Goal: Task Accomplishment & Management: Use online tool/utility

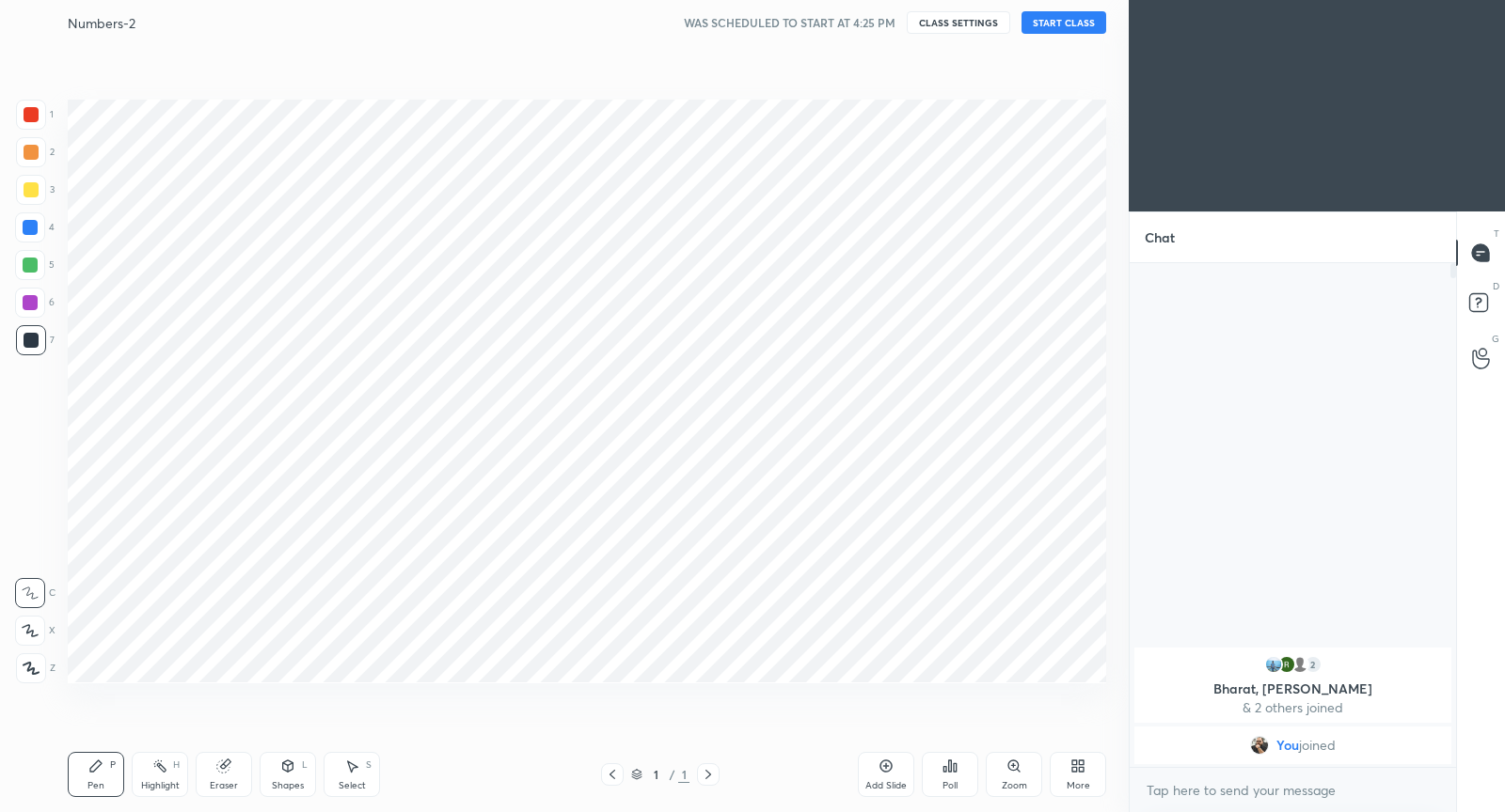
scroll to position [93334, 93026]
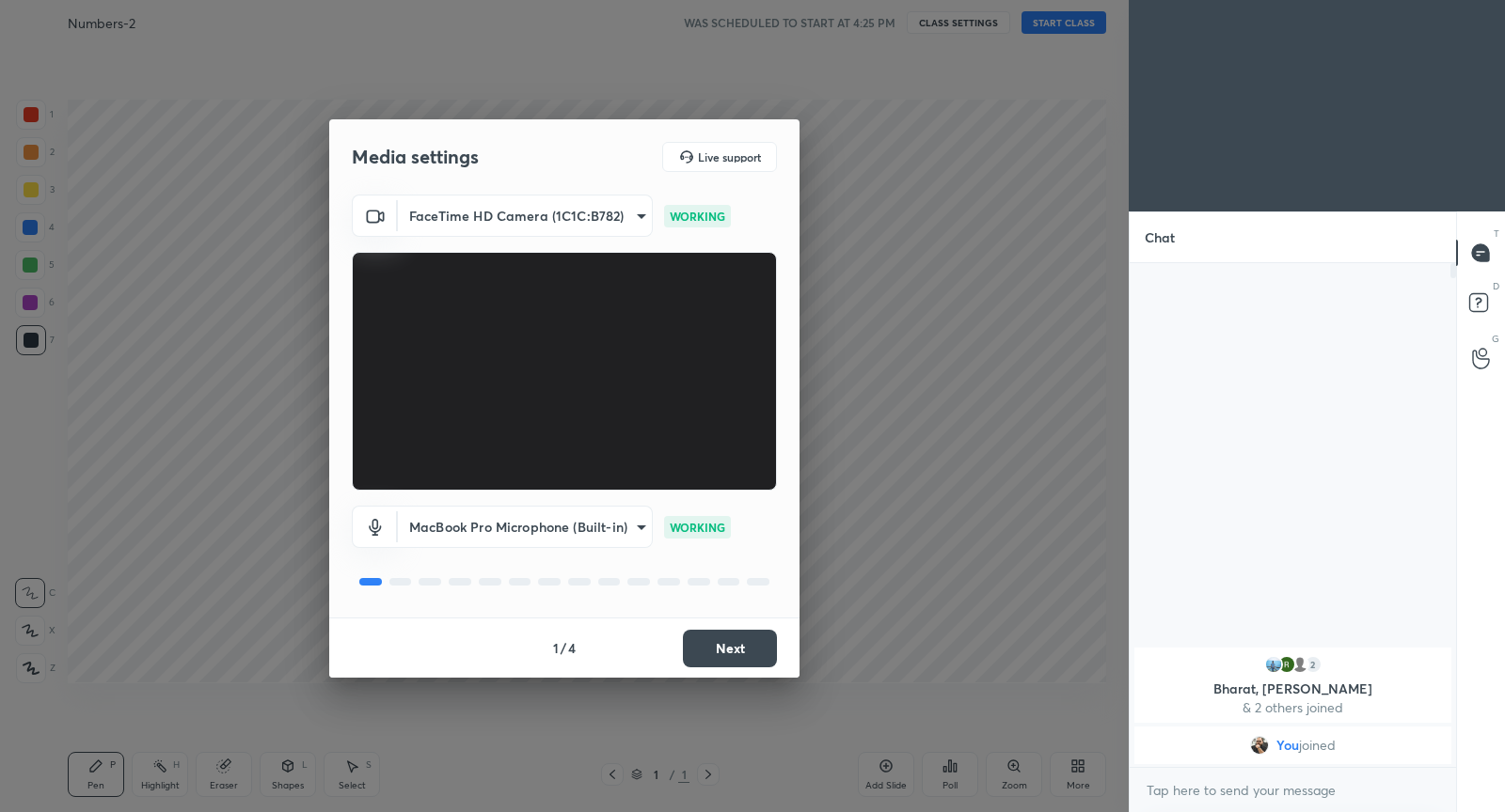
click at [747, 652] on button "Next" at bounding box center [730, 649] width 94 height 38
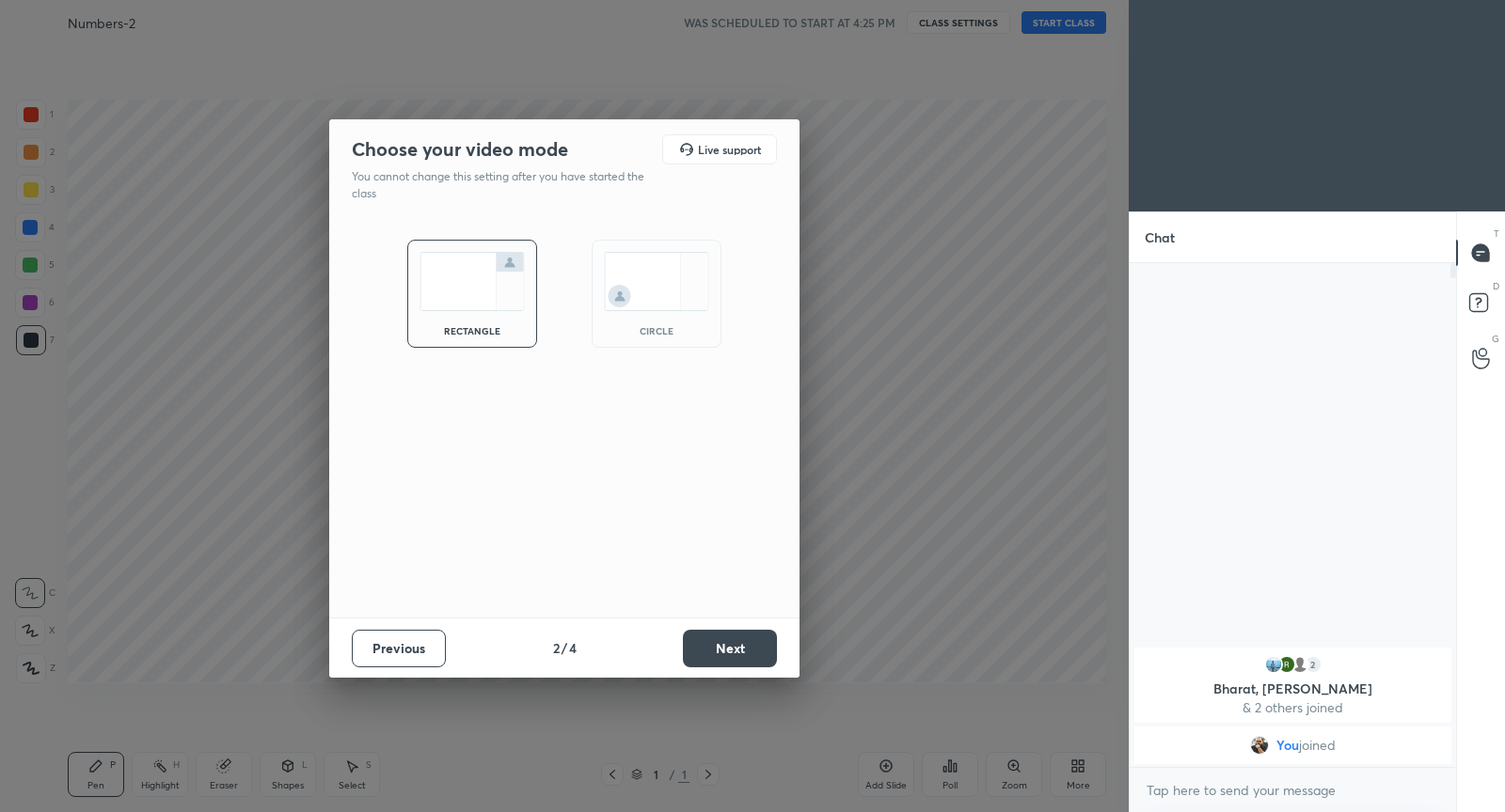
click at [505, 316] on div "rectangle" at bounding box center [473, 294] width 130 height 108
click at [741, 654] on button "Next" at bounding box center [730, 649] width 94 height 38
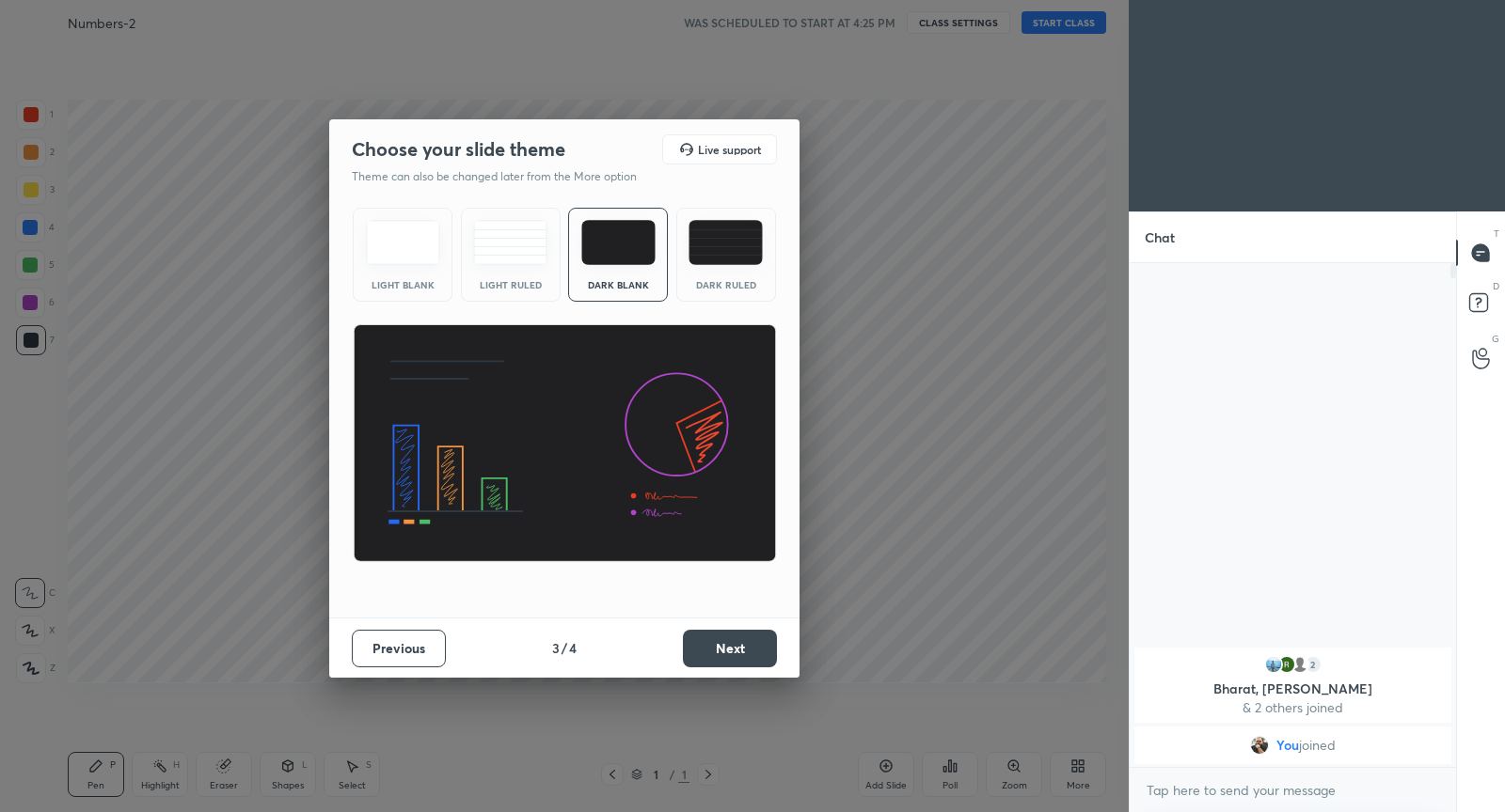
click at [712, 246] on img at bounding box center [726, 242] width 74 height 45
click at [722, 652] on button "Next" at bounding box center [730, 649] width 94 height 38
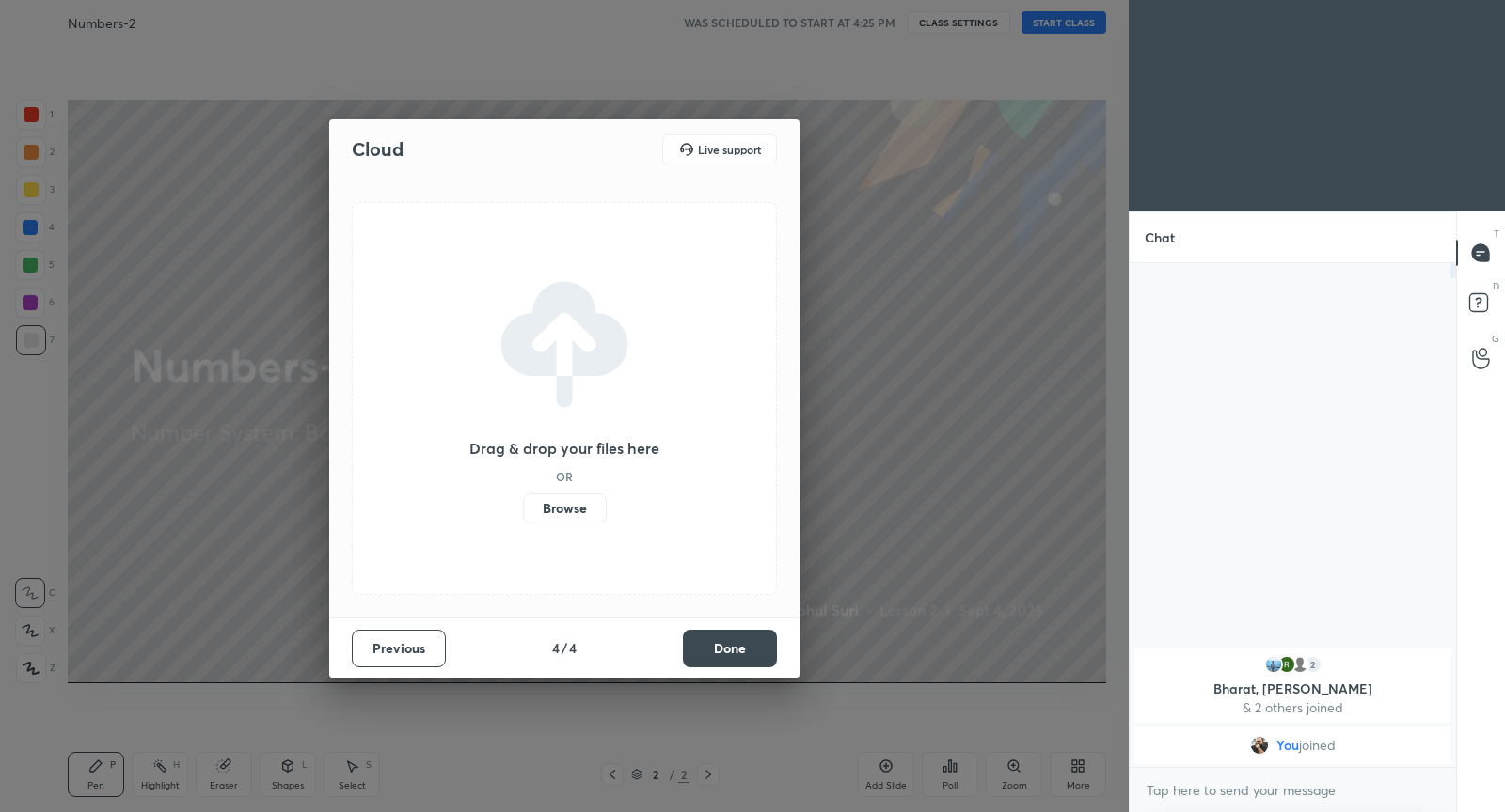
click at [560, 507] on label "Browse" at bounding box center [565, 508] width 84 height 30
click at [523, 507] on input "Browse" at bounding box center [523, 508] width 0 height 30
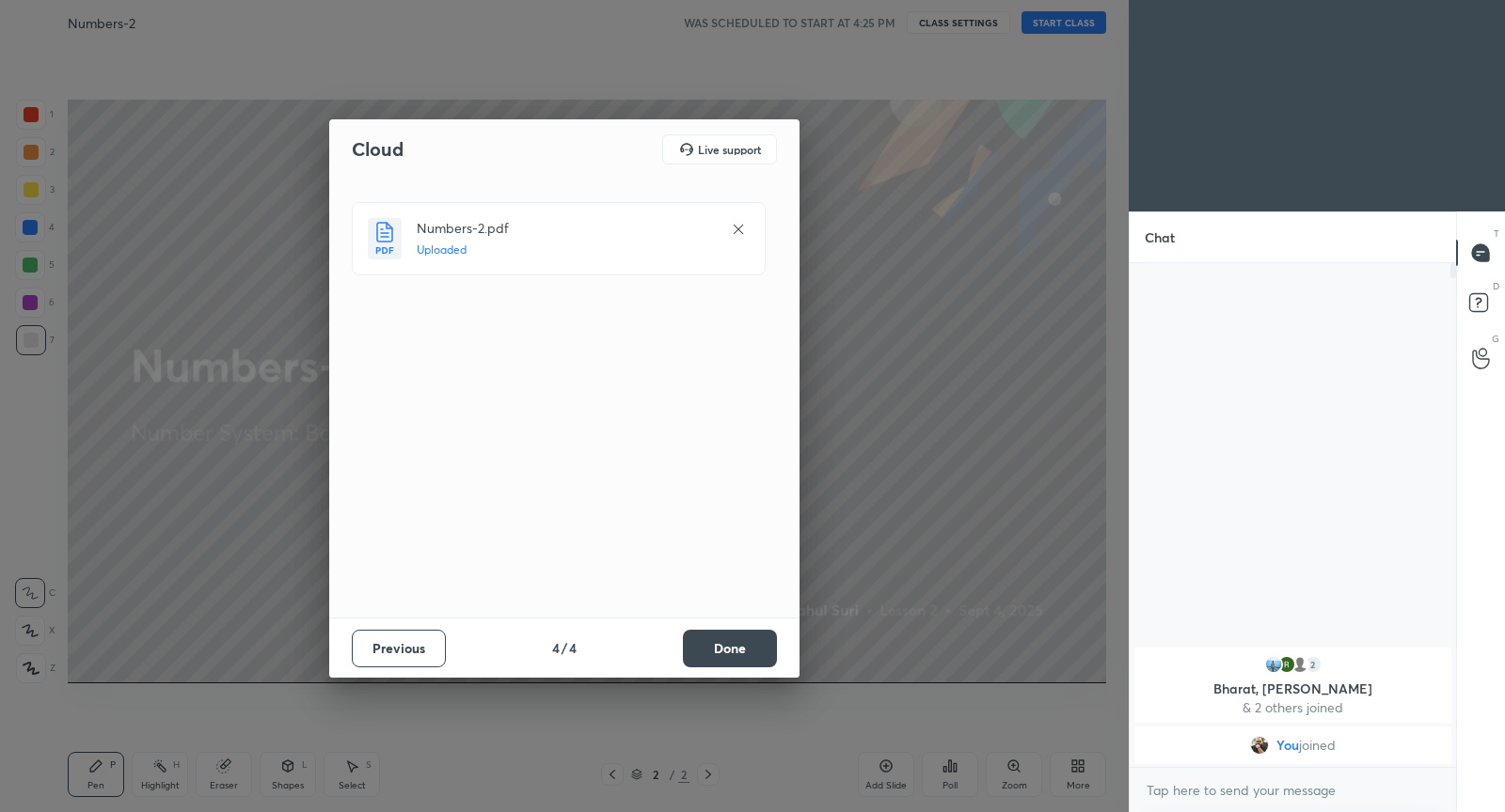
click at [717, 647] on button "Done" at bounding box center [730, 649] width 94 height 38
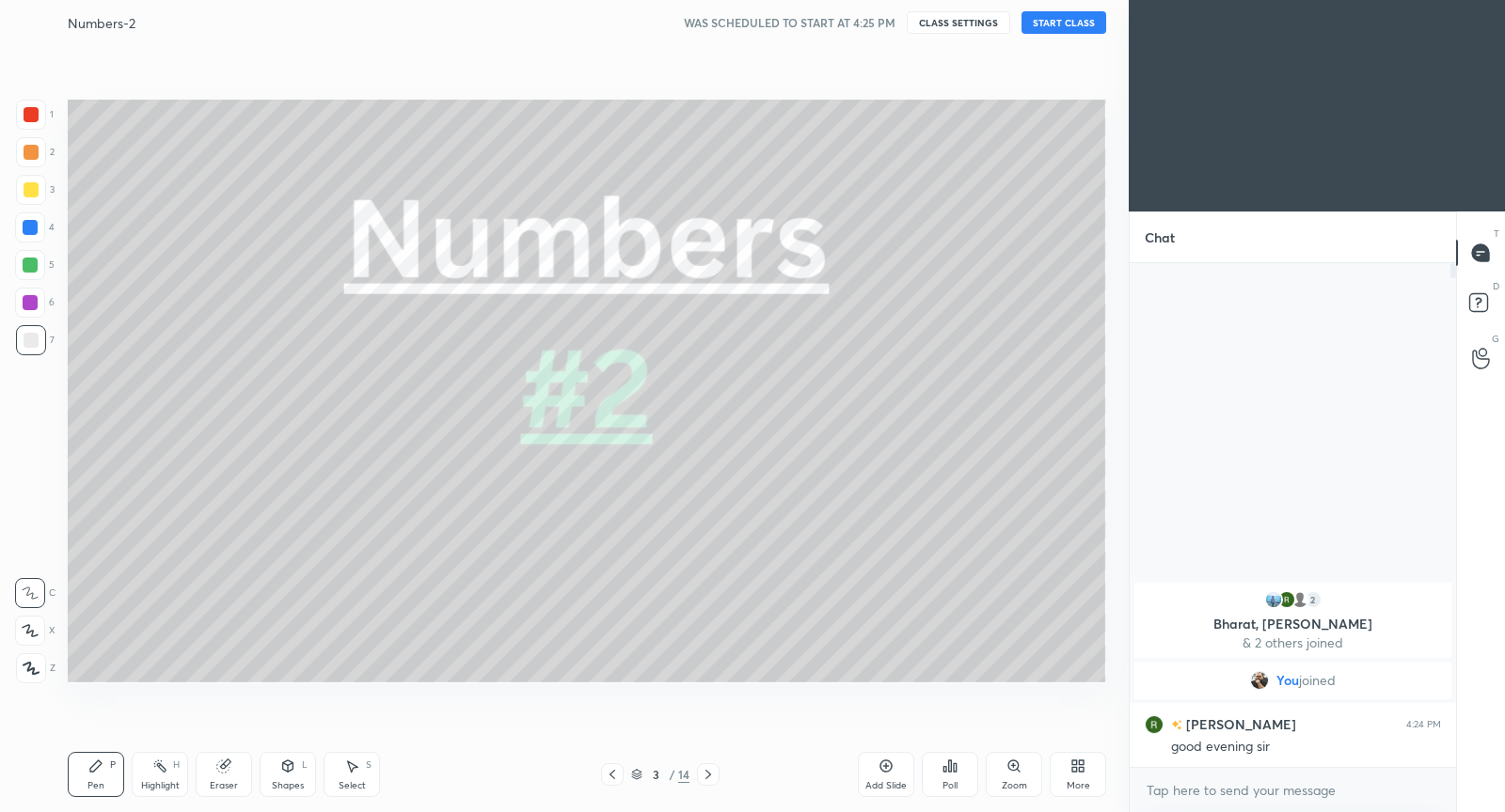
click at [1061, 25] on button "START CLASS" at bounding box center [1063, 22] width 85 height 23
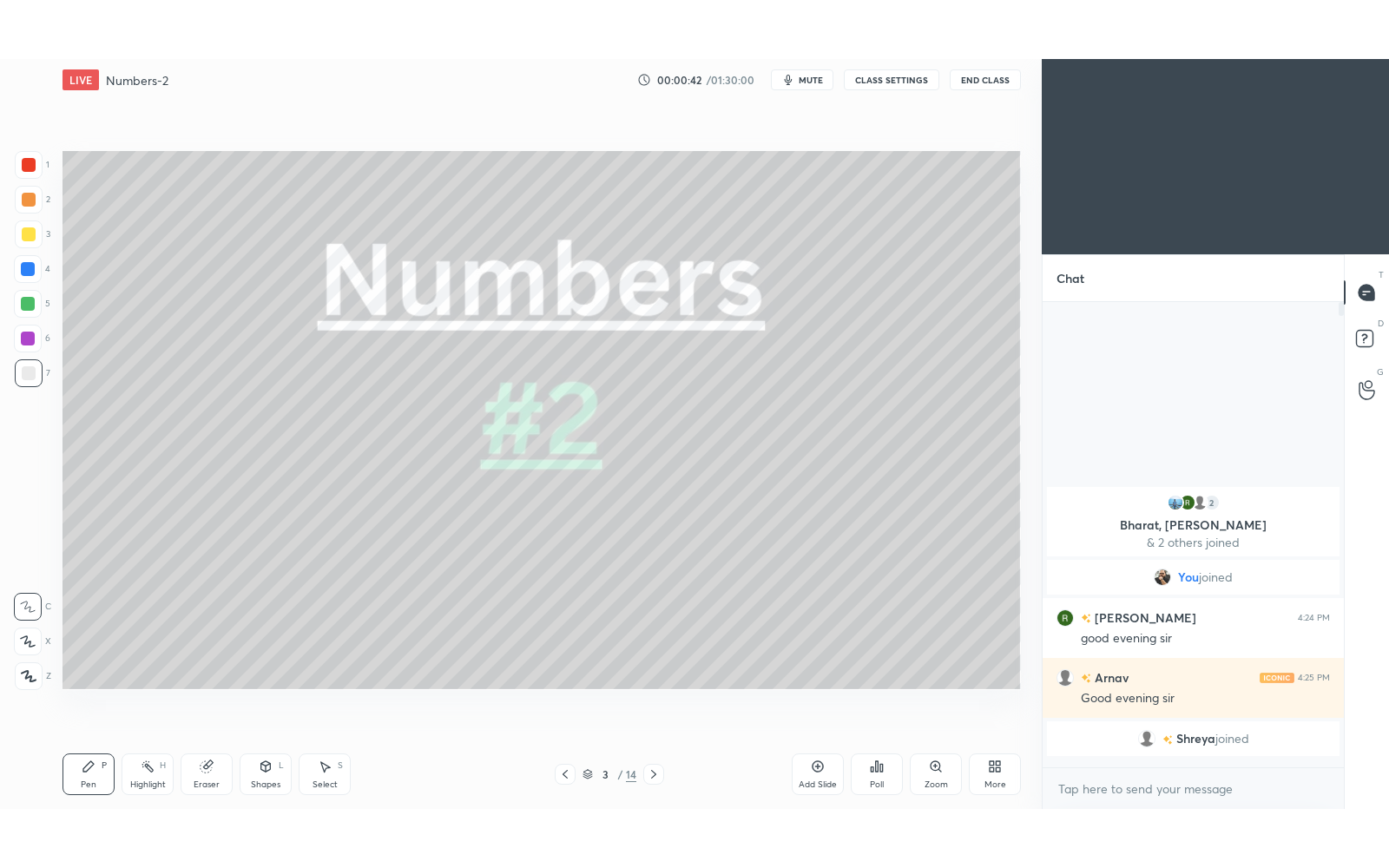
scroll to position [461, 297]
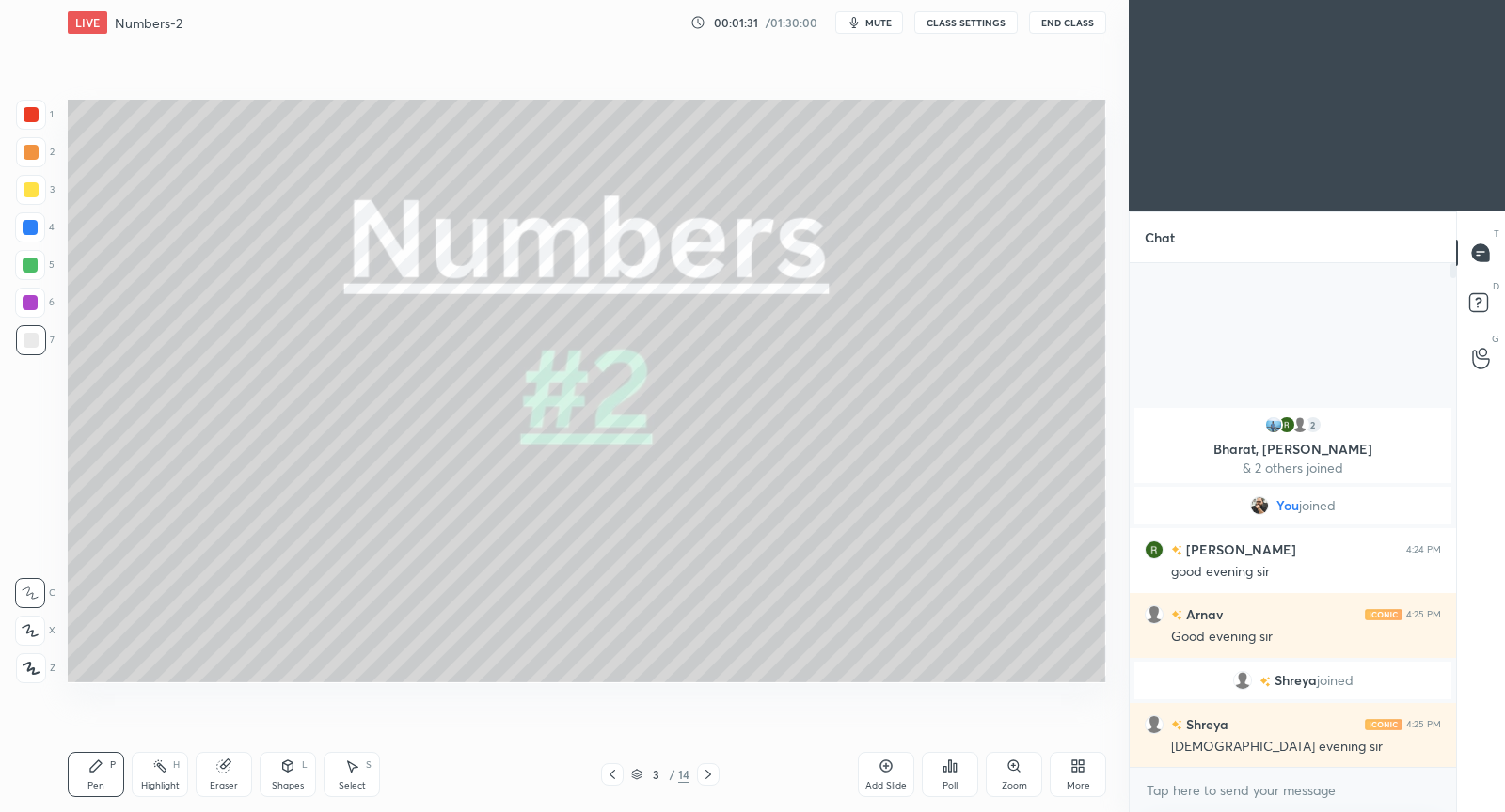
click at [1079, 770] on icon at bounding box center [1081, 769] width 5 height 5
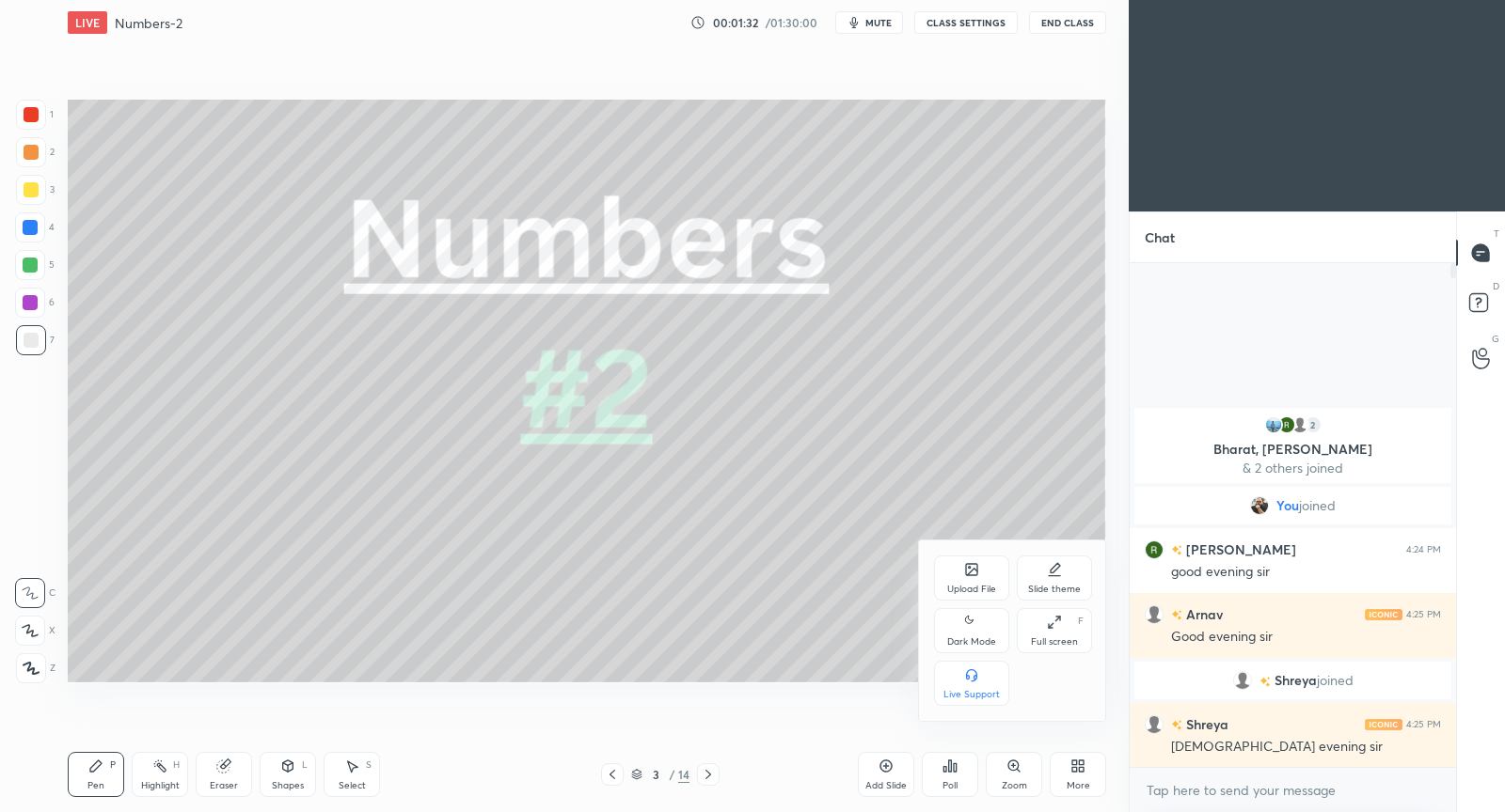
click at [1060, 640] on div "Full screen" at bounding box center [1054, 641] width 47 height 9
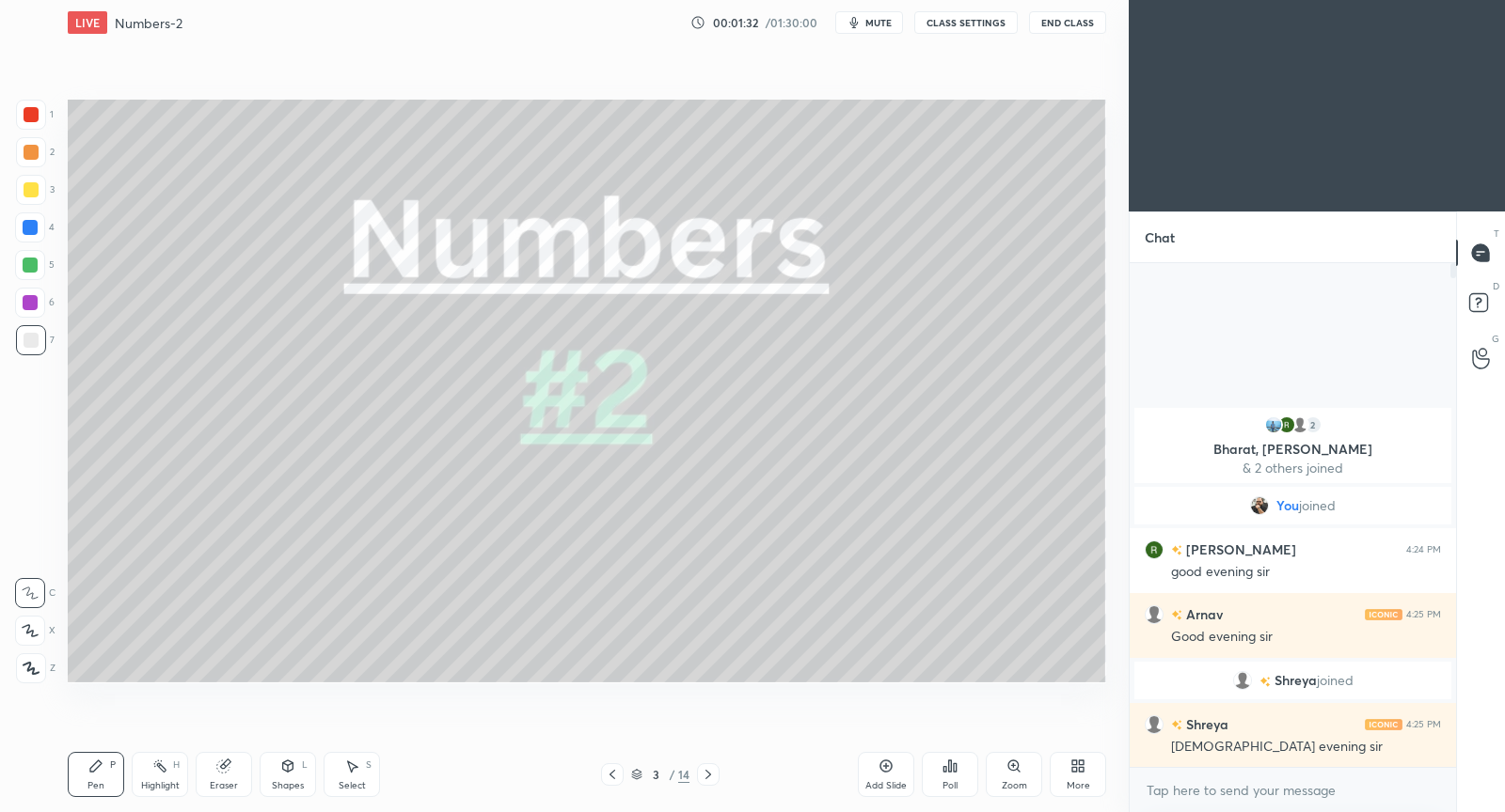
scroll to position [471, 322]
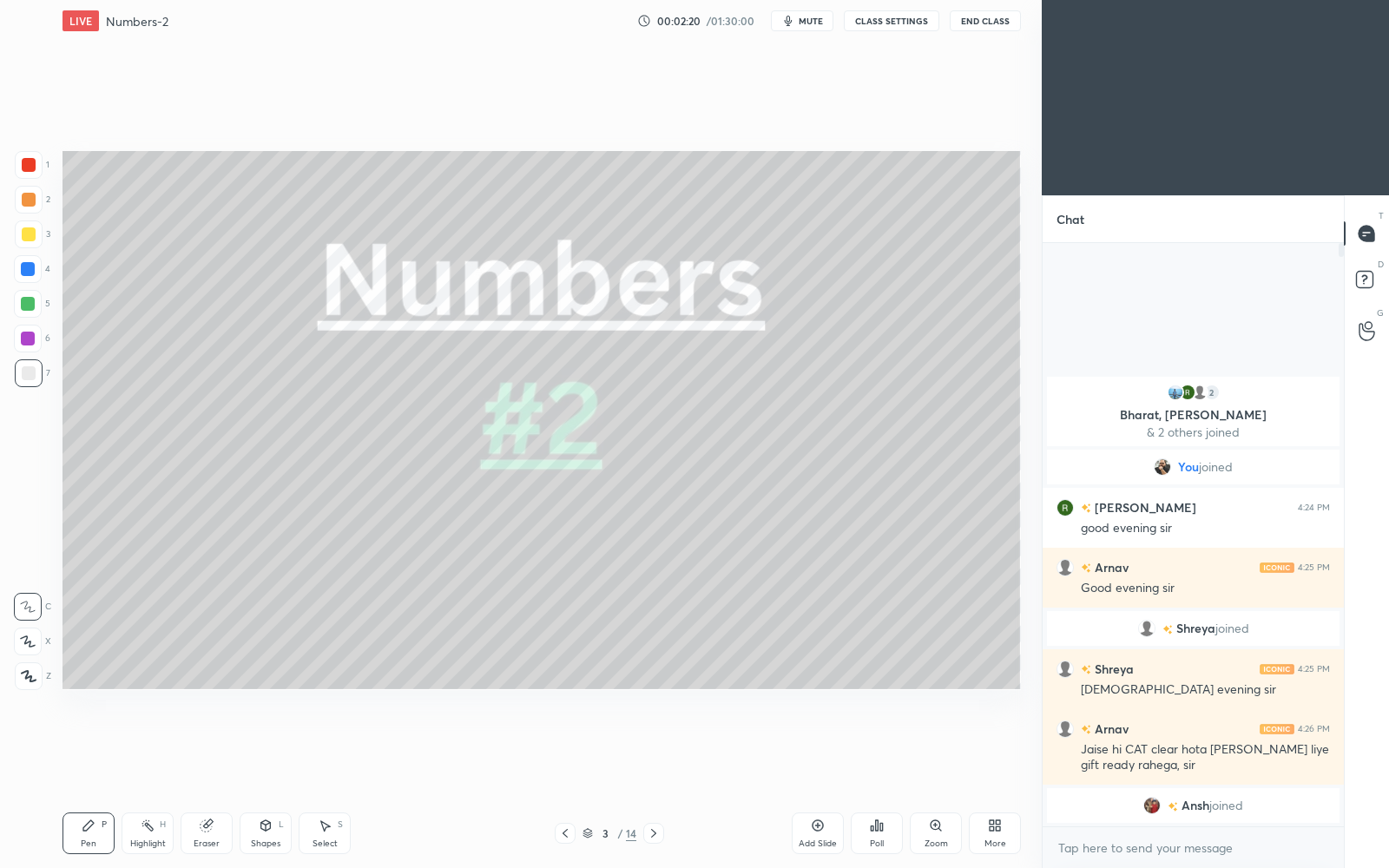
click at [657, 749] on icon at bounding box center [653, 833] width 14 height 14
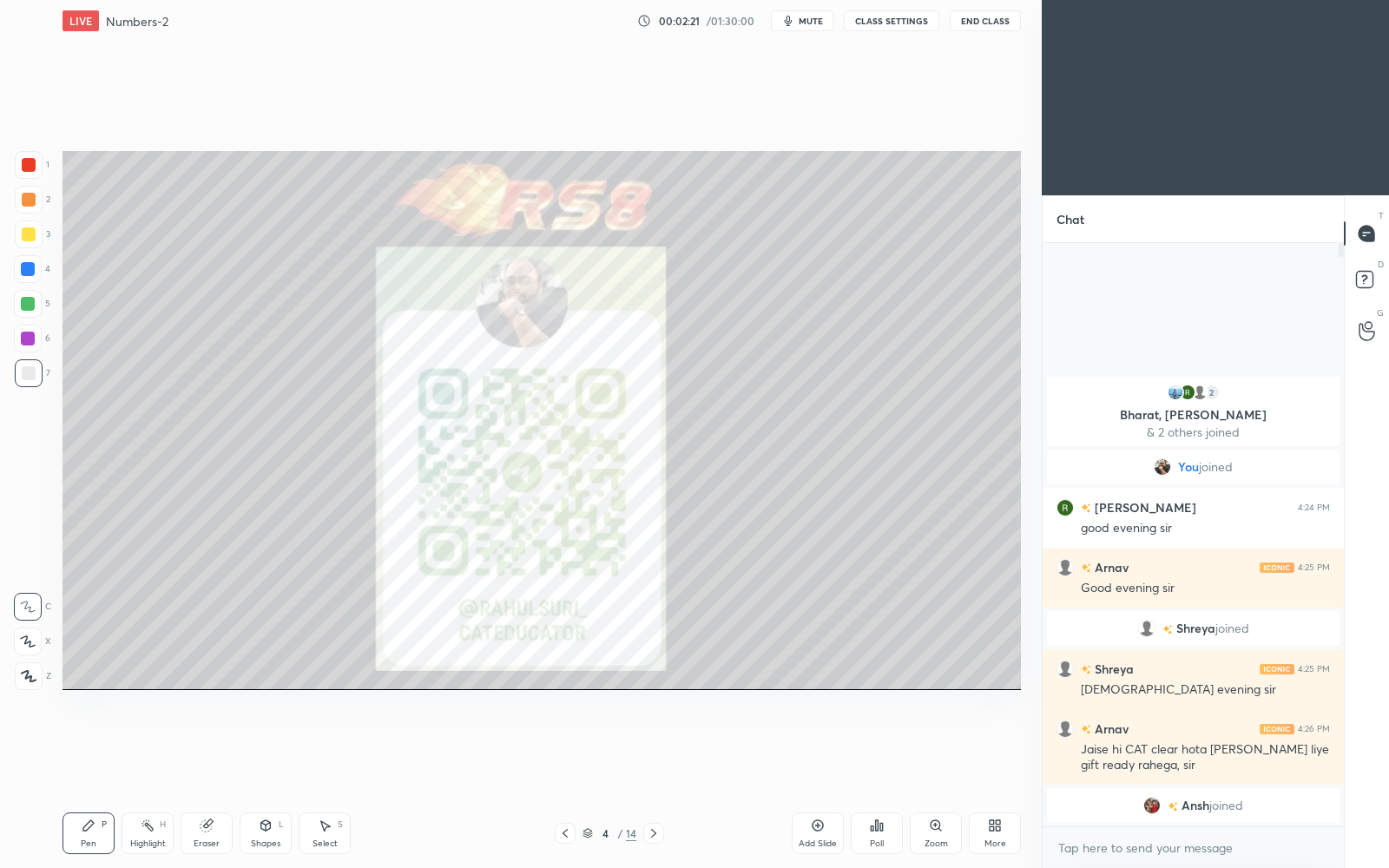
click at [657, 749] on icon at bounding box center [653, 833] width 14 height 14
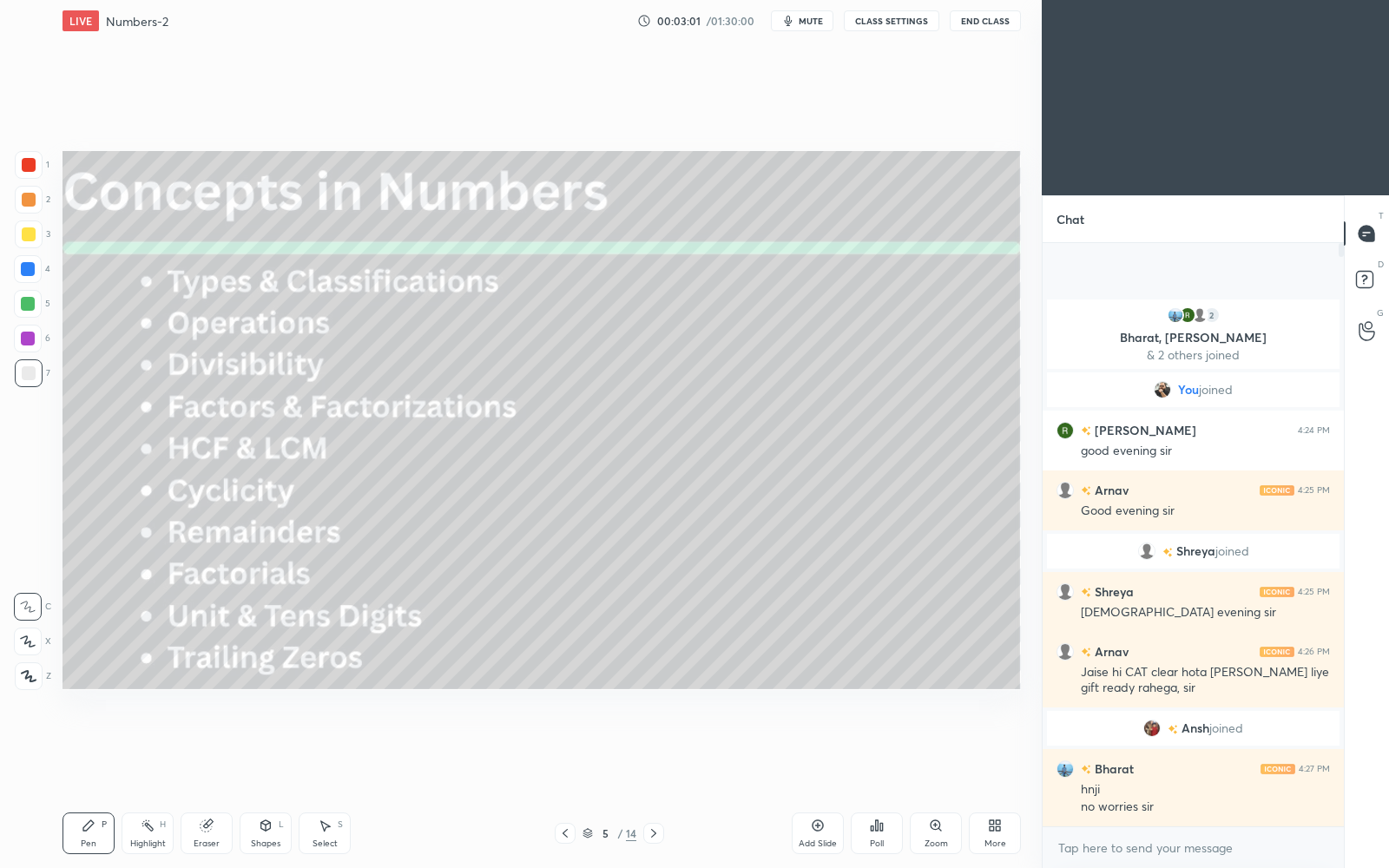
click at [27, 676] on icon at bounding box center [29, 676] width 16 height 12
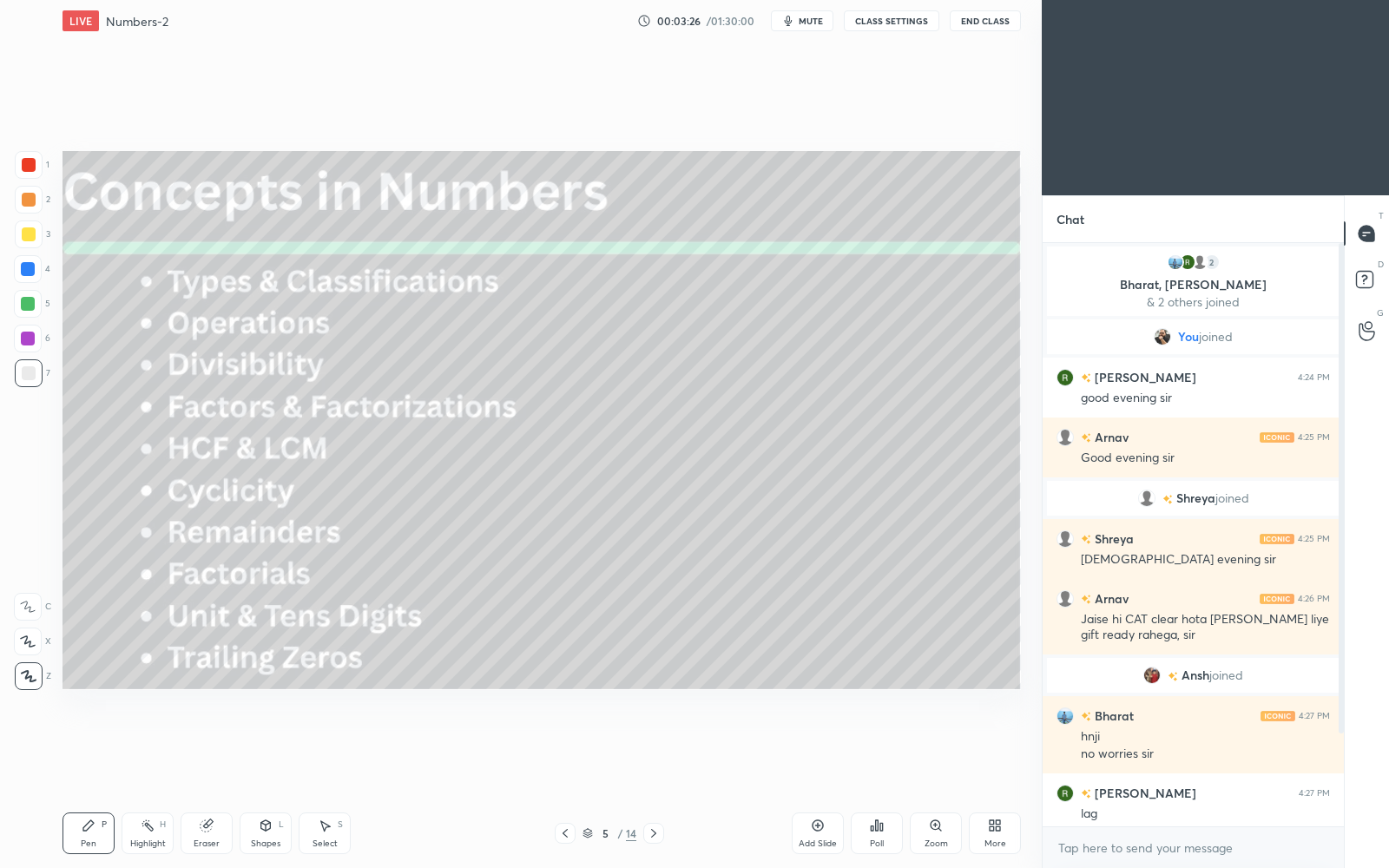
click at [997, 749] on div "More" at bounding box center [996, 843] width 22 height 8
click at [969, 700] on icon at bounding box center [973, 693] width 14 height 14
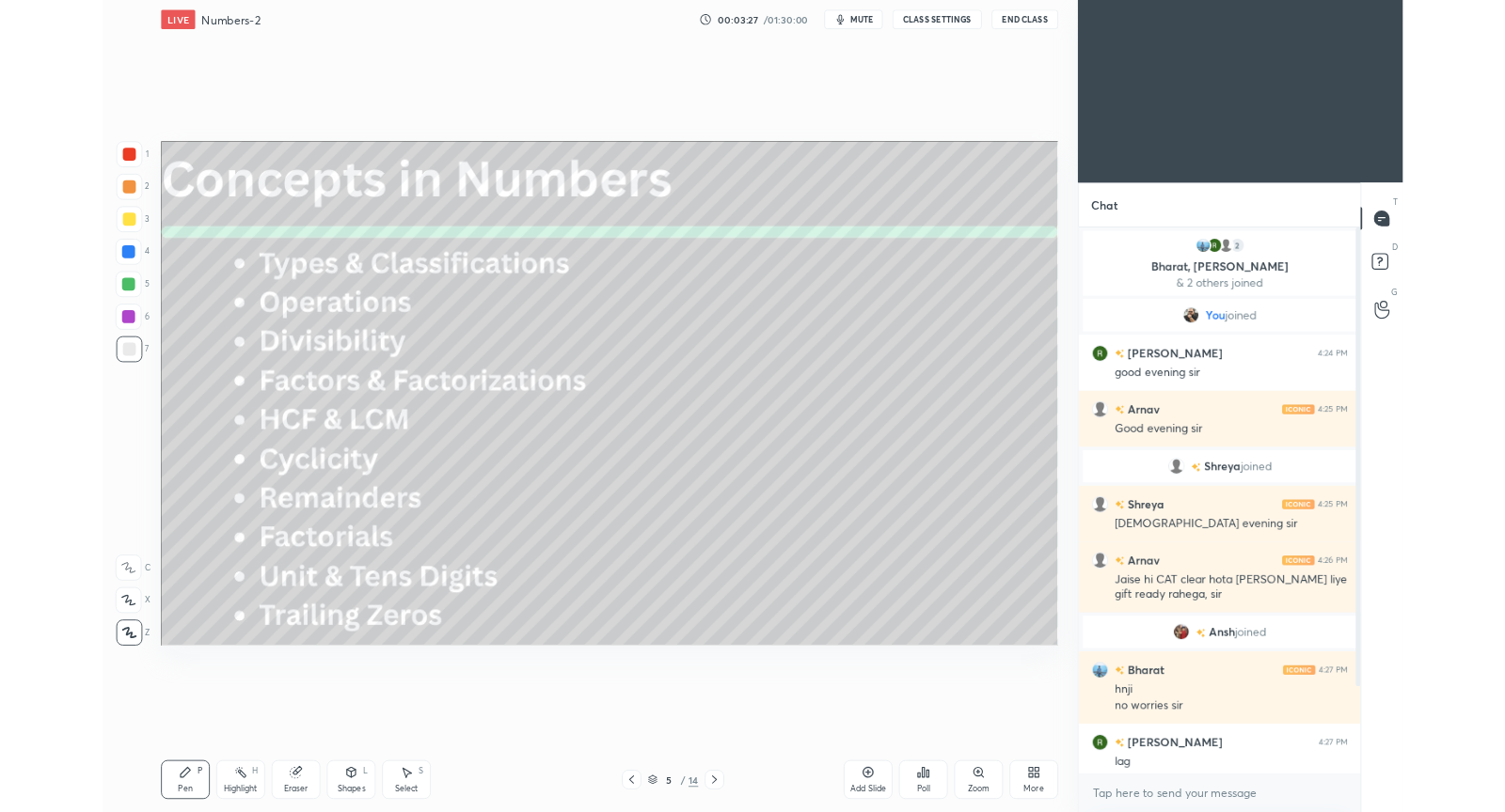
scroll to position [6, 6]
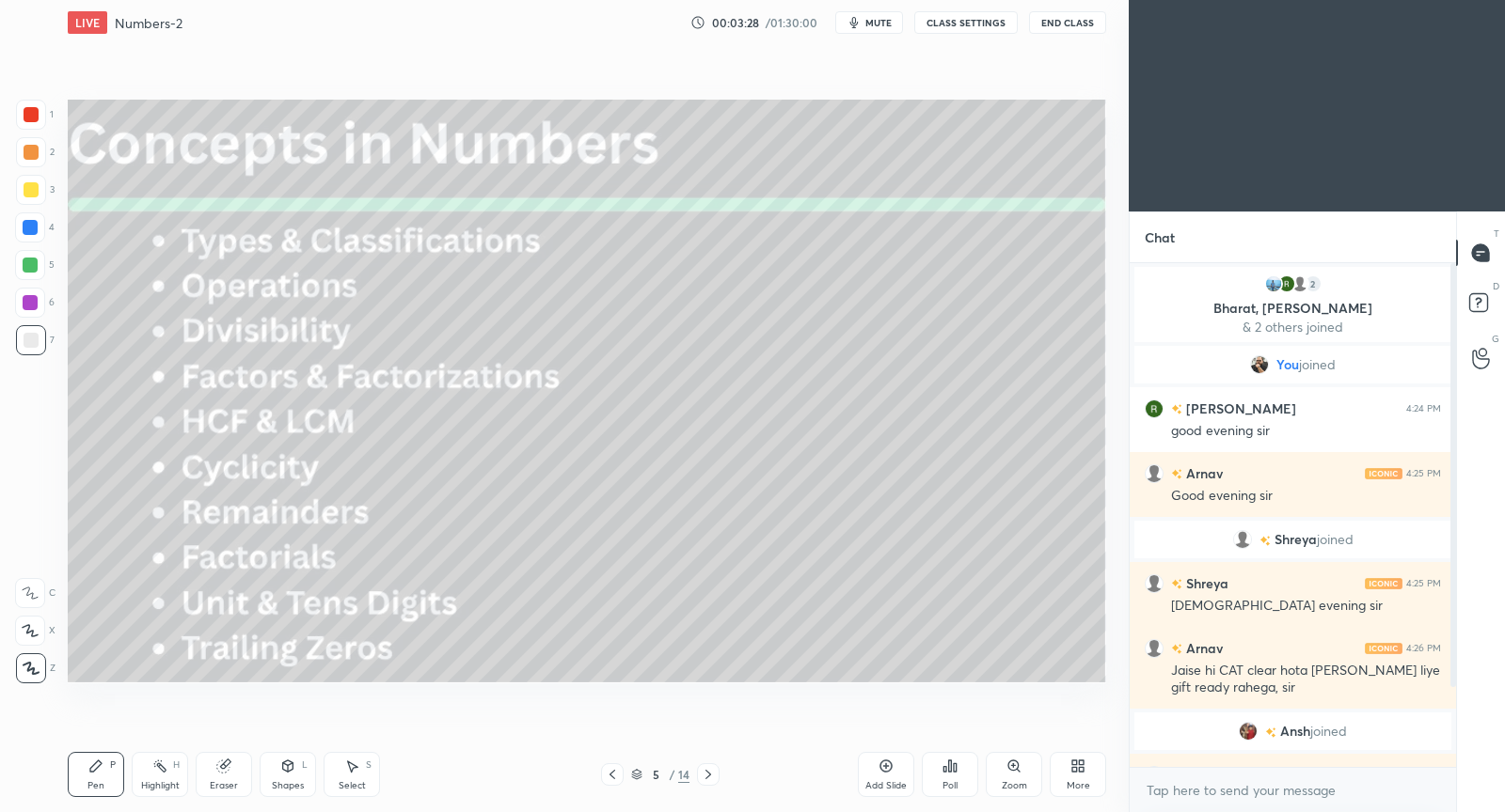
type textarea "x"
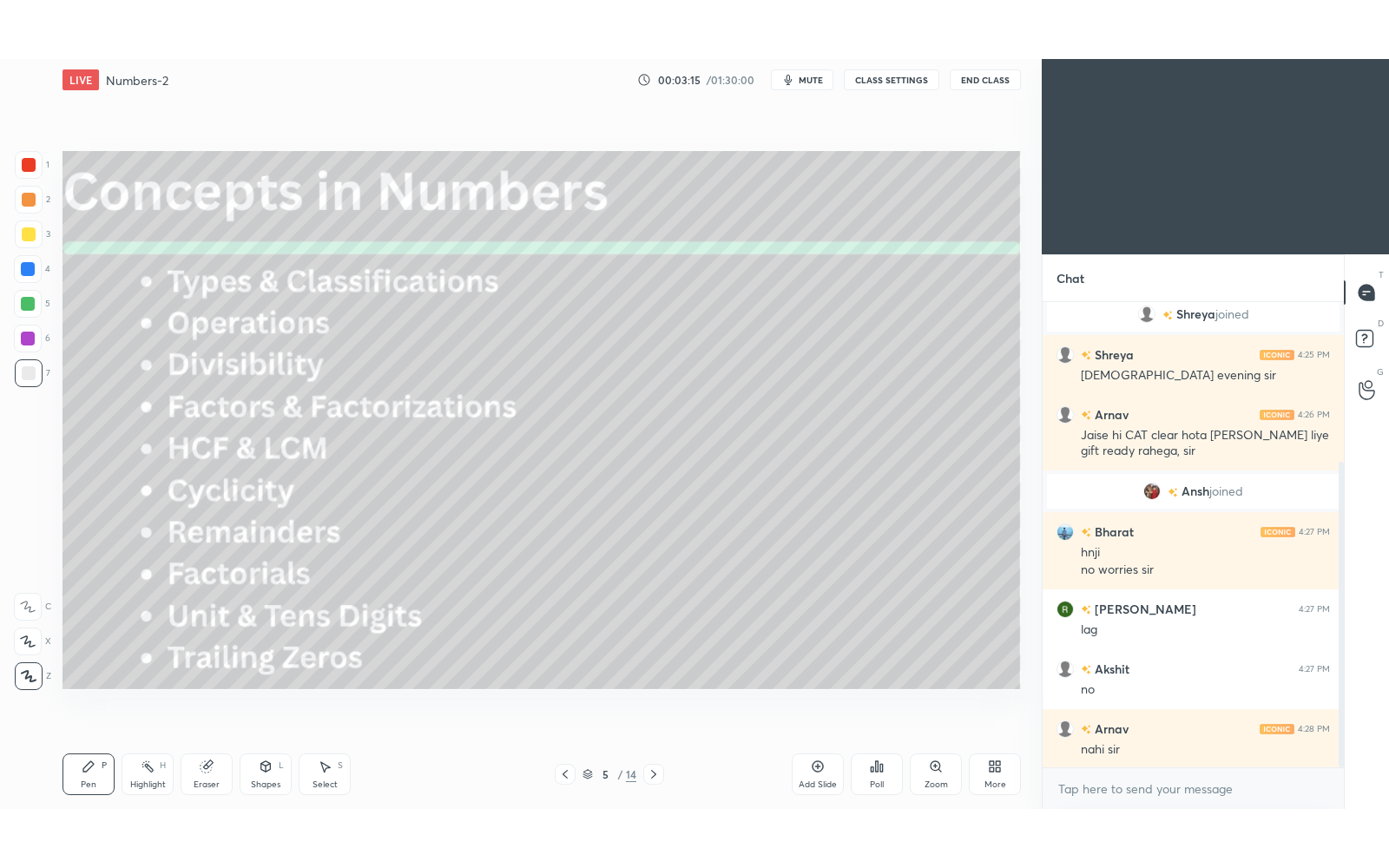
scroll to position [86200, 85856]
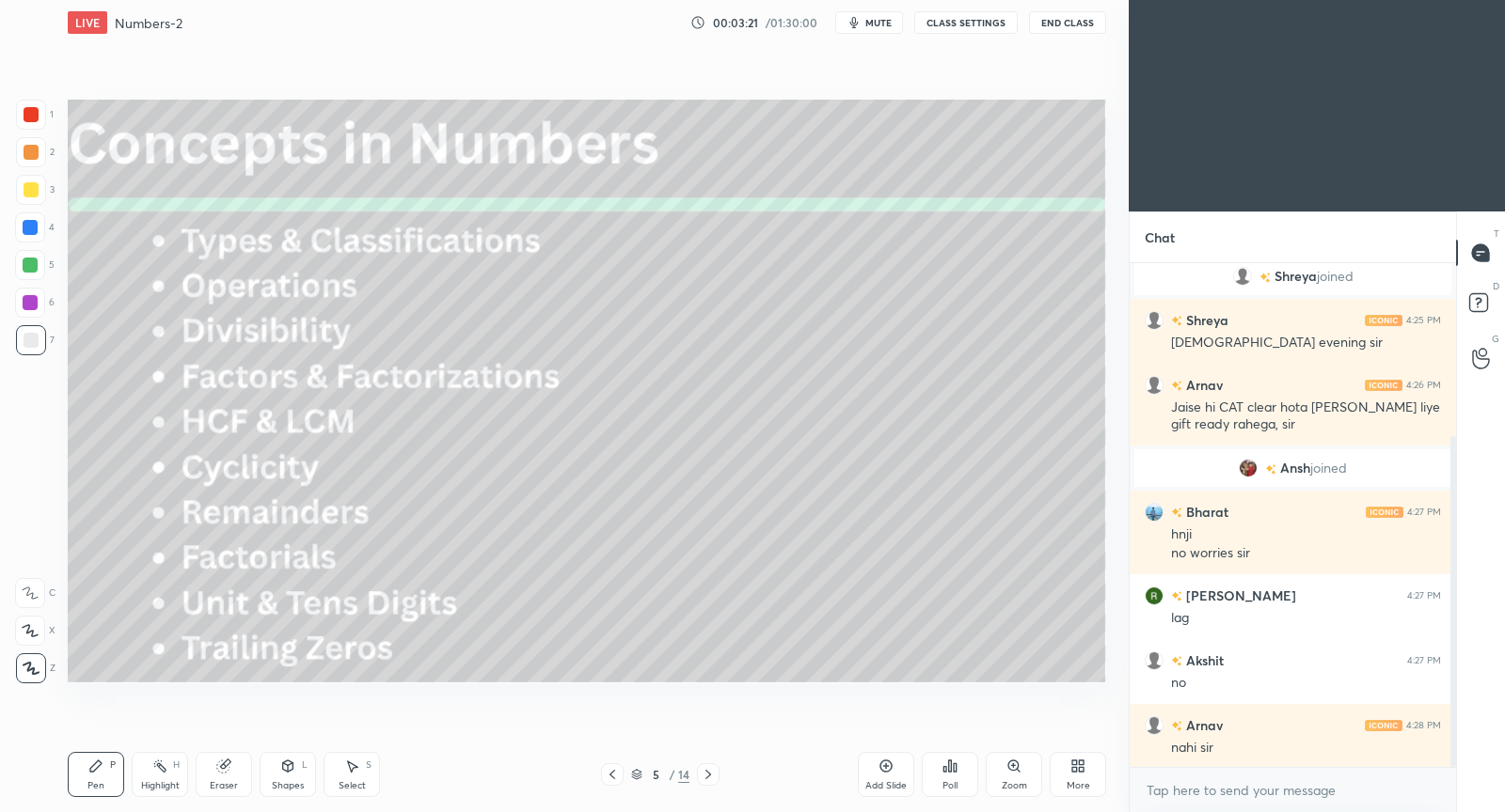
click at [1076, 773] on icon at bounding box center [1077, 766] width 15 height 15
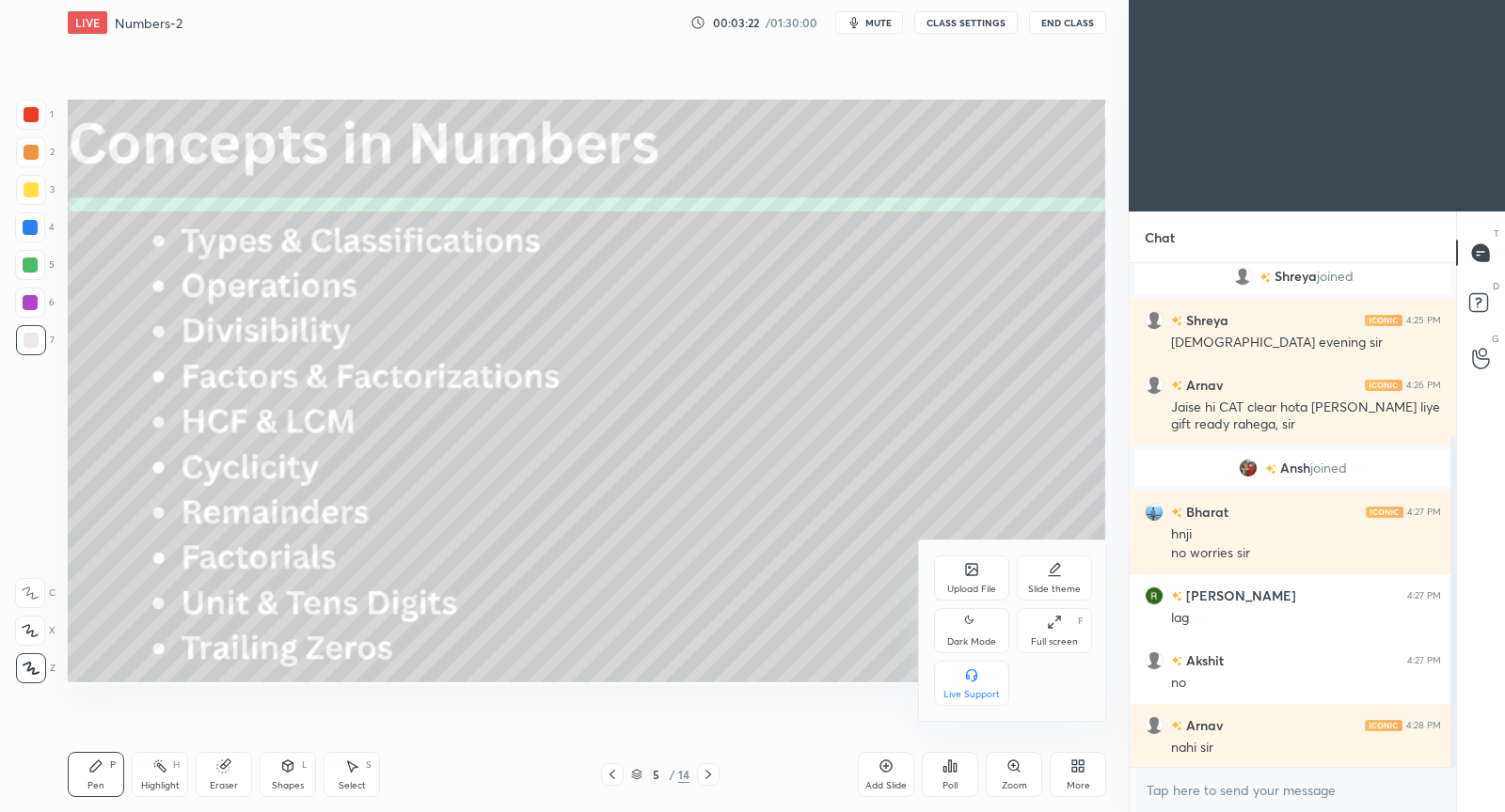
click at [1044, 644] on div "Full screen" at bounding box center [1054, 641] width 47 height 9
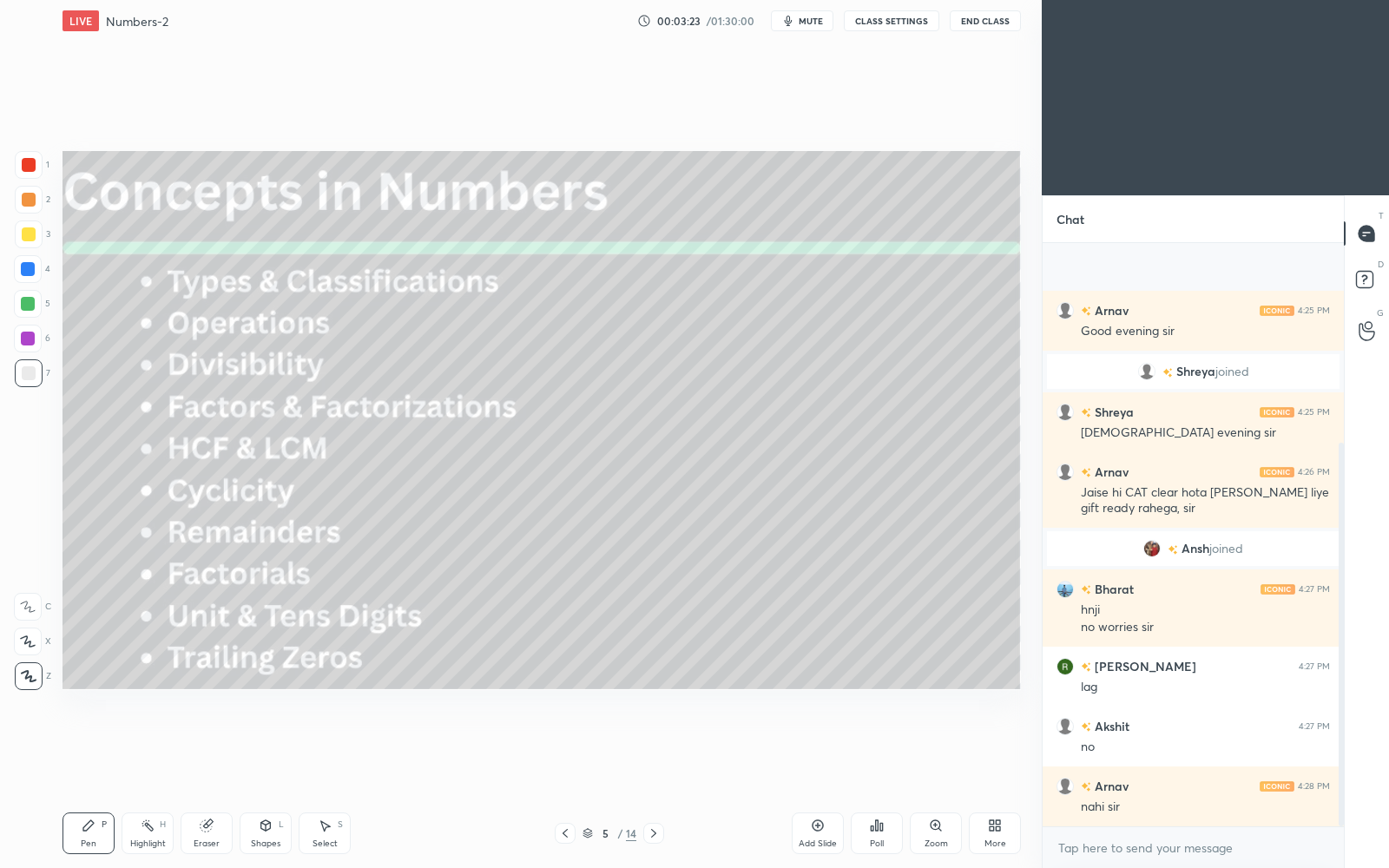
scroll to position [126, 0]
click at [1201, 749] on div "JUMP TO LATEST" at bounding box center [1193, 809] width 104 height 21
click at [656, 749] on icon at bounding box center [654, 833] width 6 height 8
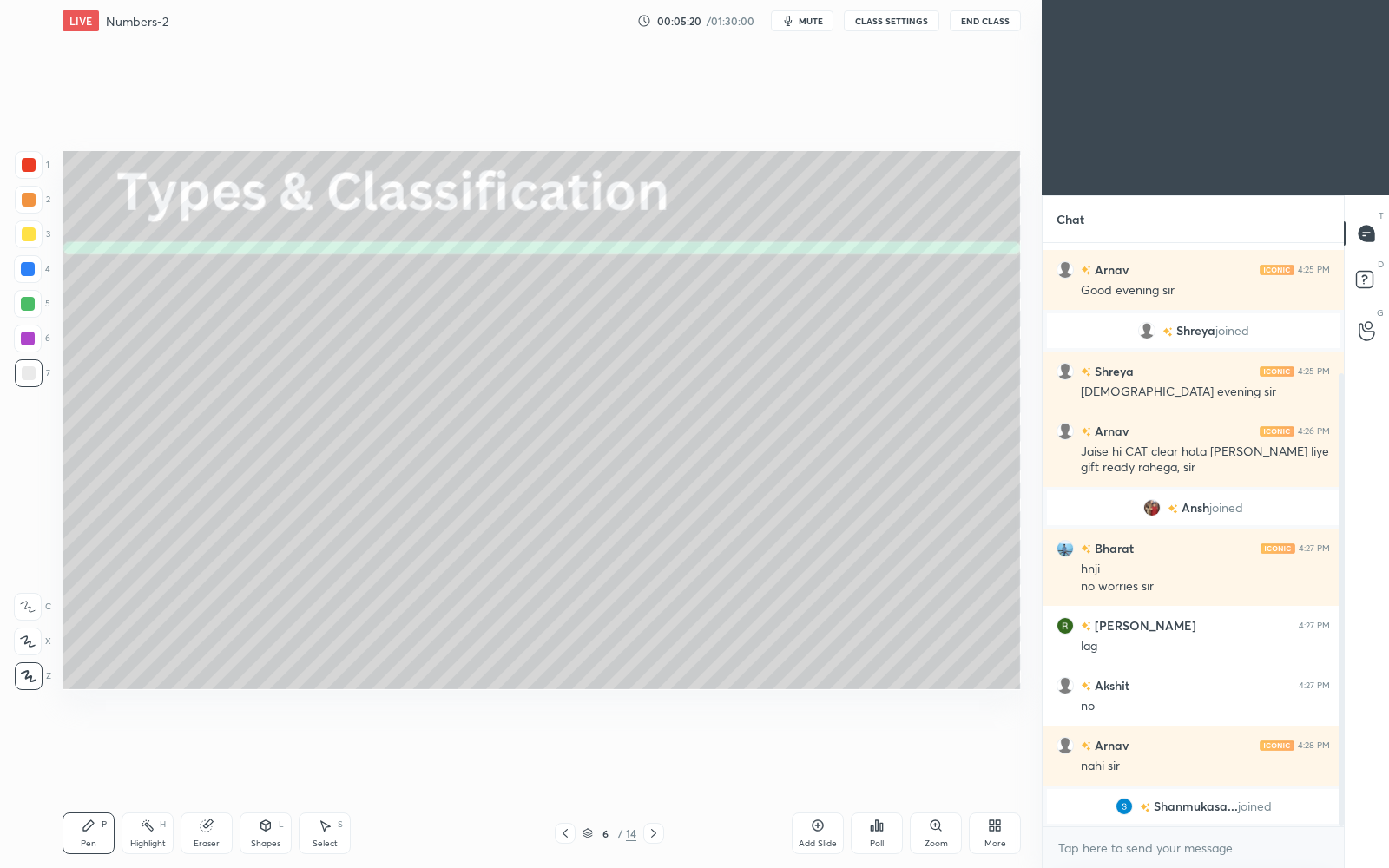
scroll to position [189, 0]
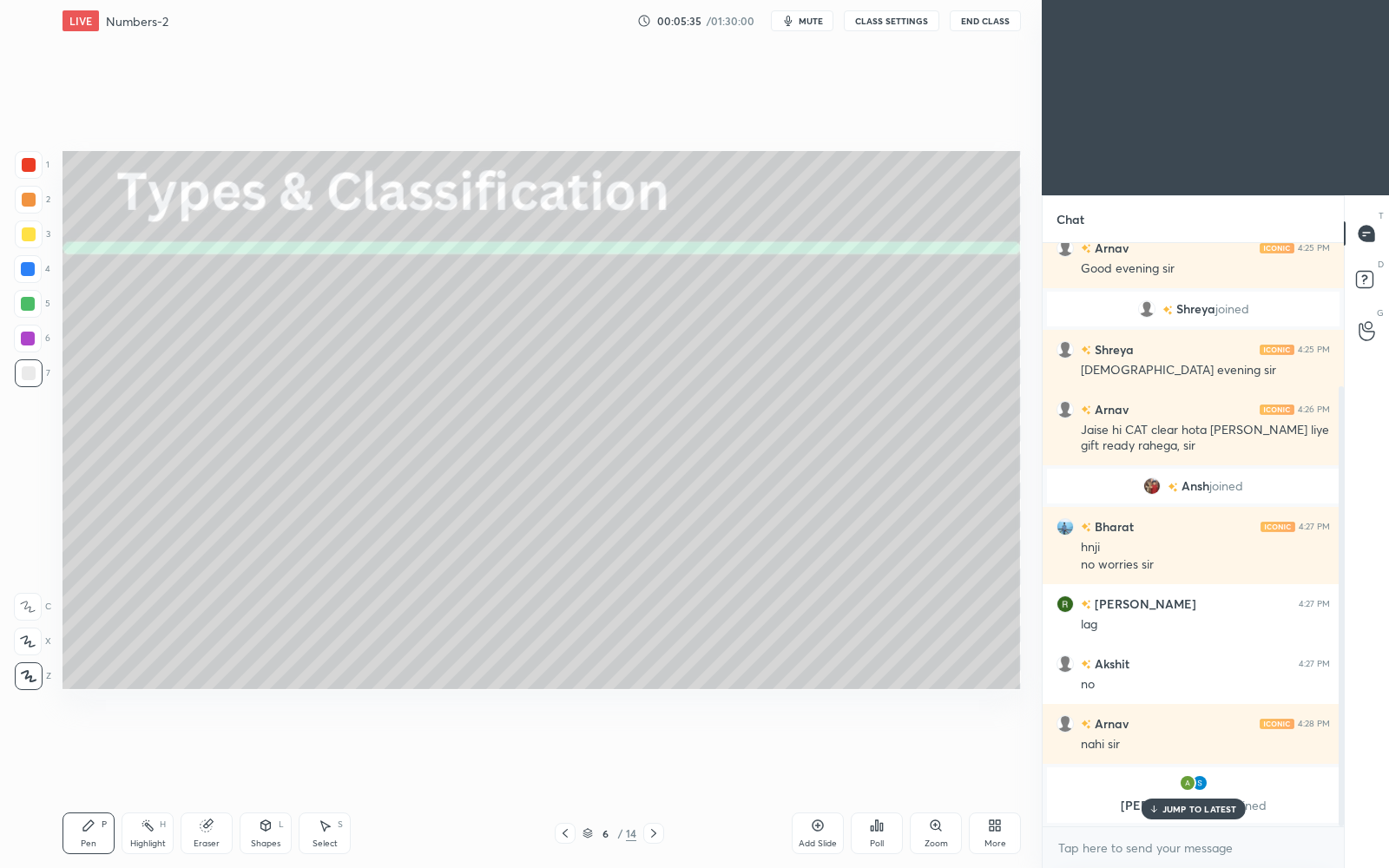
click at [1183, 749] on div "JUMP TO LATEST" at bounding box center [1193, 809] width 104 height 21
click at [31, 164] on div at bounding box center [29, 164] width 14 height 14
click at [28, 304] on div at bounding box center [28, 303] width 14 height 14
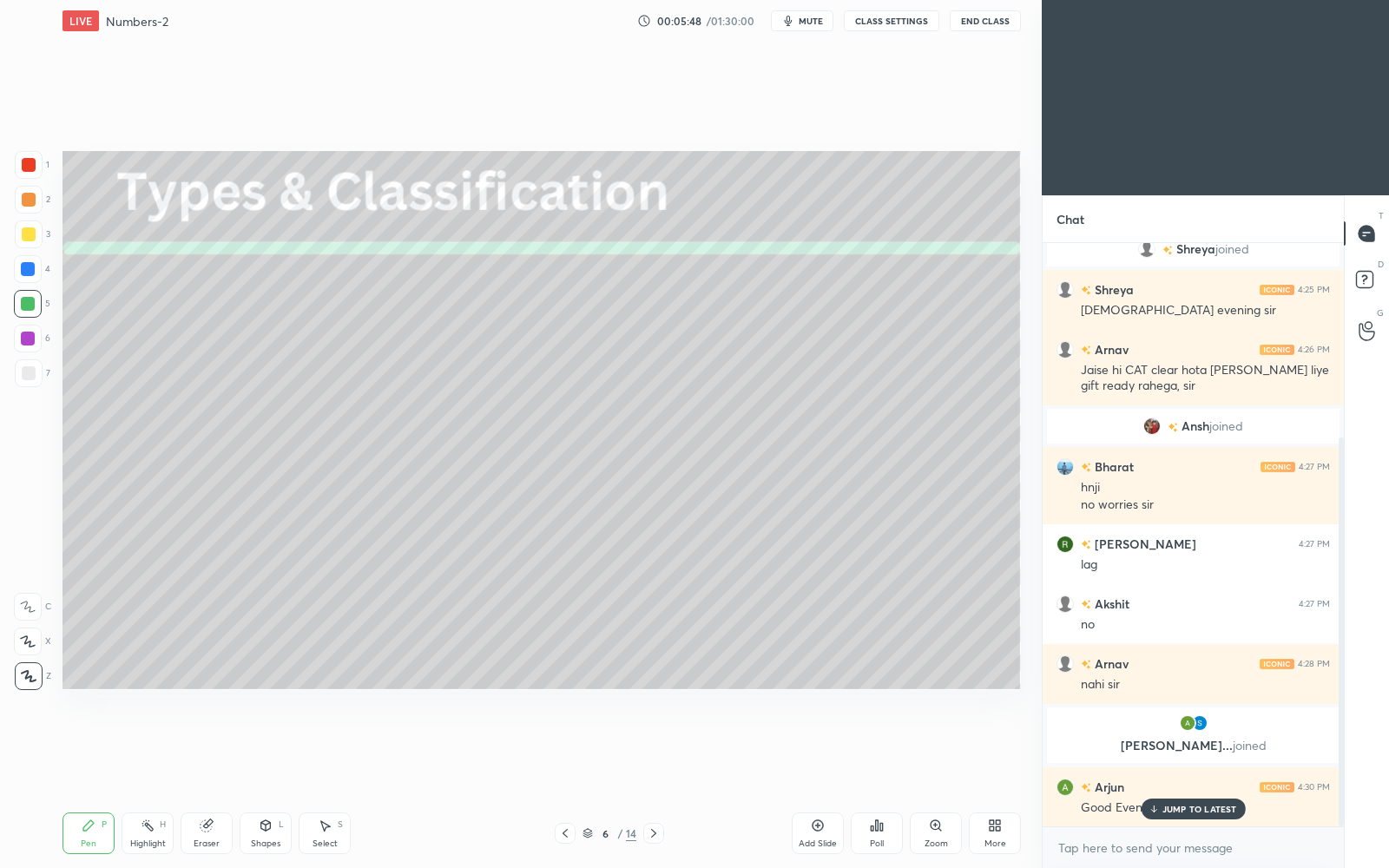
scroll to position [291, 0]
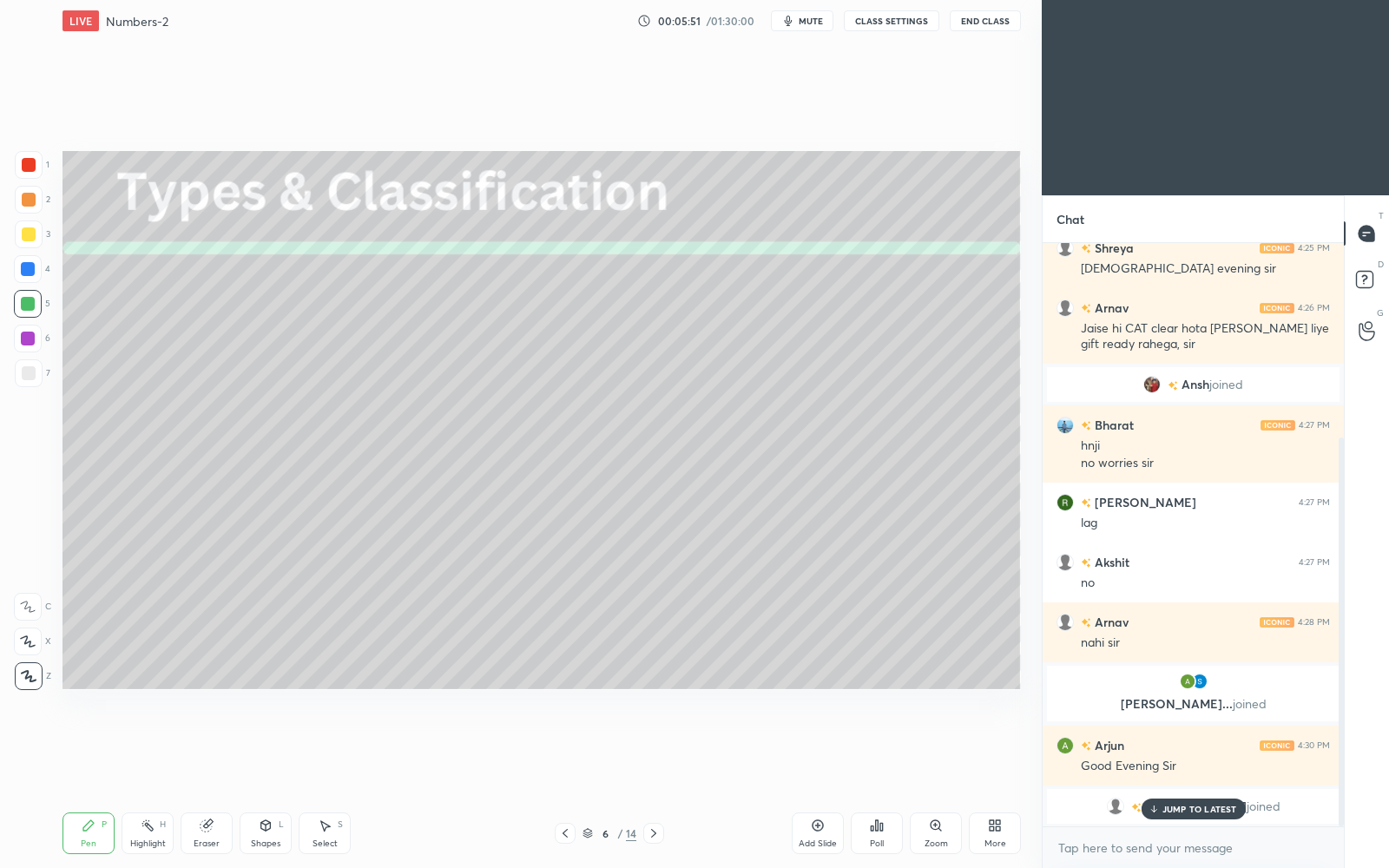
click at [1209, 749] on p "JUMP TO LATEST" at bounding box center [1200, 809] width 75 height 10
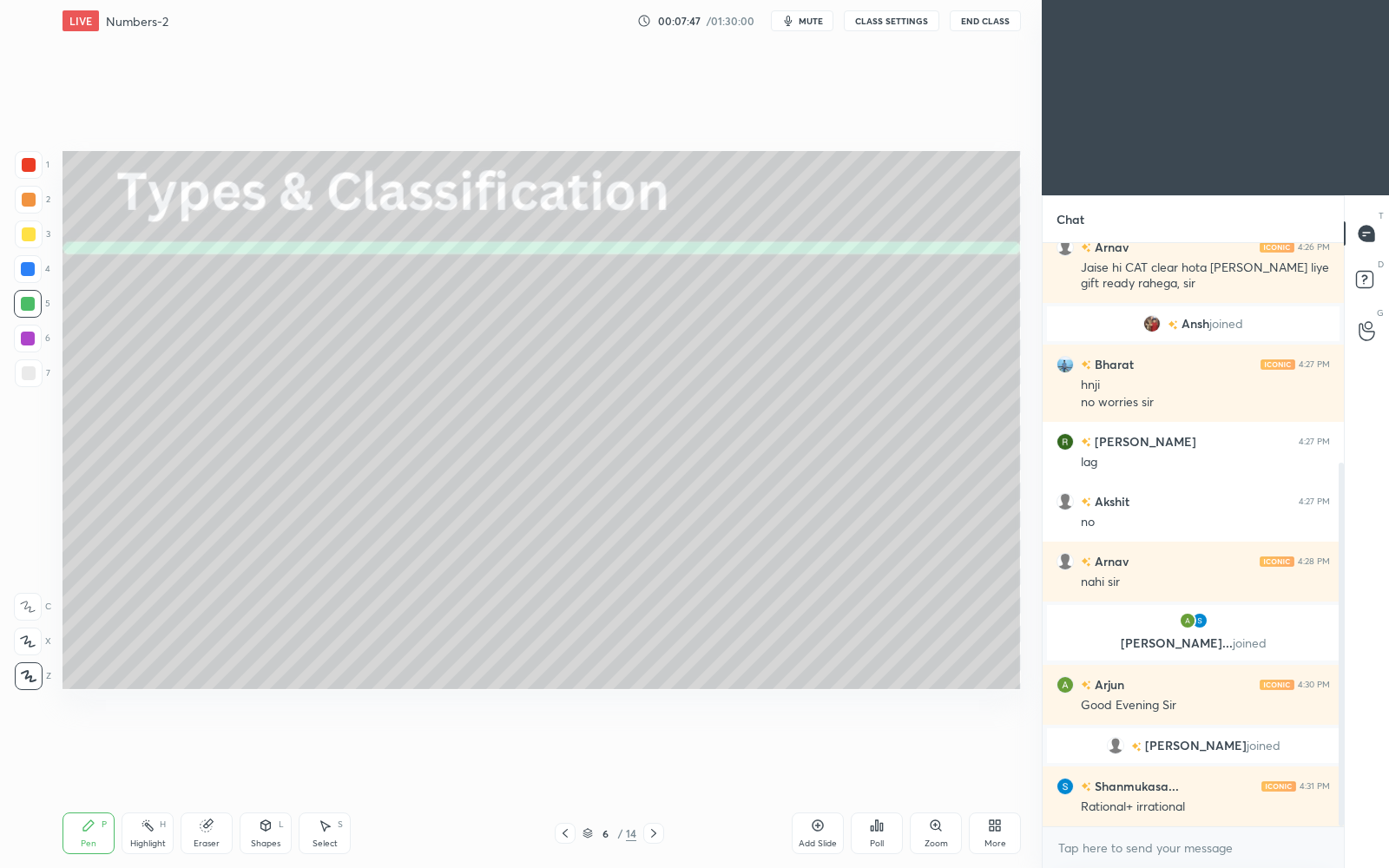
drag, startPoint x: 31, startPoint y: 171, endPoint x: 54, endPoint y: 177, distance: 23.8
click at [31, 172] on div at bounding box center [29, 165] width 28 height 28
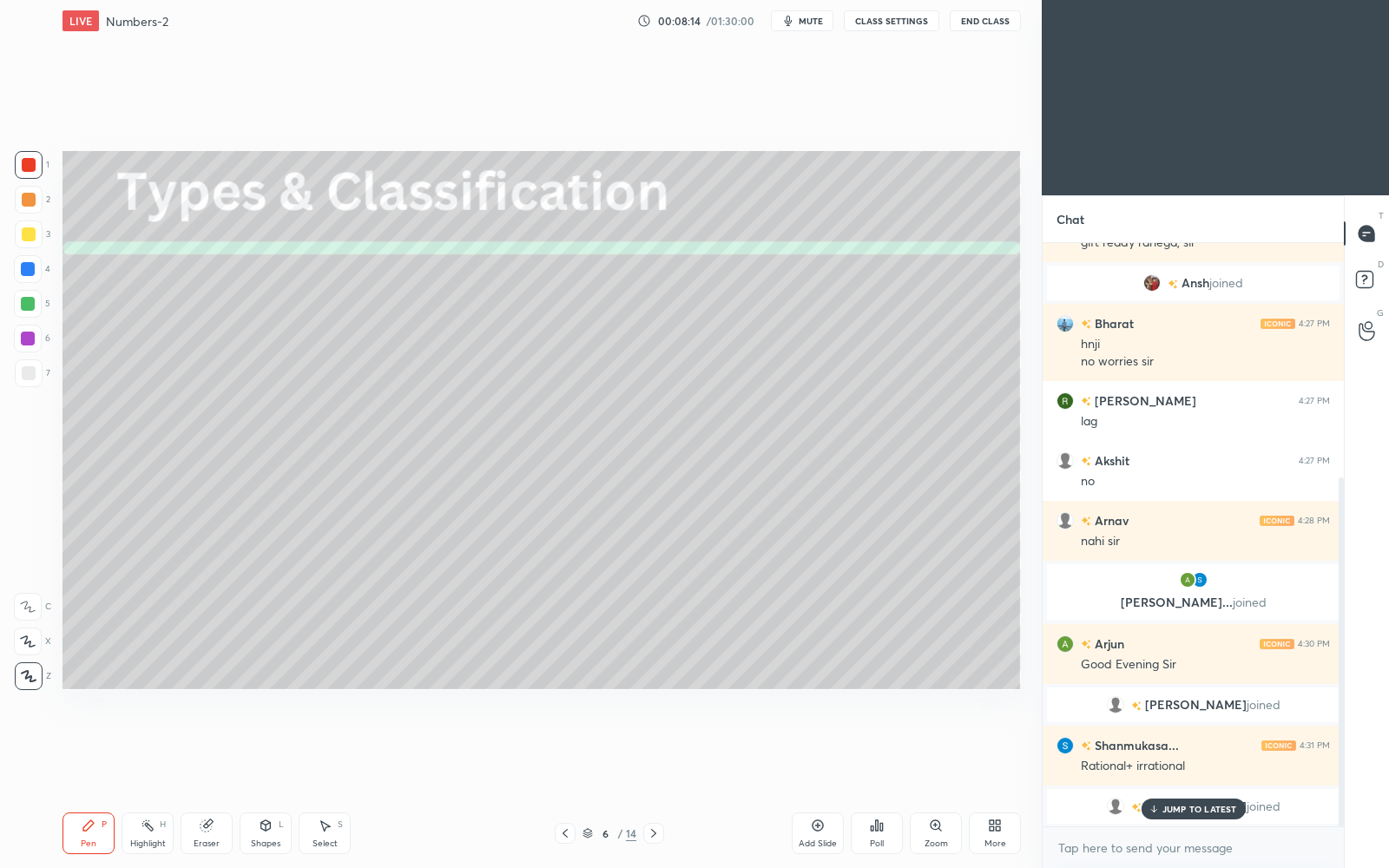
click at [1218, 749] on p "JUMP TO LATEST" at bounding box center [1200, 809] width 75 height 10
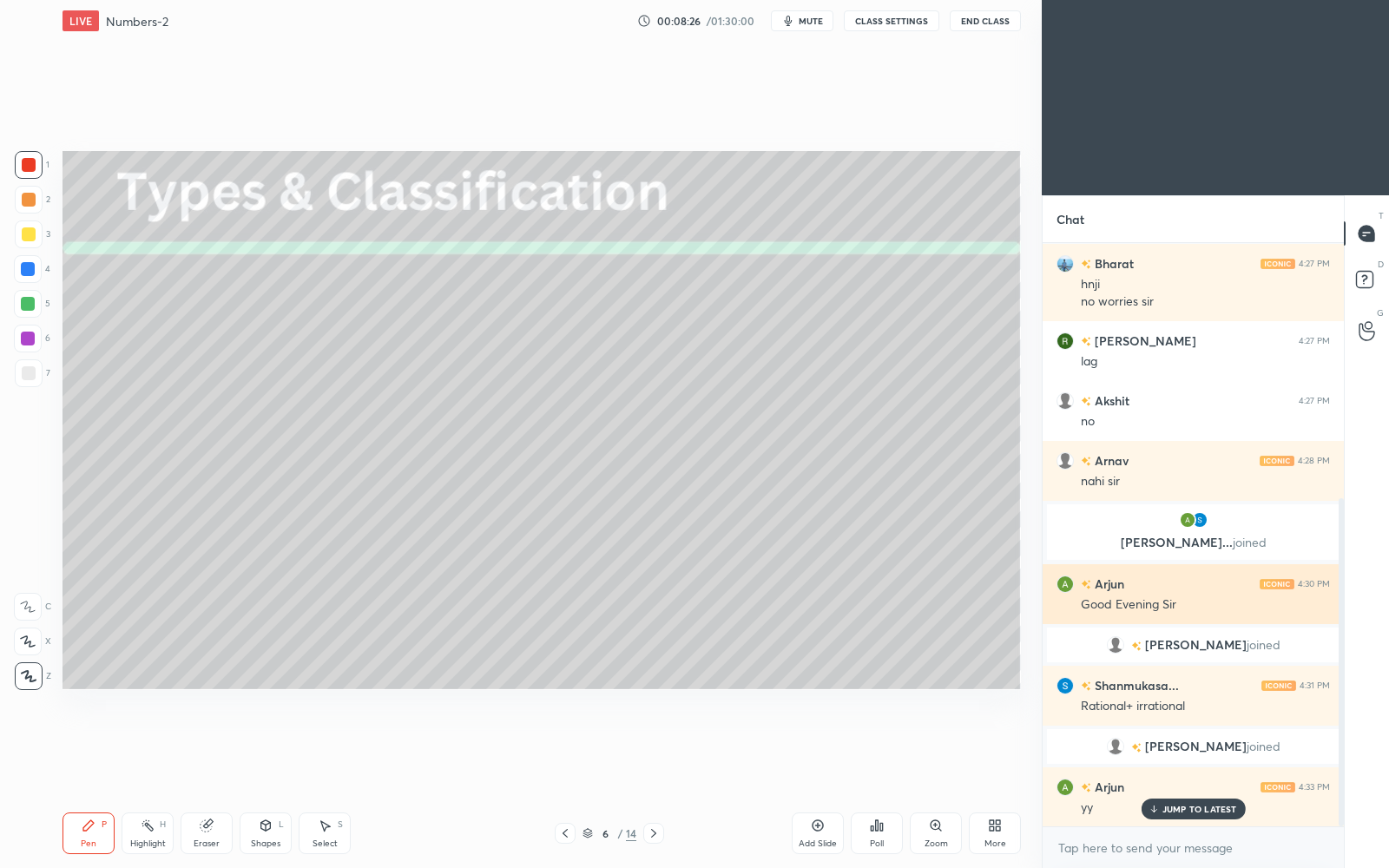
scroll to position [512, 0]
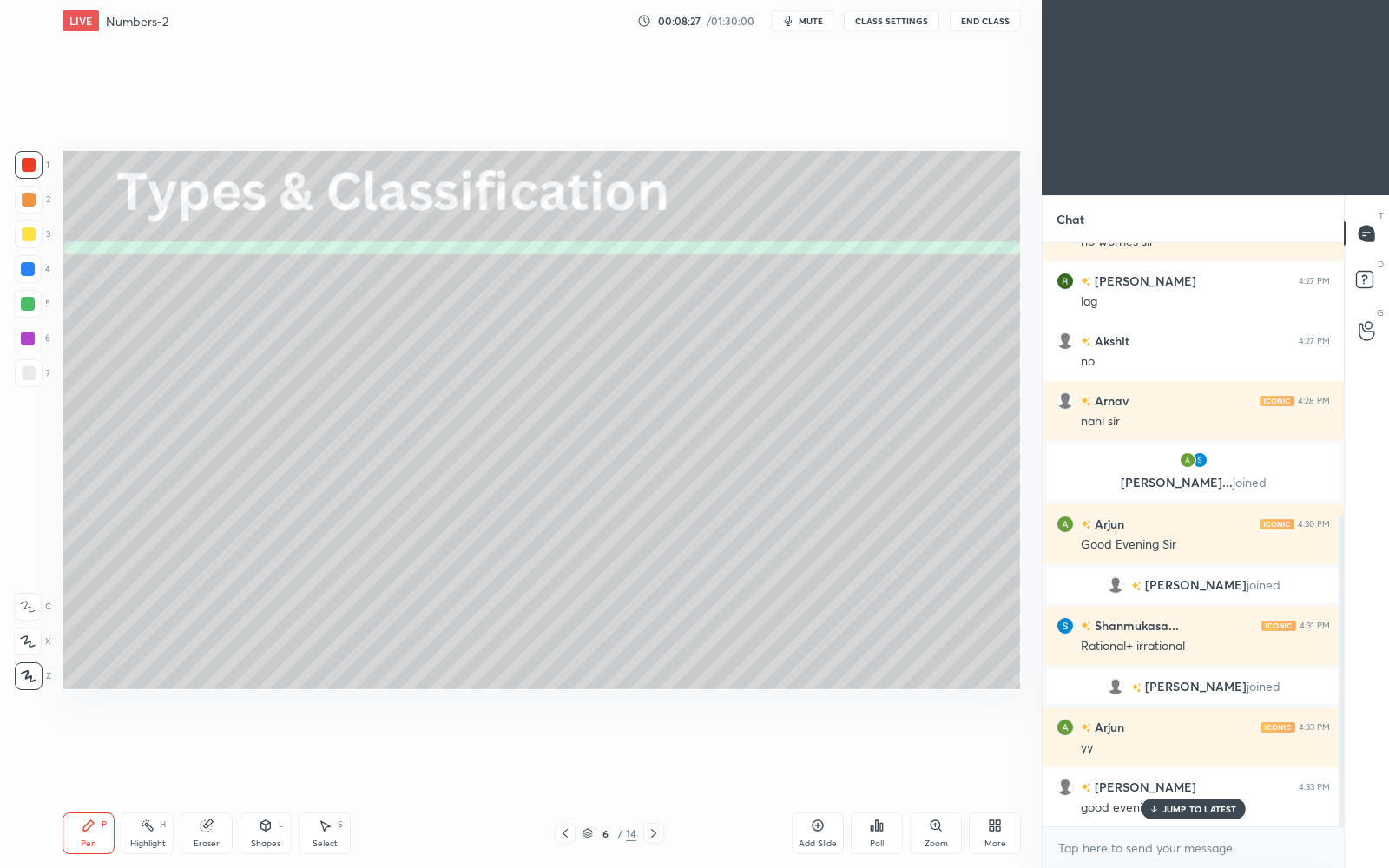
click at [33, 305] on div at bounding box center [28, 303] width 14 height 14
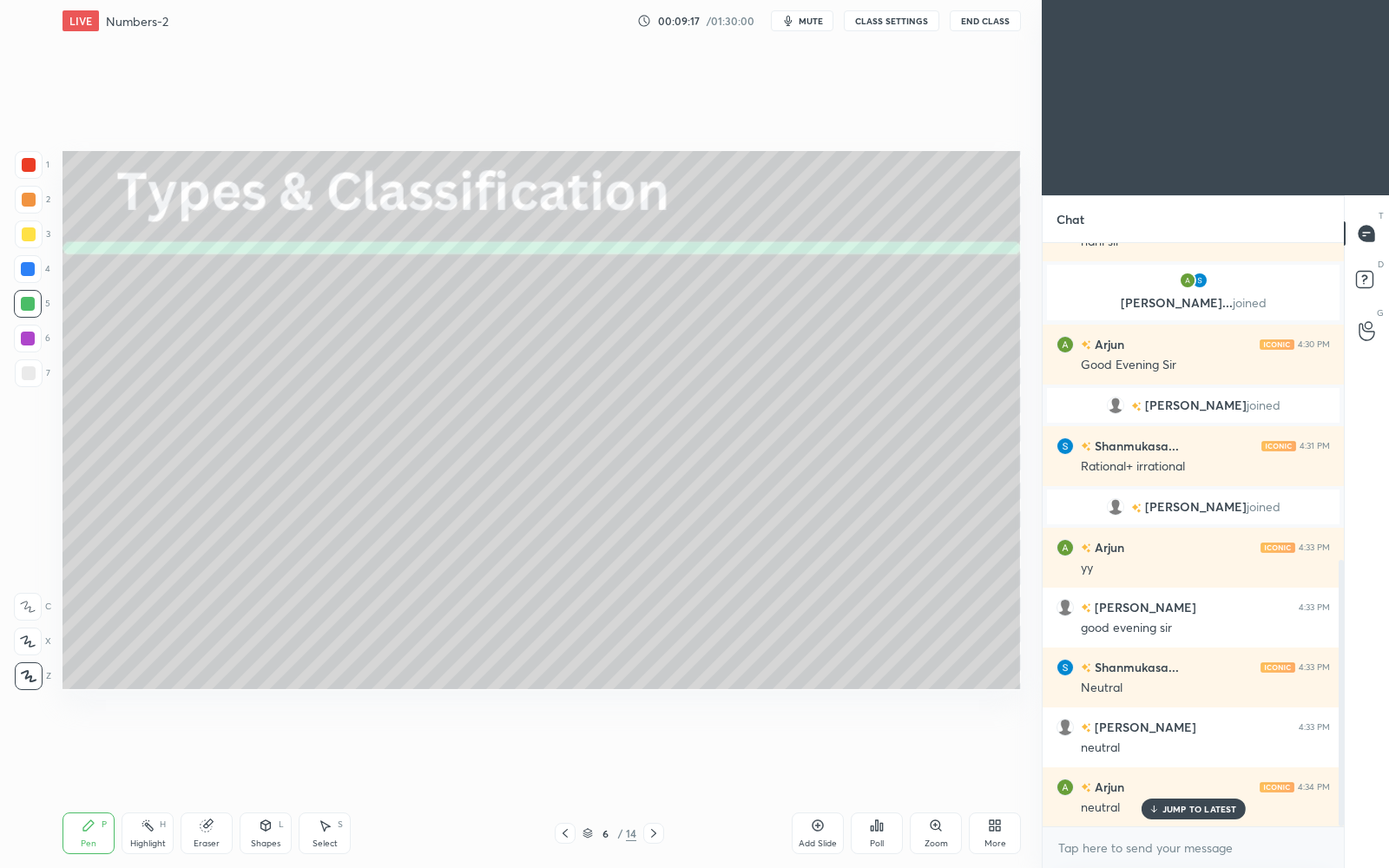
scroll to position [752, 0]
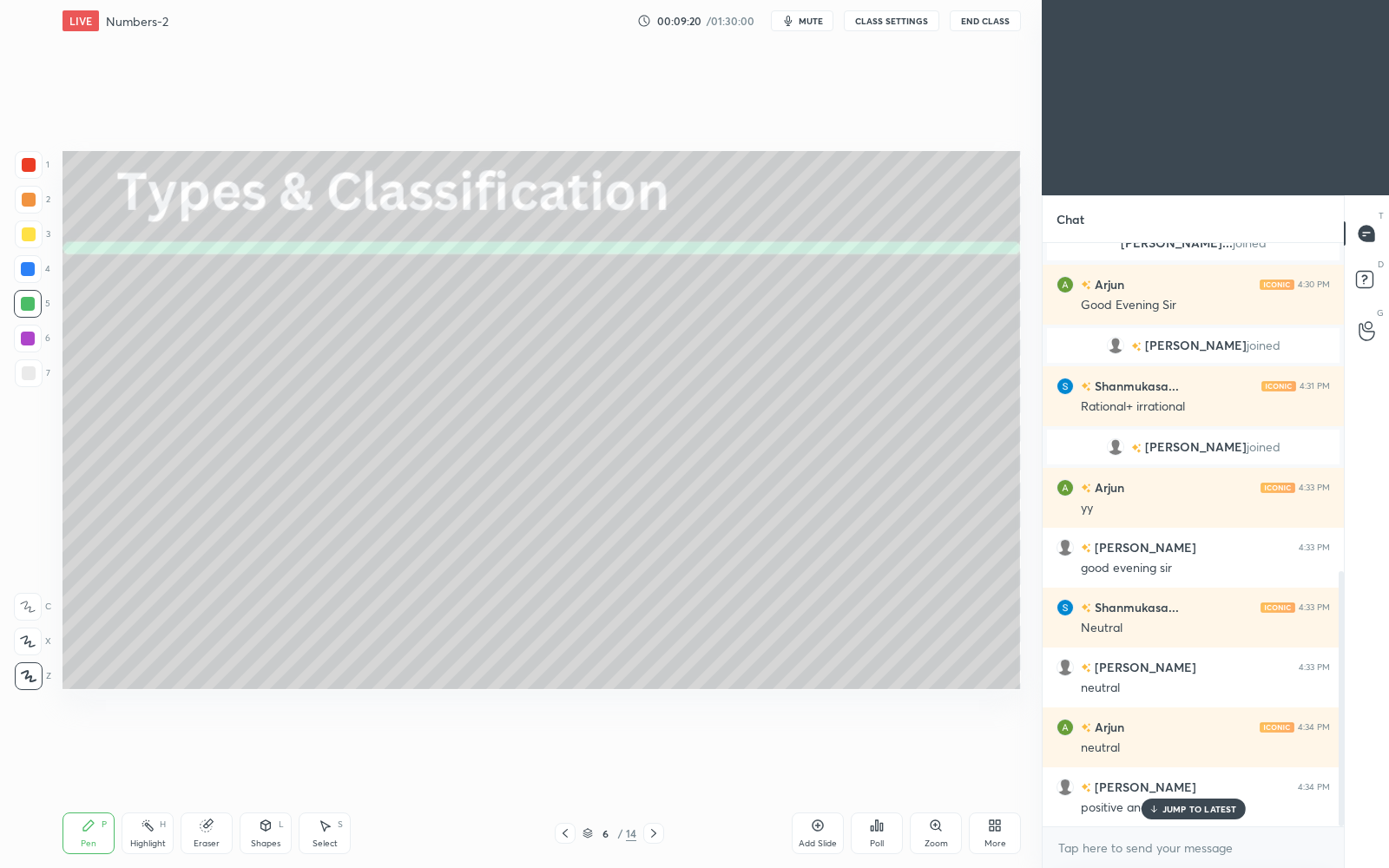
click at [1172, 749] on p "JUMP TO LATEST" at bounding box center [1200, 809] width 75 height 10
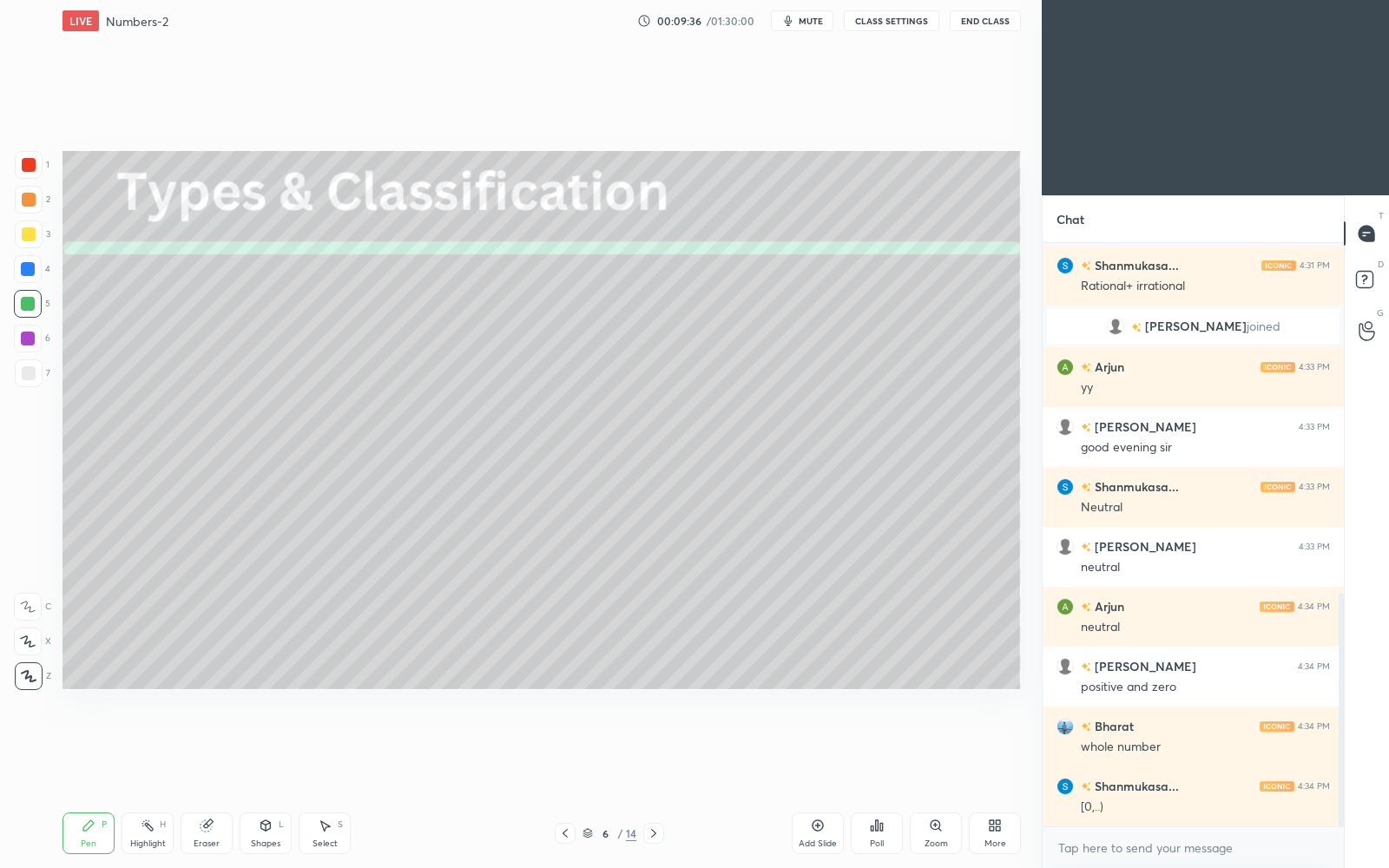
scroll to position [932, 0]
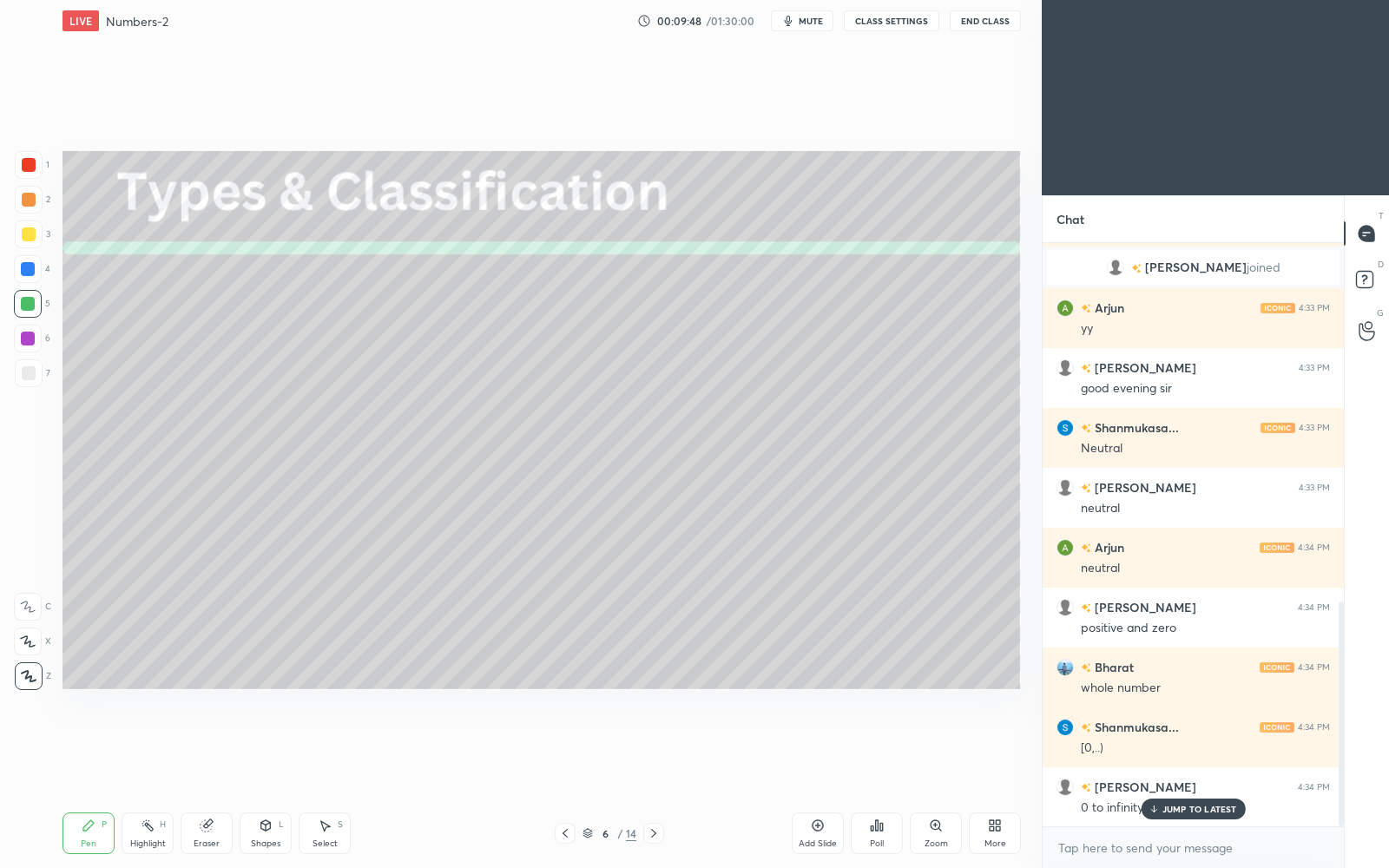
click at [1176, 749] on p "JUMP TO LATEST" at bounding box center [1200, 809] width 75 height 10
click at [206, 749] on div "Eraser" at bounding box center [207, 833] width 52 height 42
click at [32, 636] on icon at bounding box center [28, 641] width 14 height 15
click at [88, 749] on icon at bounding box center [88, 826] width 14 height 14
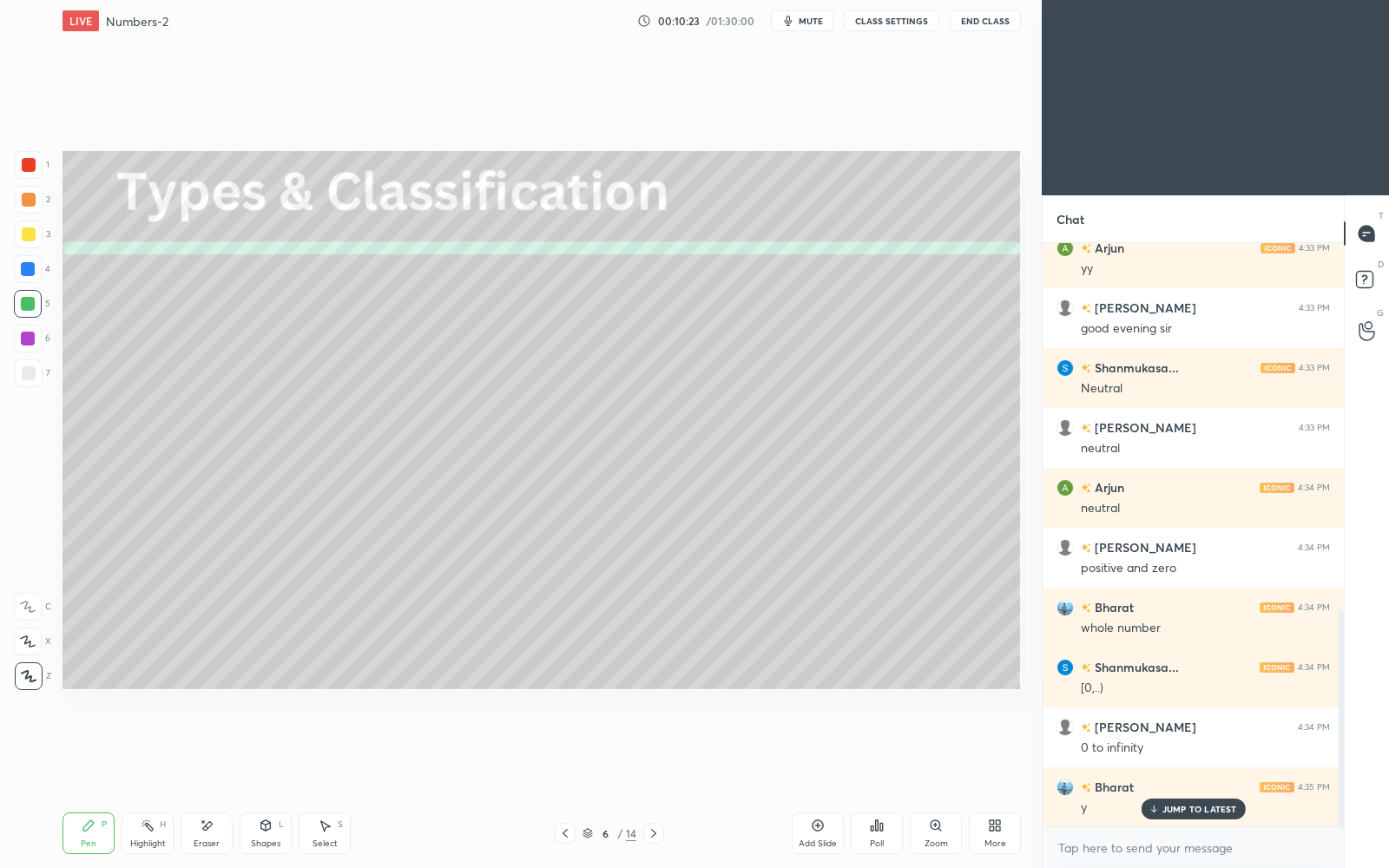
scroll to position [1052, 0]
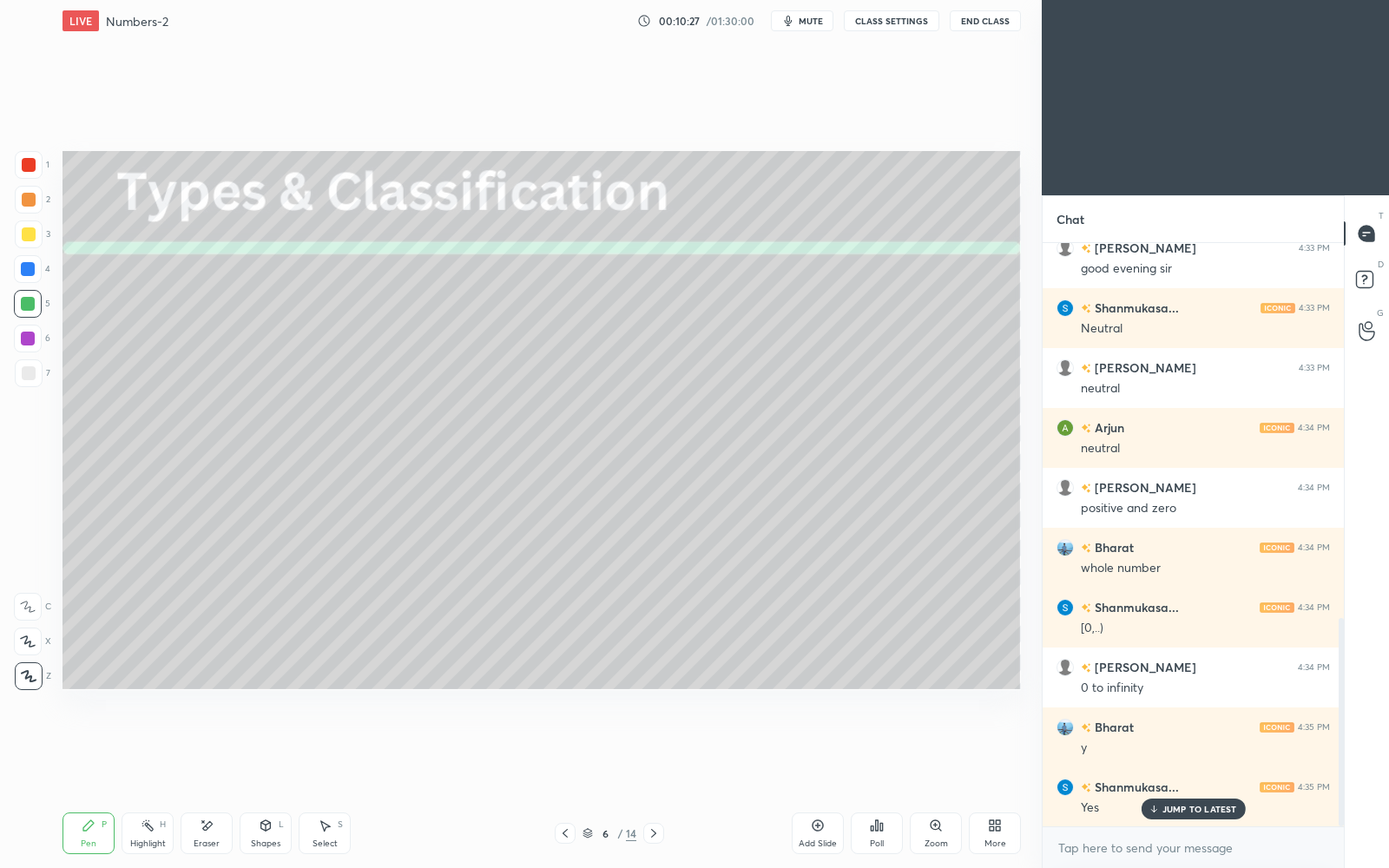
click at [815, 749] on div "Add Slide" at bounding box center [818, 833] width 52 height 42
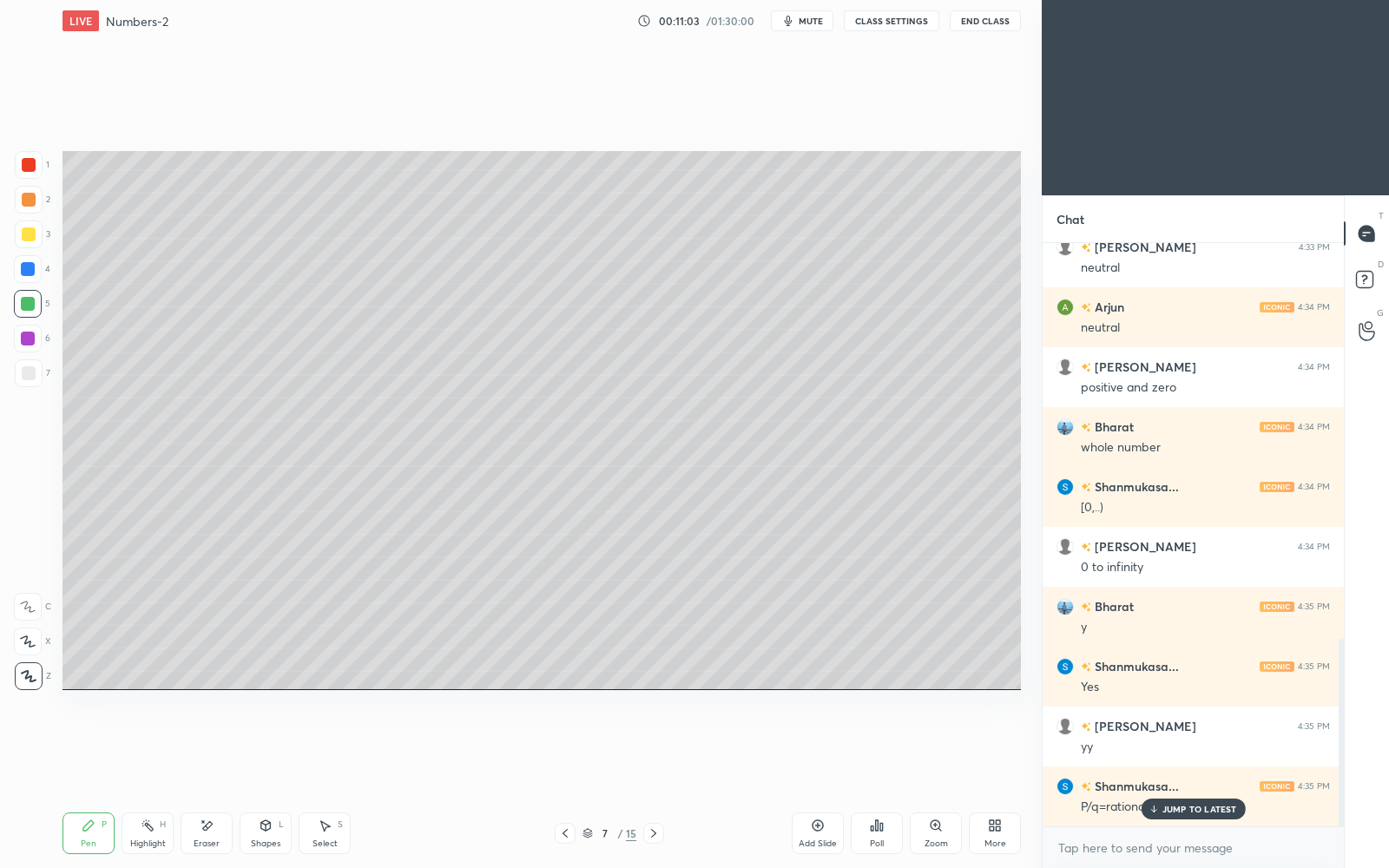
scroll to position [1231, 0]
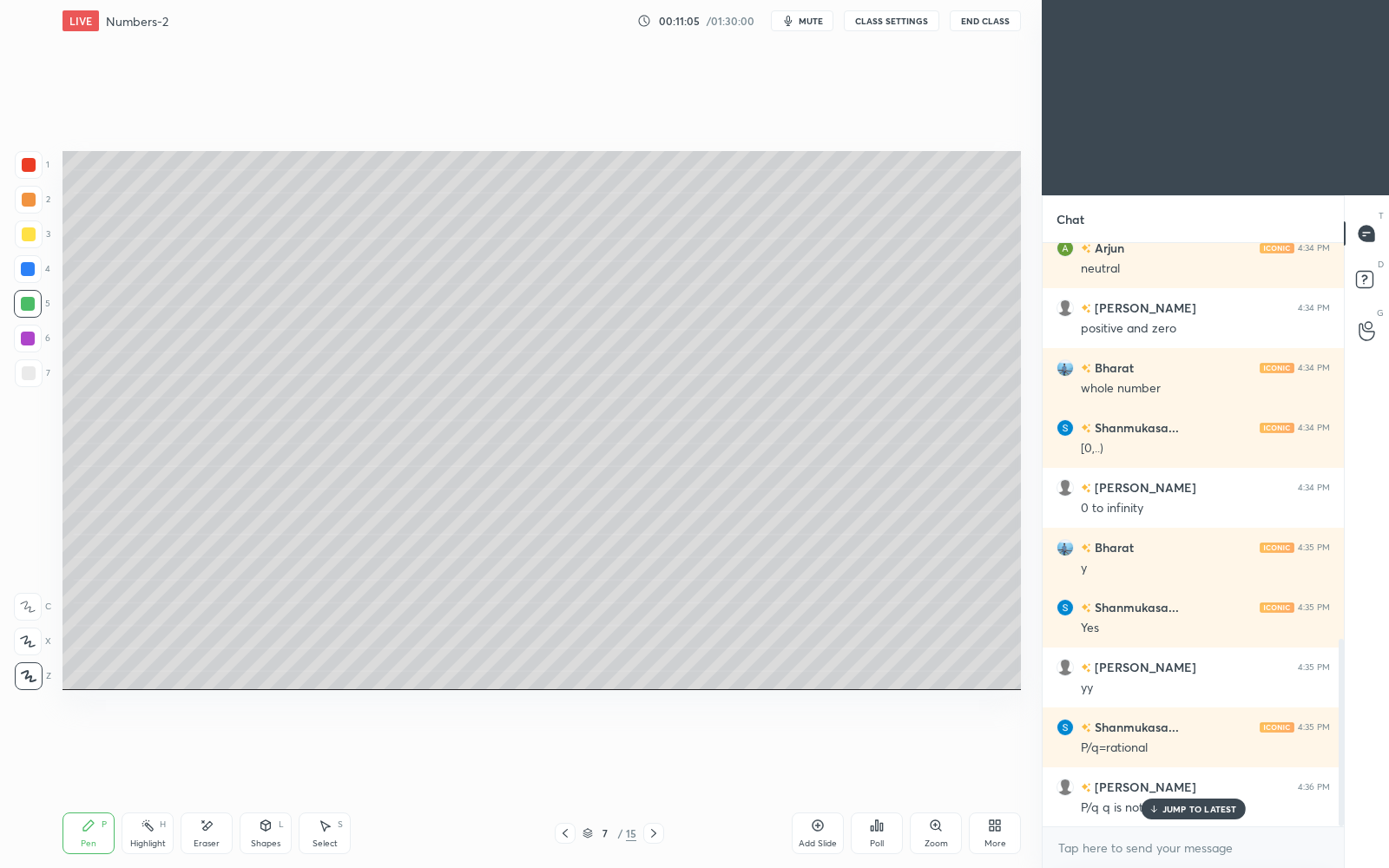
click at [1206, 749] on p "JUMP TO LATEST" at bounding box center [1200, 809] width 75 height 10
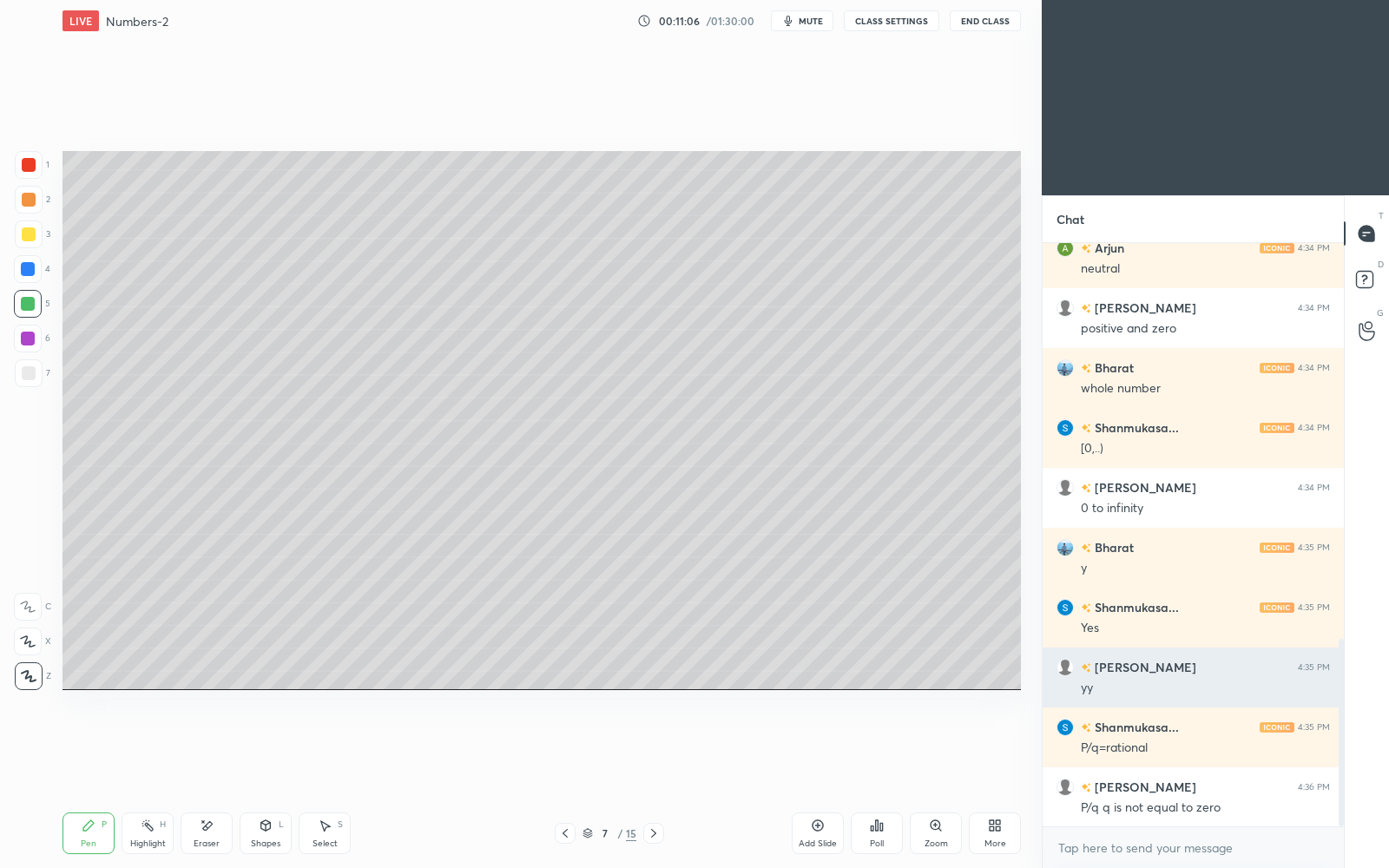
scroll to position [1291, 0]
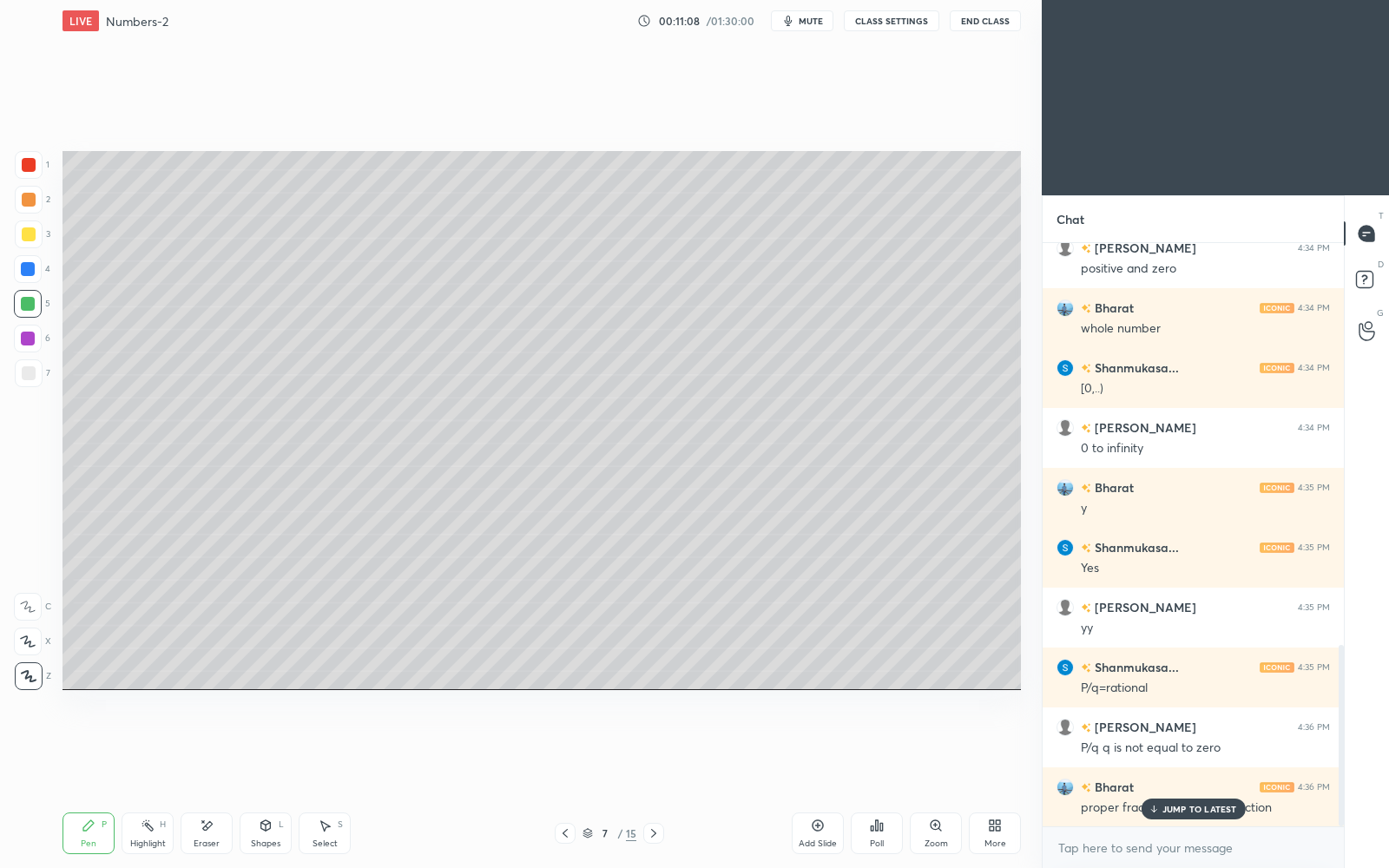
click at [1172, 749] on p "JUMP TO LATEST" at bounding box center [1200, 809] width 75 height 10
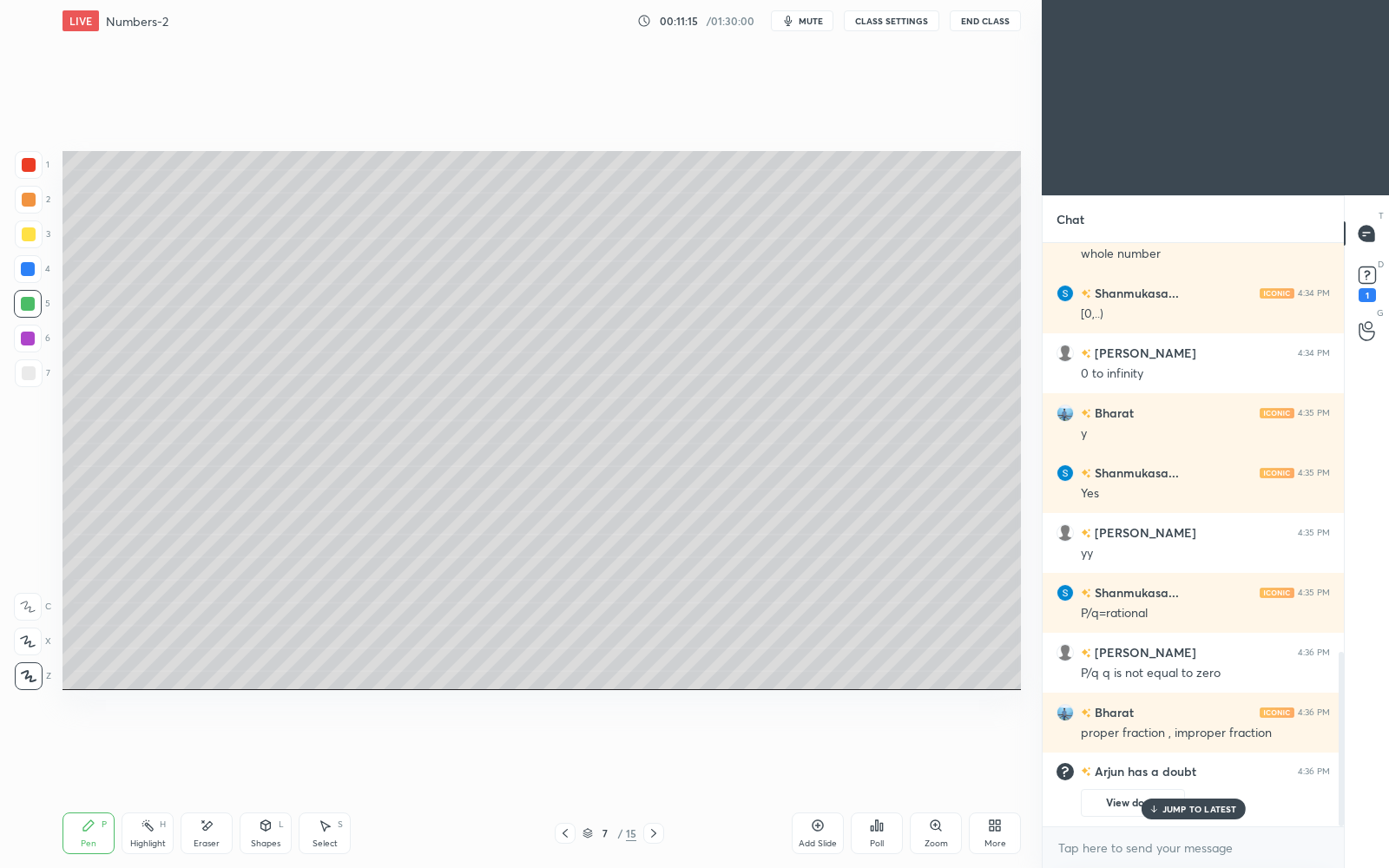
click at [1217, 749] on p "JUMP TO LATEST" at bounding box center [1200, 809] width 75 height 10
click at [1142, 749] on button "View doubt" at bounding box center [1133, 803] width 104 height 28
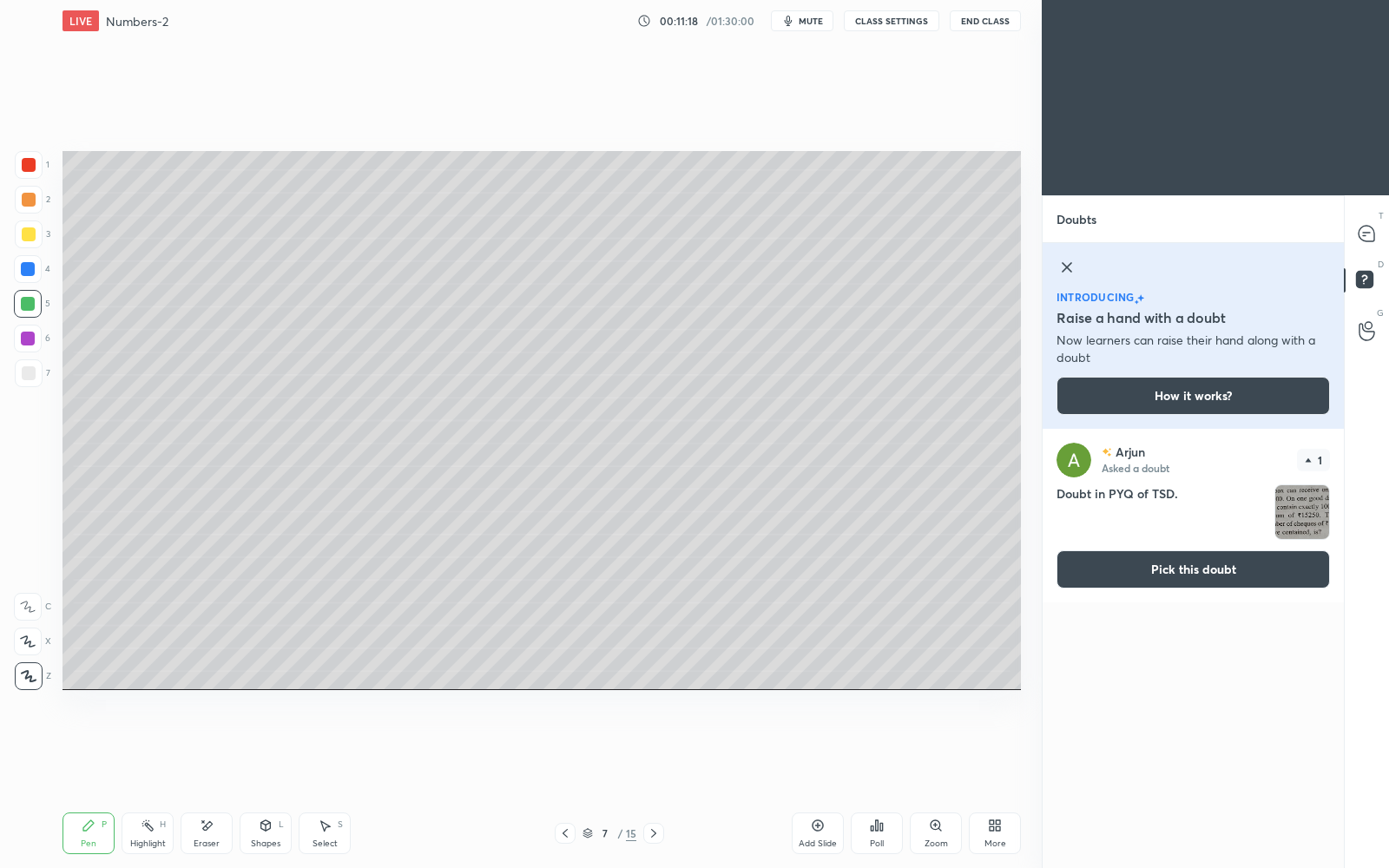
click at [1246, 567] on button "Pick this doubt" at bounding box center [1193, 569] width 274 height 38
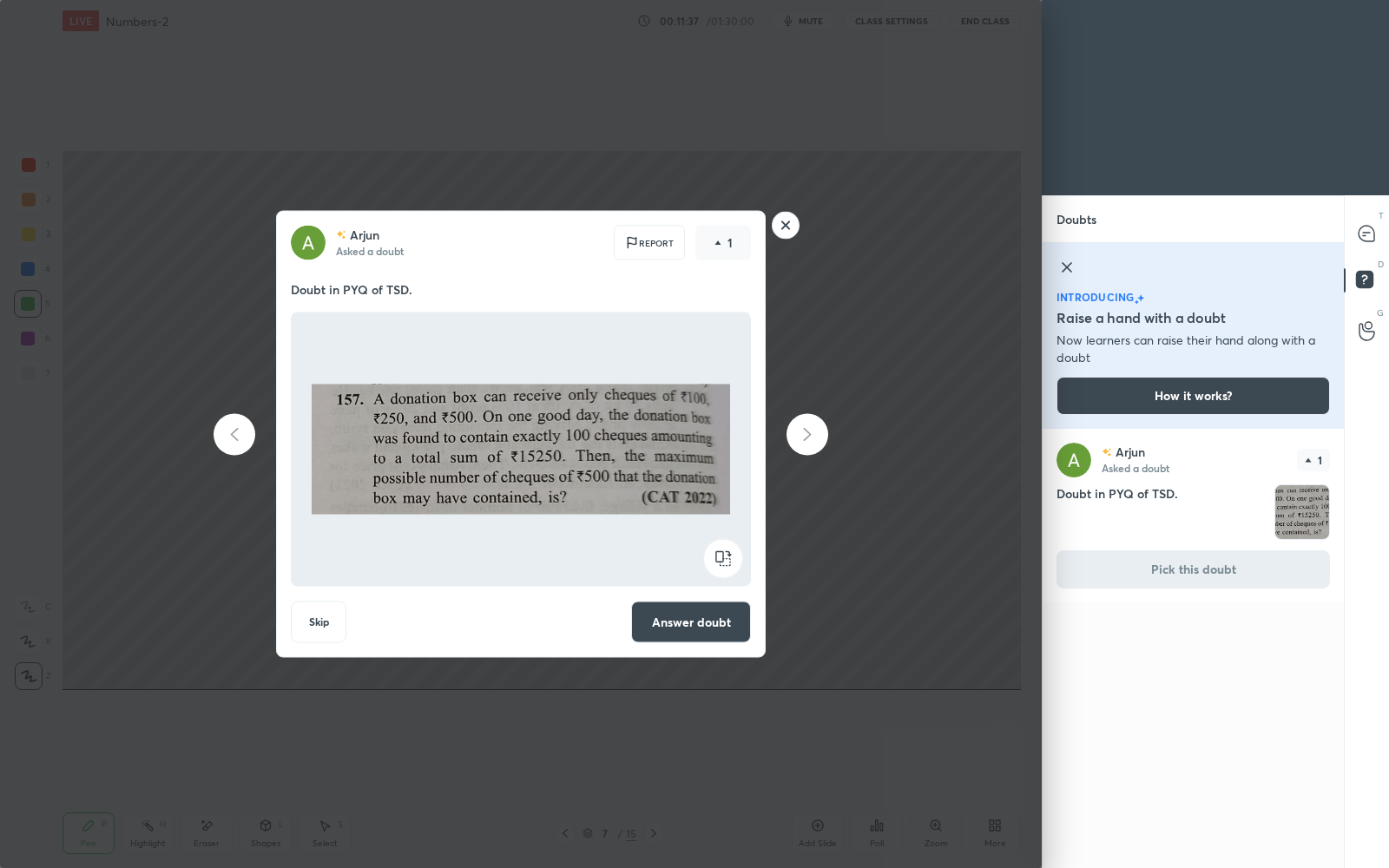
click at [720, 630] on button "Answer doubt" at bounding box center [691, 622] width 120 height 42
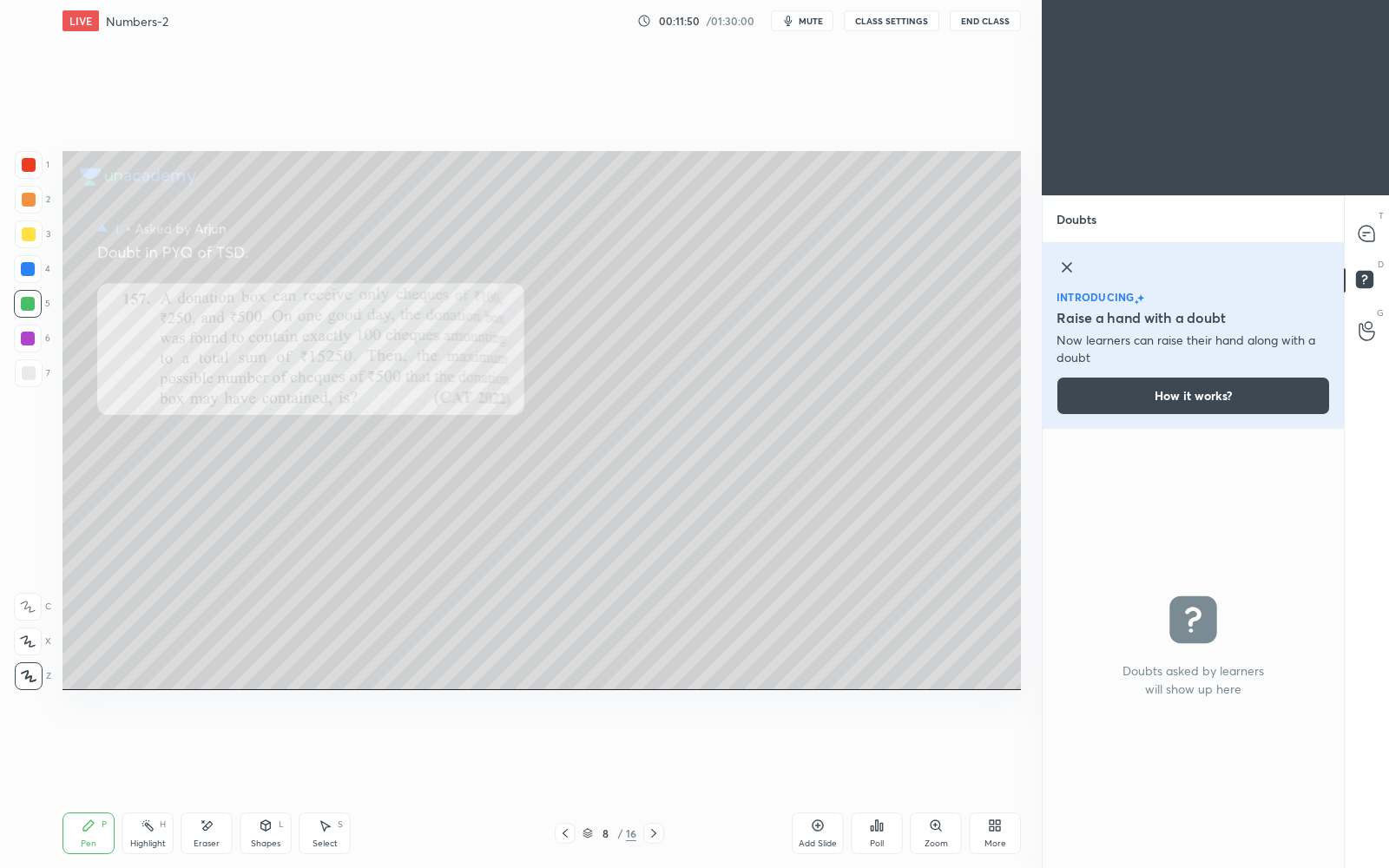
click at [1068, 263] on icon at bounding box center [1067, 268] width 21 height 21
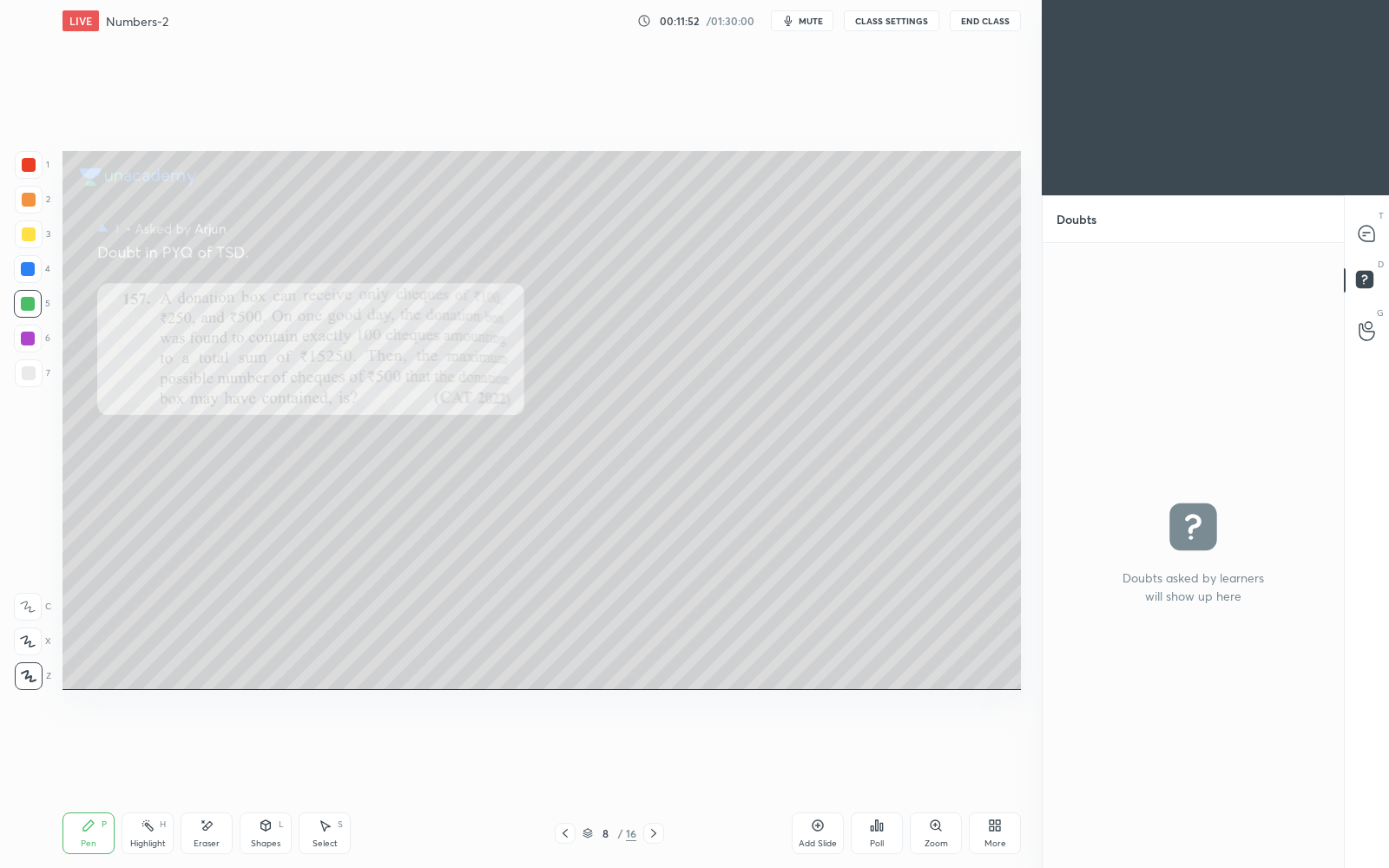
click at [568, 749] on icon at bounding box center [564, 833] width 14 height 14
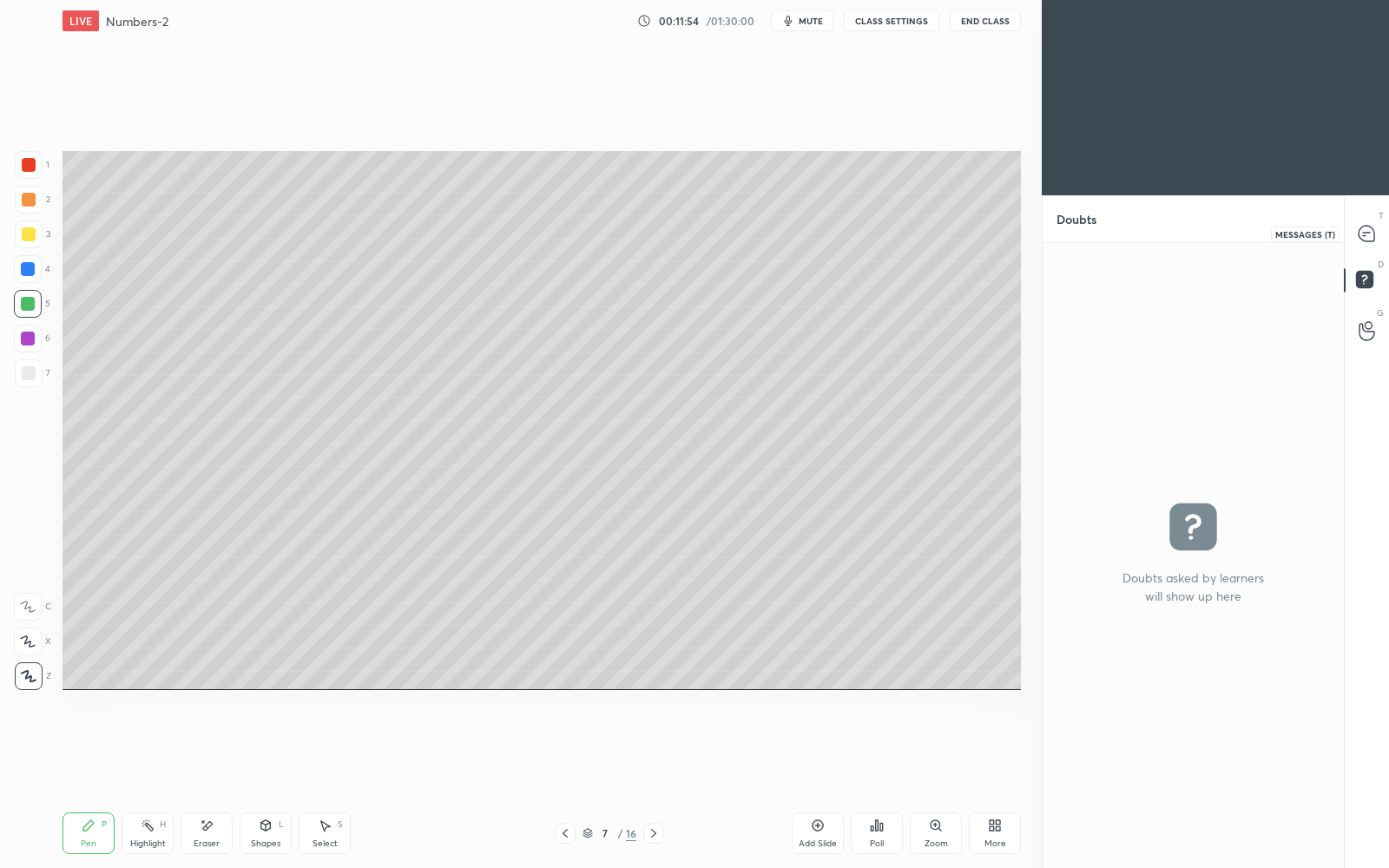
click at [1365, 229] on icon at bounding box center [1366, 233] width 16 height 16
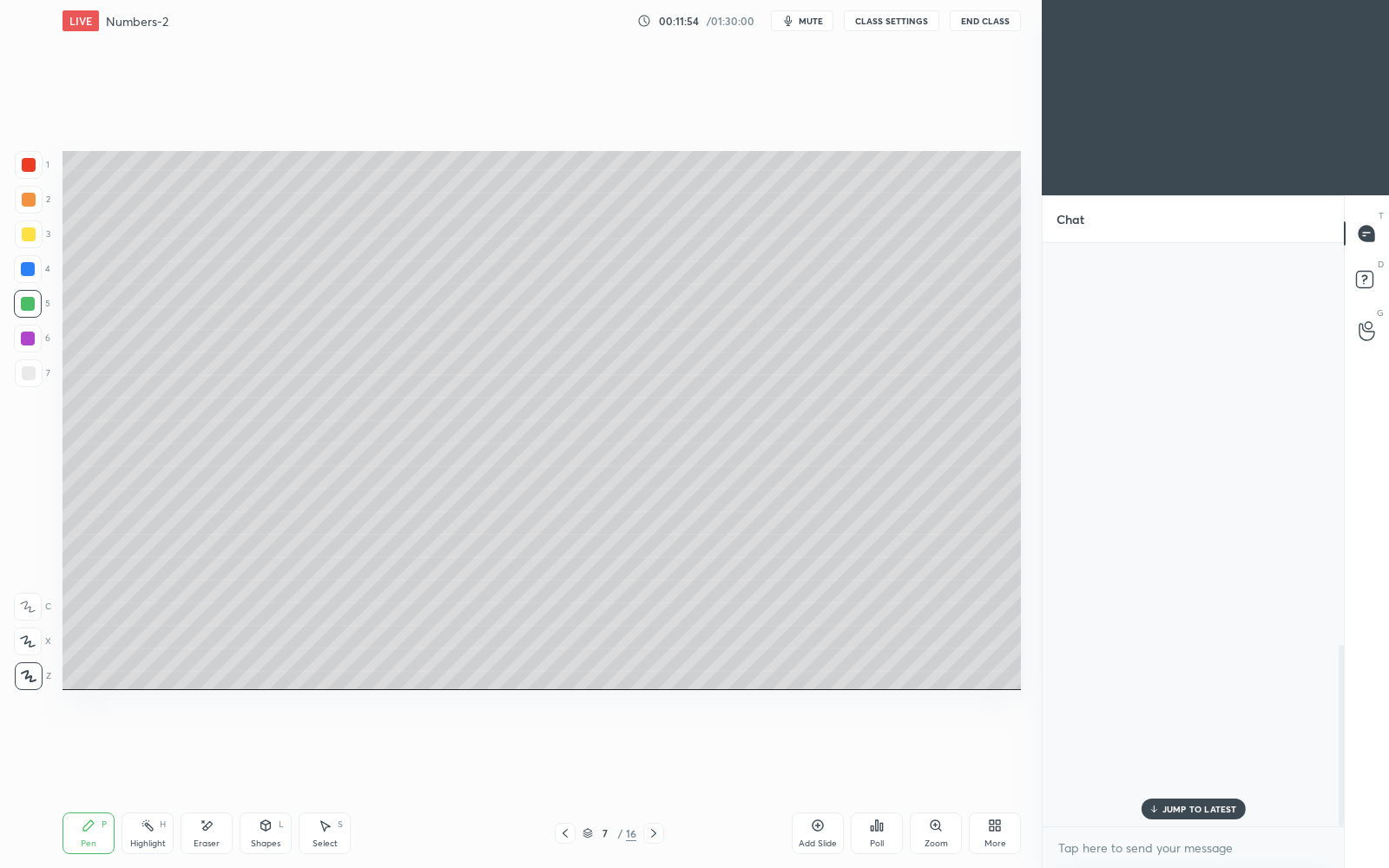
scroll to position [579, 297]
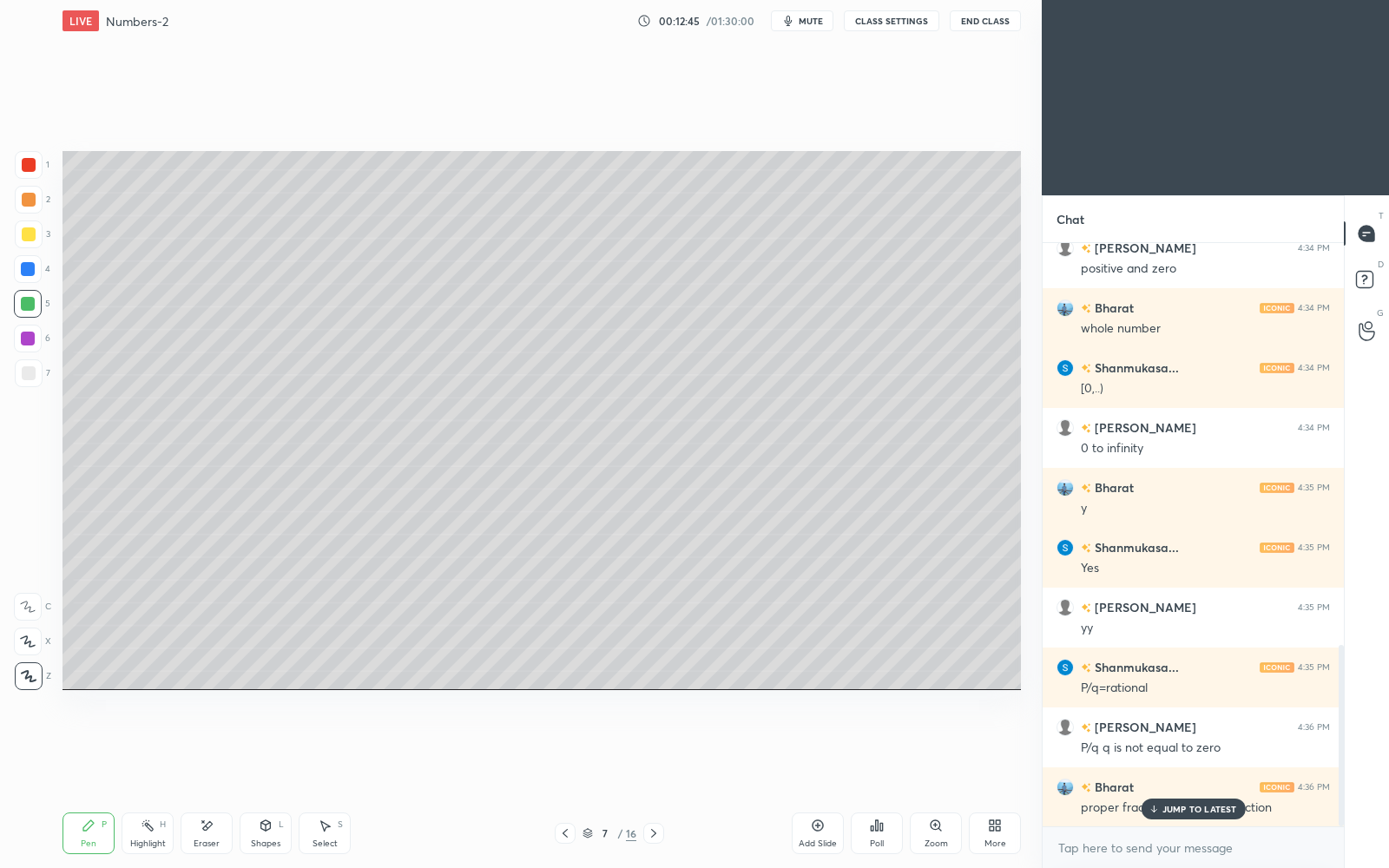
click at [1183, 749] on p "JUMP TO LATEST" at bounding box center [1200, 809] width 75 height 10
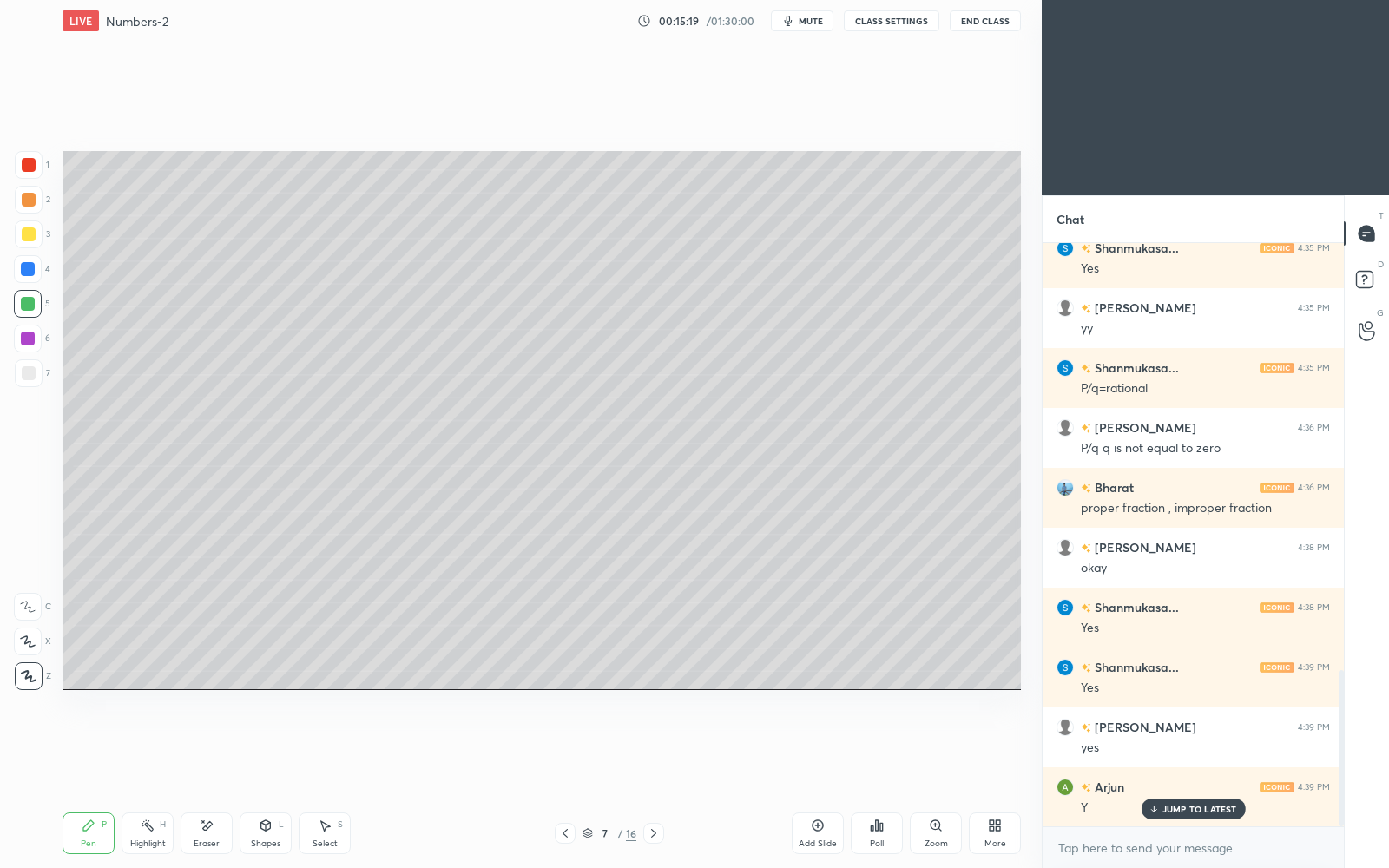
scroll to position [1651, 0]
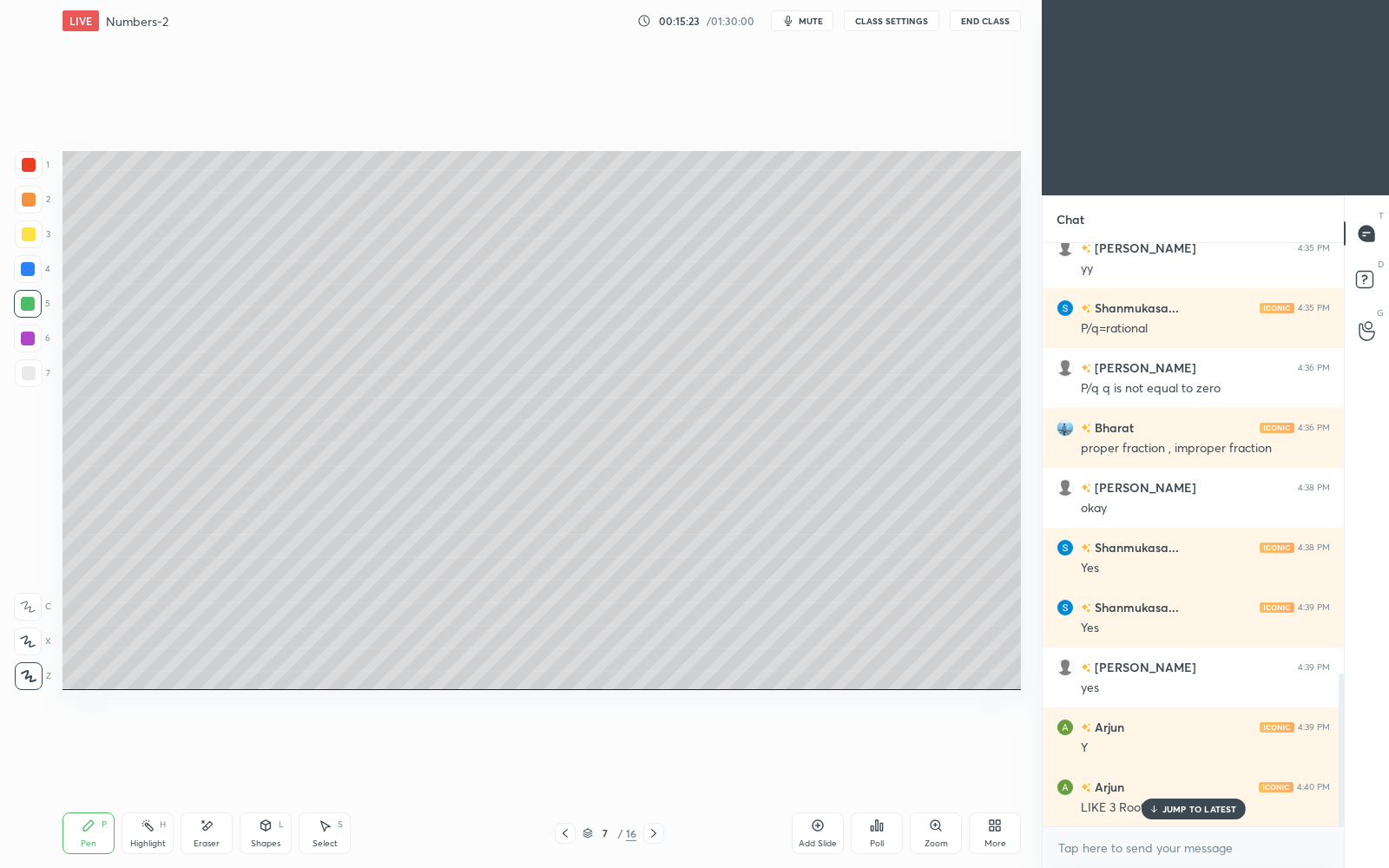
click at [1204, 749] on div "JUMP TO LATEST" at bounding box center [1193, 809] width 104 height 21
drag, startPoint x: 29, startPoint y: 171, endPoint x: 56, endPoint y: 178, distance: 27.9
click at [30, 171] on div at bounding box center [29, 164] width 14 height 14
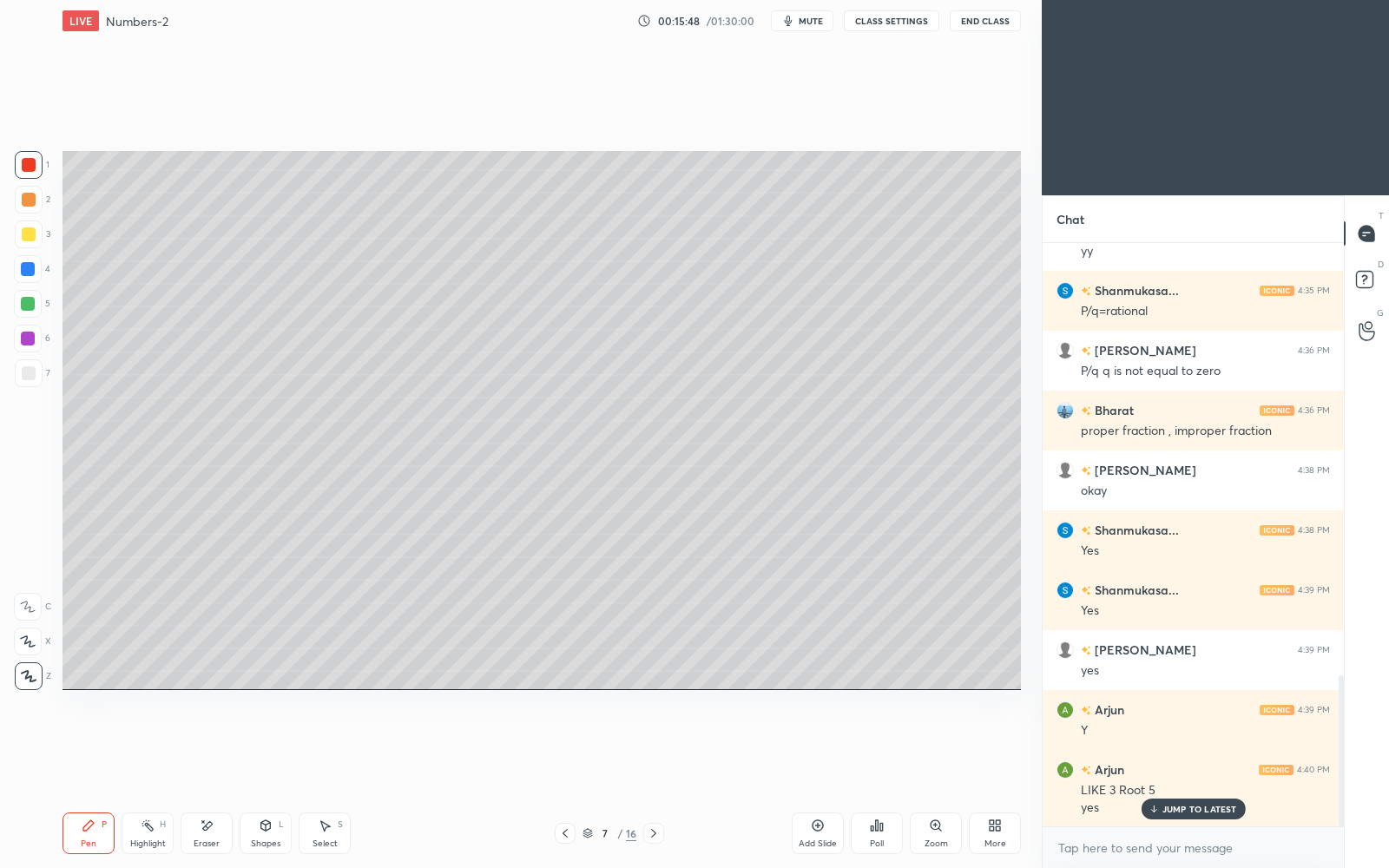
scroll to position [1711, 0]
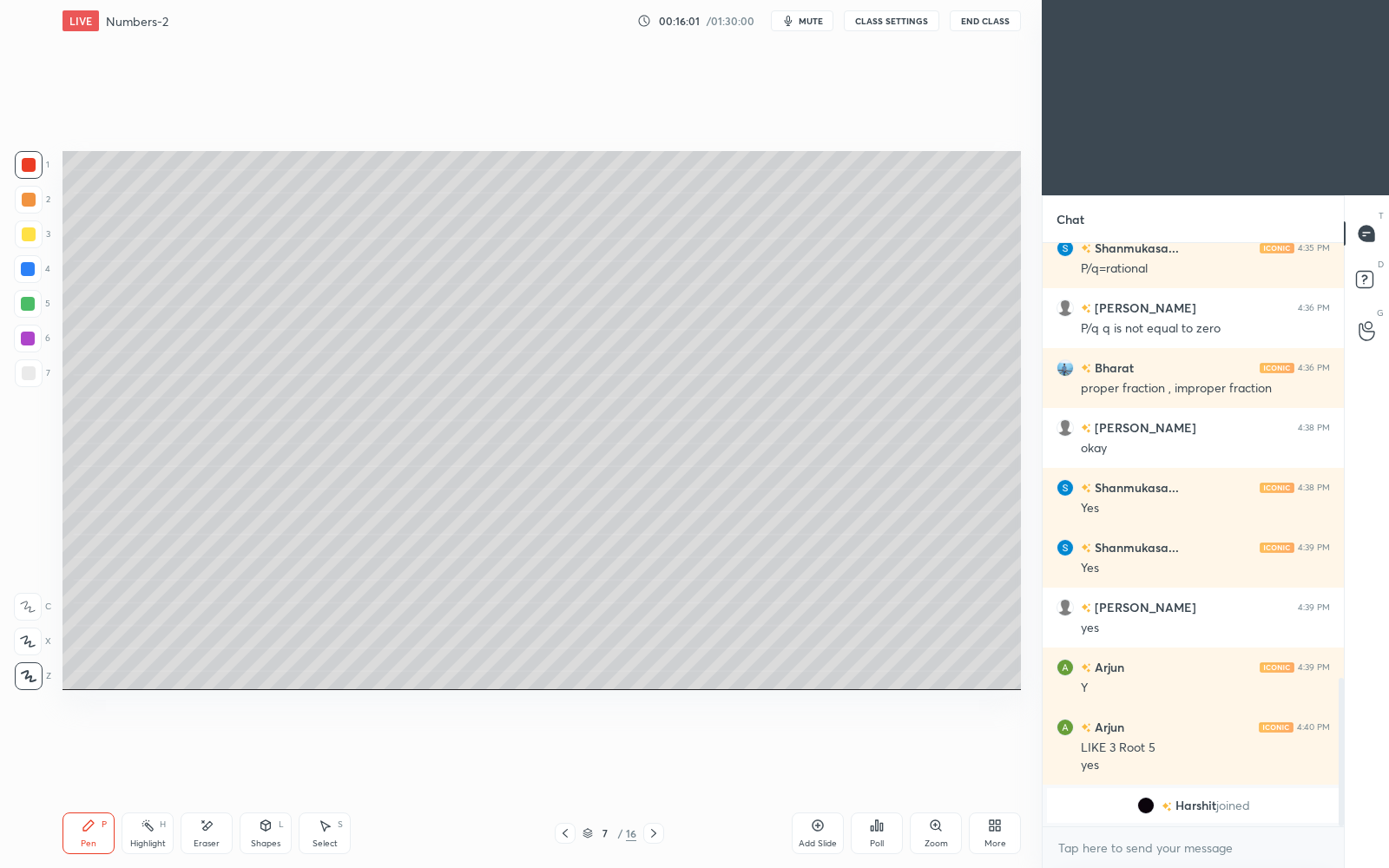
click at [822, 749] on icon at bounding box center [817, 826] width 14 height 14
click at [35, 312] on div at bounding box center [28, 303] width 28 height 28
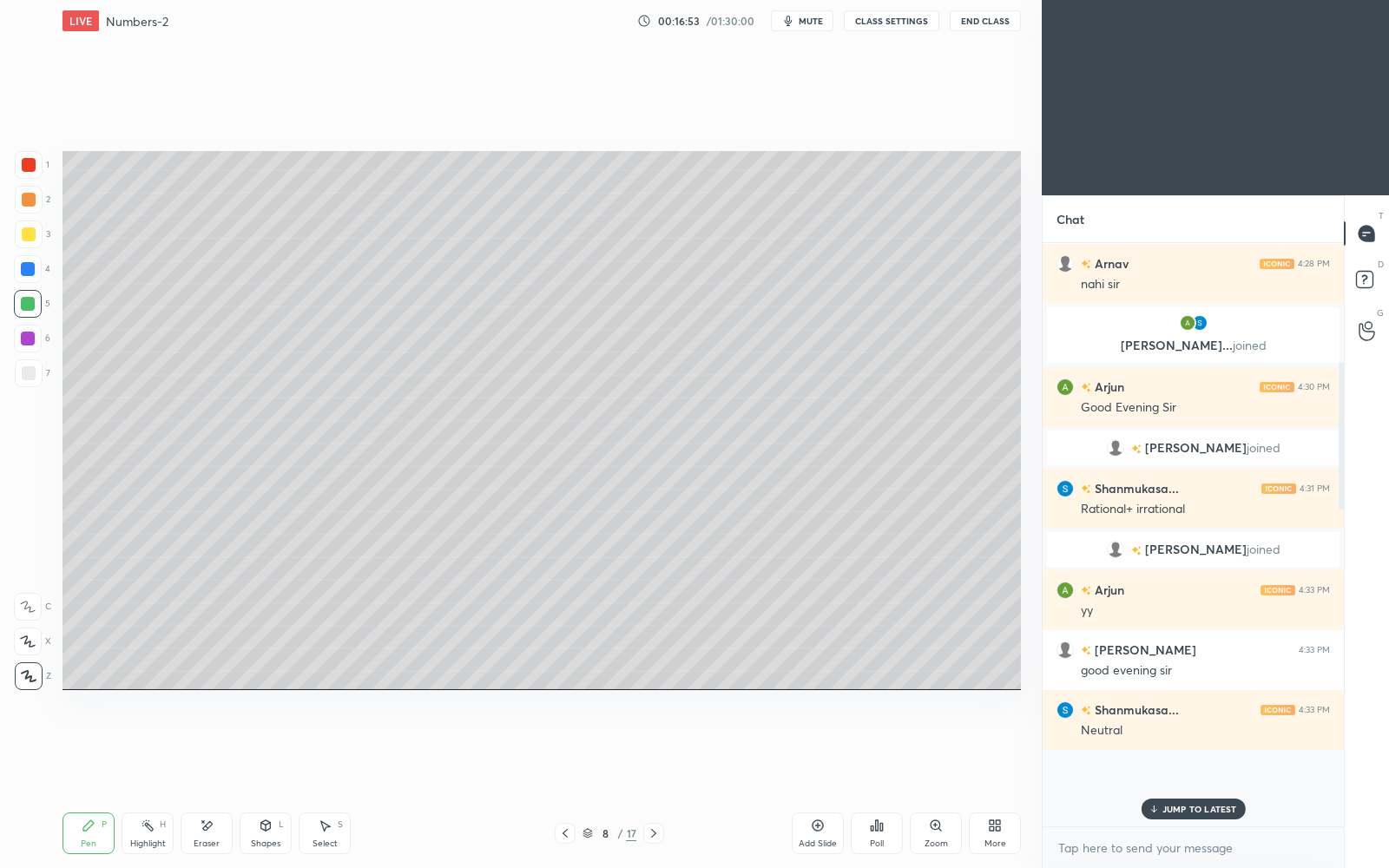
scroll to position [437, 0]
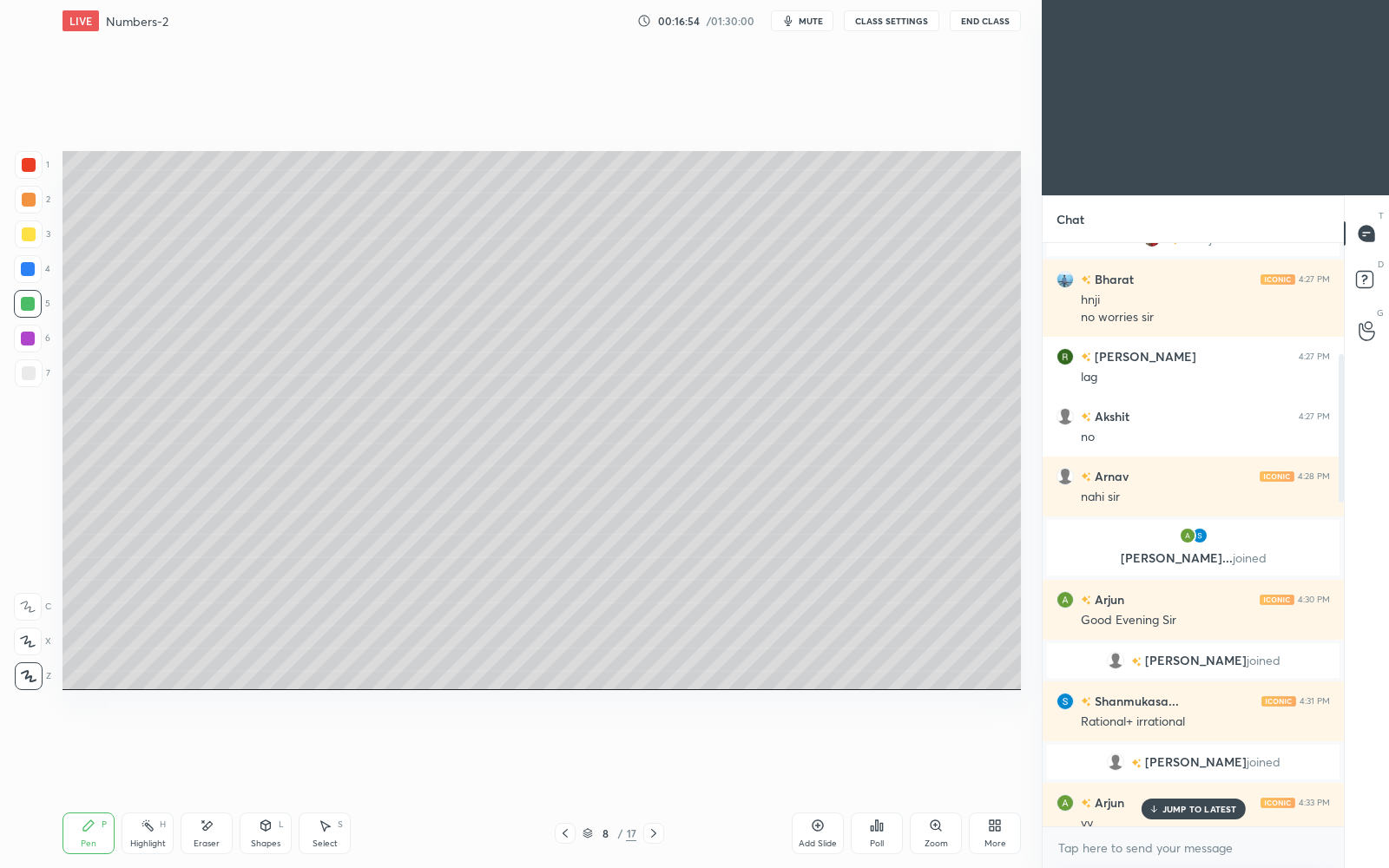
click at [1192, 749] on p "JUMP TO LATEST" at bounding box center [1200, 809] width 75 height 10
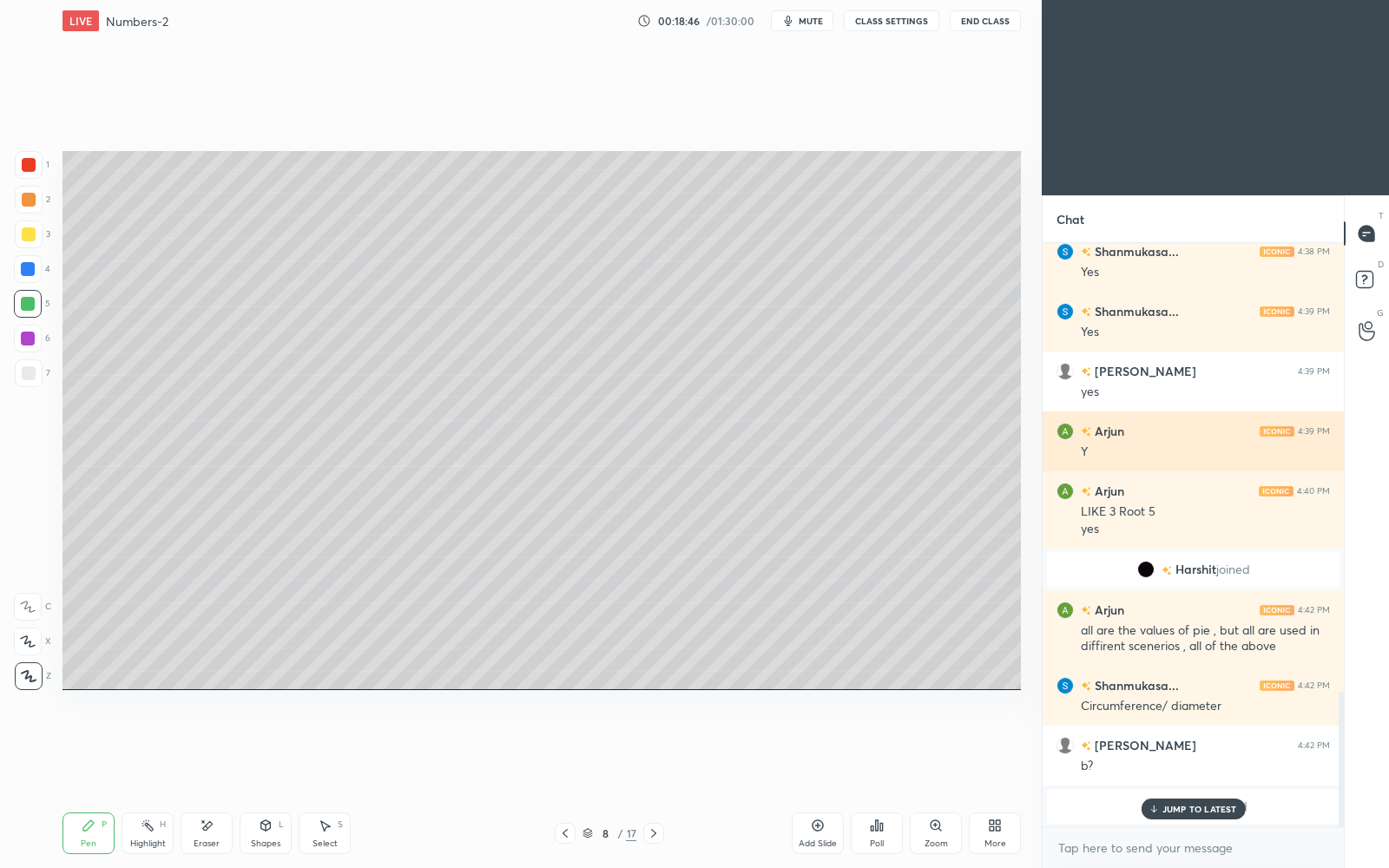
scroll to position [1669, 0]
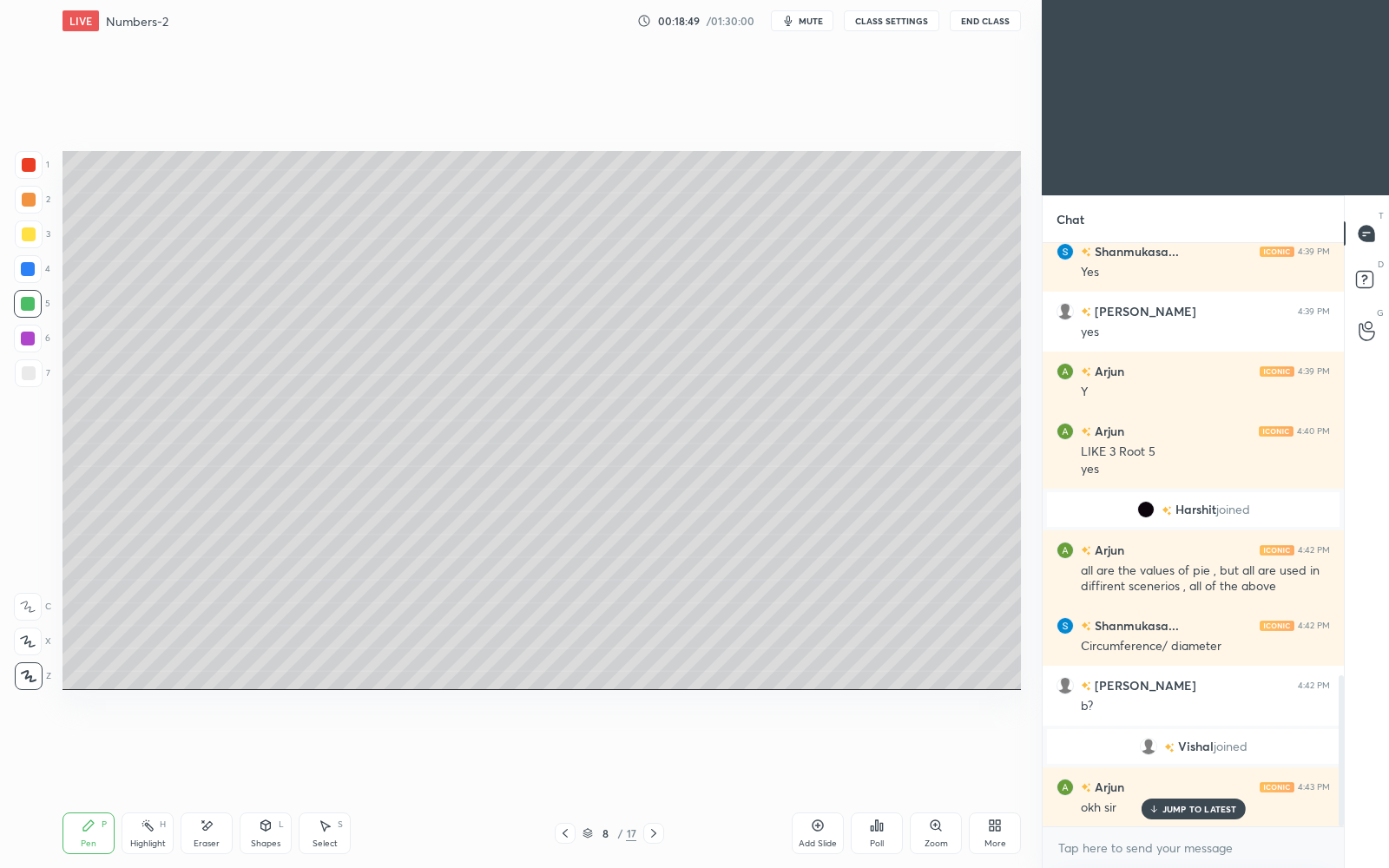
click at [1200, 749] on p "JUMP TO LATEST" at bounding box center [1200, 809] width 75 height 10
click at [654, 749] on icon at bounding box center [653, 833] width 14 height 14
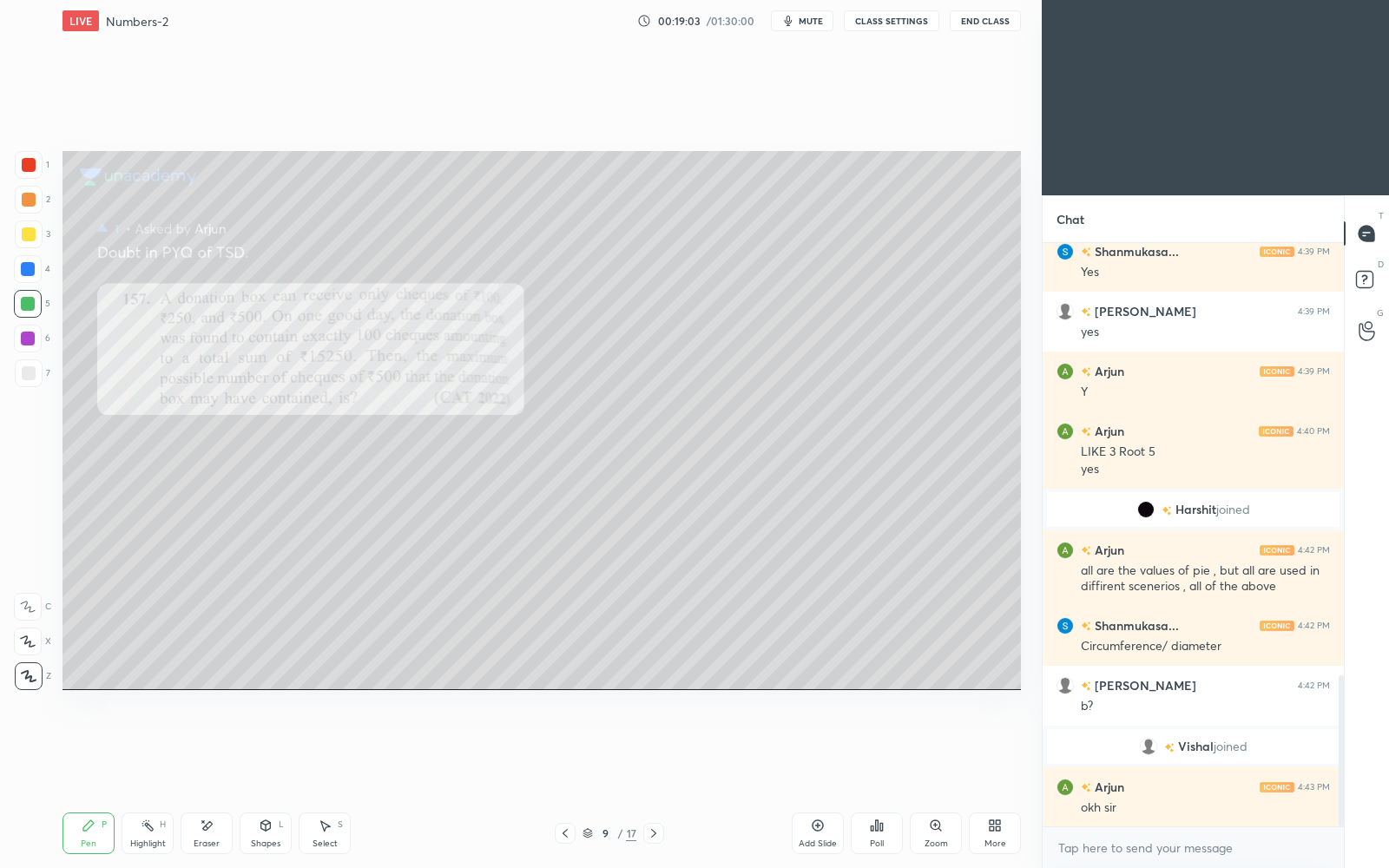
click at [814, 749] on icon at bounding box center [817, 826] width 14 height 14
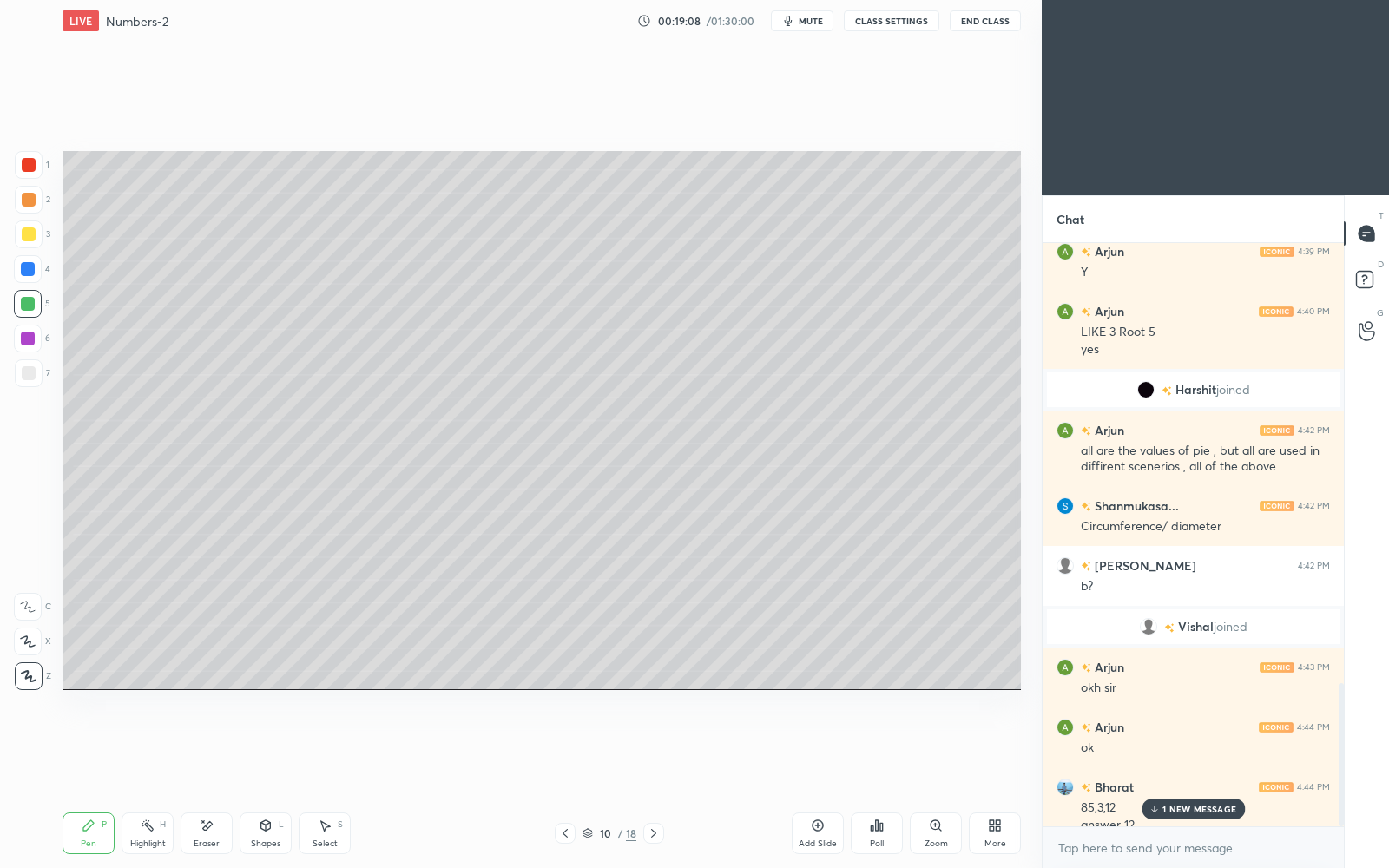
scroll to position [1806, 0]
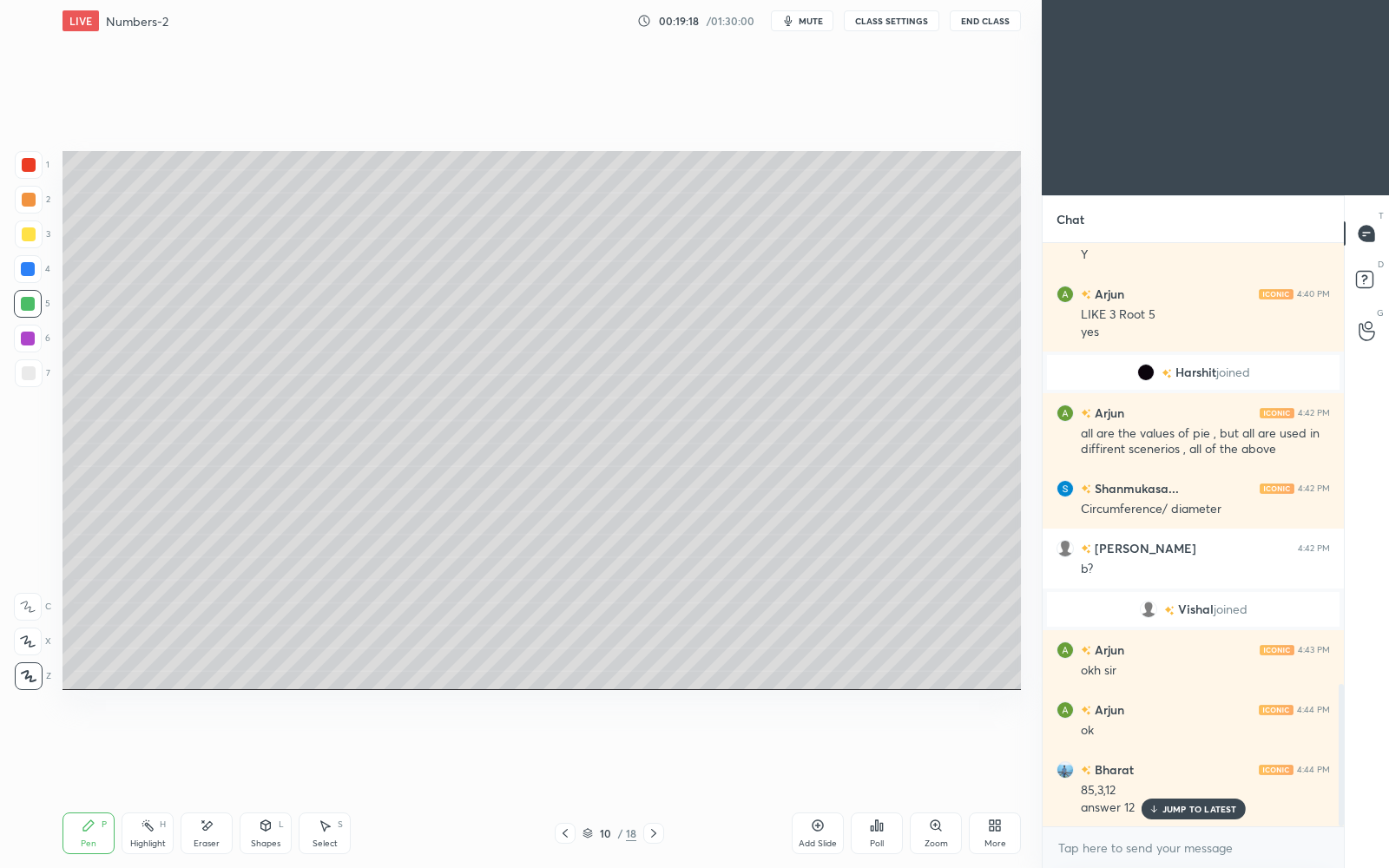
click at [1169, 749] on p "JUMP TO LATEST" at bounding box center [1200, 809] width 75 height 10
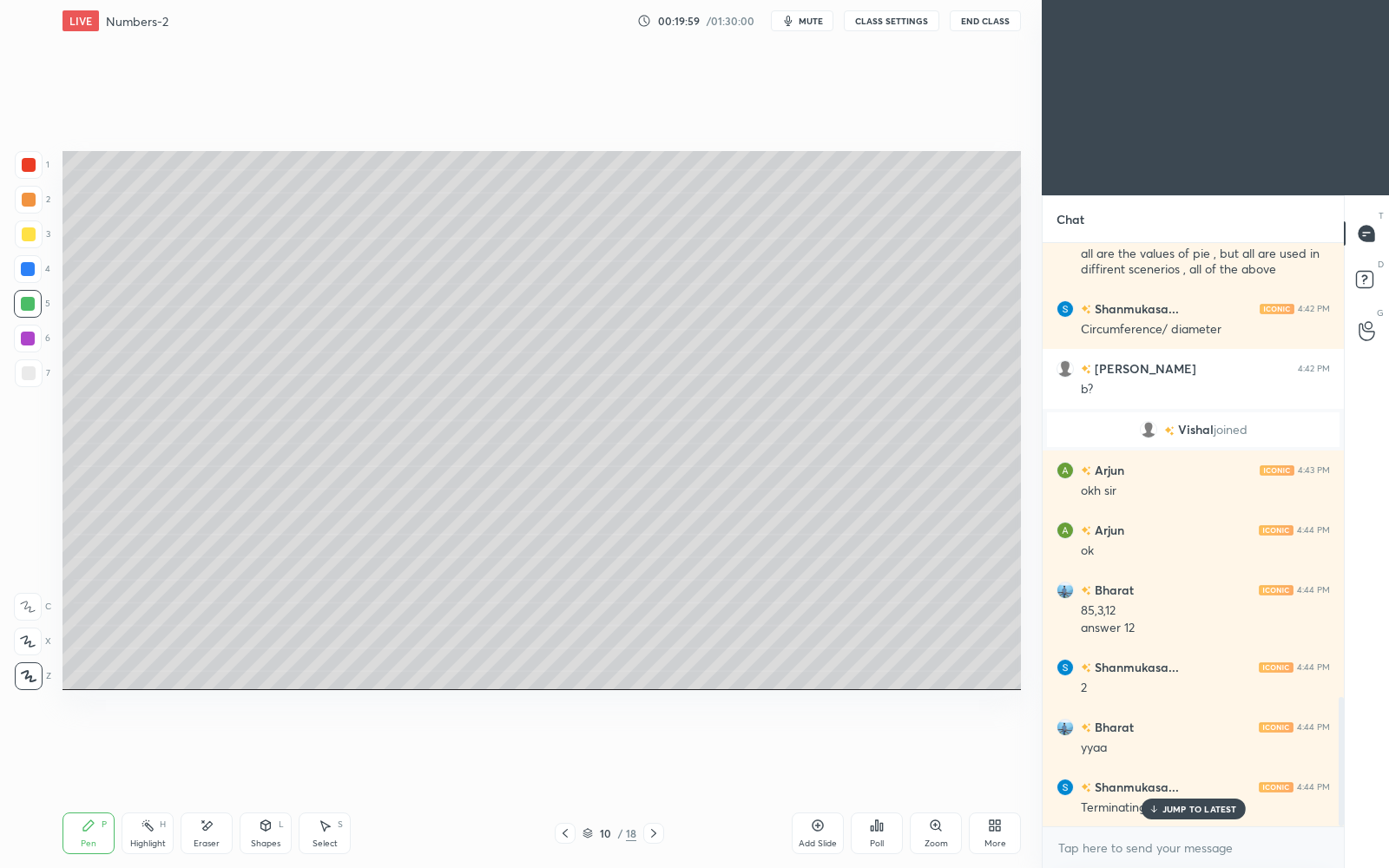
scroll to position [2046, 0]
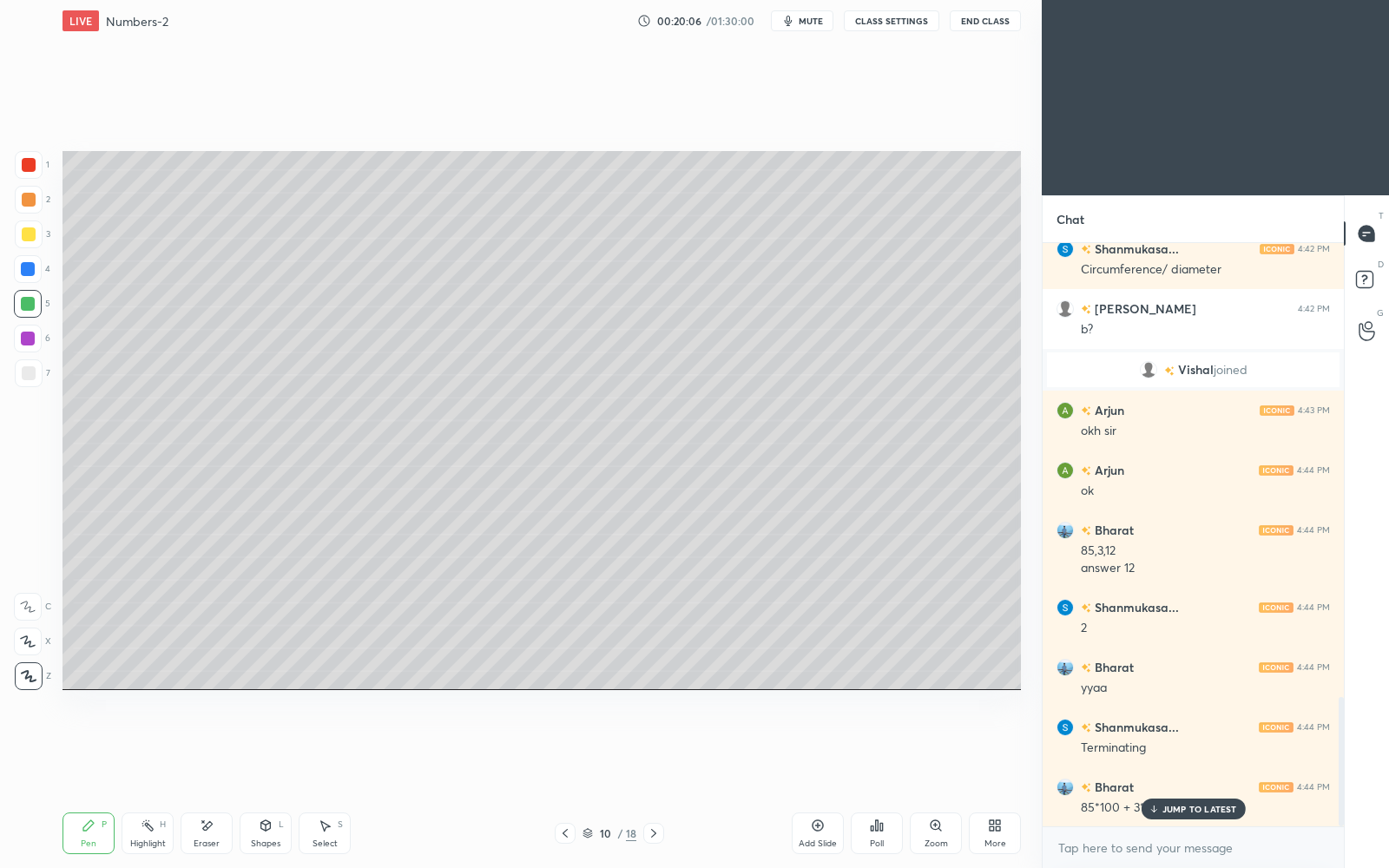
click at [1190, 749] on p "JUMP TO LATEST" at bounding box center [1200, 809] width 75 height 10
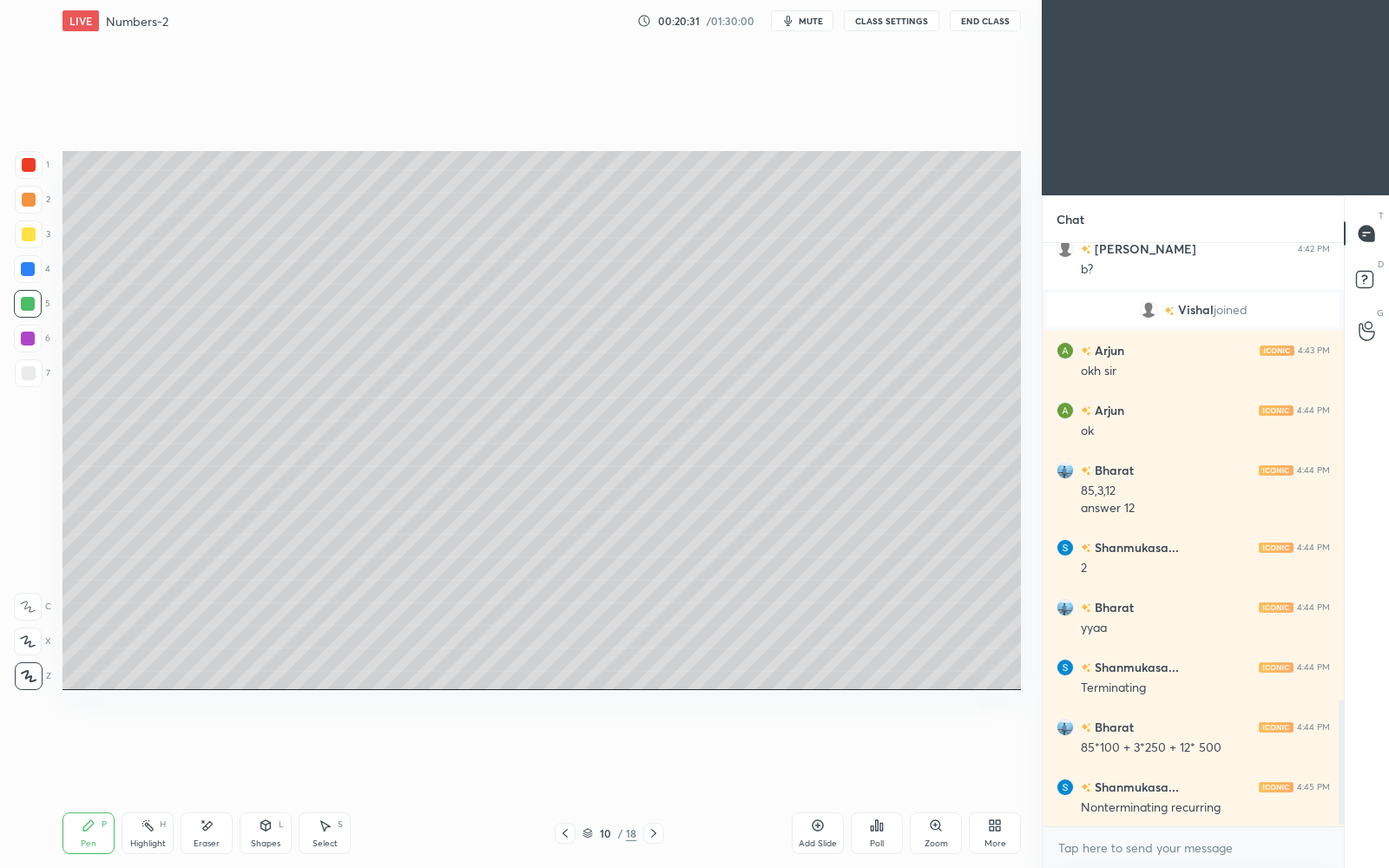
scroll to position [2147, 0]
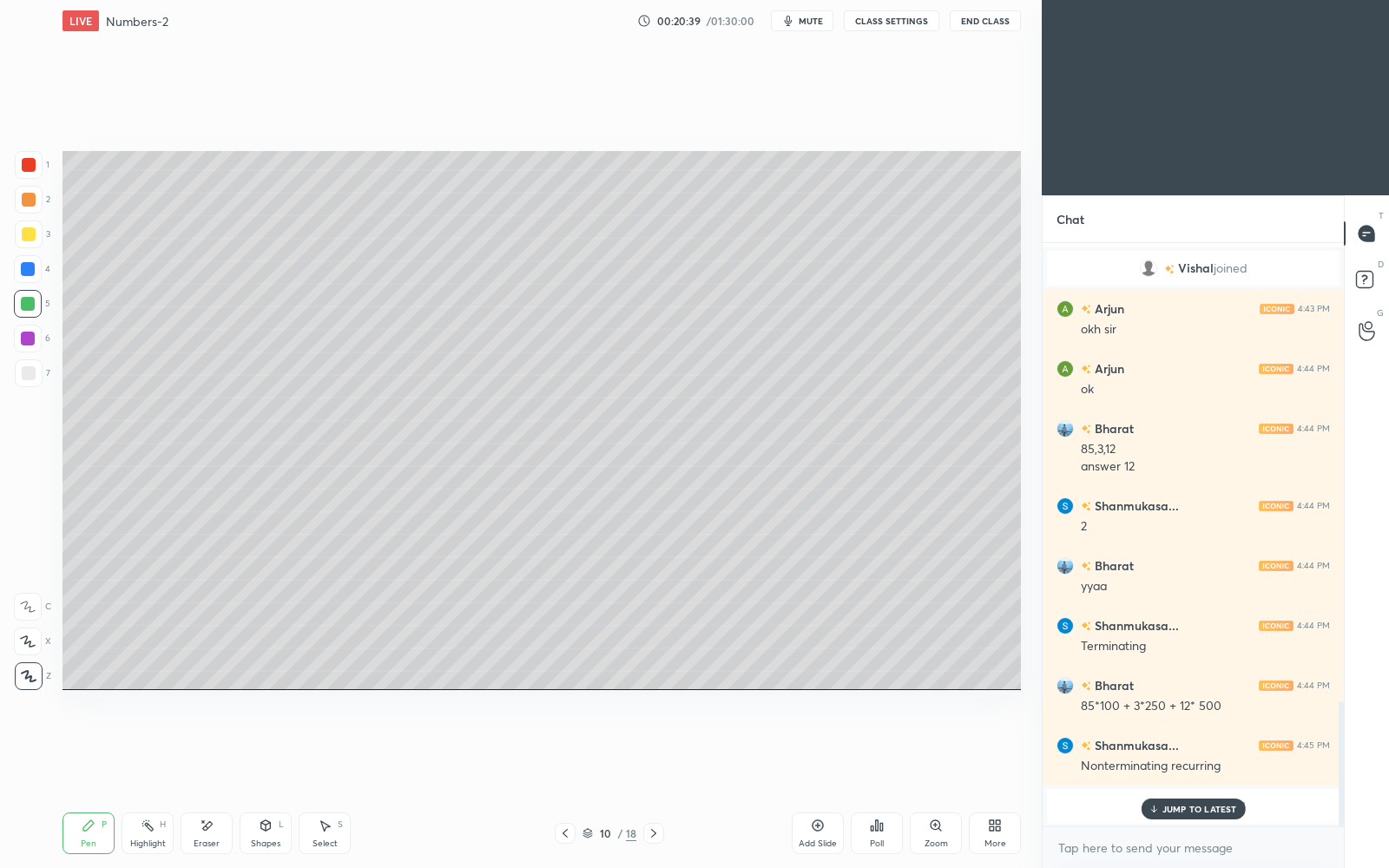
click at [1205, 749] on p "JUMP TO LATEST" at bounding box center [1200, 809] width 75 height 10
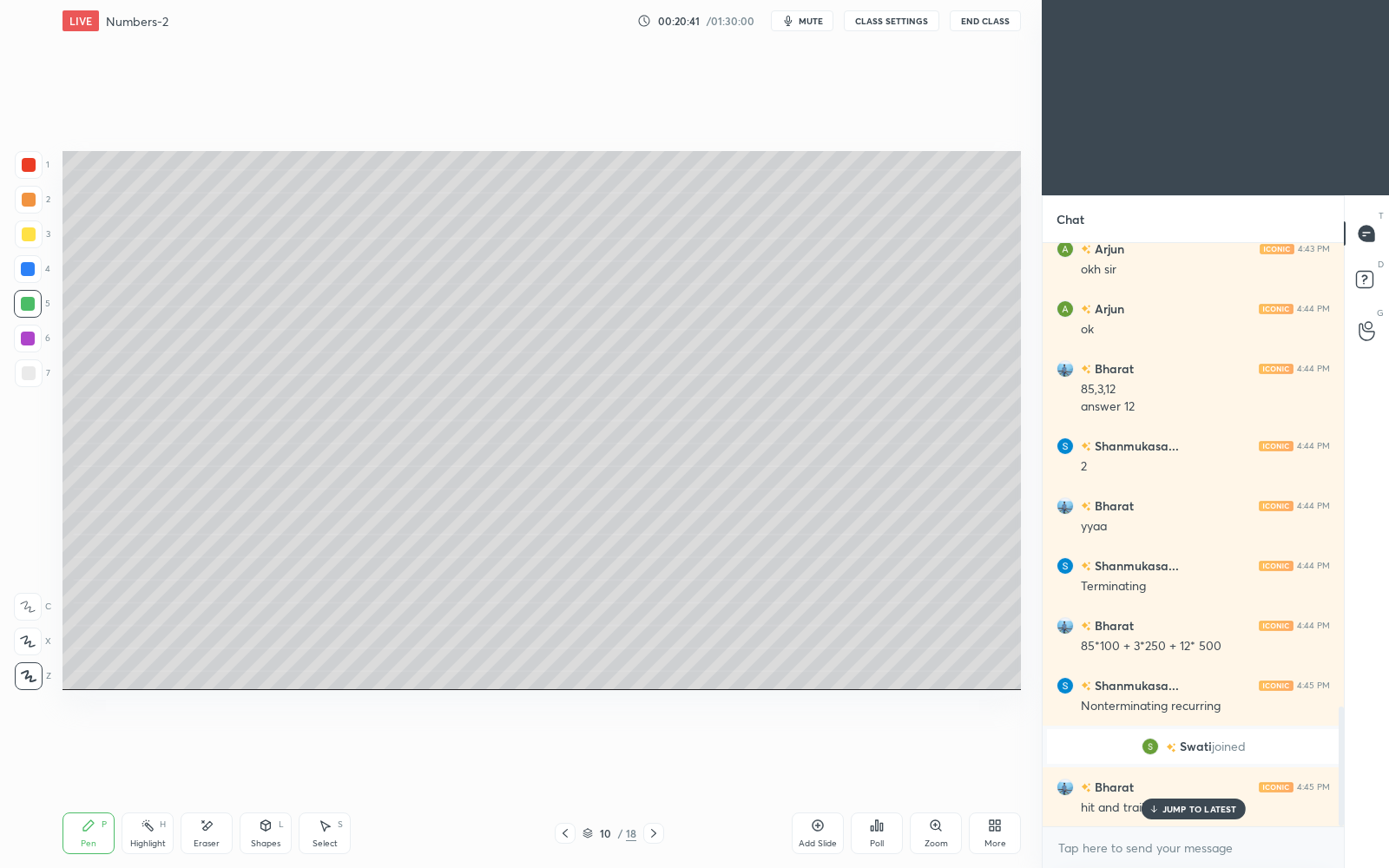
scroll to position [2267, 0]
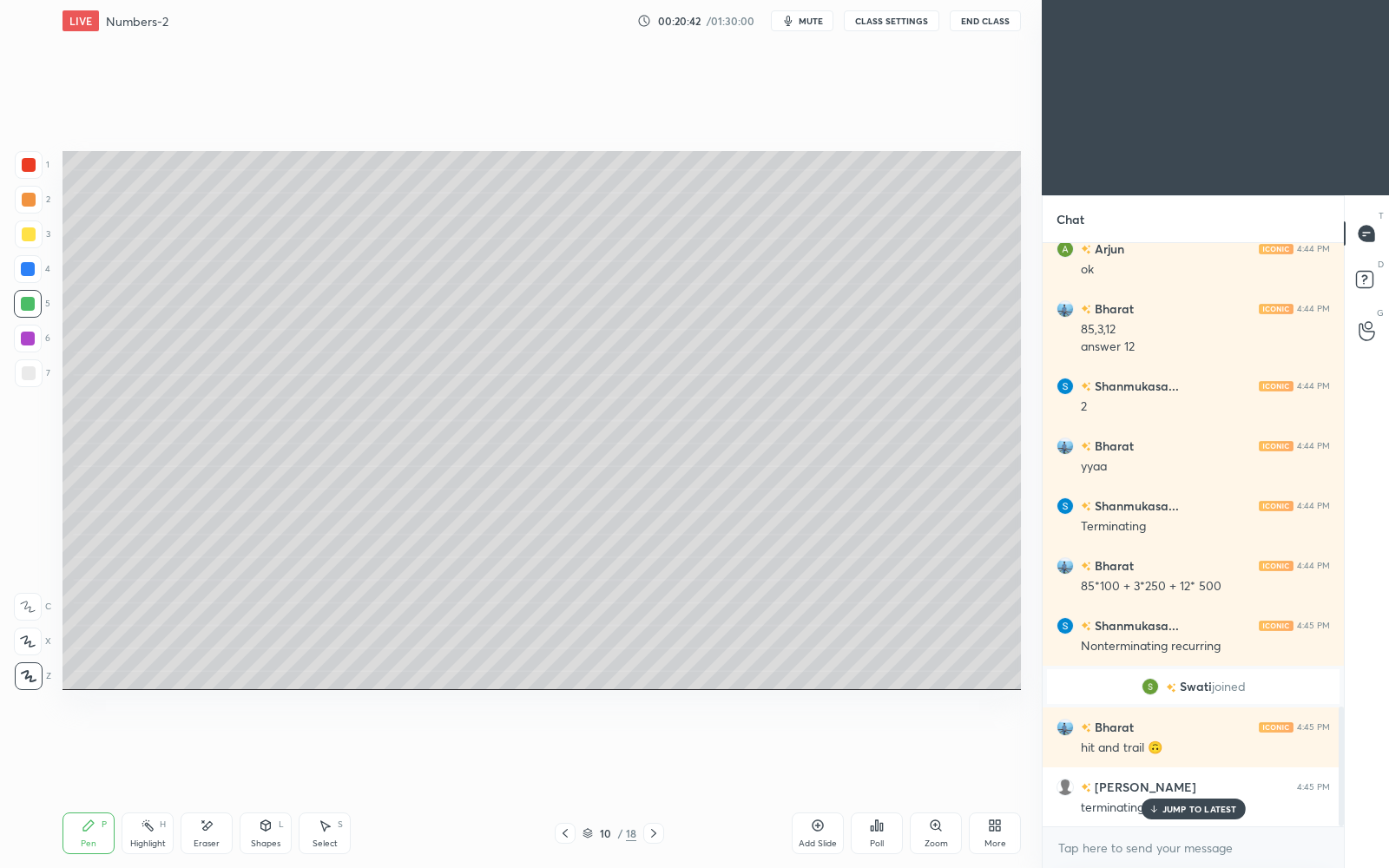
click at [1200, 749] on p "JUMP TO LATEST" at bounding box center [1200, 809] width 75 height 10
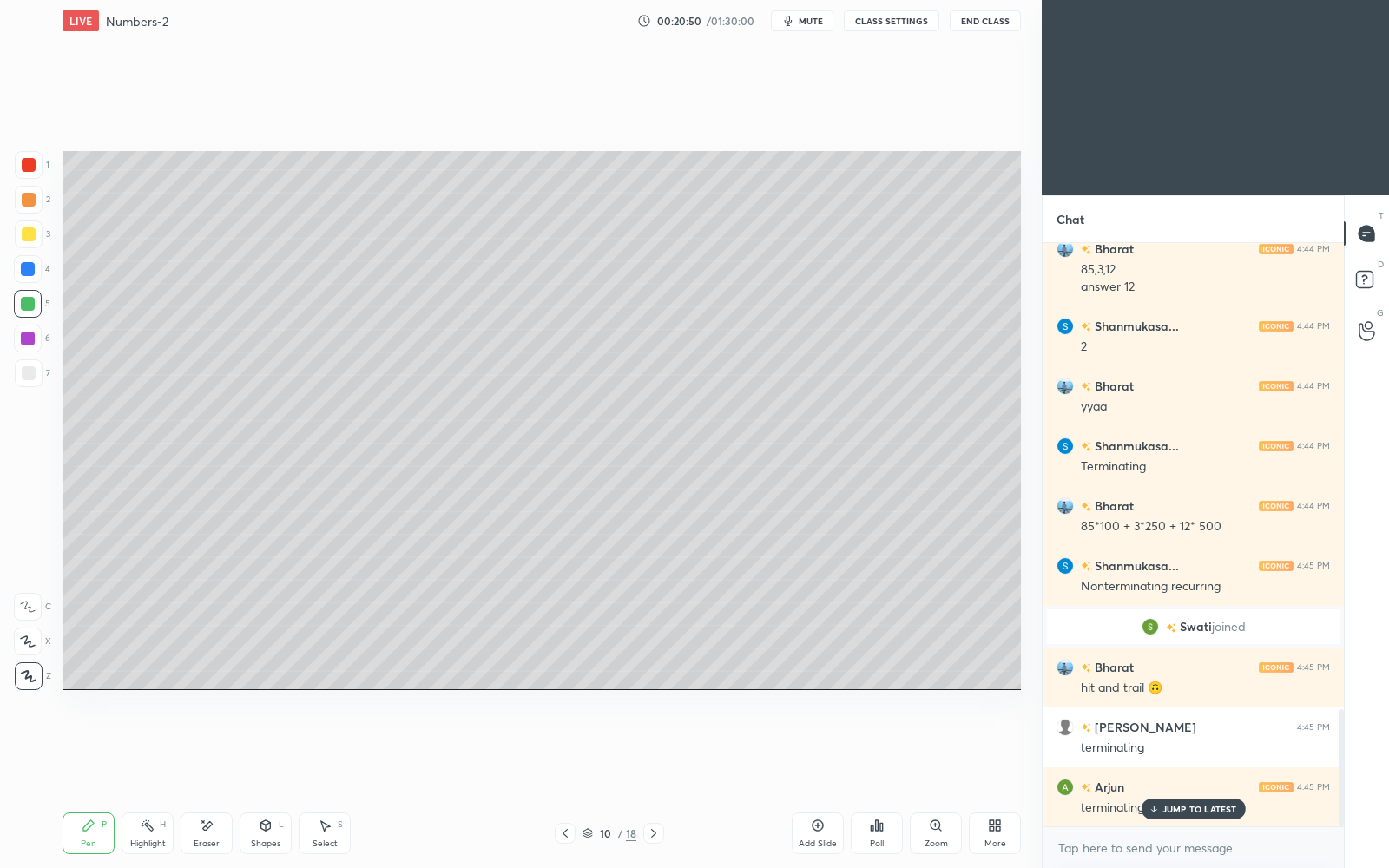
click at [1214, 749] on p "JUMP TO LATEST" at bounding box center [1200, 809] width 75 height 10
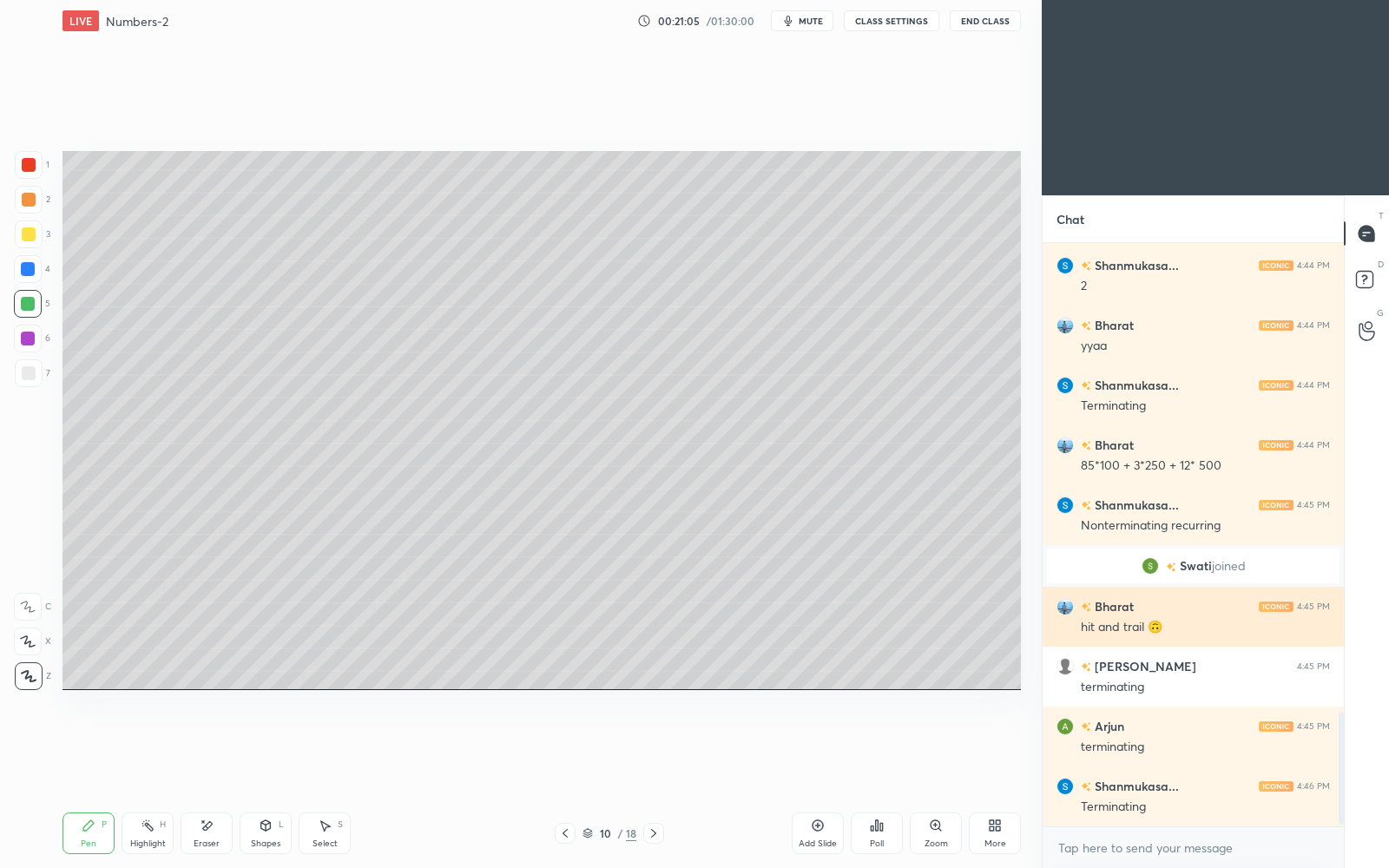
scroll to position [2447, 0]
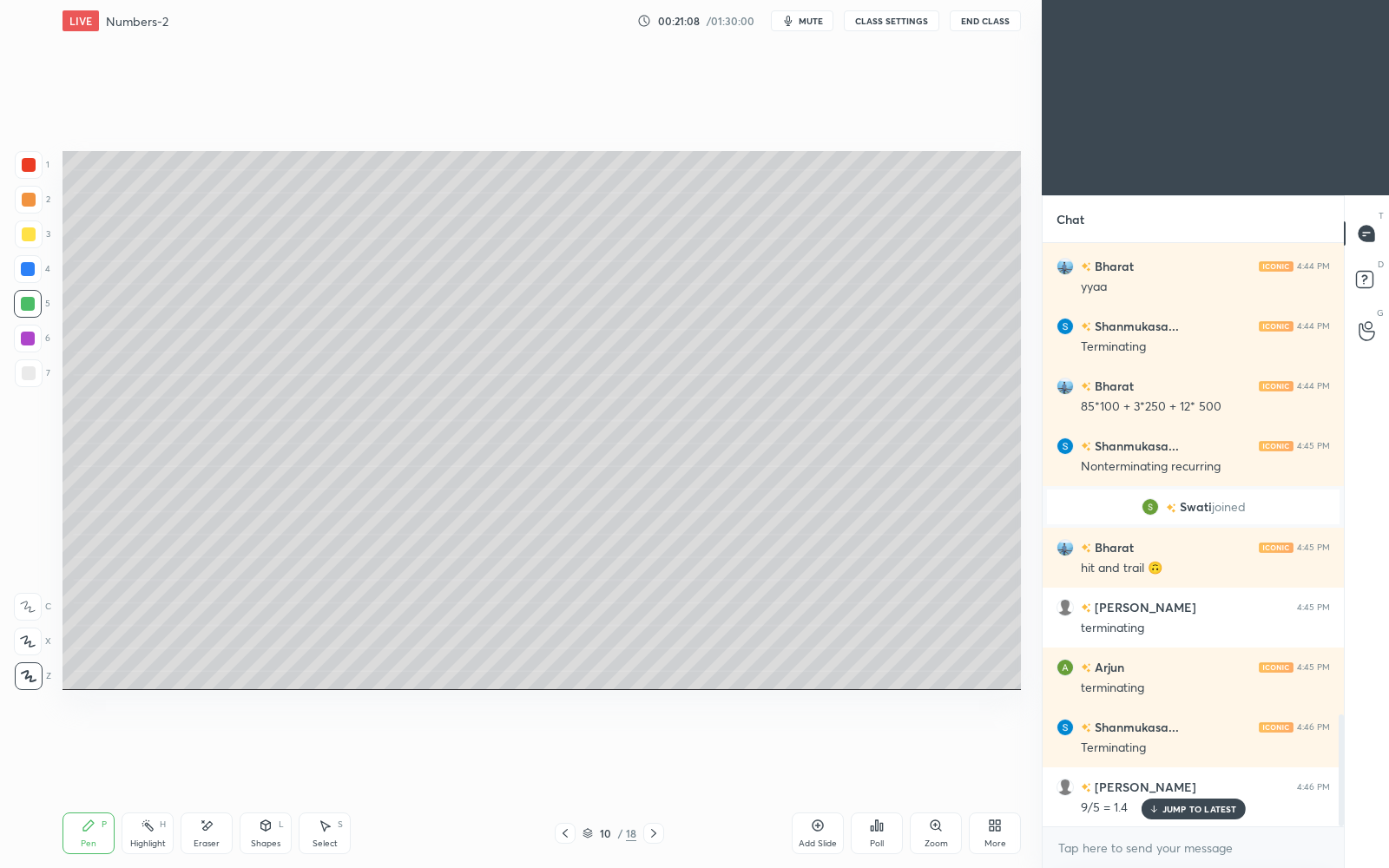
click at [1206, 749] on div "JUMP TO LATEST" at bounding box center [1193, 809] width 104 height 21
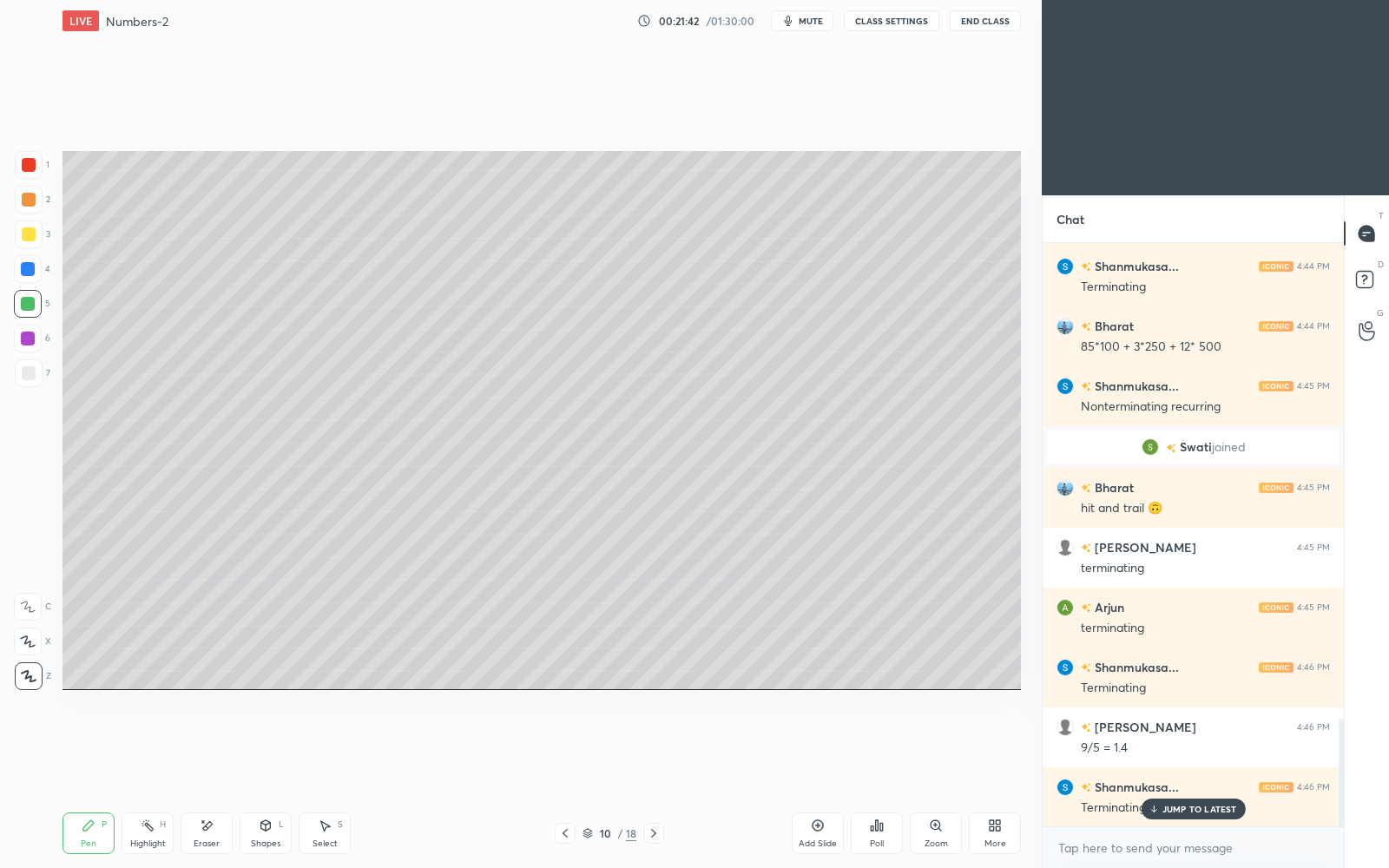
scroll to position [2567, 0]
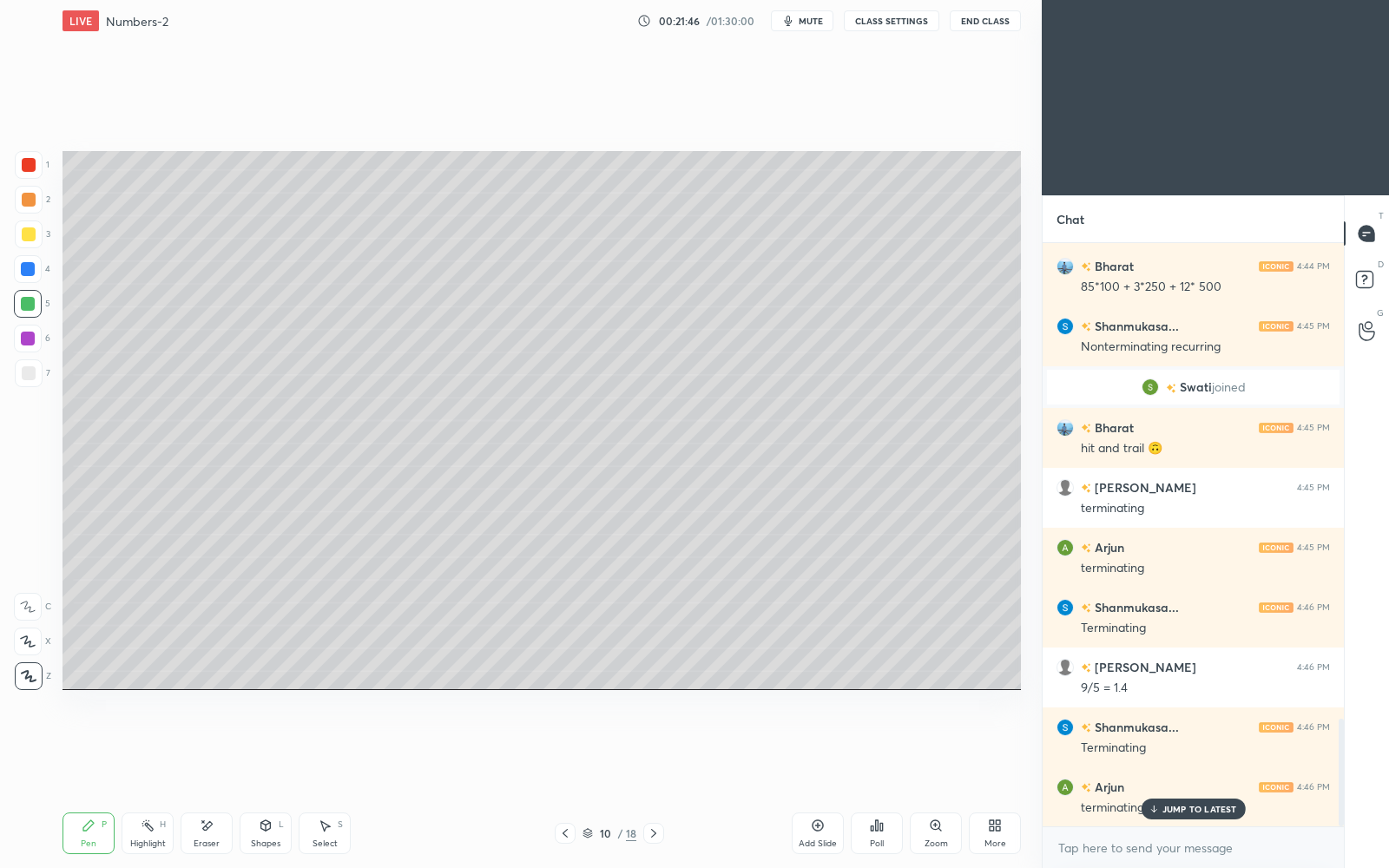
click at [1177, 749] on p "JUMP TO LATEST" at bounding box center [1200, 809] width 75 height 10
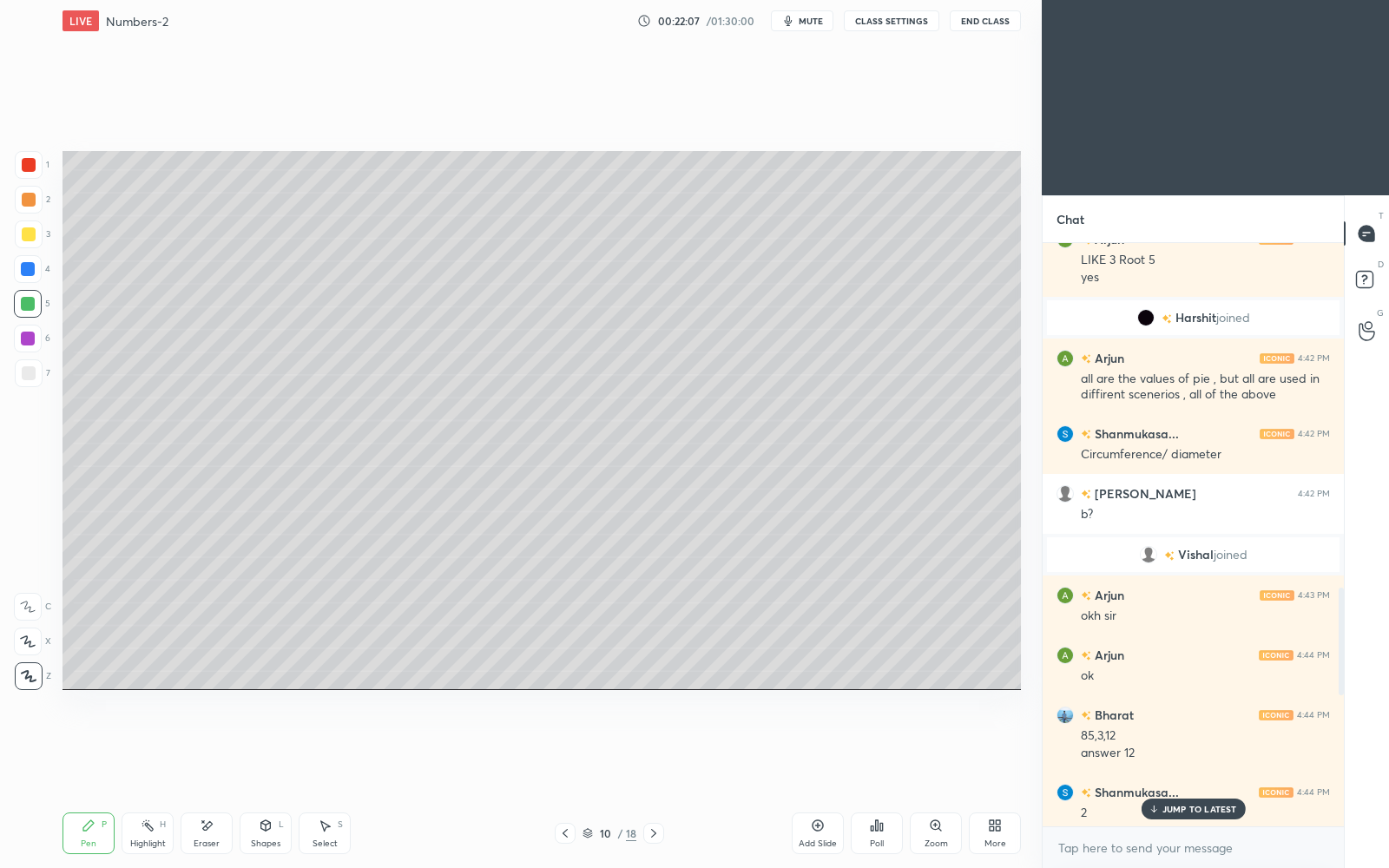
click at [1166, 749] on p "JUMP TO LATEST" at bounding box center [1200, 809] width 75 height 10
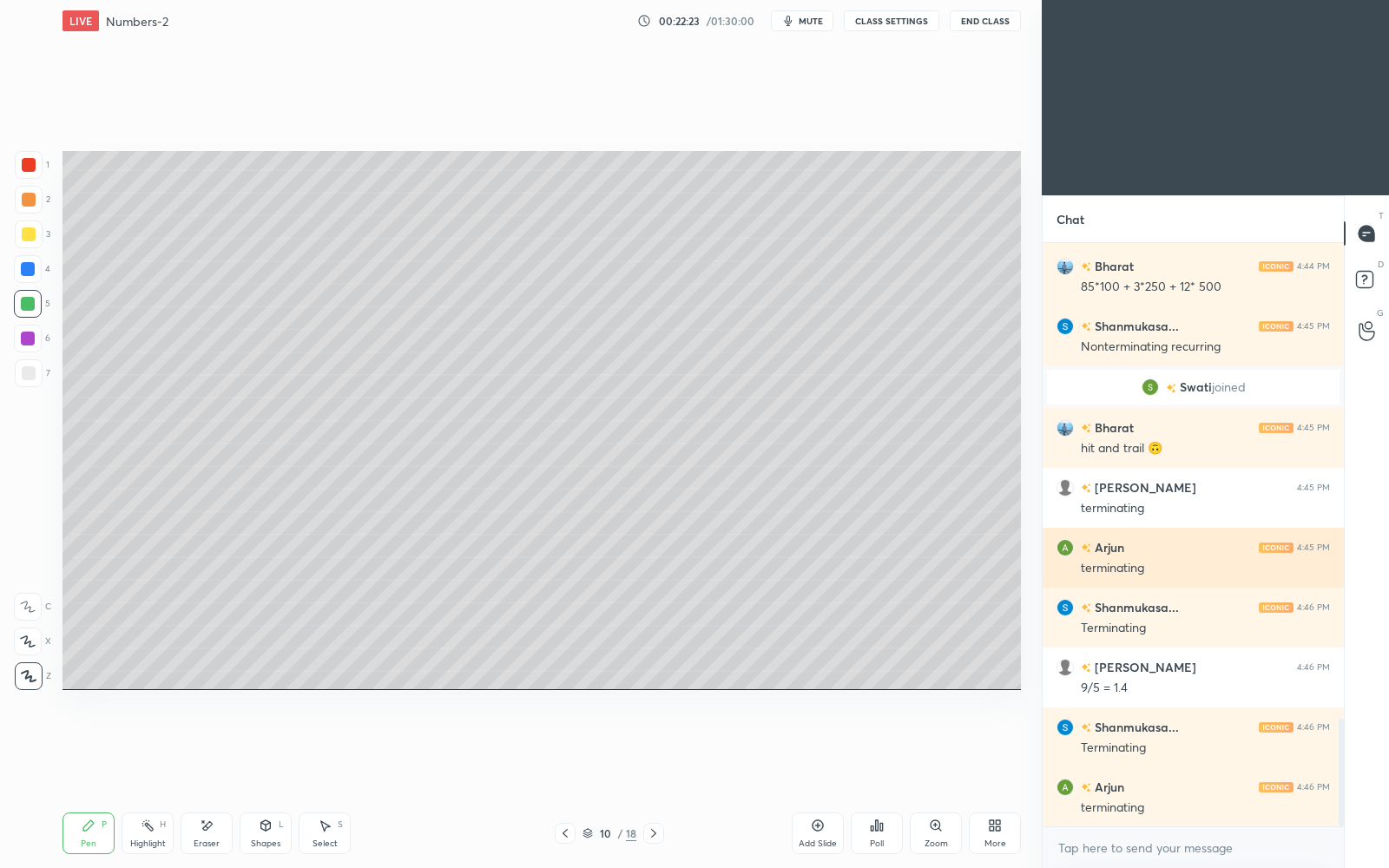
scroll to position [2627, 0]
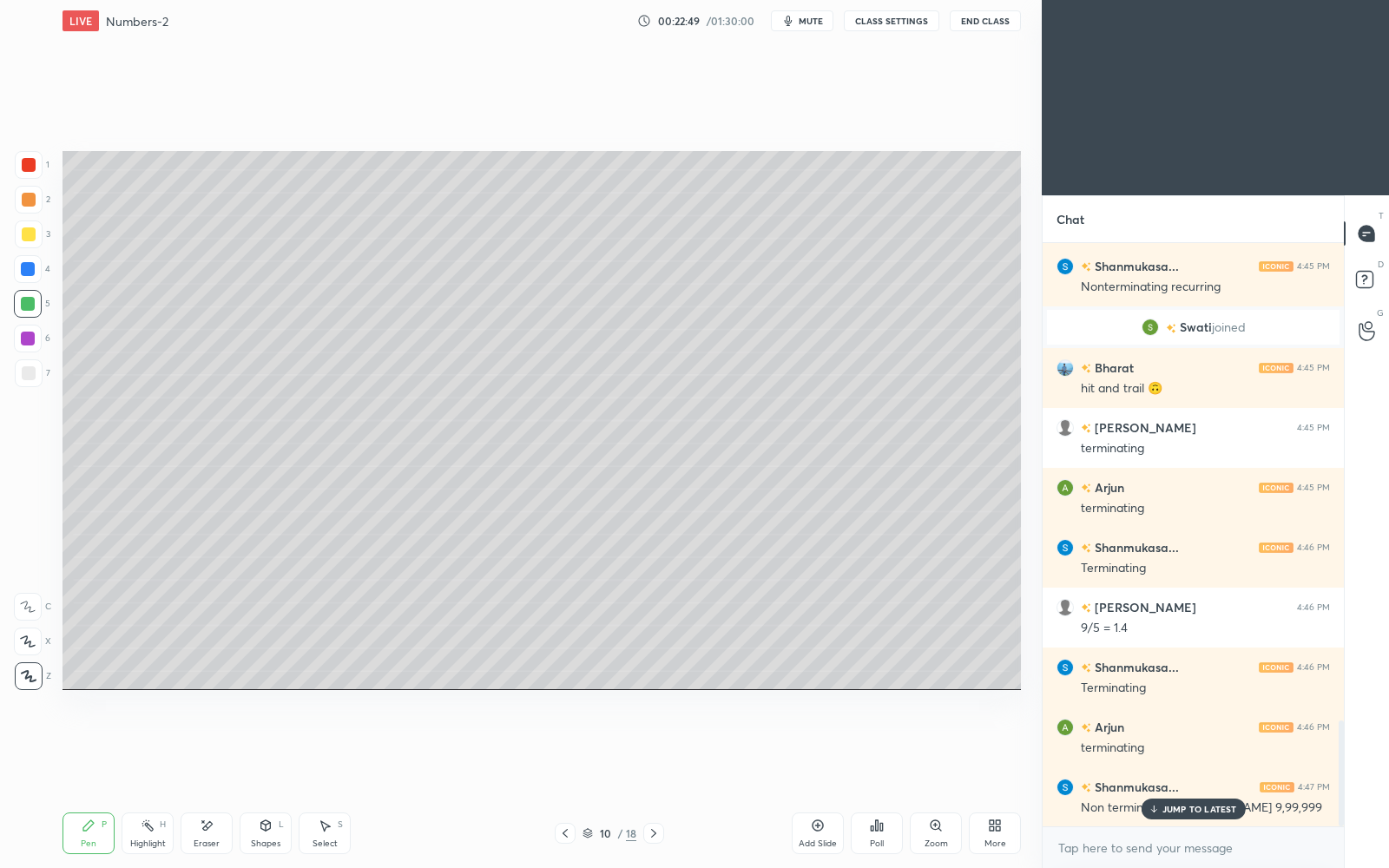
click at [1209, 749] on div "JUMP TO LATEST" at bounding box center [1193, 809] width 104 height 21
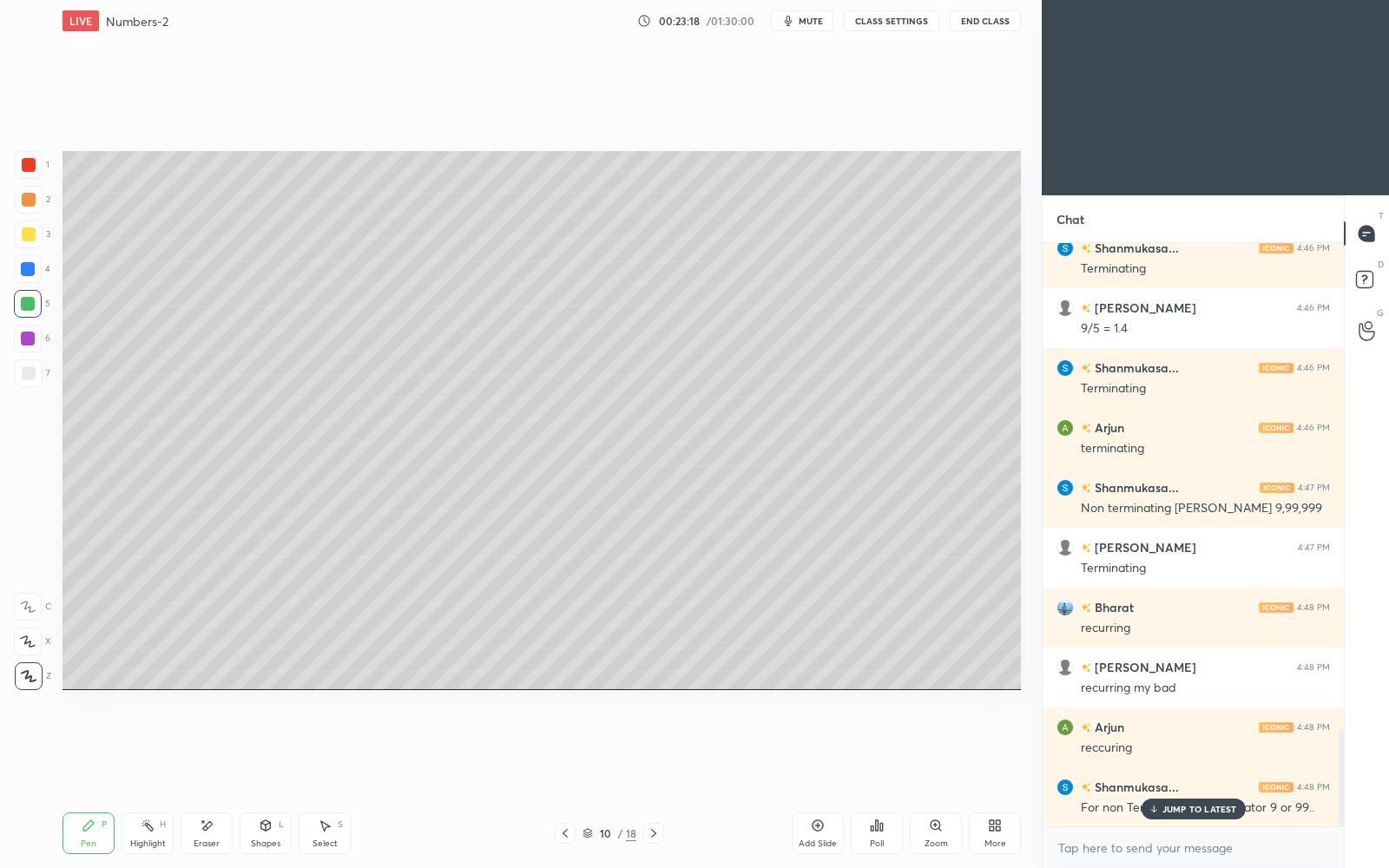
scroll to position [2988, 0]
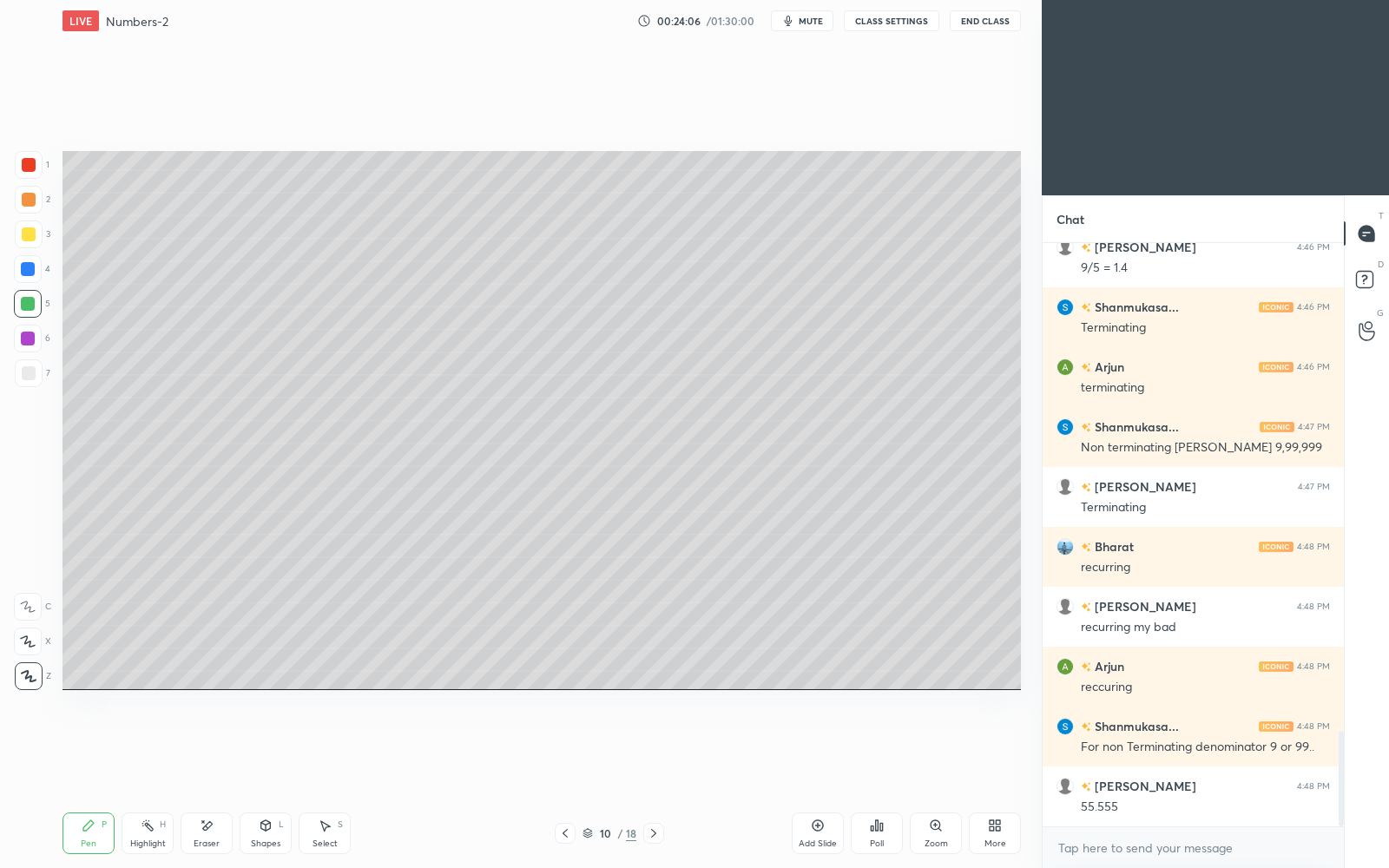
click at [815, 749] on icon at bounding box center [817, 826] width 14 height 14
click at [569, 749] on icon at bounding box center [564, 833] width 14 height 14
click at [650, 749] on icon at bounding box center [653, 833] width 14 height 14
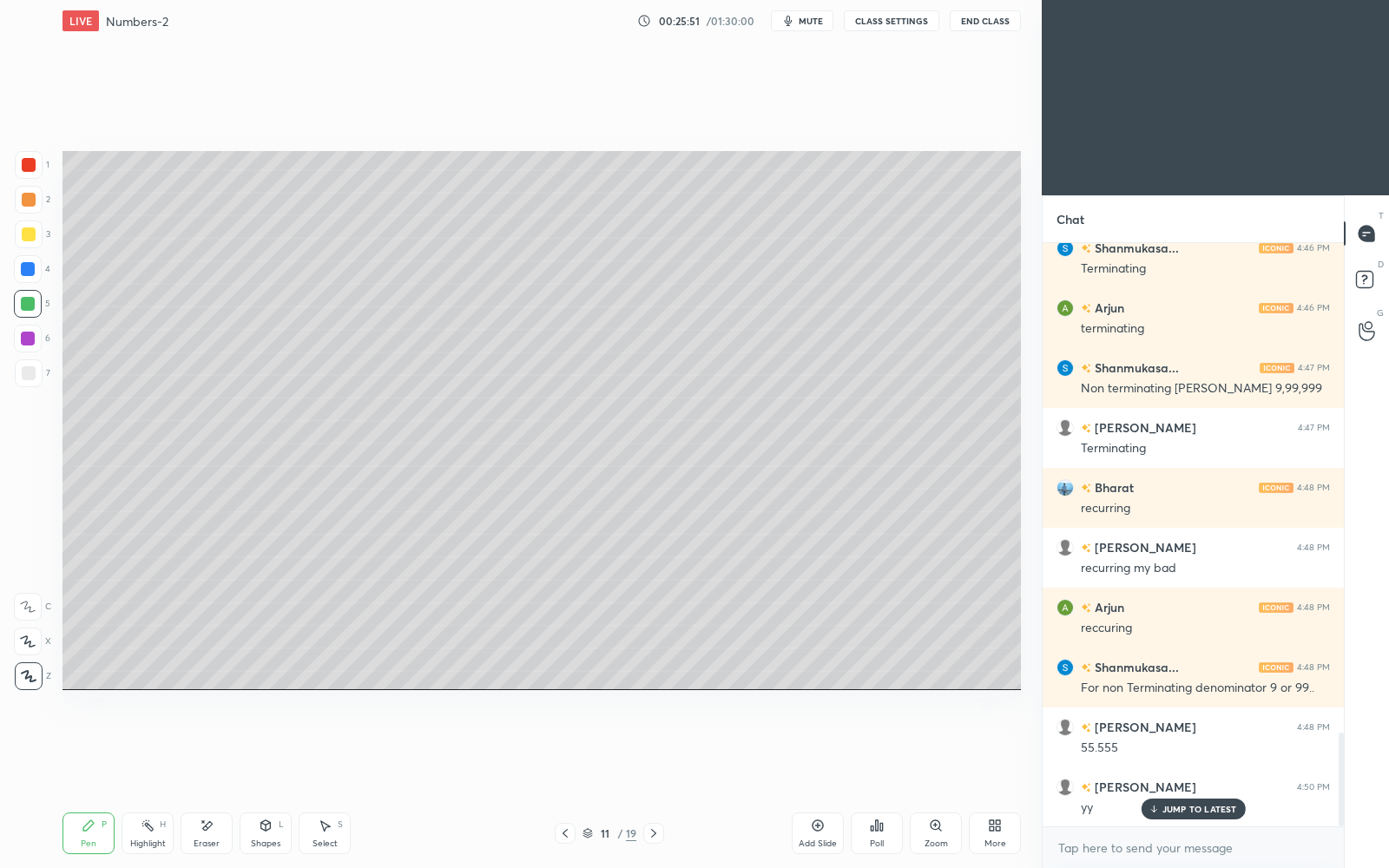
click at [1206, 749] on p "JUMP TO LATEST" at bounding box center [1200, 809] width 75 height 10
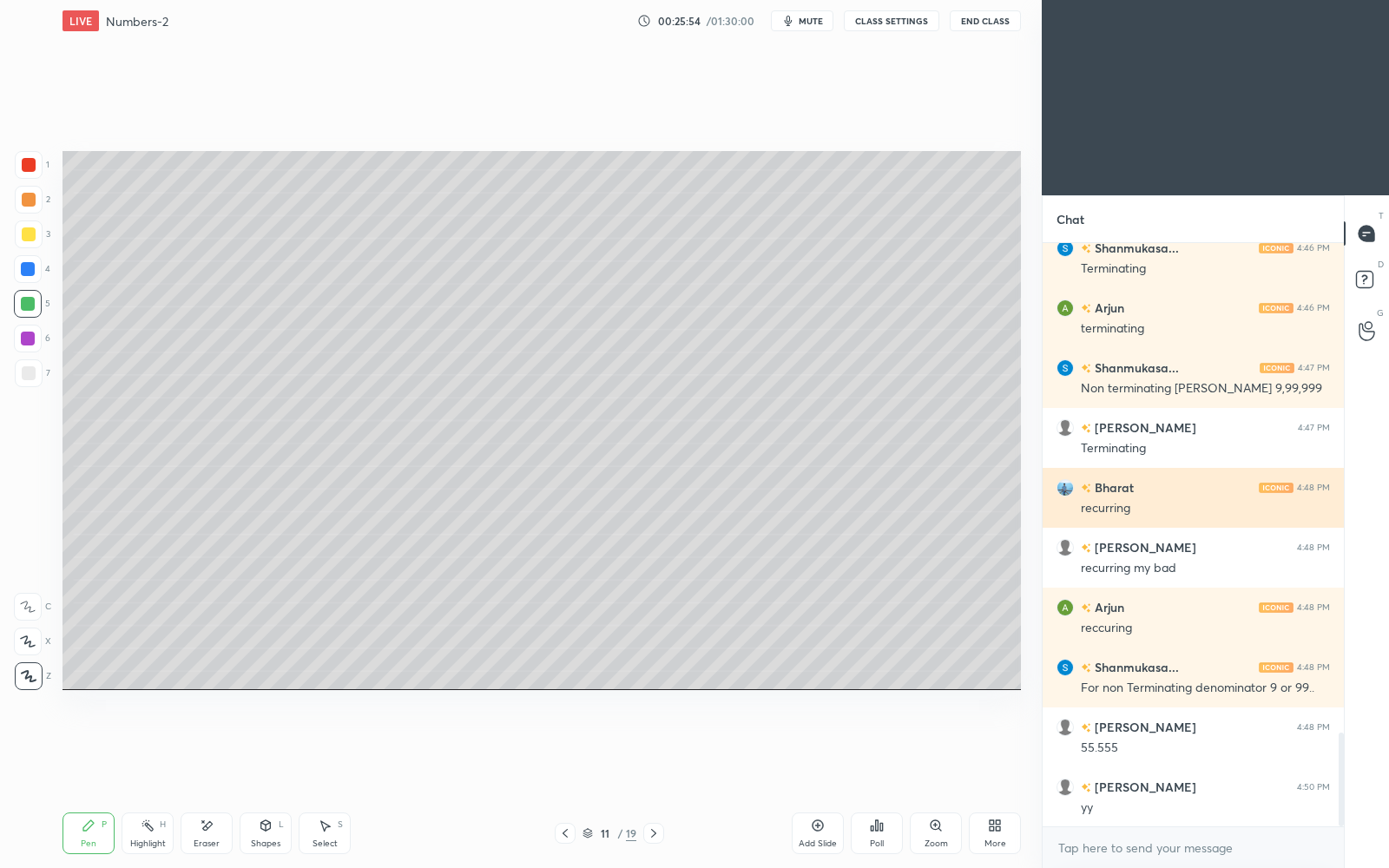
scroll to position [3106, 0]
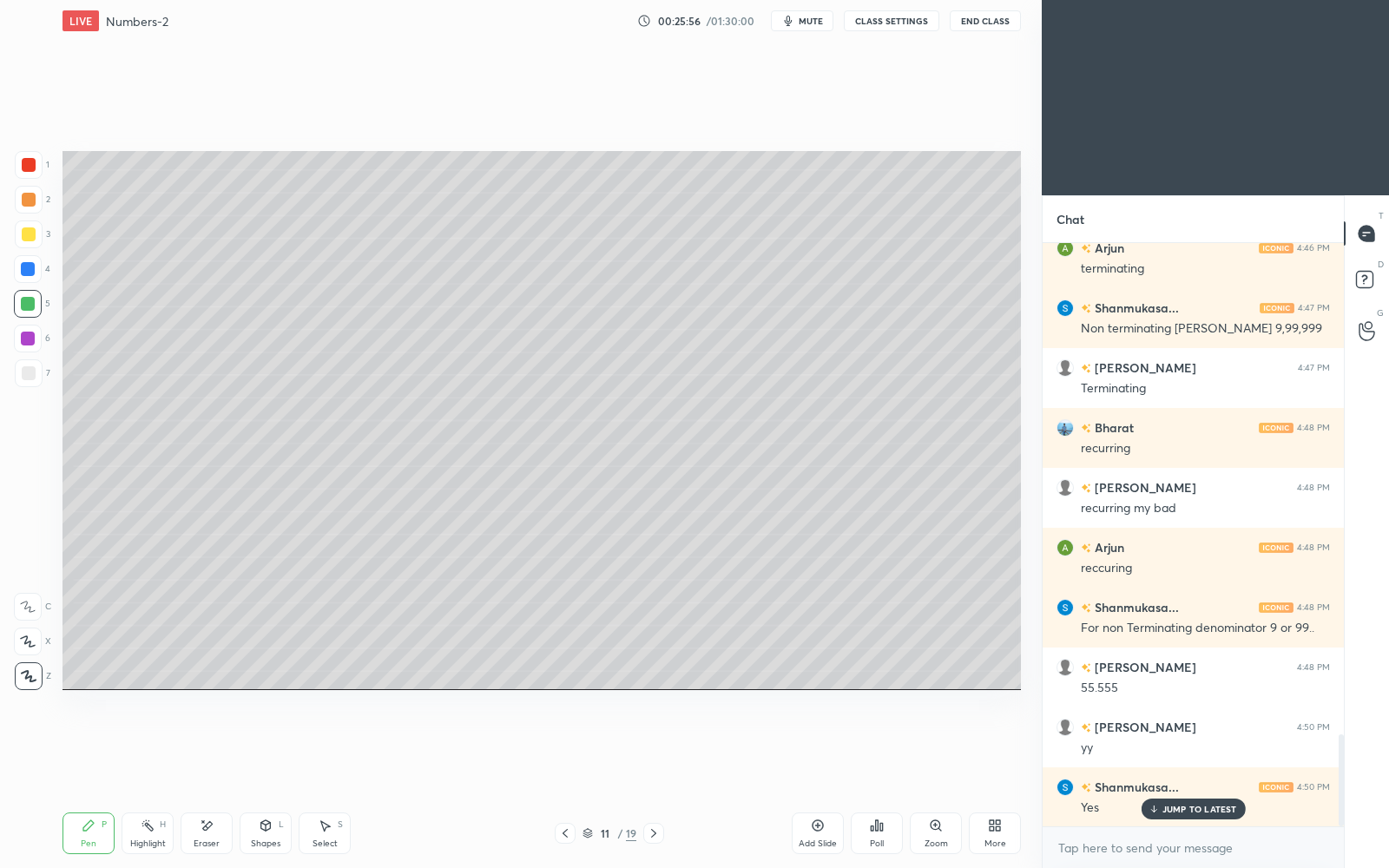
click at [1208, 749] on div "JUMP TO LATEST" at bounding box center [1193, 809] width 104 height 21
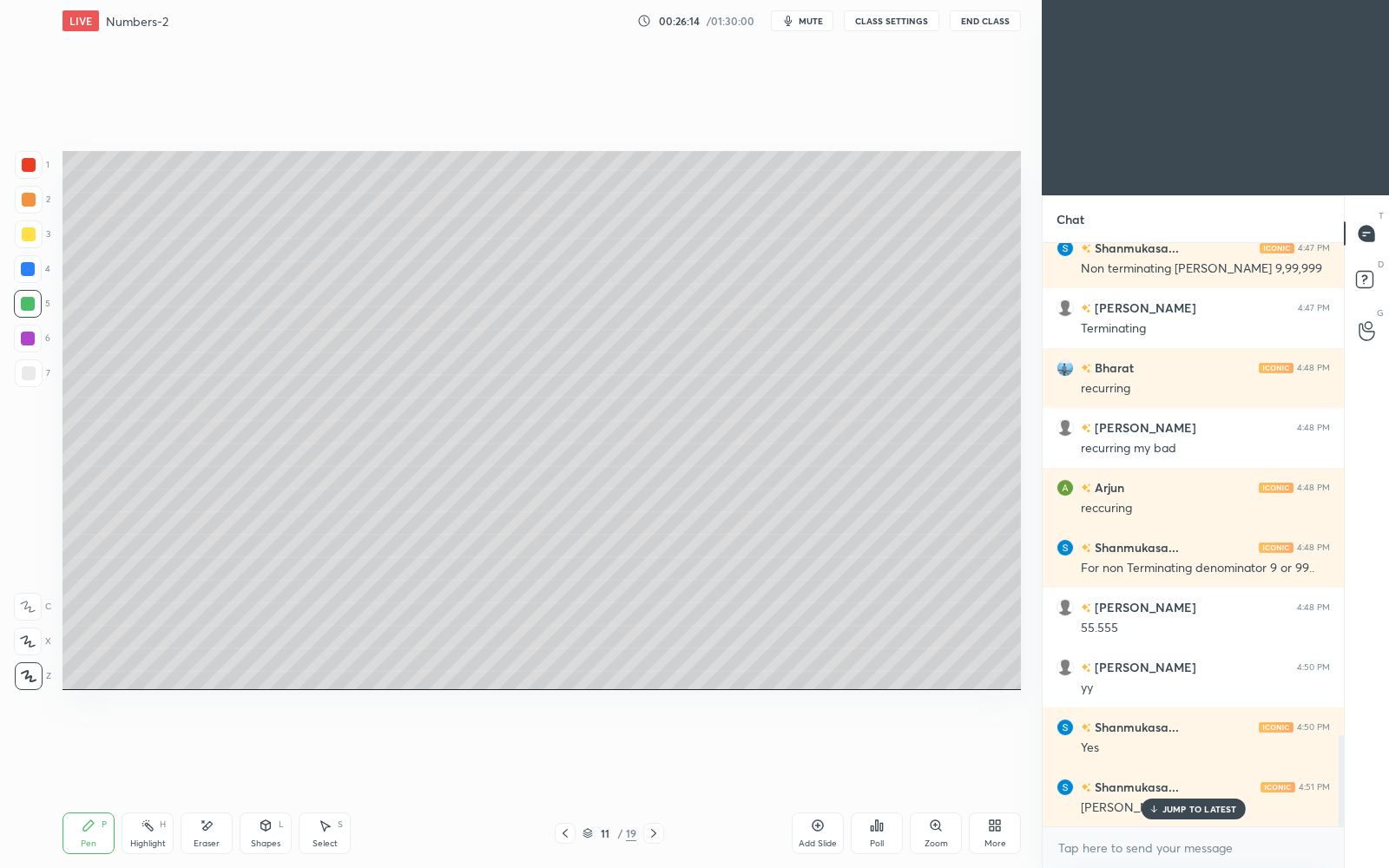
click at [1158, 749] on icon at bounding box center [1154, 809] width 11 height 10
click at [820, 749] on icon at bounding box center [818, 826] width 11 height 11
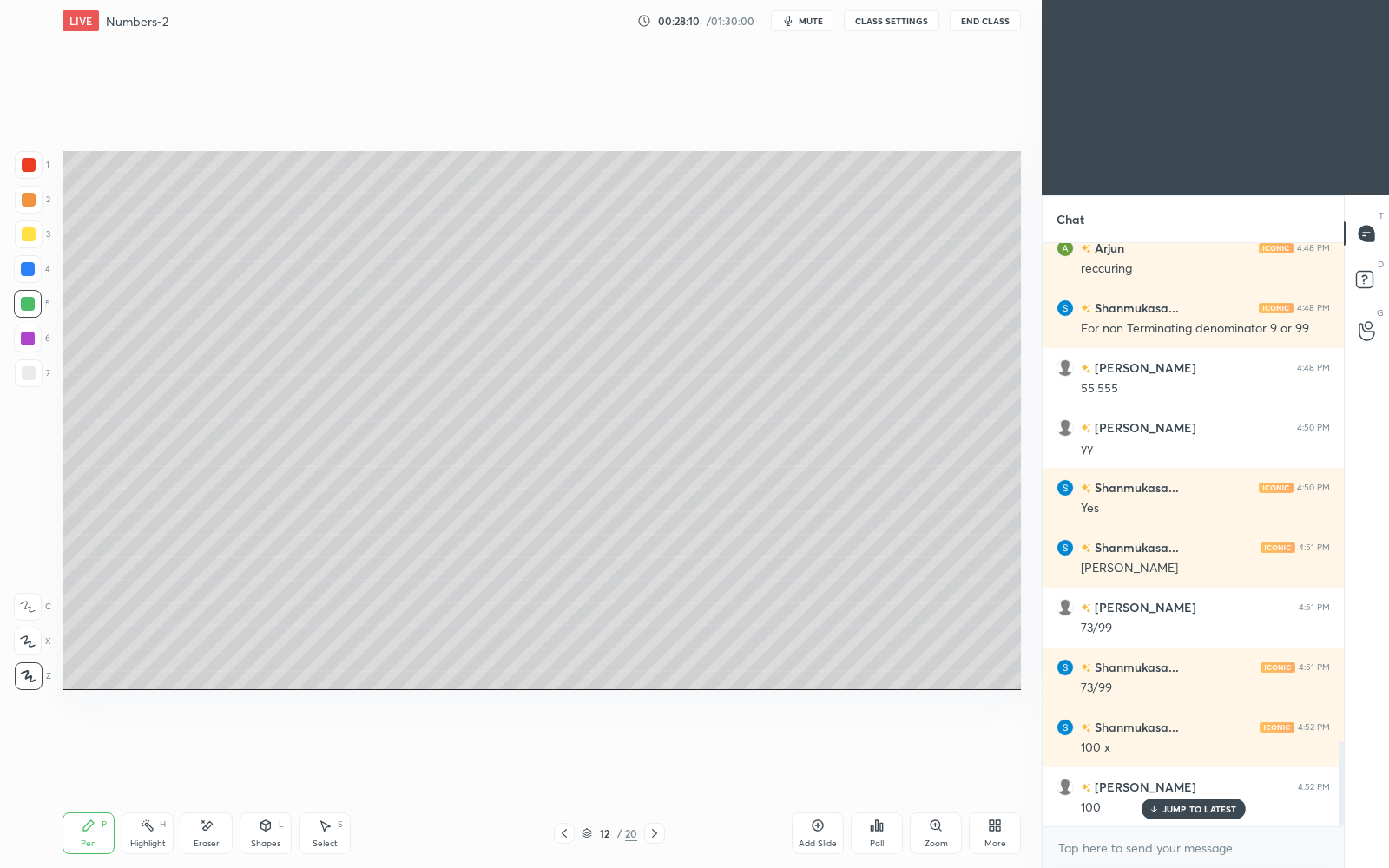
scroll to position [3466, 0]
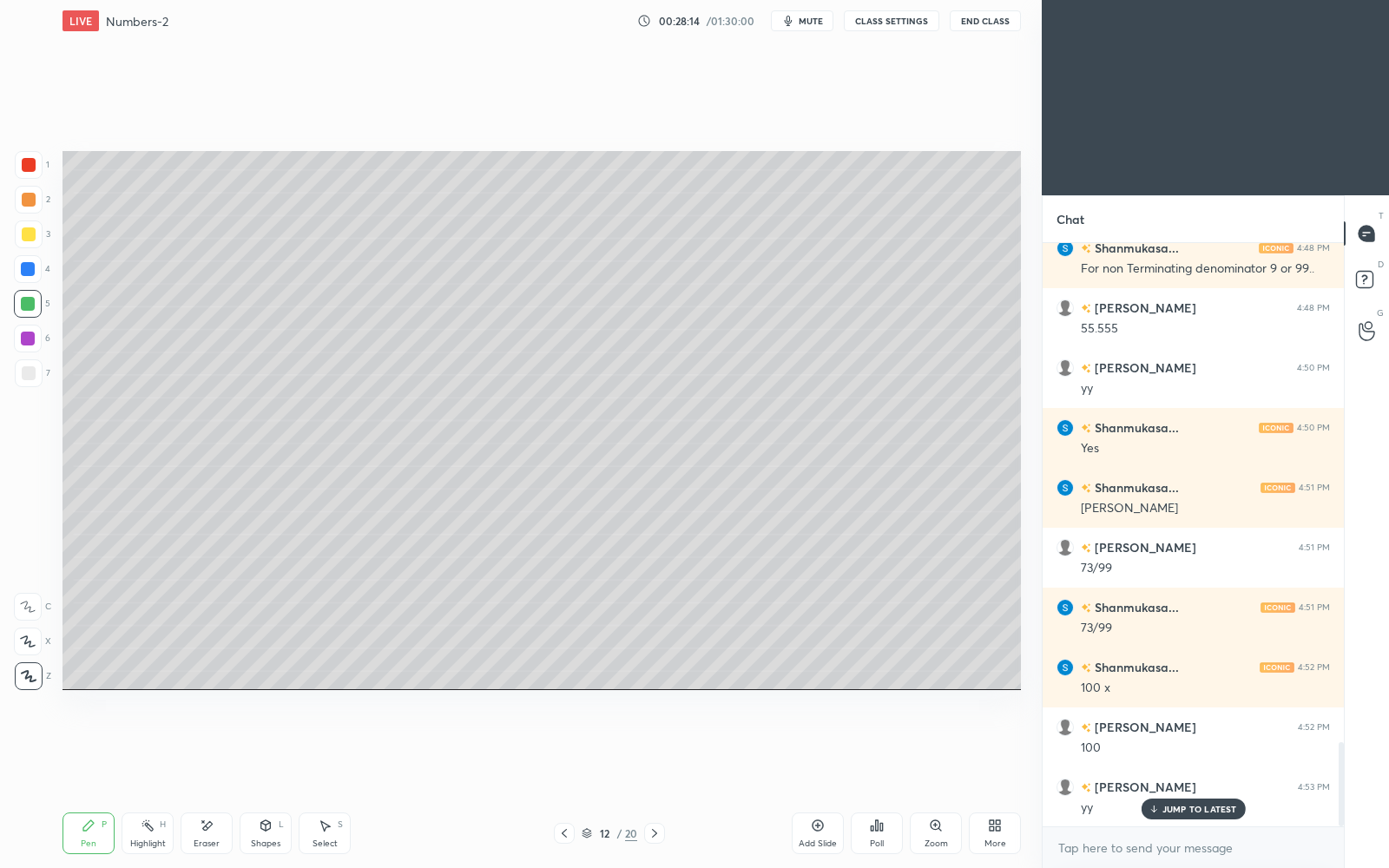
click at [820, 749] on icon at bounding box center [817, 826] width 14 height 14
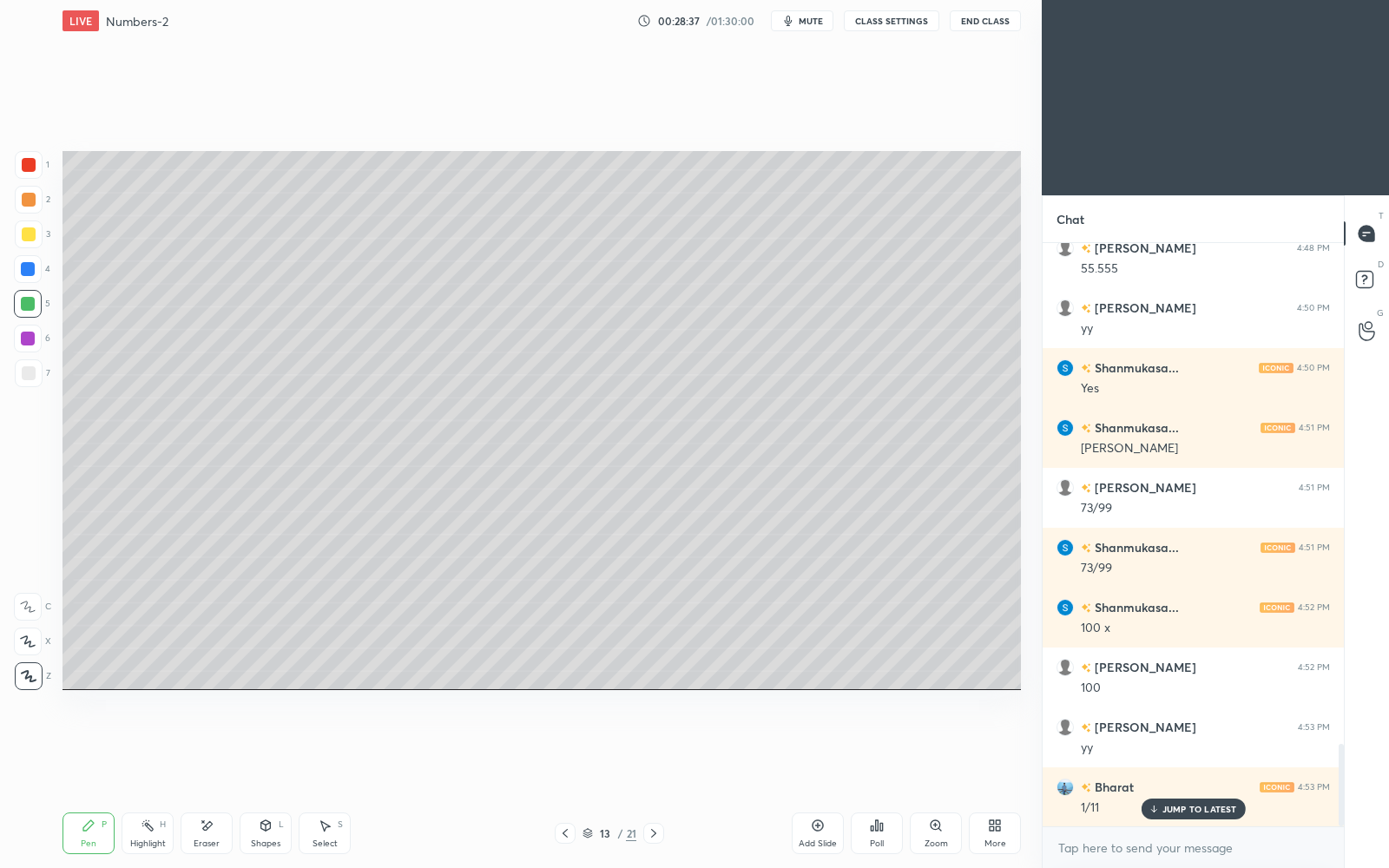
click at [1188, 749] on p "JUMP TO LATEST" at bounding box center [1200, 809] width 75 height 10
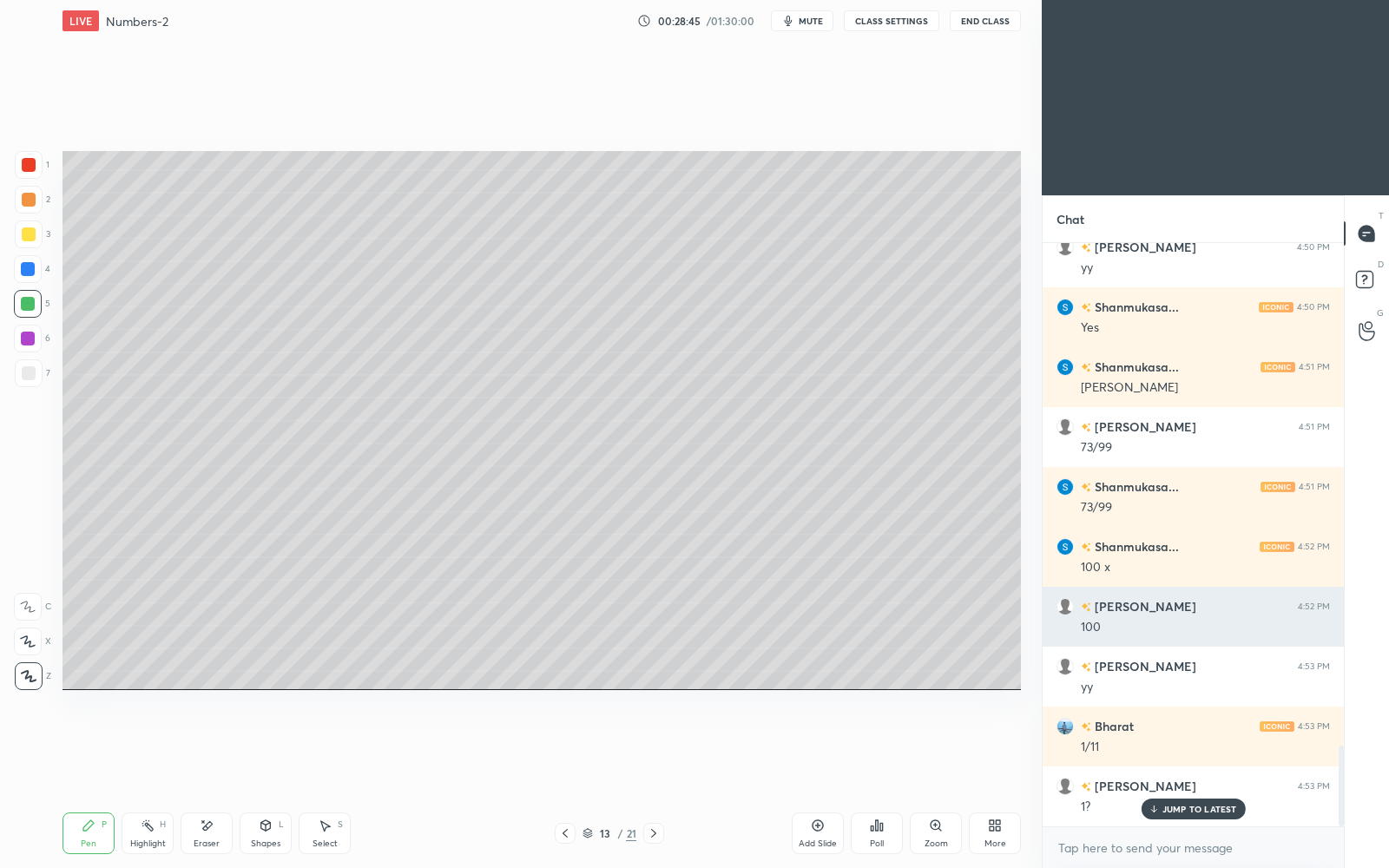
scroll to position [3627, 0]
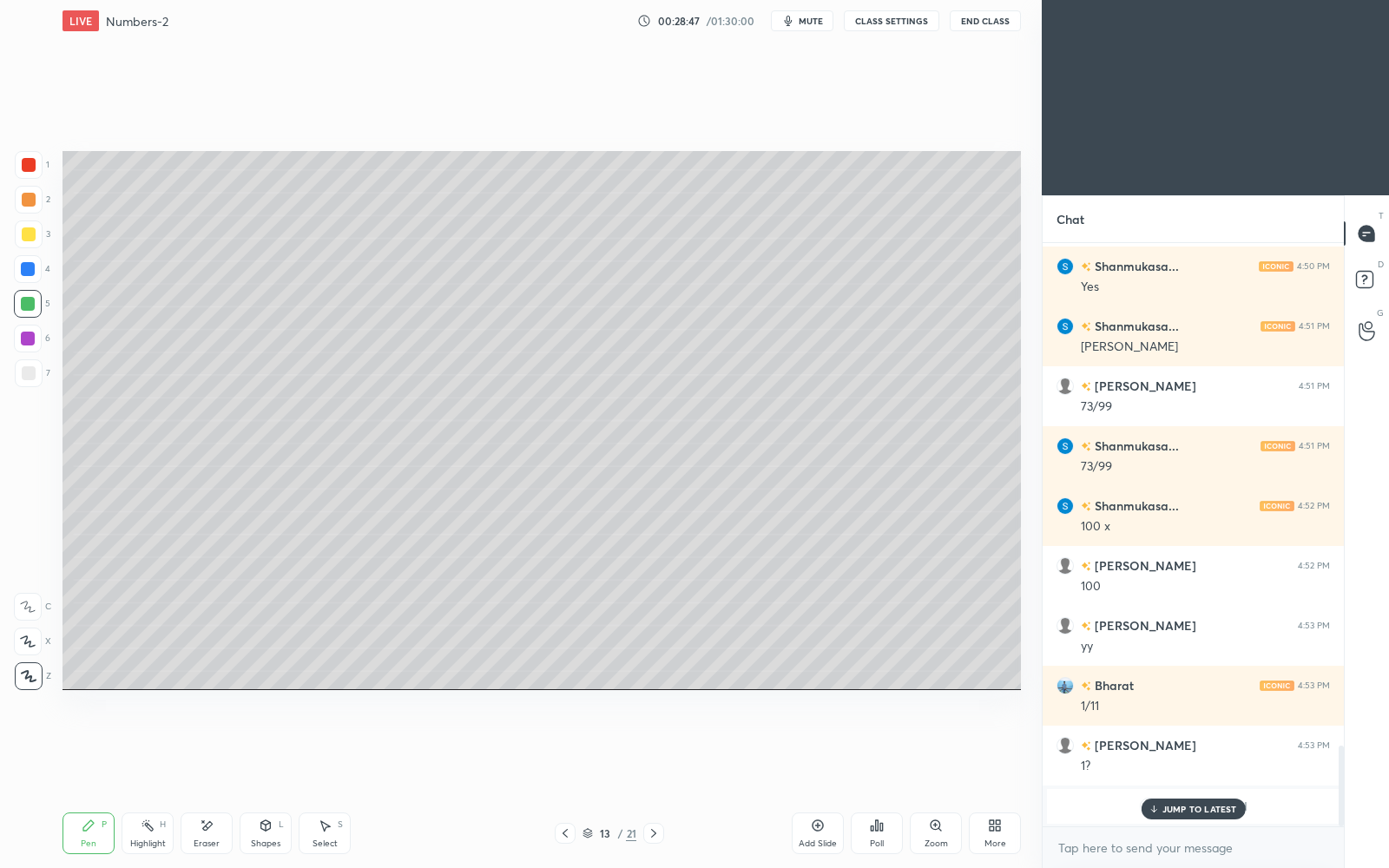
click at [1200, 749] on p "JUMP TO LATEST" at bounding box center [1200, 809] width 75 height 10
drag, startPoint x: 27, startPoint y: 232, endPoint x: 46, endPoint y: 229, distance: 19.2
click at [30, 237] on div at bounding box center [29, 234] width 14 height 14
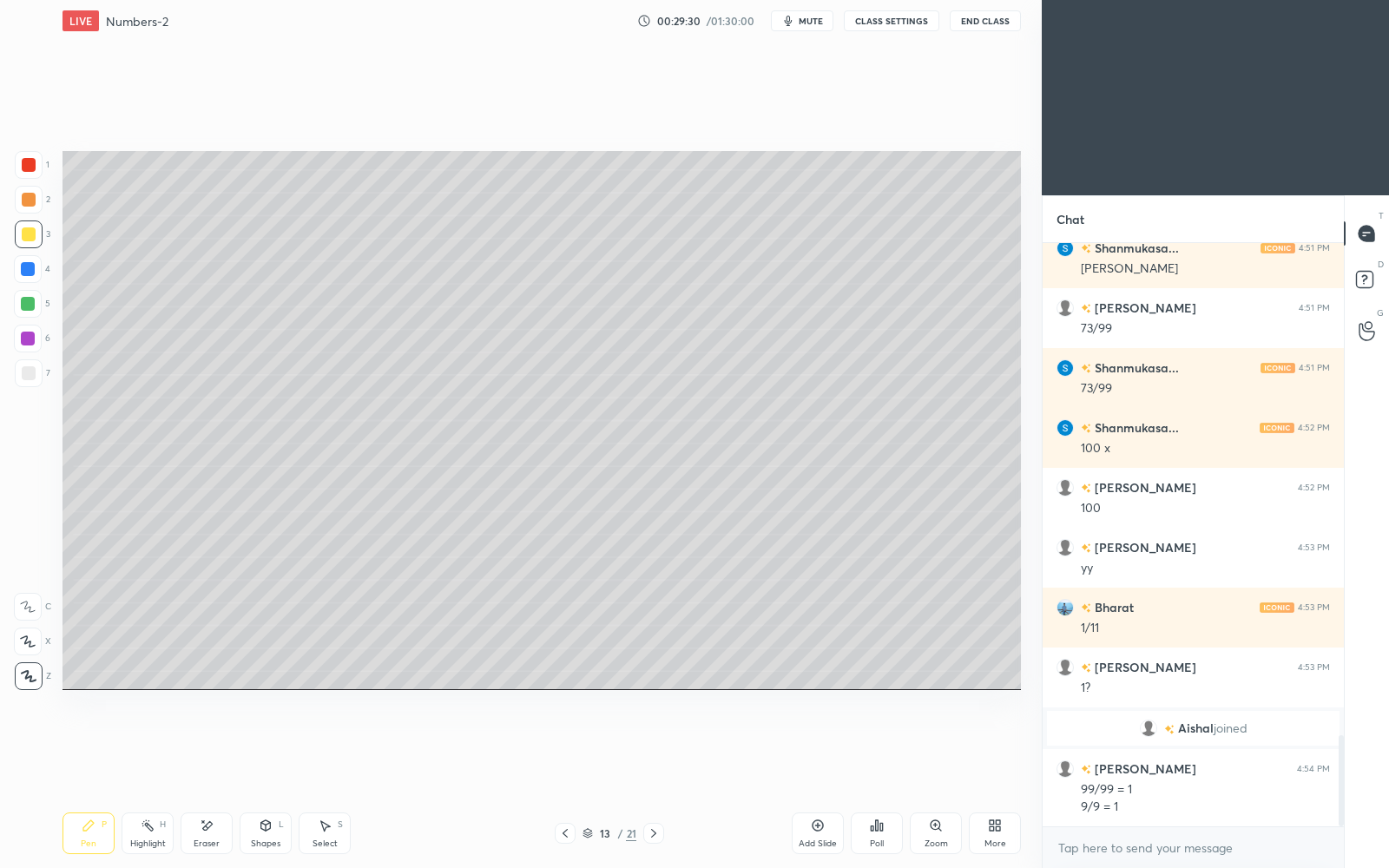
scroll to position [3240, 0]
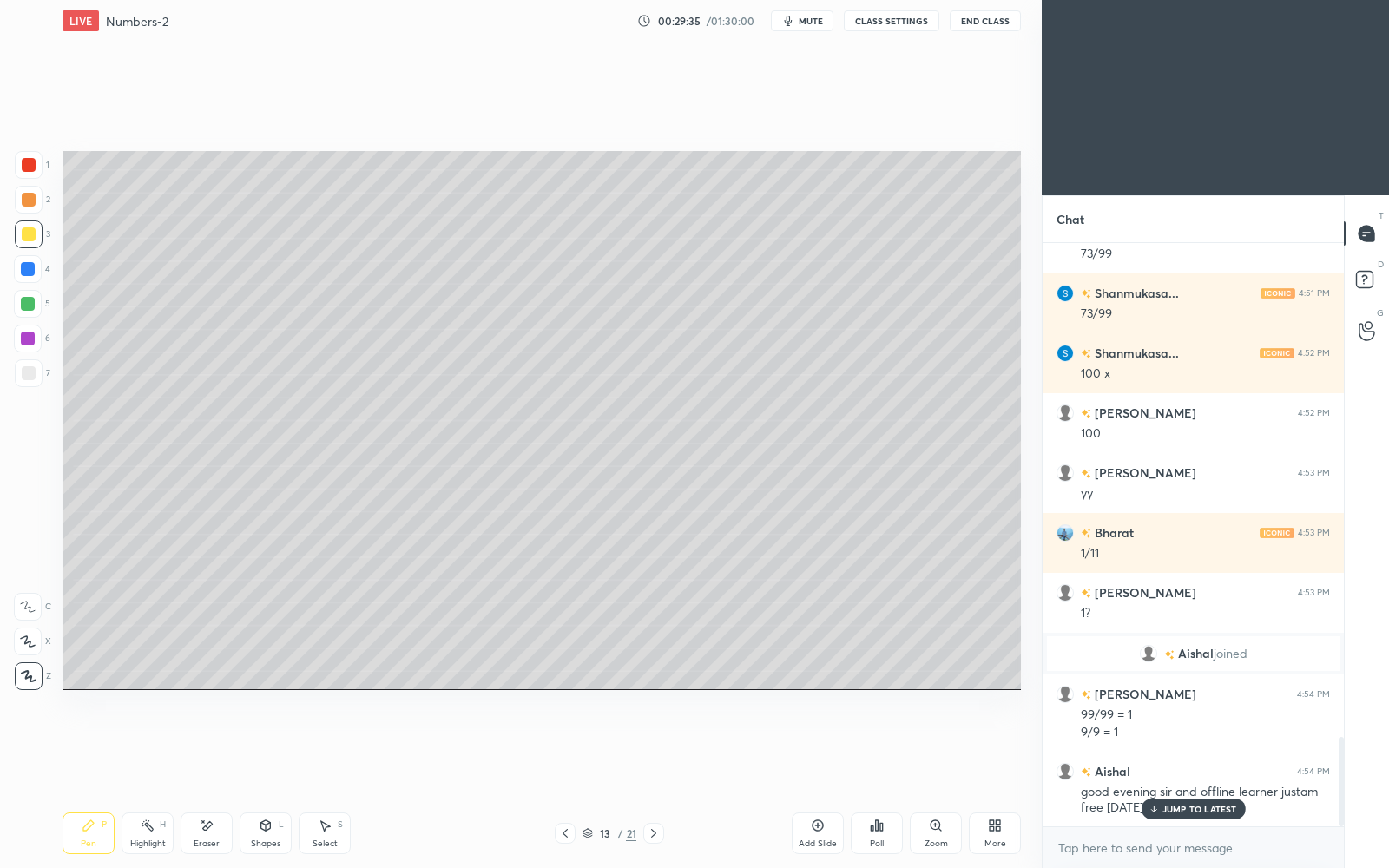
click at [1187, 749] on p "JUMP TO LATEST" at bounding box center [1200, 809] width 75 height 10
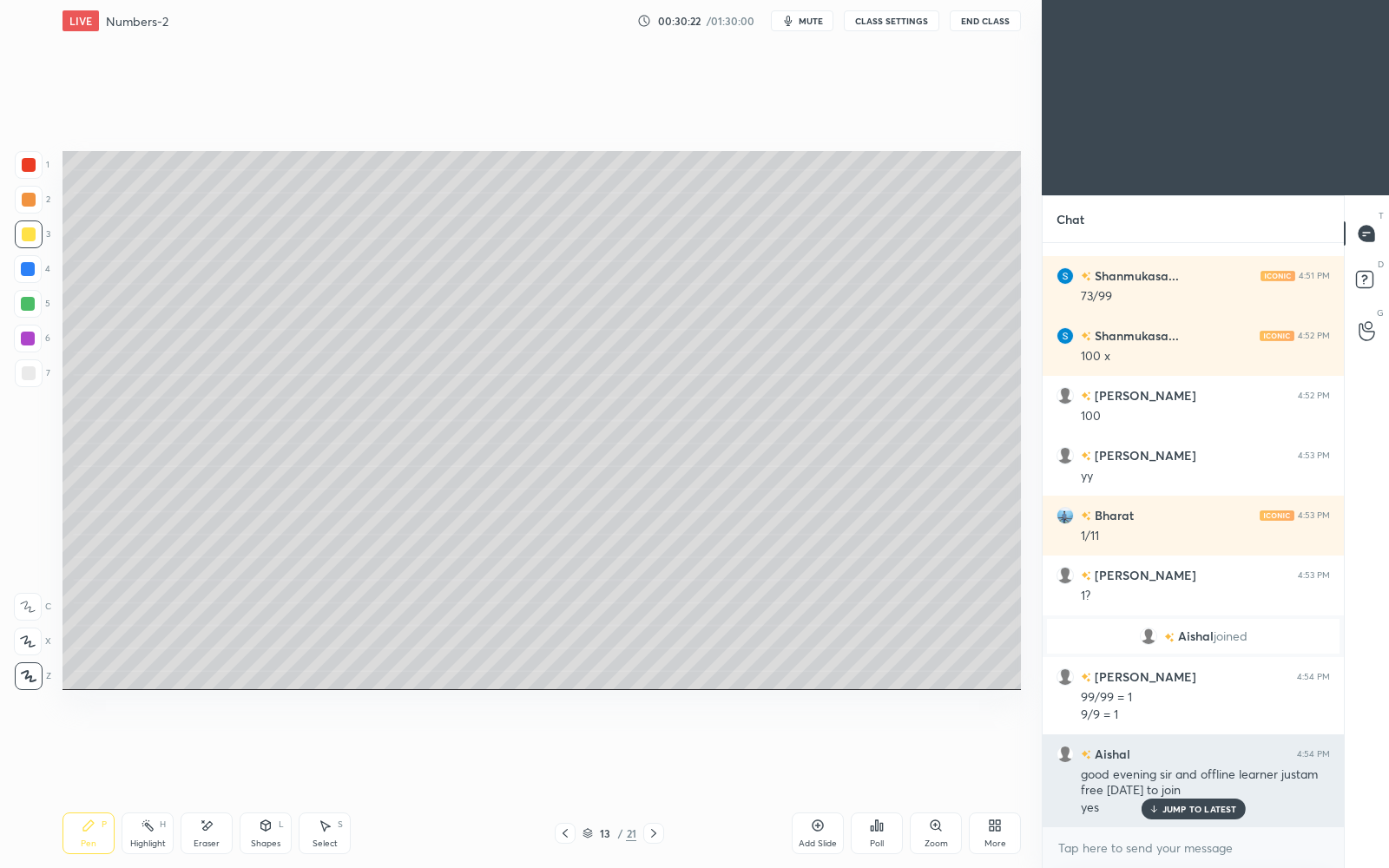
click at [1167, 749] on div "JUMP TO LATEST" at bounding box center [1193, 809] width 104 height 21
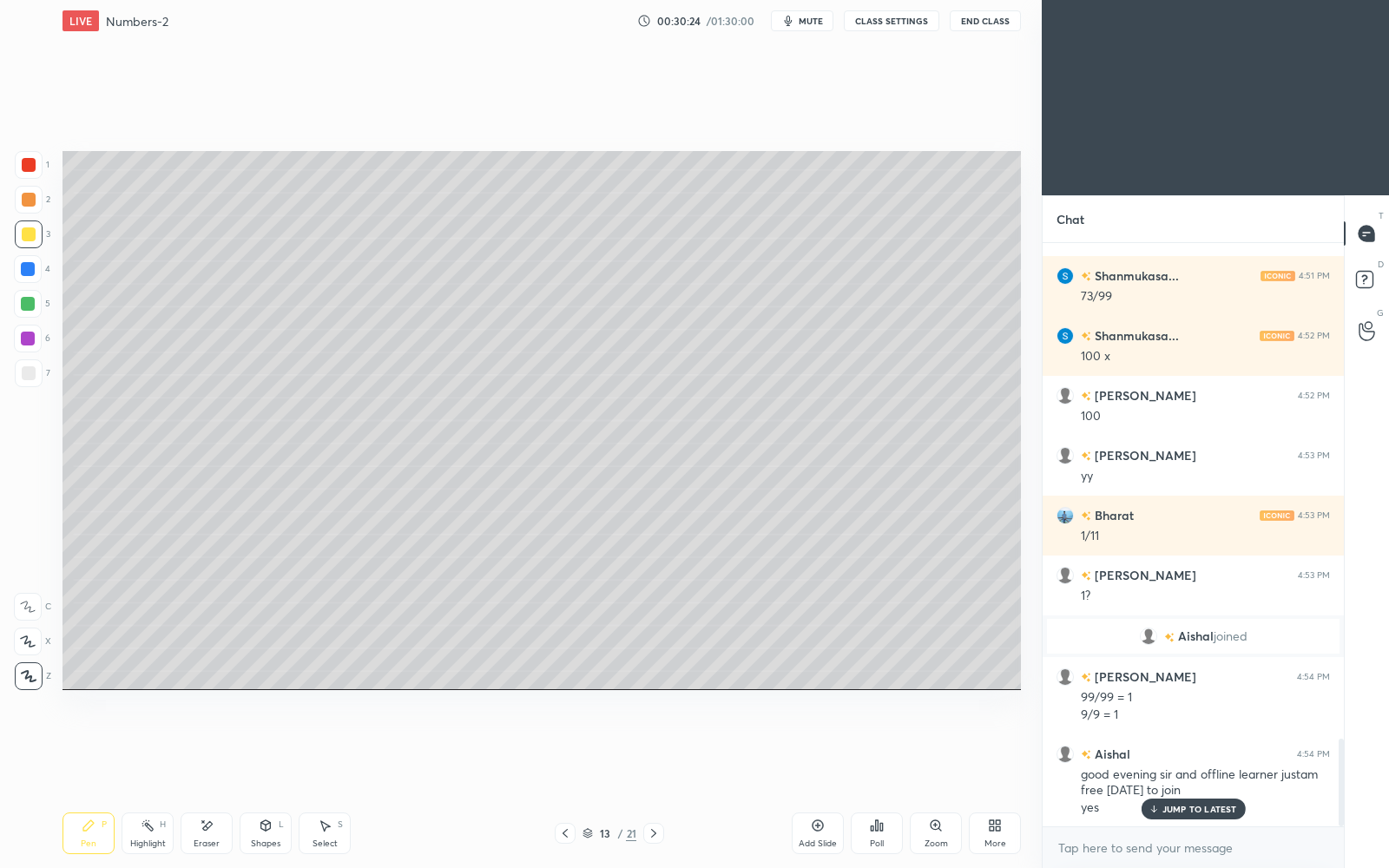
scroll to position [3317, 0]
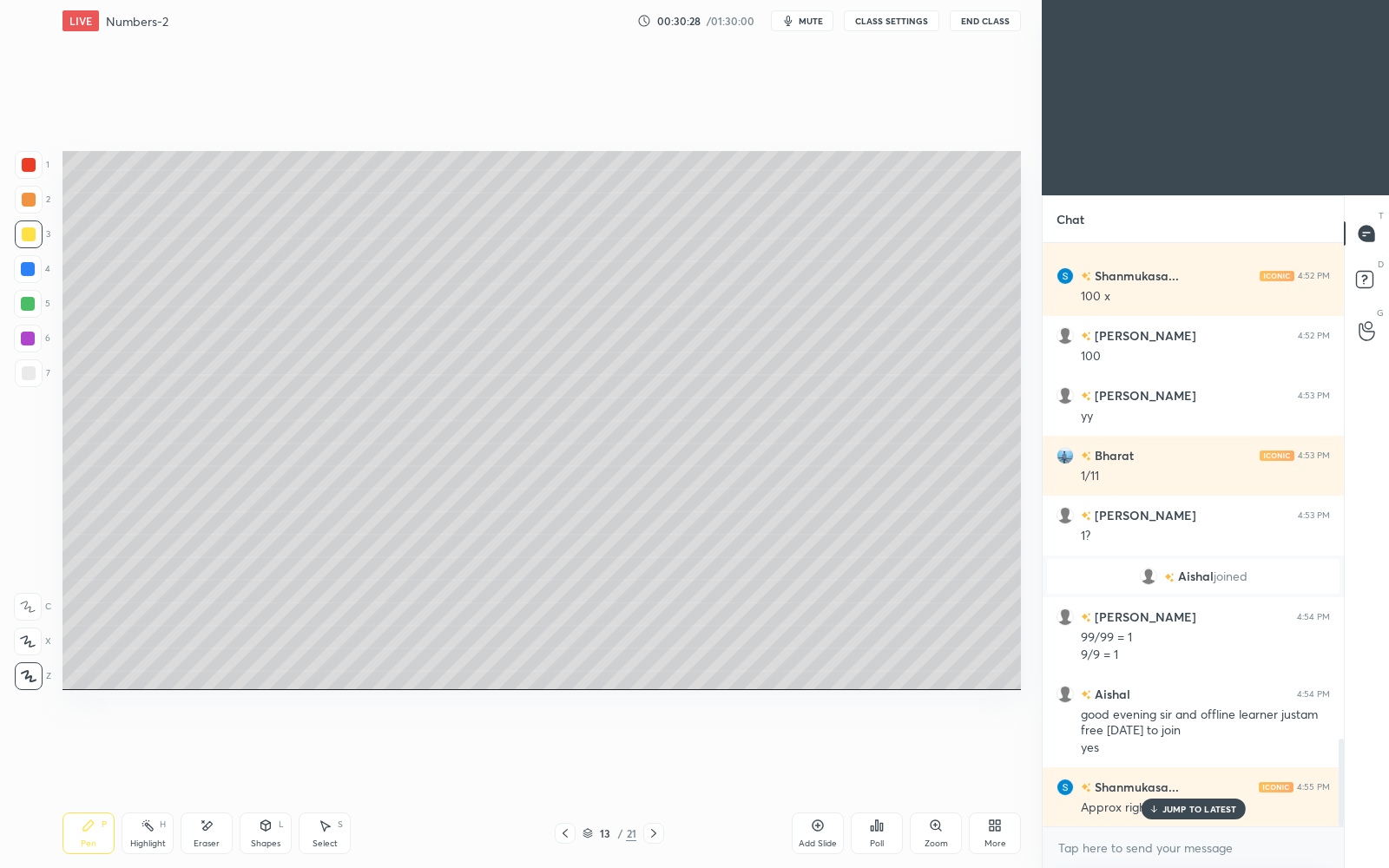
click at [1212, 749] on div "Binit 4:47 PM Terminating Bharat 4:48 PM recurring Binit 4:48 PM recurring my b…" at bounding box center [1193, 535] width 302 height 584
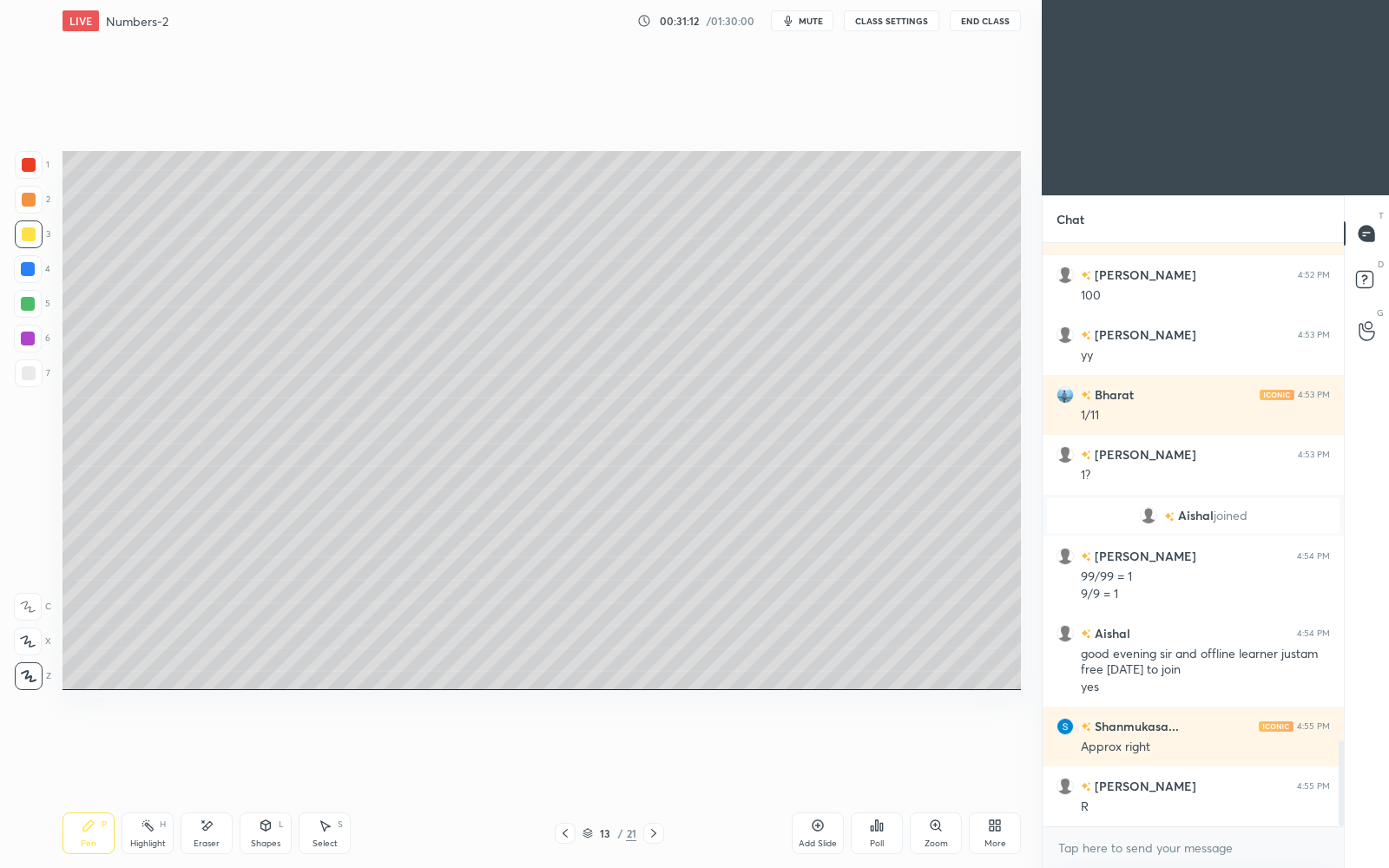
click at [572, 749] on div at bounding box center [565, 833] width 21 height 21
click at [662, 749] on div at bounding box center [654, 833] width 21 height 21
click at [818, 749] on icon at bounding box center [818, 826] width 6 height 6
click at [35, 310] on div at bounding box center [28, 303] width 28 height 28
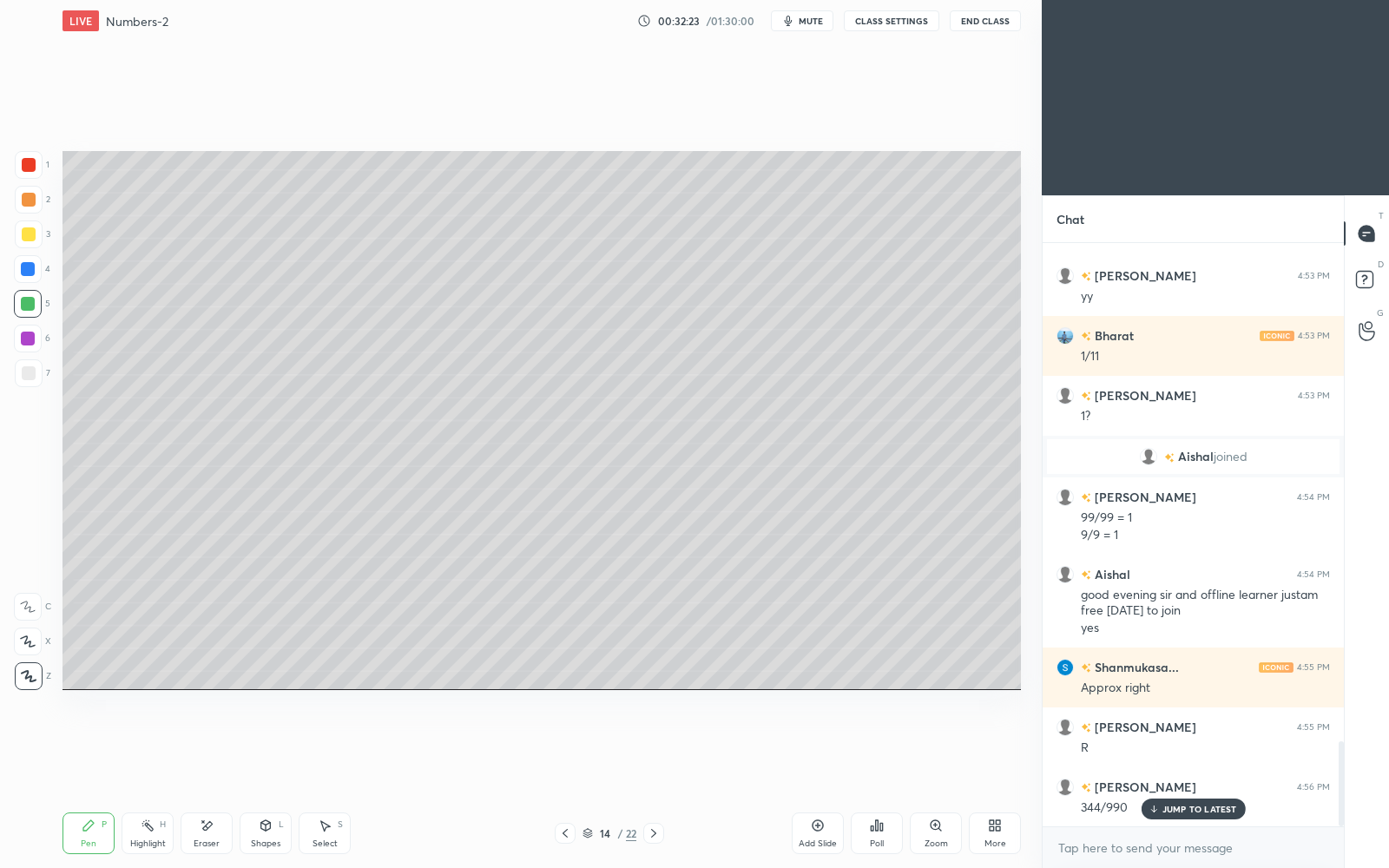
scroll to position [3497, 0]
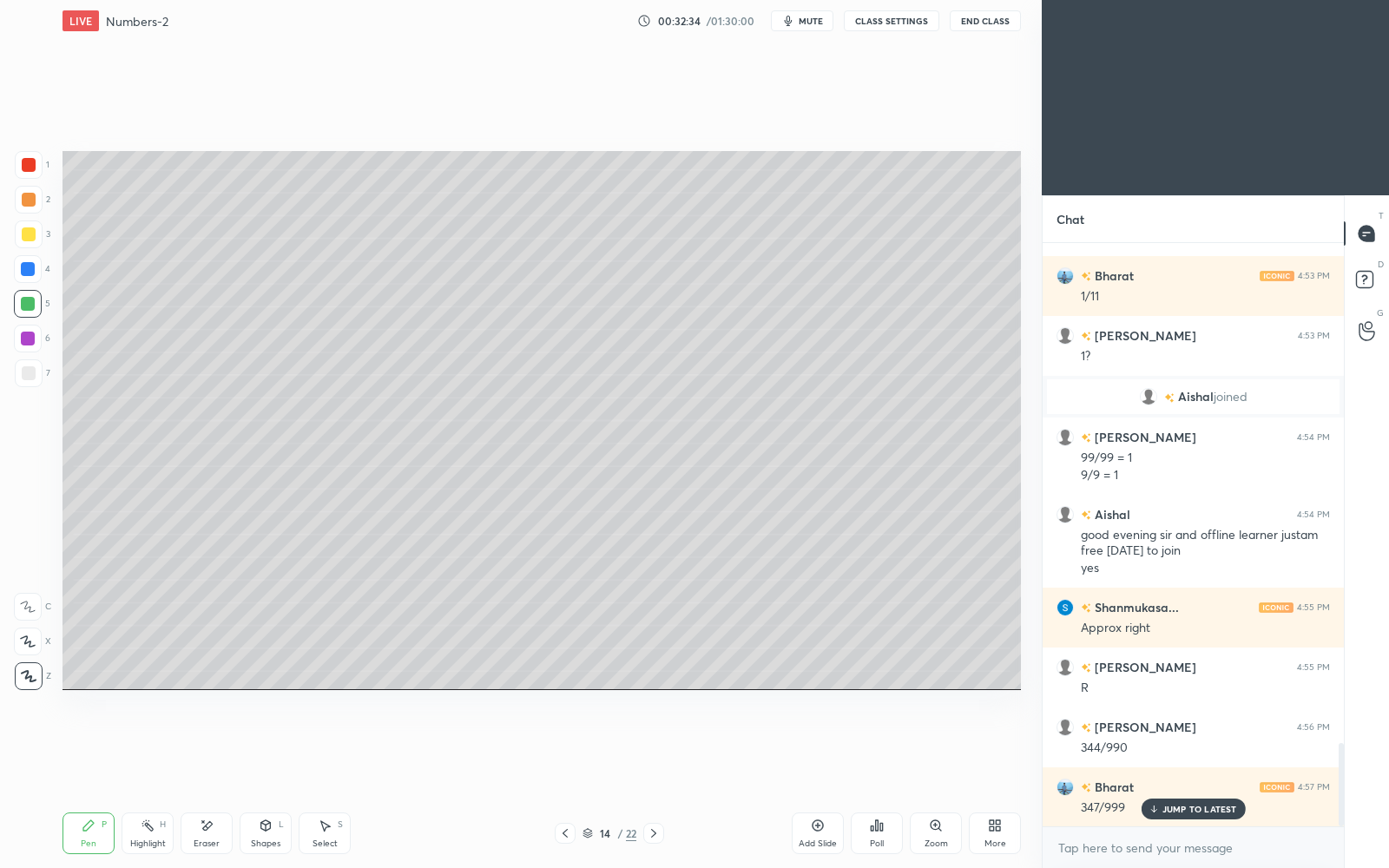
click at [1164, 749] on p "JUMP TO LATEST" at bounding box center [1200, 809] width 75 height 10
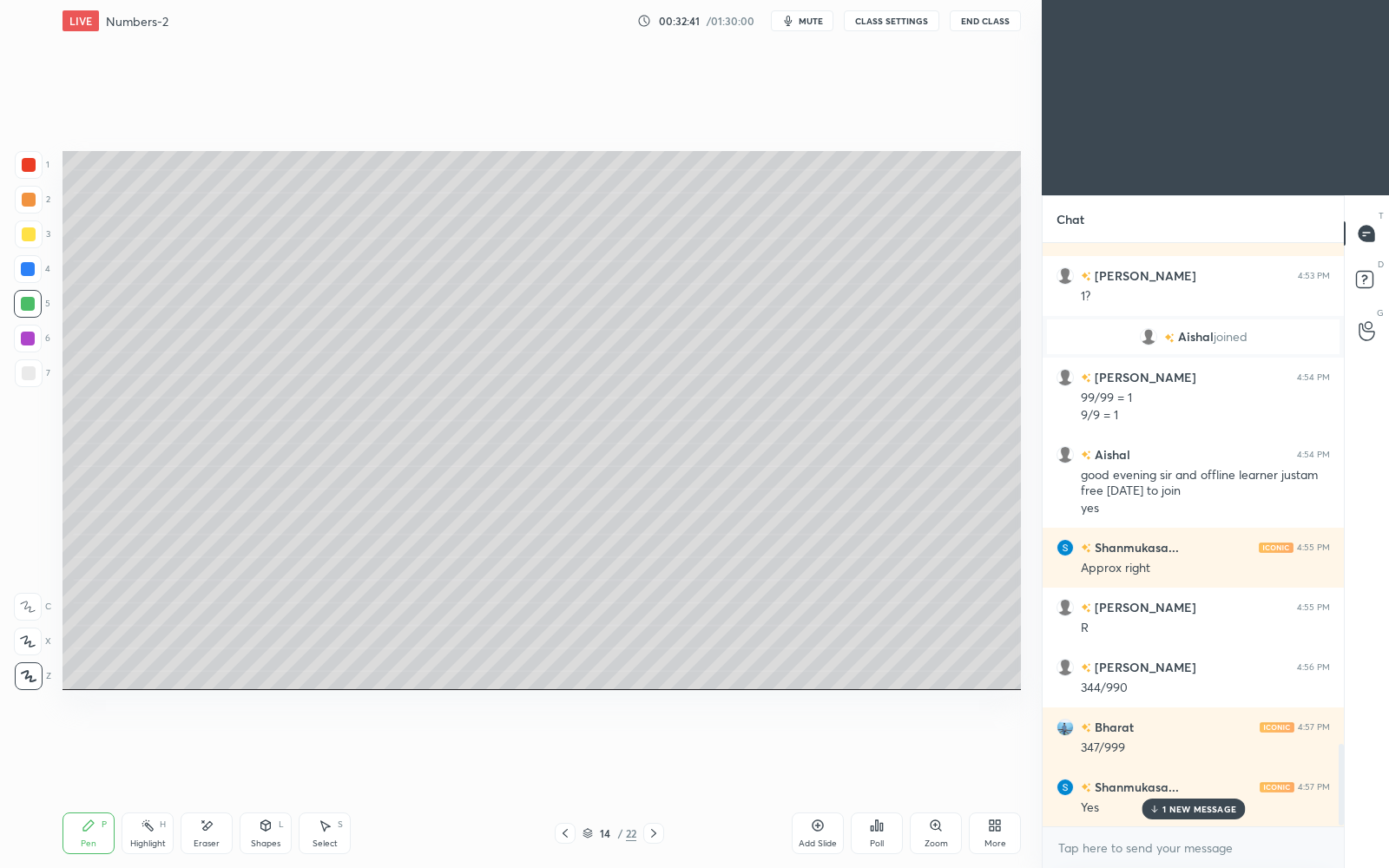
scroll to position [3617, 0]
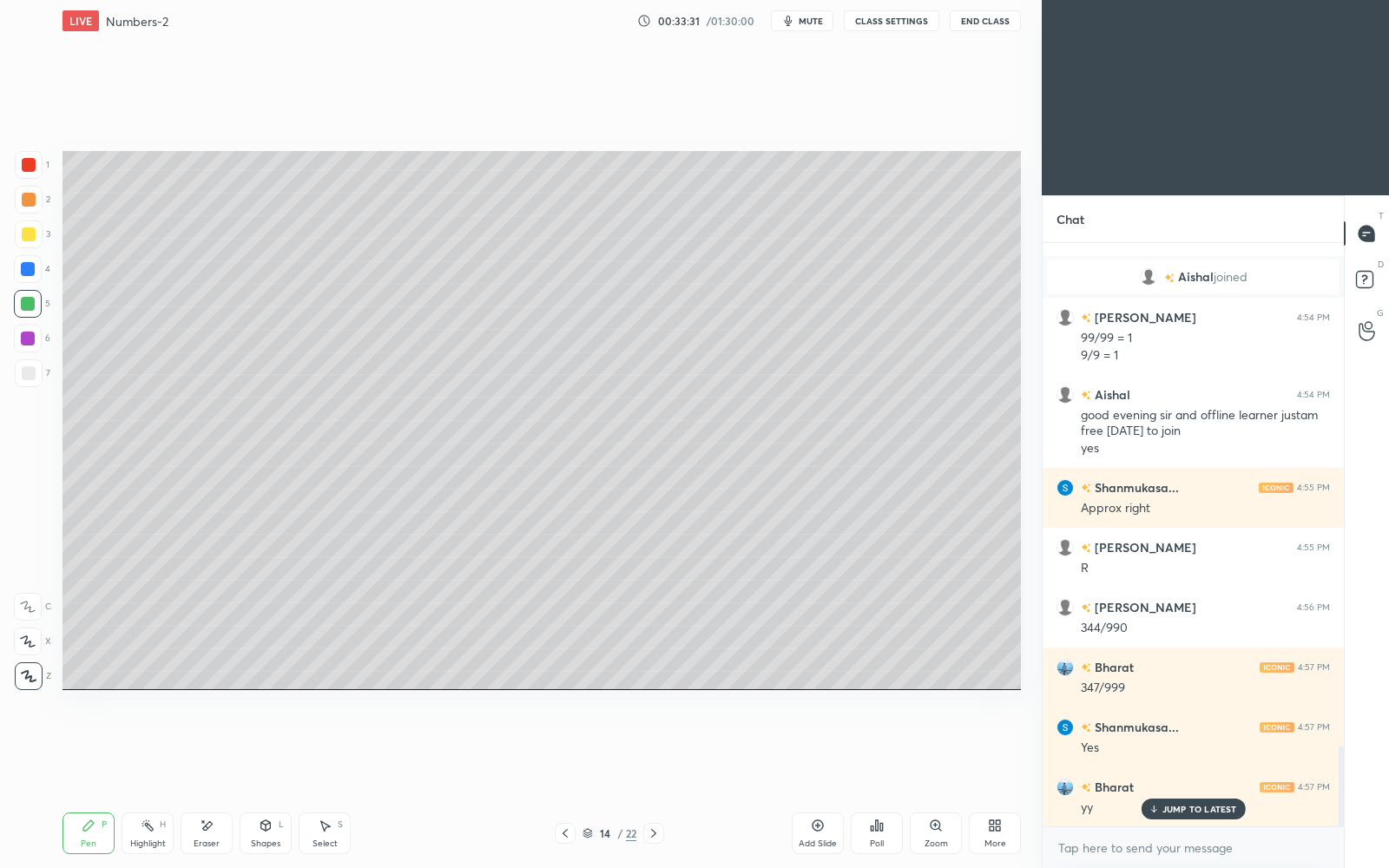
drag, startPoint x: 27, startPoint y: 231, endPoint x: 37, endPoint y: 232, distance: 10.0
click at [33, 236] on div at bounding box center [29, 234] width 14 height 14
click at [820, 749] on icon at bounding box center [818, 826] width 6 height 6
drag, startPoint x: 23, startPoint y: 303, endPoint x: 58, endPoint y: 289, distance: 37.7
click at [27, 304] on div at bounding box center [28, 303] width 14 height 14
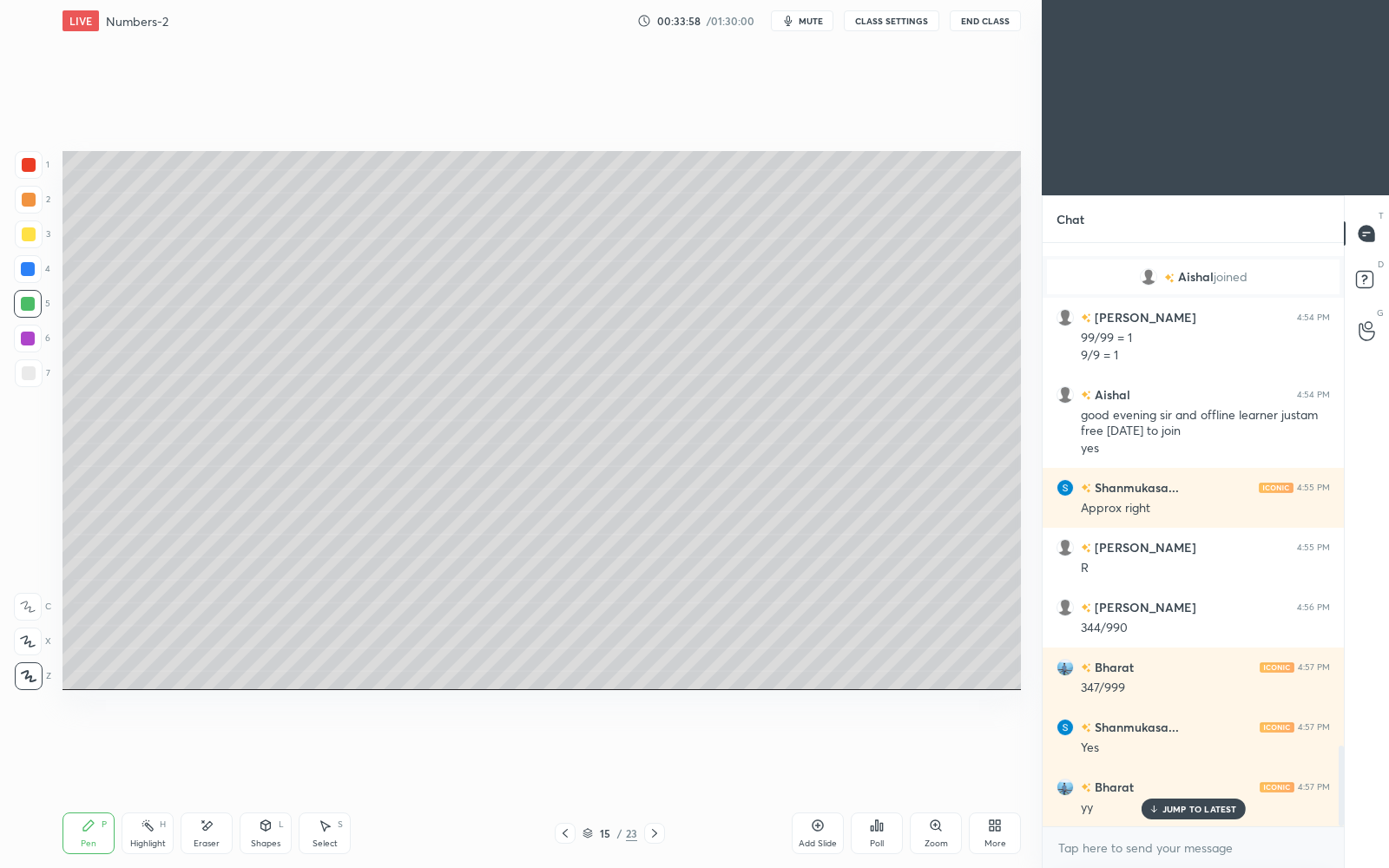
click at [1182, 749] on p "JUMP TO LATEST" at bounding box center [1200, 809] width 75 height 10
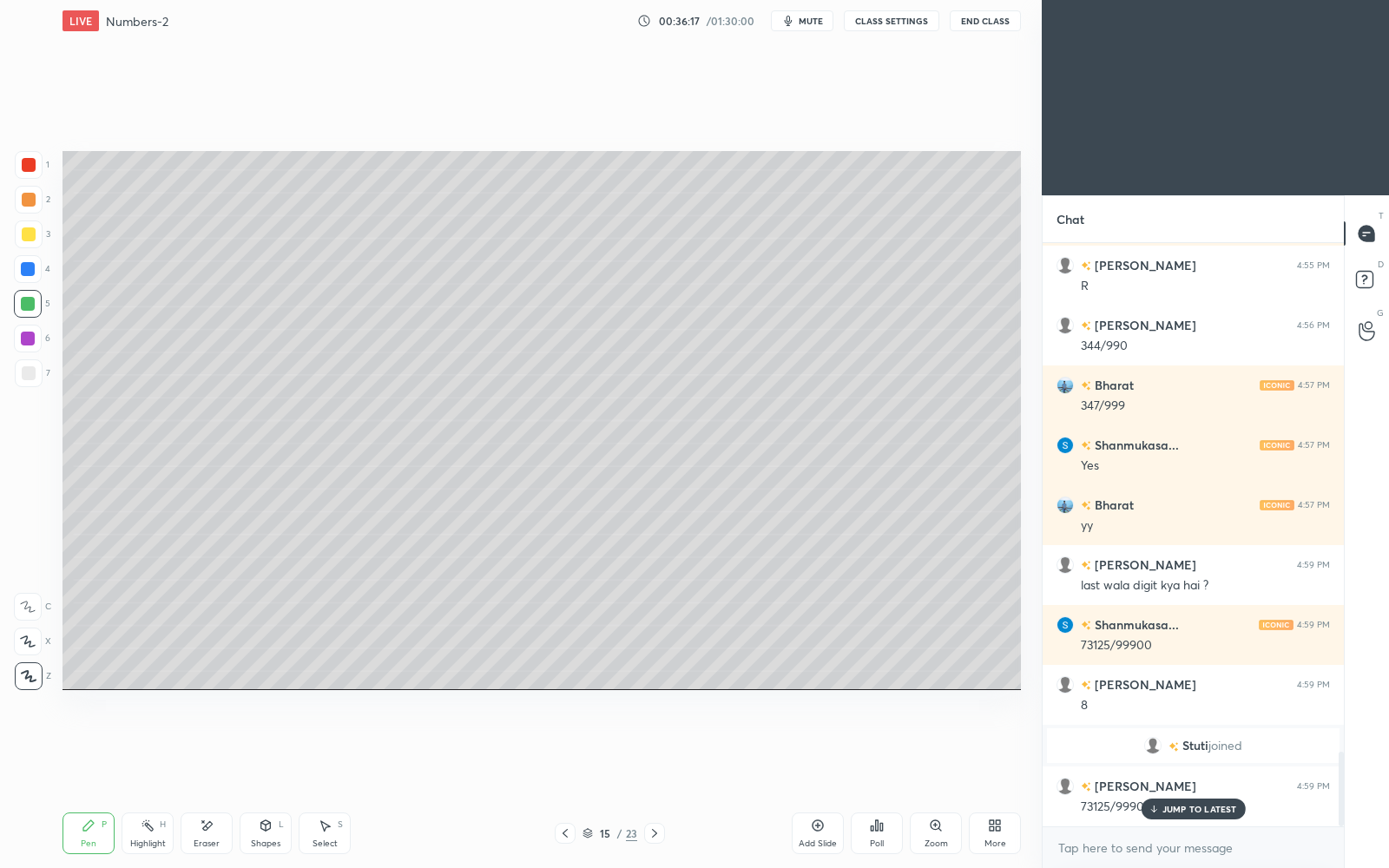
scroll to position [3958, 0]
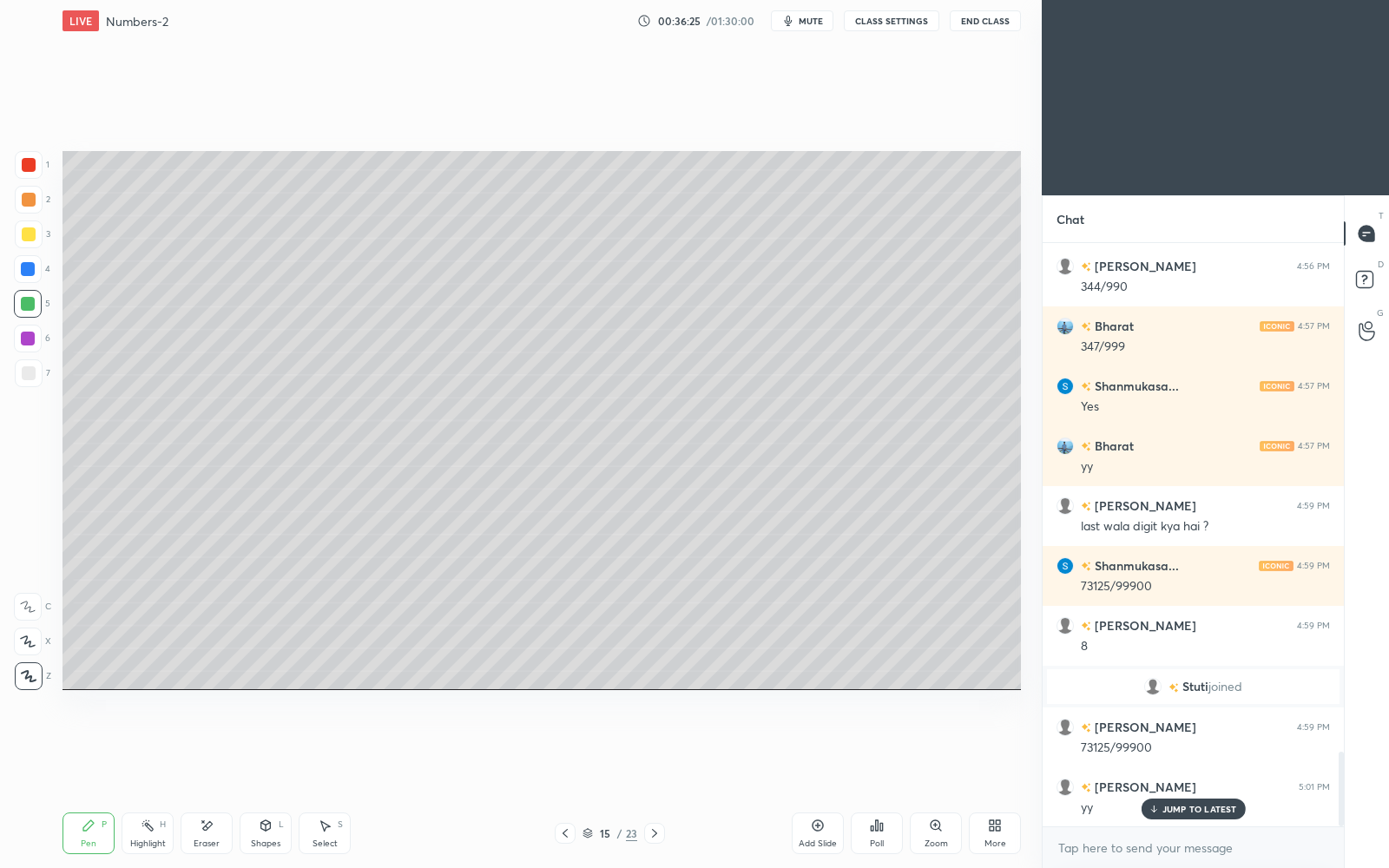
click at [1188, 749] on p "JUMP TO LATEST" at bounding box center [1200, 809] width 75 height 10
click at [565, 749] on icon at bounding box center [565, 833] width 6 height 8
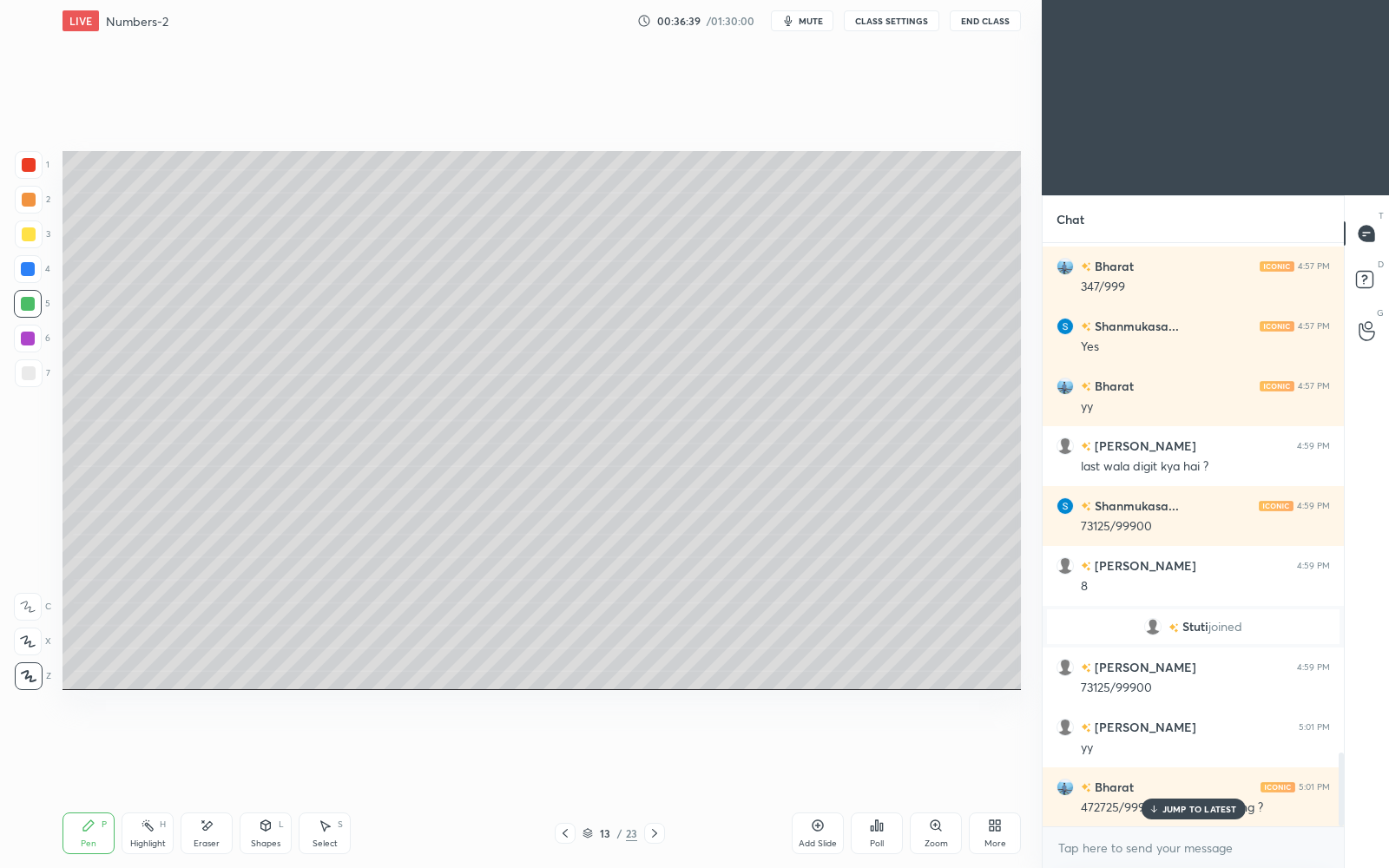
click at [565, 749] on icon at bounding box center [565, 833] width 6 height 8
click at [654, 749] on icon at bounding box center [654, 833] width 14 height 14
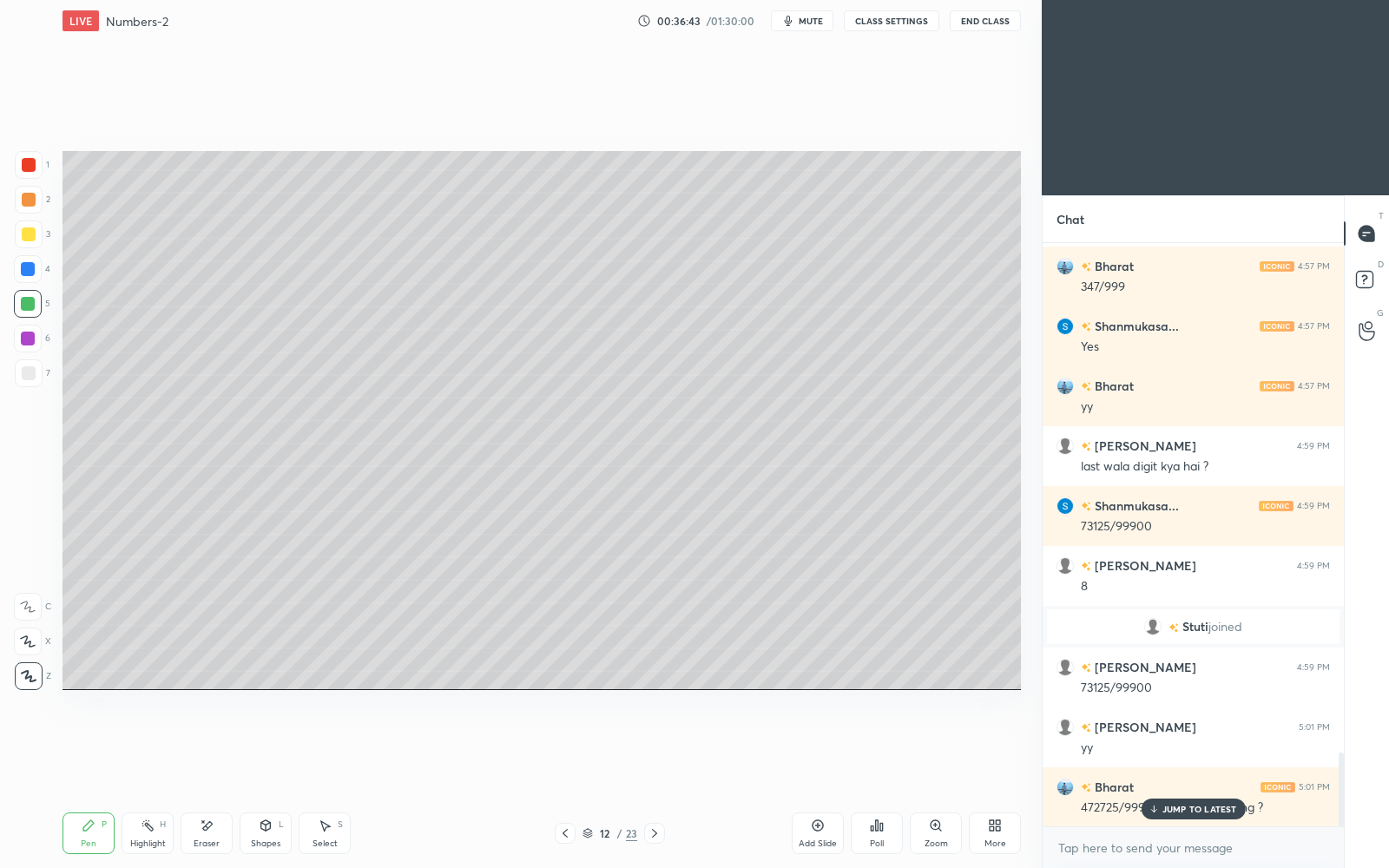
click at [654, 749] on icon at bounding box center [654, 833] width 14 height 14
click at [569, 749] on icon at bounding box center [564, 833] width 14 height 14
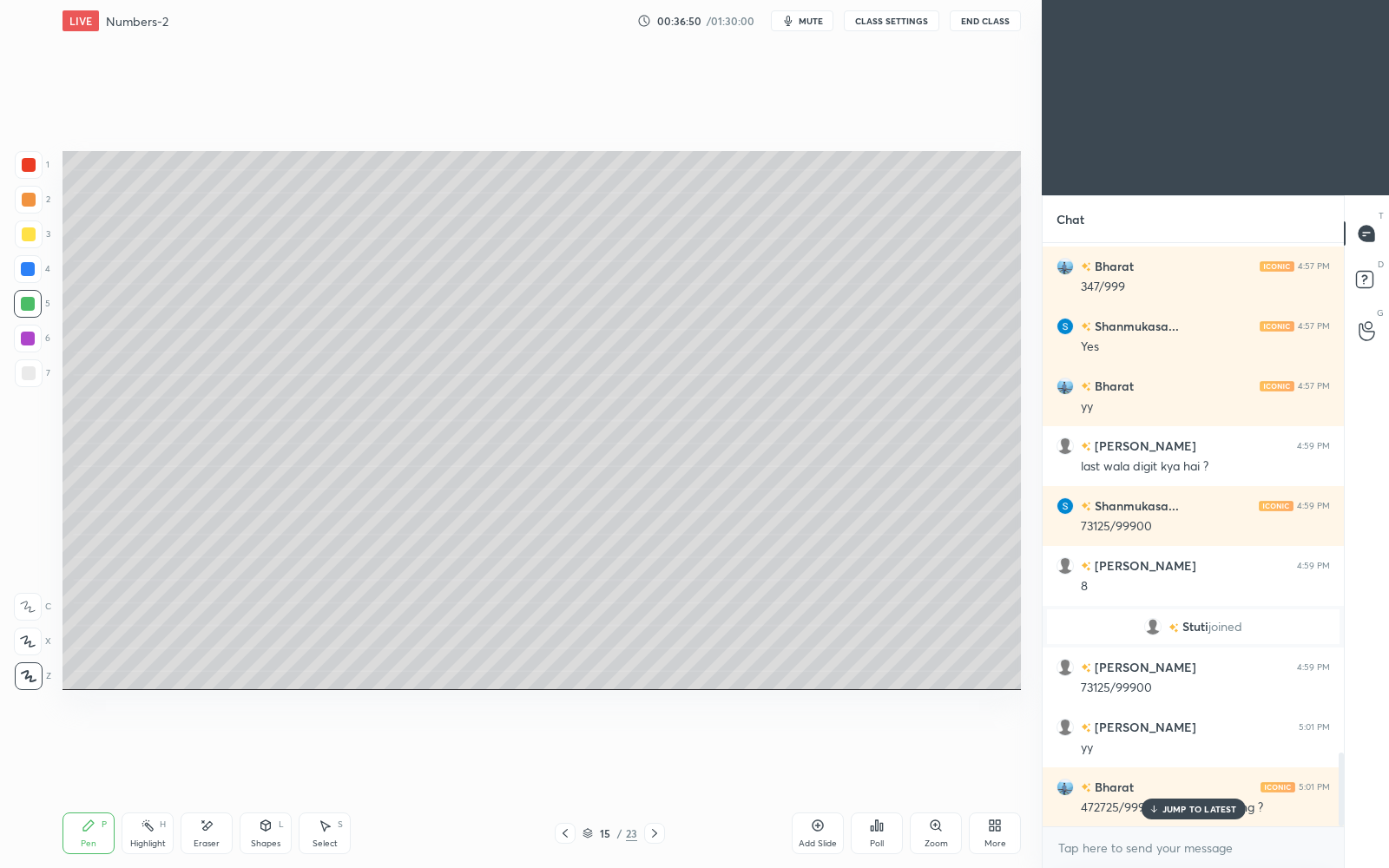
click at [815, 749] on div "Add Slide" at bounding box center [818, 833] width 52 height 42
click at [1194, 749] on p "JUMP TO LATEST" at bounding box center [1200, 809] width 75 height 10
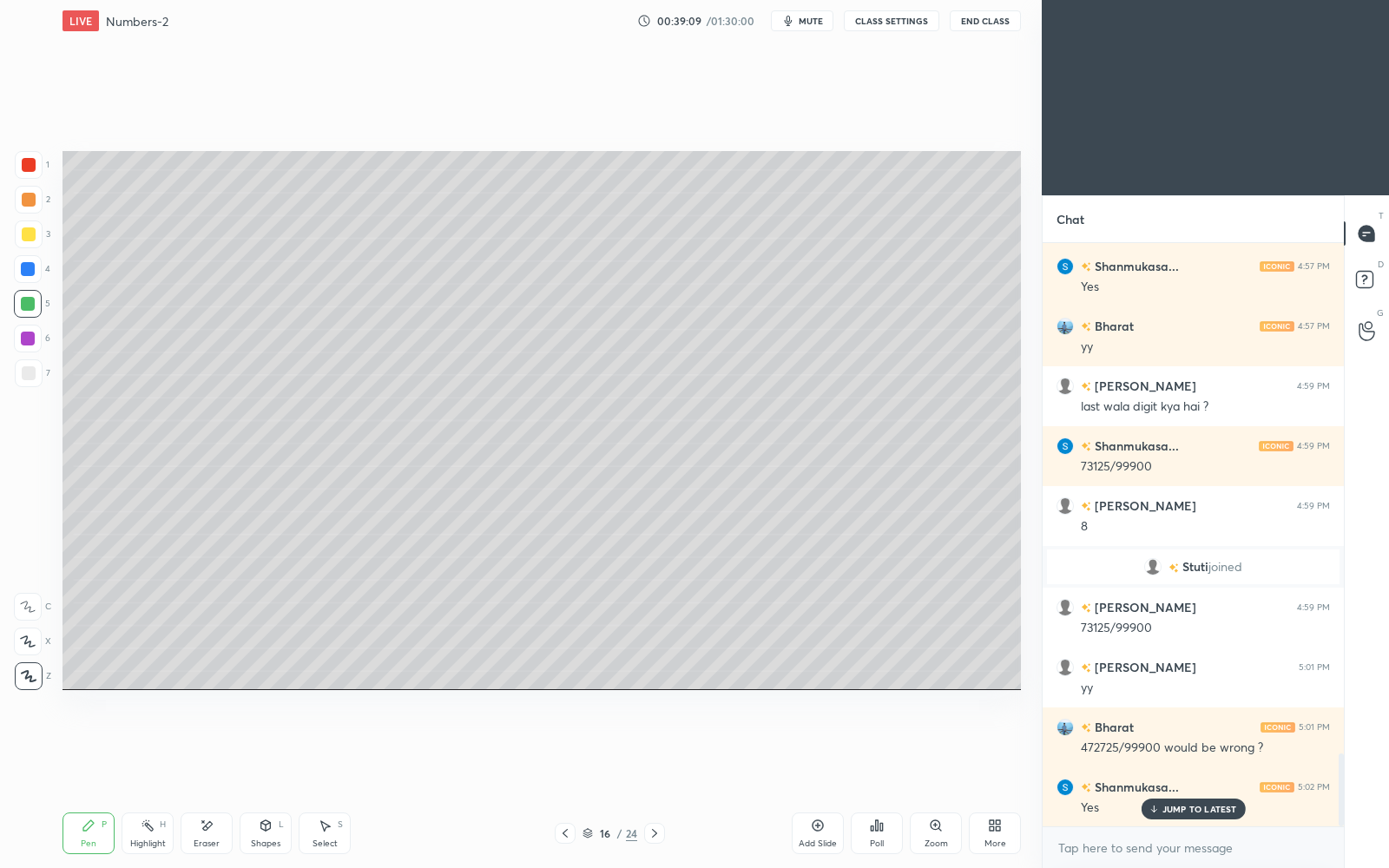
click at [823, 749] on icon at bounding box center [817, 826] width 14 height 14
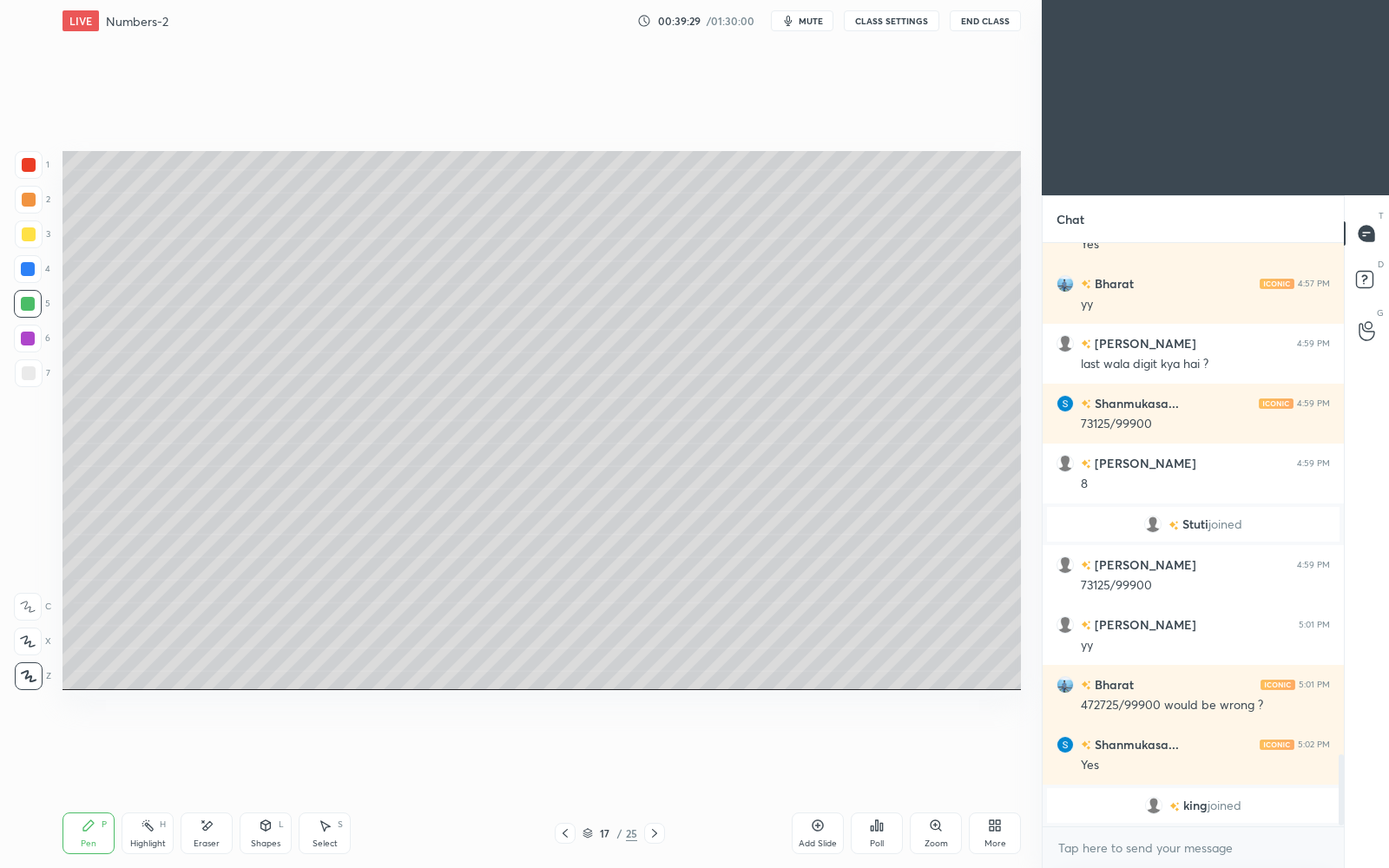
scroll to position [4179, 0]
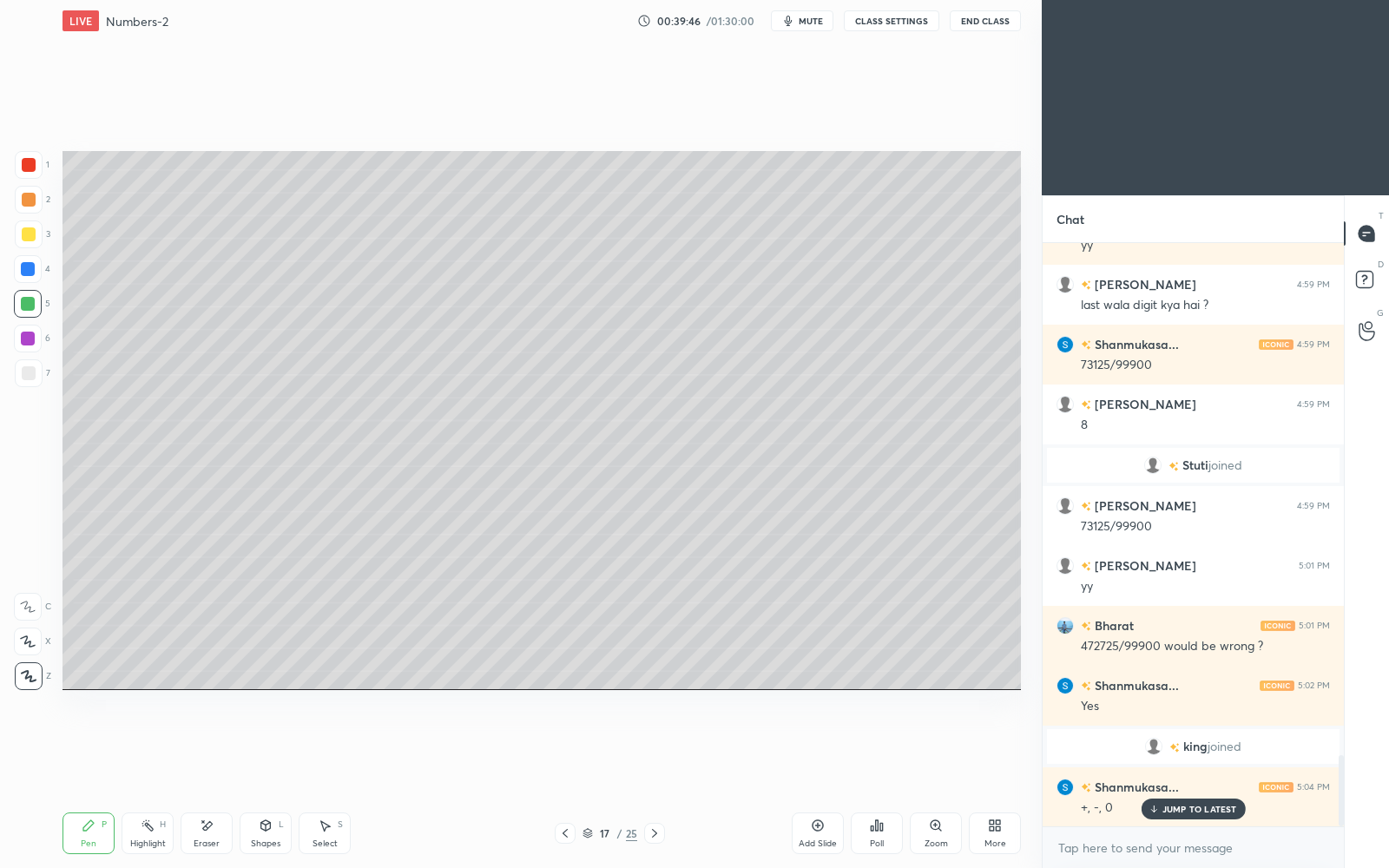
click at [1176, 749] on div "JUMP TO LATEST" at bounding box center [1193, 809] width 104 height 21
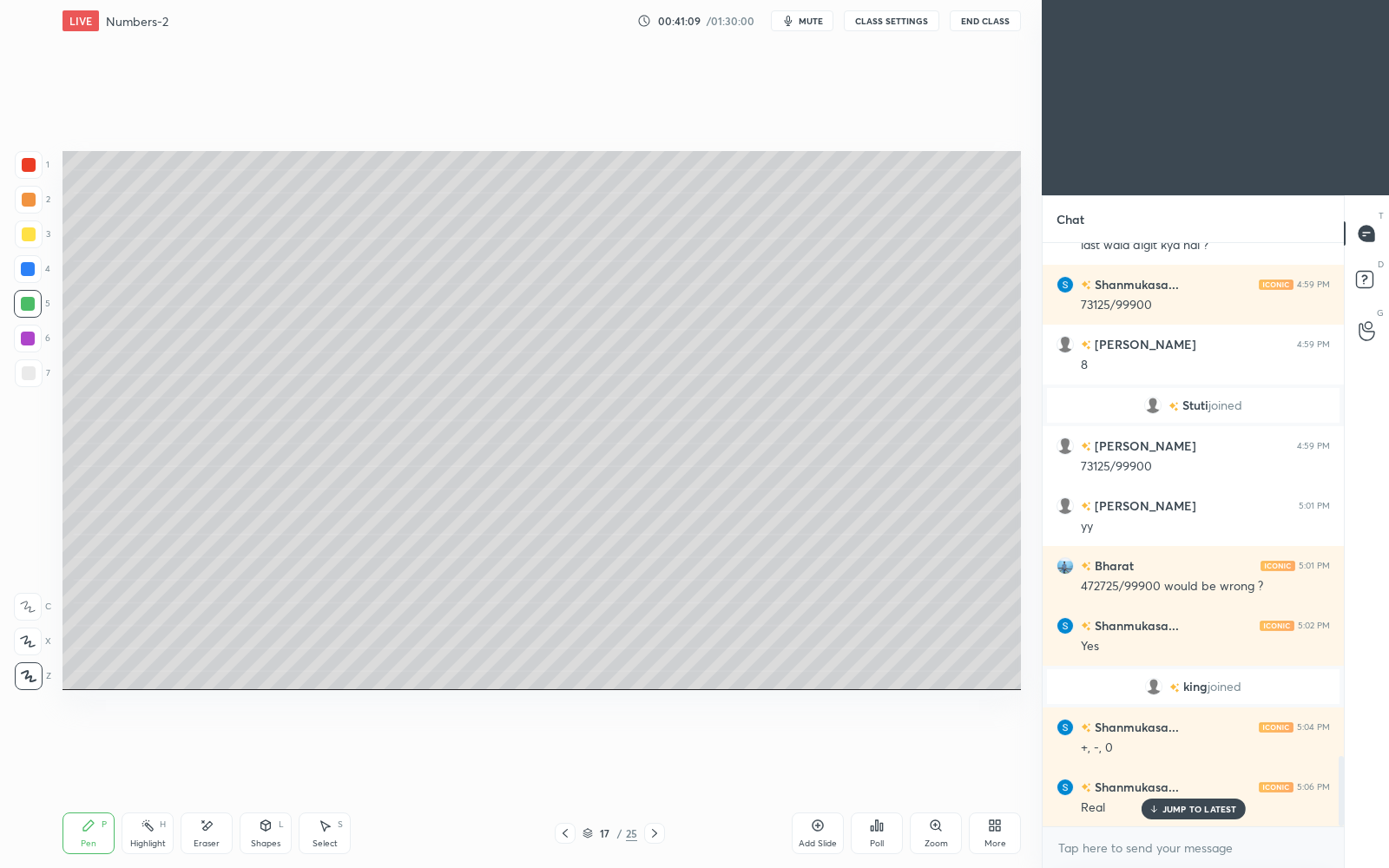
scroll to position [4299, 0]
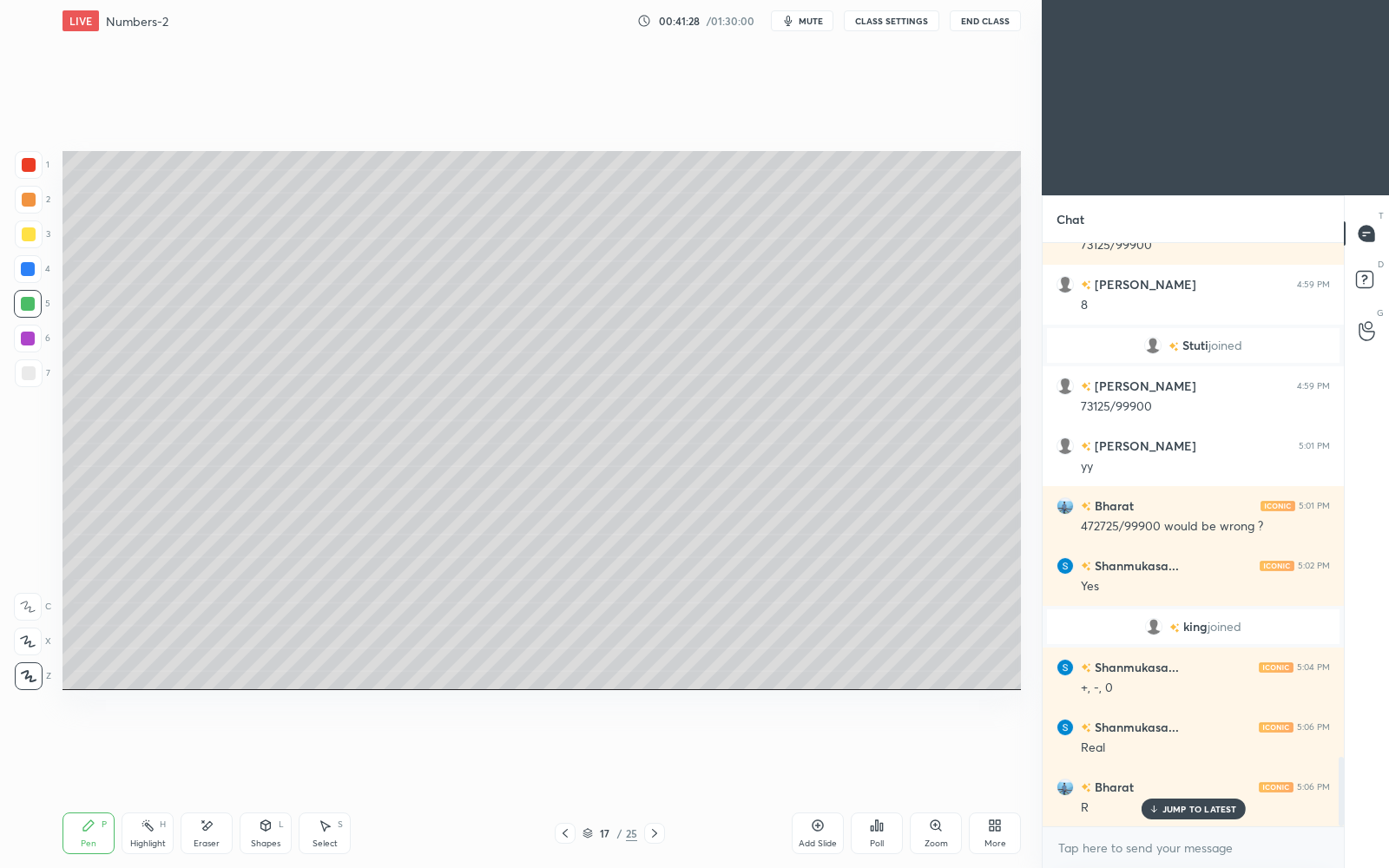
drag, startPoint x: 21, startPoint y: 232, endPoint x: 61, endPoint y: 223, distance: 41.0
click at [28, 235] on div at bounding box center [29, 234] width 14 height 14
click at [26, 309] on div at bounding box center [28, 303] width 14 height 14
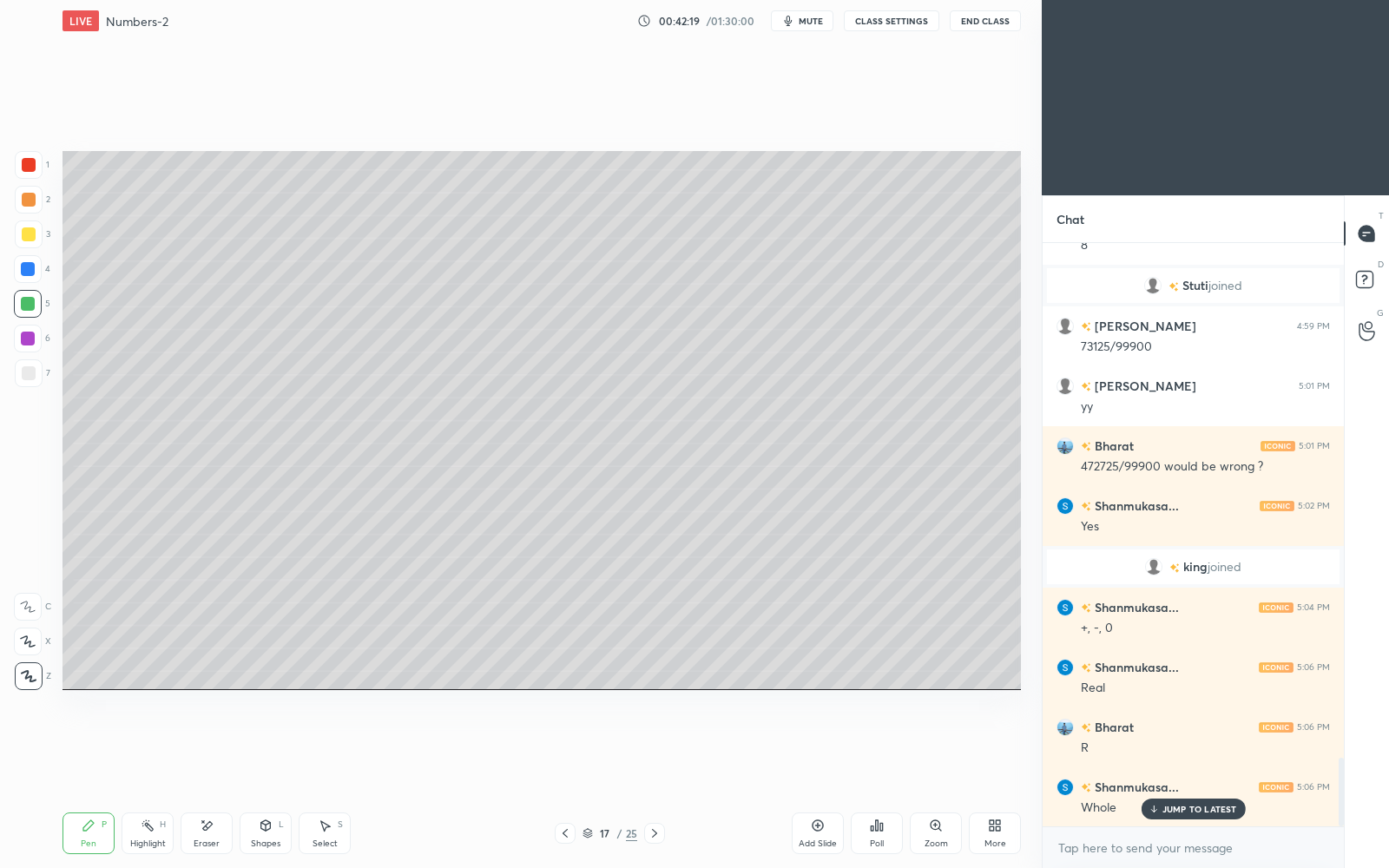
click at [1218, 749] on p "JUMP TO LATEST" at bounding box center [1200, 809] width 75 height 10
click at [816, 749] on icon at bounding box center [817, 826] width 14 height 14
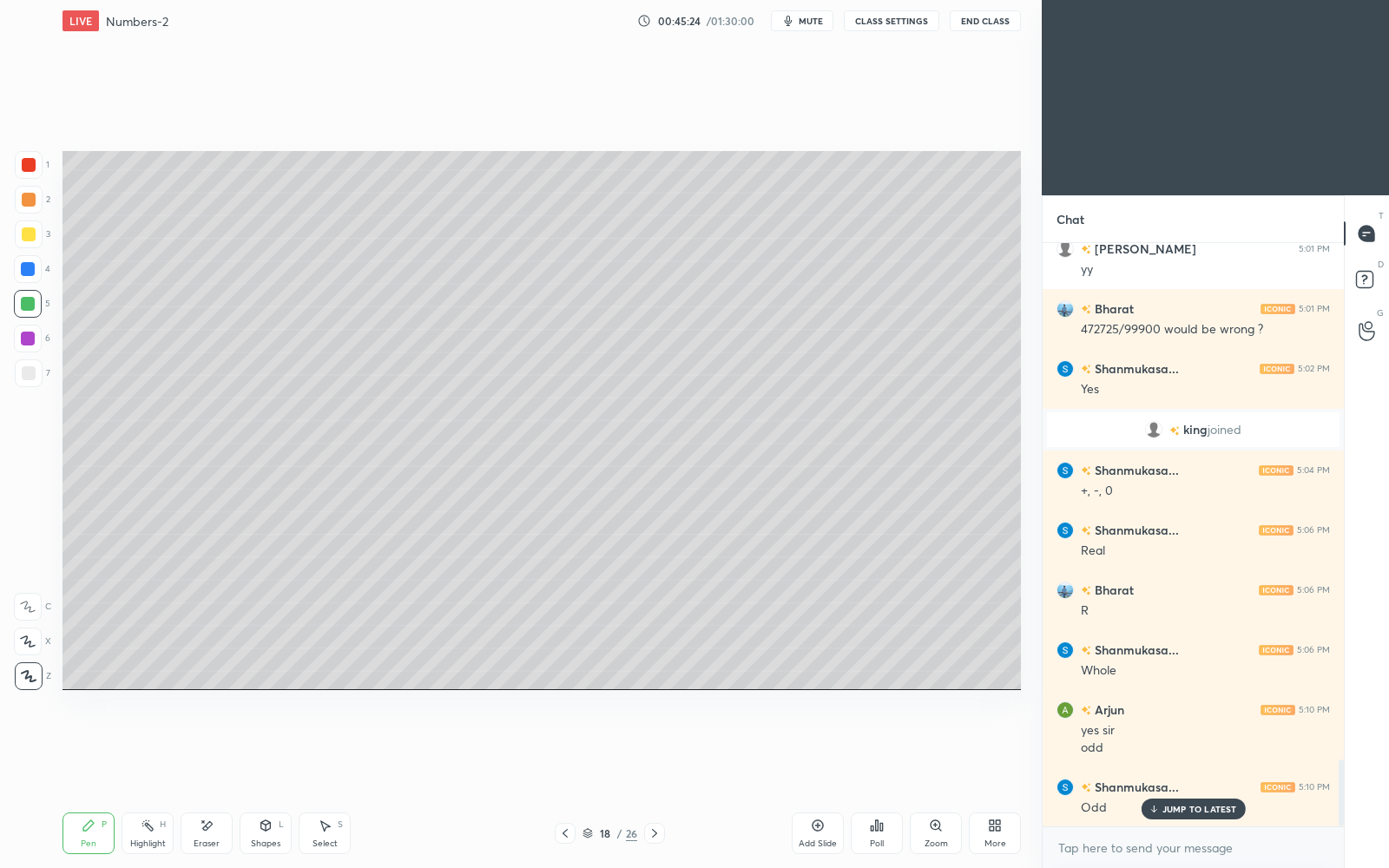
scroll to position [4557, 0]
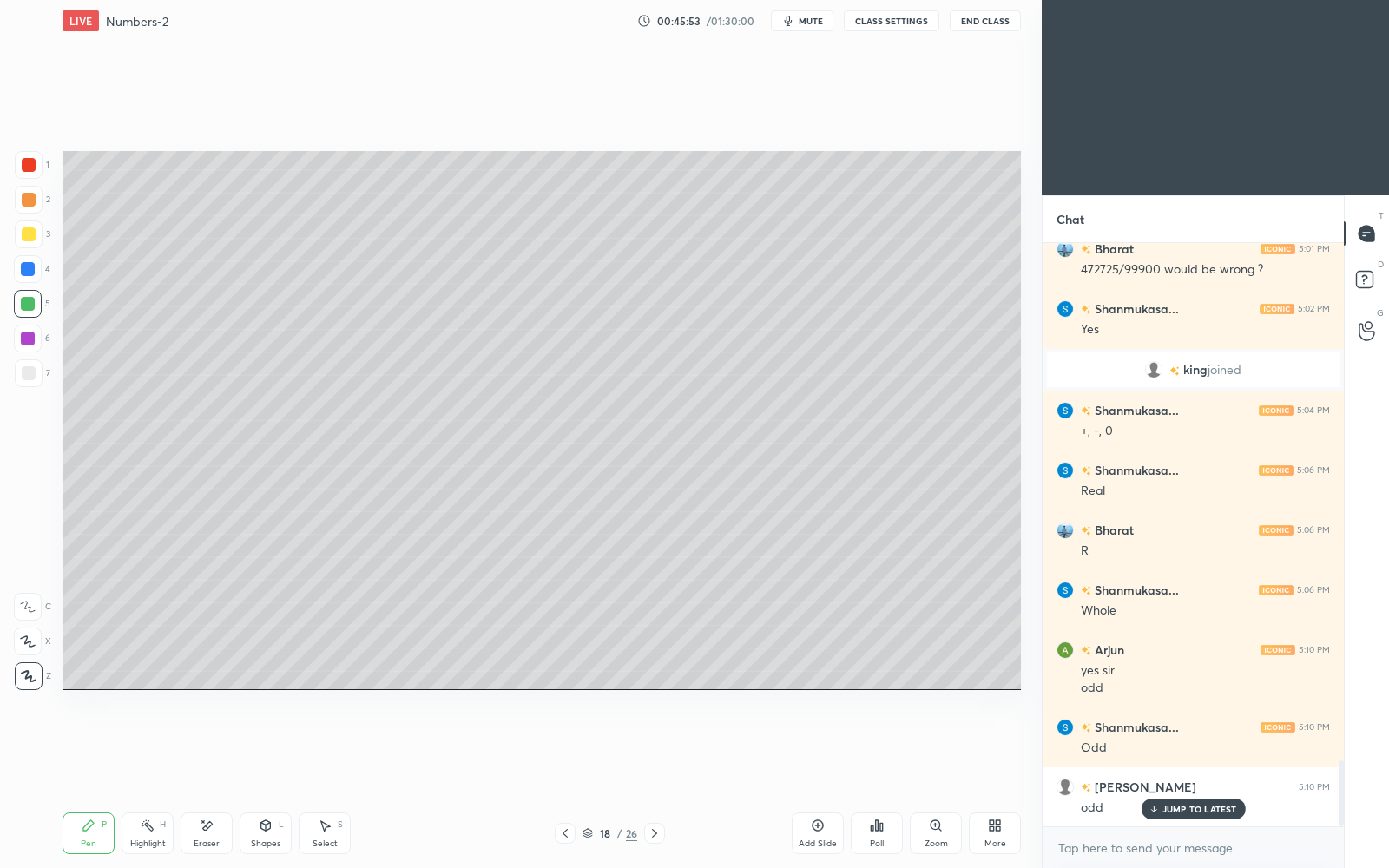
click at [1174, 749] on p "JUMP TO LATEST" at bounding box center [1200, 809] width 75 height 10
click at [816, 749] on div "Add Slide" at bounding box center [818, 833] width 52 height 42
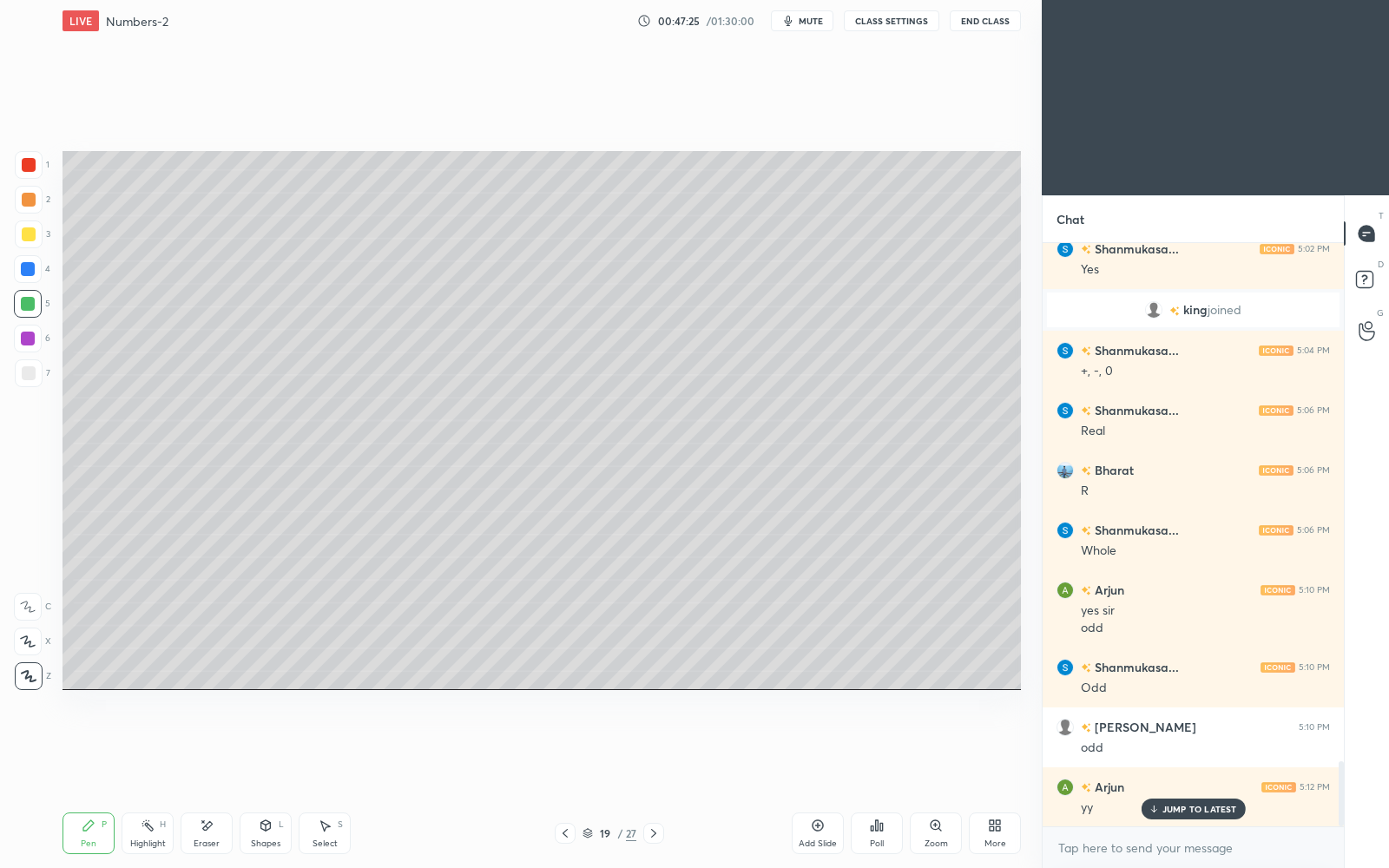
drag, startPoint x: 812, startPoint y: 834, endPoint x: 816, endPoint y: 822, distance: 12.6
click at [815, 749] on div "Add Slide" at bounding box center [818, 833] width 52 height 42
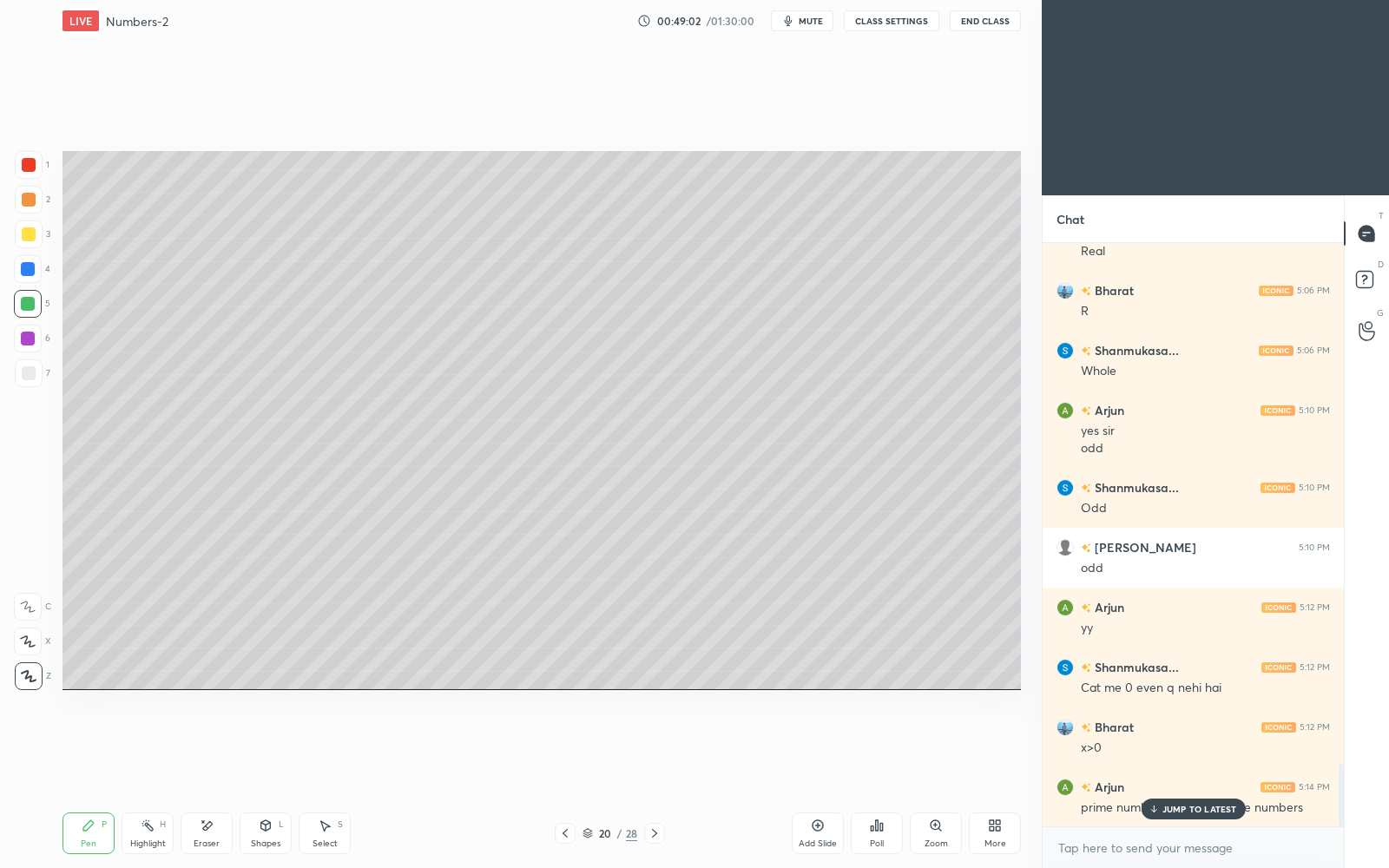
scroll to position [4856, 0]
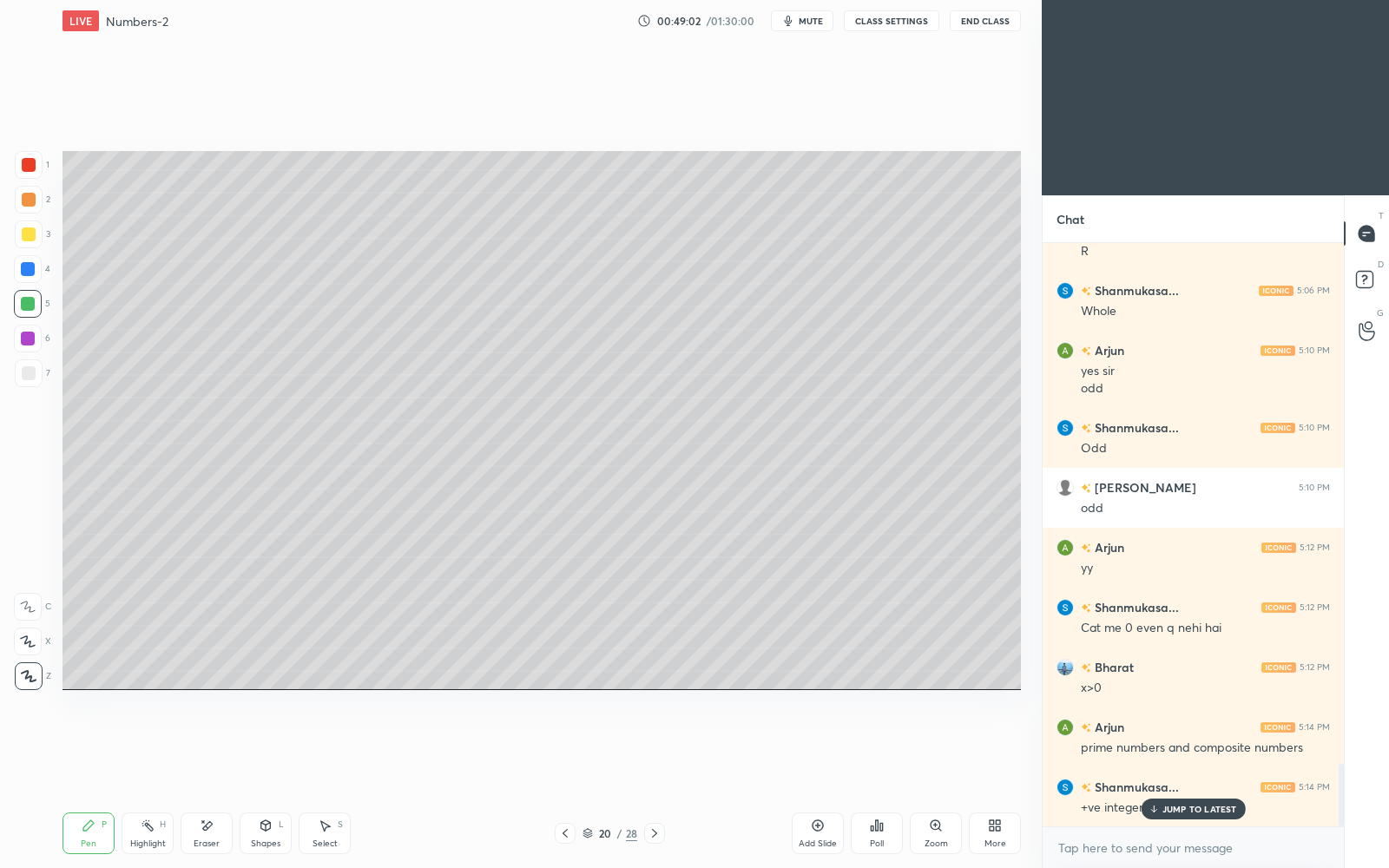
click at [1193, 749] on p "JUMP TO LATEST" at bounding box center [1200, 809] width 75 height 10
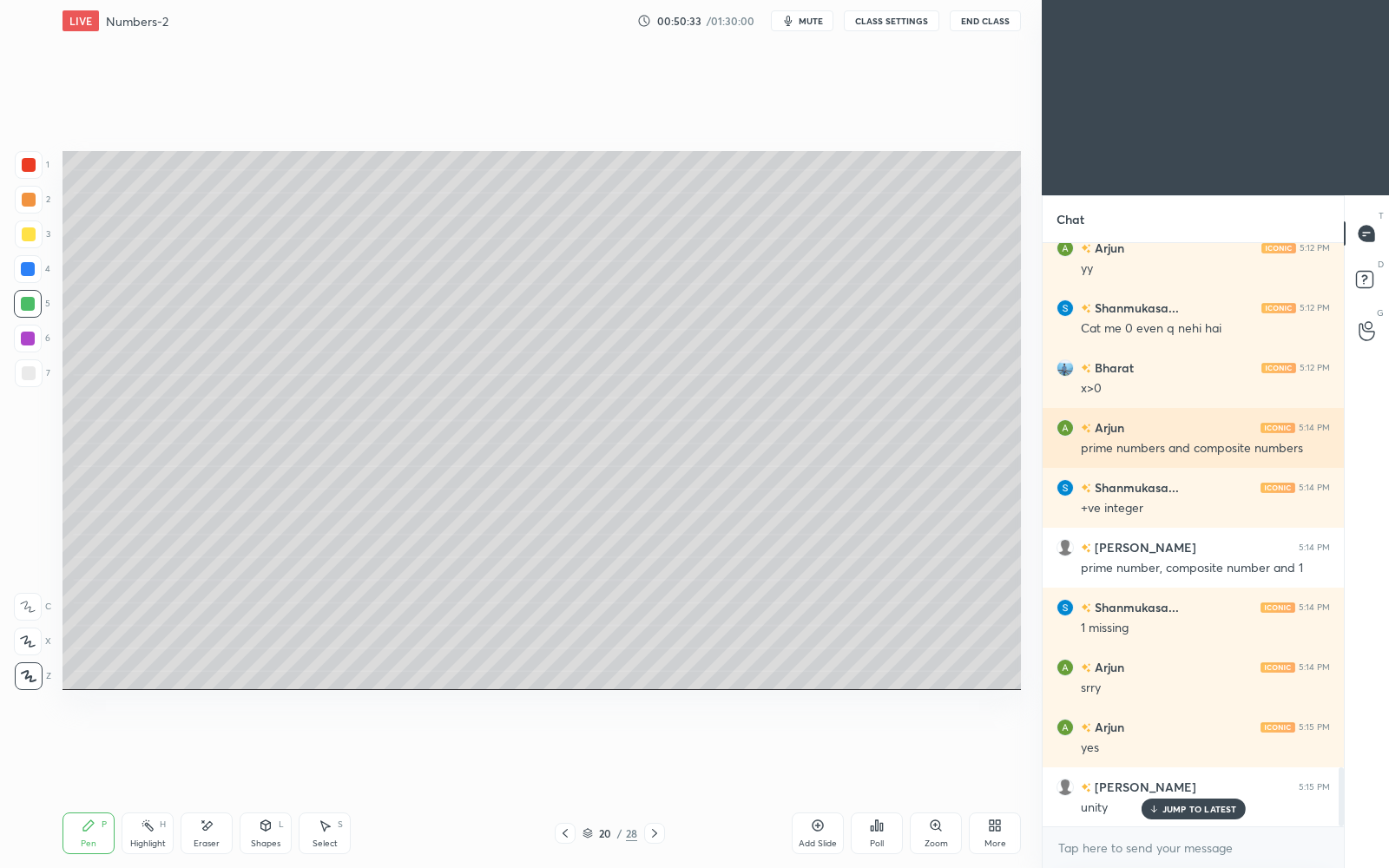
scroll to position [5215, 0]
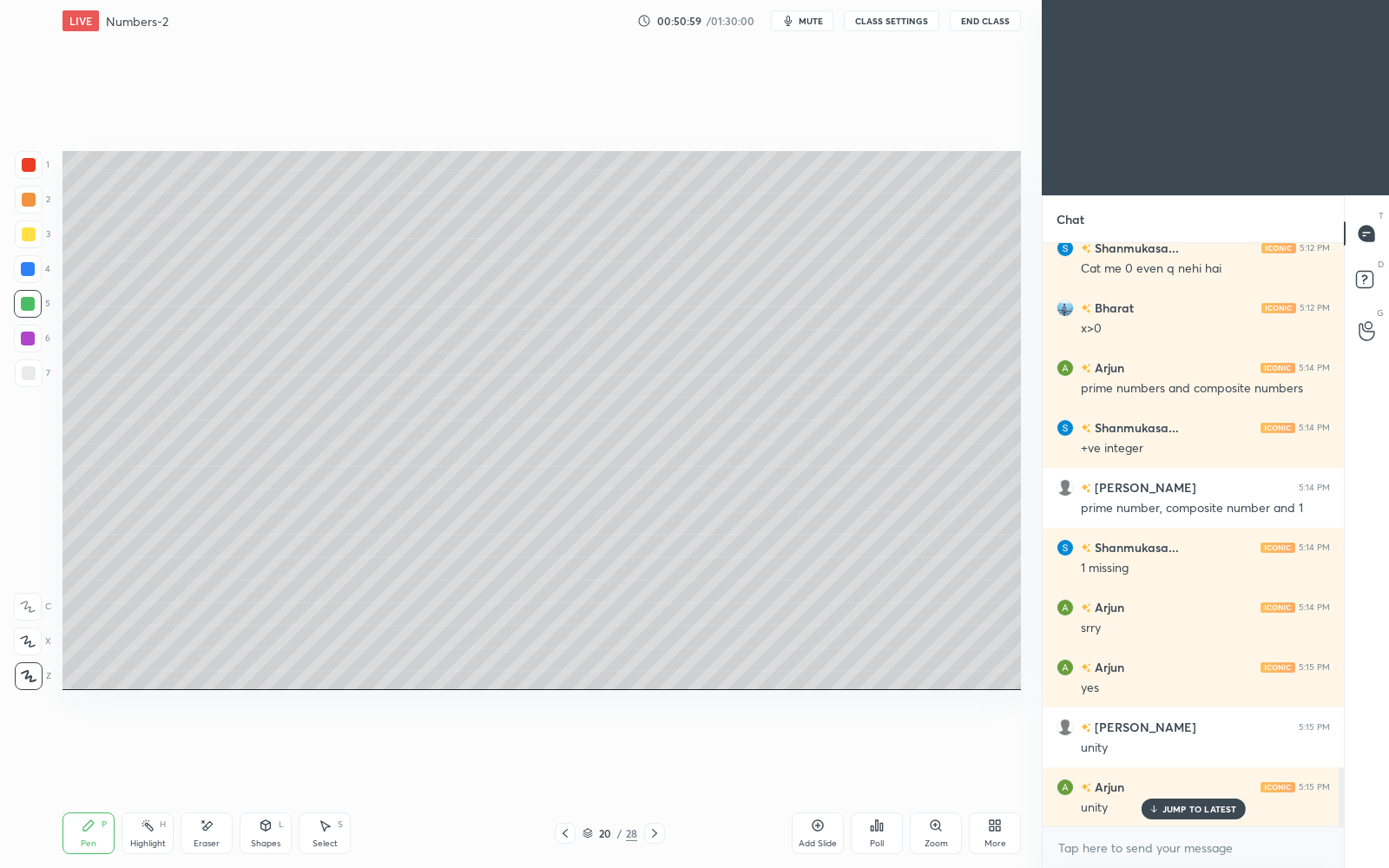
click at [815, 749] on icon at bounding box center [817, 826] width 14 height 14
click at [1208, 749] on p "JUMP TO LATEST" at bounding box center [1200, 809] width 75 height 10
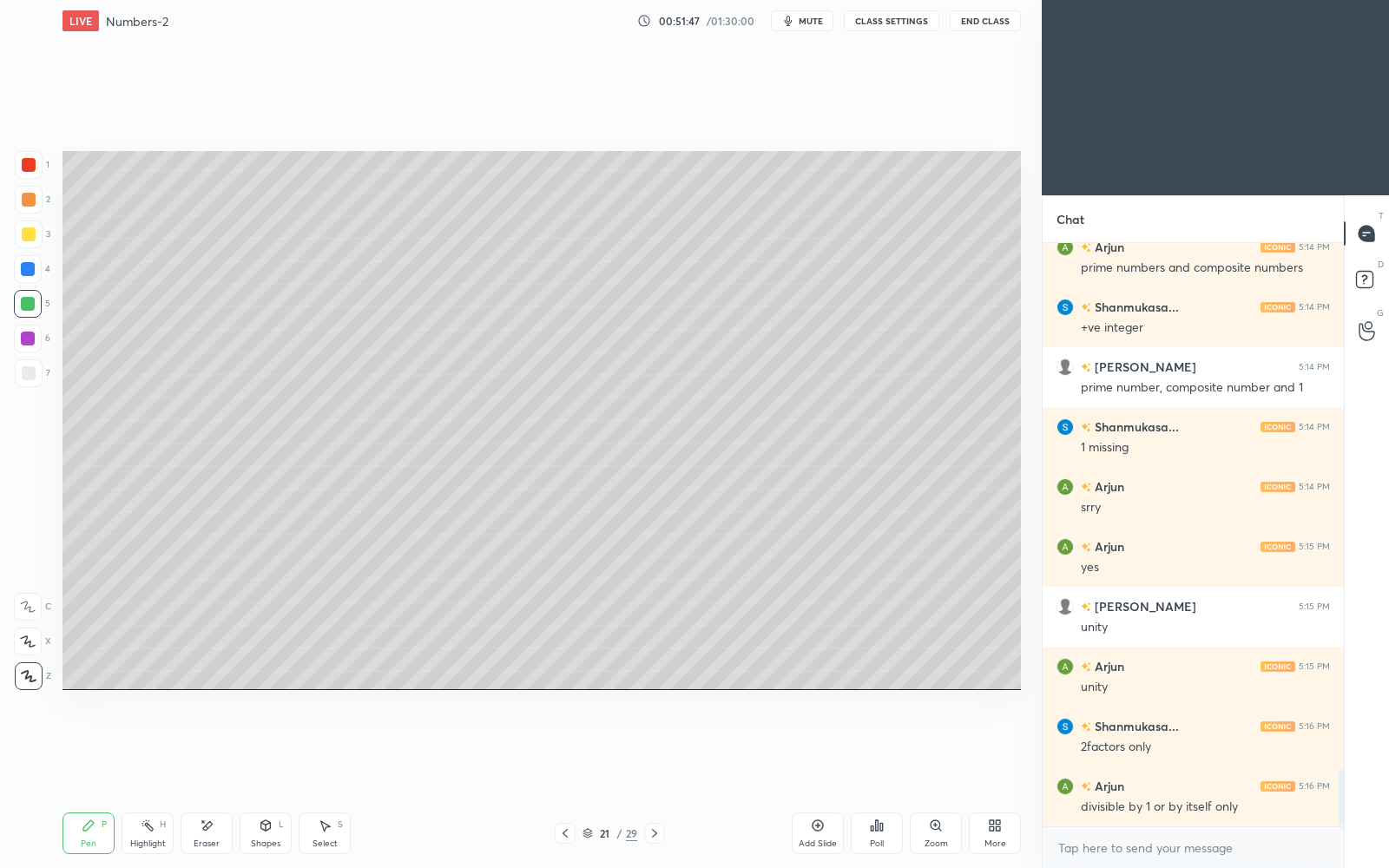
scroll to position [5395, 0]
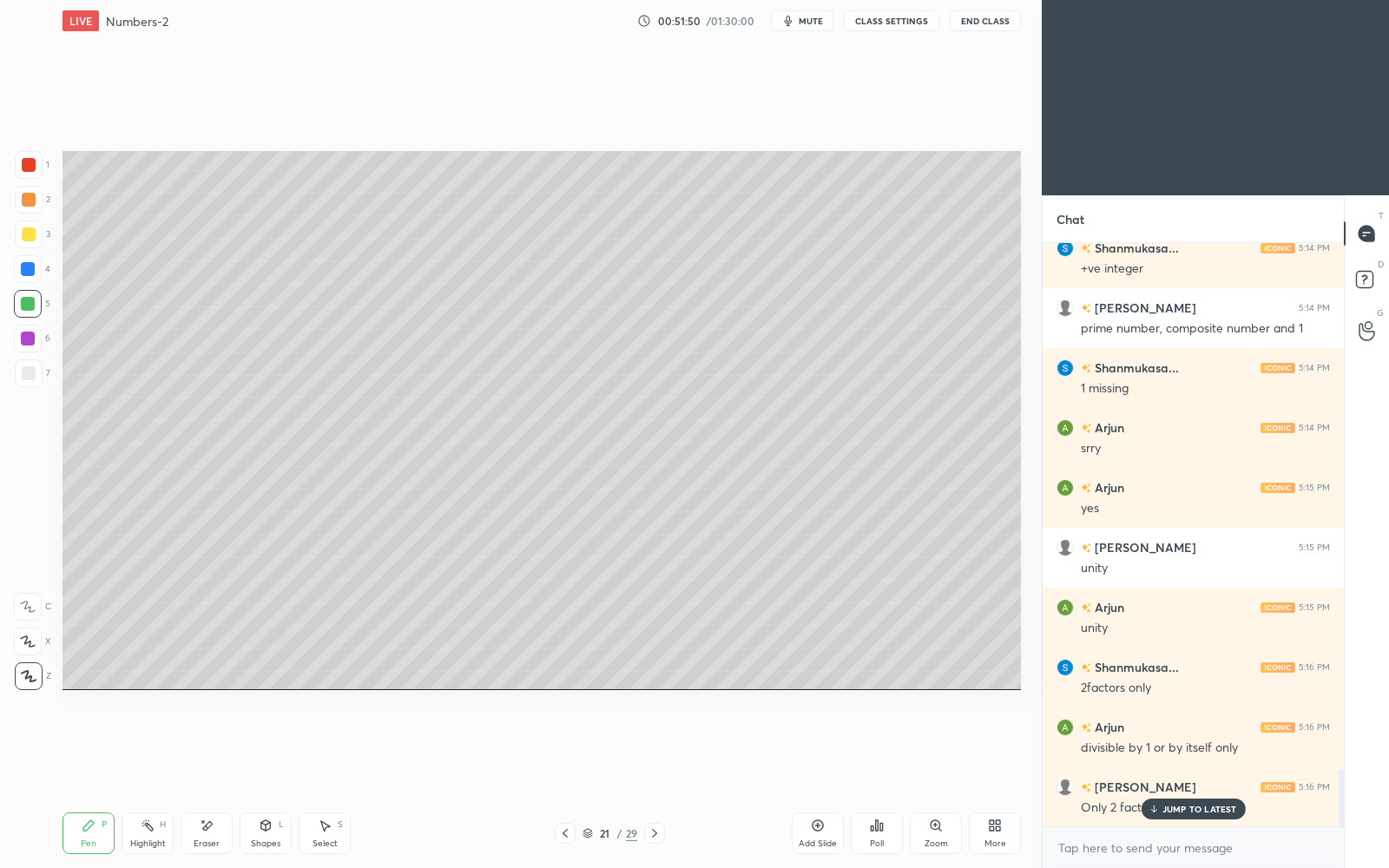
click at [1231, 749] on p "JUMP TO LATEST" at bounding box center [1200, 809] width 75 height 10
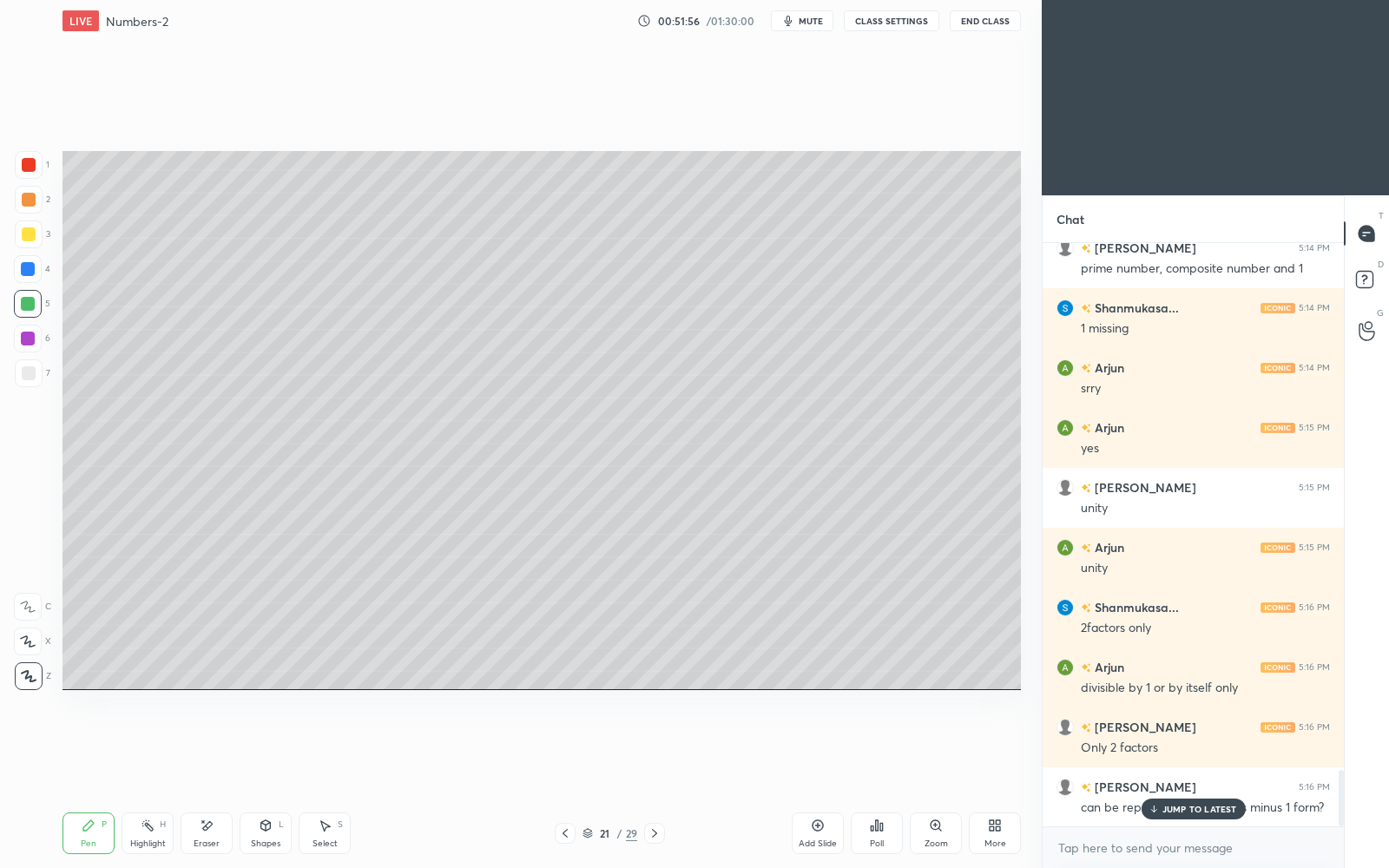
click at [1220, 749] on p "JUMP TO LATEST" at bounding box center [1200, 809] width 75 height 10
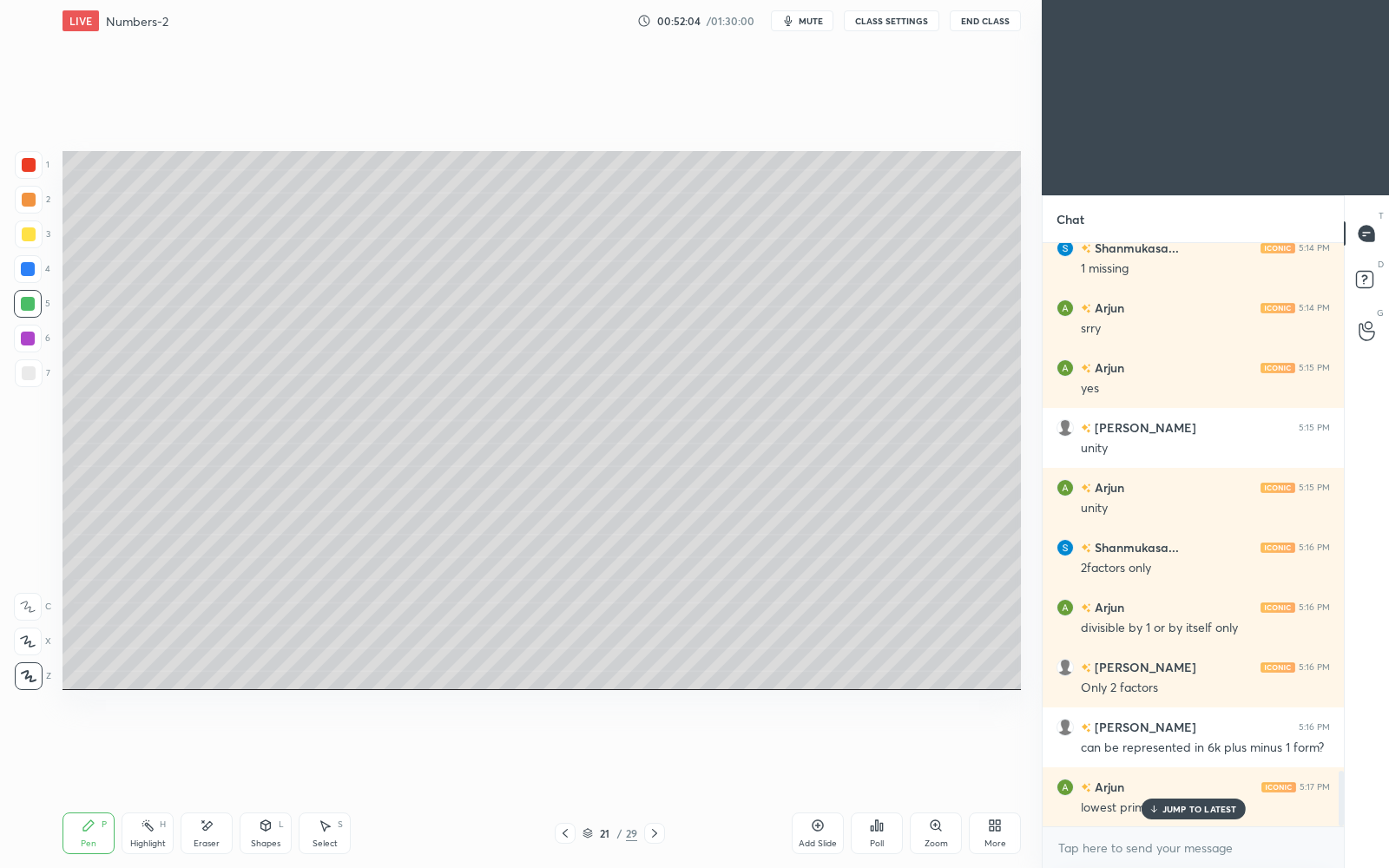
click at [1224, 749] on p "JUMP TO LATEST" at bounding box center [1200, 809] width 75 height 10
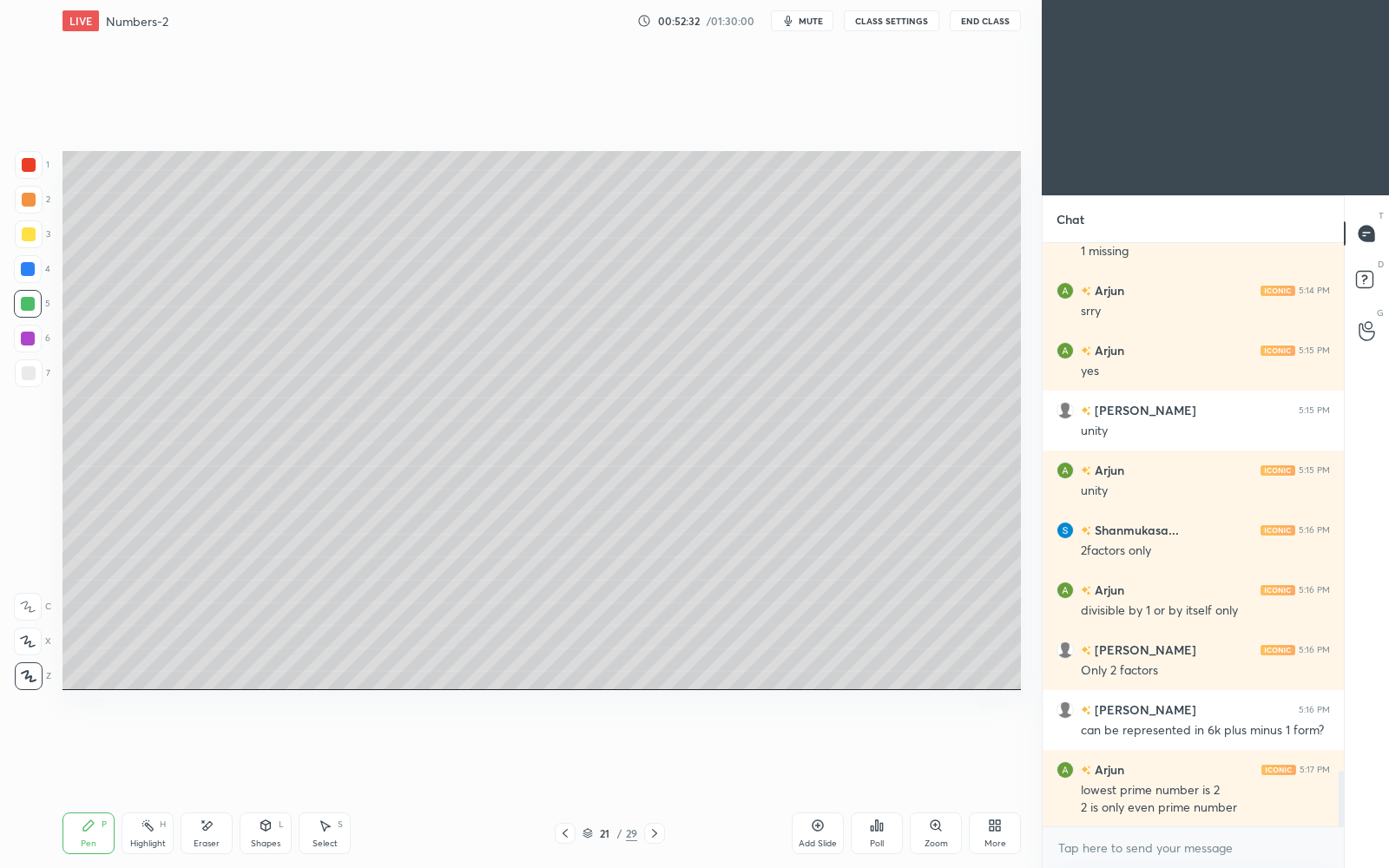
scroll to position [5550, 0]
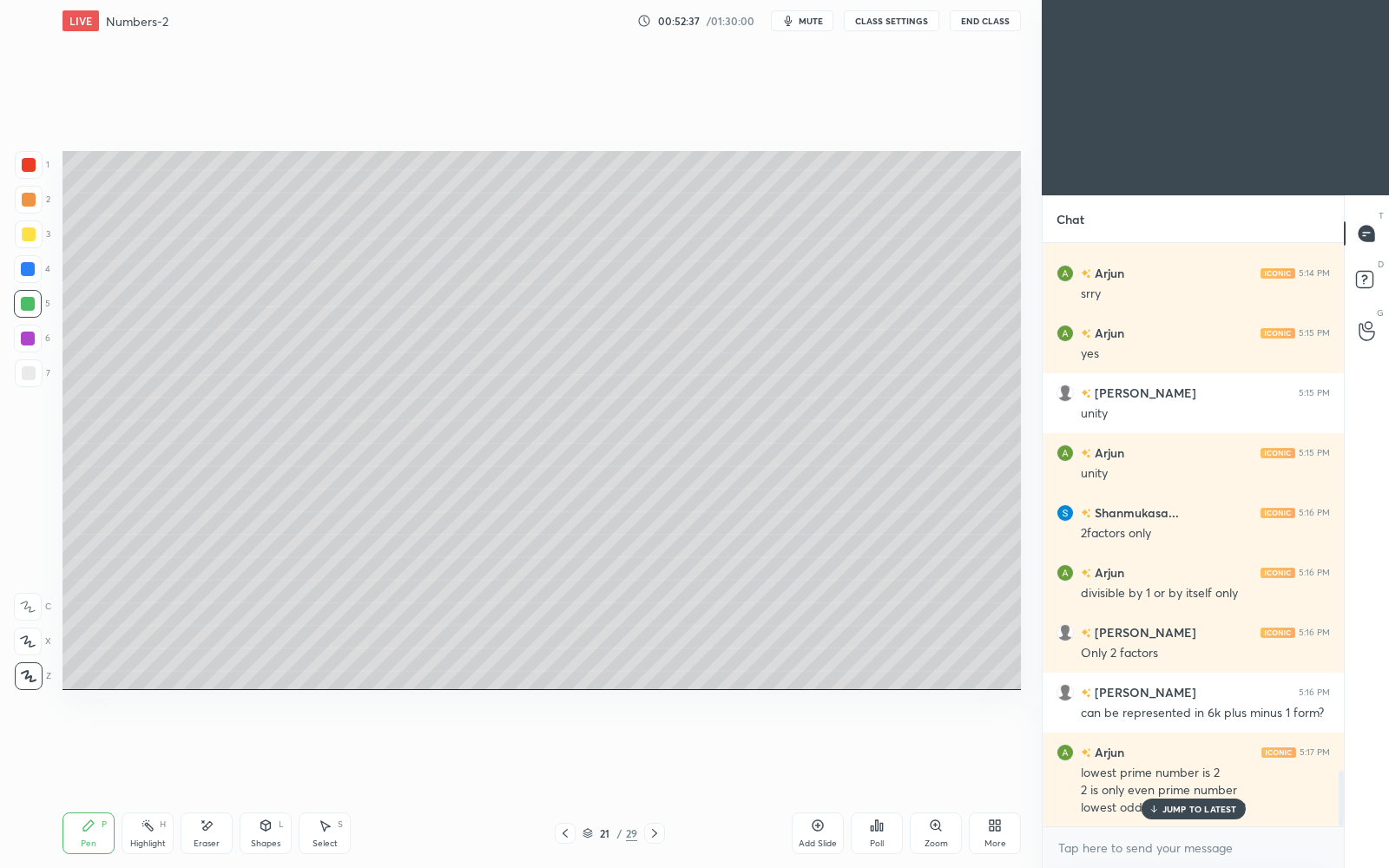
click at [1158, 749] on icon at bounding box center [1154, 809] width 11 height 10
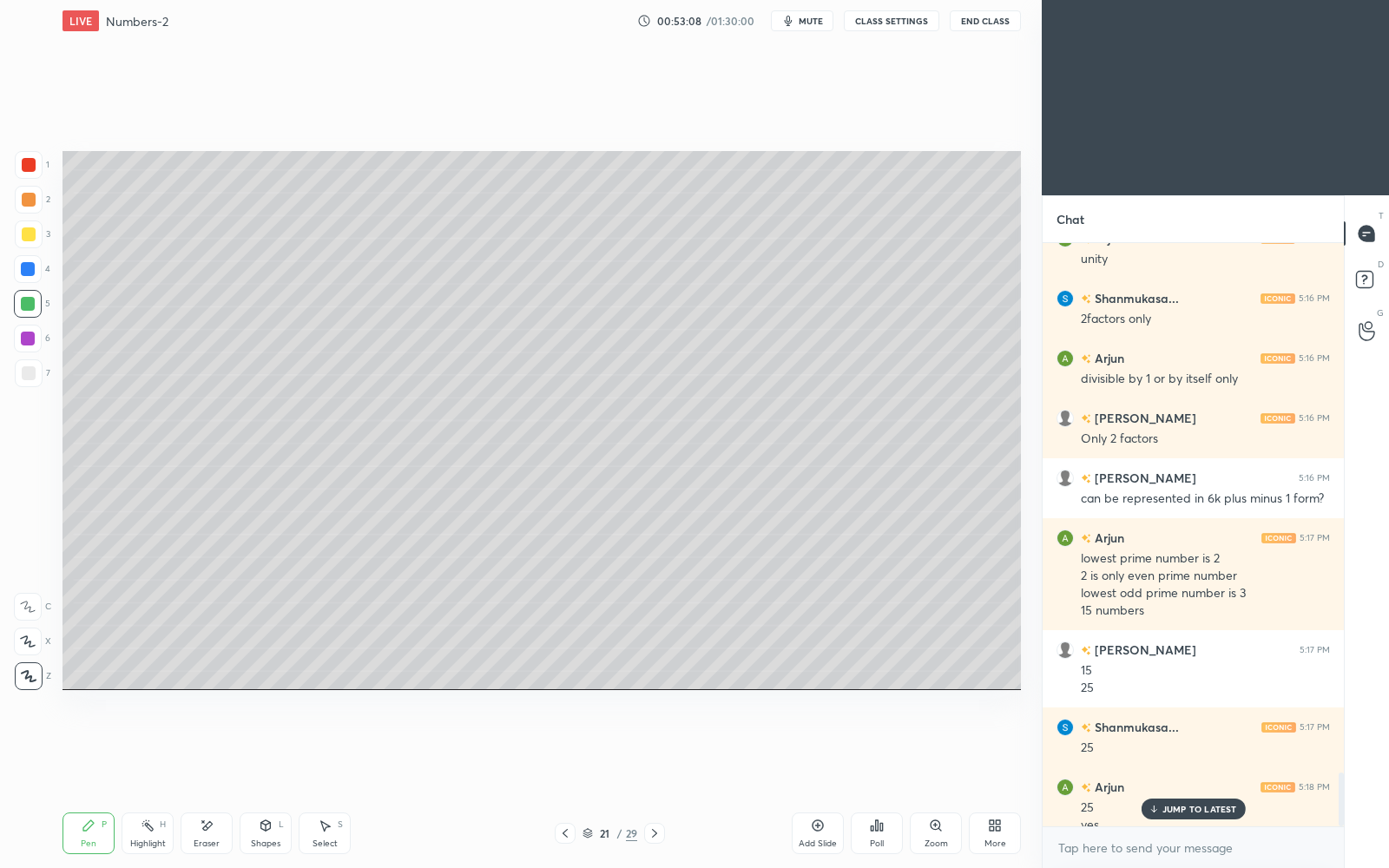
scroll to position [5782, 0]
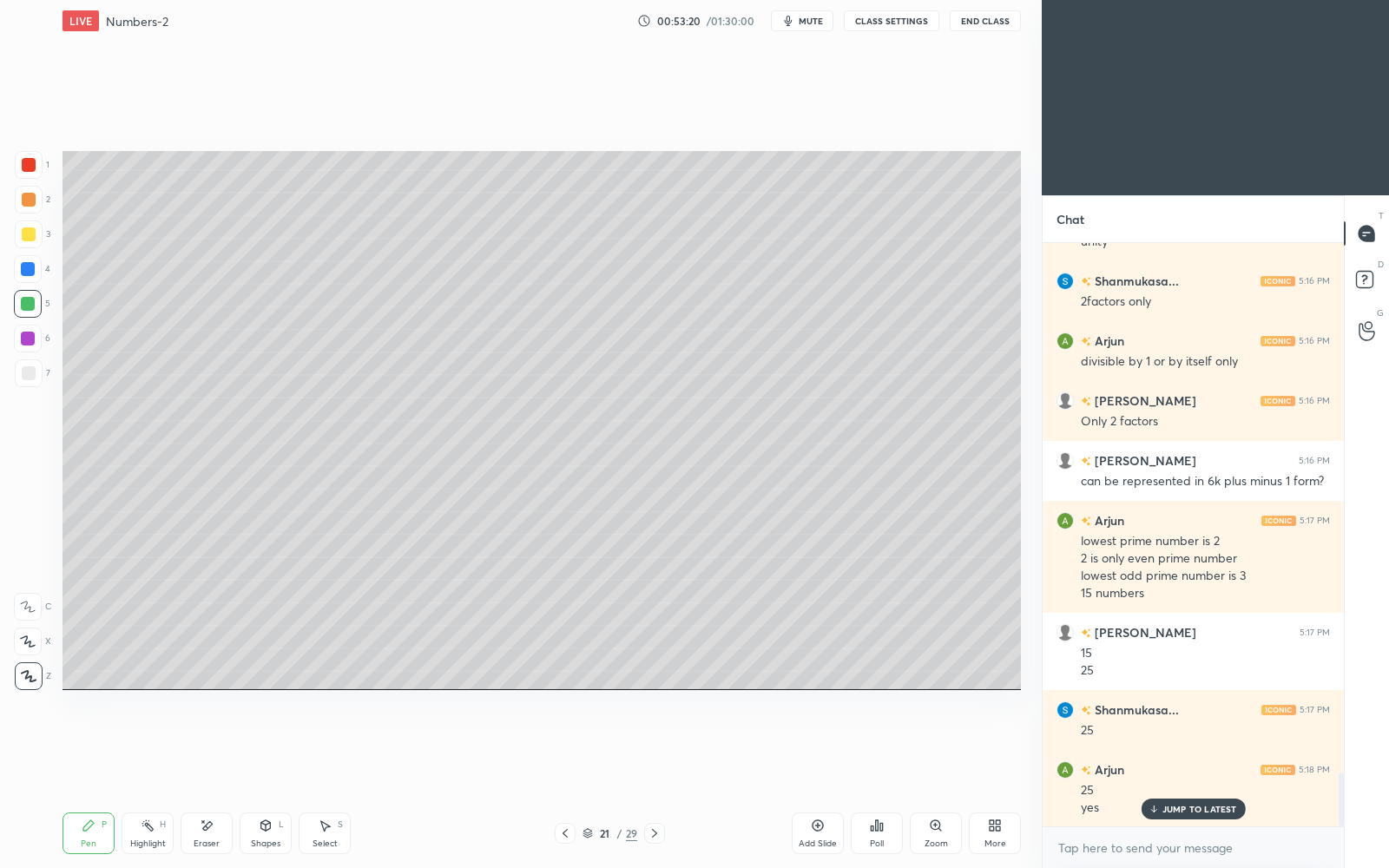
click at [1179, 749] on p "JUMP TO LATEST" at bounding box center [1200, 809] width 75 height 10
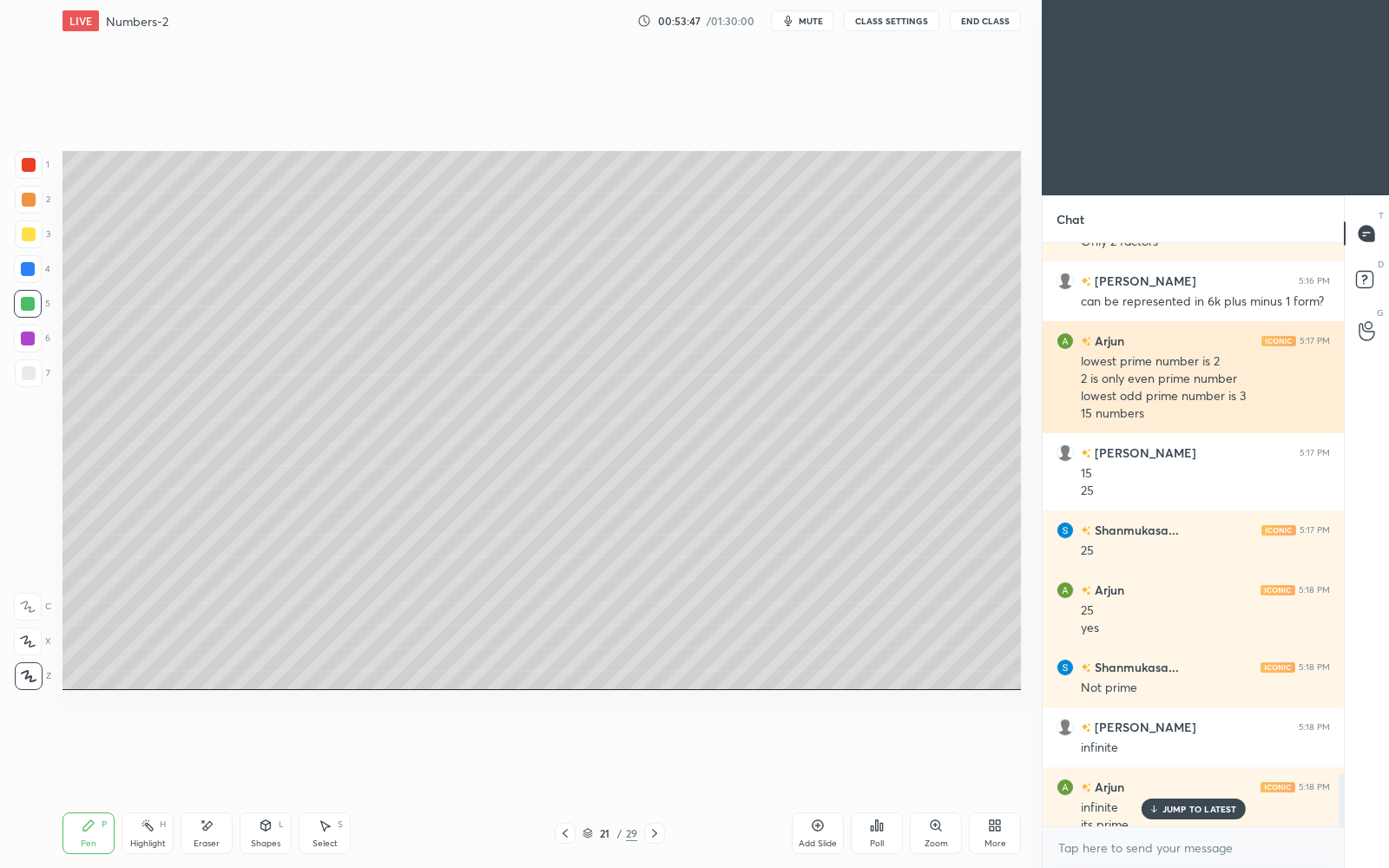
scroll to position [5979, 0]
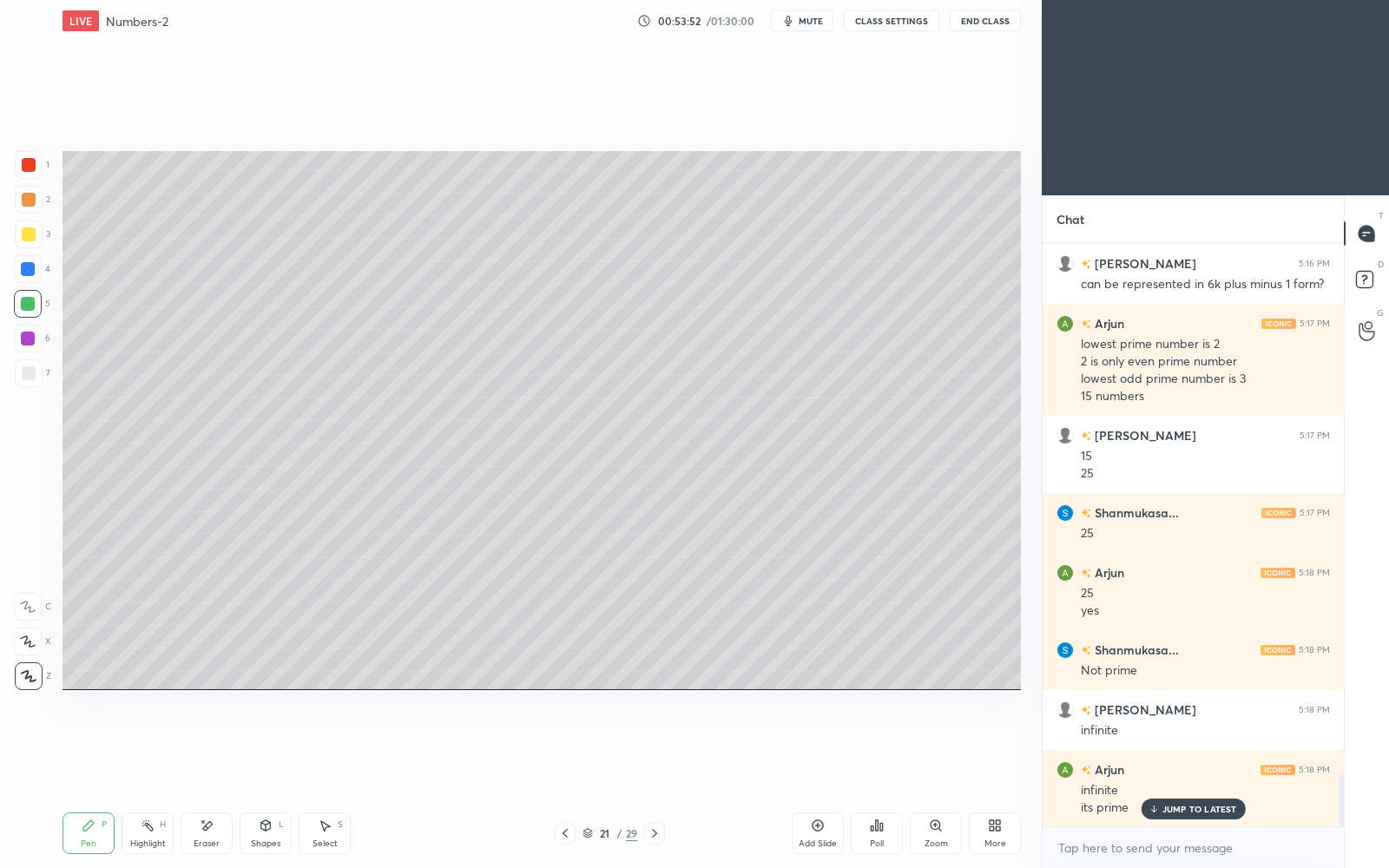
click at [816, 749] on icon at bounding box center [817, 826] width 14 height 14
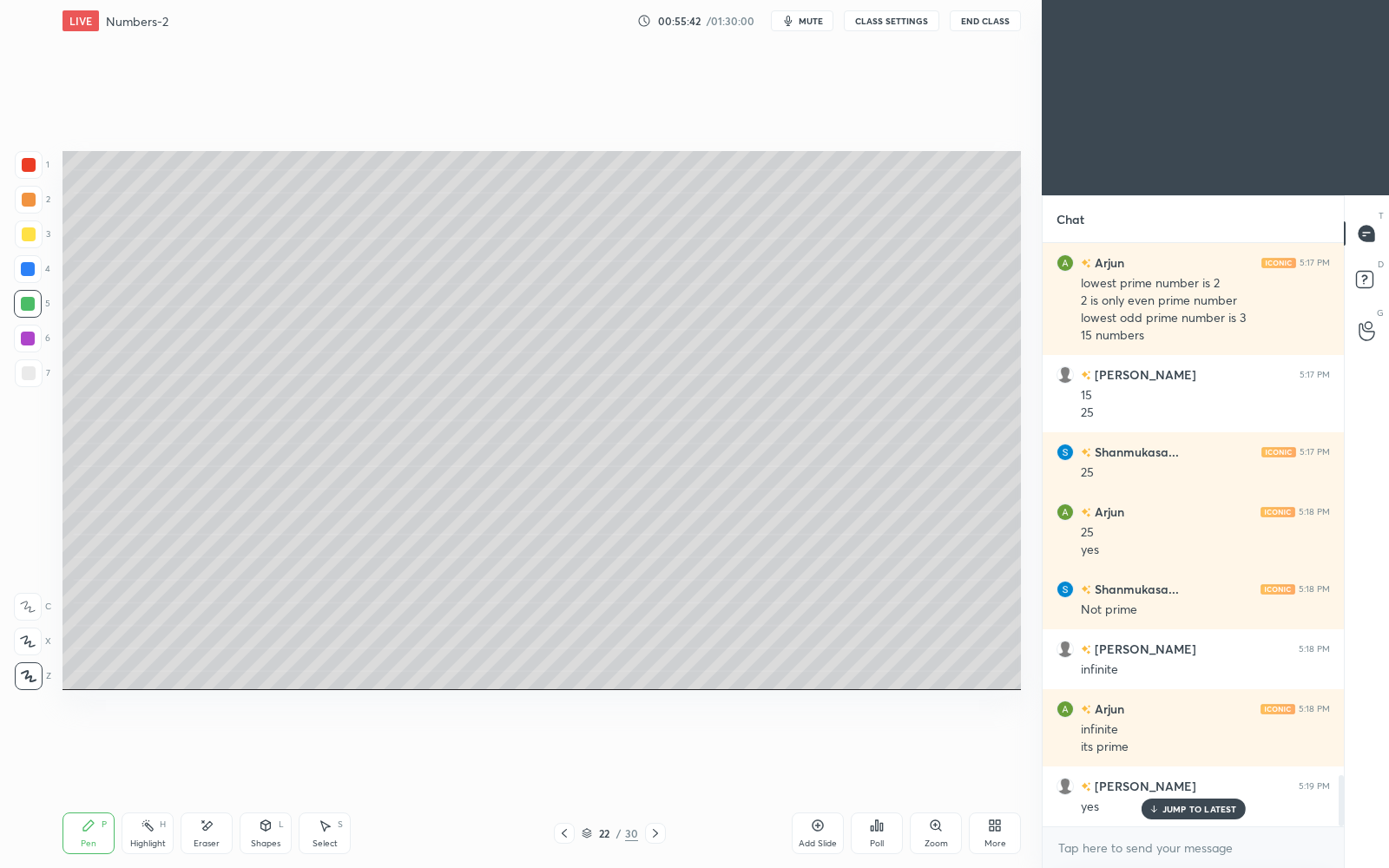
scroll to position [6099, 0]
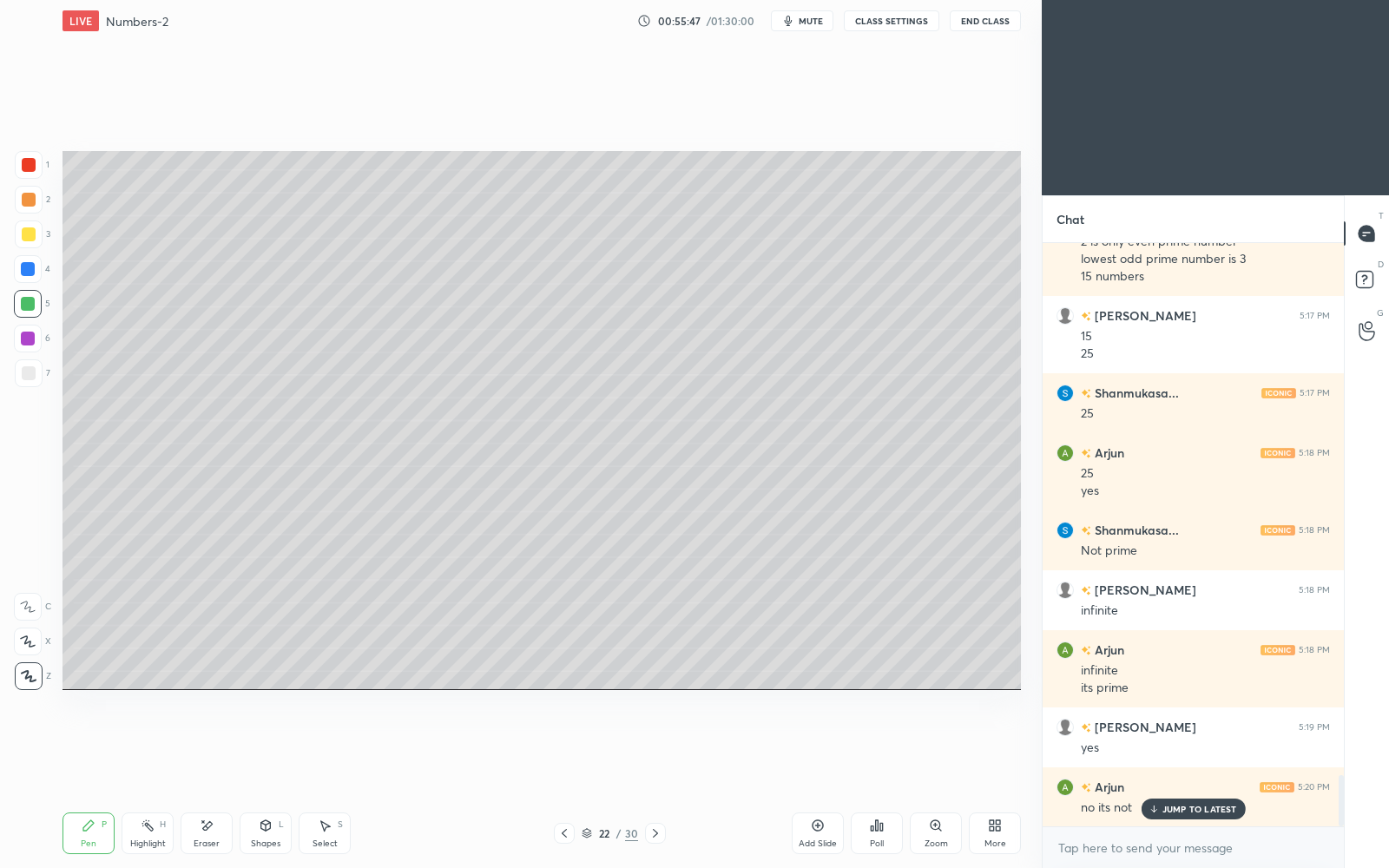
click at [1195, 749] on p "JUMP TO LATEST" at bounding box center [1200, 809] width 75 height 10
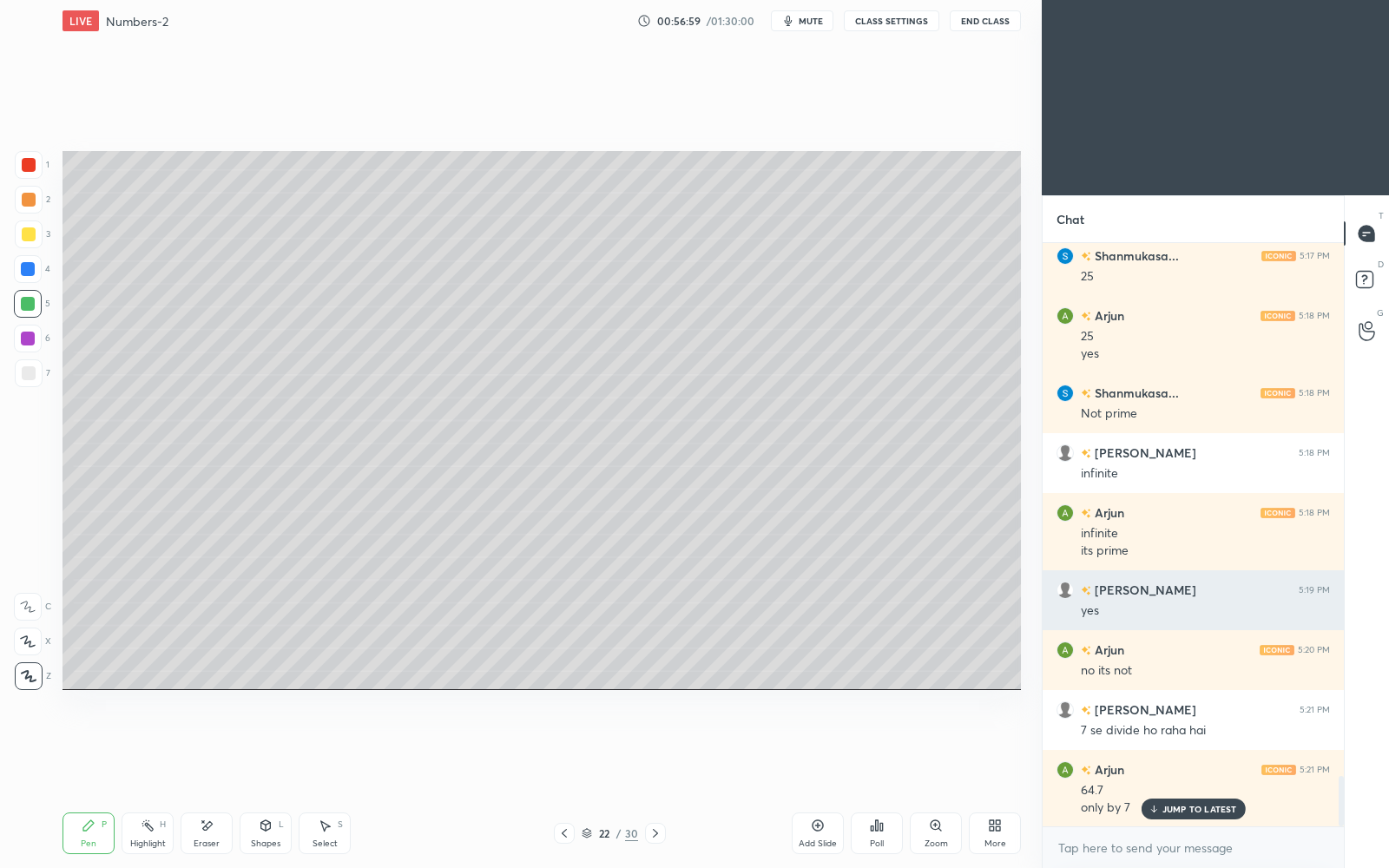
scroll to position [6253, 0]
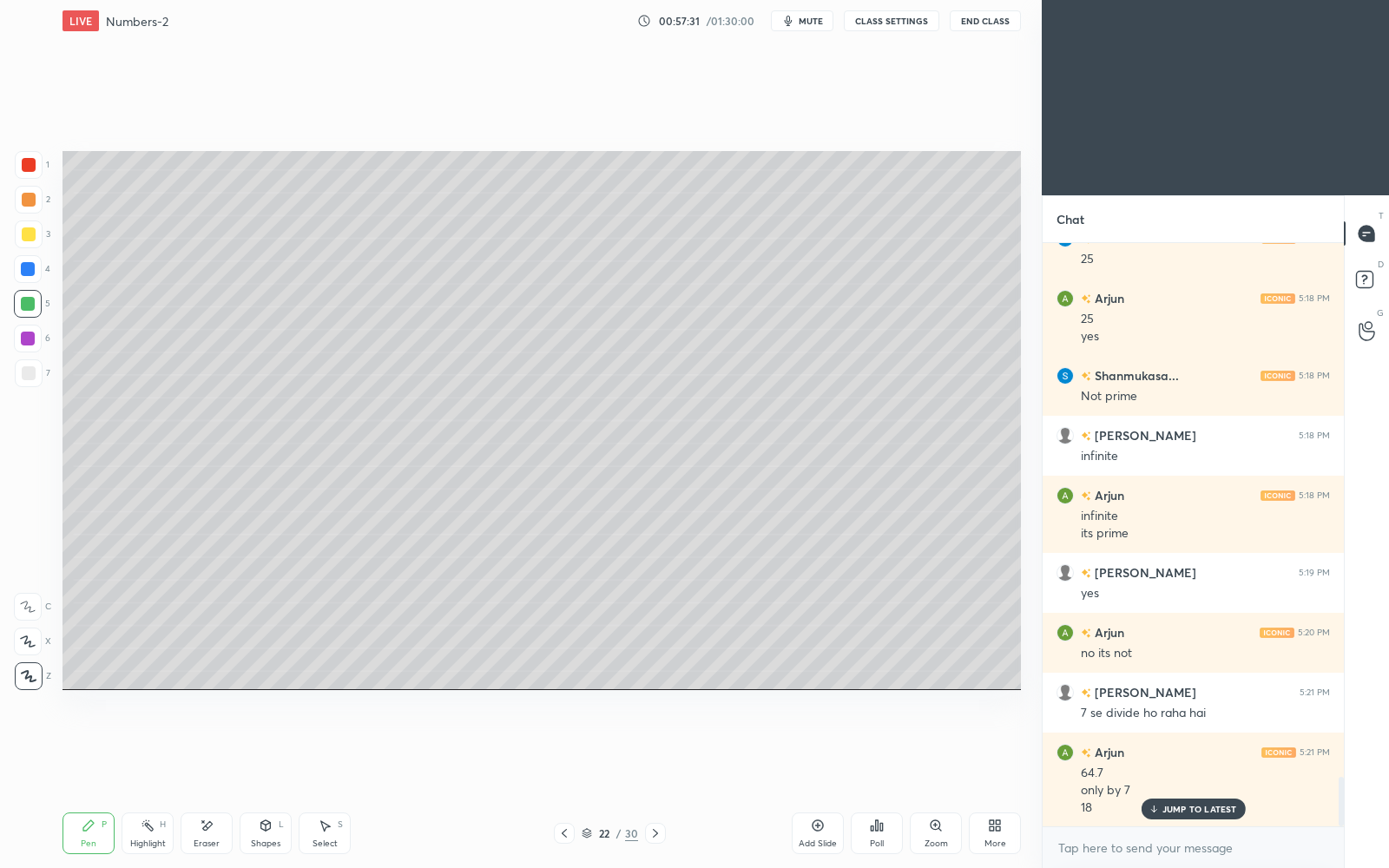
click at [1196, 749] on p "JUMP TO LATEST" at bounding box center [1200, 809] width 75 height 10
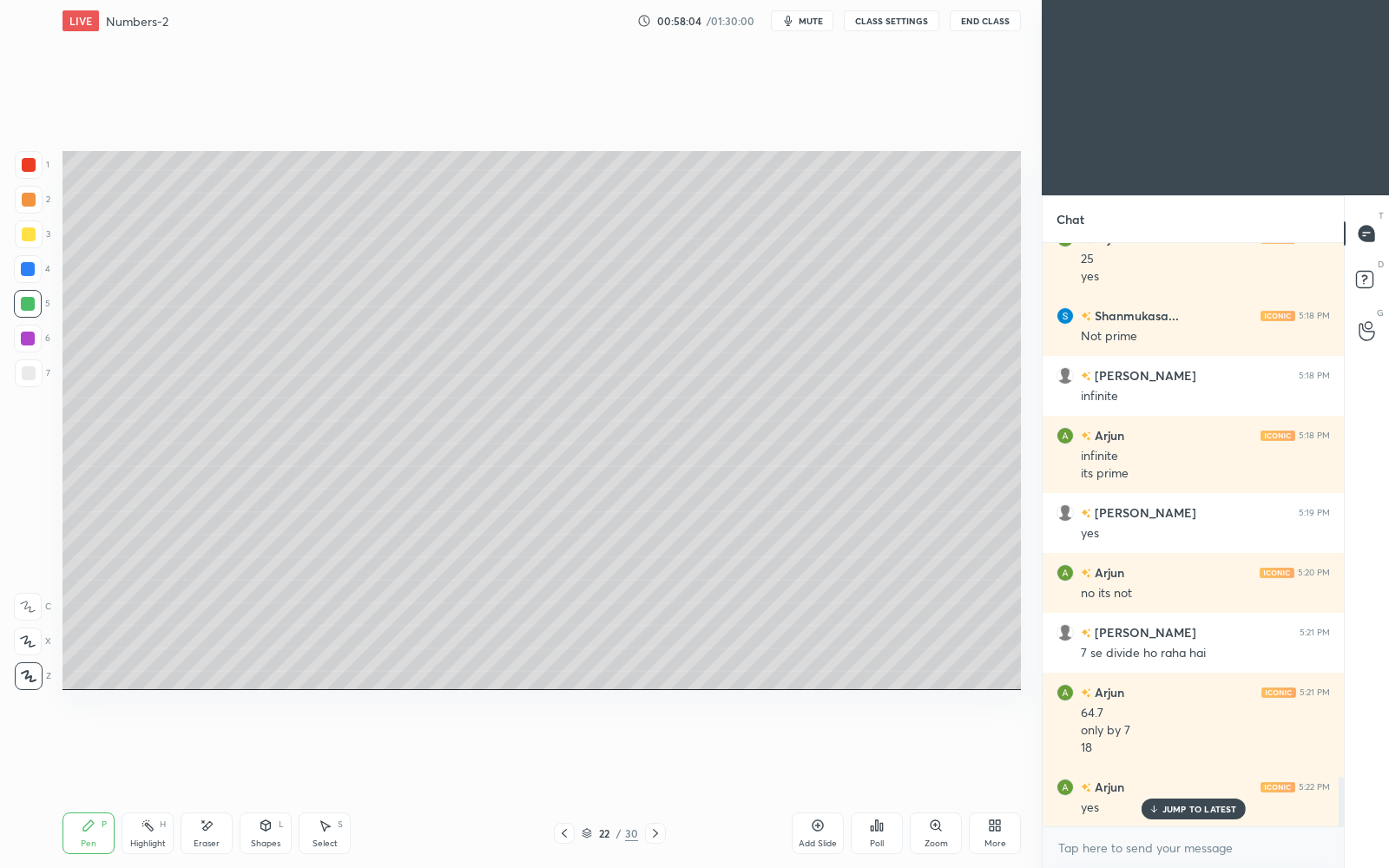
click at [1193, 749] on p "JUMP TO LATEST" at bounding box center [1200, 809] width 75 height 10
click at [809, 749] on div "Add Slide" at bounding box center [818, 833] width 52 height 42
click at [33, 174] on div at bounding box center [29, 165] width 28 height 28
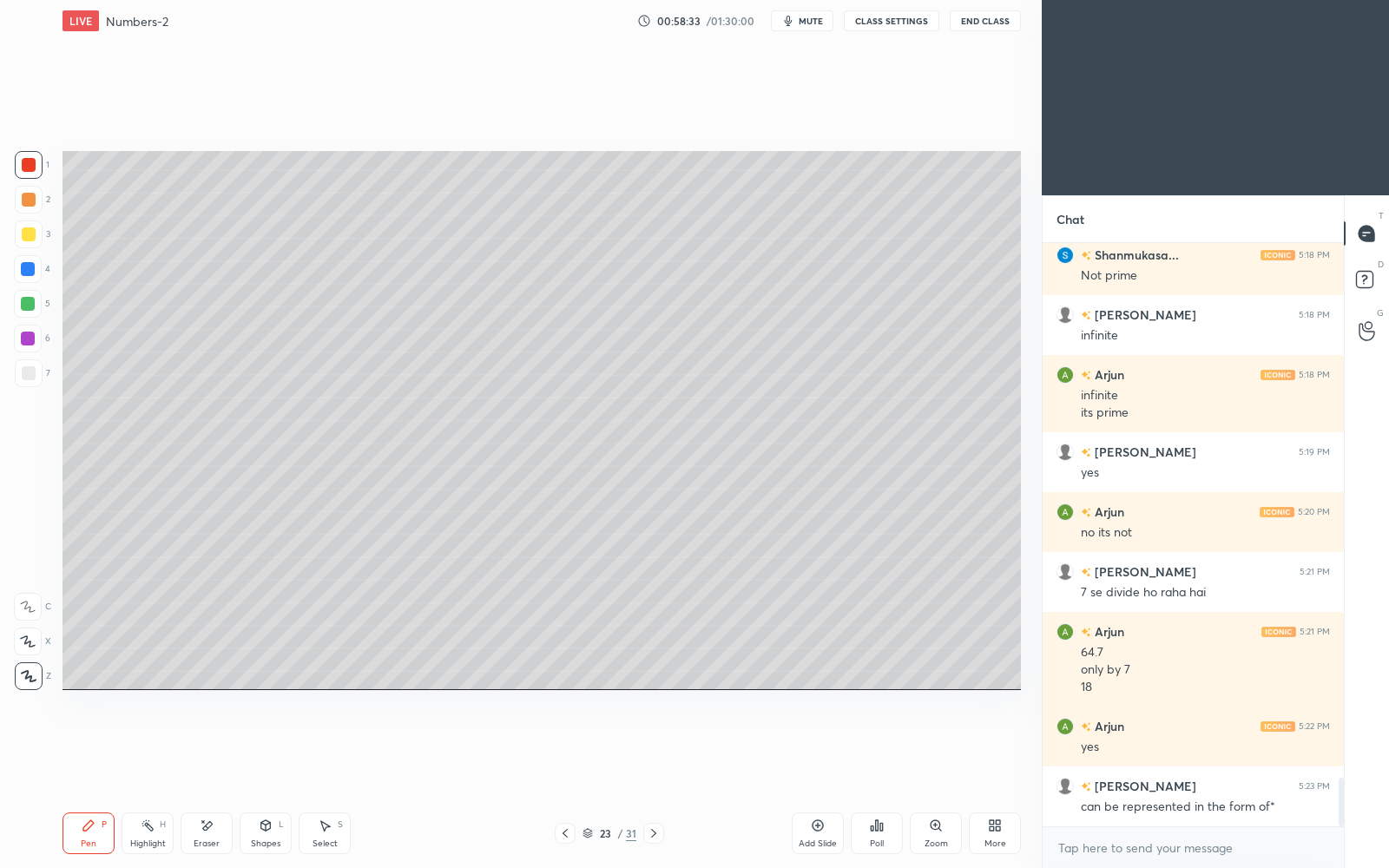
drag, startPoint x: 24, startPoint y: 303, endPoint x: 37, endPoint y: 306, distance: 13.3
click at [33, 306] on div at bounding box center [28, 303] width 14 height 14
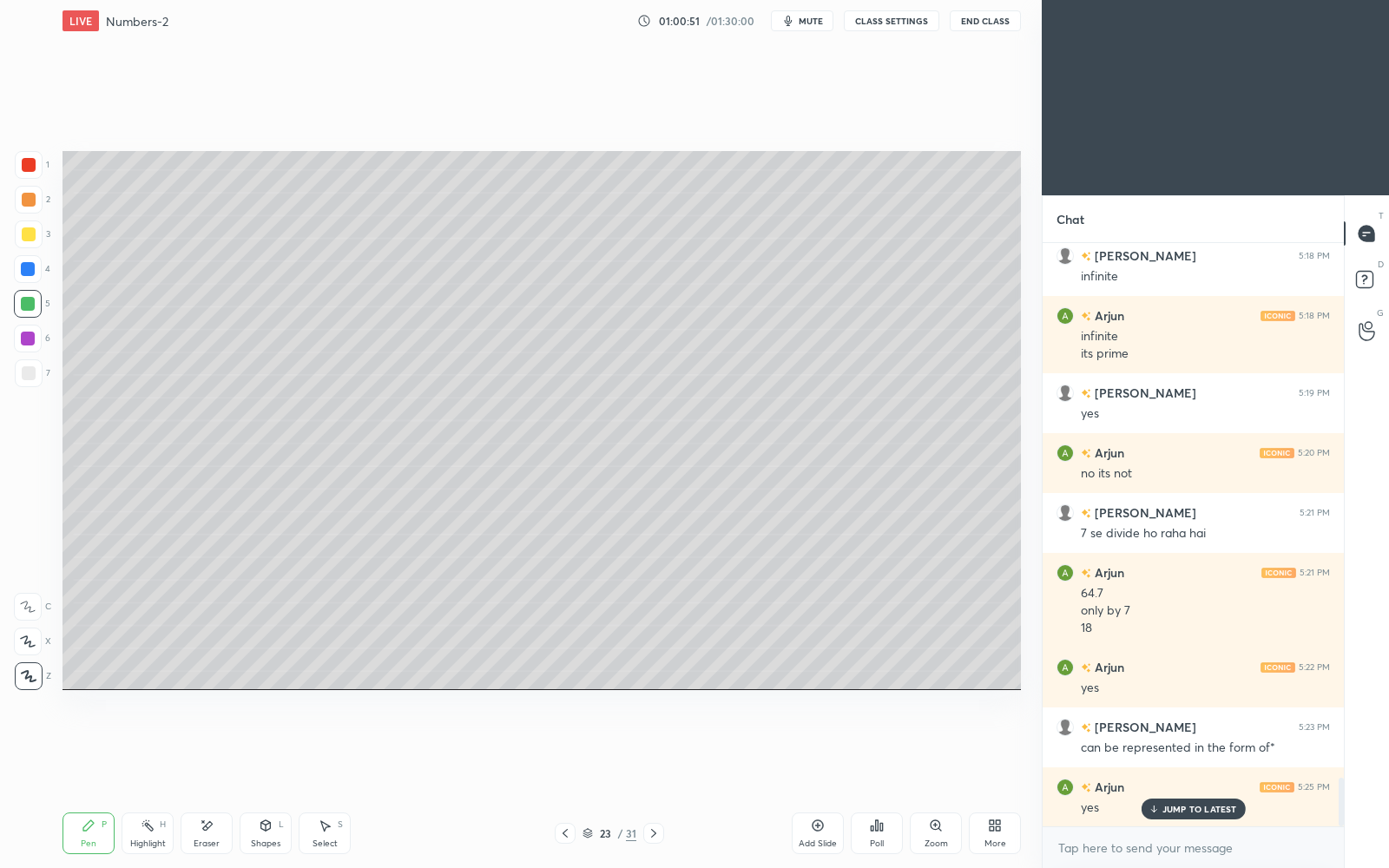
drag, startPoint x: 816, startPoint y: 820, endPoint x: 818, endPoint y: 809, distance: 11.2
click at [817, 749] on icon at bounding box center [817, 826] width 14 height 14
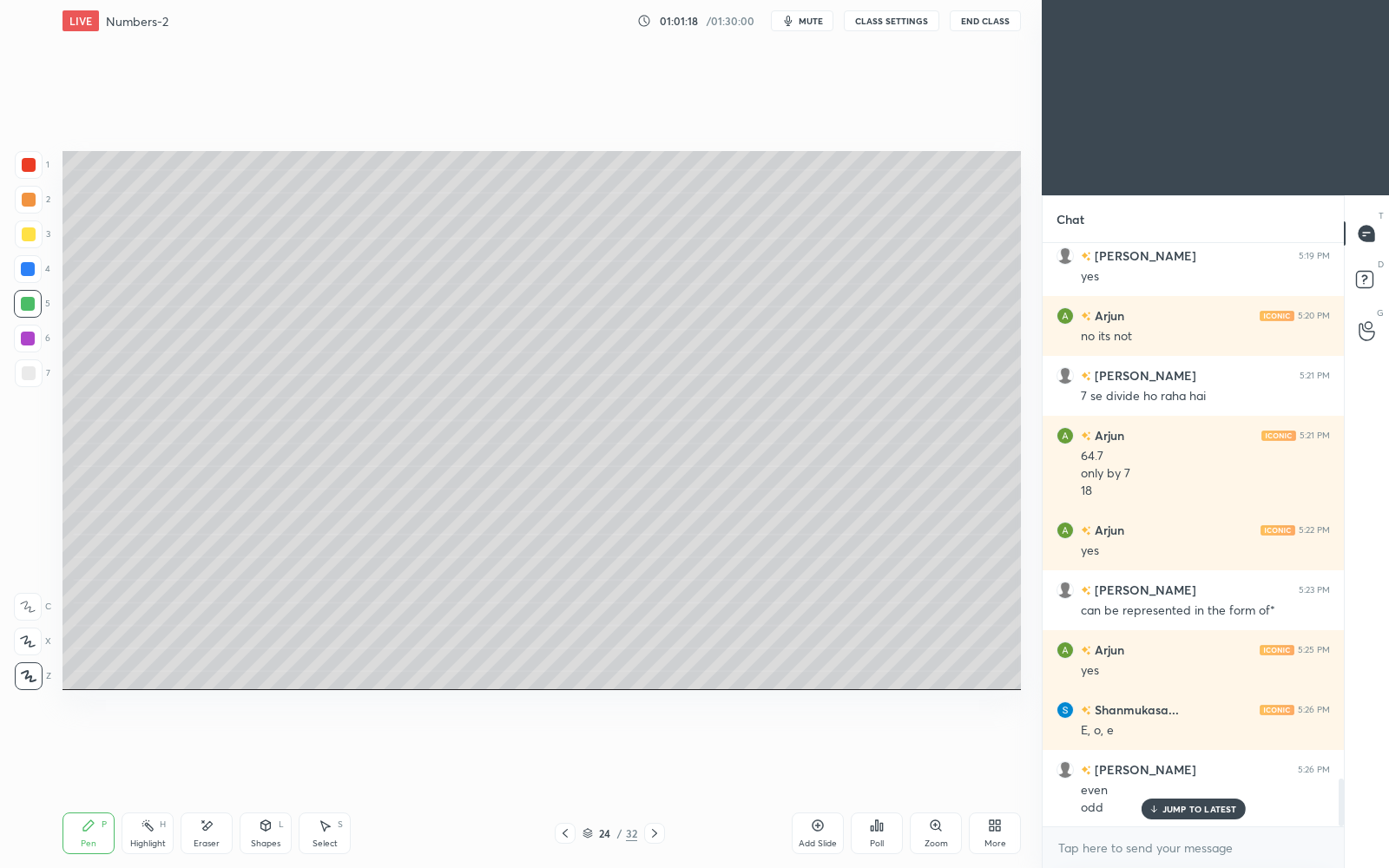
scroll to position [6588, 0]
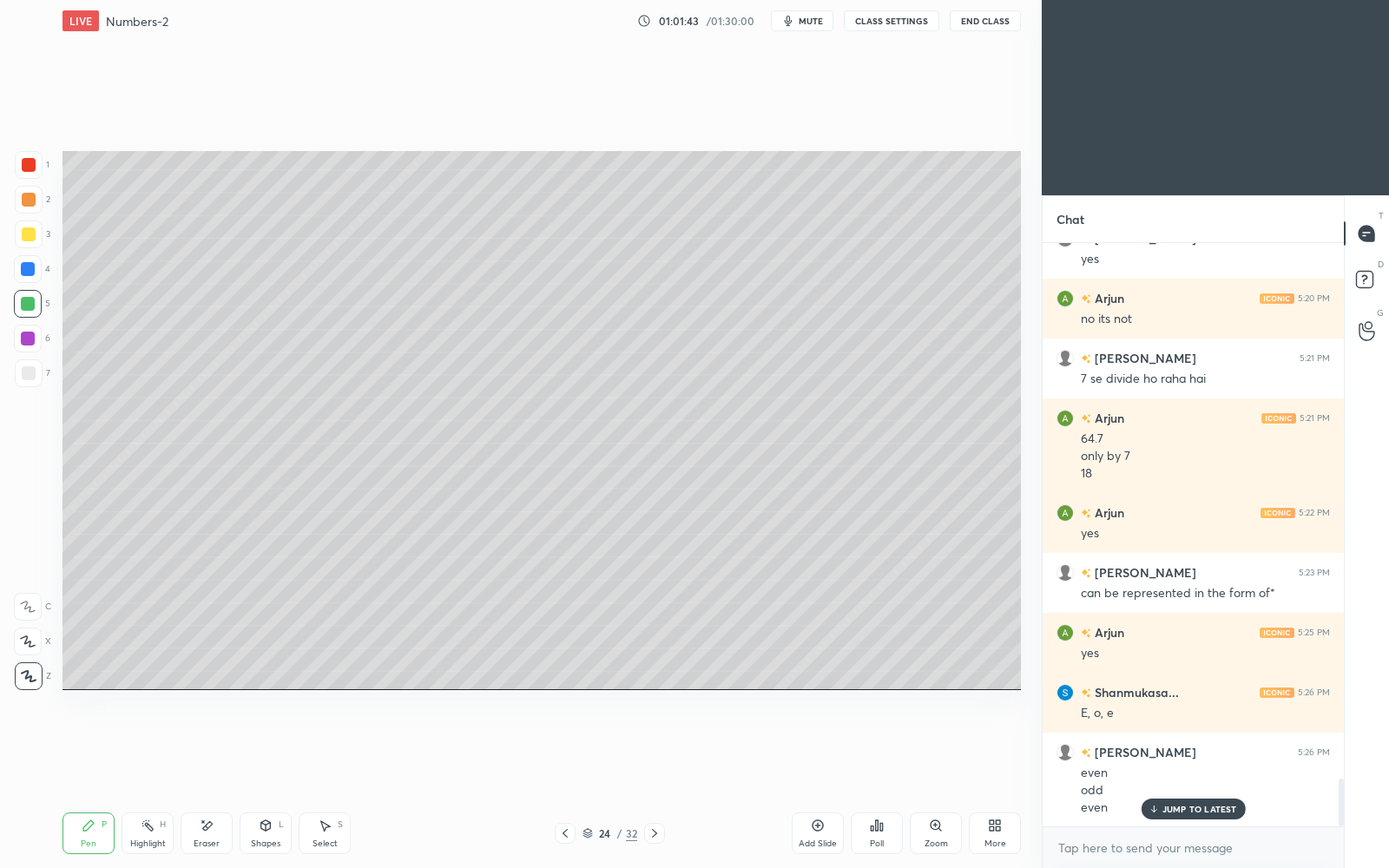
click at [1221, 749] on p "JUMP TO LATEST" at bounding box center [1200, 809] width 75 height 10
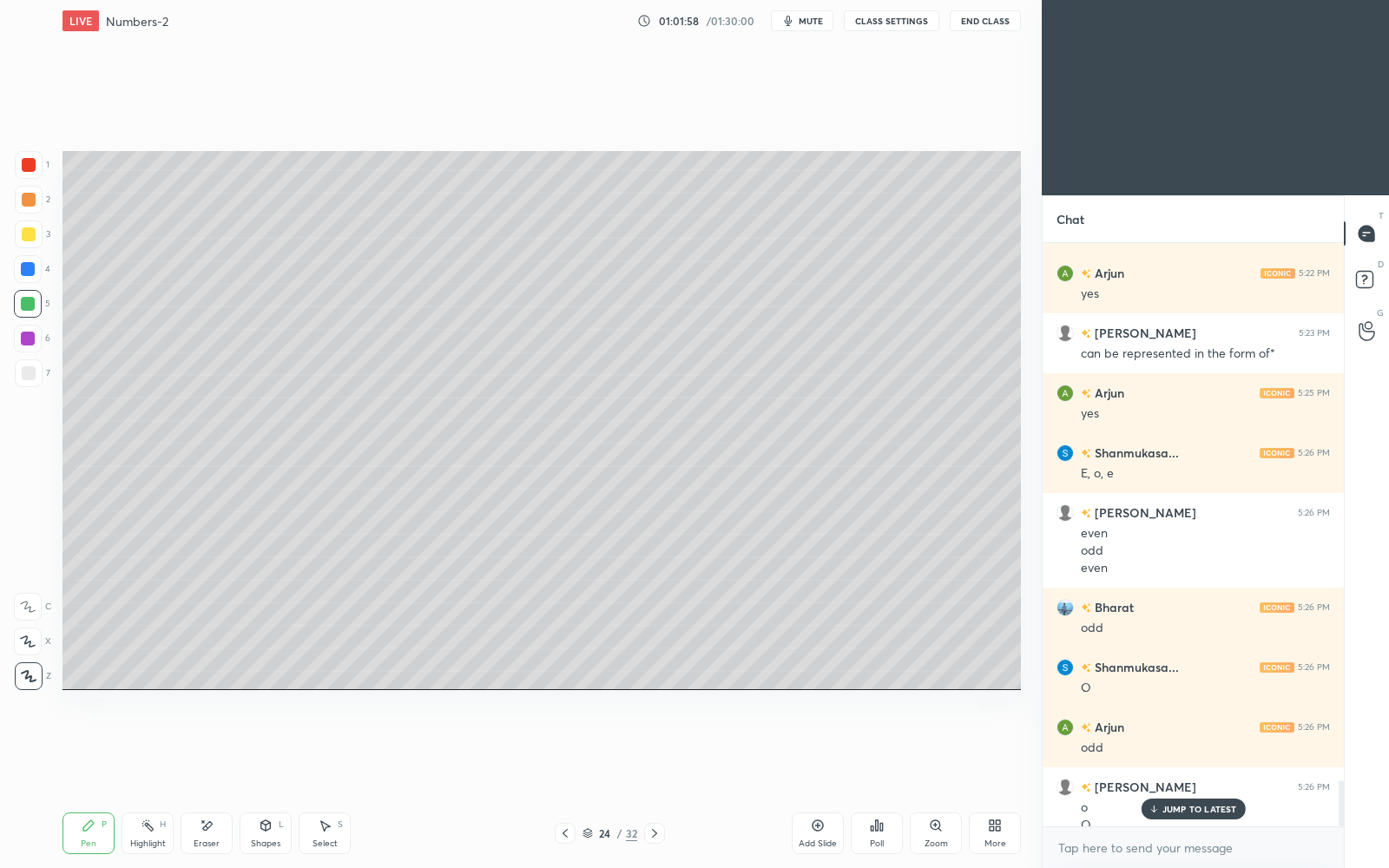
scroll to position [6844, 0]
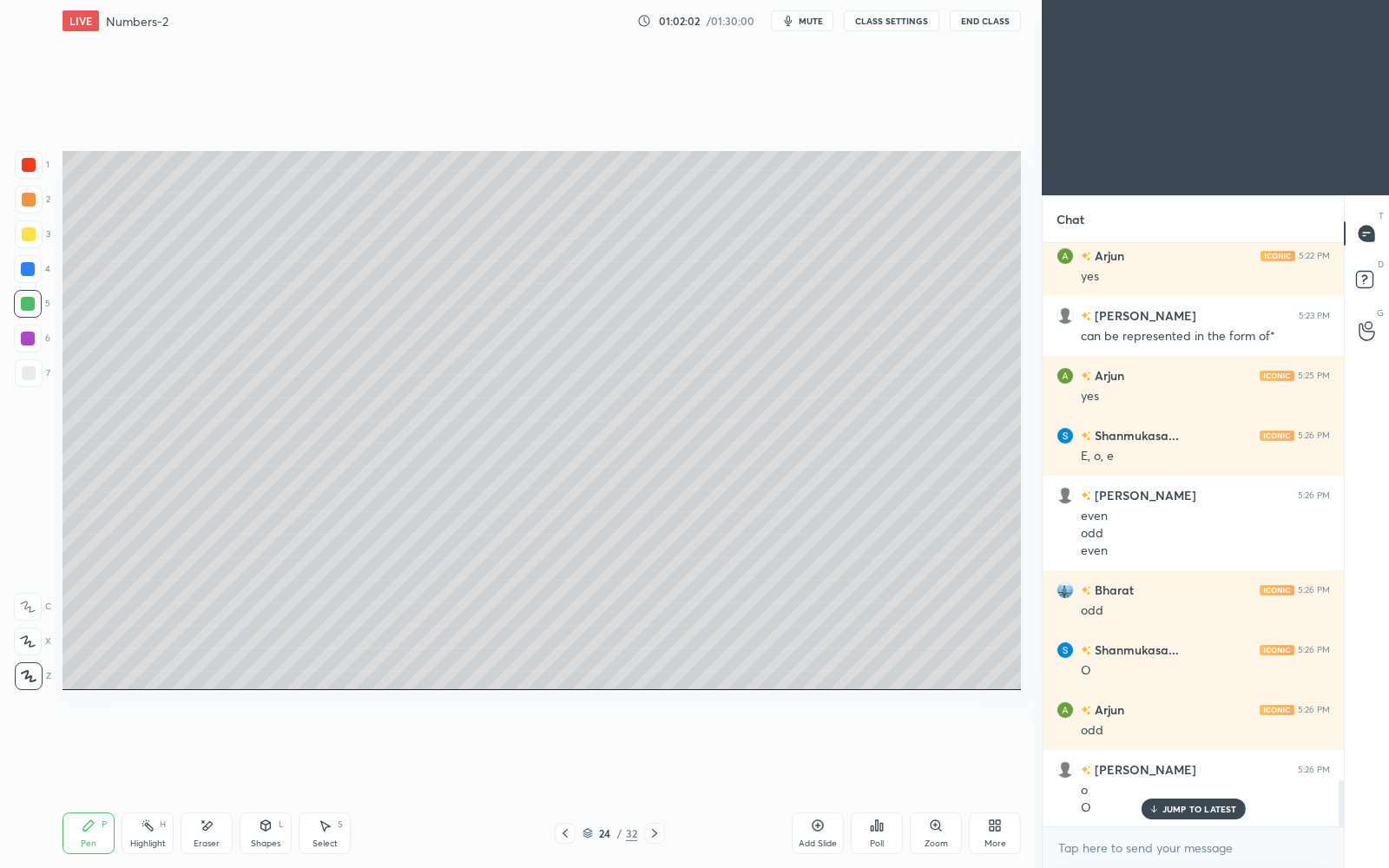
click at [34, 240] on div at bounding box center [29, 234] width 28 height 28
click at [1208, 749] on p "JUMP TO LATEST" at bounding box center [1200, 809] width 75 height 10
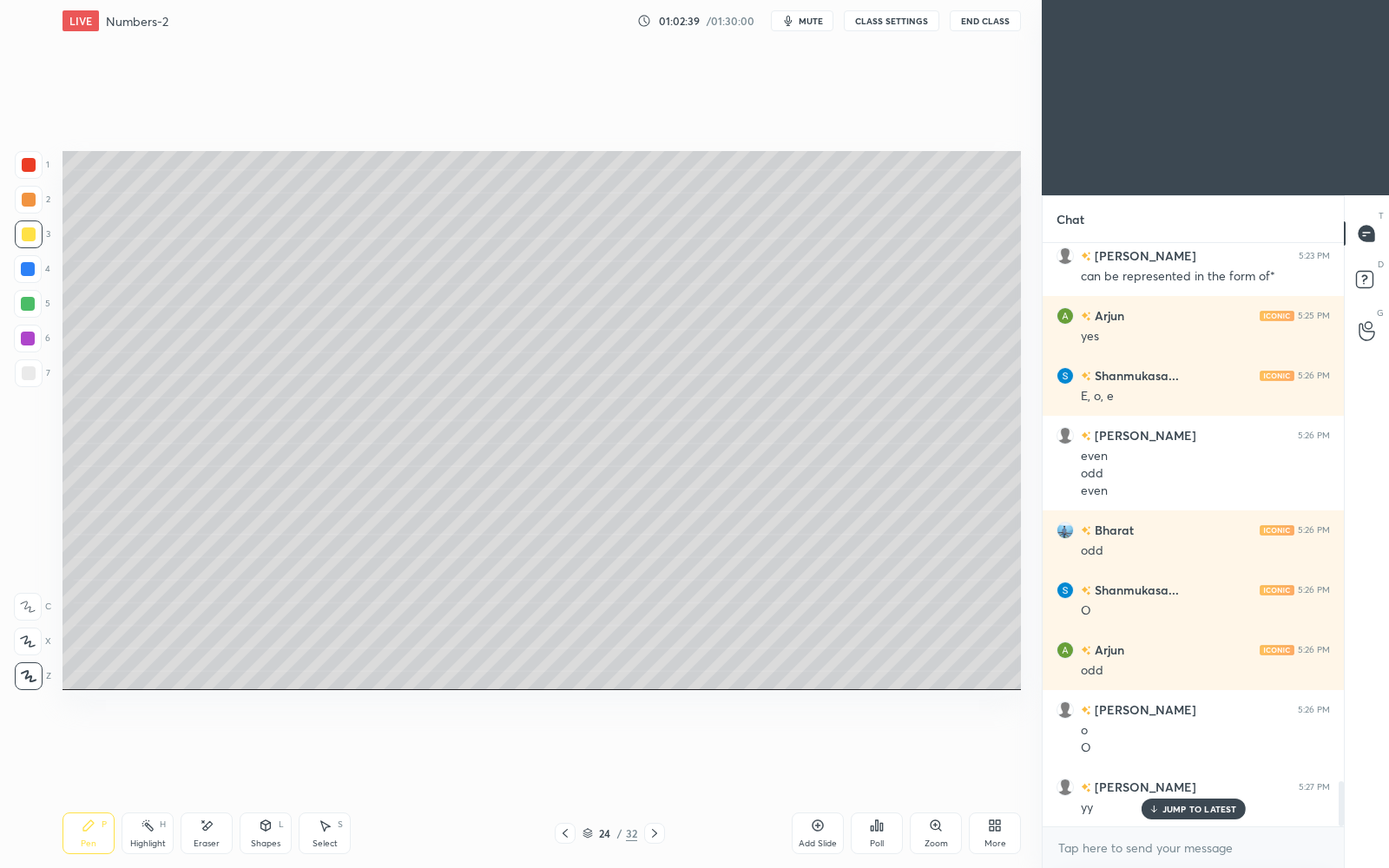
click at [814, 749] on icon at bounding box center [818, 826] width 11 height 11
click at [37, 305] on div at bounding box center [28, 303] width 28 height 28
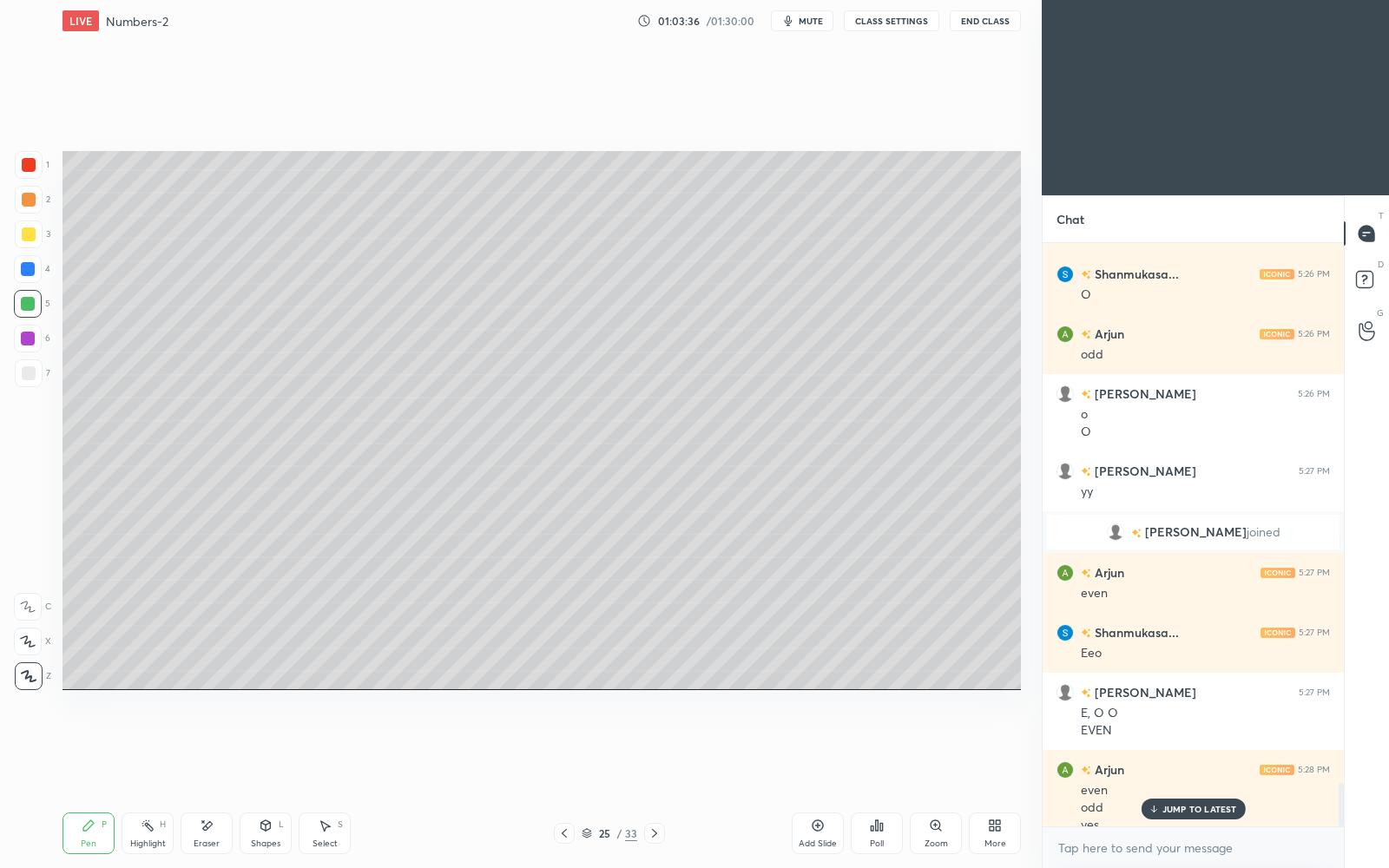
scroll to position [7238, 0]
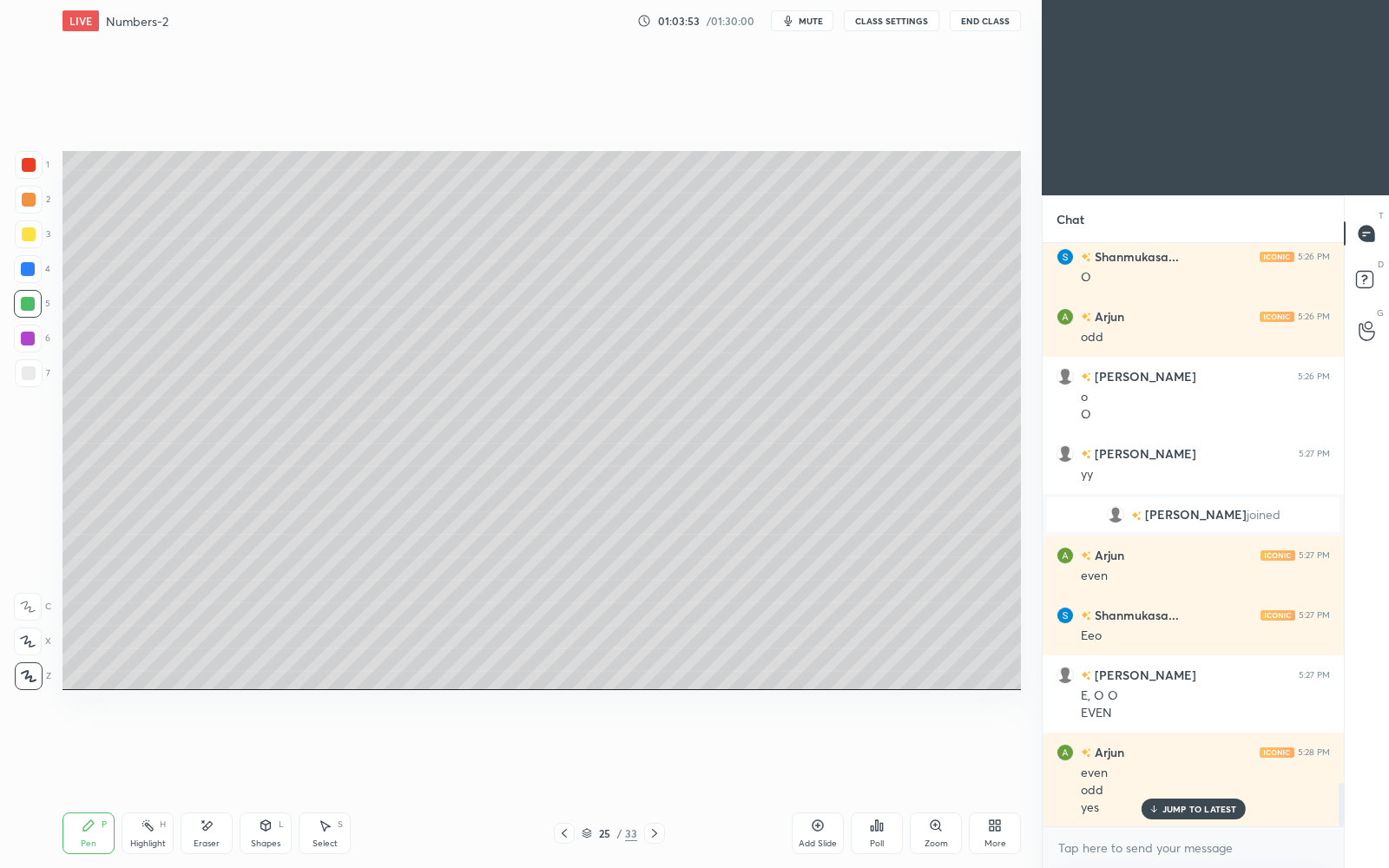
click at [817, 749] on div "Add Slide" at bounding box center [818, 833] width 52 height 42
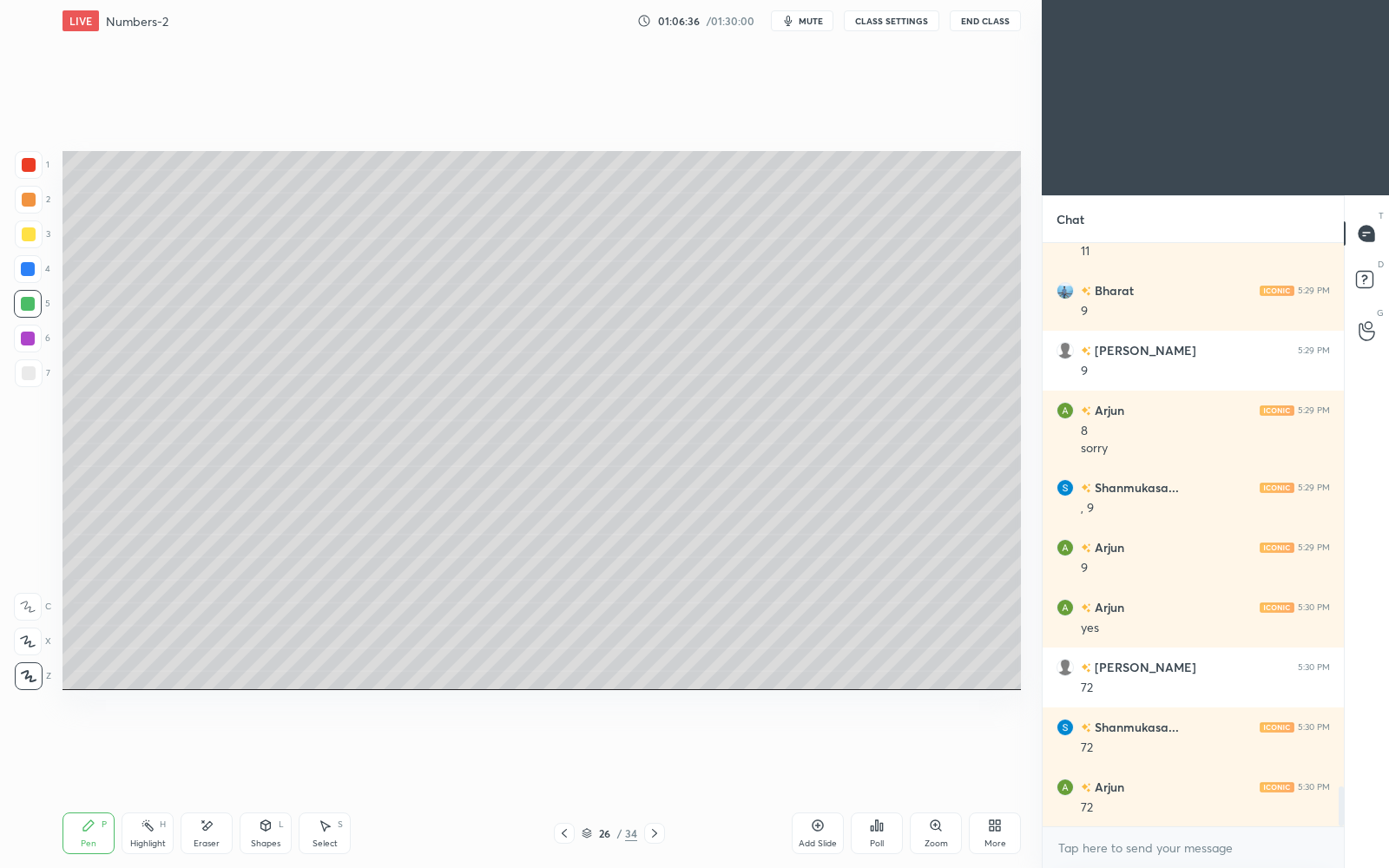
scroll to position [8034, 0]
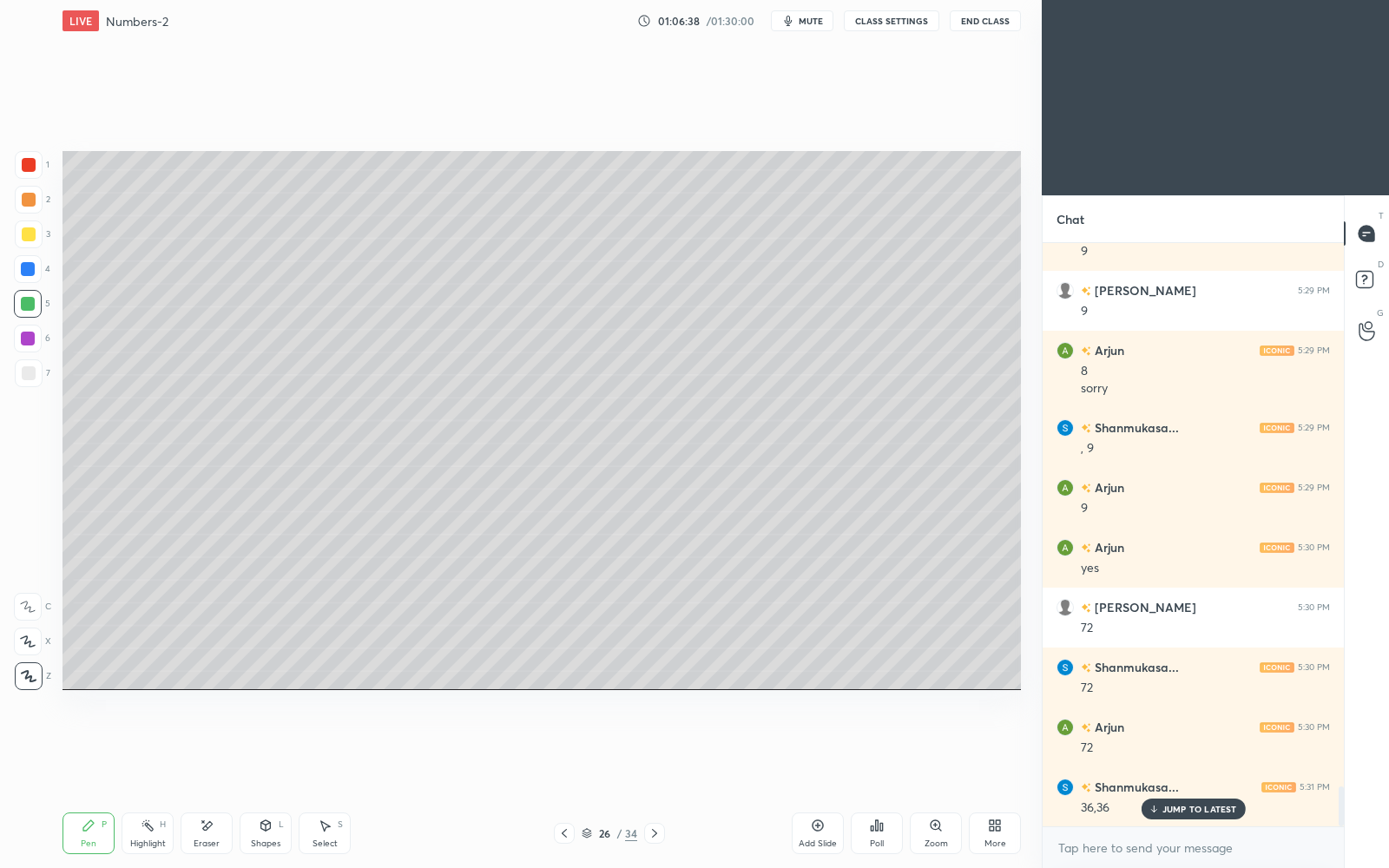
click at [1160, 749] on div "JUMP TO LATEST" at bounding box center [1193, 809] width 104 height 21
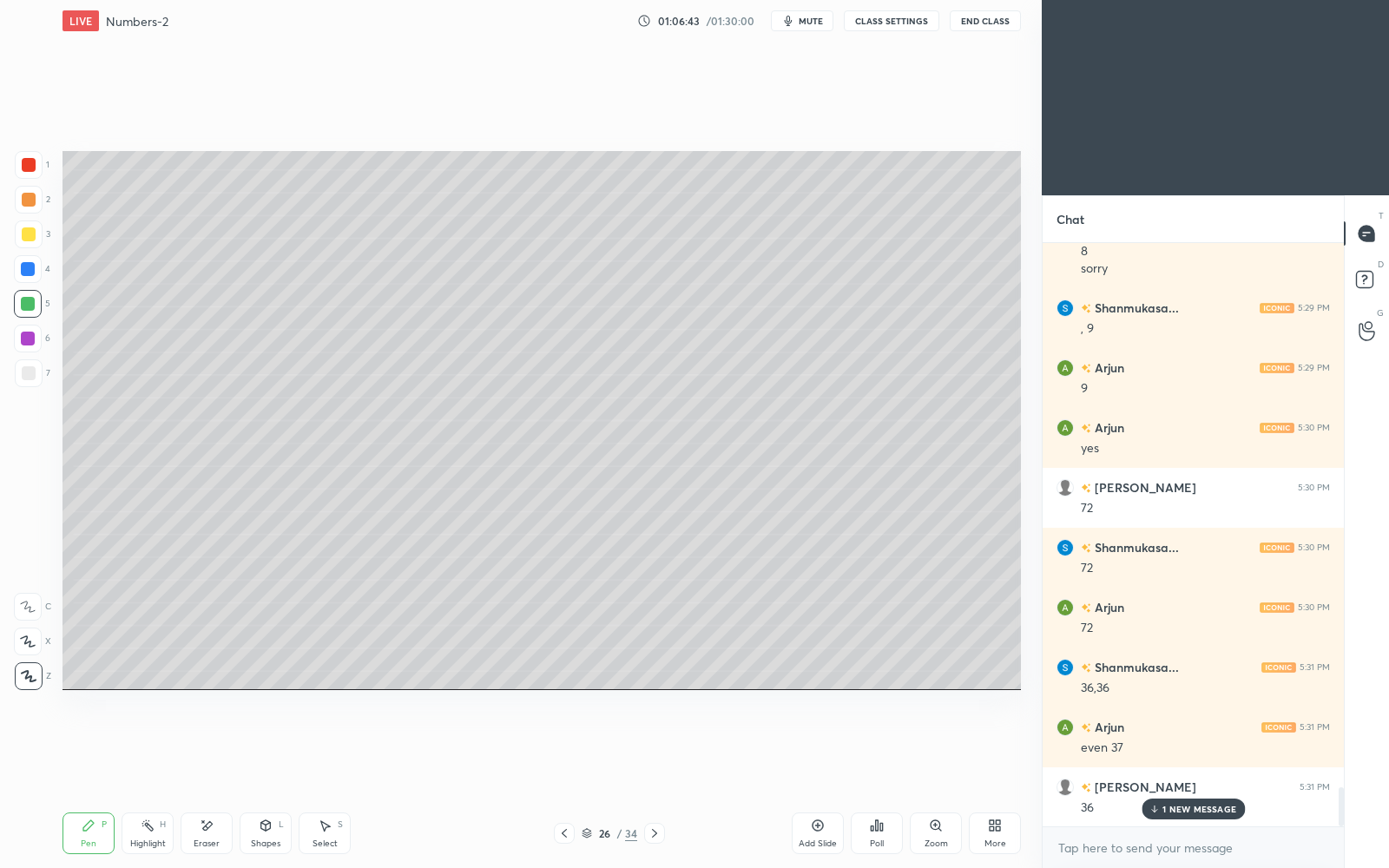
scroll to position [8215, 0]
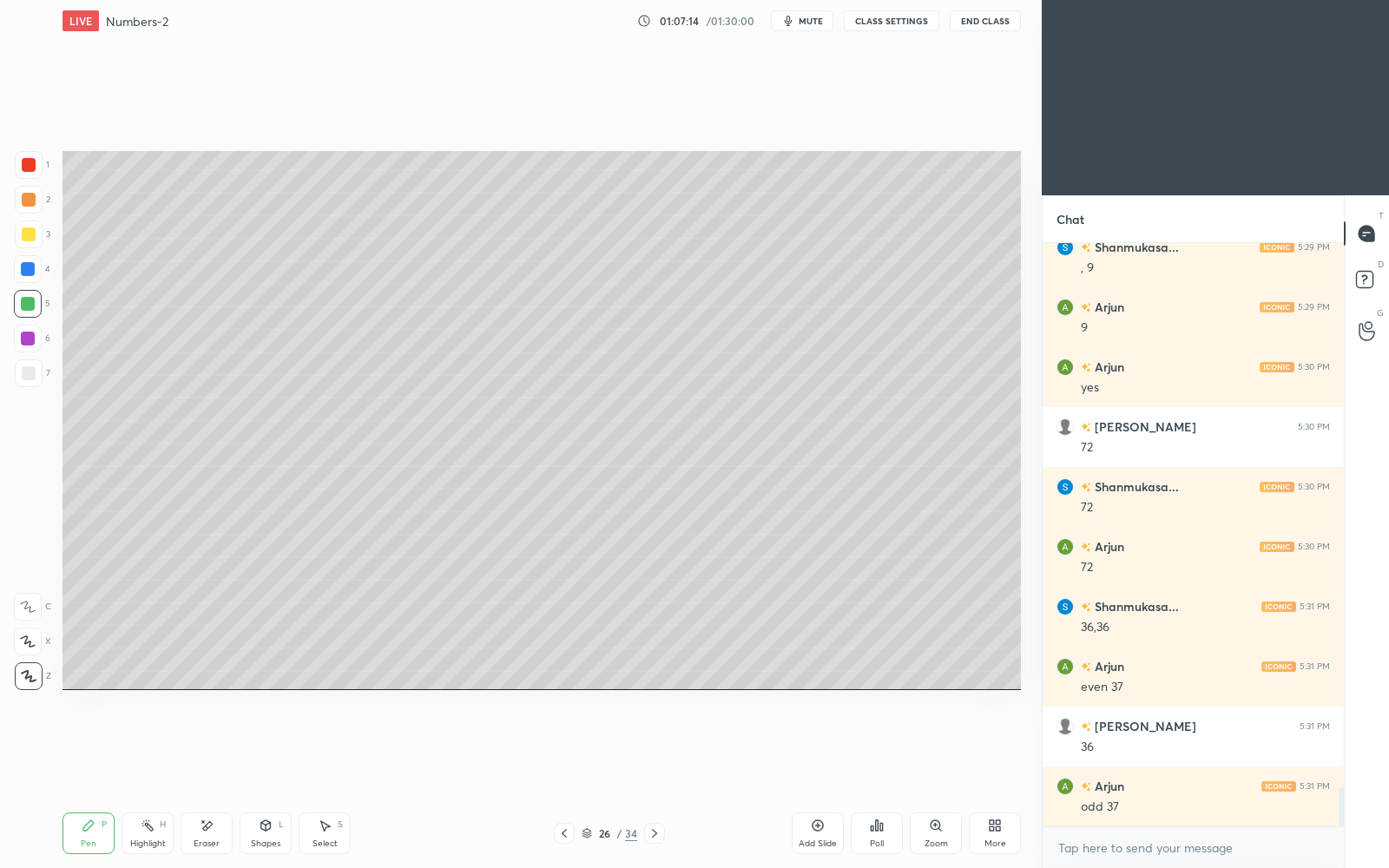
click at [825, 749] on div "Add Slide" at bounding box center [818, 833] width 52 height 42
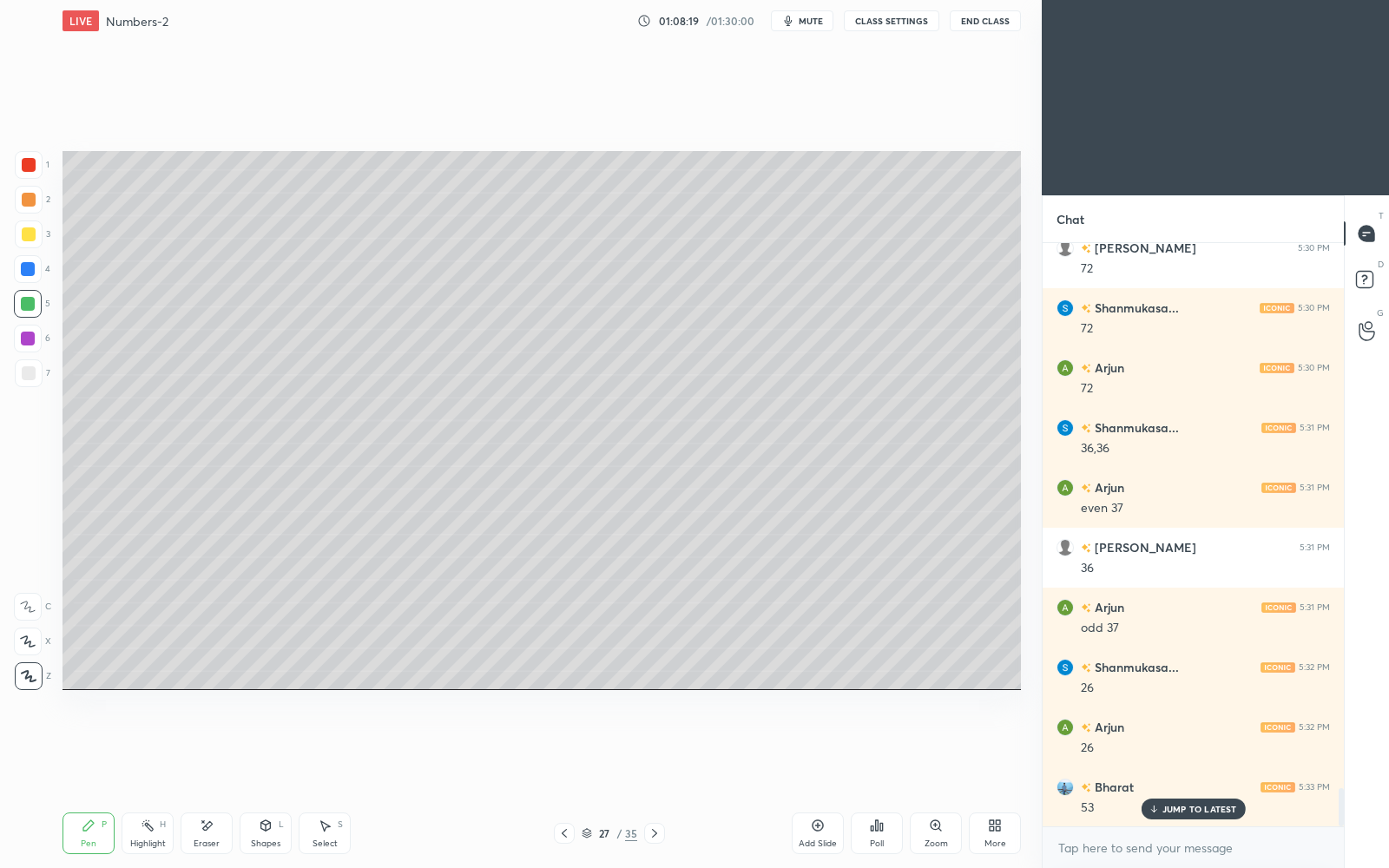
scroll to position [8412, 0]
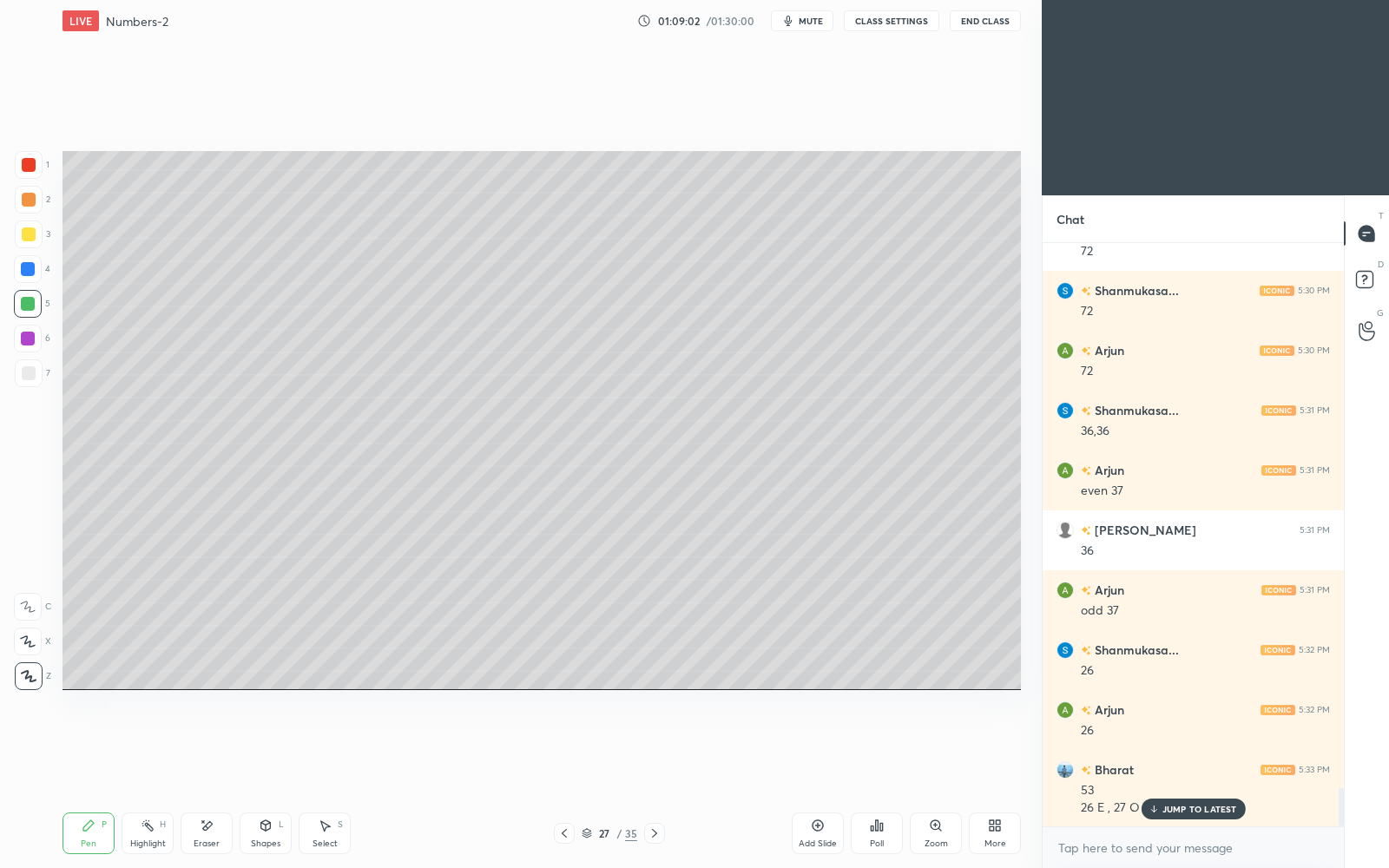
click at [1189, 749] on p "JUMP TO LATEST" at bounding box center [1200, 809] width 75 height 10
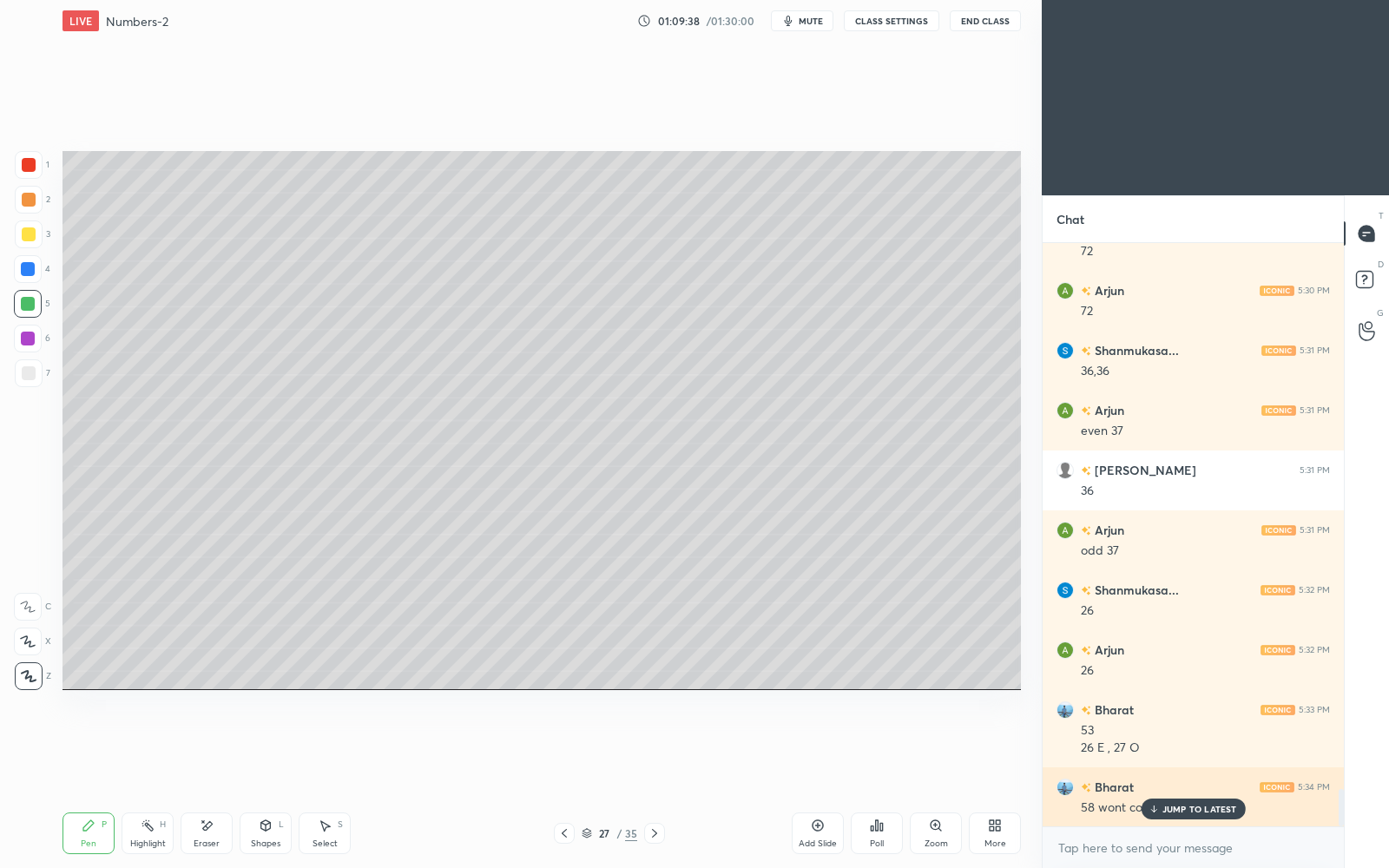
click at [1215, 749] on div "Bharat 5:34 PM 58 wont count na ?" at bounding box center [1193, 797] width 302 height 60
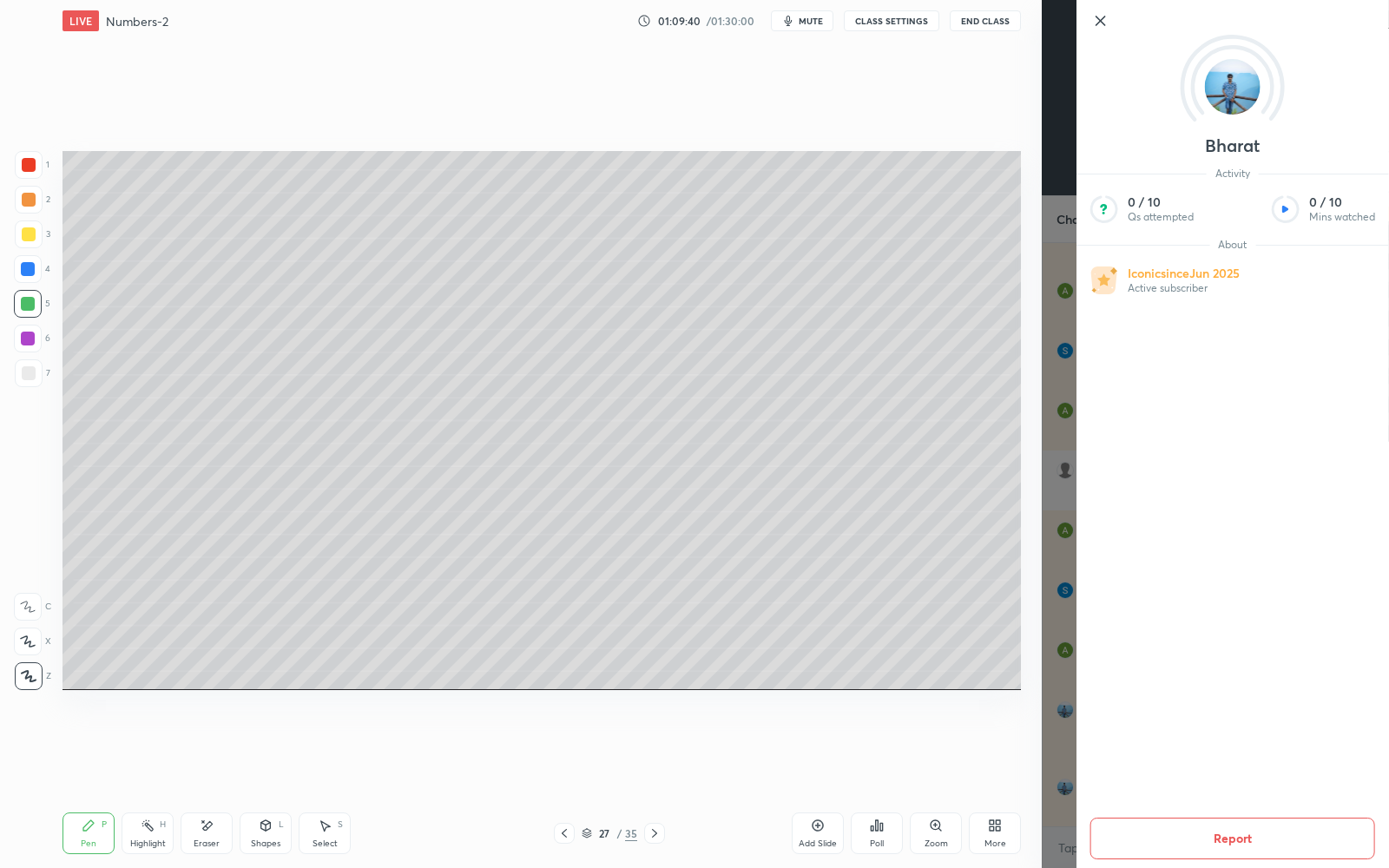
click at [1103, 19] on icon at bounding box center [1100, 20] width 8 height 8
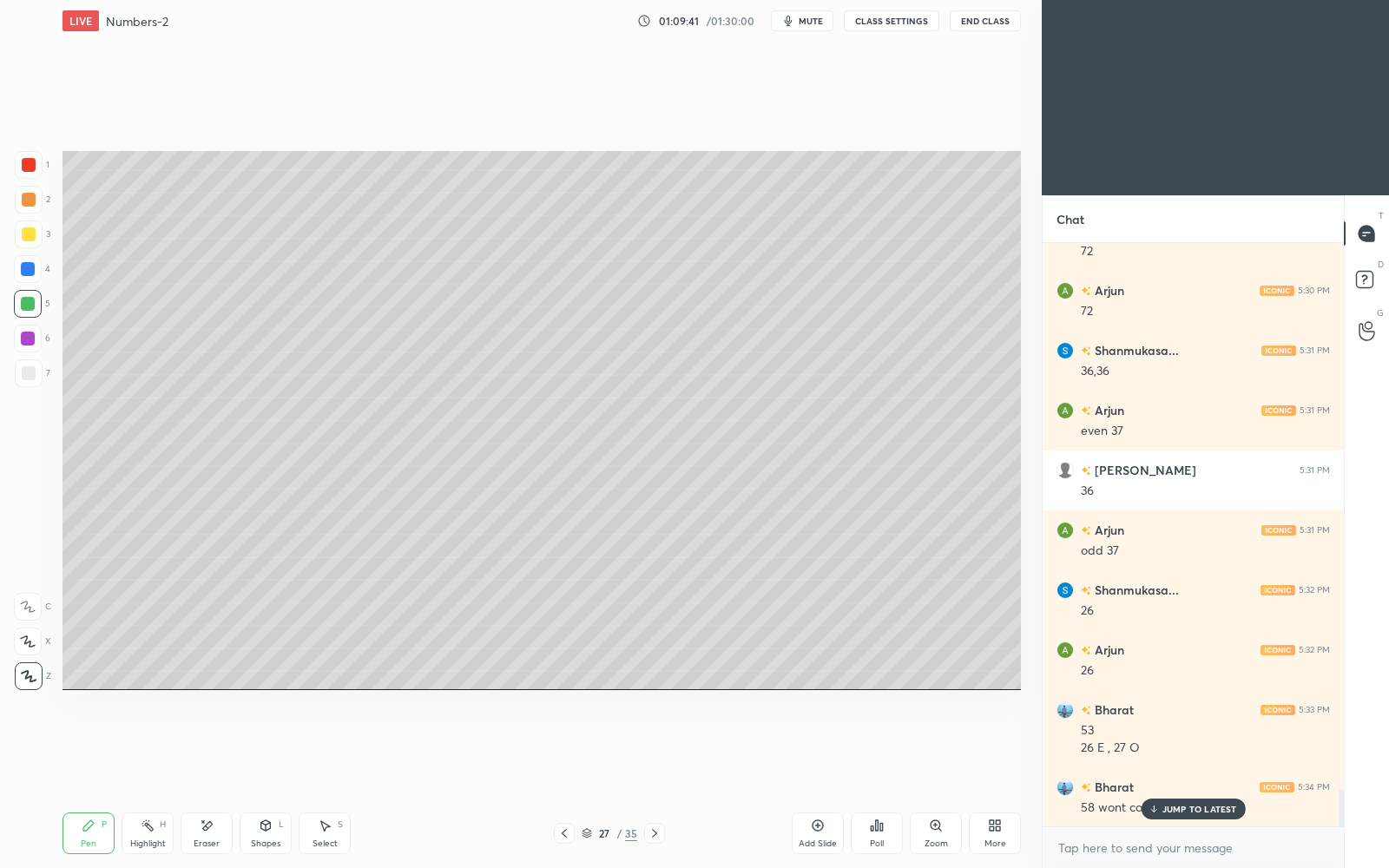
click at [1188, 749] on p "JUMP TO LATEST" at bounding box center [1200, 809] width 75 height 10
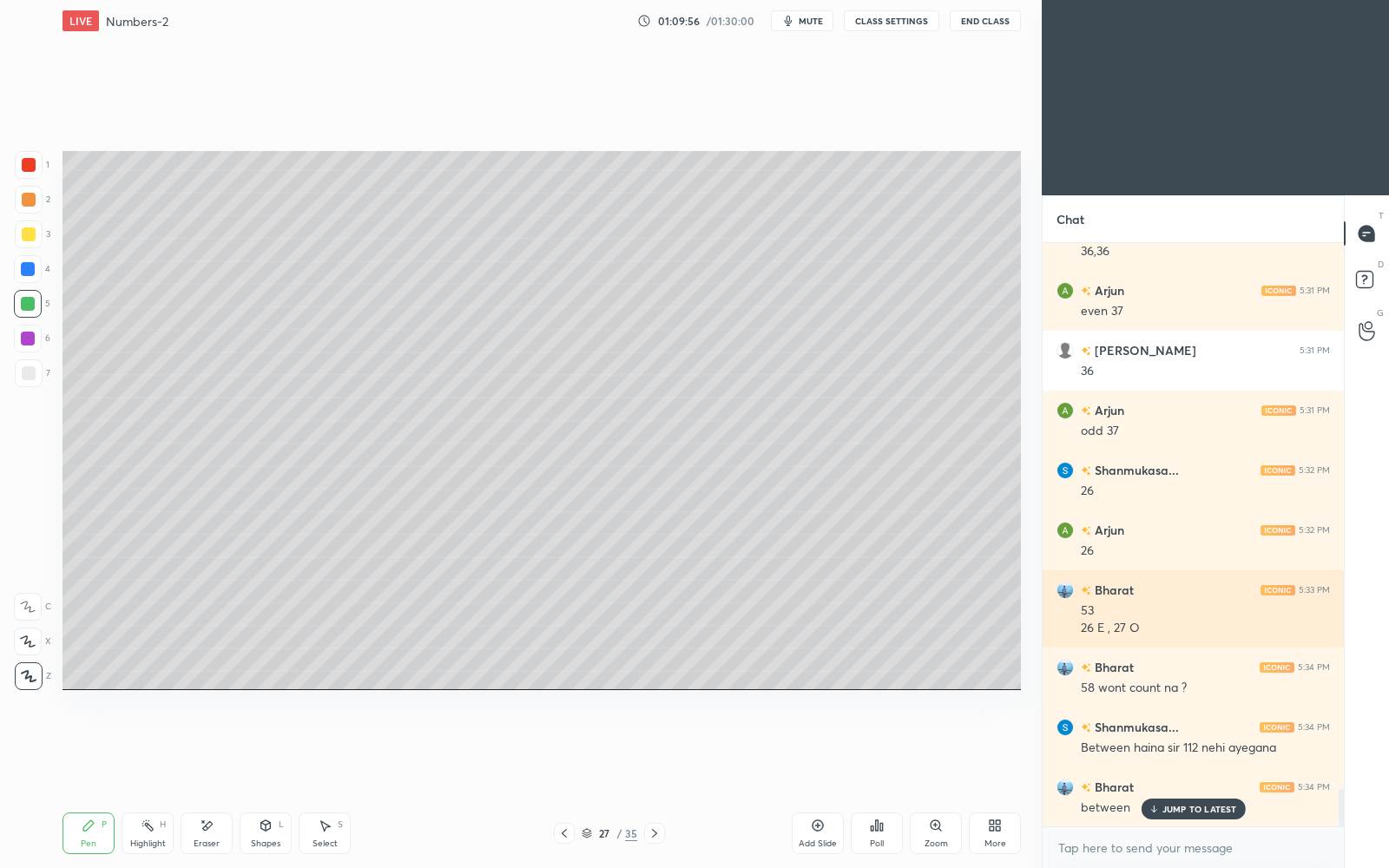
scroll to position [8608, 0]
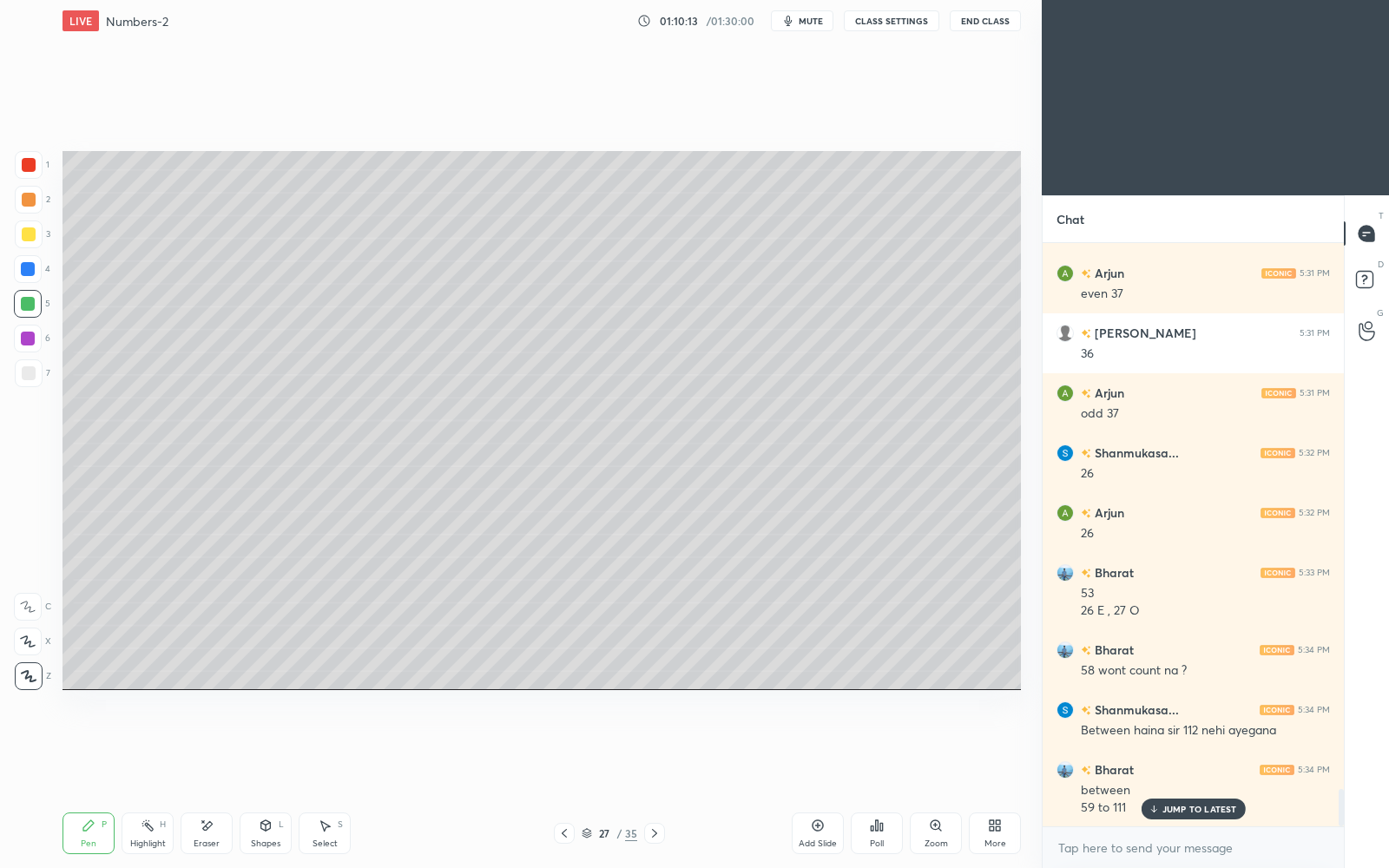
drag, startPoint x: 24, startPoint y: 170, endPoint x: 45, endPoint y: 172, distance: 21.1
click at [27, 171] on div at bounding box center [29, 165] width 28 height 28
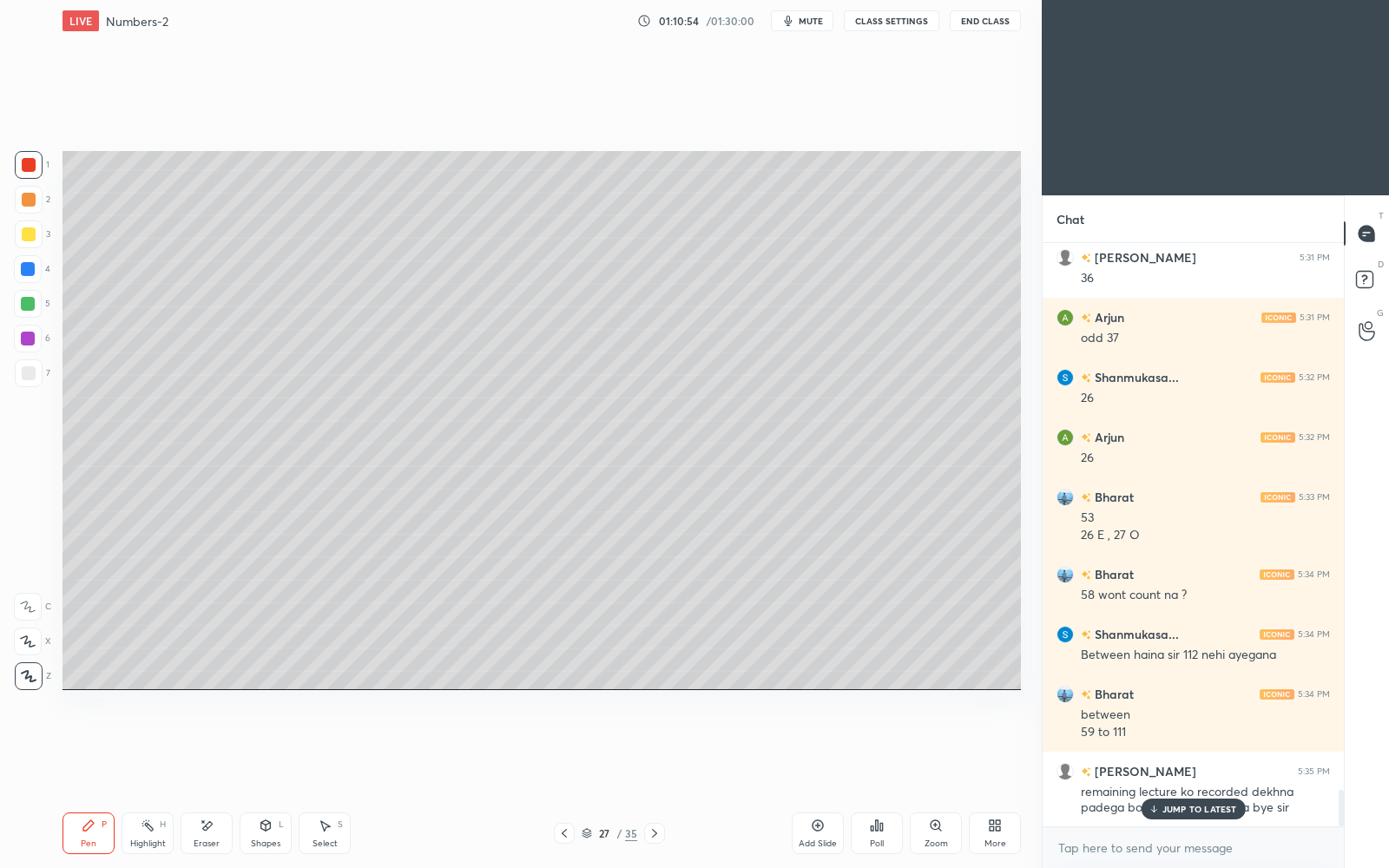
click at [1209, 749] on p "JUMP TO LATEST" at bounding box center [1200, 809] width 75 height 10
click at [652, 749] on icon at bounding box center [654, 833] width 14 height 14
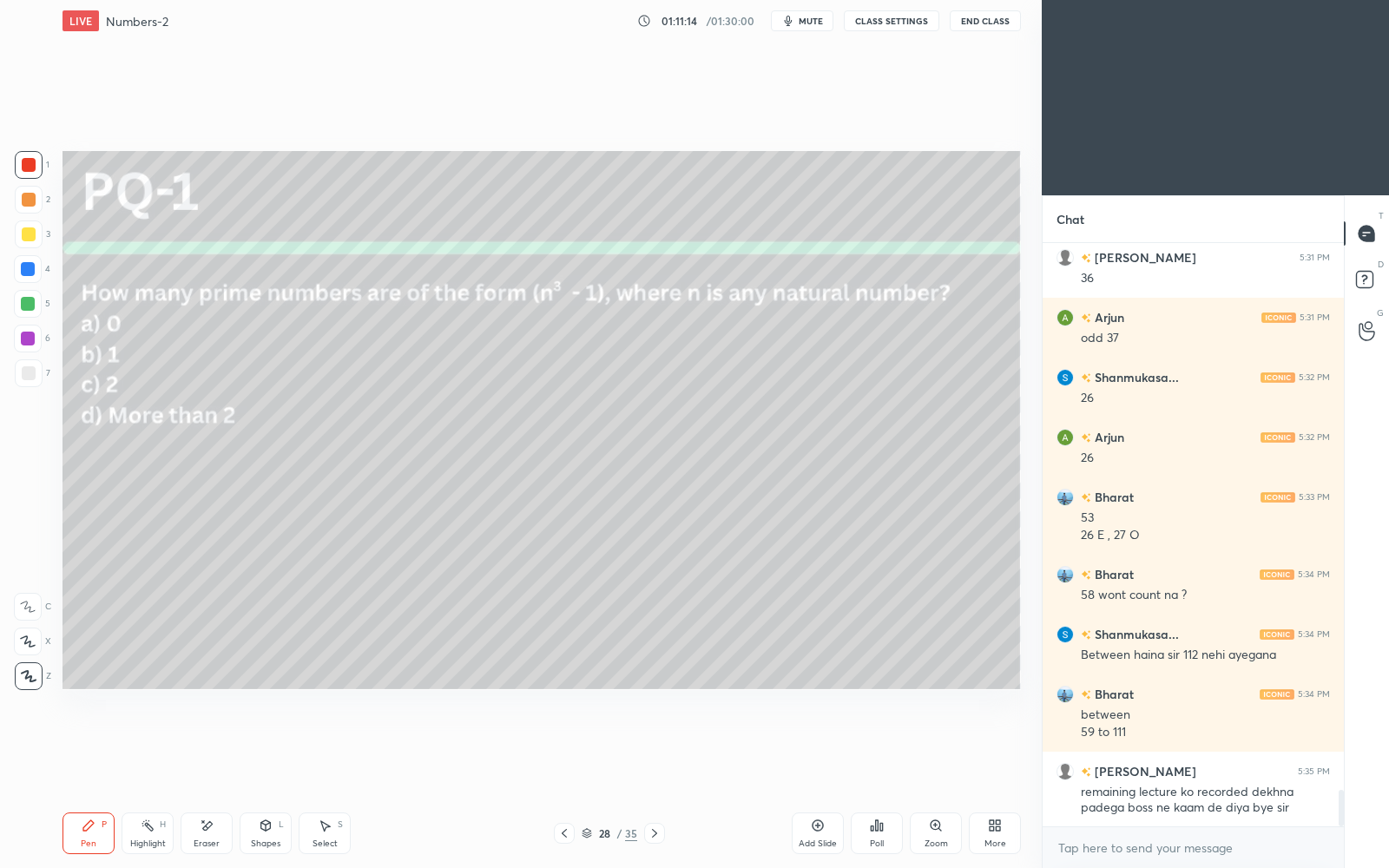
scroll to position [8725, 0]
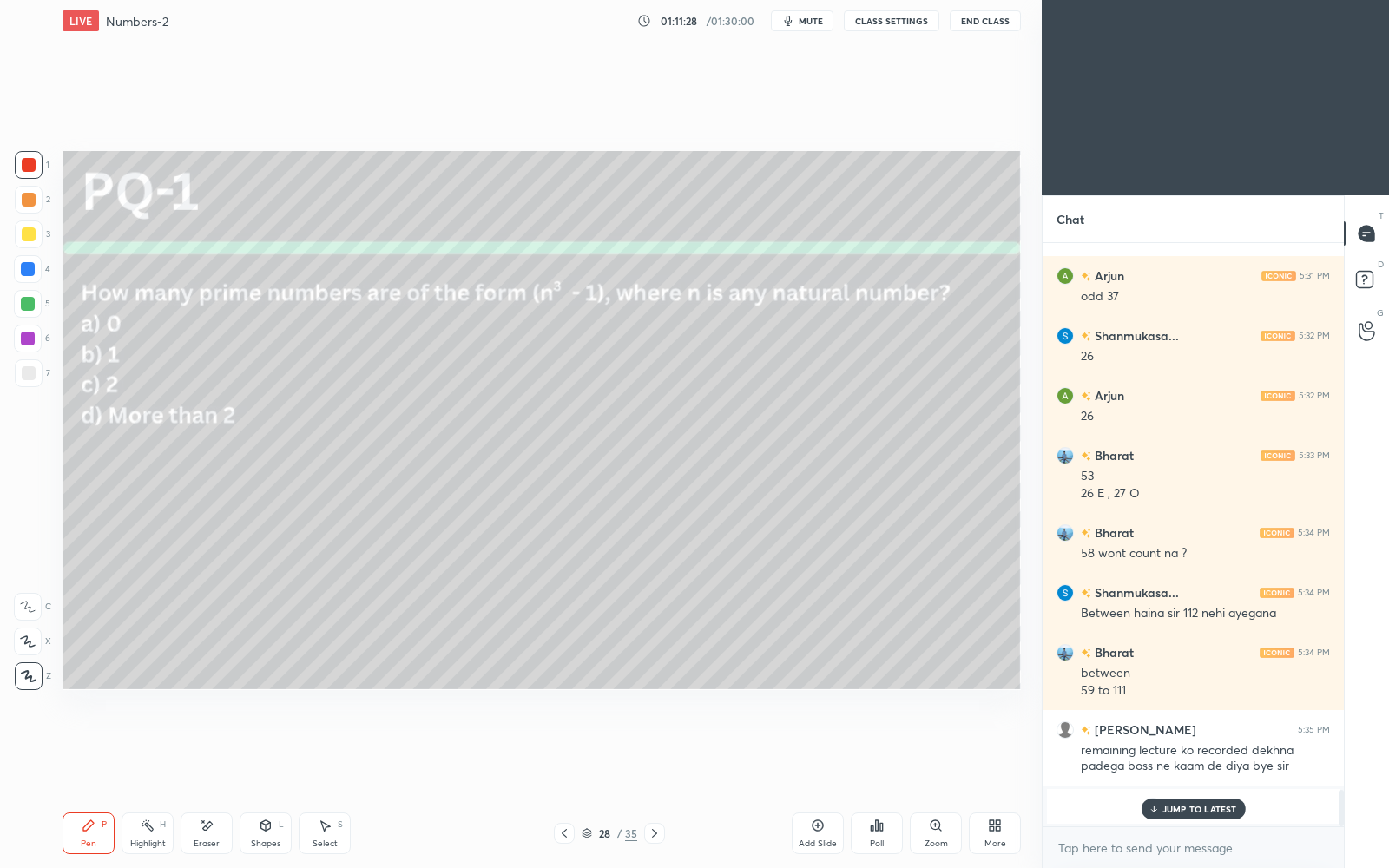
click at [1185, 749] on p "JUMP TO LATEST" at bounding box center [1200, 809] width 75 height 10
click at [890, 749] on div "Poll" at bounding box center [877, 833] width 52 height 42
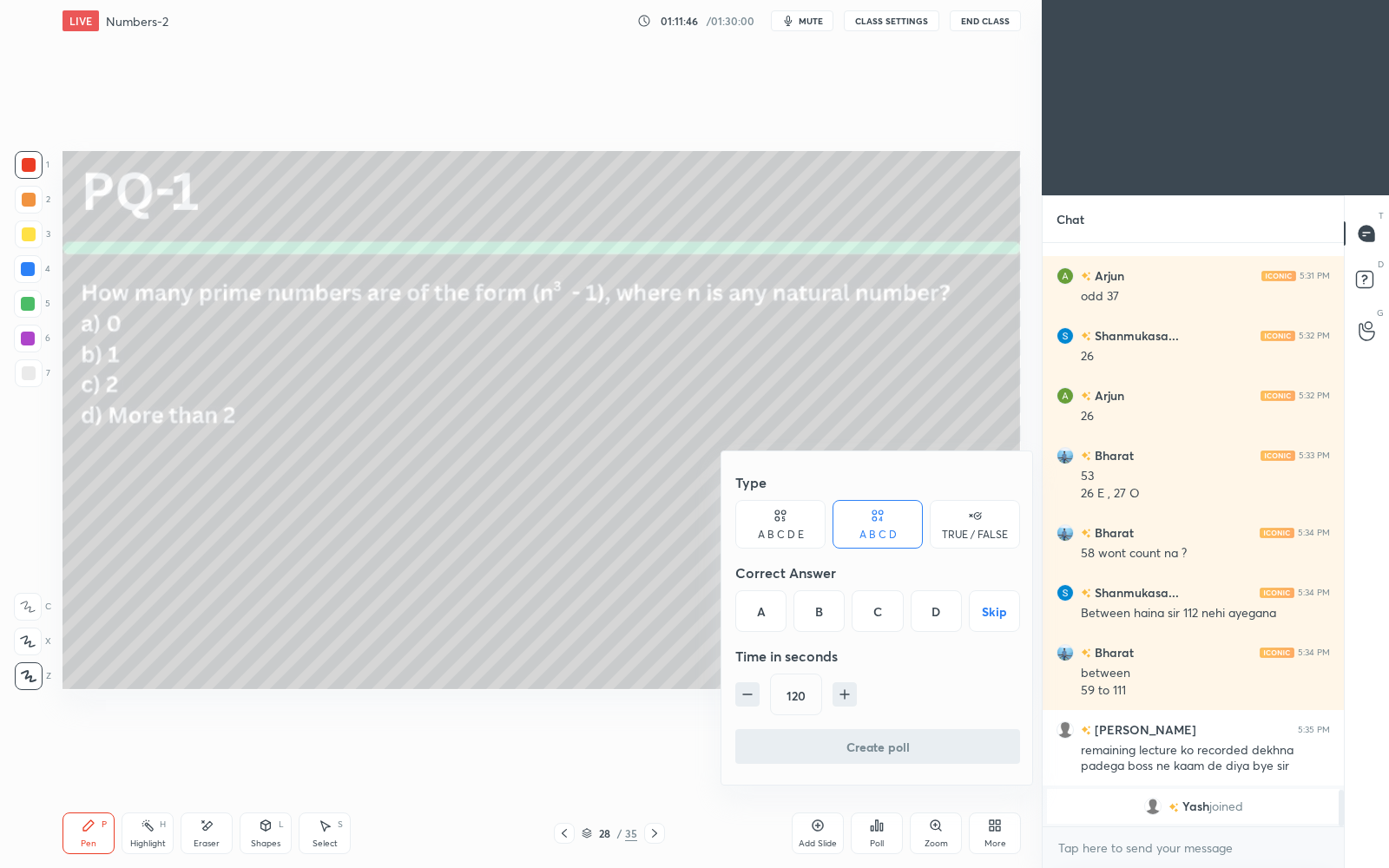
click at [819, 613] on div "B" at bounding box center [819, 611] width 52 height 42
click at [865, 749] on button "Create poll" at bounding box center [877, 747] width 285 height 35
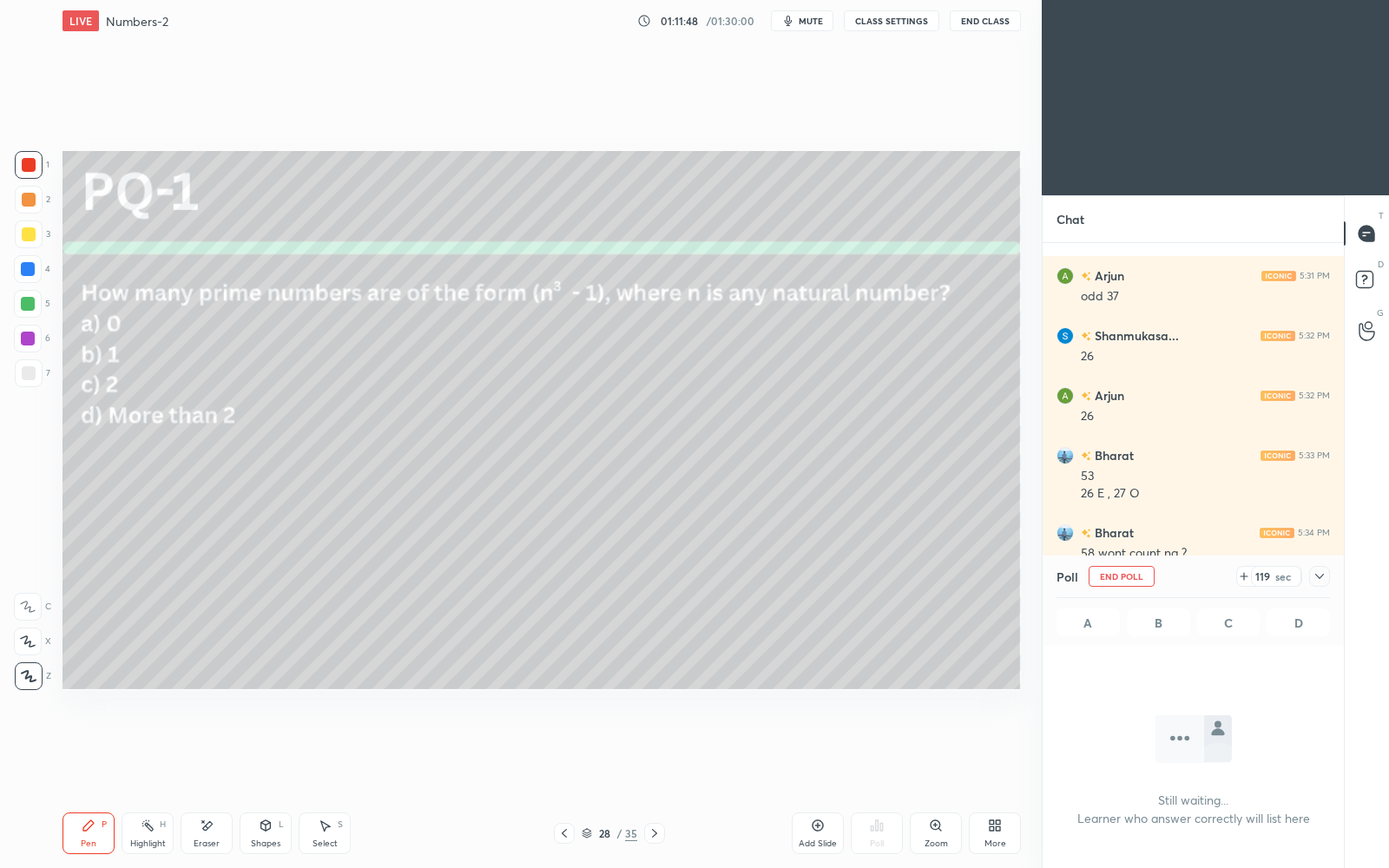
scroll to position [0, 0]
click at [1318, 579] on icon at bounding box center [1319, 577] width 14 height 14
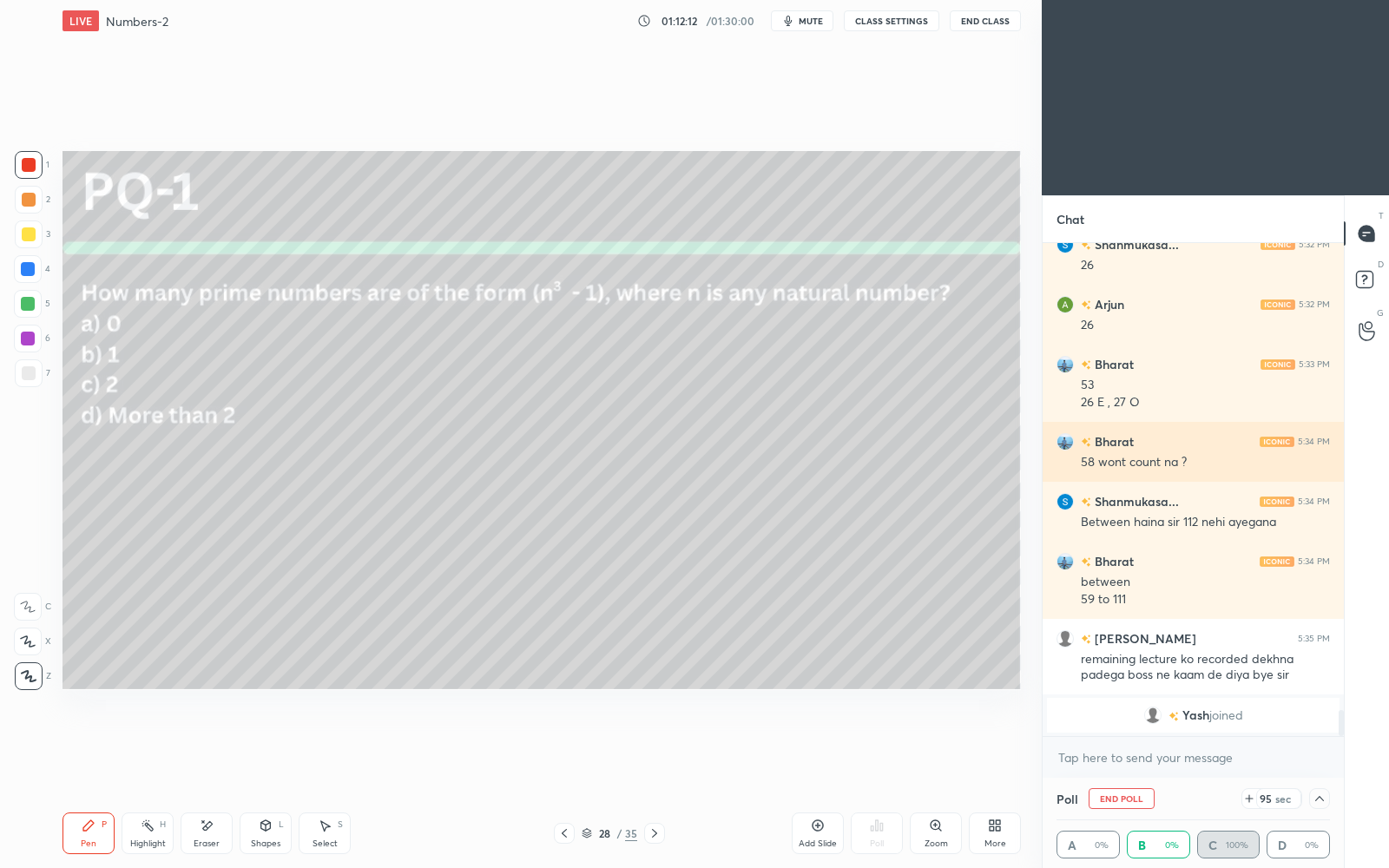
scroll to position [1, 6]
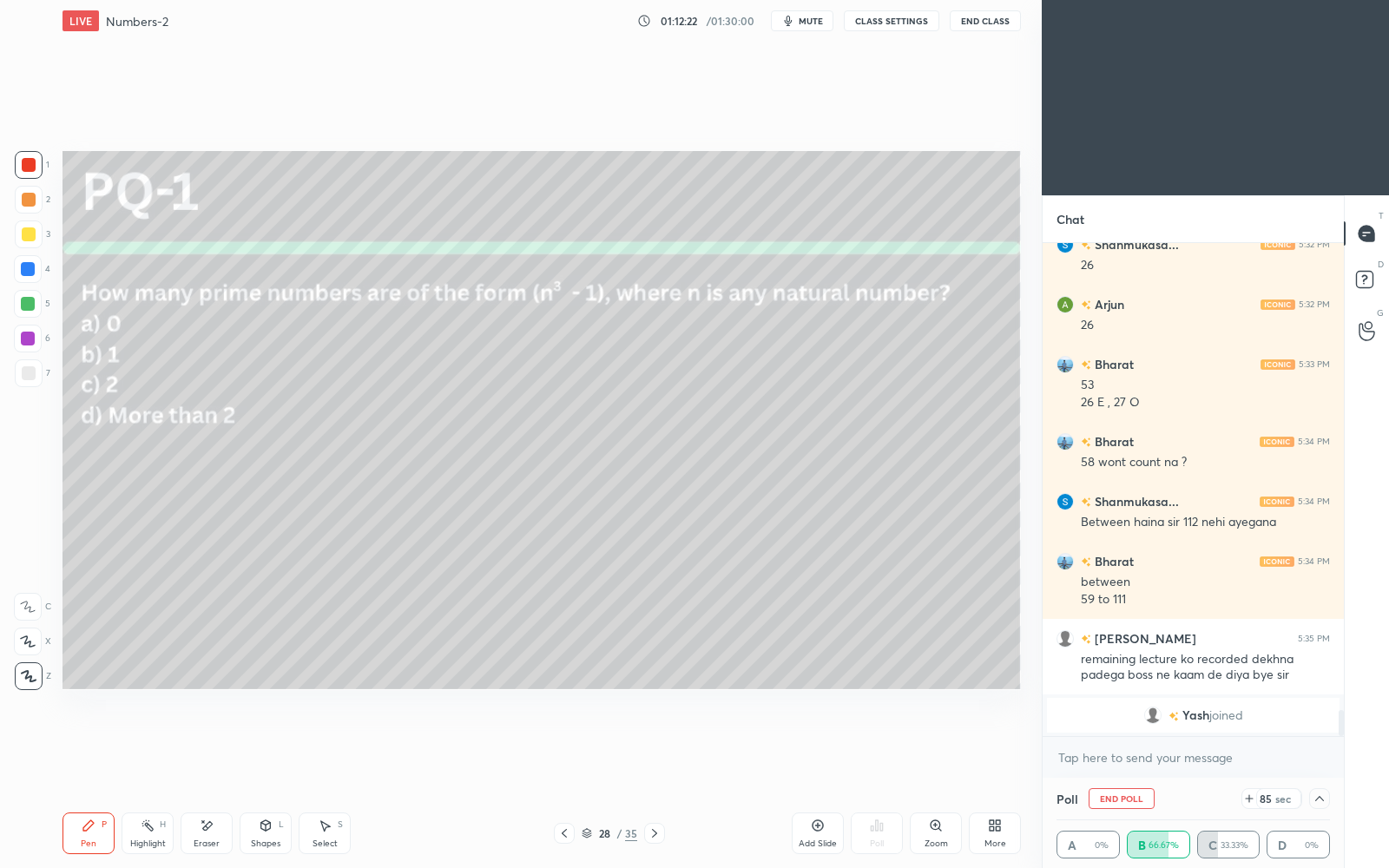
click at [1322, 749] on icon at bounding box center [1319, 799] width 8 height 6
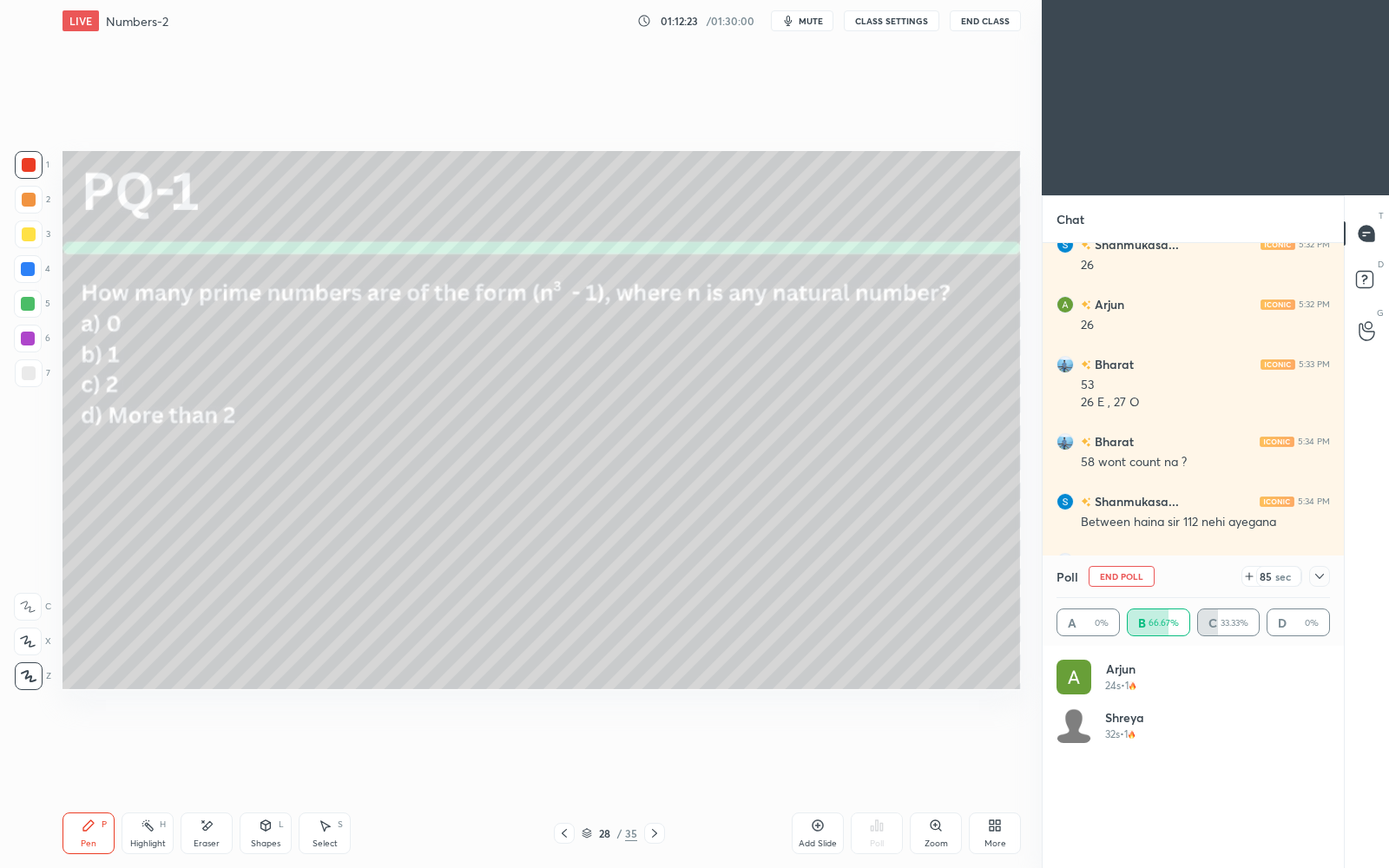
scroll to position [203, 269]
click at [1322, 572] on icon at bounding box center [1319, 577] width 14 height 14
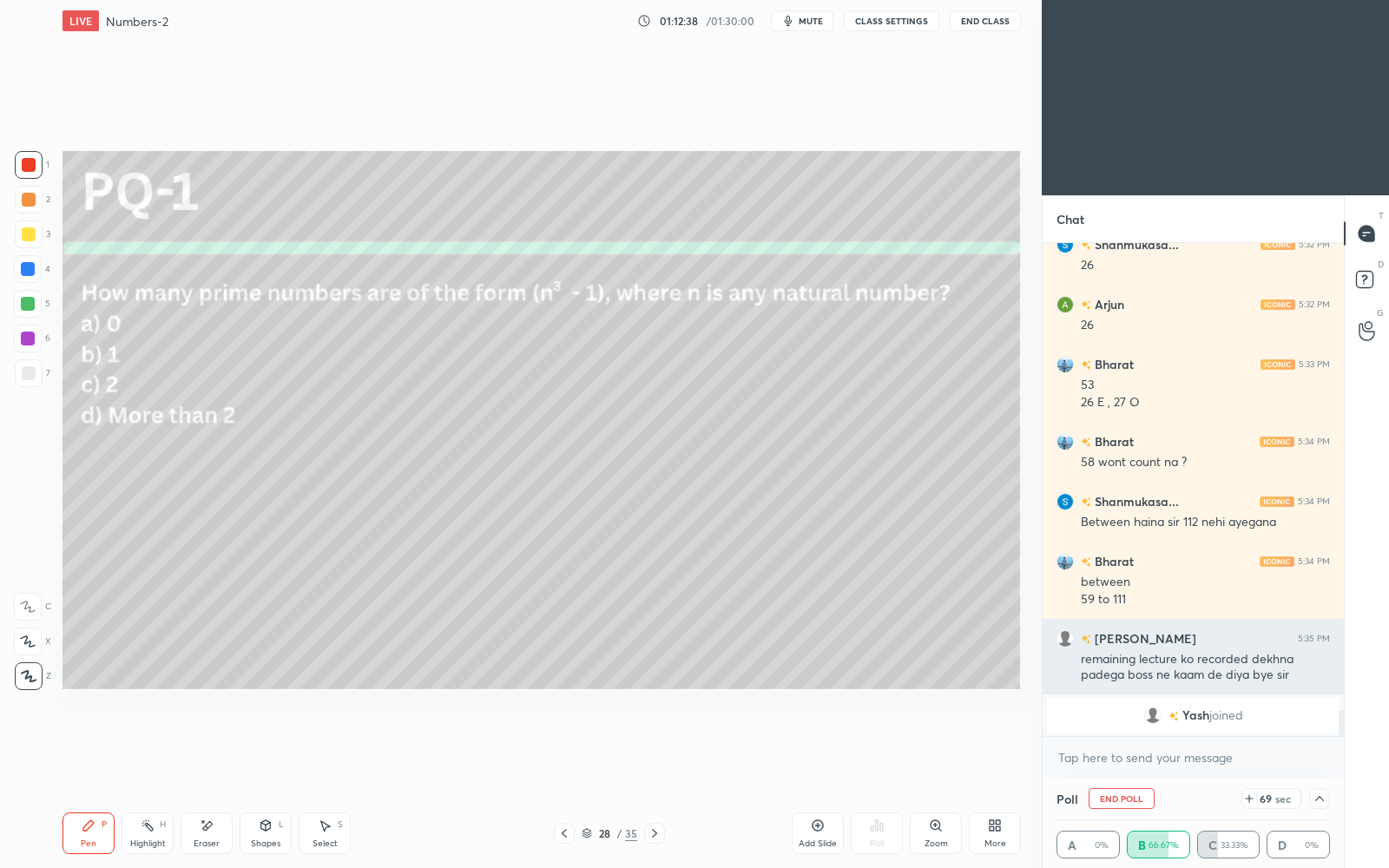
scroll to position [7153, 0]
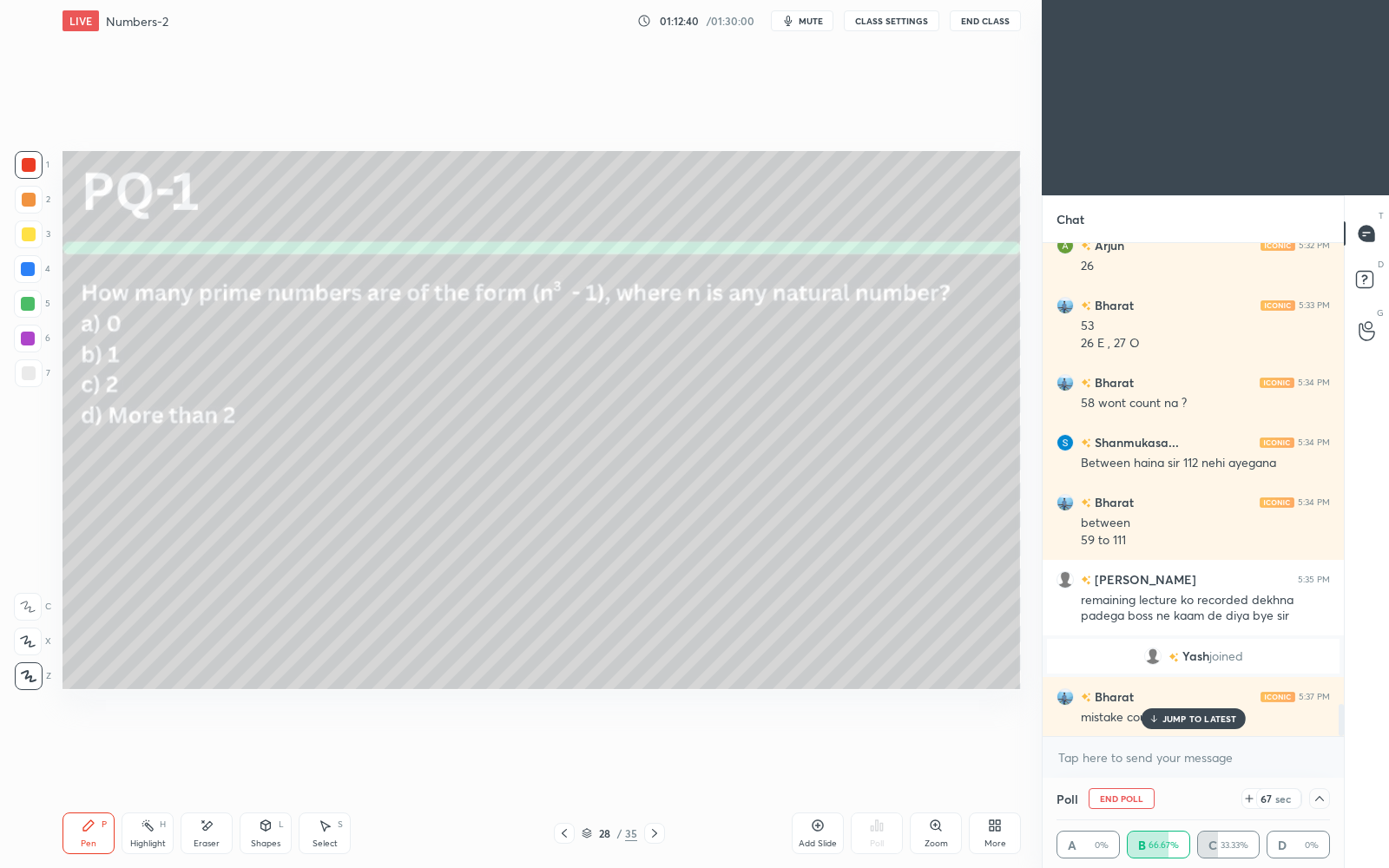
click at [1212, 714] on p "JUMP TO LATEST" at bounding box center [1200, 719] width 75 height 10
click at [1321, 749] on icon at bounding box center [1319, 799] width 14 height 14
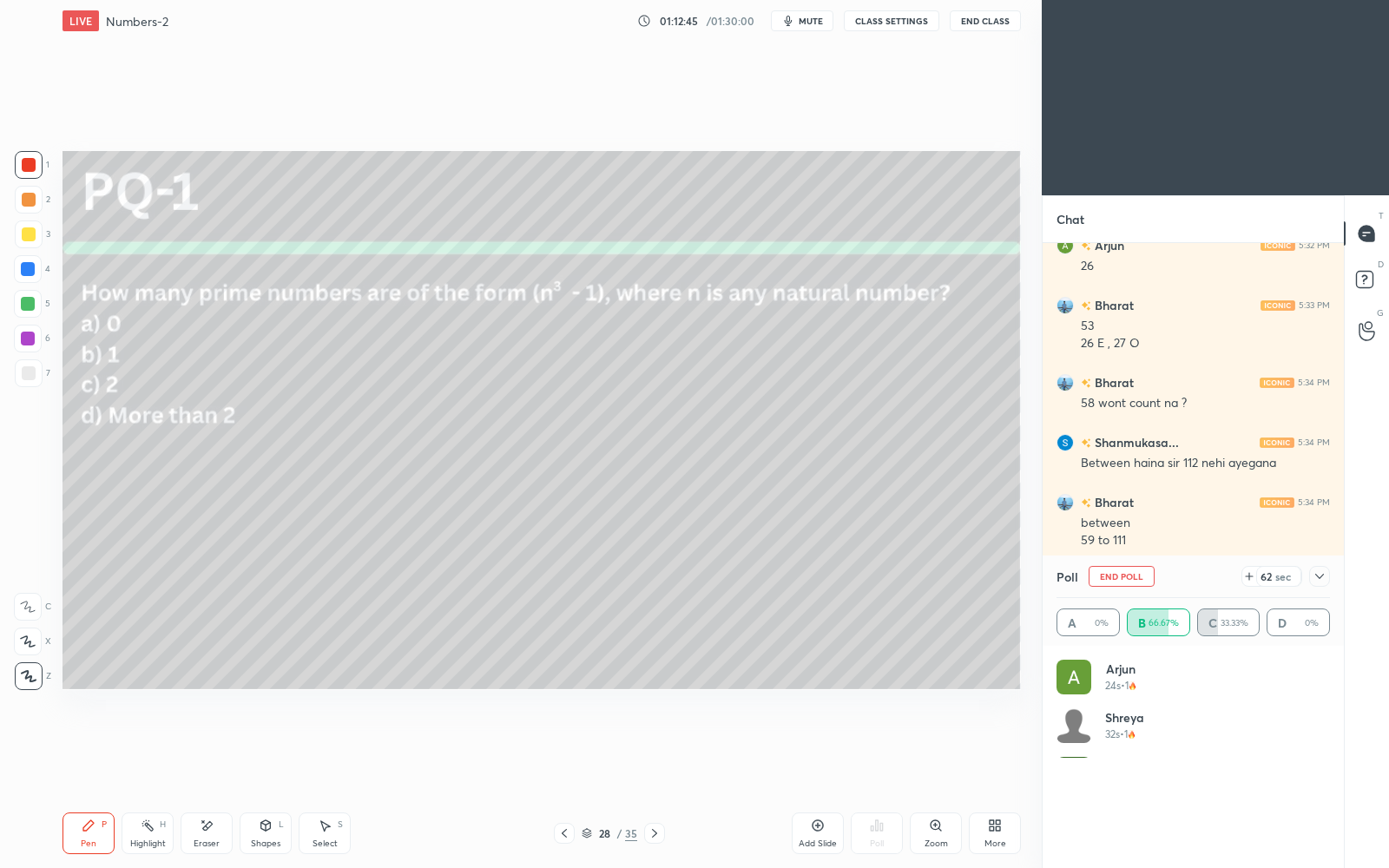
scroll to position [203, 269]
click at [1320, 577] on icon at bounding box center [1319, 577] width 14 height 14
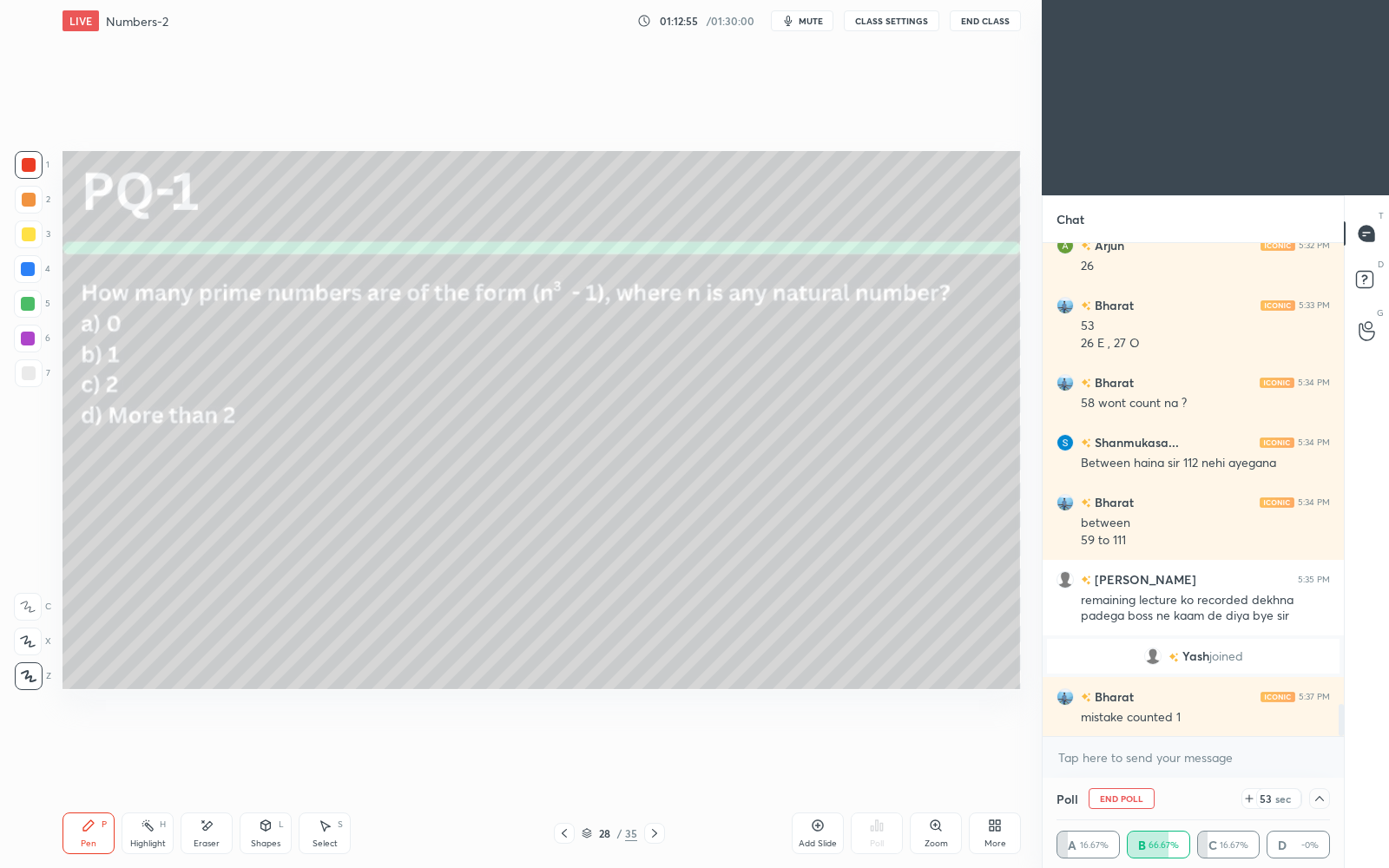
scroll to position [7153, 0]
click at [27, 309] on div at bounding box center [28, 303] width 14 height 14
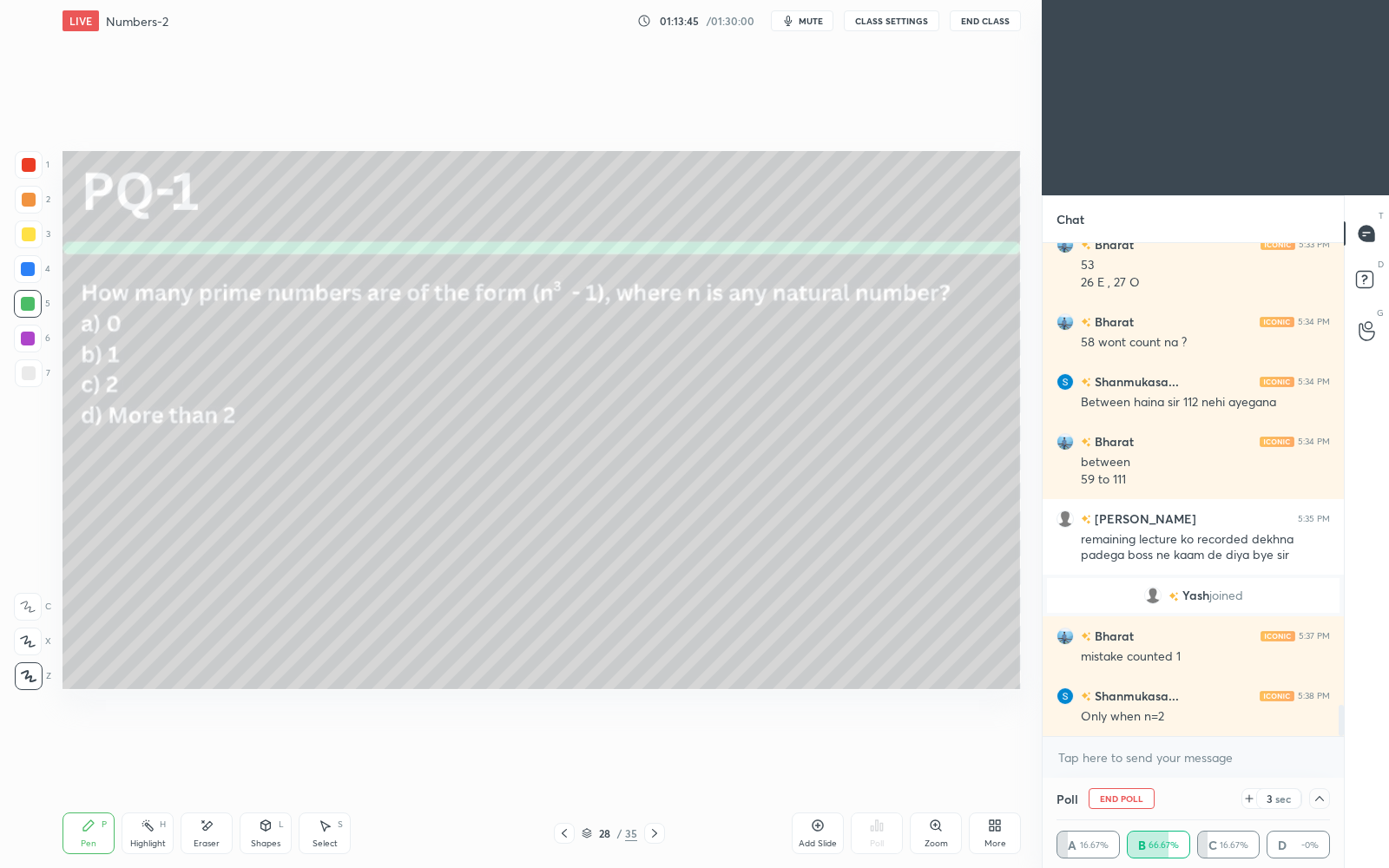
click at [1322, 749] on div at bounding box center [1320, 799] width 21 height 21
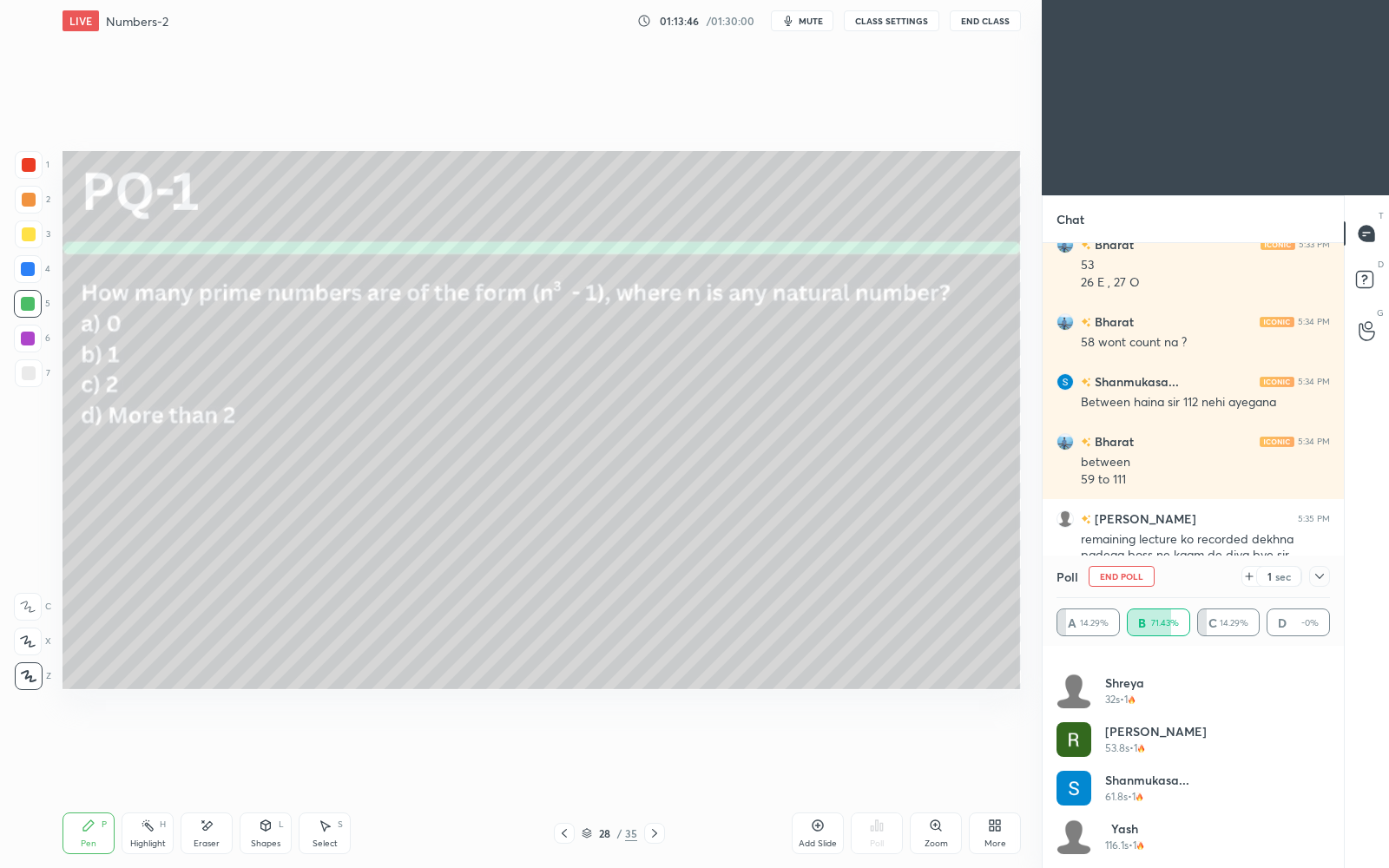
scroll to position [7273, 0]
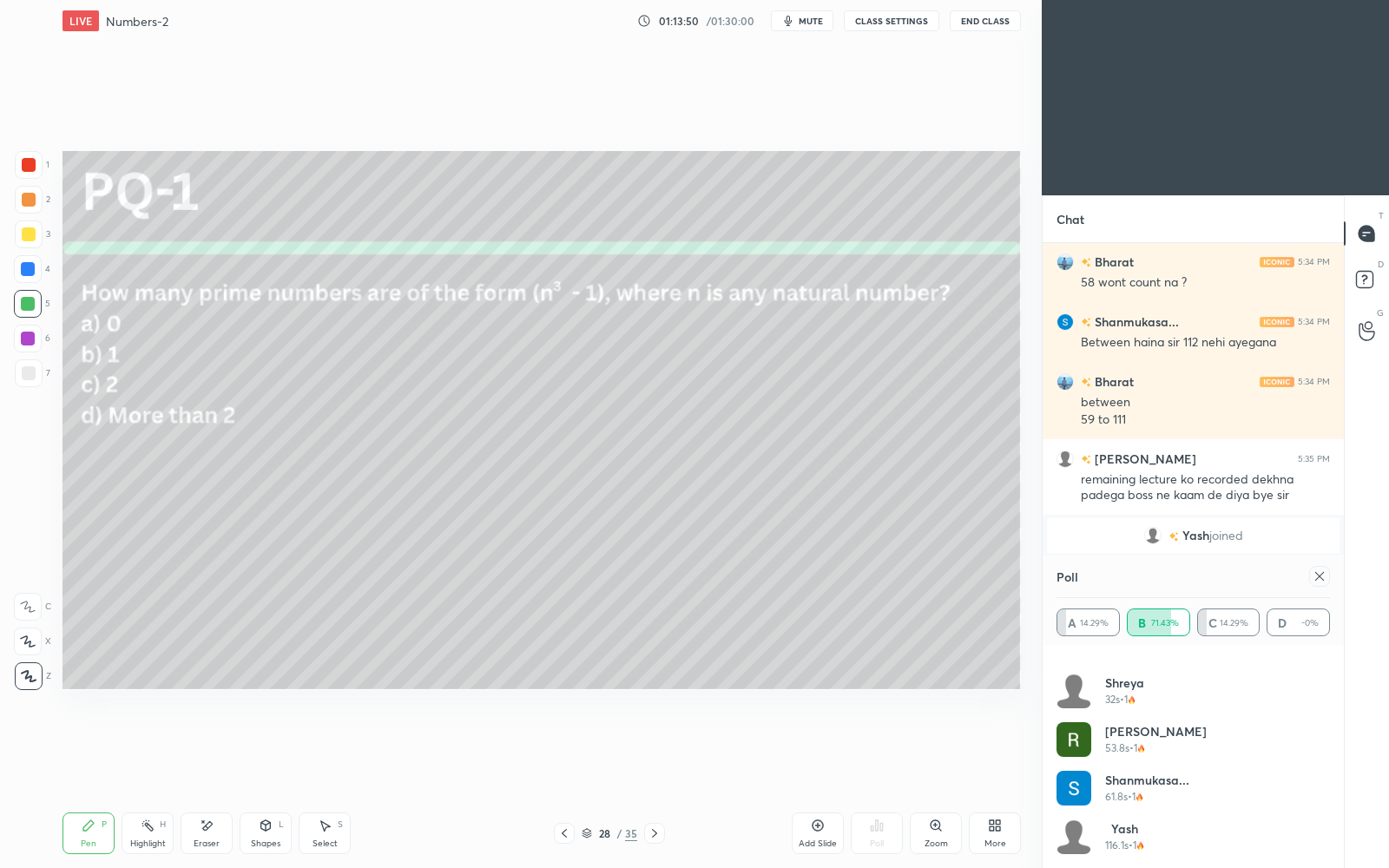
click at [1321, 577] on icon at bounding box center [1319, 576] width 8 height 8
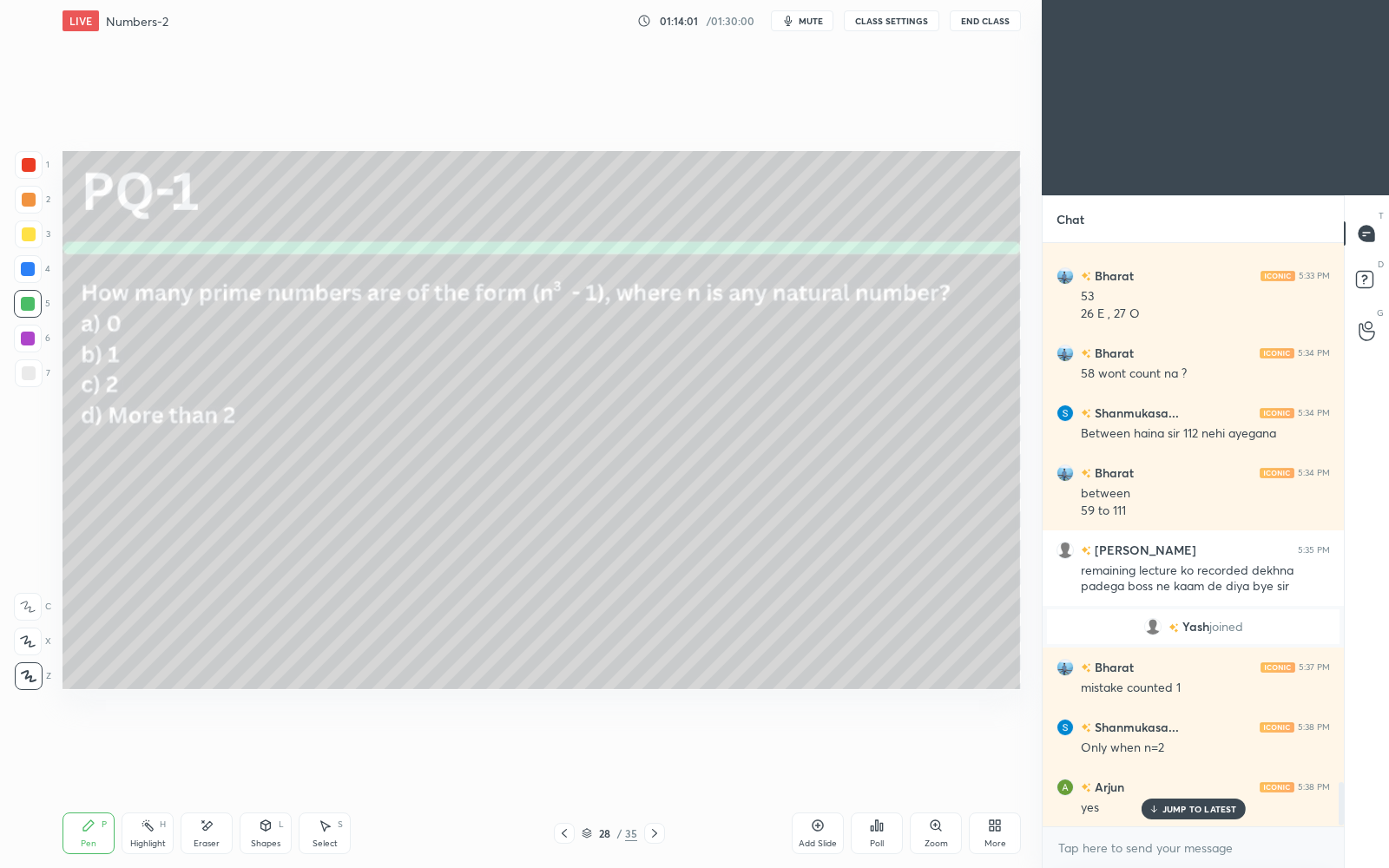
scroll to position [7242, 0]
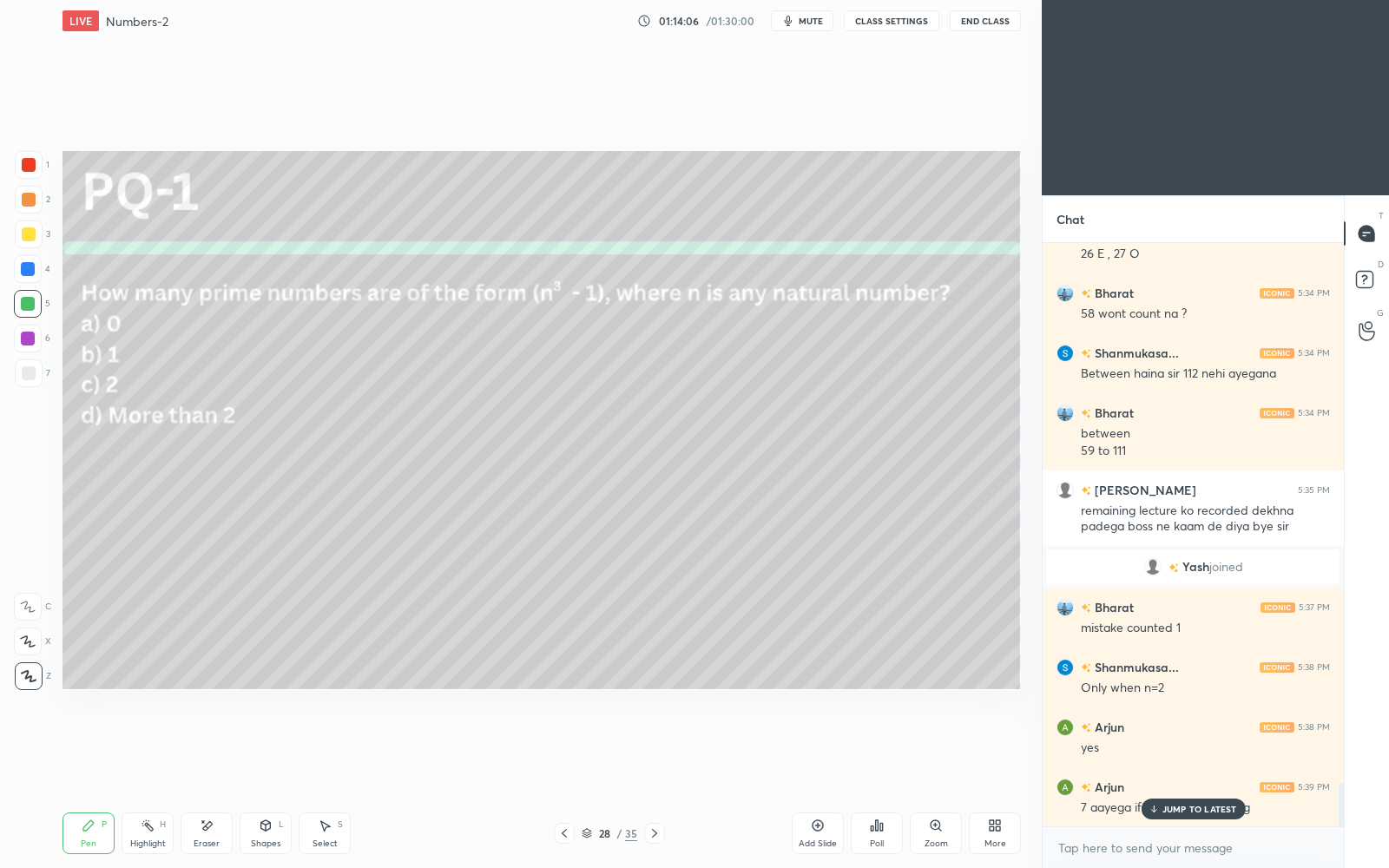
click at [1198, 749] on p "JUMP TO LATEST" at bounding box center [1200, 809] width 75 height 10
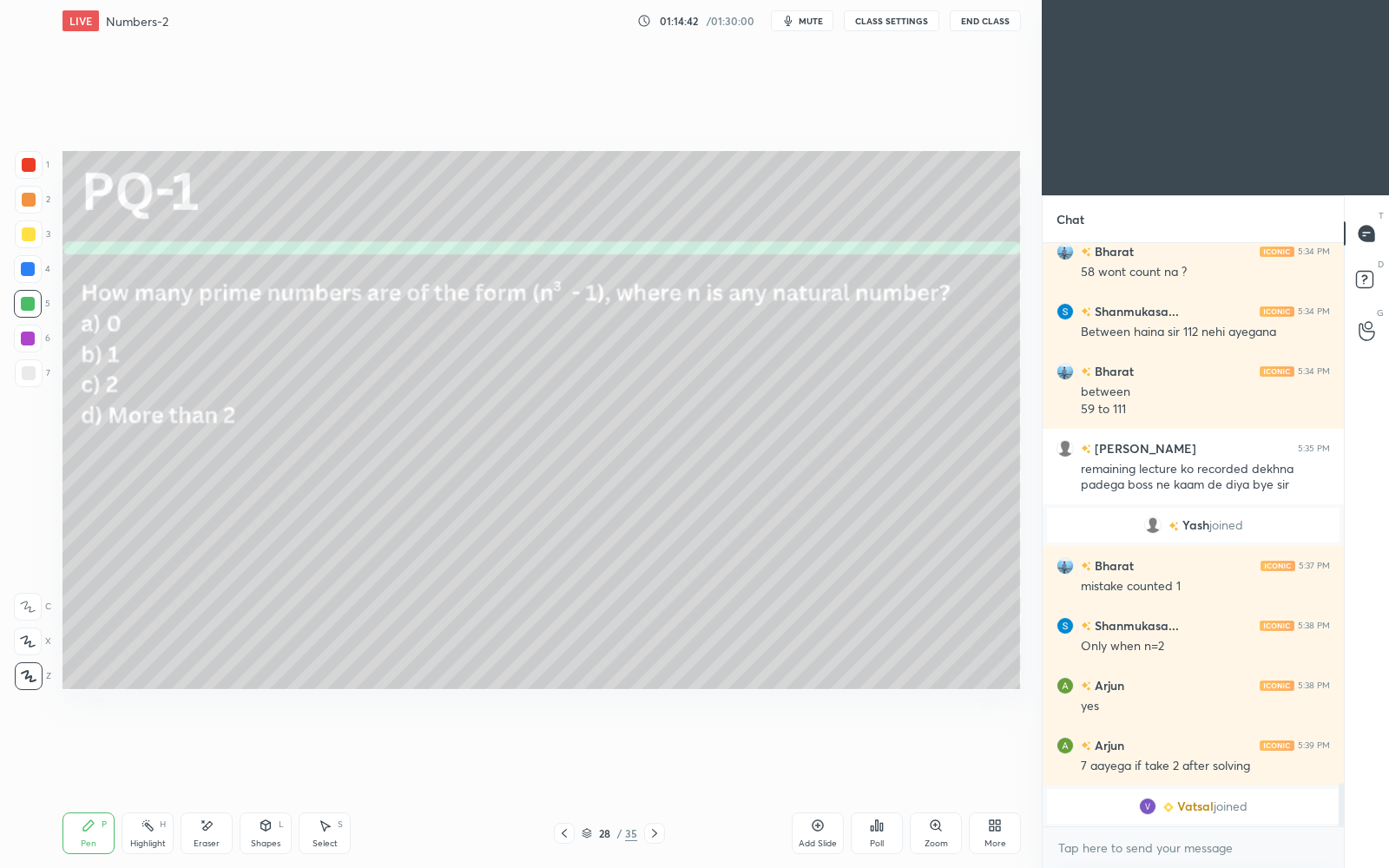
click at [200, 749] on div "Eraser" at bounding box center [207, 843] width 26 height 8
click at [81, 749] on div "Pen P" at bounding box center [89, 833] width 52 height 42
click at [661, 749] on div at bounding box center [655, 833] width 21 height 21
click at [880, 749] on icon at bounding box center [876, 826] width 14 height 14
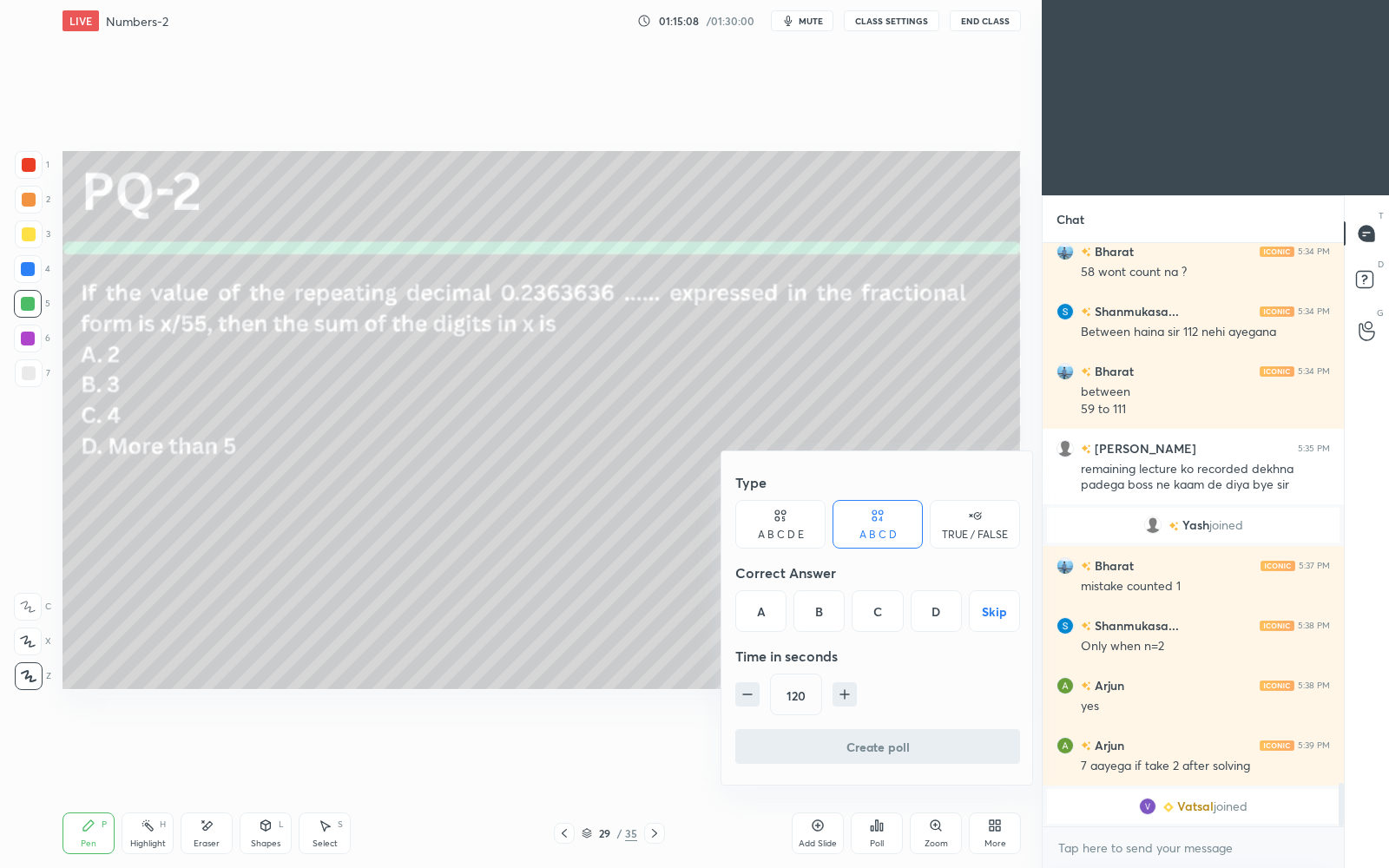
click at [880, 609] on div "C" at bounding box center [878, 611] width 52 height 42
click at [884, 747] on button "Create poll" at bounding box center [877, 747] width 285 height 35
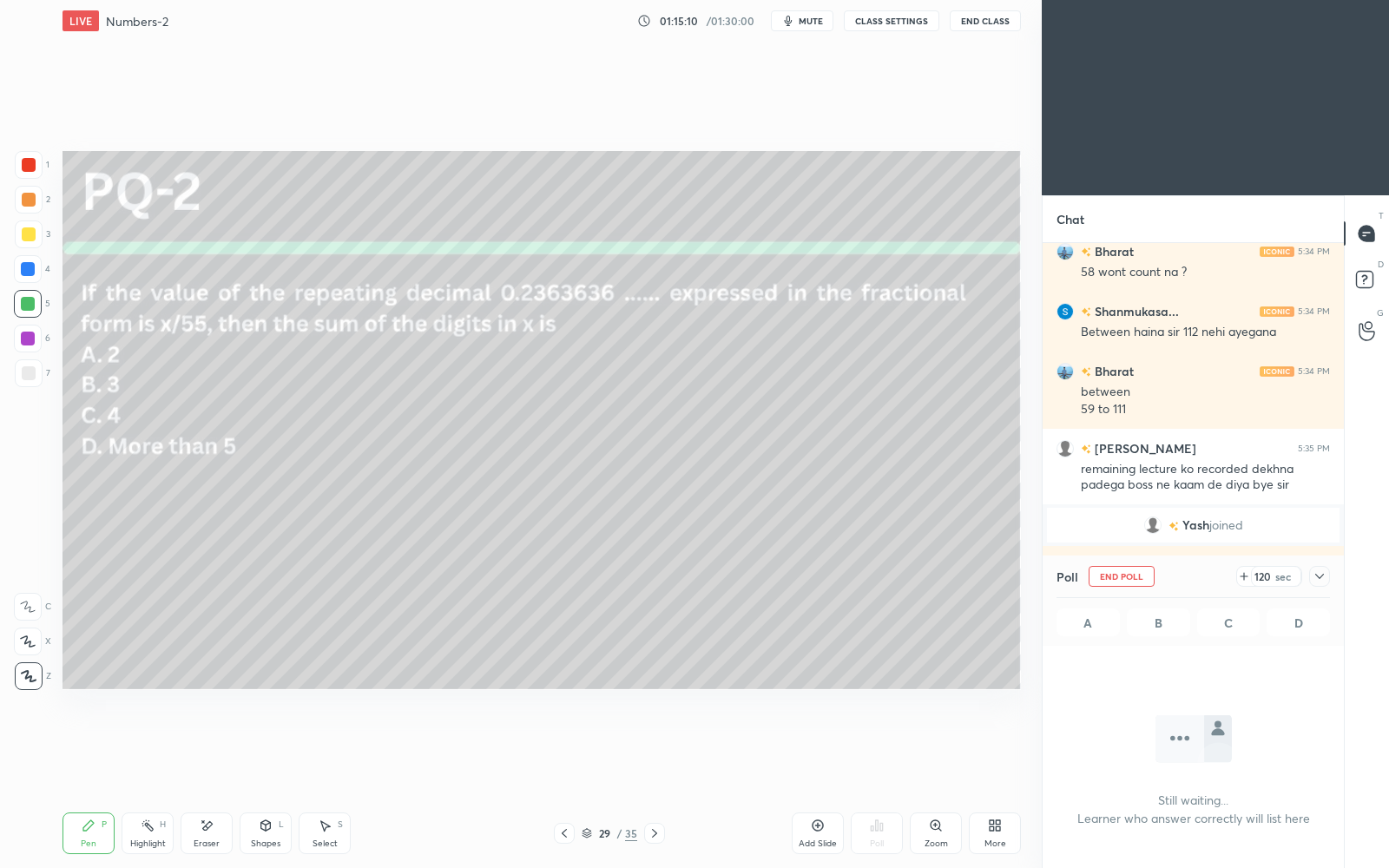
scroll to position [6, 6]
click at [1316, 576] on icon at bounding box center [1319, 577] width 14 height 14
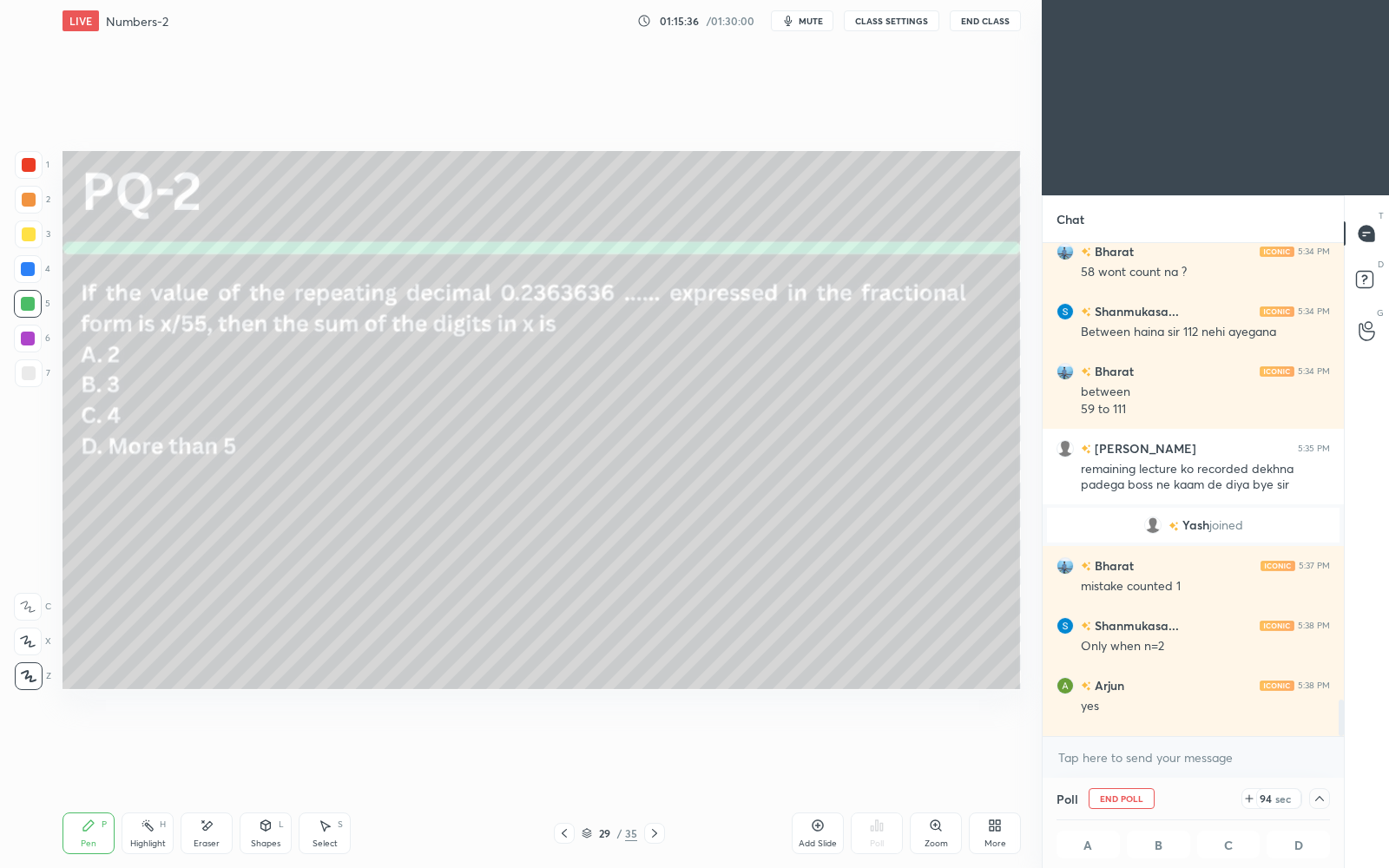
scroll to position [1, 6]
click at [1320, 749] on icon at bounding box center [1319, 799] width 14 height 14
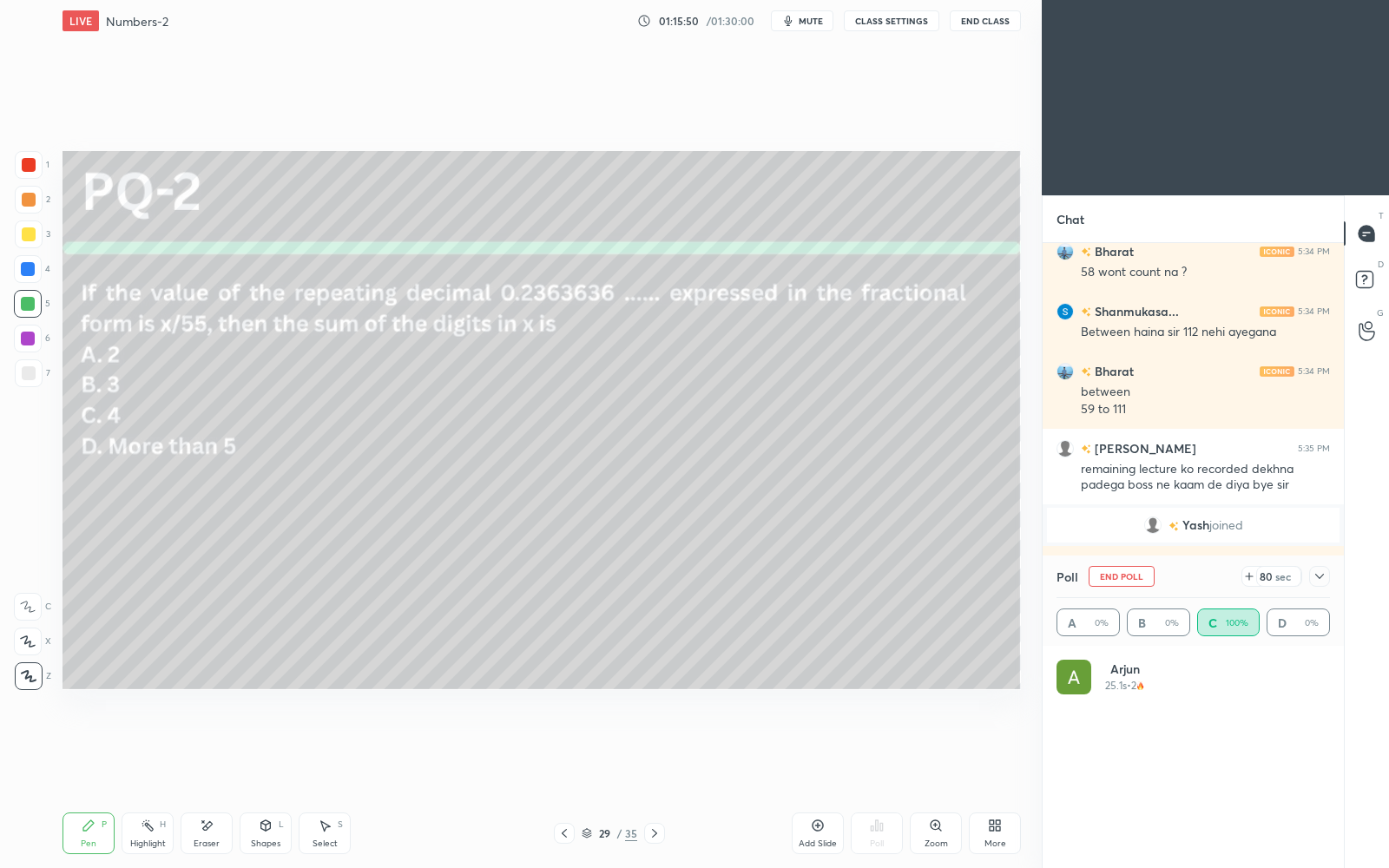
scroll to position [203, 269]
click at [1324, 577] on icon at bounding box center [1319, 577] width 14 height 14
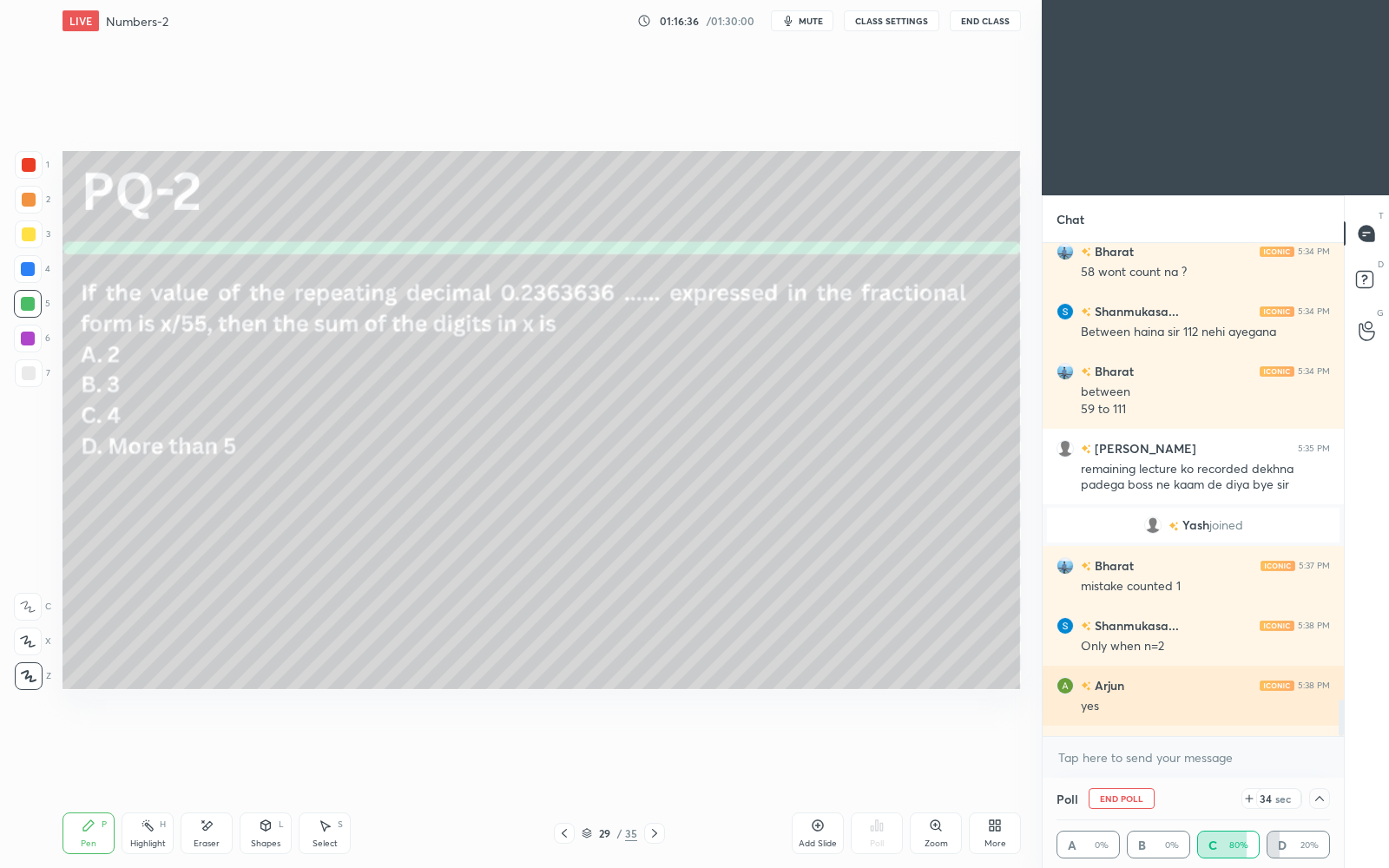
scroll to position [7376, 0]
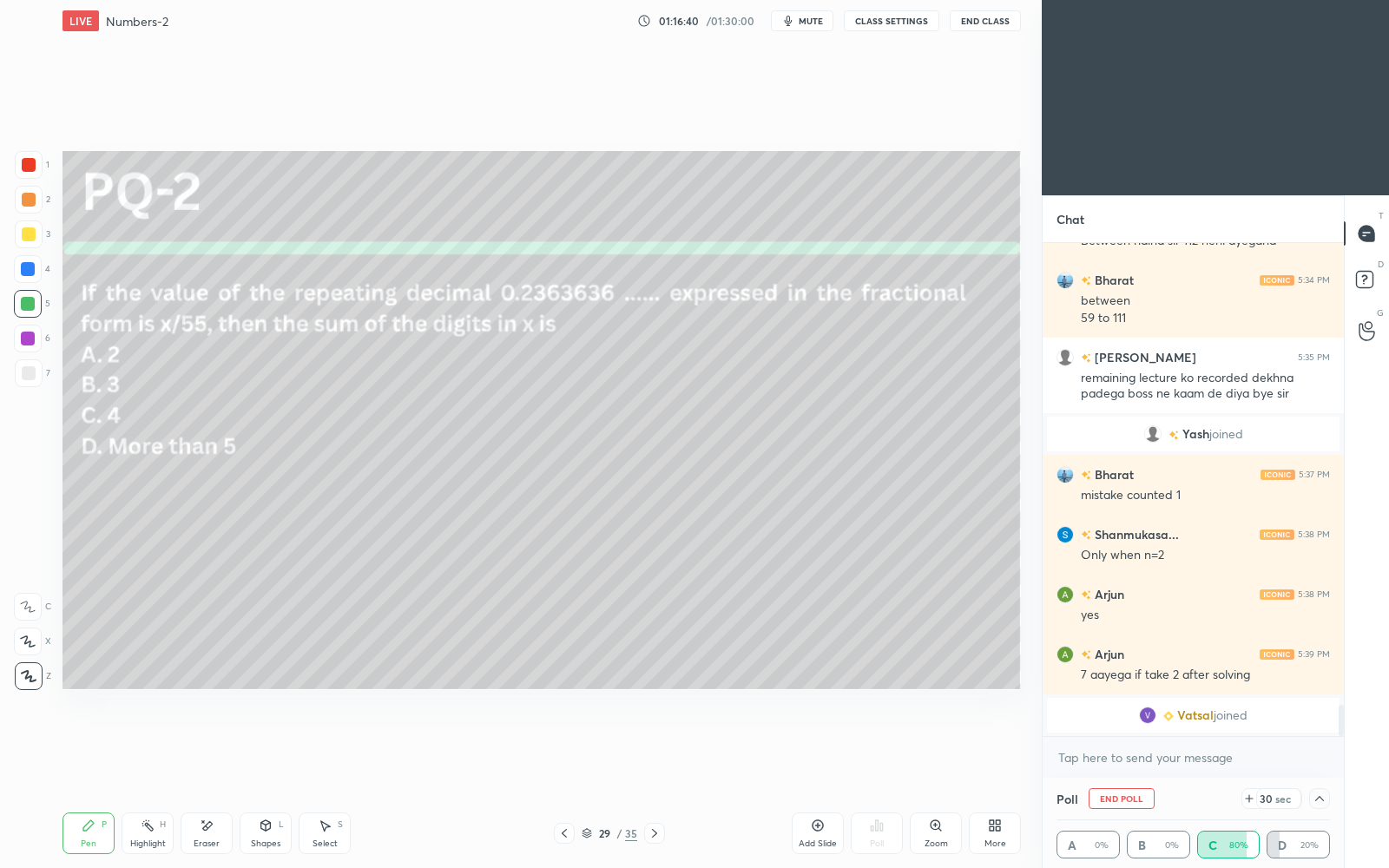
click at [1318, 749] on icon at bounding box center [1319, 799] width 14 height 14
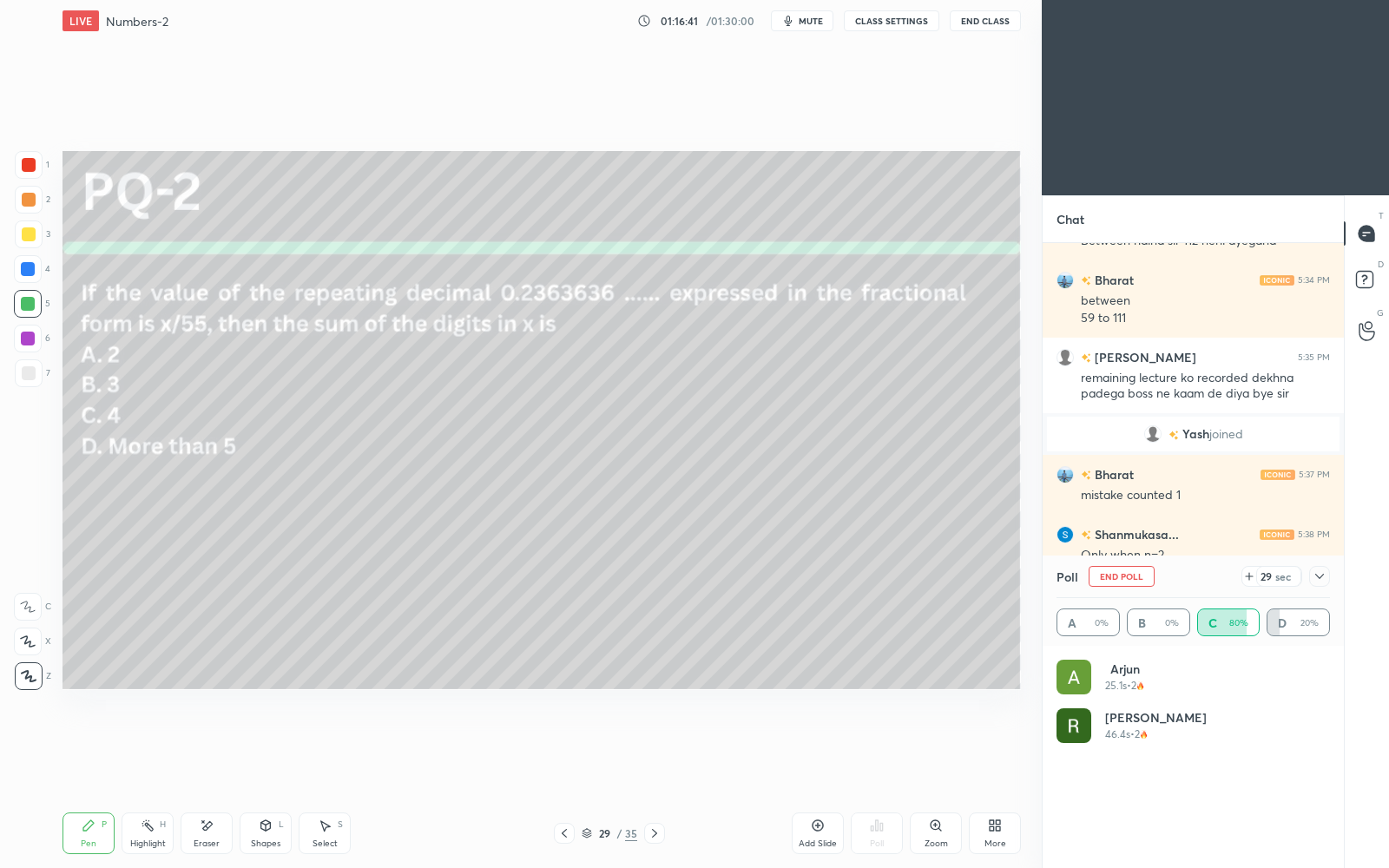
scroll to position [203, 269]
click at [1324, 576] on icon at bounding box center [1319, 577] width 14 height 14
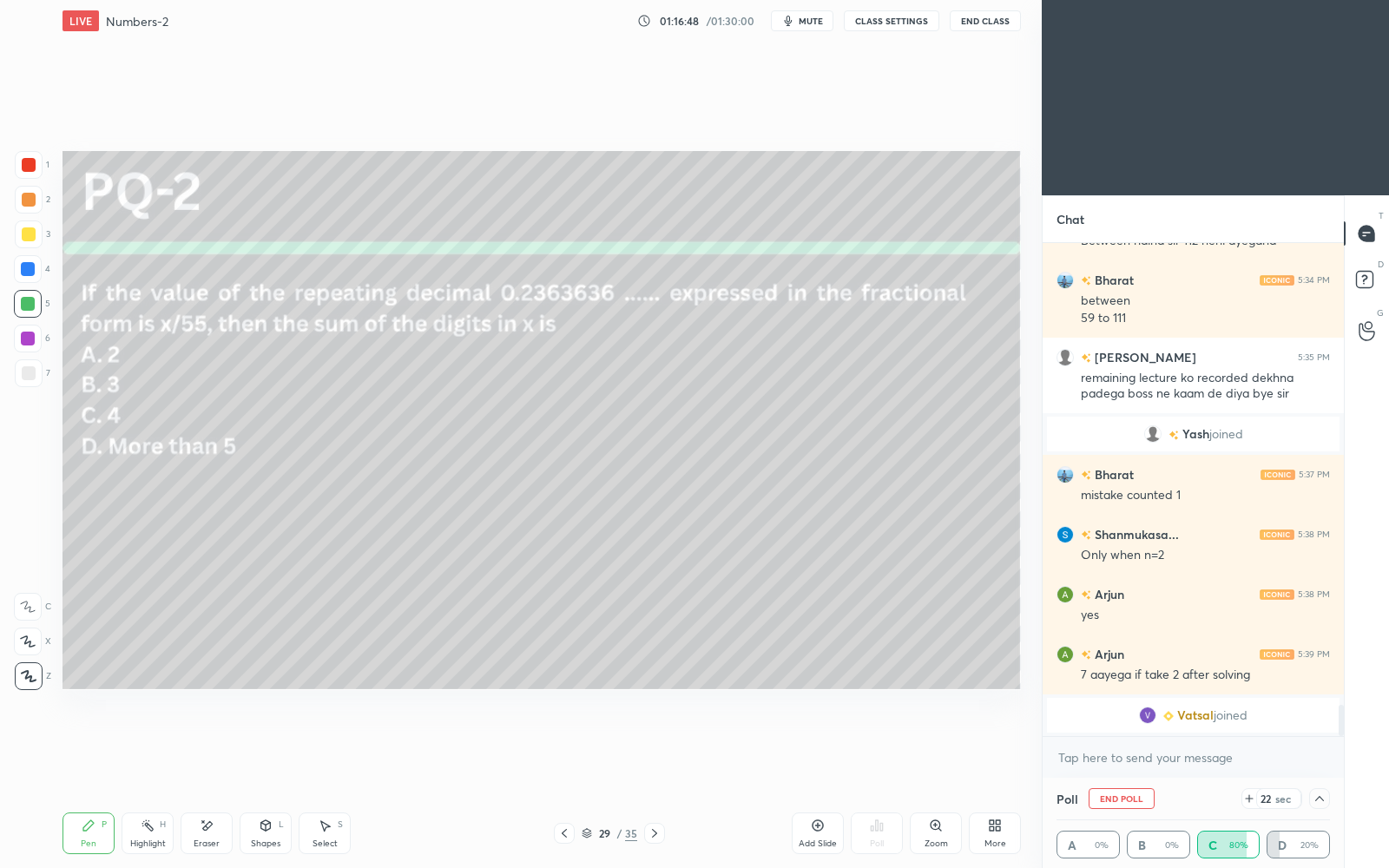
scroll to position [1, 6]
click at [1169, 749] on div "Poll" at bounding box center [1193, 799] width 274 height 42
click at [1313, 749] on icon at bounding box center [1319, 799] width 14 height 14
type textarea "x"
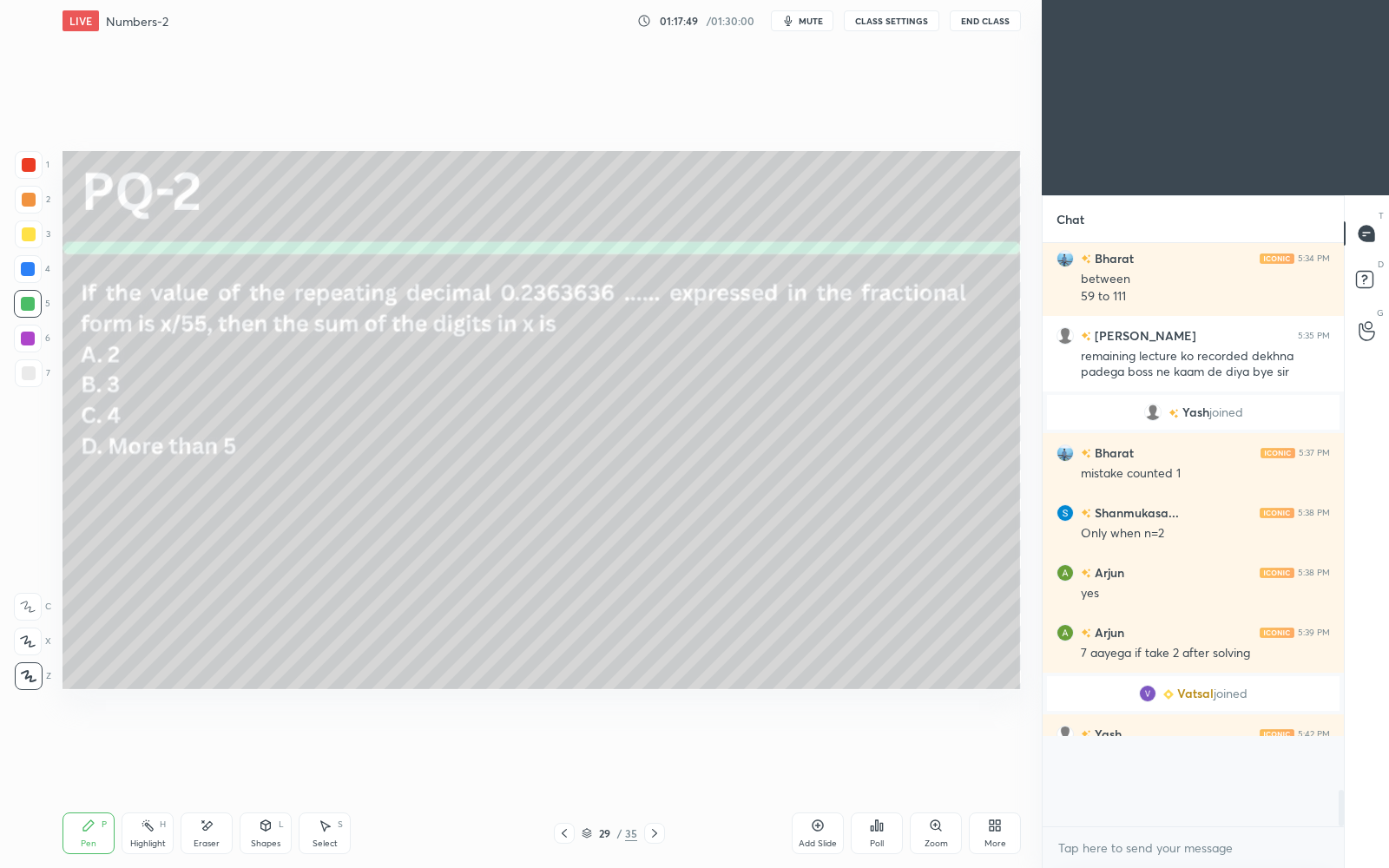
scroll to position [6, 6]
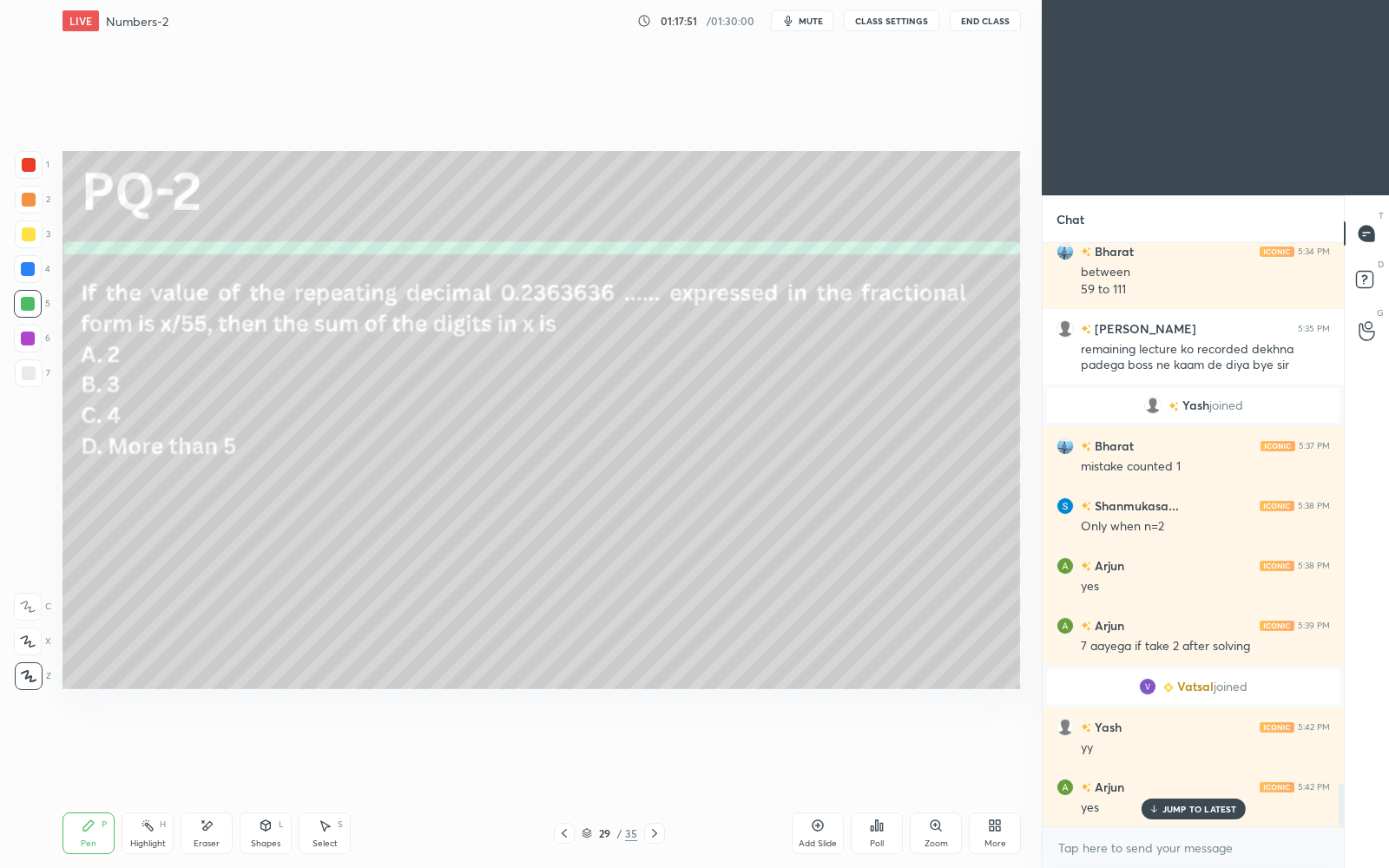
click at [1179, 749] on p "JUMP TO LATEST" at bounding box center [1200, 809] width 75 height 10
click at [656, 749] on icon at bounding box center [654, 833] width 14 height 14
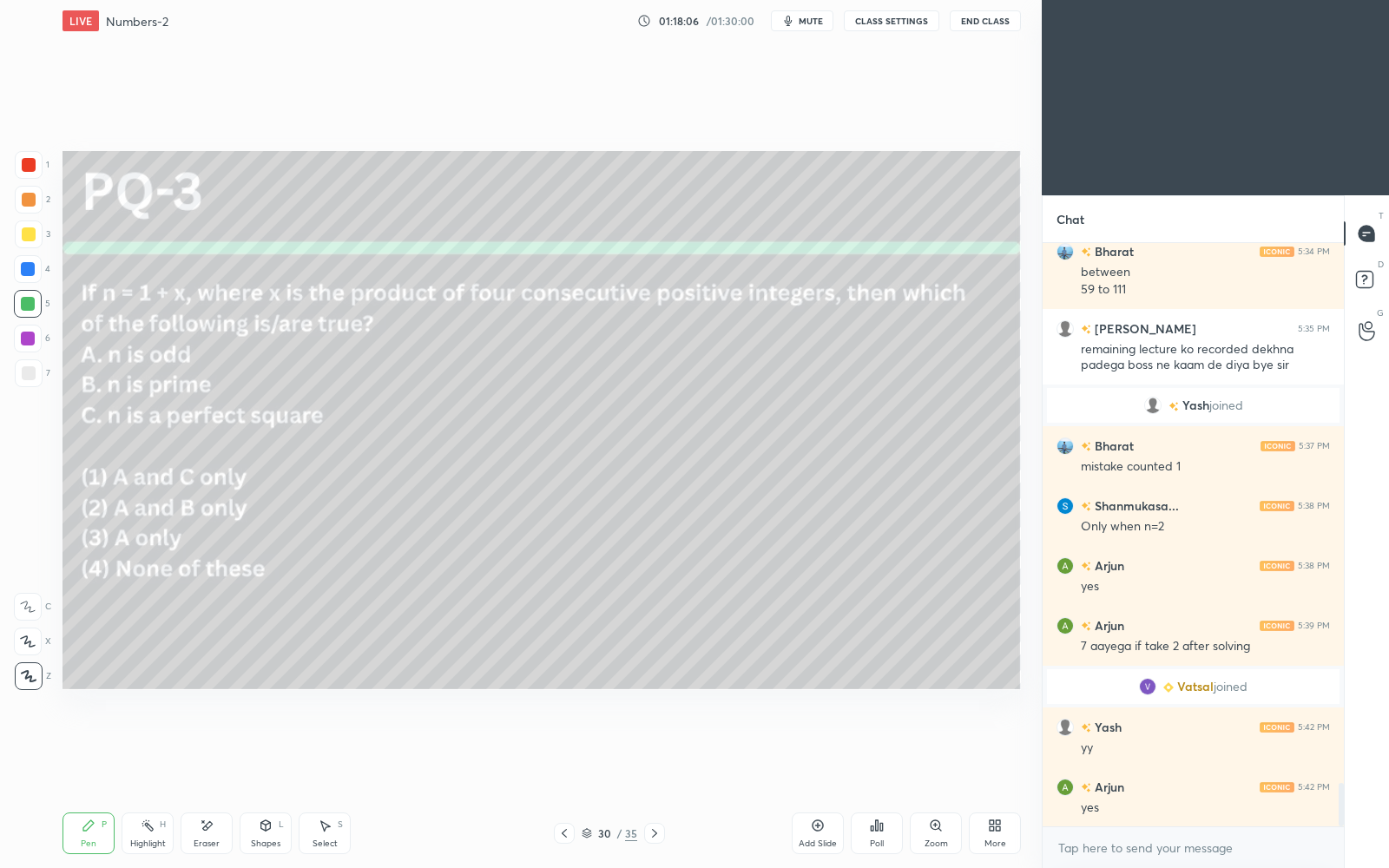
click at [885, 749] on div "Poll" at bounding box center [877, 833] width 52 height 42
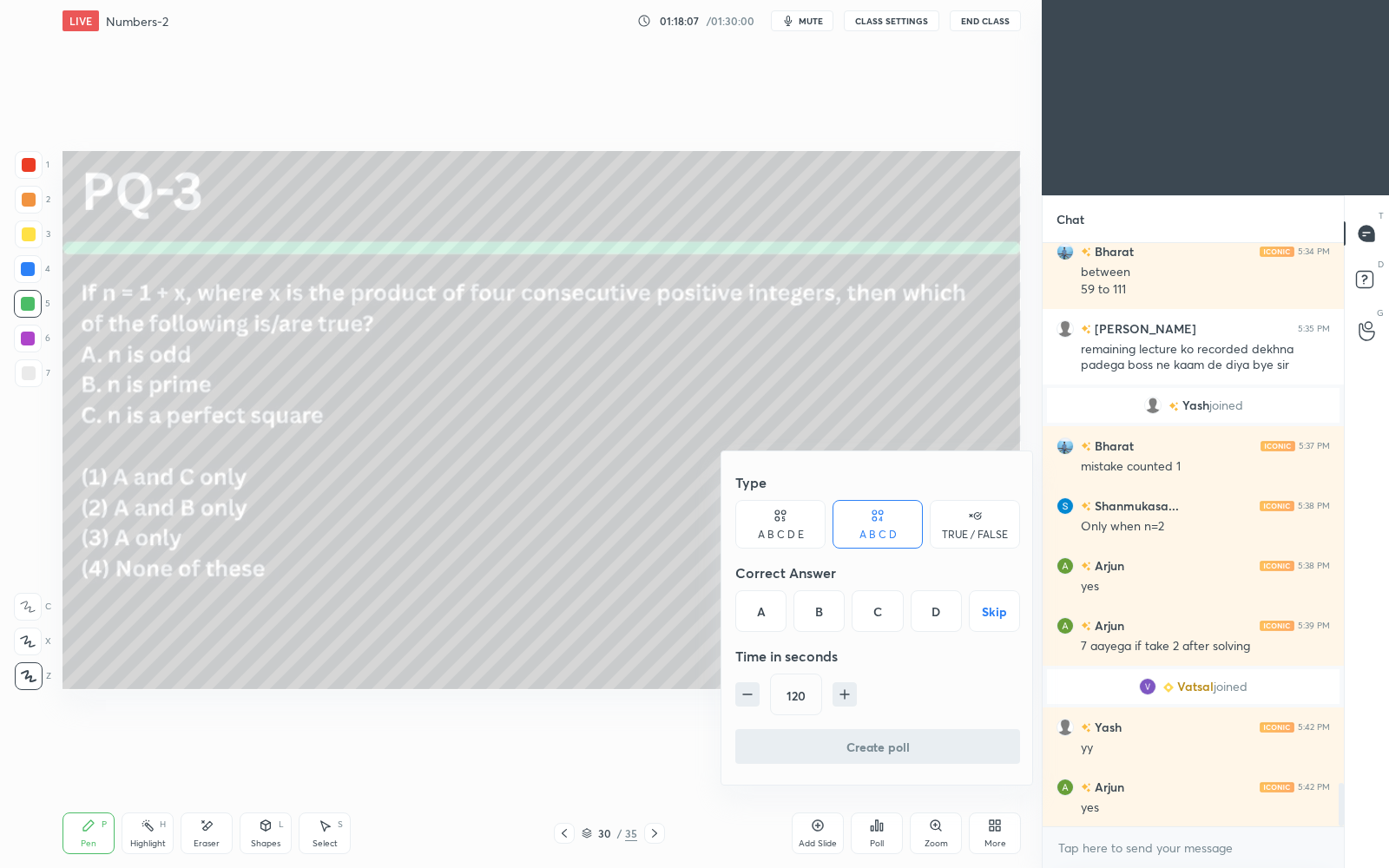
click at [769, 610] on div "A" at bounding box center [761, 611] width 52 height 42
click at [841, 689] on icon "button" at bounding box center [845, 695] width 18 height 18
type input "150"
click at [868, 743] on button "Create poll" at bounding box center [877, 747] width 285 height 35
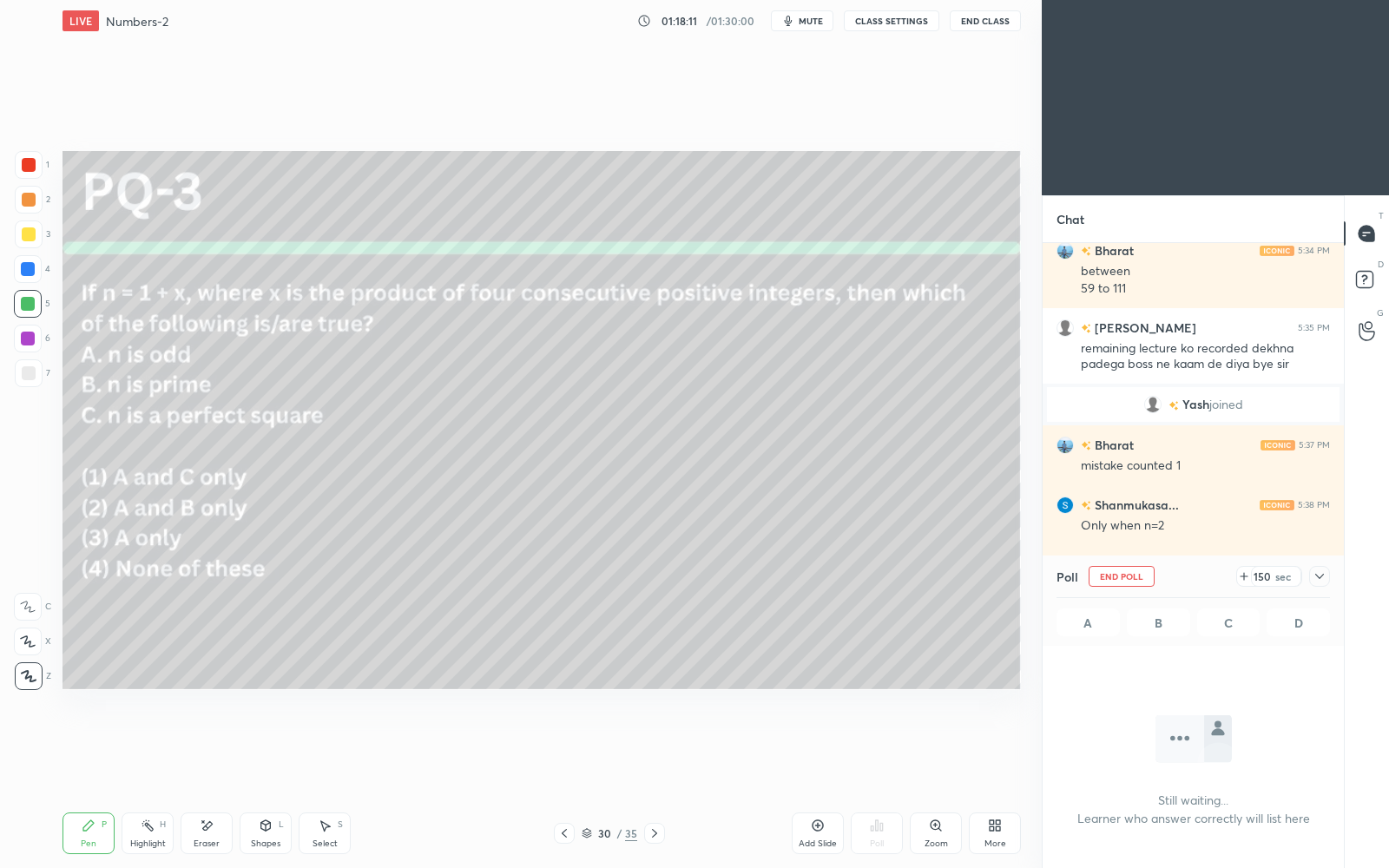
scroll to position [488, 297]
click at [1325, 576] on icon at bounding box center [1319, 577] width 14 height 14
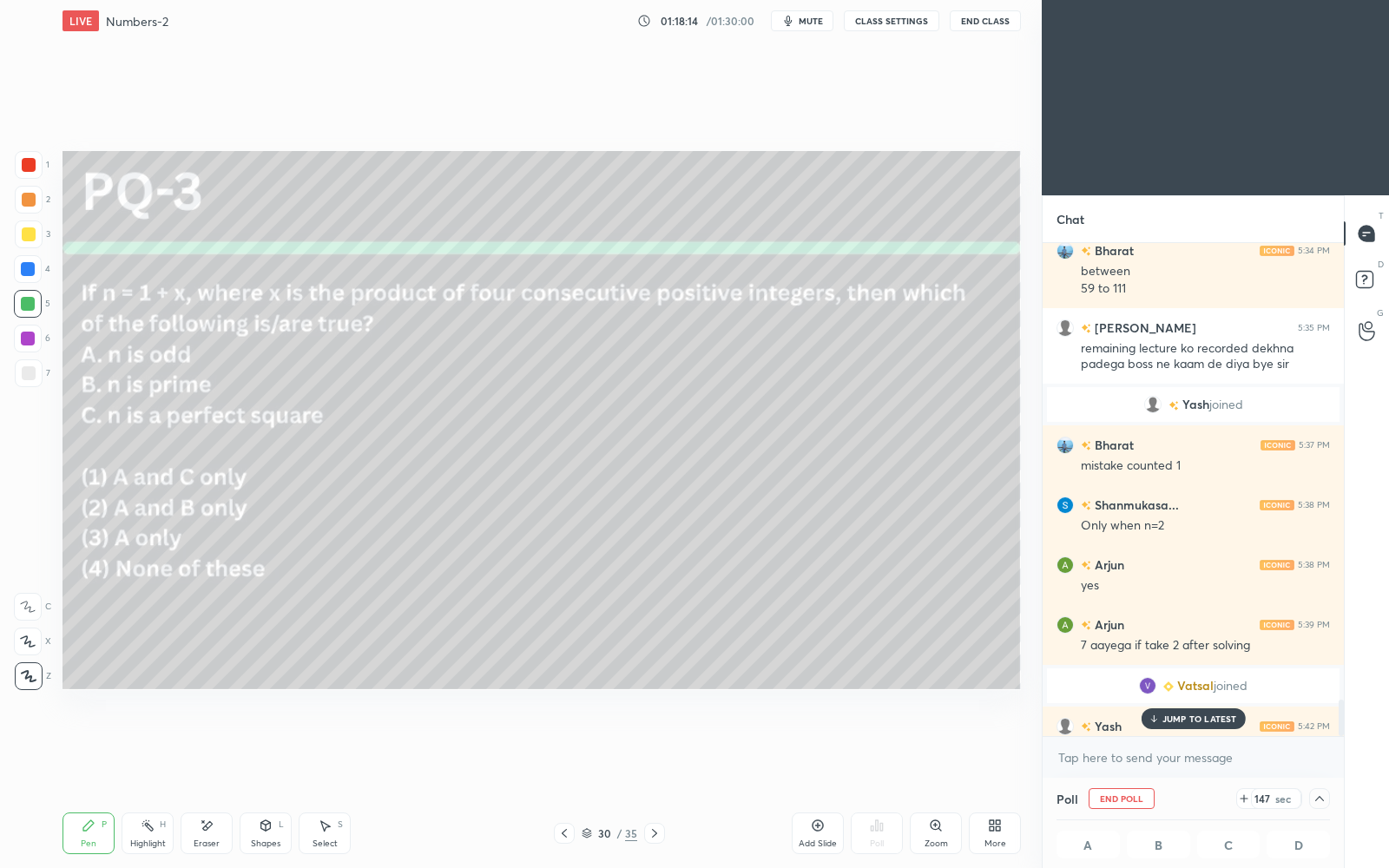
click at [1164, 716] on p "JUMP TO LATEST" at bounding box center [1200, 719] width 75 height 10
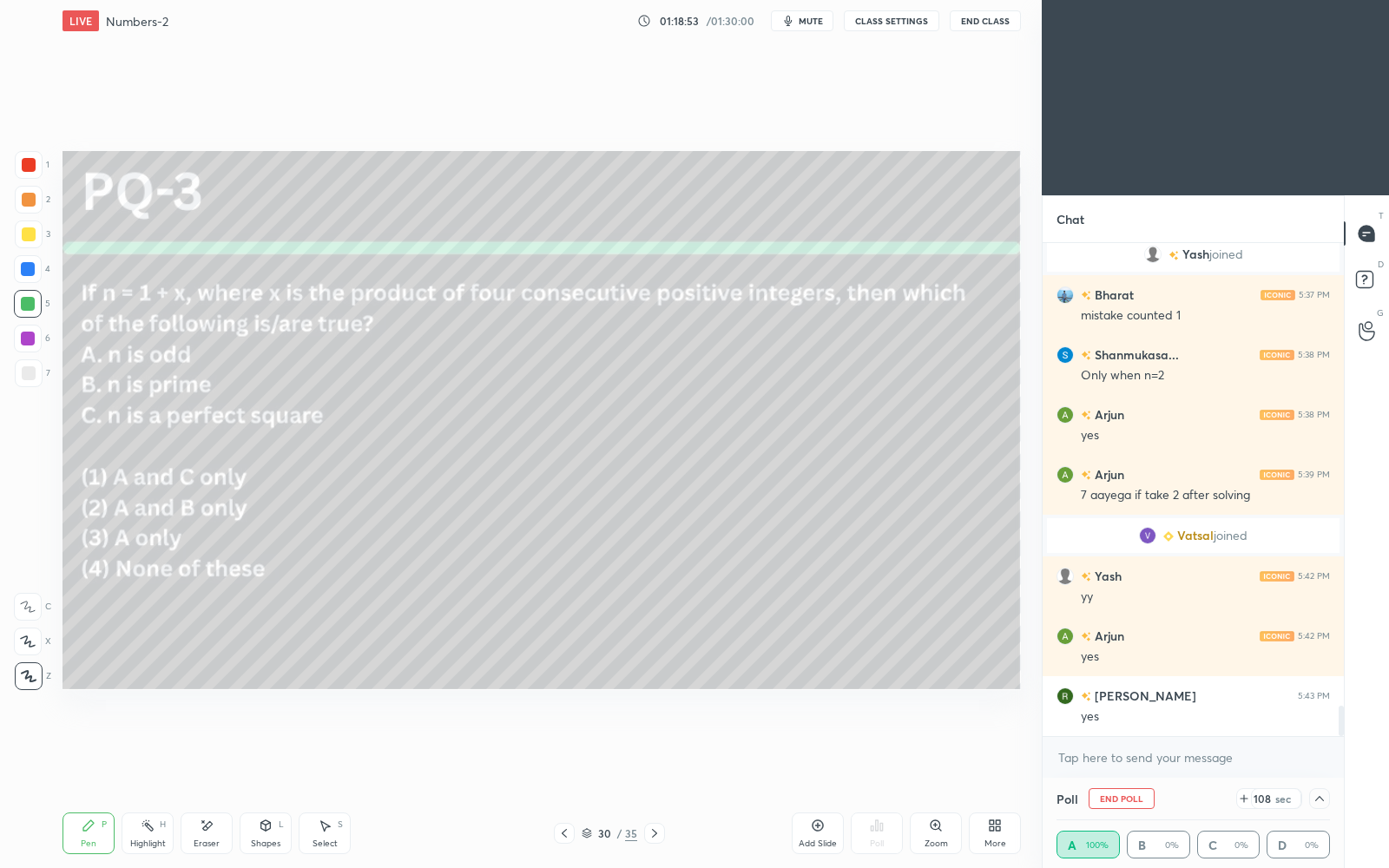
scroll to position [1, 6]
click at [1323, 749] on icon at bounding box center [1319, 799] width 14 height 14
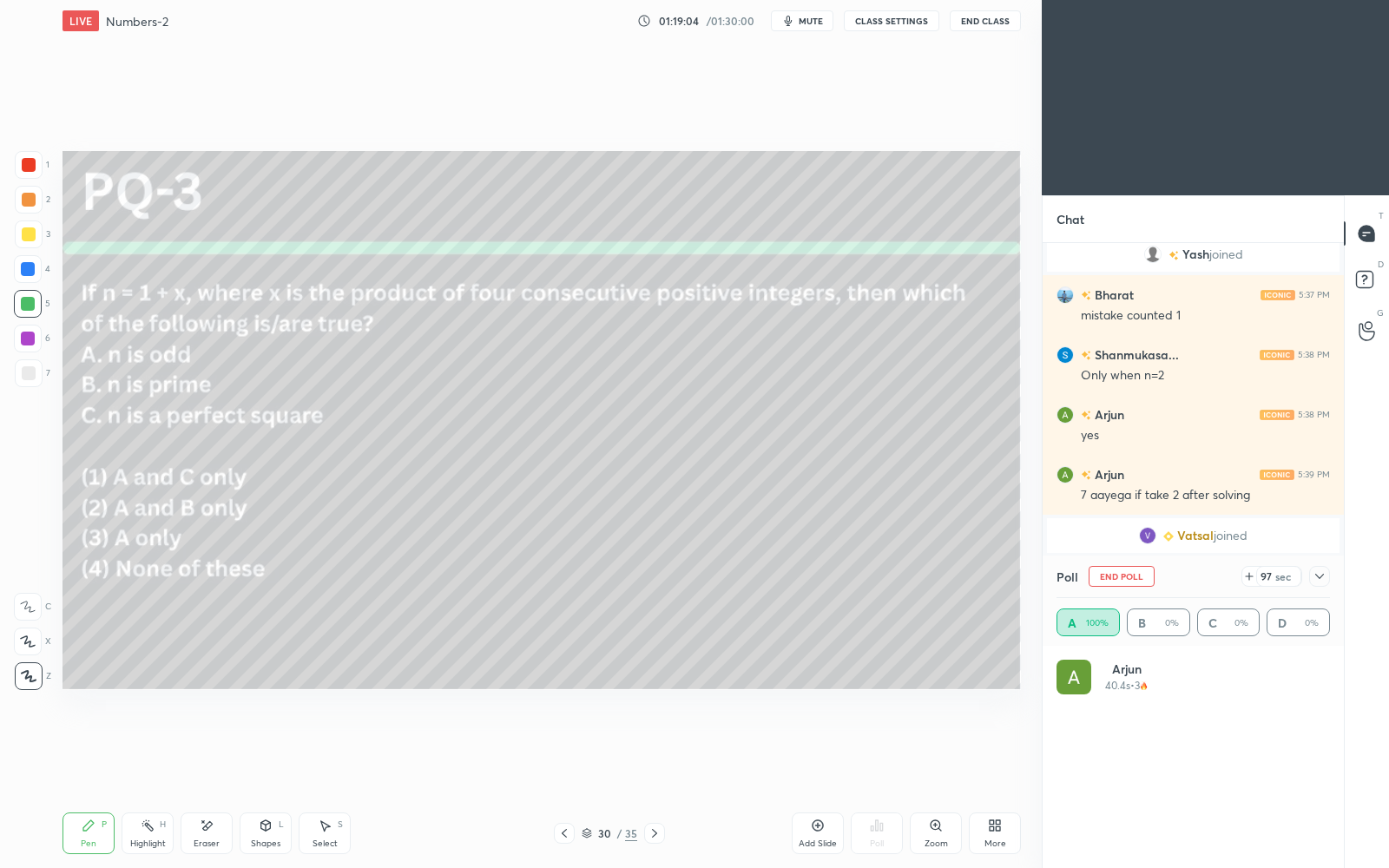
scroll to position [203, 269]
click at [1314, 576] on icon at bounding box center [1319, 577] width 14 height 14
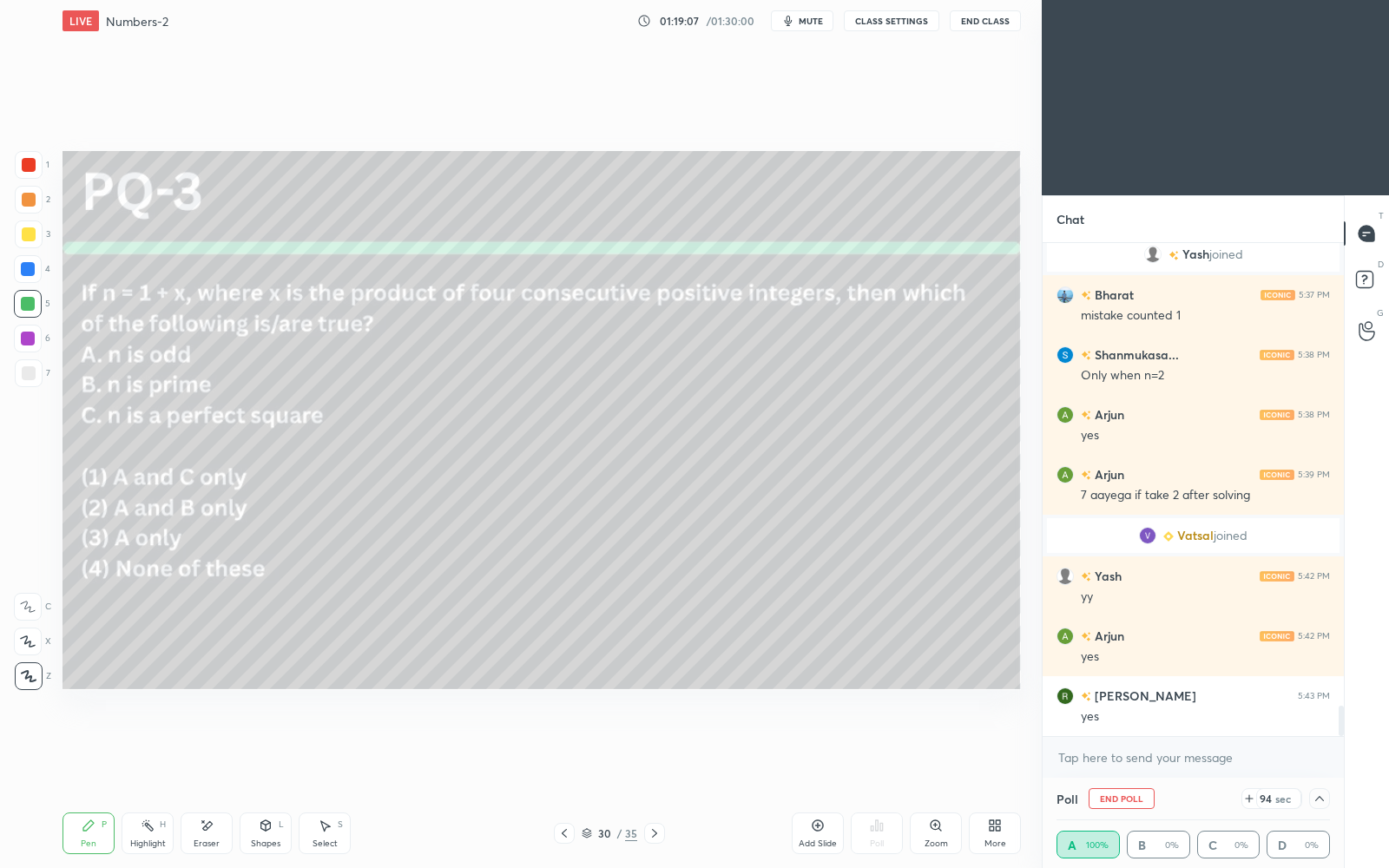
scroll to position [1, 6]
click at [1327, 749] on div at bounding box center [1320, 799] width 21 height 21
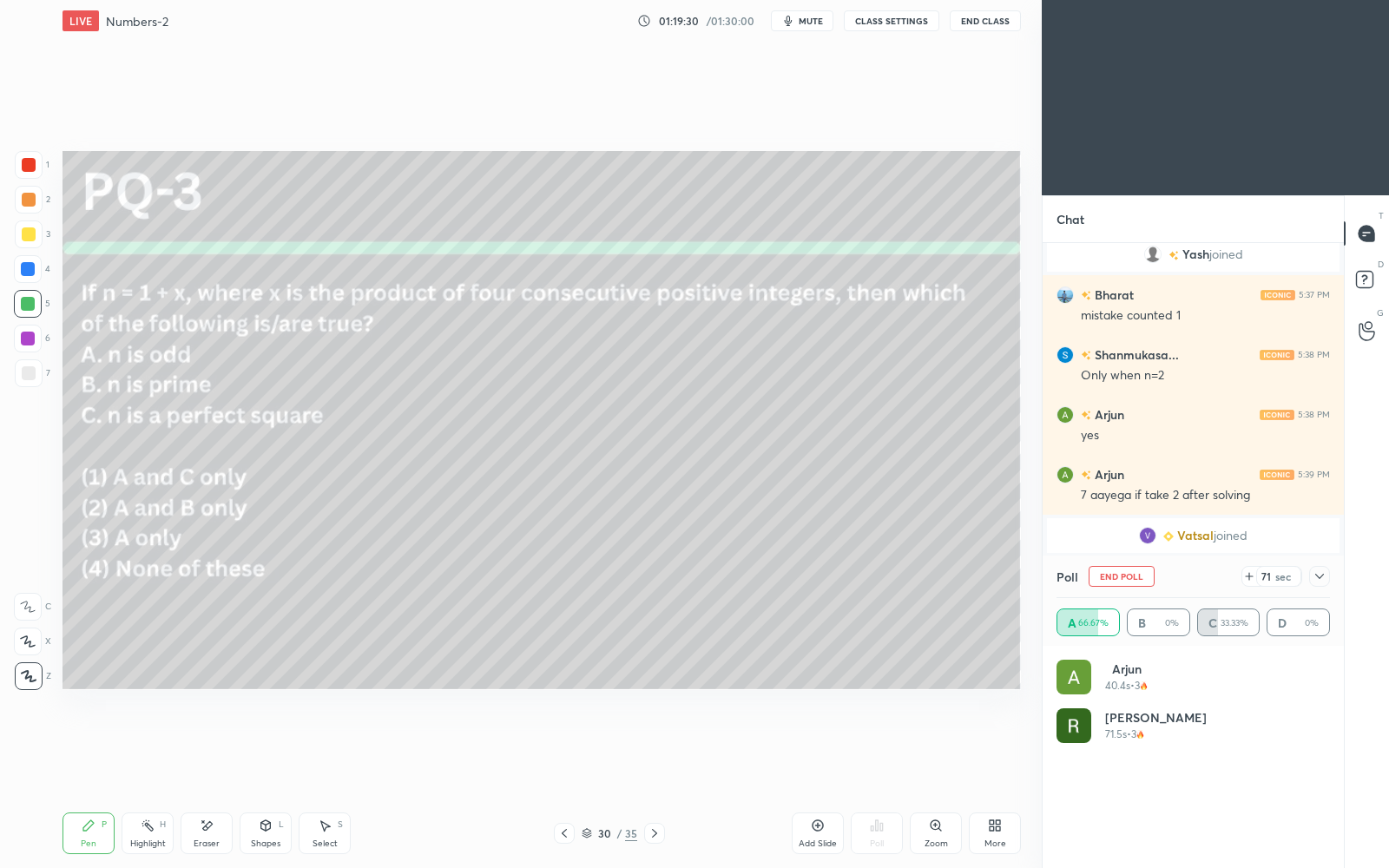
scroll to position [203, 269]
click at [1322, 577] on icon at bounding box center [1319, 577] width 8 height 6
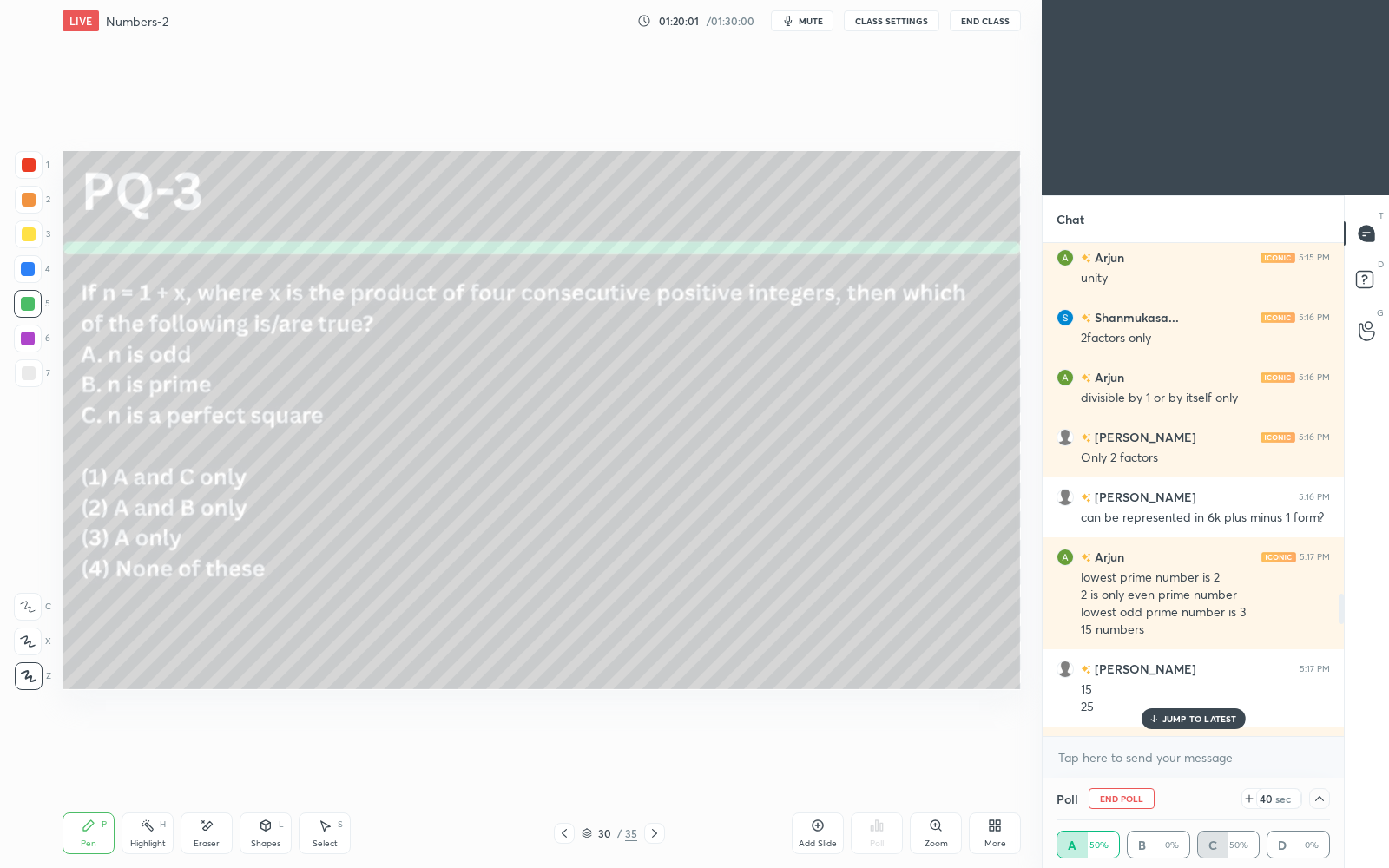
scroll to position [4791, 0]
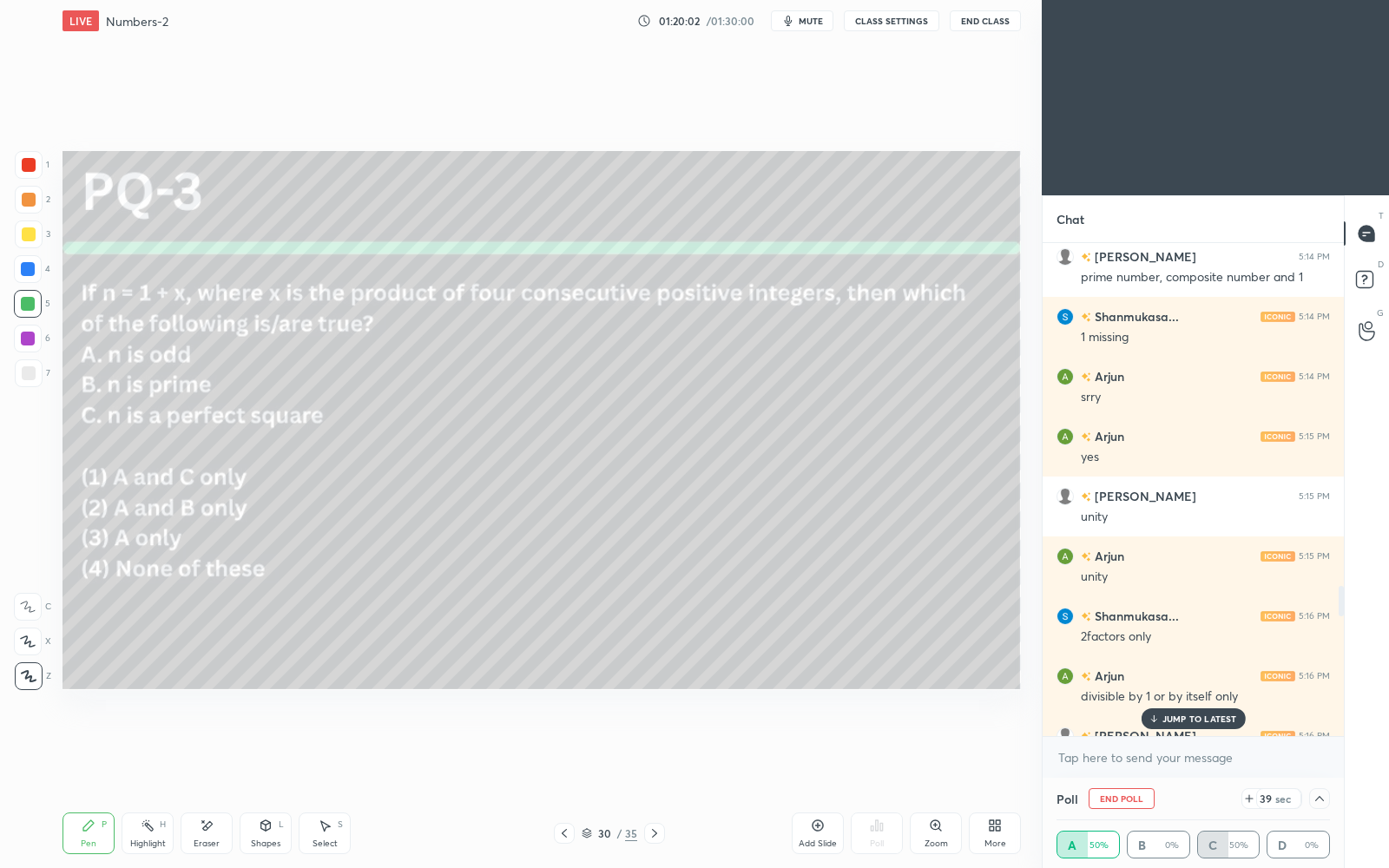
click at [1187, 715] on p "JUMP TO LATEST" at bounding box center [1200, 719] width 75 height 10
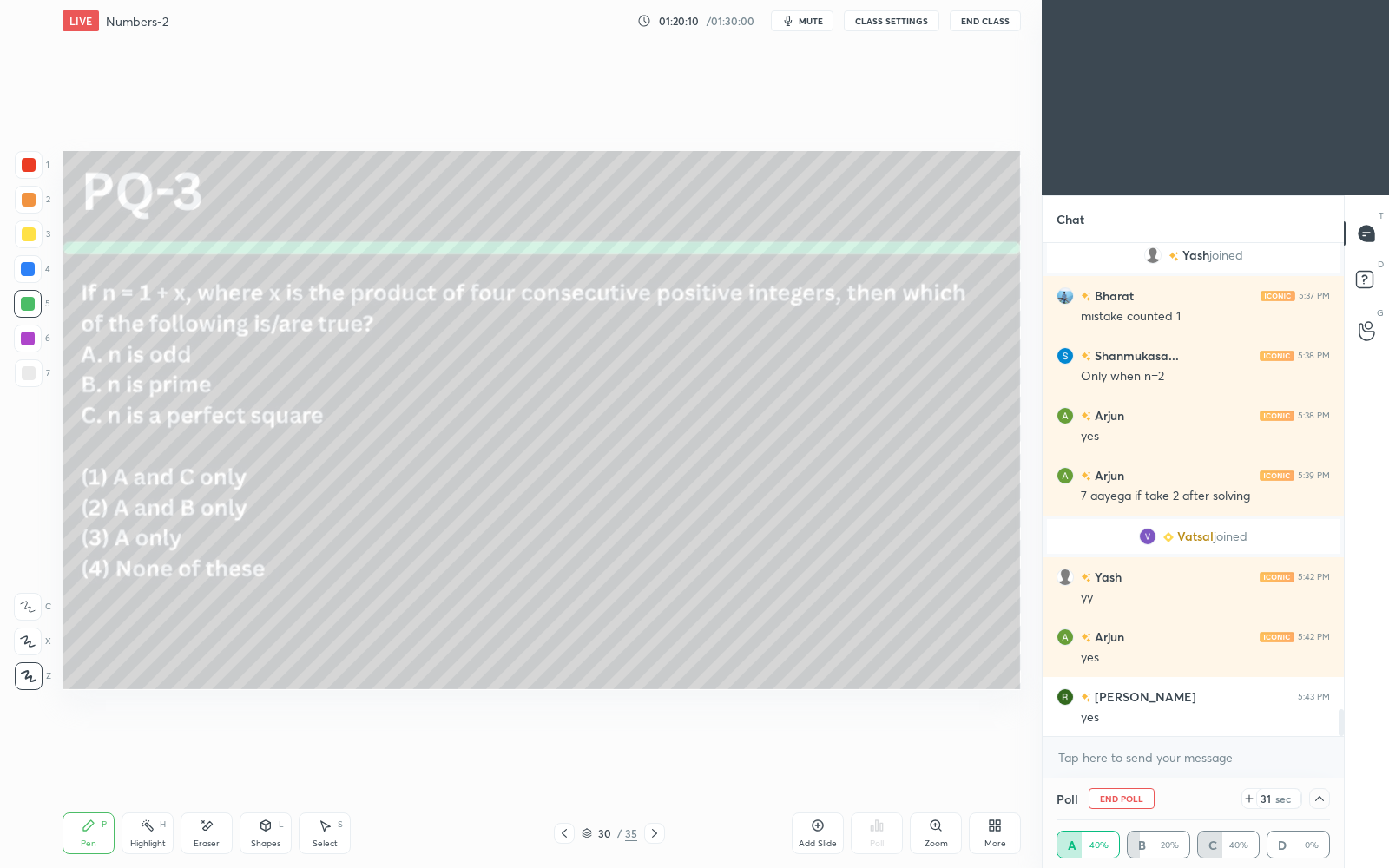
click at [1324, 749] on icon at bounding box center [1319, 799] width 14 height 14
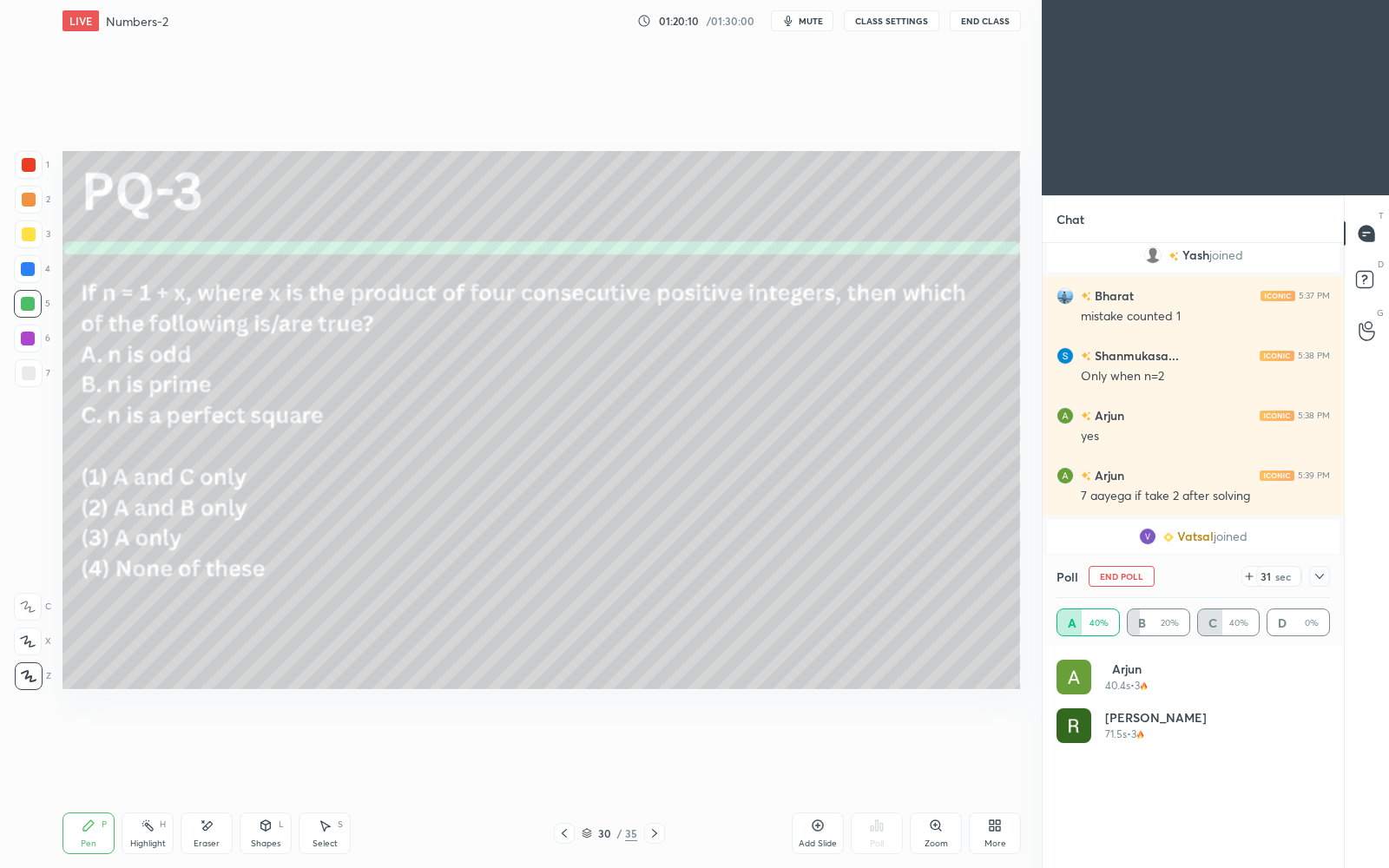
scroll to position [203, 269]
click at [1322, 574] on icon at bounding box center [1319, 577] width 14 height 14
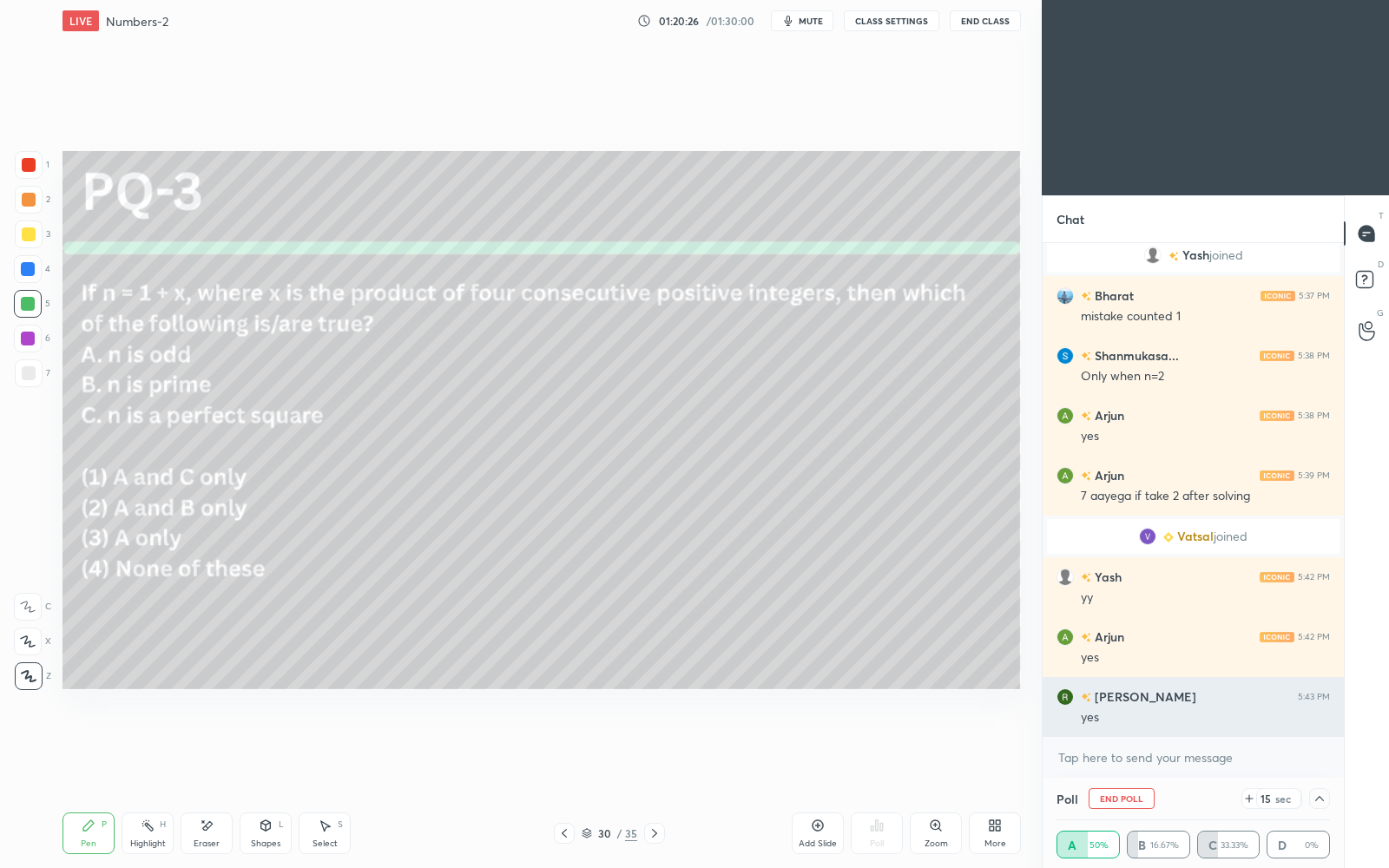
scroll to position [8622, 0]
click at [1322, 749] on icon at bounding box center [1319, 799] width 14 height 14
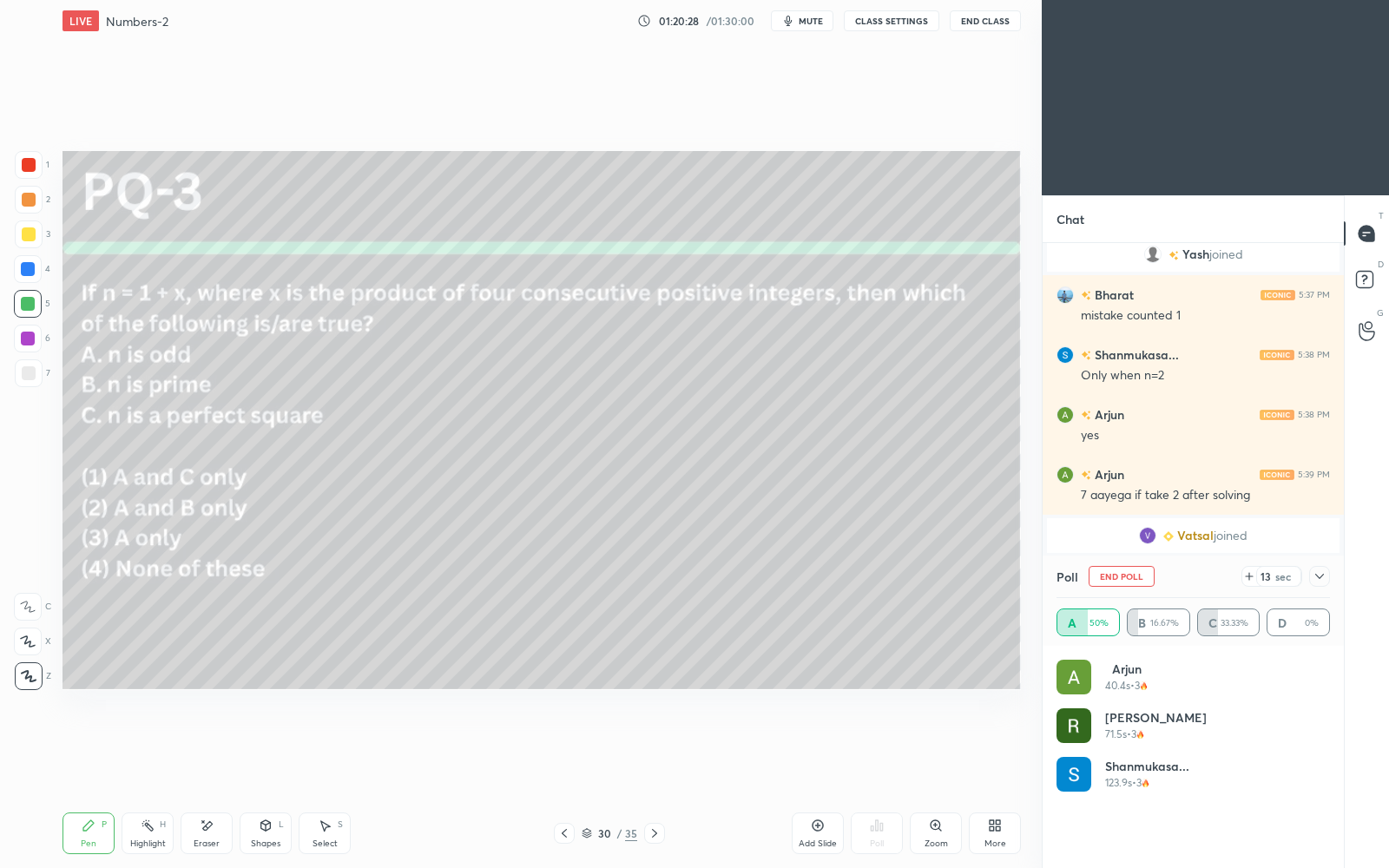
scroll to position [203, 269]
click at [1320, 575] on icon at bounding box center [1319, 577] width 14 height 14
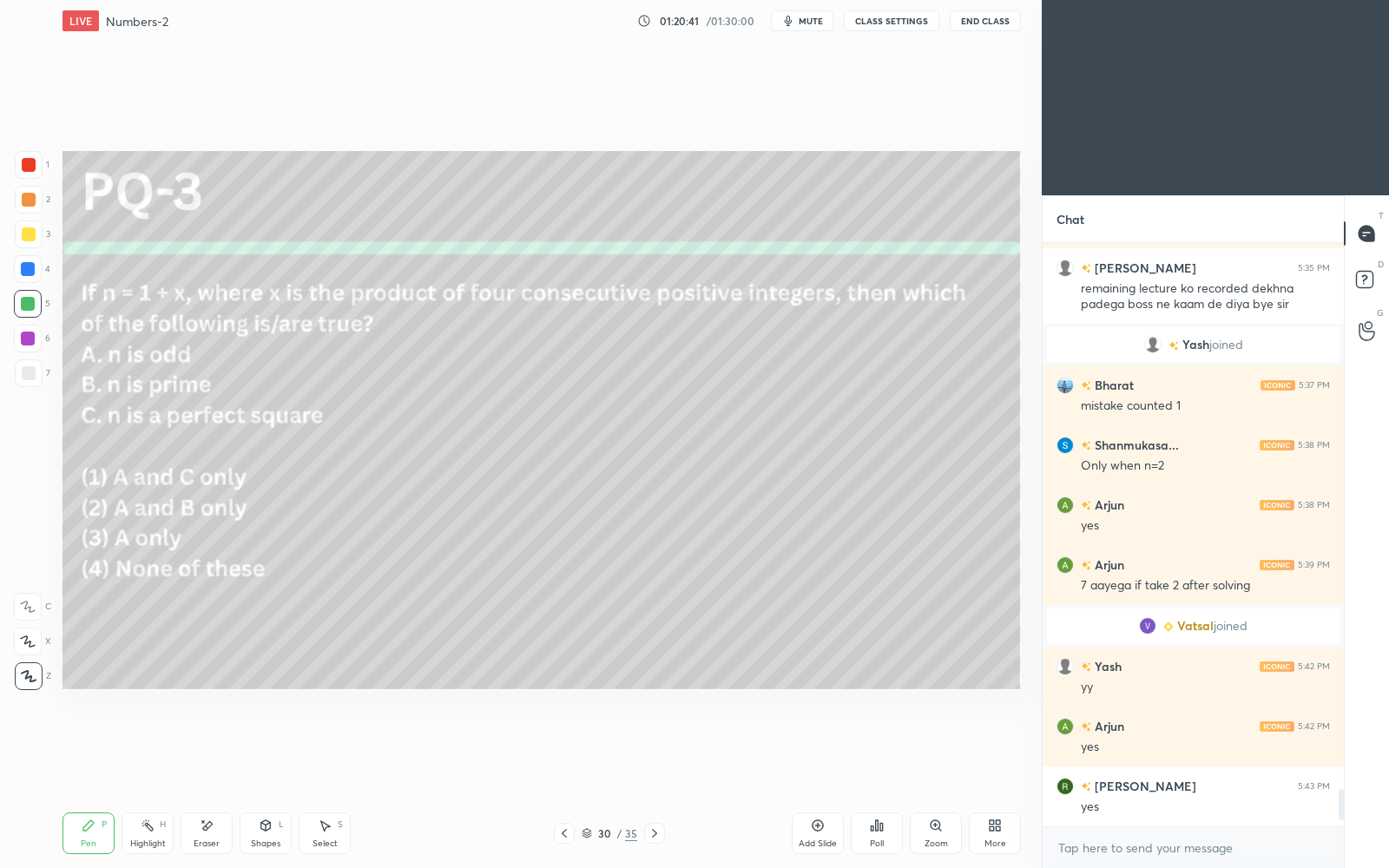
scroll to position [621, 297]
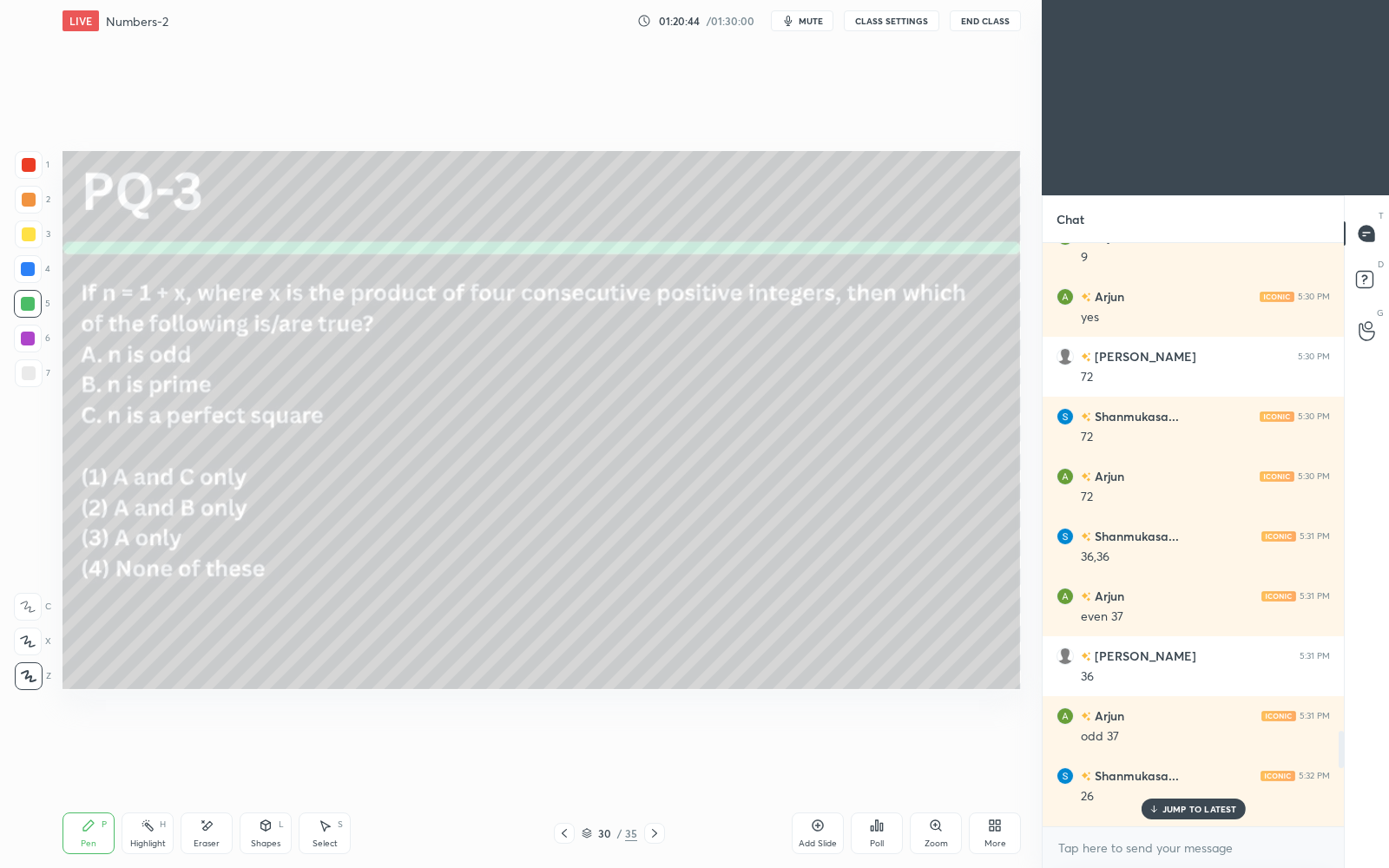
click at [1184, 749] on p "JUMP TO LATEST" at bounding box center [1200, 809] width 75 height 10
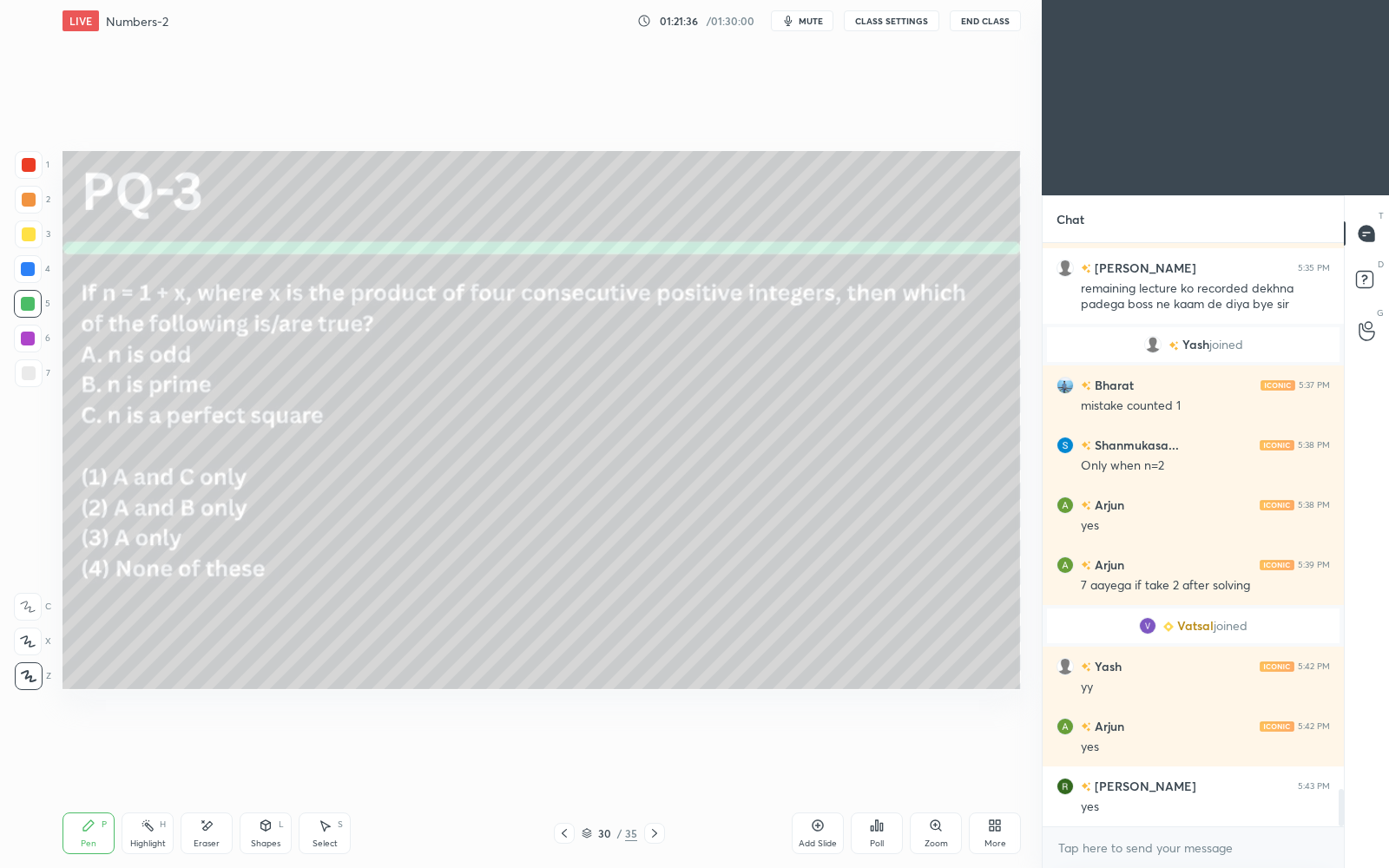
scroll to position [8591, 0]
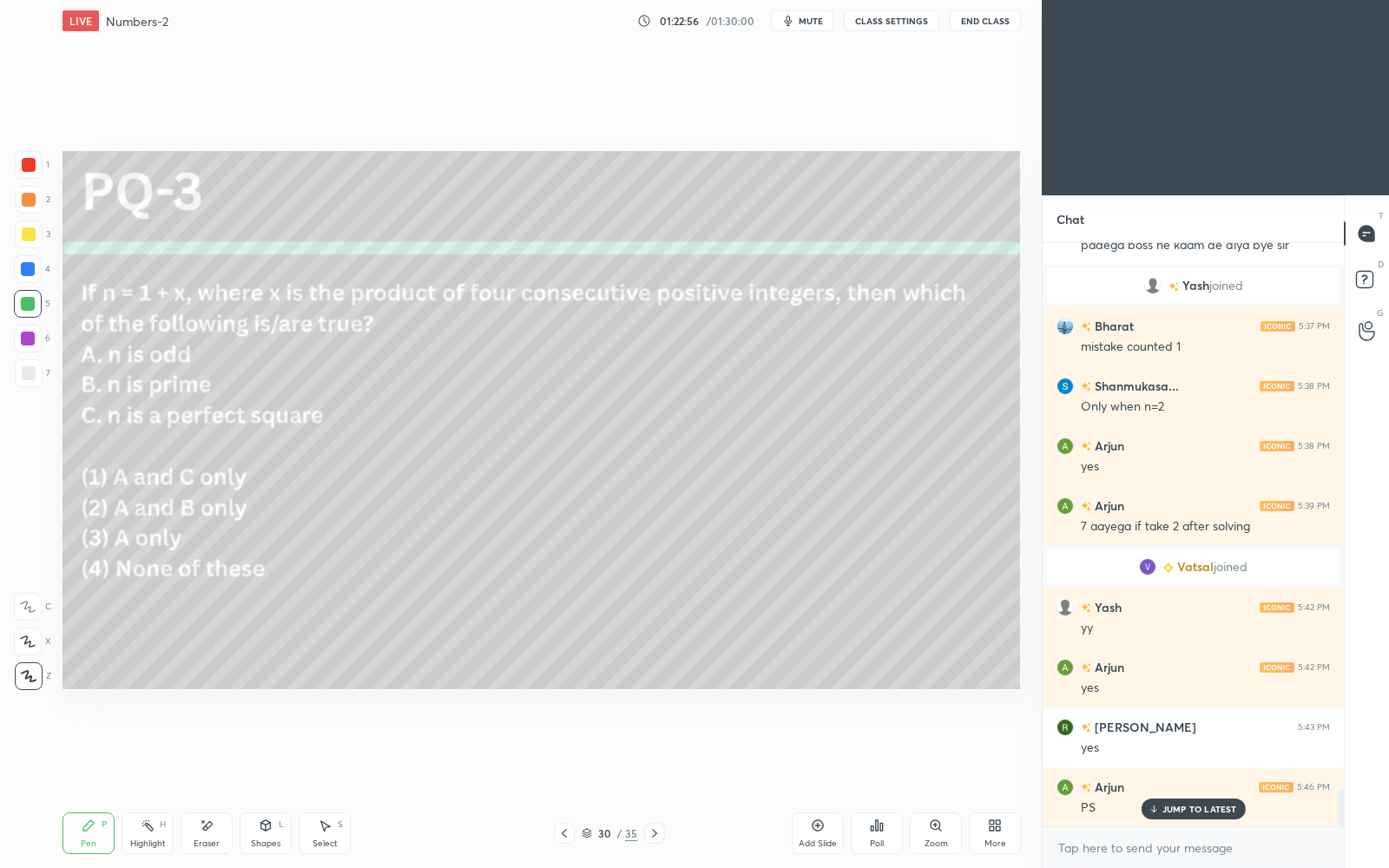
click at [1192, 749] on div "JUMP TO LATEST" at bounding box center [1193, 809] width 104 height 21
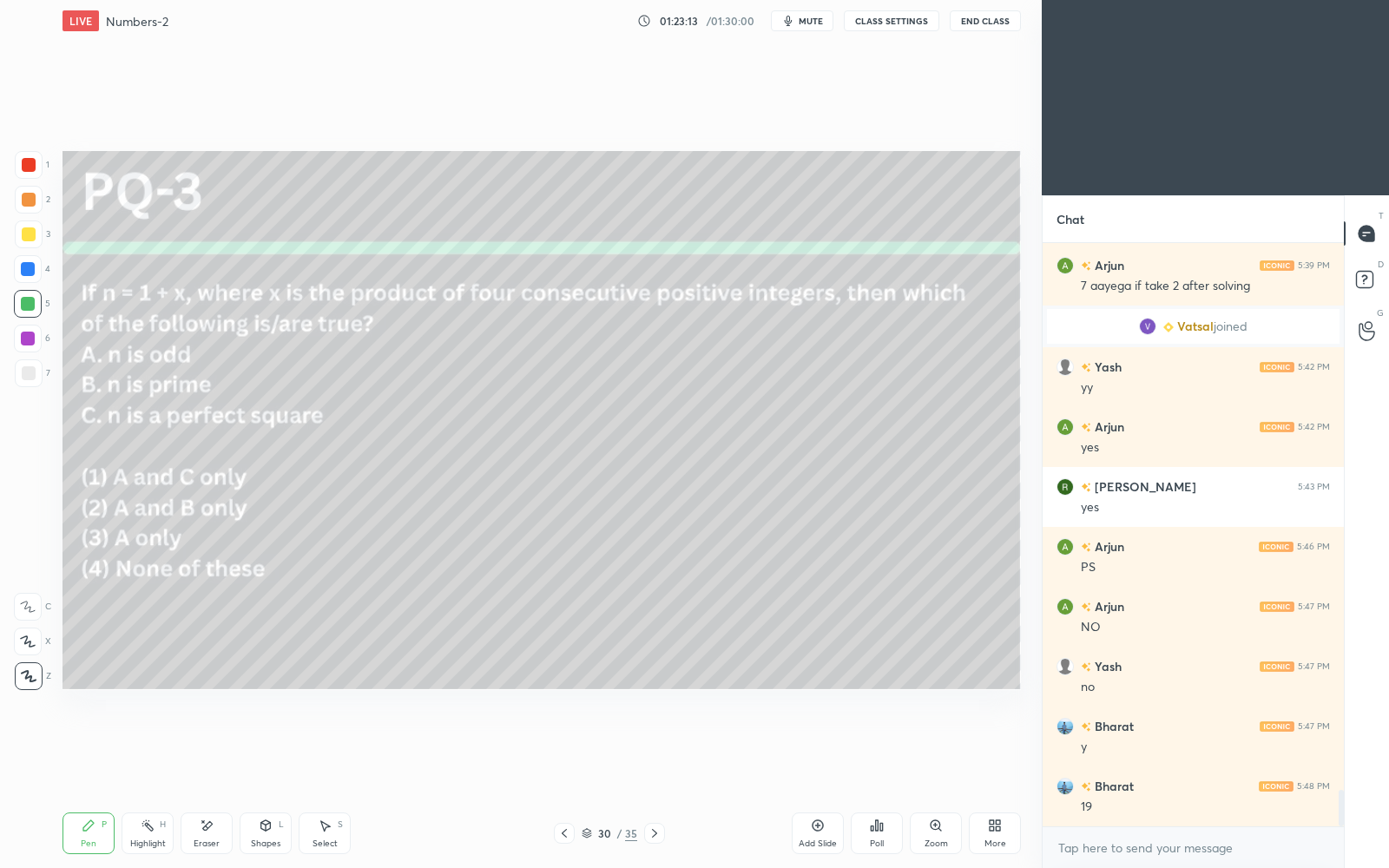
scroll to position [8890, 0]
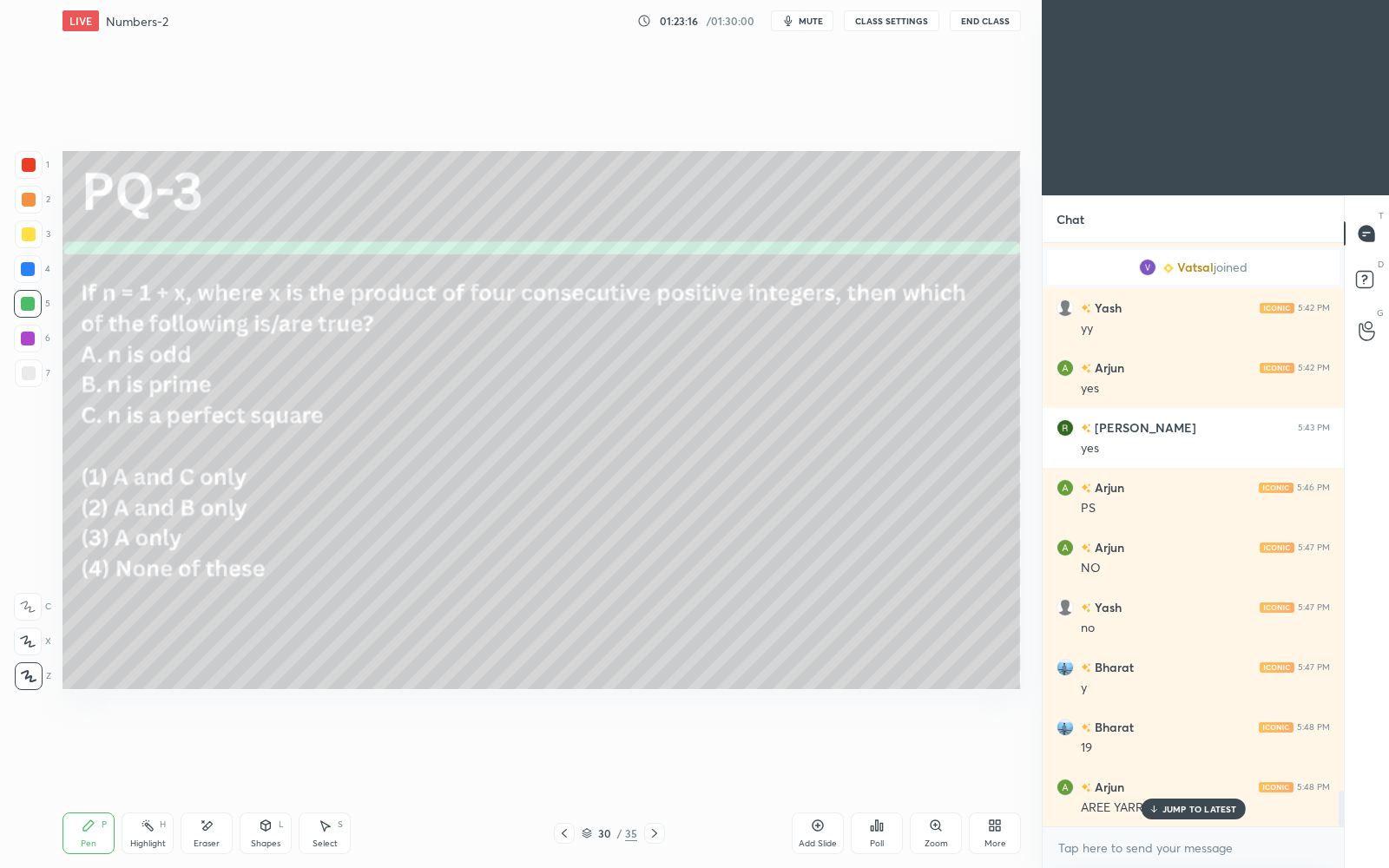
click at [1189, 749] on div "JUMP TO LATEST" at bounding box center [1193, 809] width 104 height 21
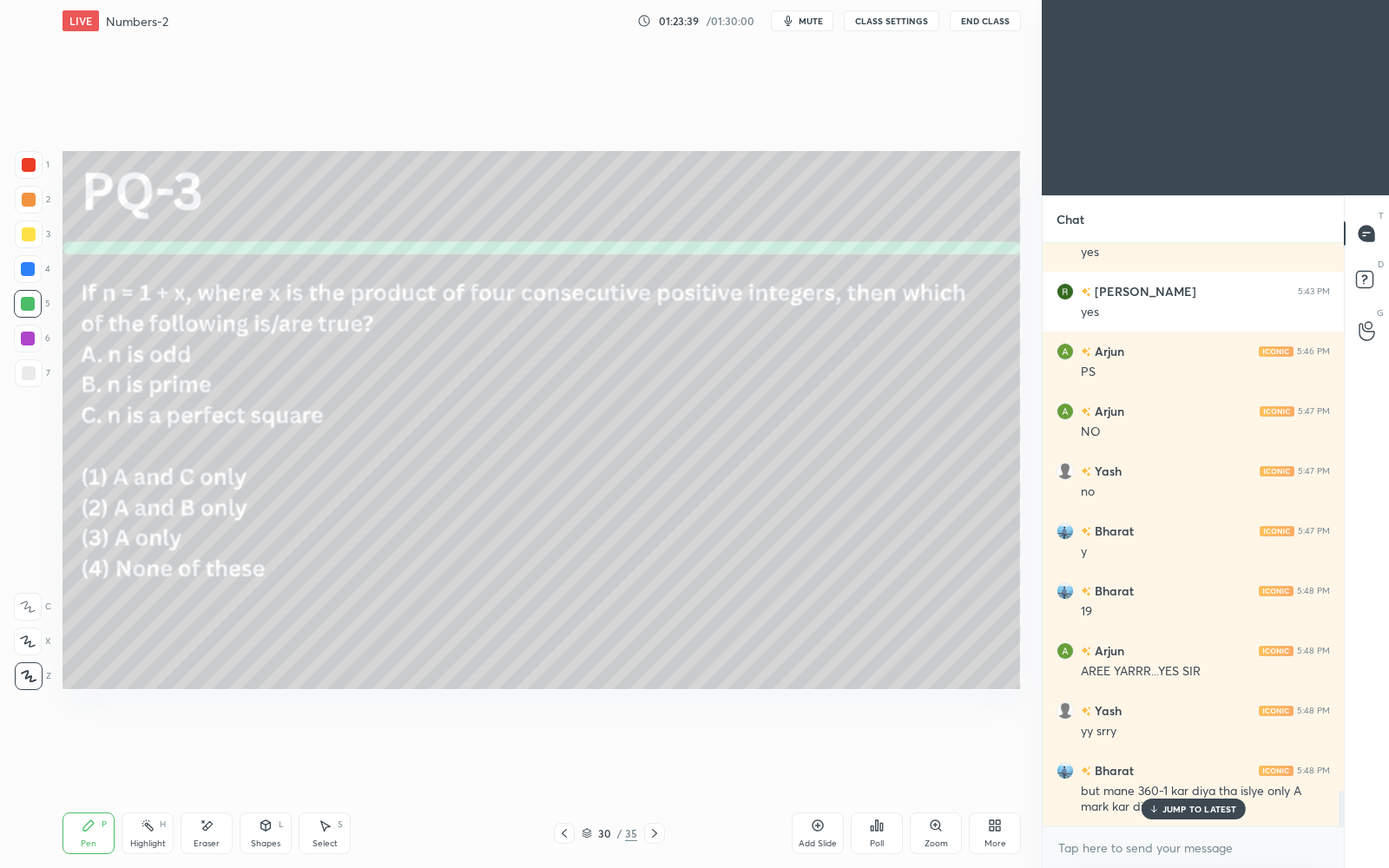
scroll to position [9086, 0]
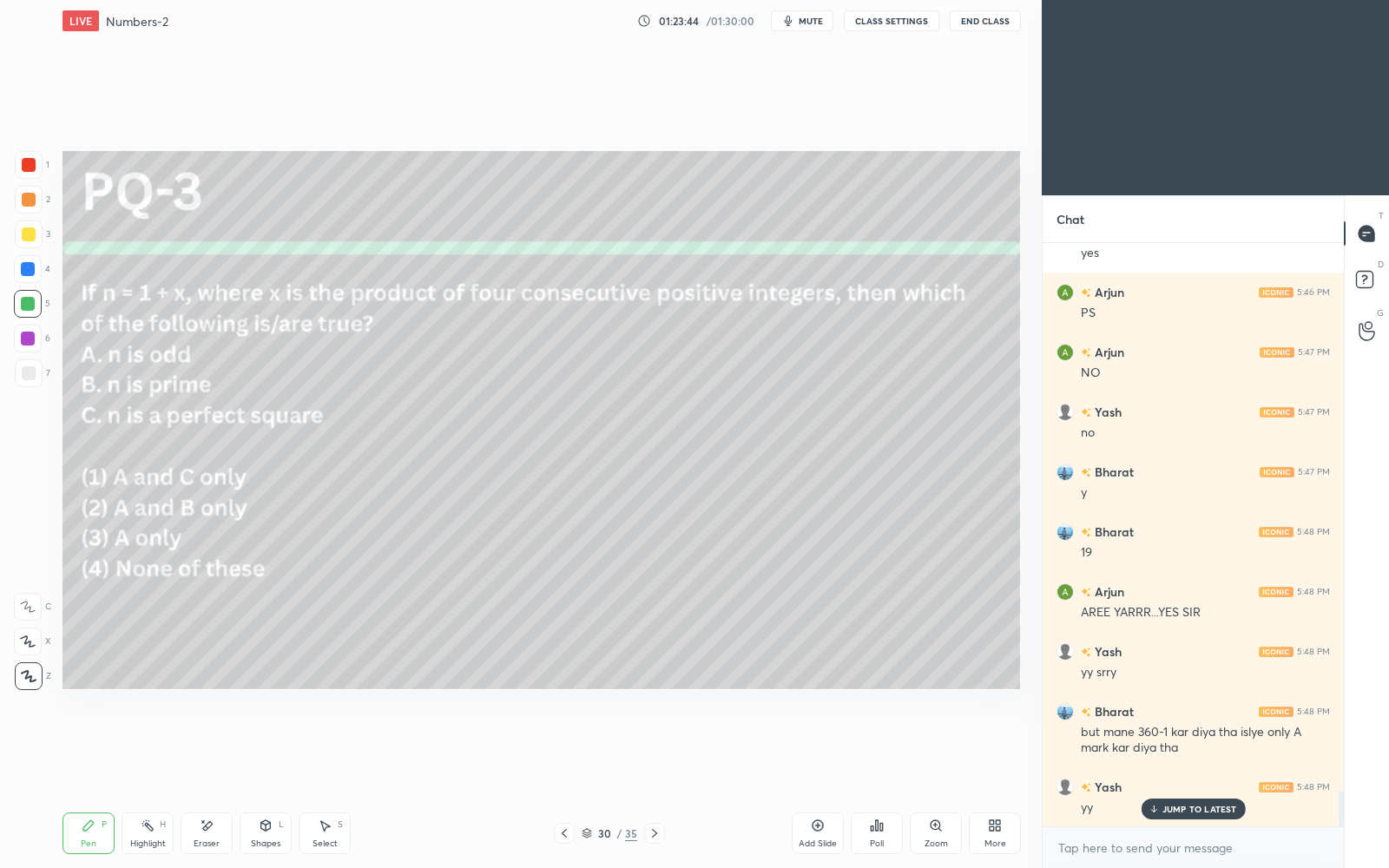
click at [1177, 749] on p "JUMP TO LATEST" at bounding box center [1200, 809] width 75 height 10
click at [820, 749] on icon at bounding box center [818, 826] width 11 height 11
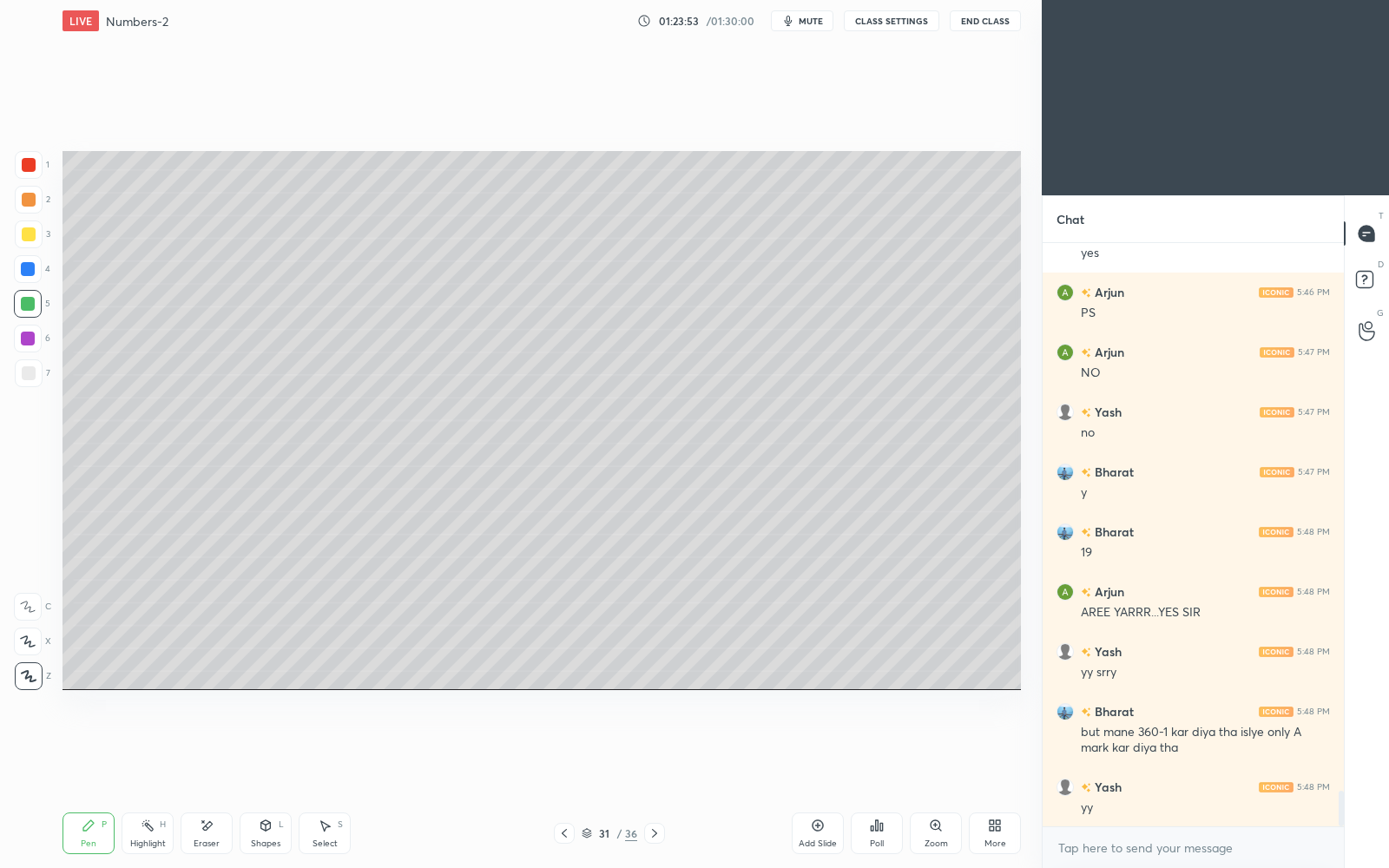
scroll to position [9146, 0]
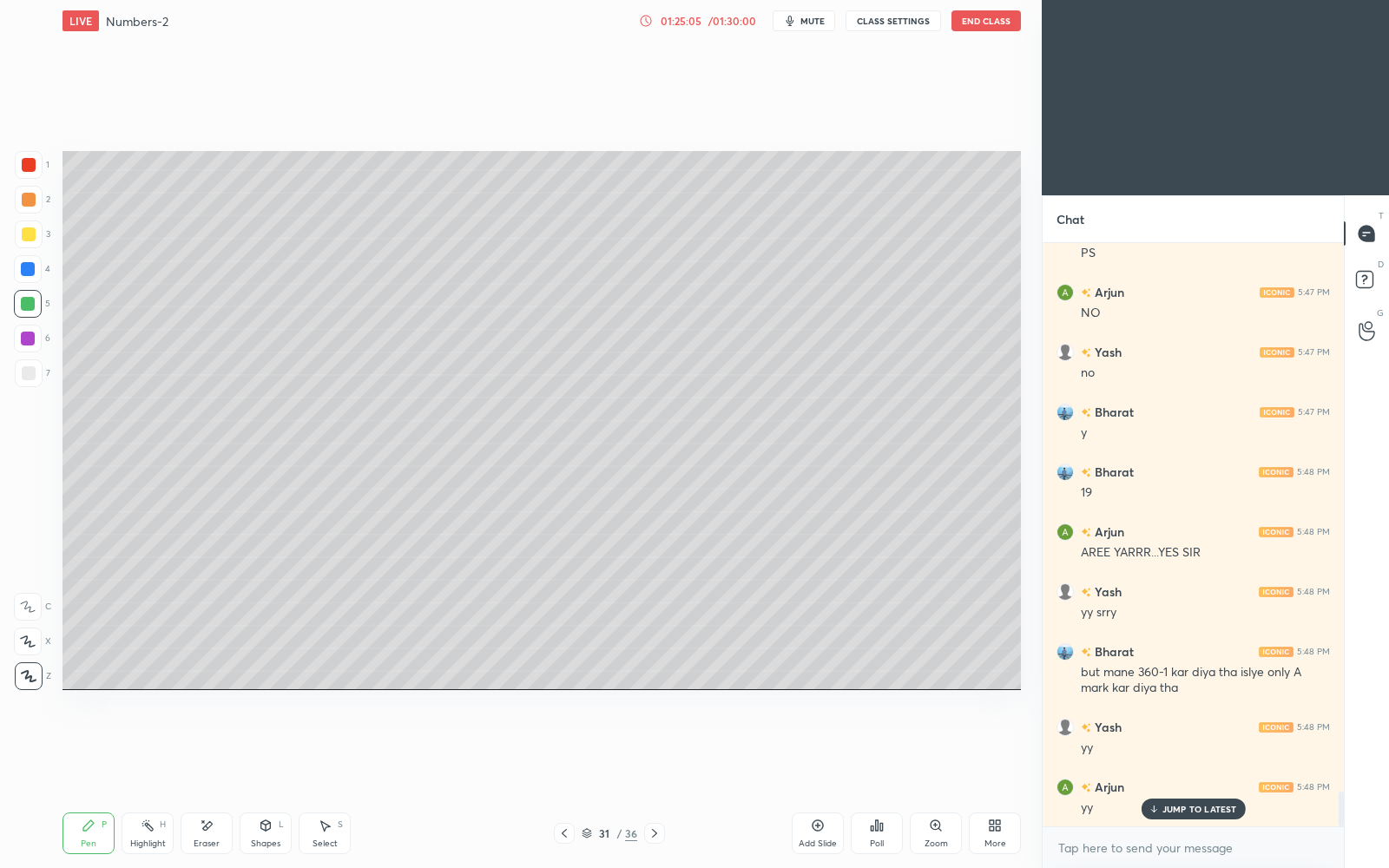
click at [720, 20] on div "/ 01:30:00" at bounding box center [731, 20] width 53 height 10
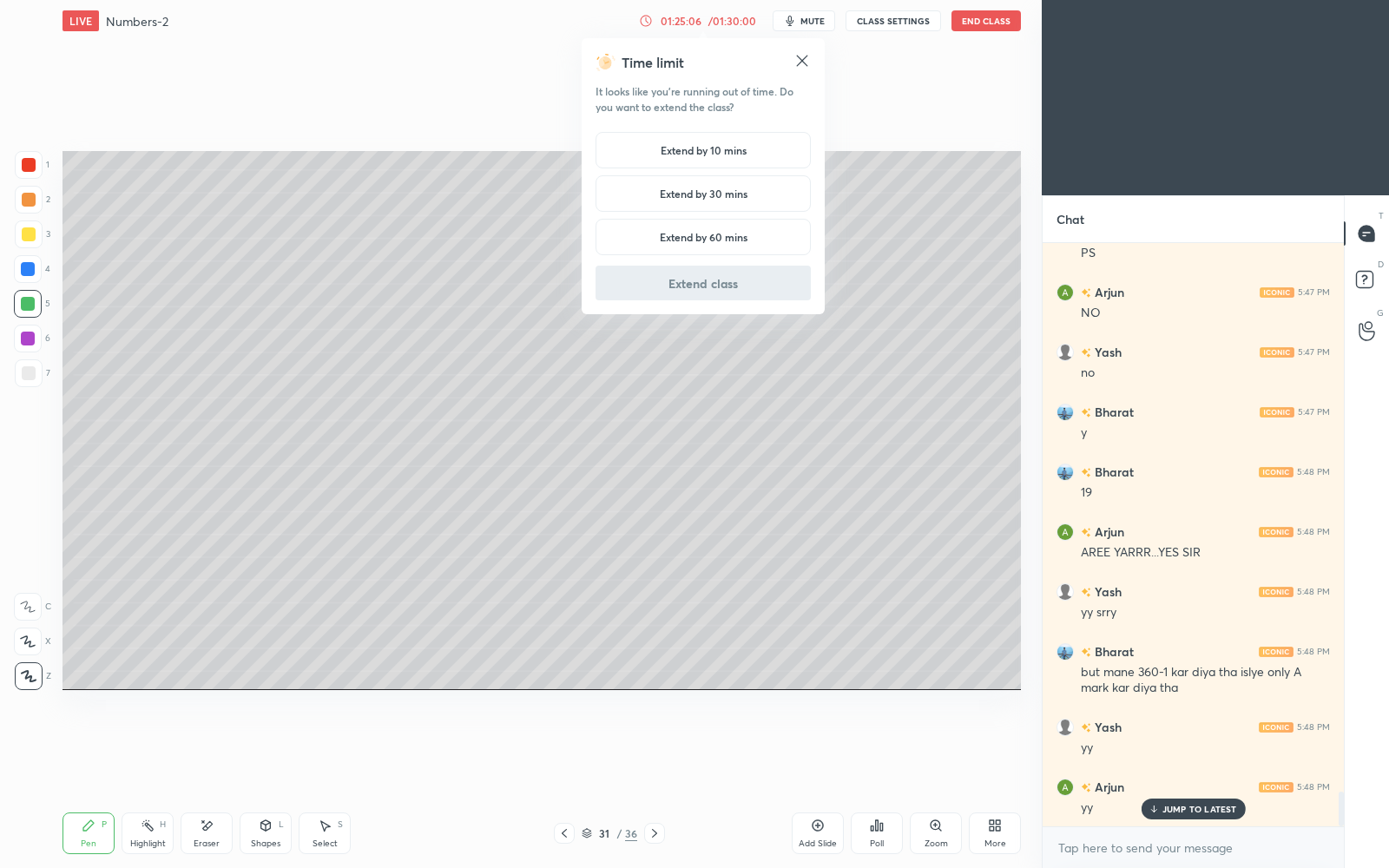
click at [701, 140] on div "Extend by 10 mins" at bounding box center [703, 150] width 215 height 37
click at [696, 287] on button "Extend class" at bounding box center [703, 283] width 215 height 35
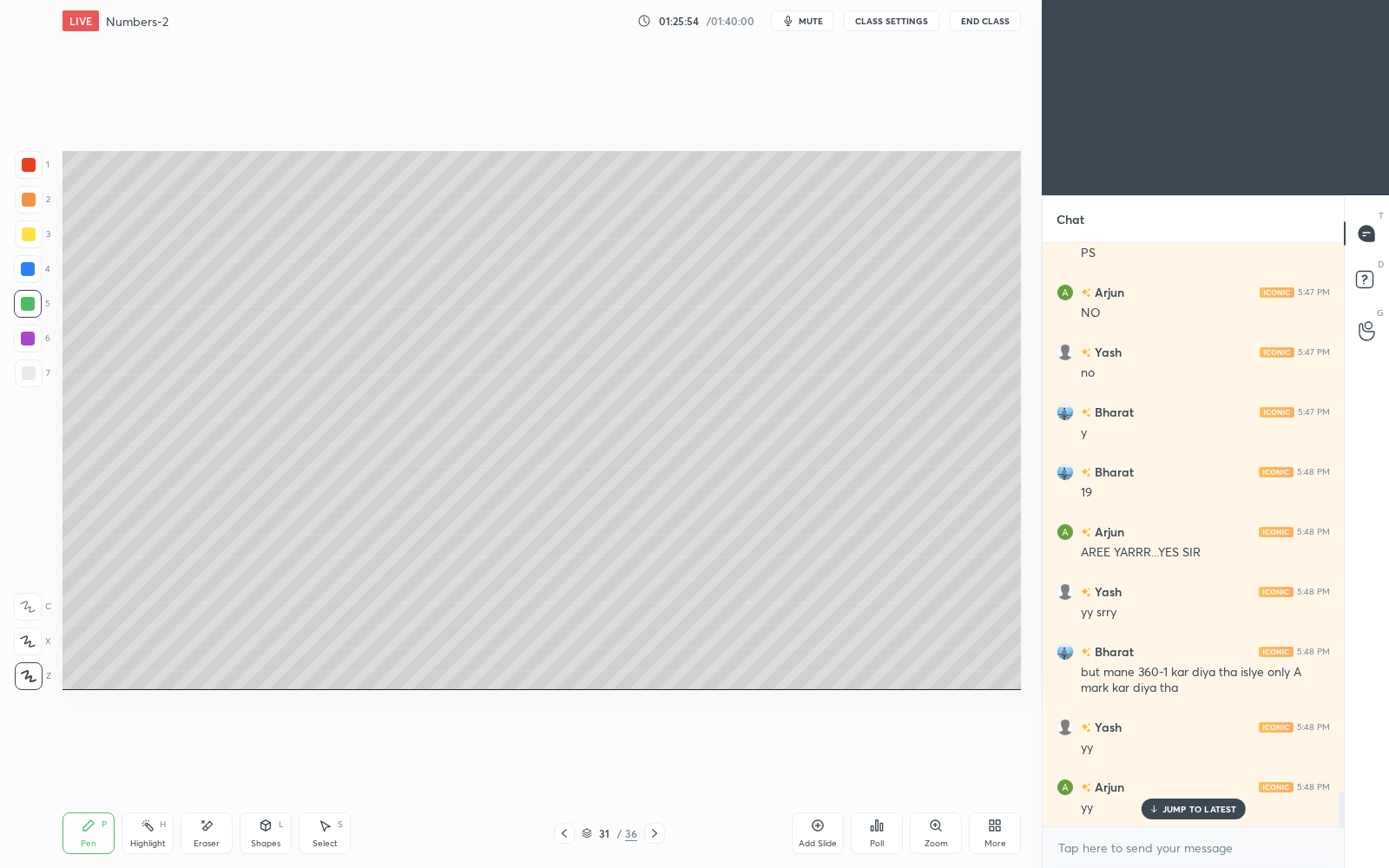
drag, startPoint x: 24, startPoint y: 227, endPoint x: 44, endPoint y: 236, distance: 21.9
click at [28, 231] on div at bounding box center [29, 234] width 14 height 14
click at [1164, 749] on div "JUMP TO LATEST" at bounding box center [1193, 809] width 104 height 21
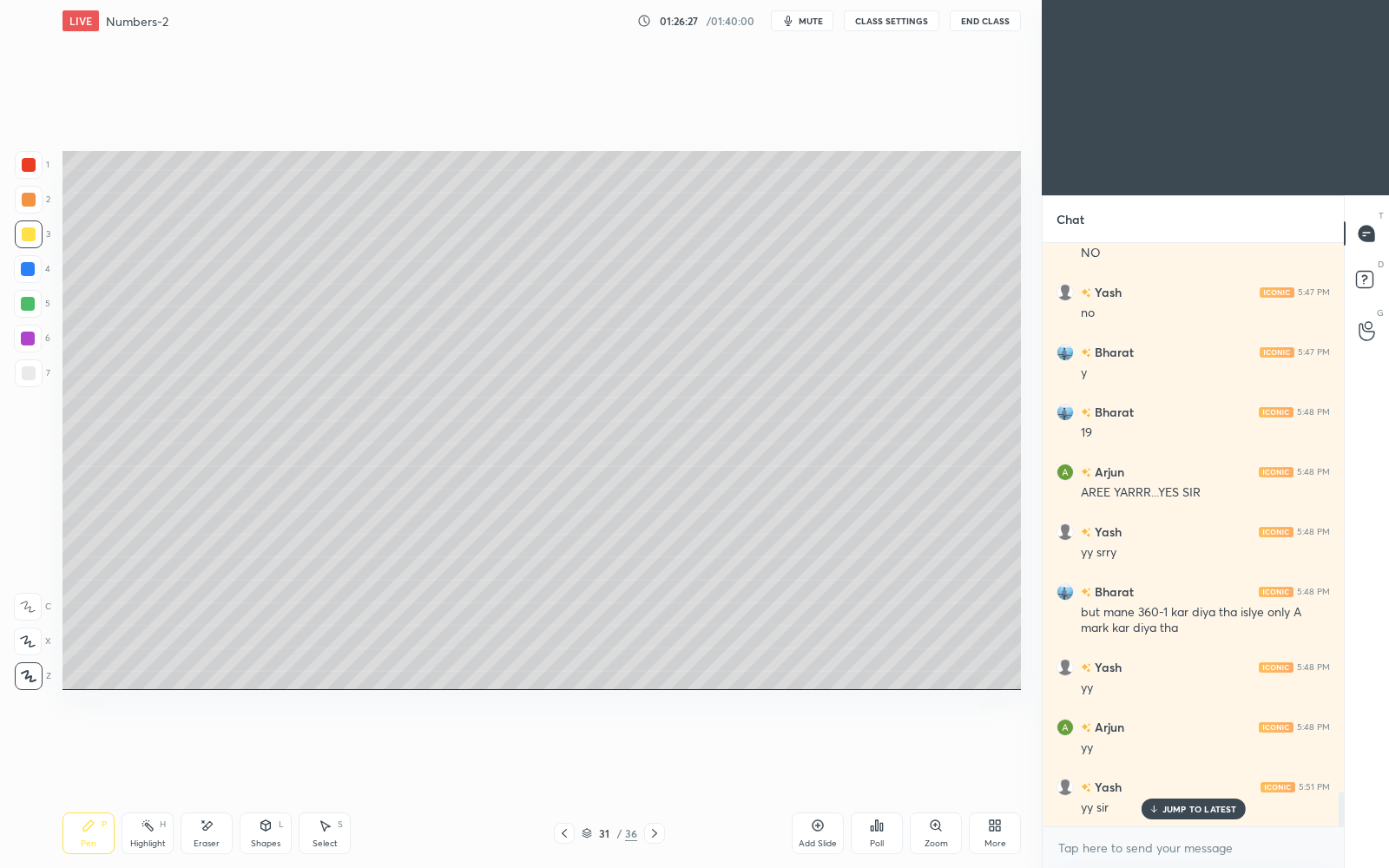
drag, startPoint x: 34, startPoint y: 336, endPoint x: 52, endPoint y: 331, distance: 18.7
click at [37, 338] on div at bounding box center [28, 339] width 28 height 28
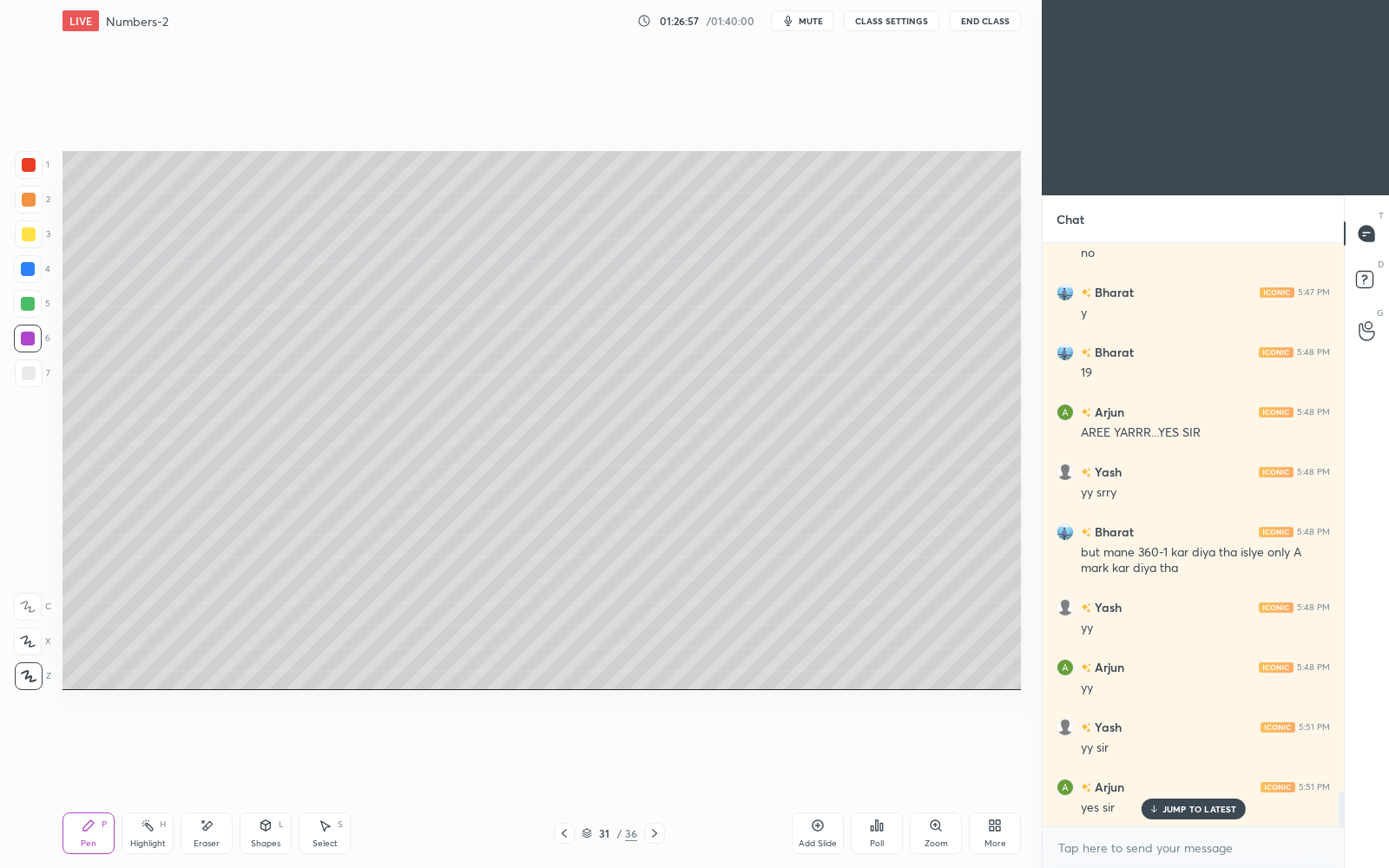
click at [1195, 749] on p "JUMP TO LATEST" at bounding box center [1200, 809] width 75 height 10
click at [649, 749] on icon at bounding box center [654, 833] width 14 height 14
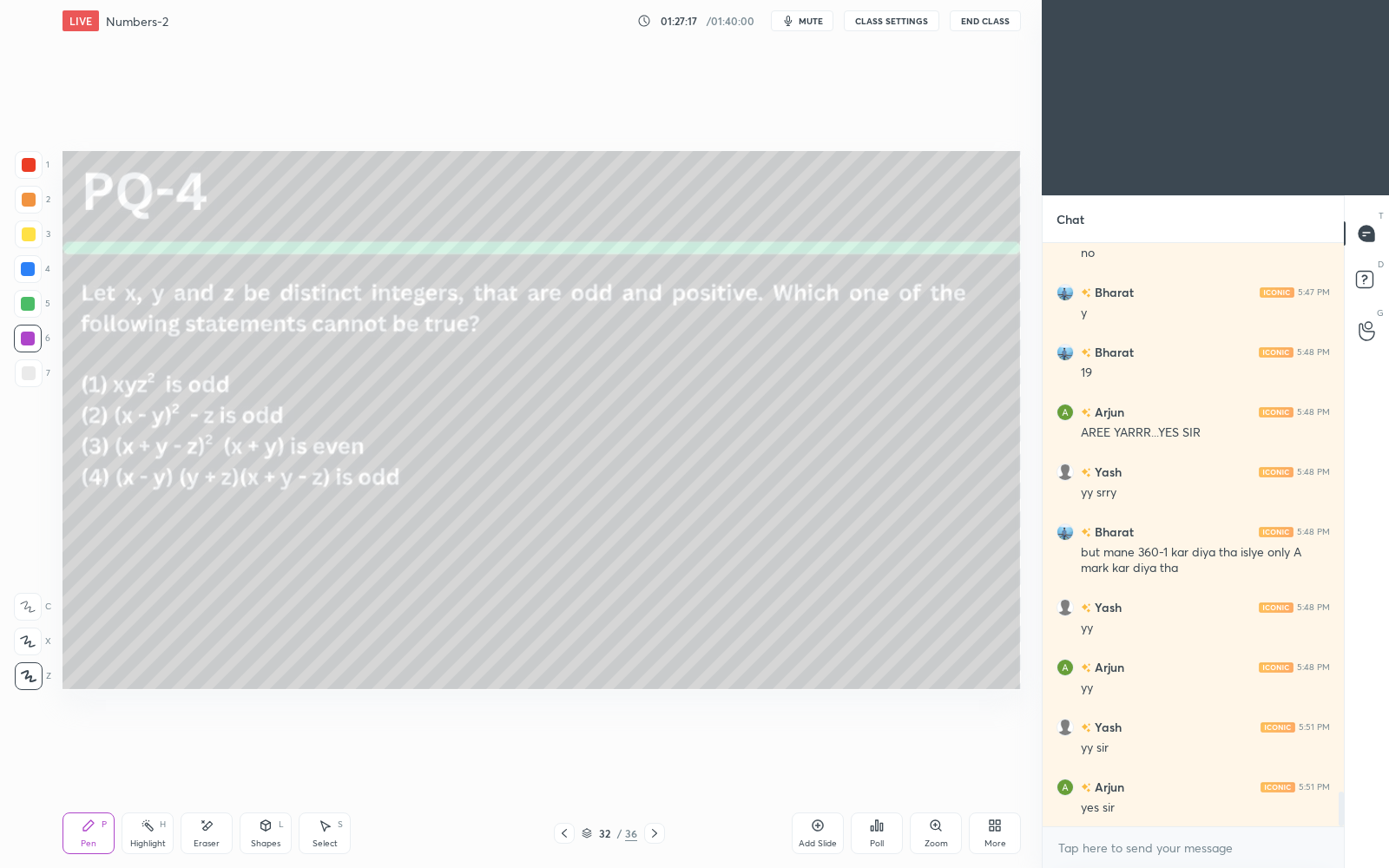
click at [876, 749] on icon at bounding box center [876, 826] width 14 height 14
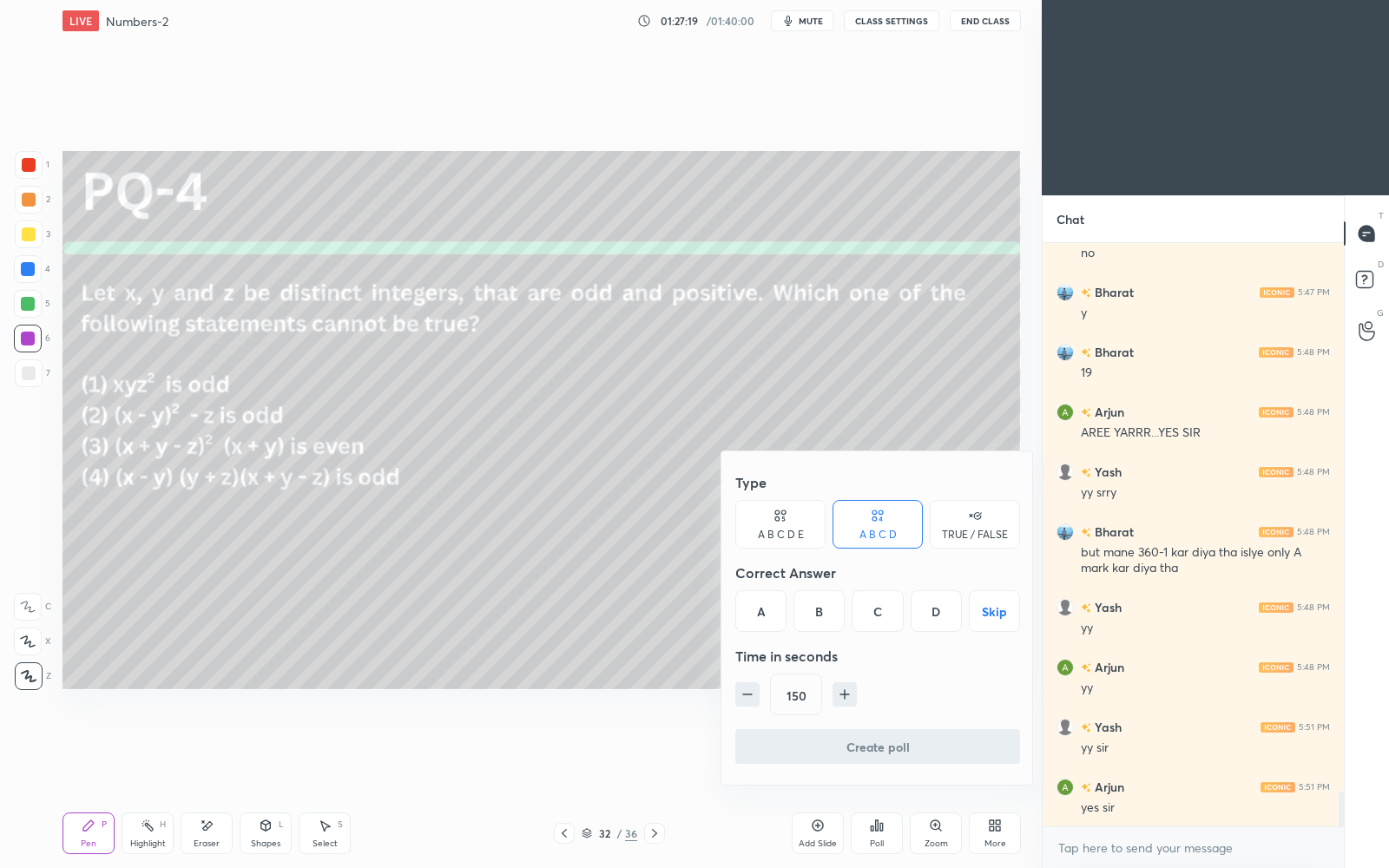
click at [928, 617] on div "D" at bounding box center [937, 611] width 52 height 42
click at [859, 749] on button "Create poll" at bounding box center [877, 747] width 285 height 35
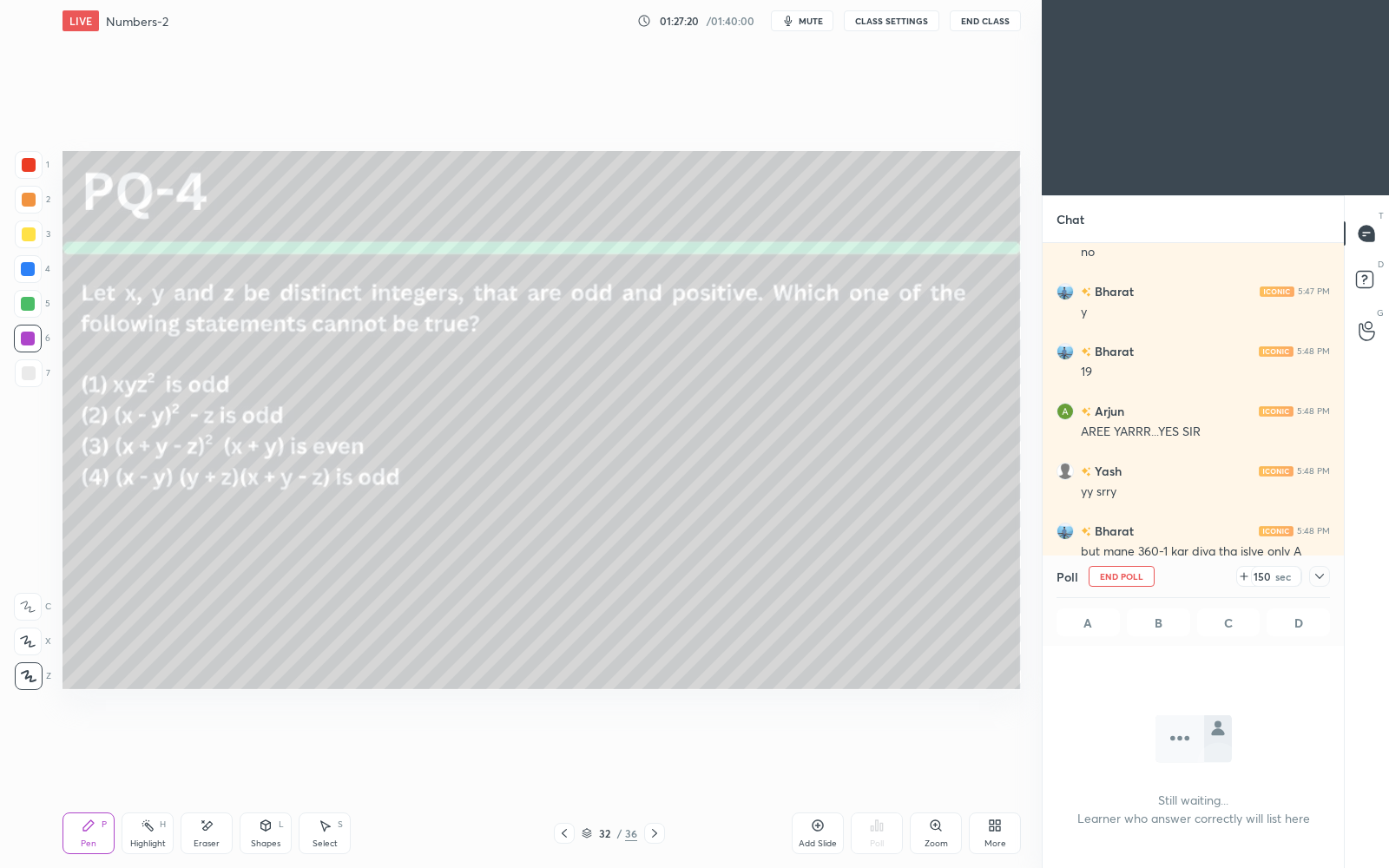
scroll to position [6, 6]
click at [1320, 572] on icon at bounding box center [1319, 577] width 14 height 14
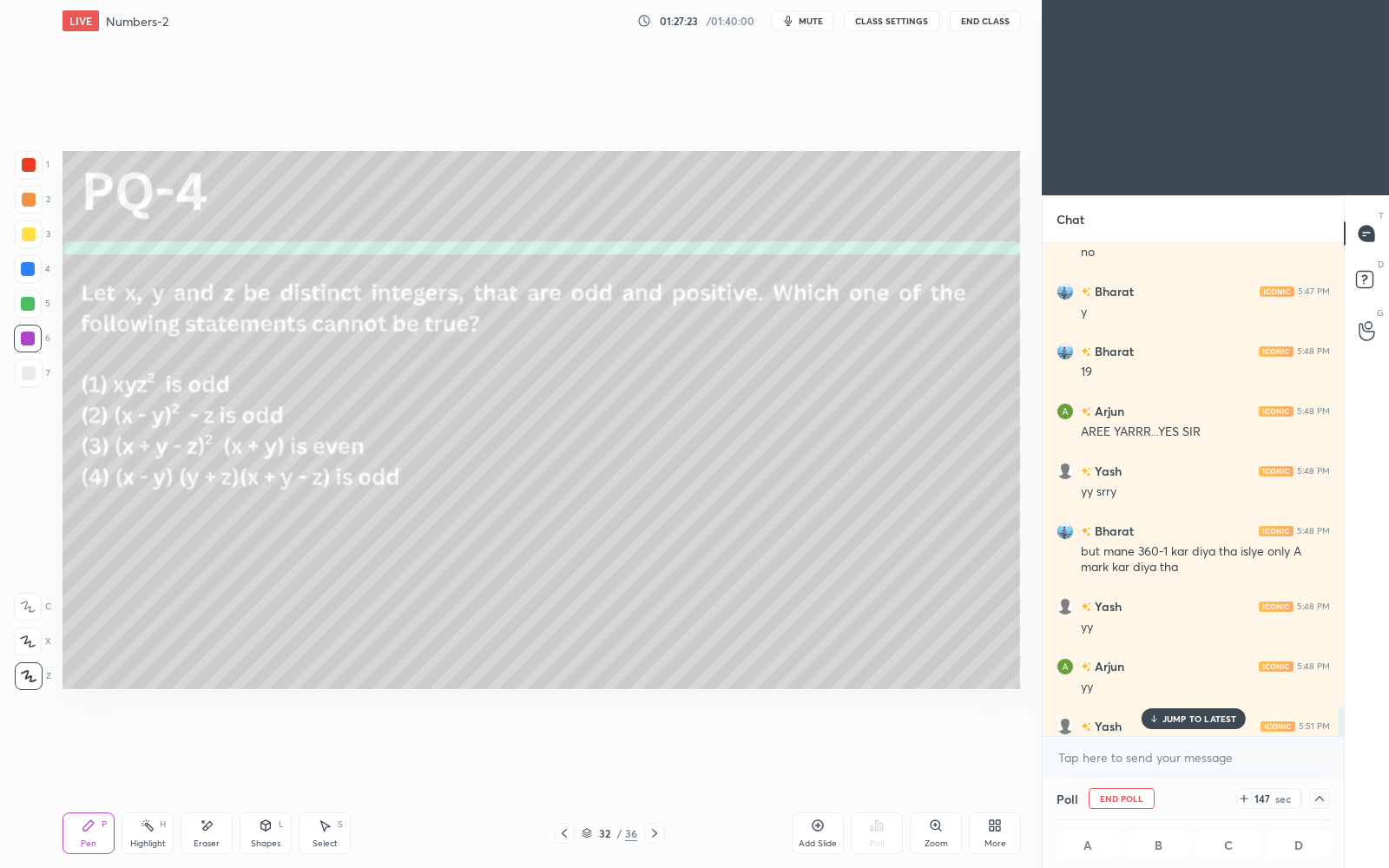
click at [1205, 719] on p "JUMP TO LATEST" at bounding box center [1200, 719] width 75 height 10
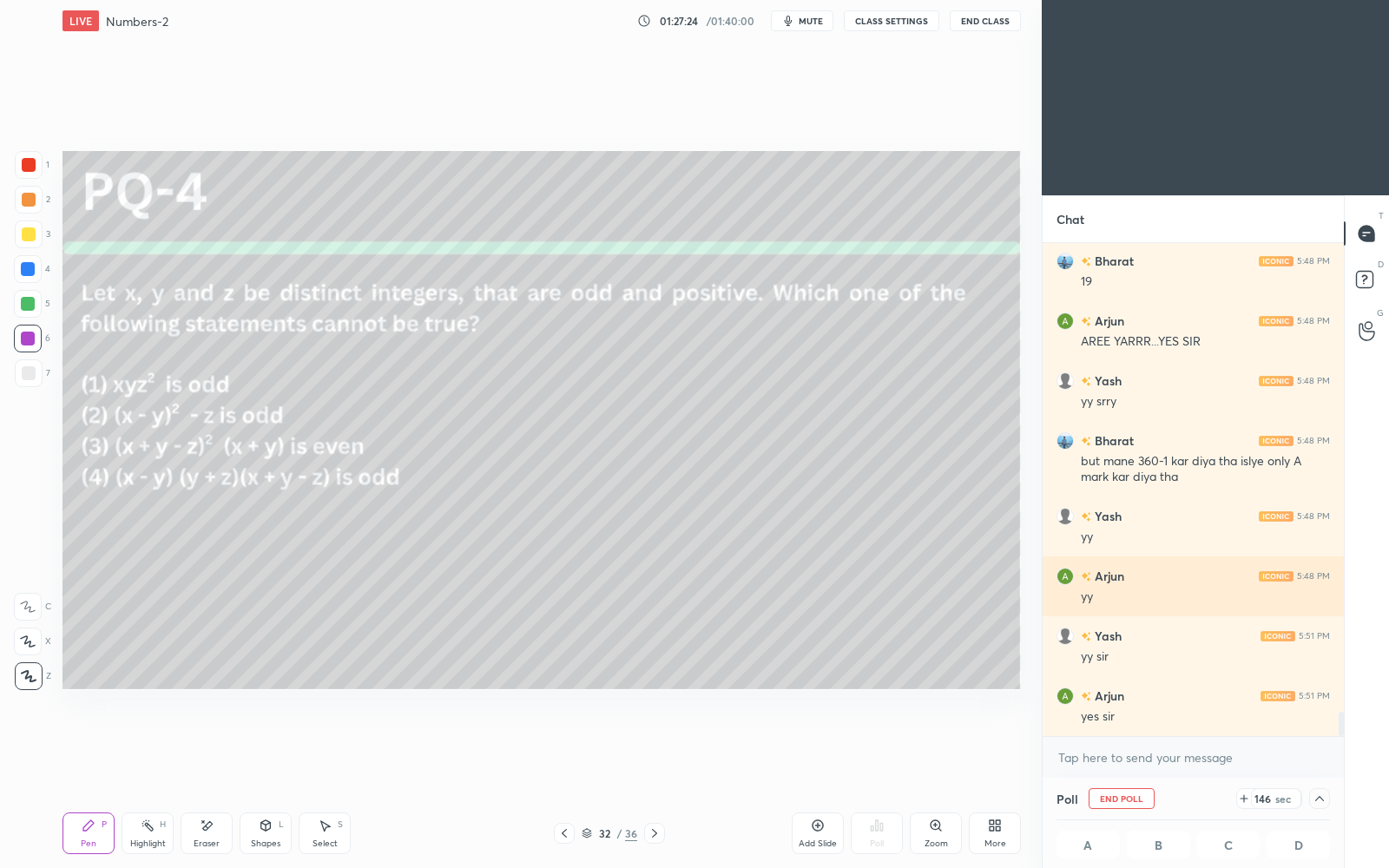
scroll to position [9433, 0]
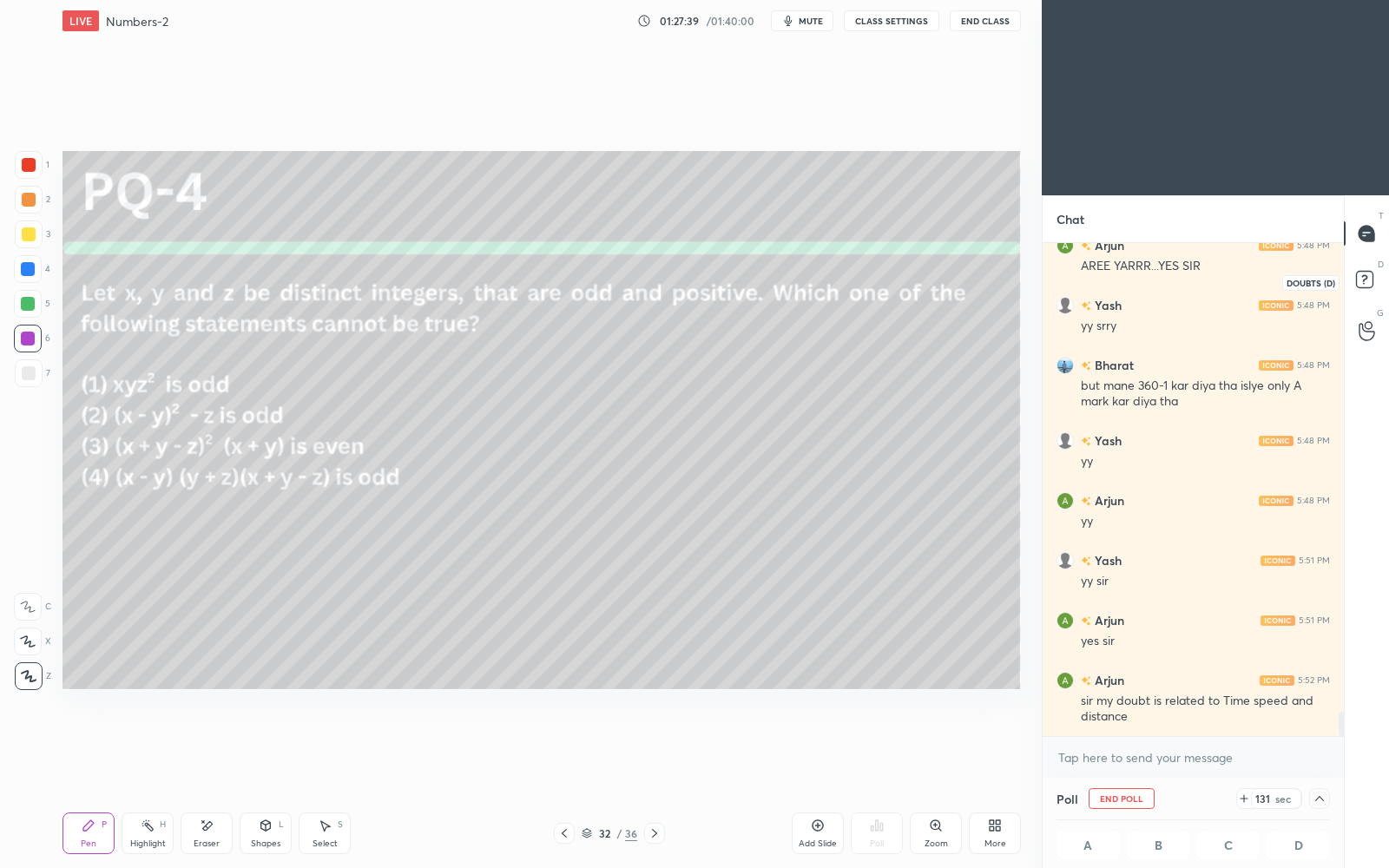
click at [1364, 281] on rect at bounding box center [1365, 280] width 17 height 17
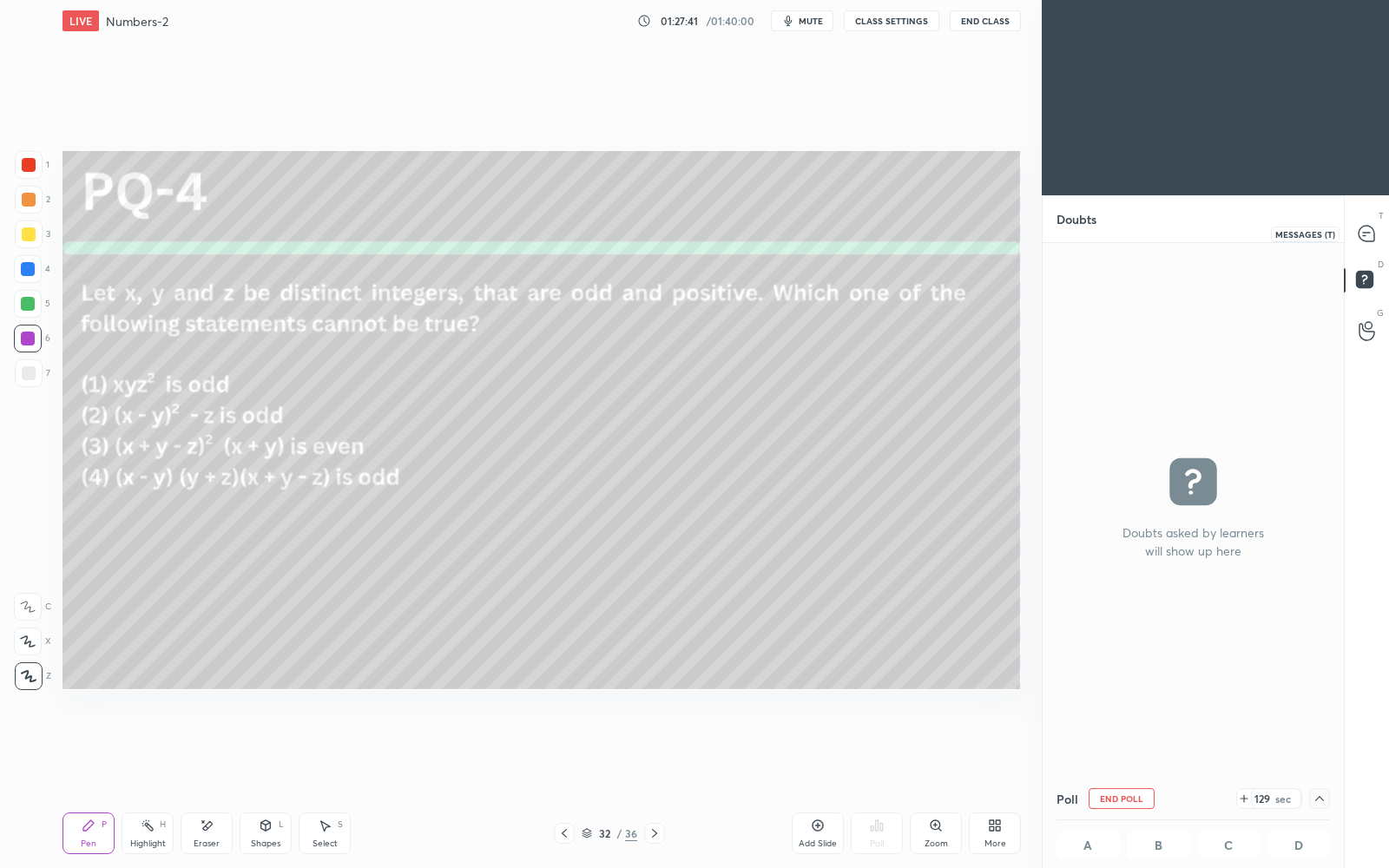
click at [1371, 237] on icon at bounding box center [1366, 233] width 16 height 16
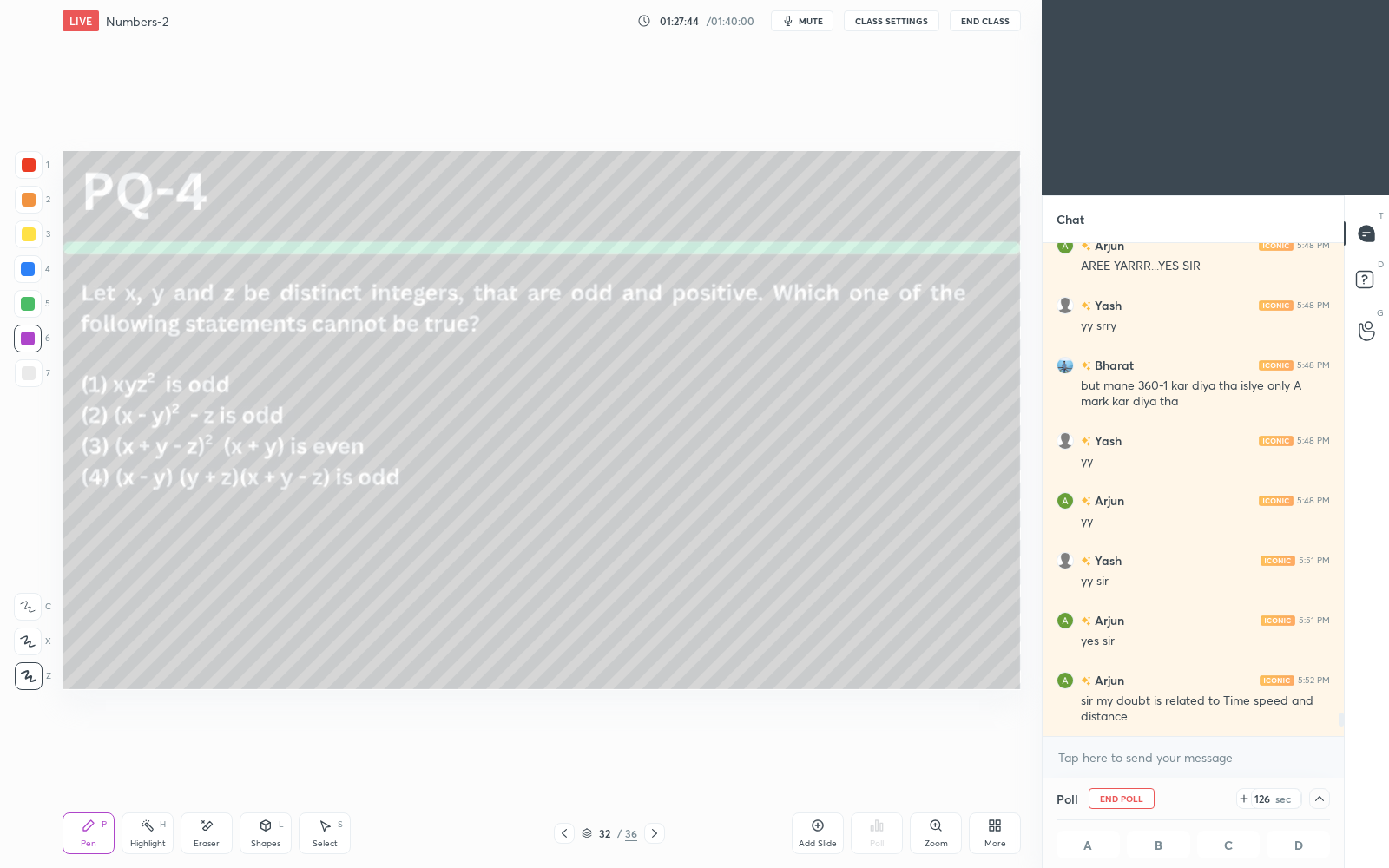
click at [1326, 749] on div at bounding box center [1320, 799] width 21 height 21
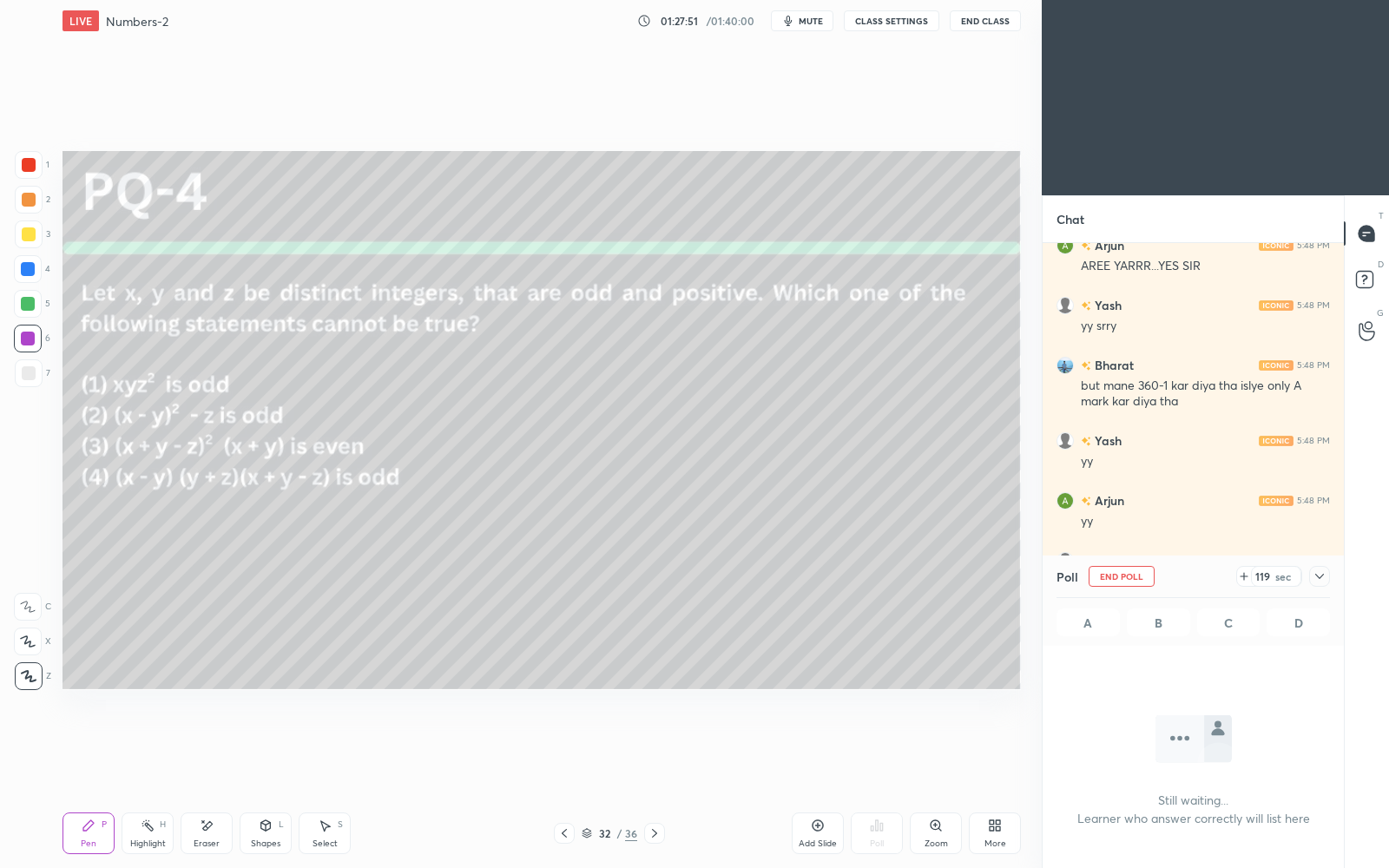
click at [1324, 576] on icon at bounding box center [1319, 577] width 14 height 14
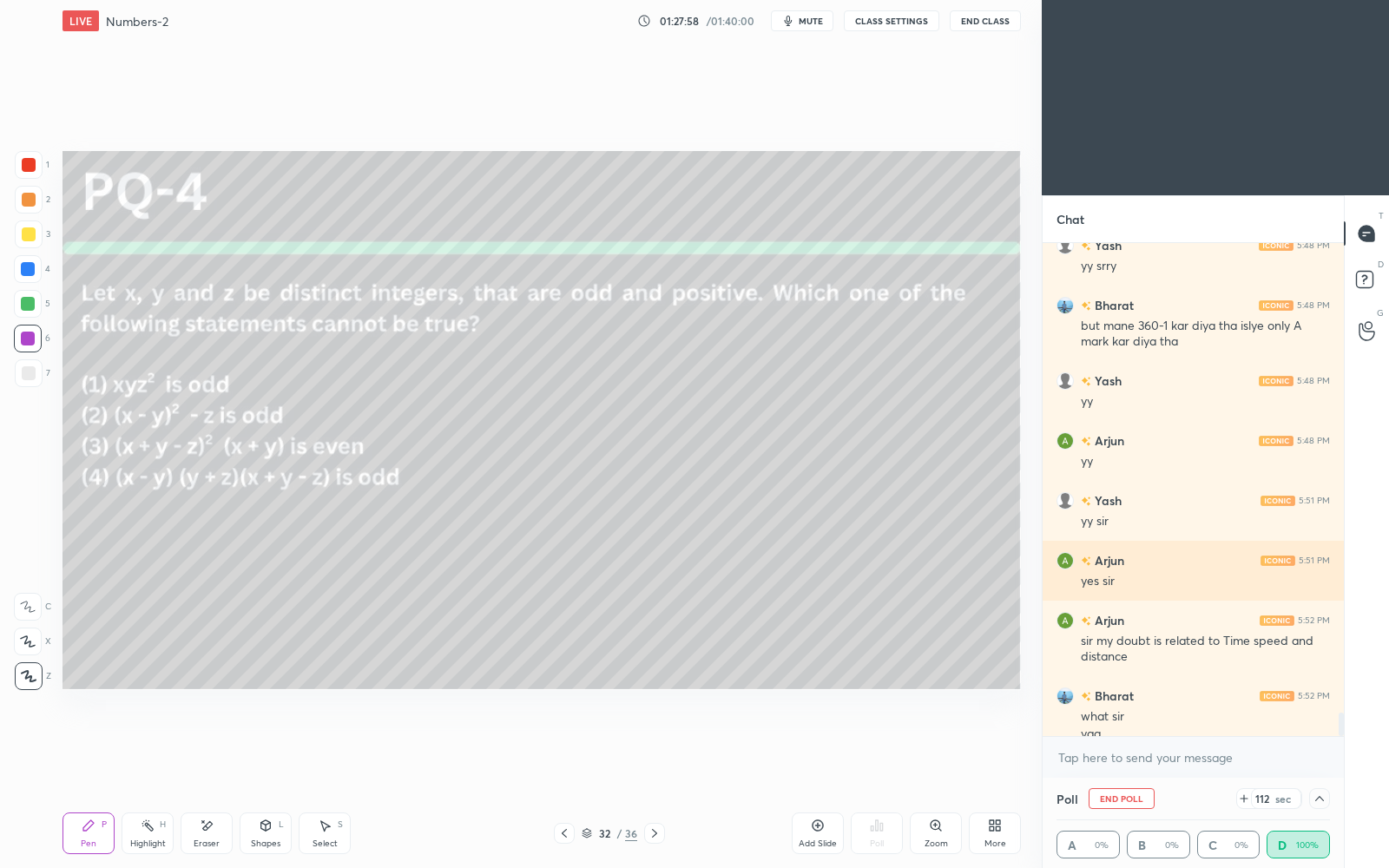
scroll to position [9831, 0]
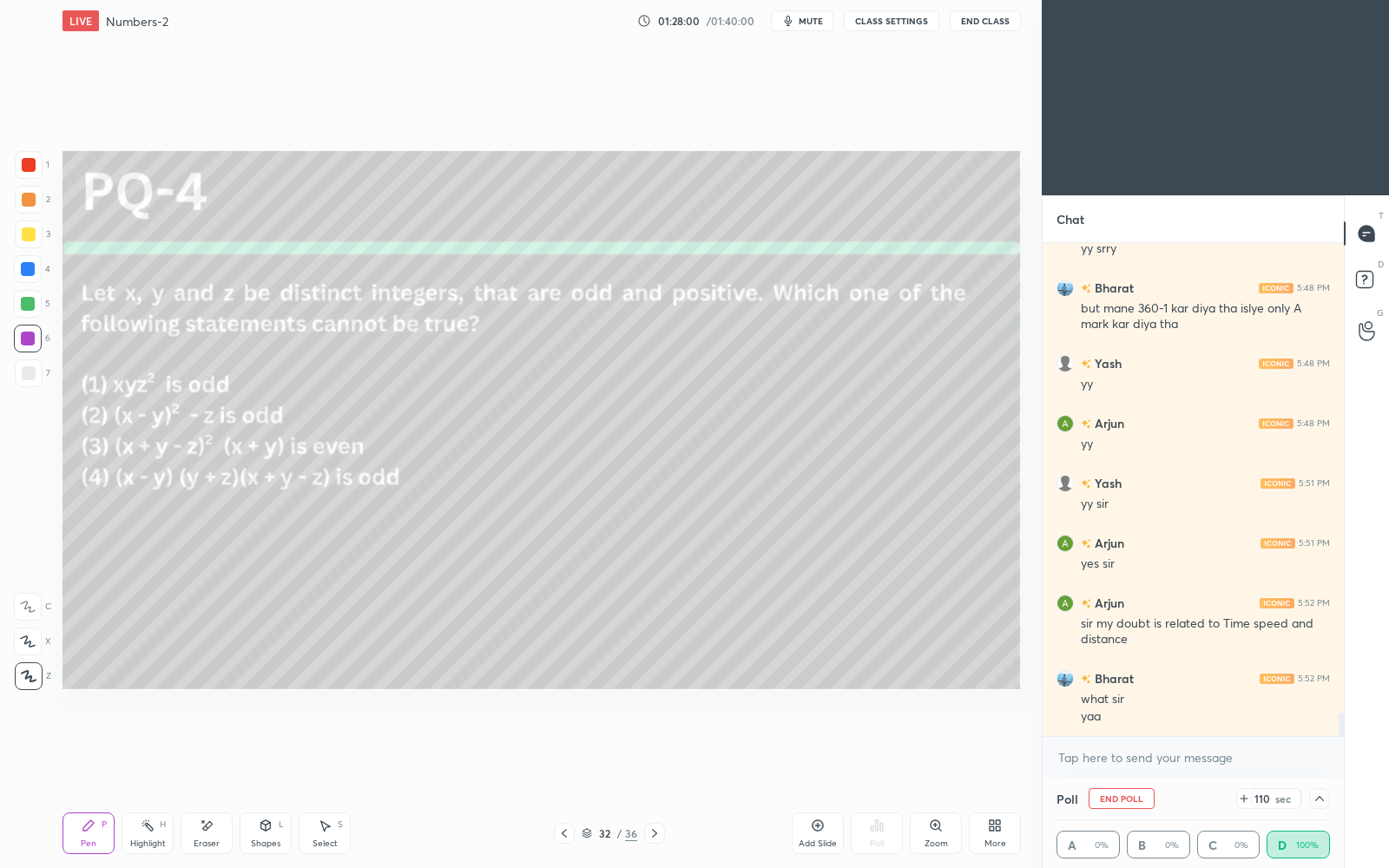
click at [1322, 749] on icon at bounding box center [1319, 799] width 14 height 14
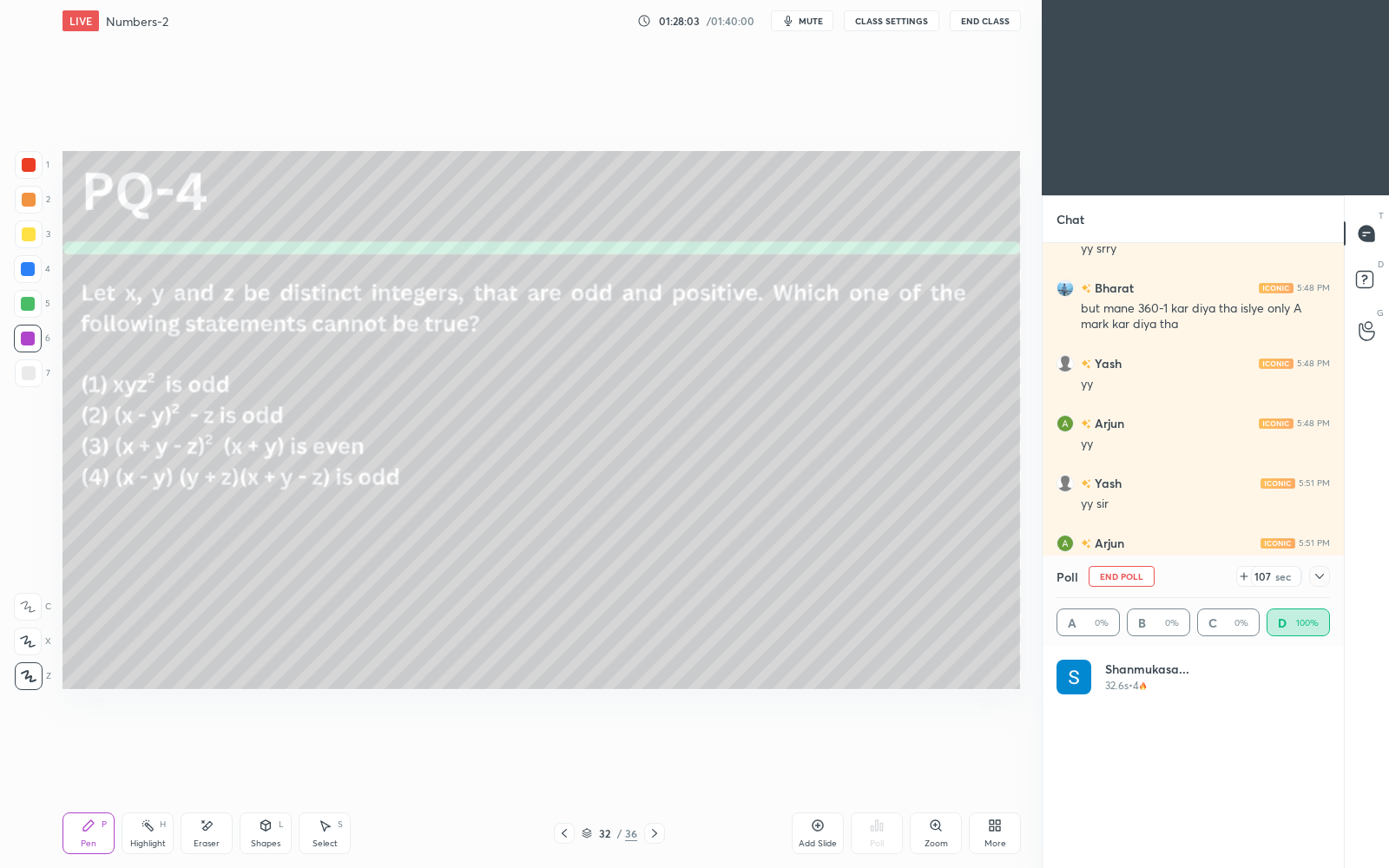
scroll to position [9891, 0]
click at [1324, 579] on icon at bounding box center [1319, 577] width 14 height 14
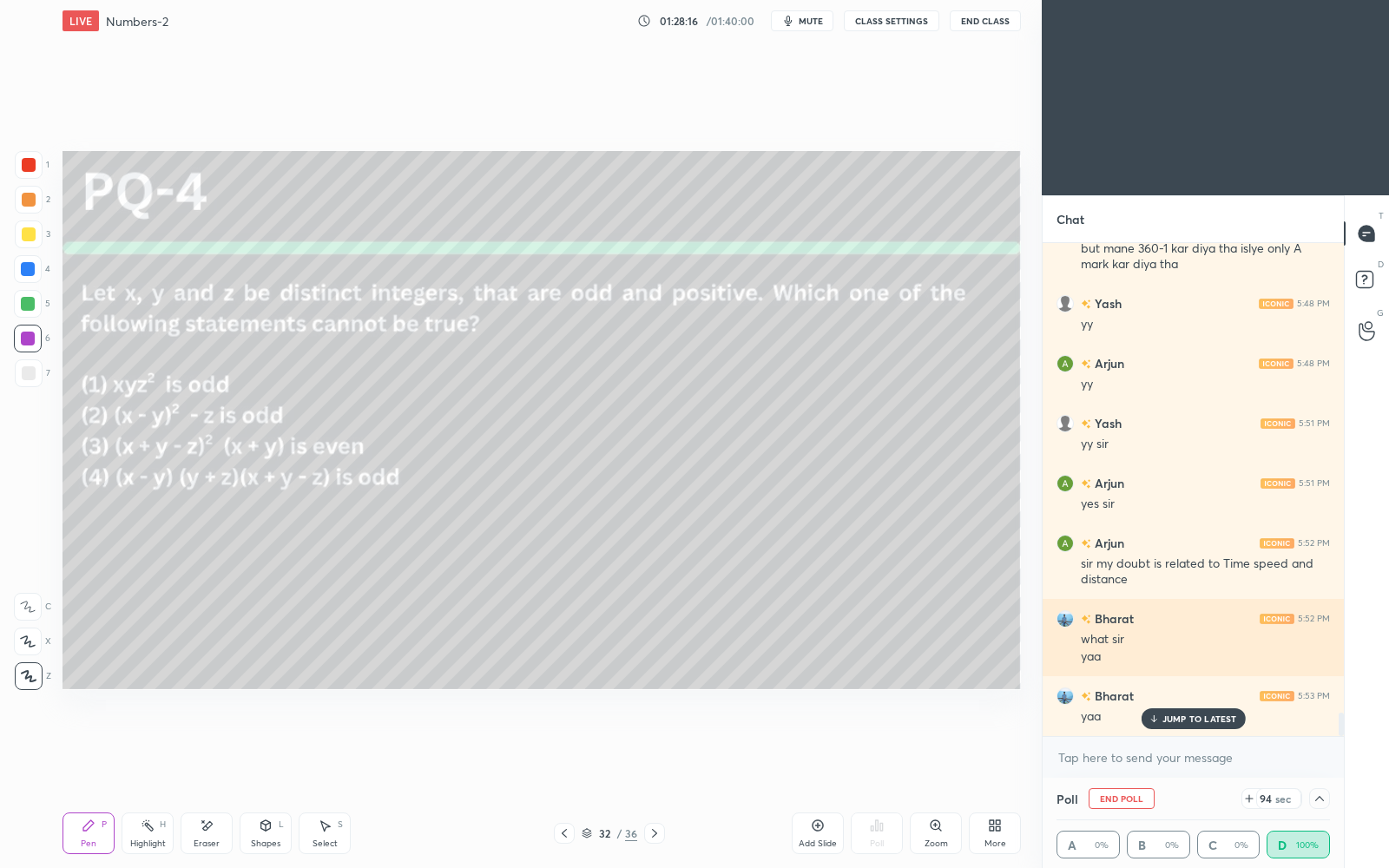
scroll to position [9950, 0]
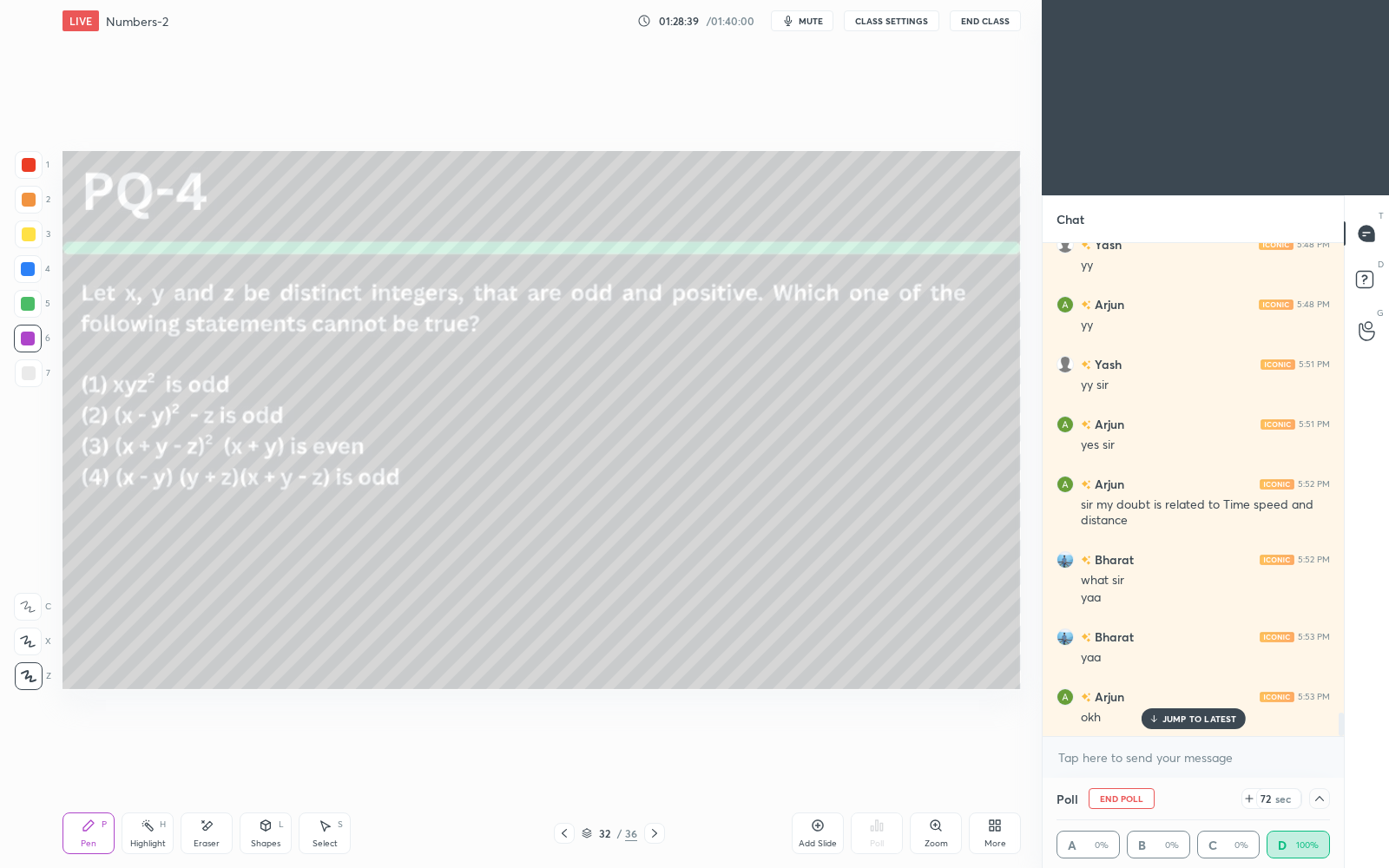
click at [1205, 717] on p "JUMP TO LATEST" at bounding box center [1200, 719] width 75 height 10
type textarea "x"
click at [1203, 747] on textarea at bounding box center [1193, 758] width 274 height 28
paste textarea "https://www.youtube.com/live/x3n6yAr5GEE?si=JdA_1nYd_FewXo2j"
type textarea "https://www.youtube.com/live/x3n6yAr5GEE?si=JdA_1nYd_FewXo2j"
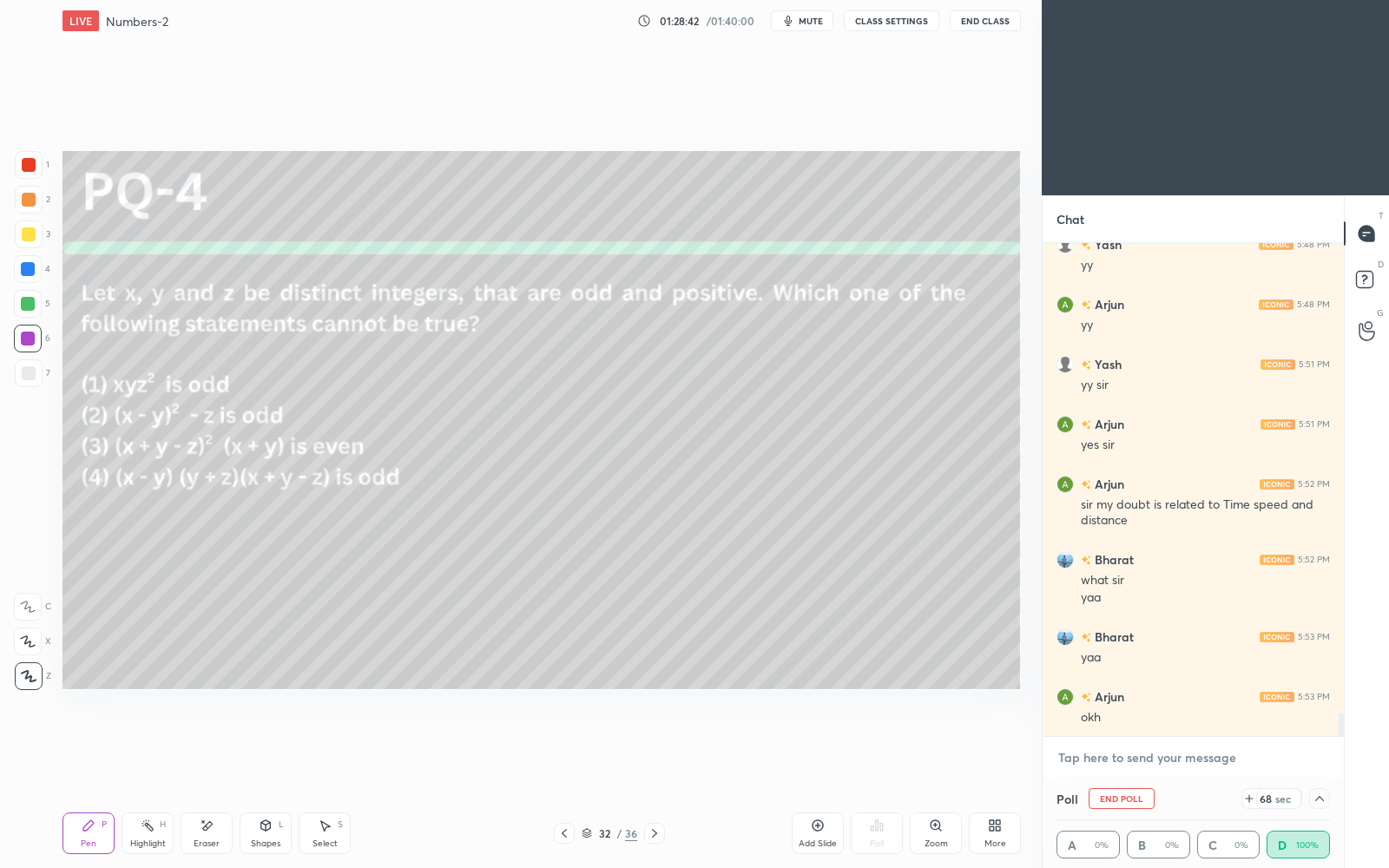
type textarea "x"
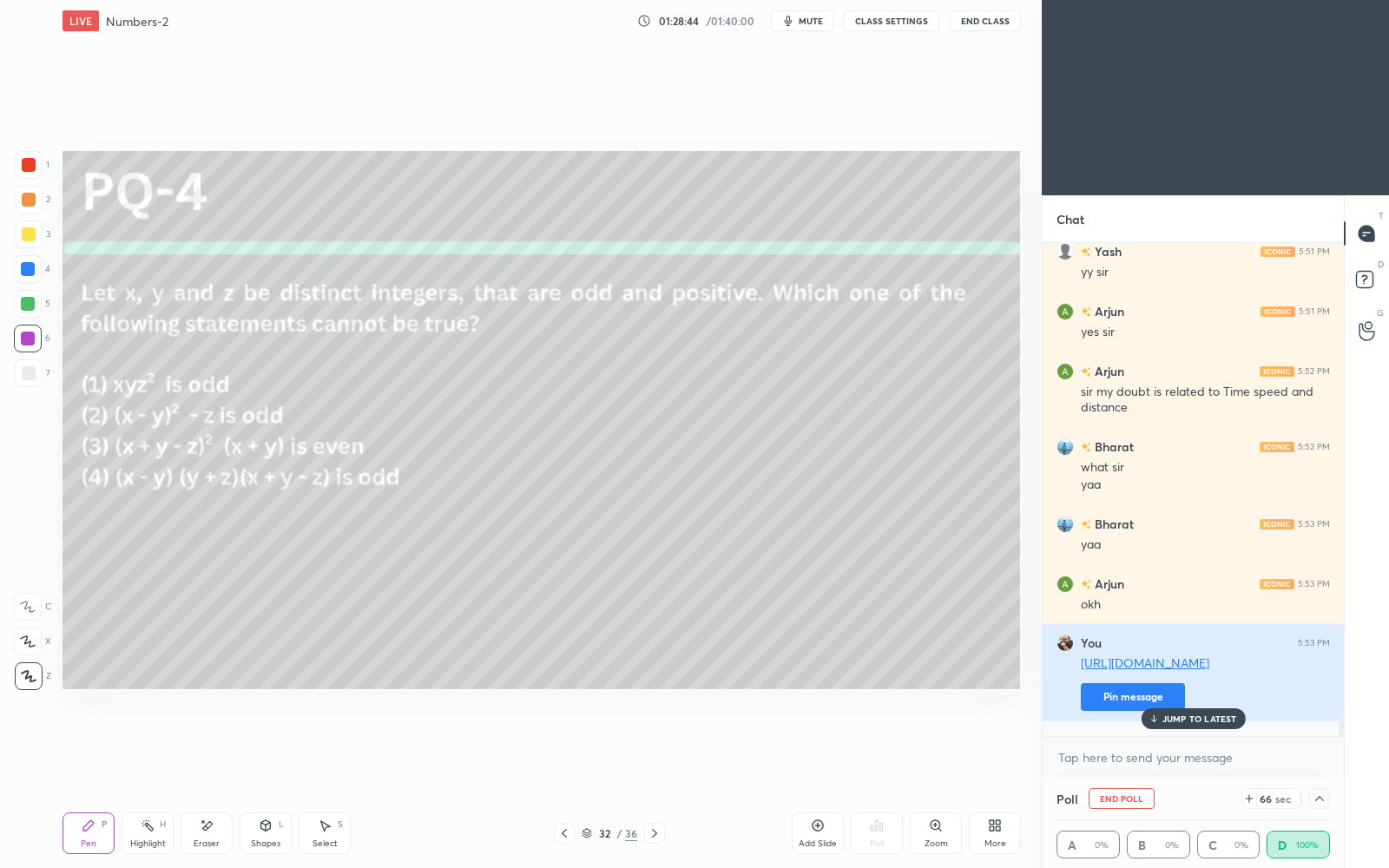
click at [1137, 711] on button "Pin message" at bounding box center [1133, 697] width 104 height 28
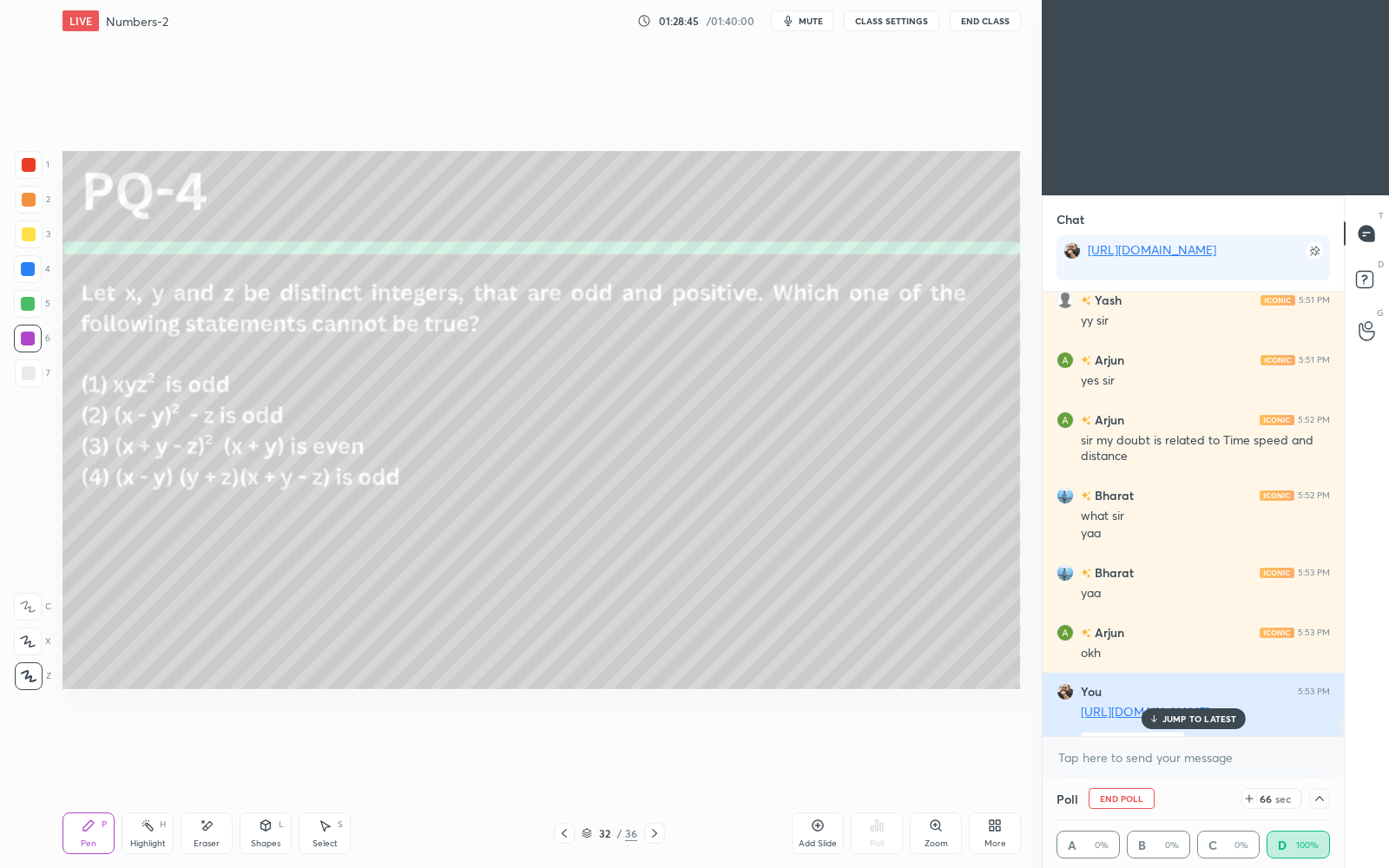
scroll to position [482, 297]
click at [1323, 749] on icon at bounding box center [1319, 799] width 14 height 14
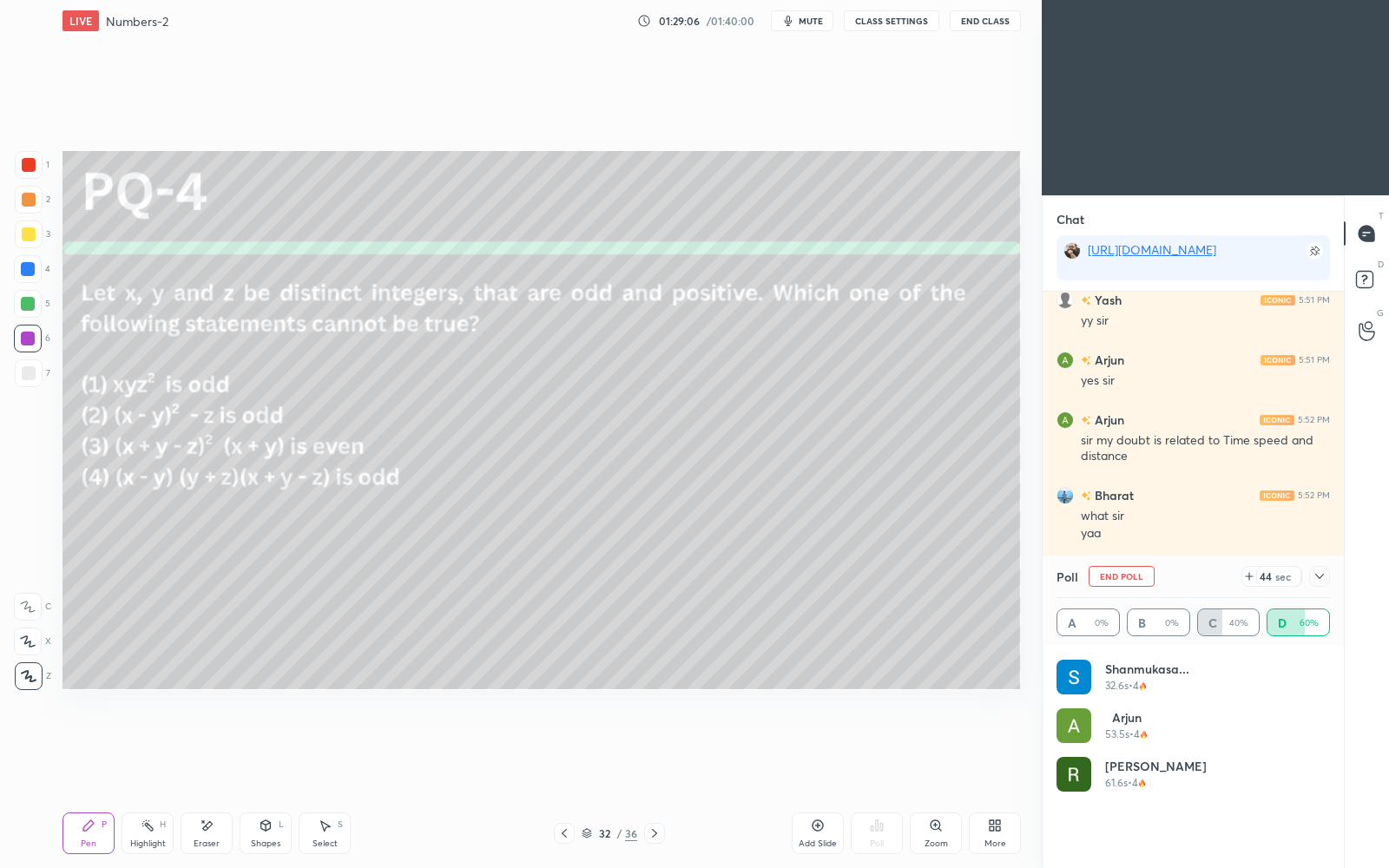
scroll to position [203, 269]
click at [1324, 581] on icon at bounding box center [1319, 577] width 14 height 14
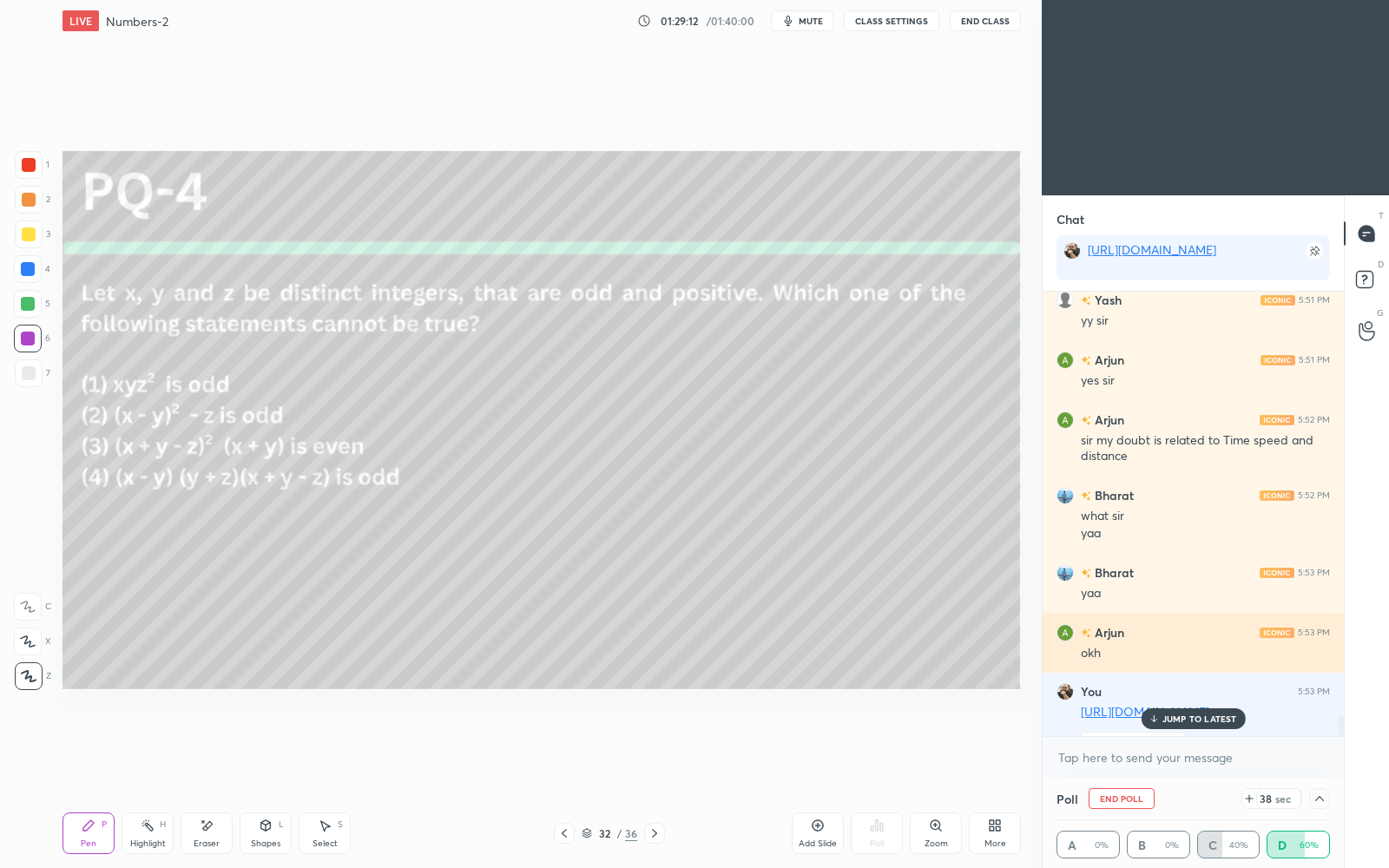
scroll to position [10113, 0]
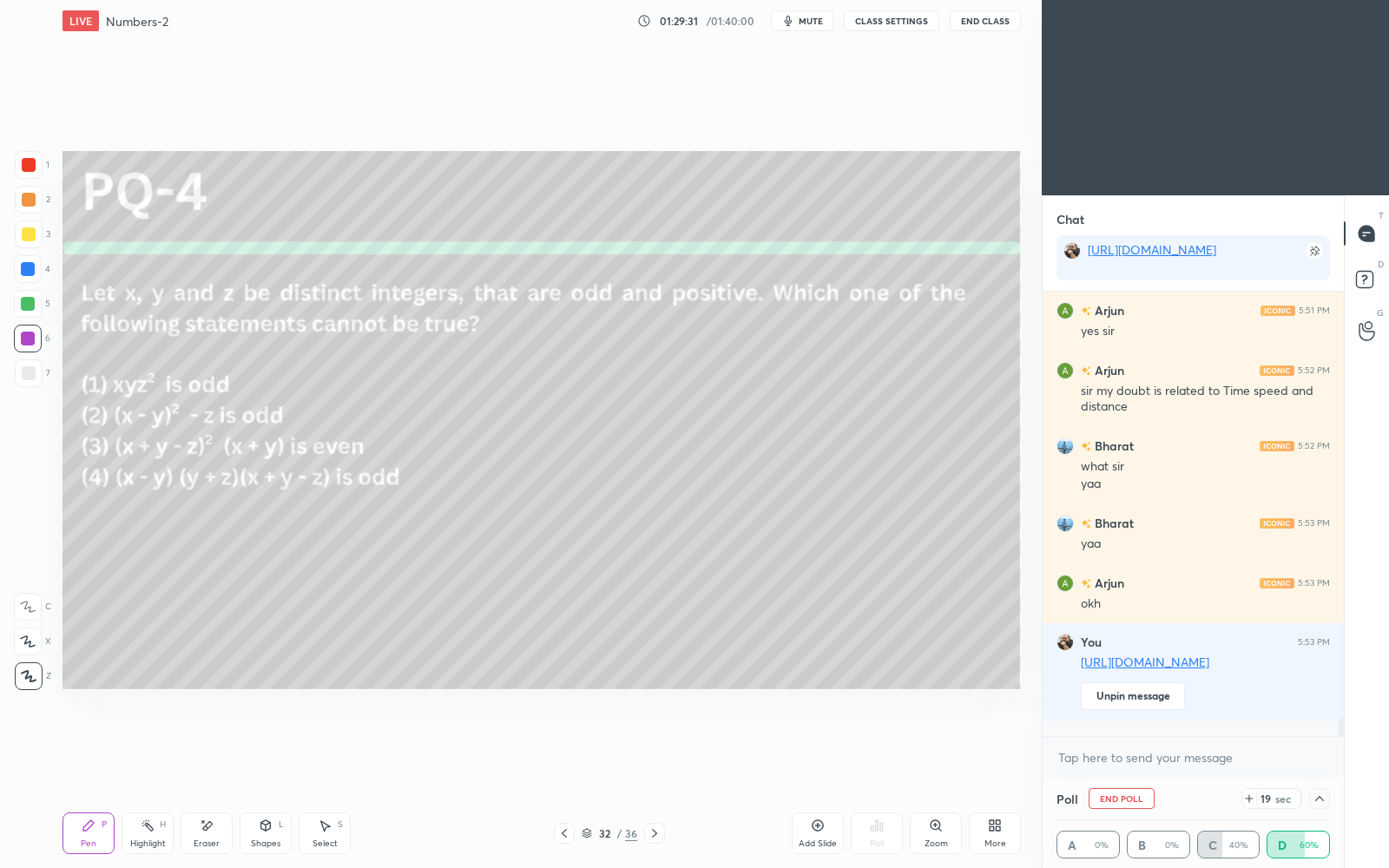
click at [1324, 749] on icon at bounding box center [1319, 799] width 14 height 14
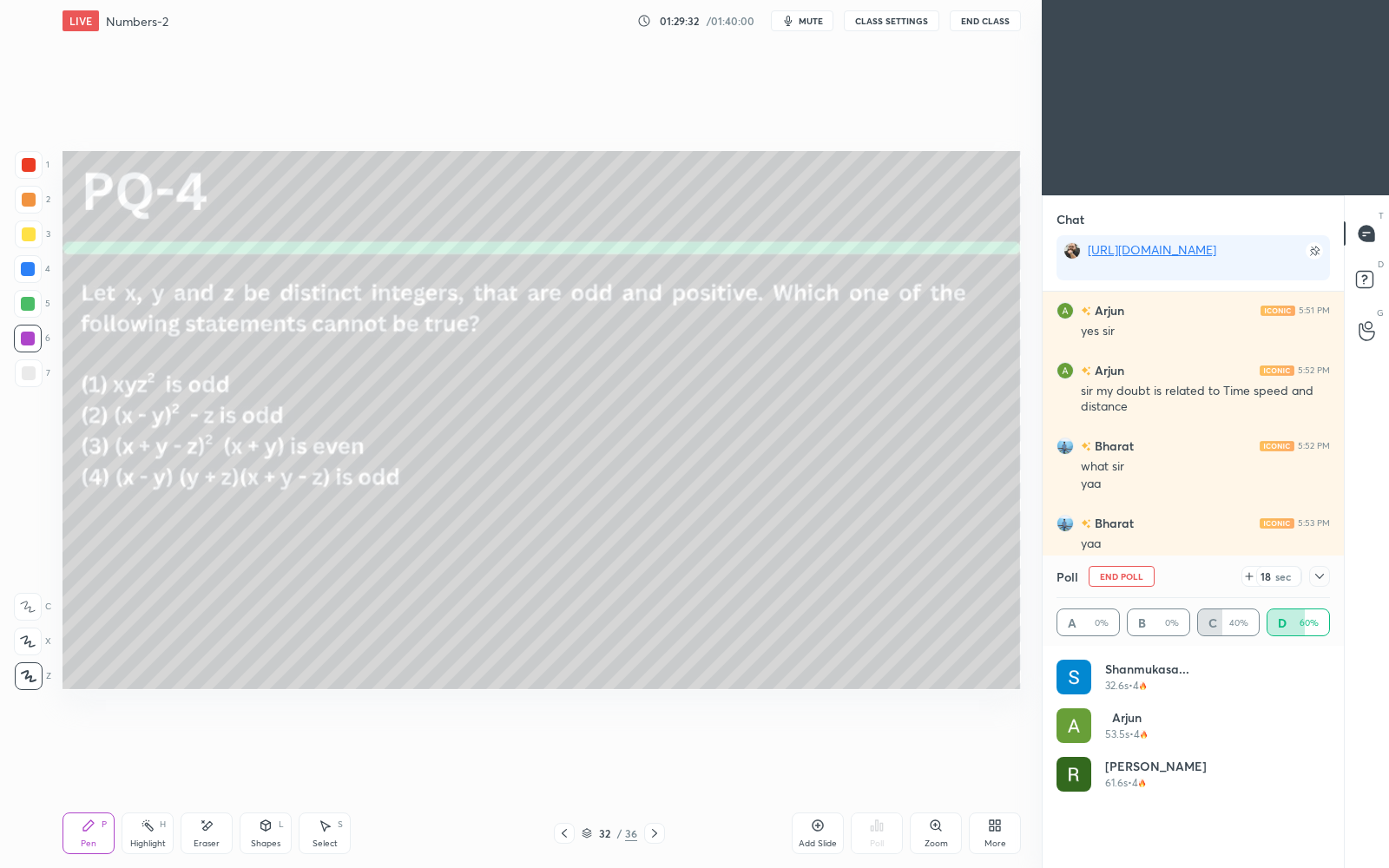
scroll to position [203, 269]
click at [1326, 578] on icon at bounding box center [1319, 577] width 14 height 14
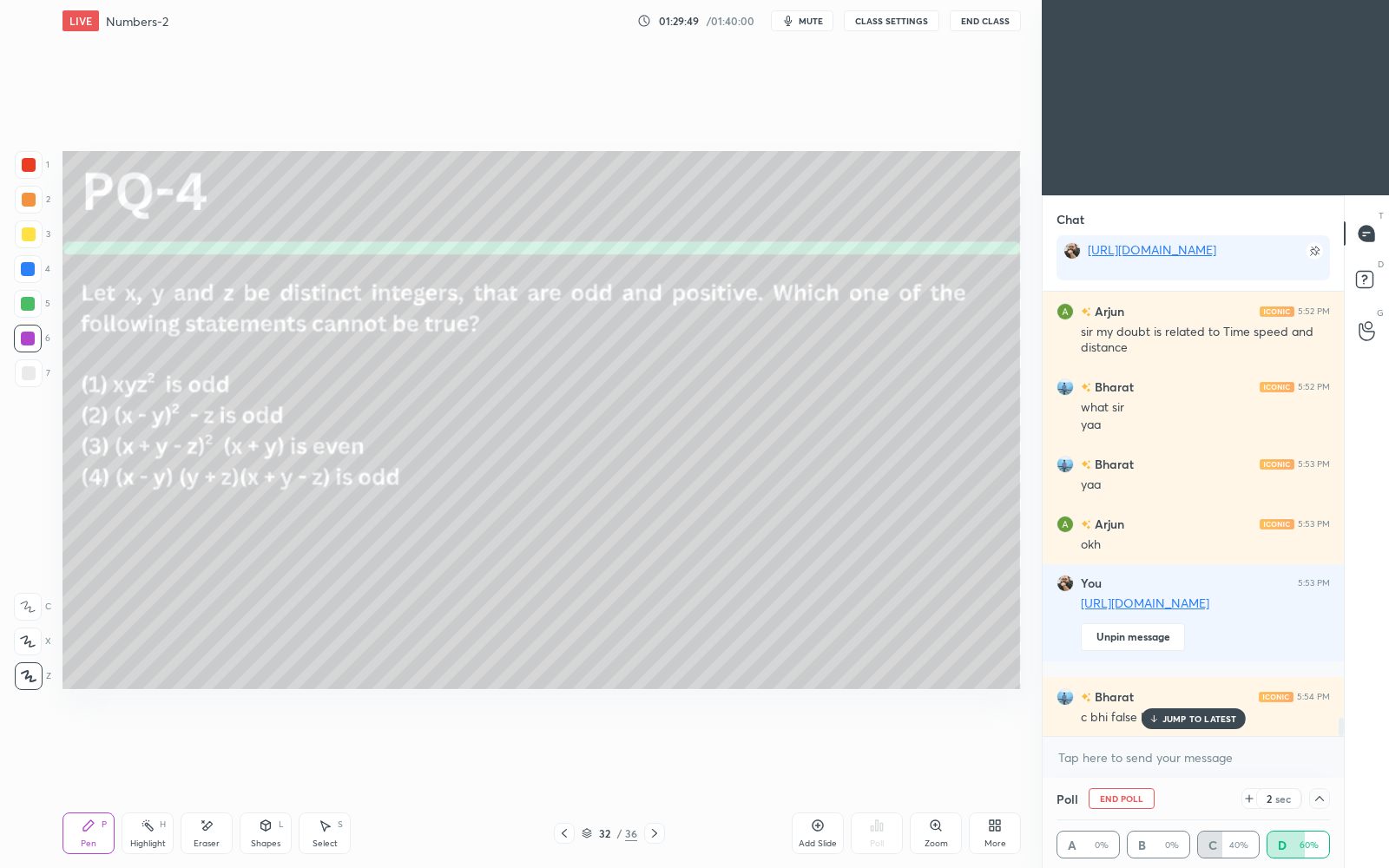
scroll to position [10172, 0]
click at [1175, 725] on div "JUMP TO LATEST" at bounding box center [1193, 719] width 104 height 21
click at [1320, 749] on icon at bounding box center [1319, 799] width 14 height 14
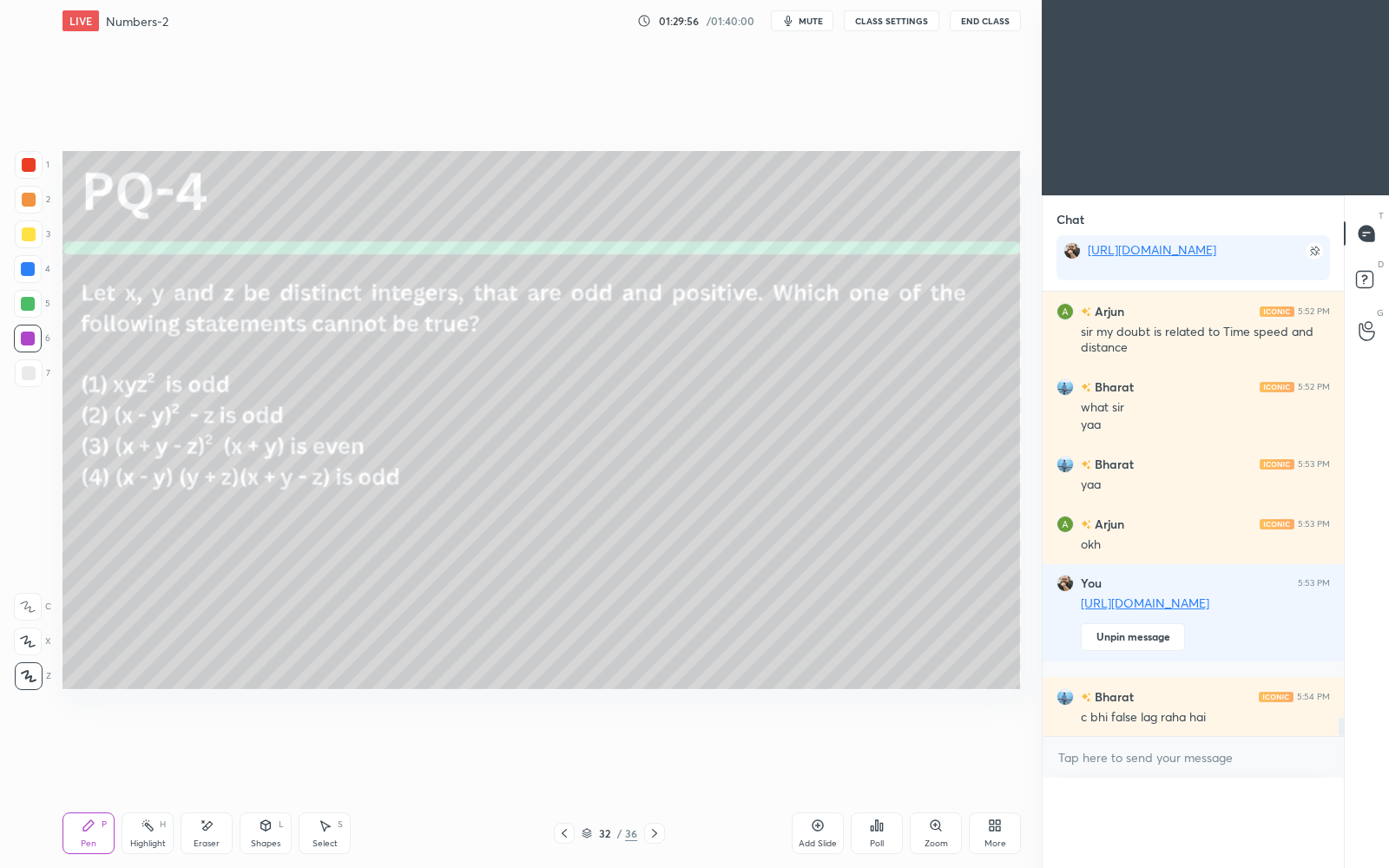
scroll to position [6, 6]
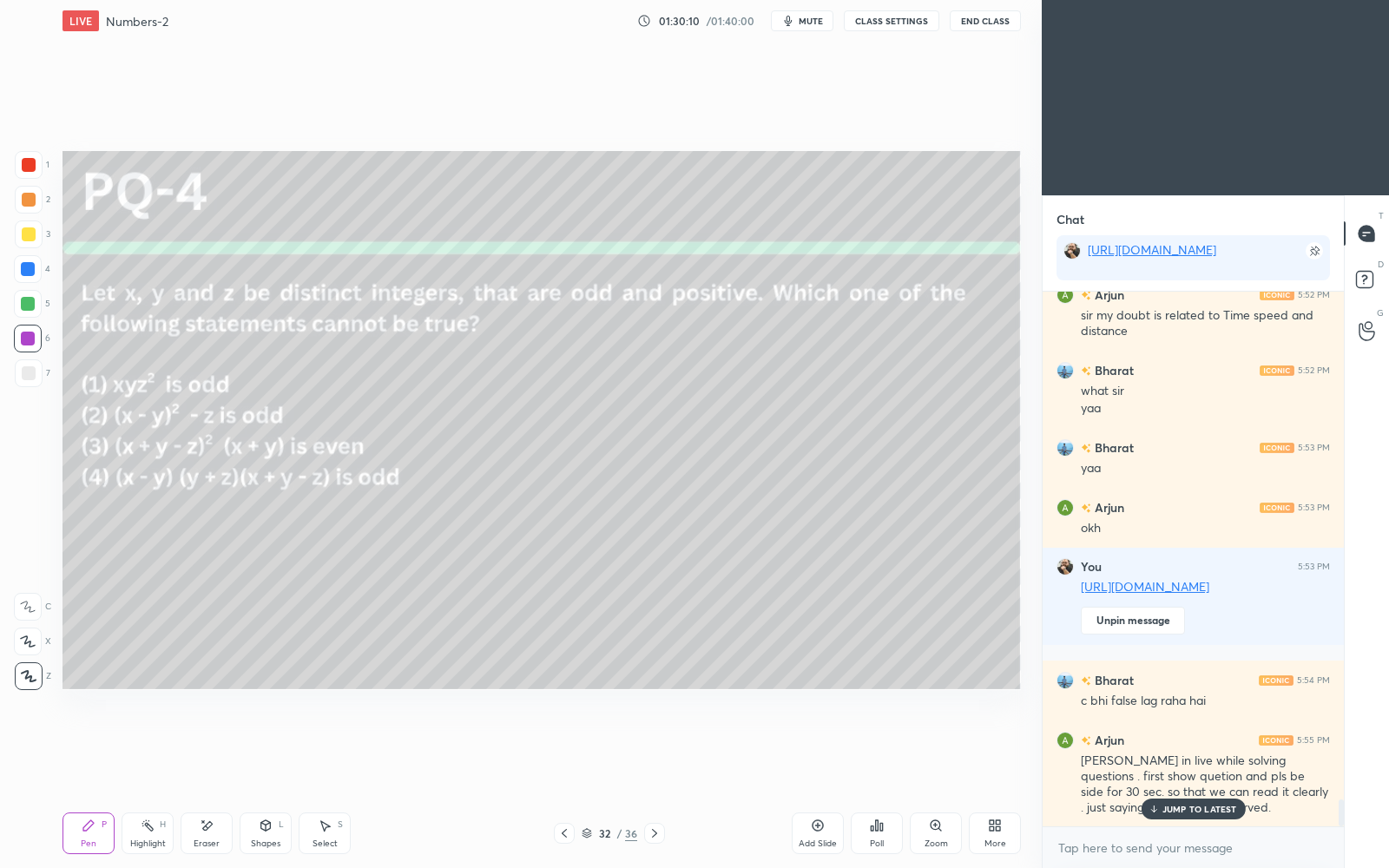
click at [1178, 749] on p "JUMP TO LATEST" at bounding box center [1200, 809] width 75 height 10
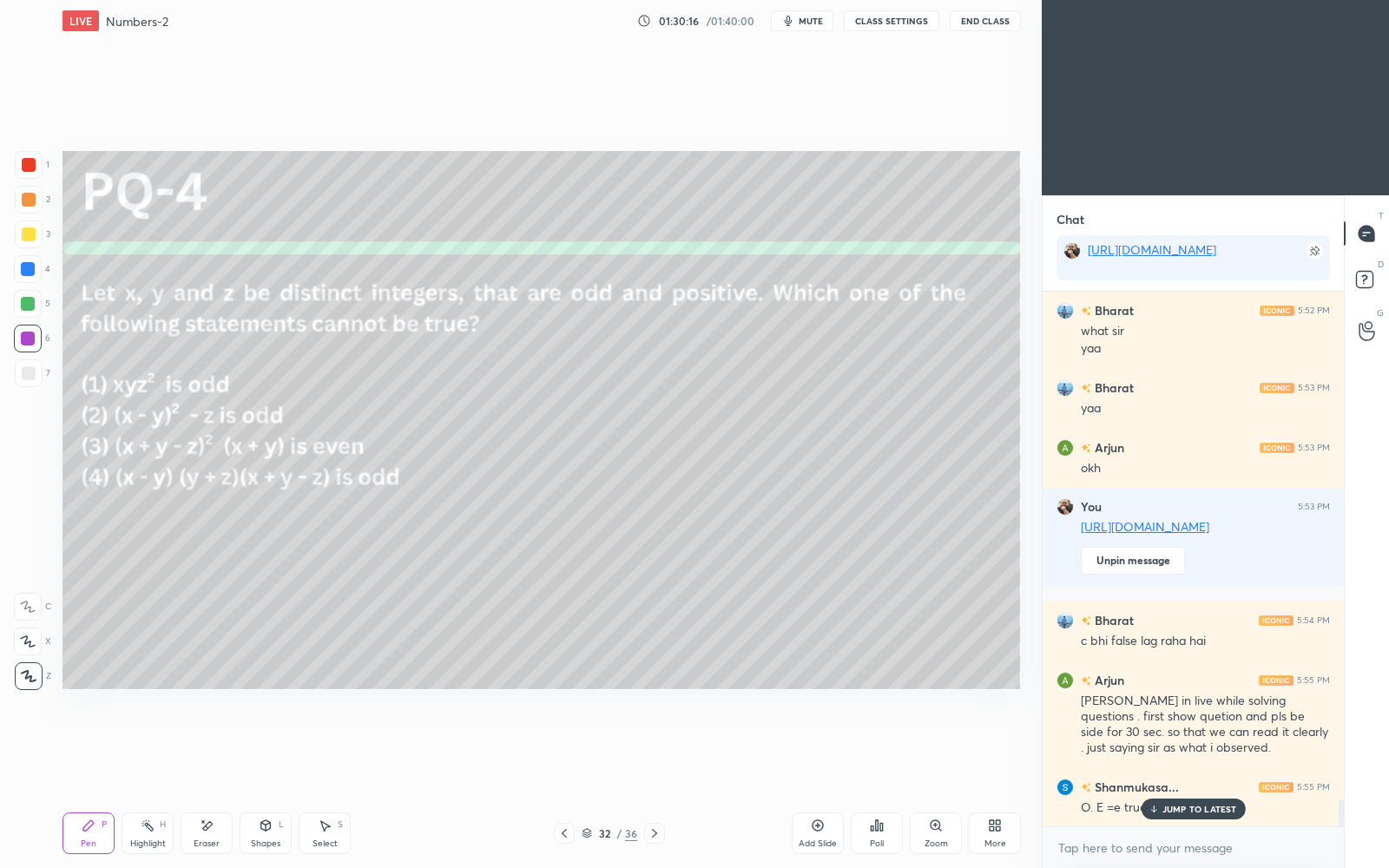
click at [1193, 749] on p "JUMP TO LATEST" at bounding box center [1200, 809] width 75 height 10
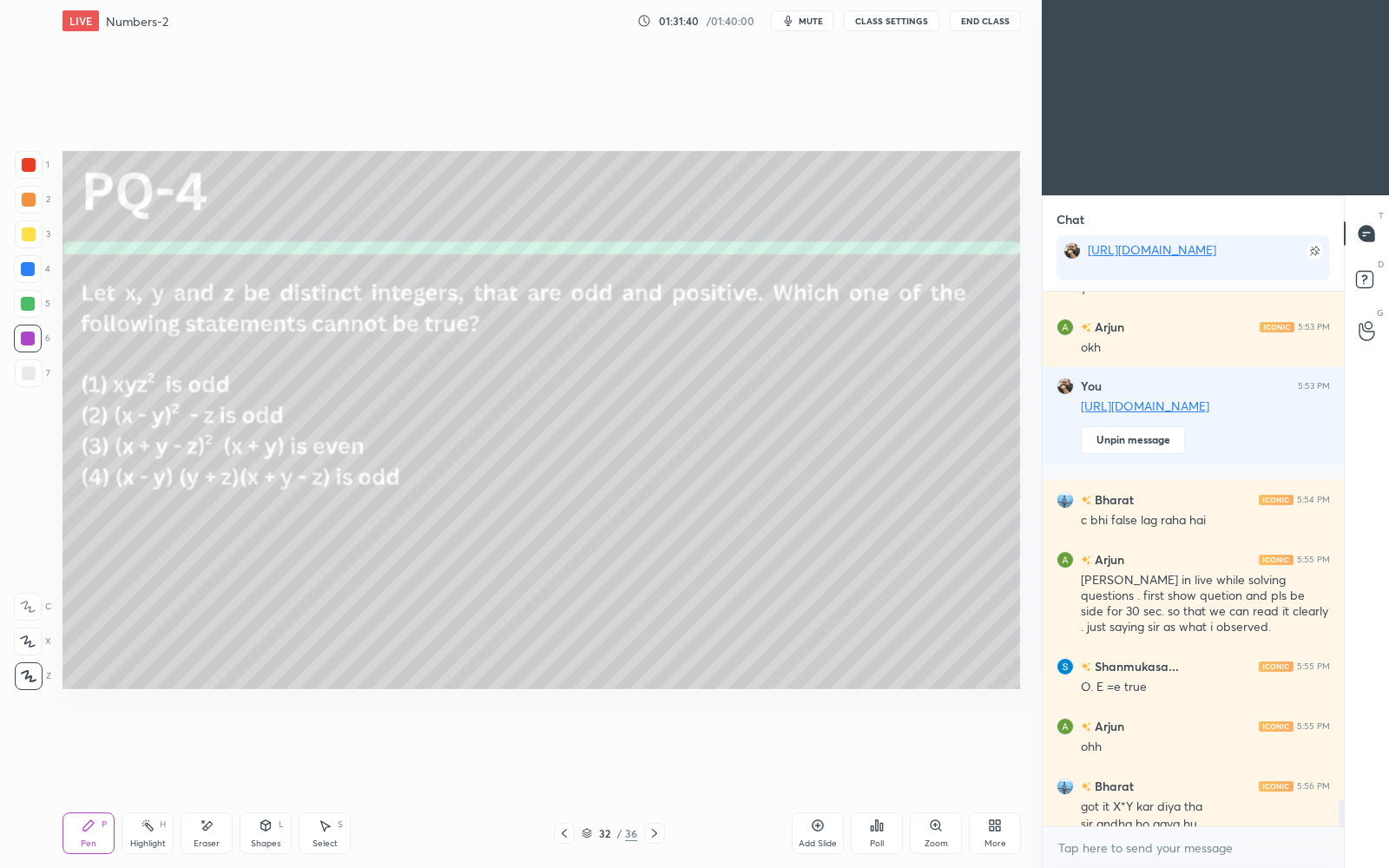
scroll to position [10386, 0]
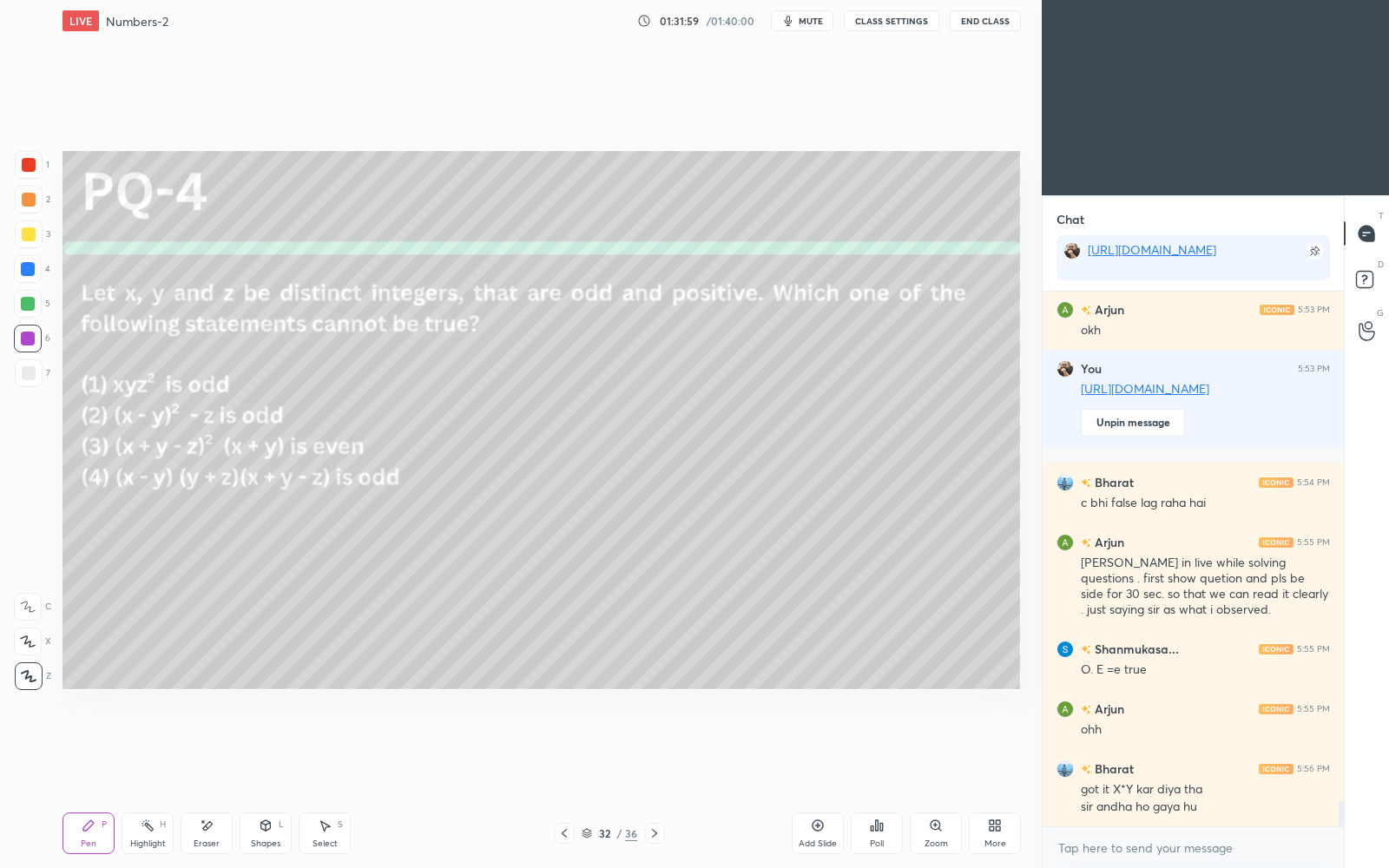
click at [825, 749] on div "Add Slide" at bounding box center [818, 833] width 52 height 42
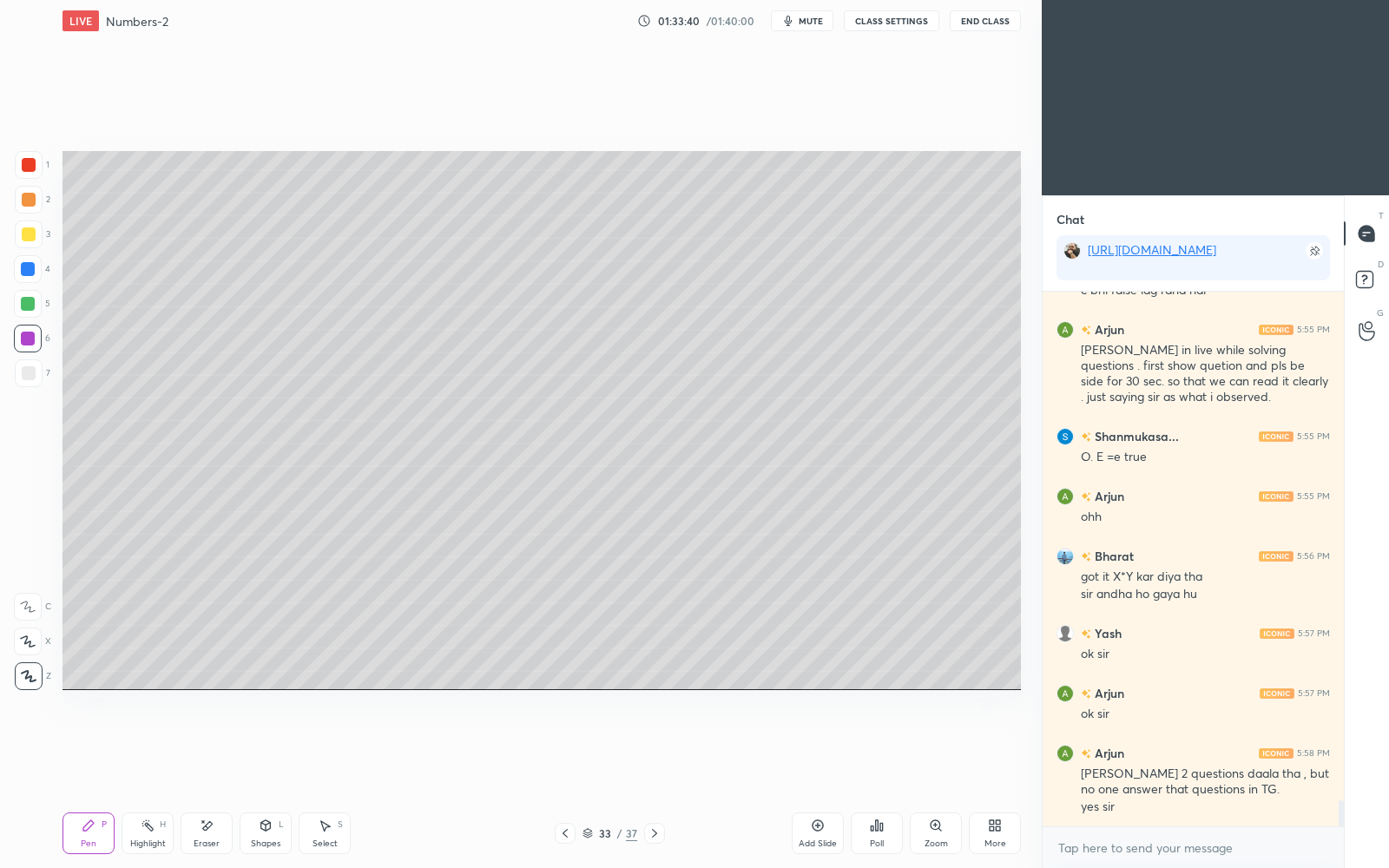
scroll to position [10673, 0]
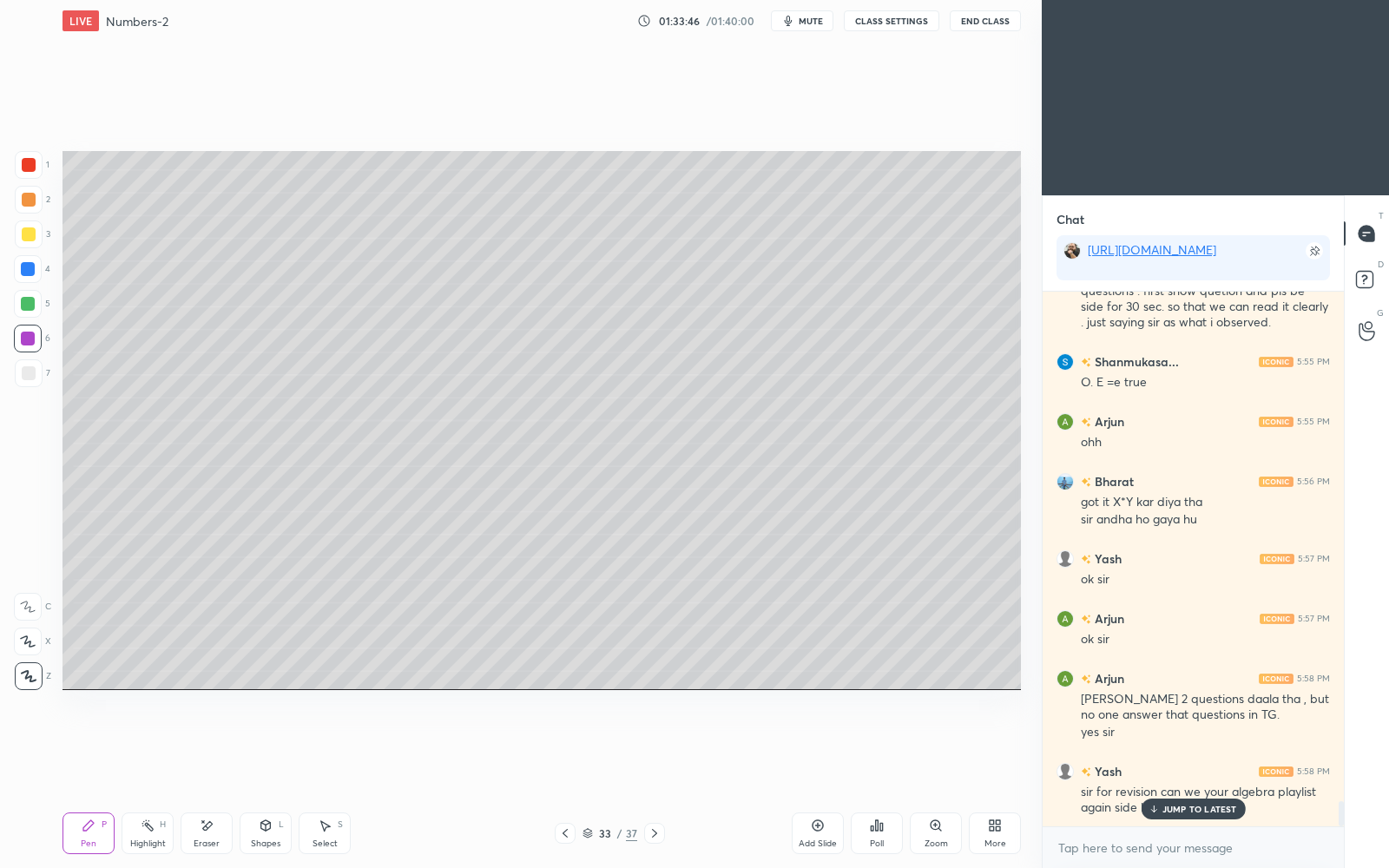
click at [1201, 749] on div "JUMP TO LATEST" at bounding box center [1193, 809] width 104 height 21
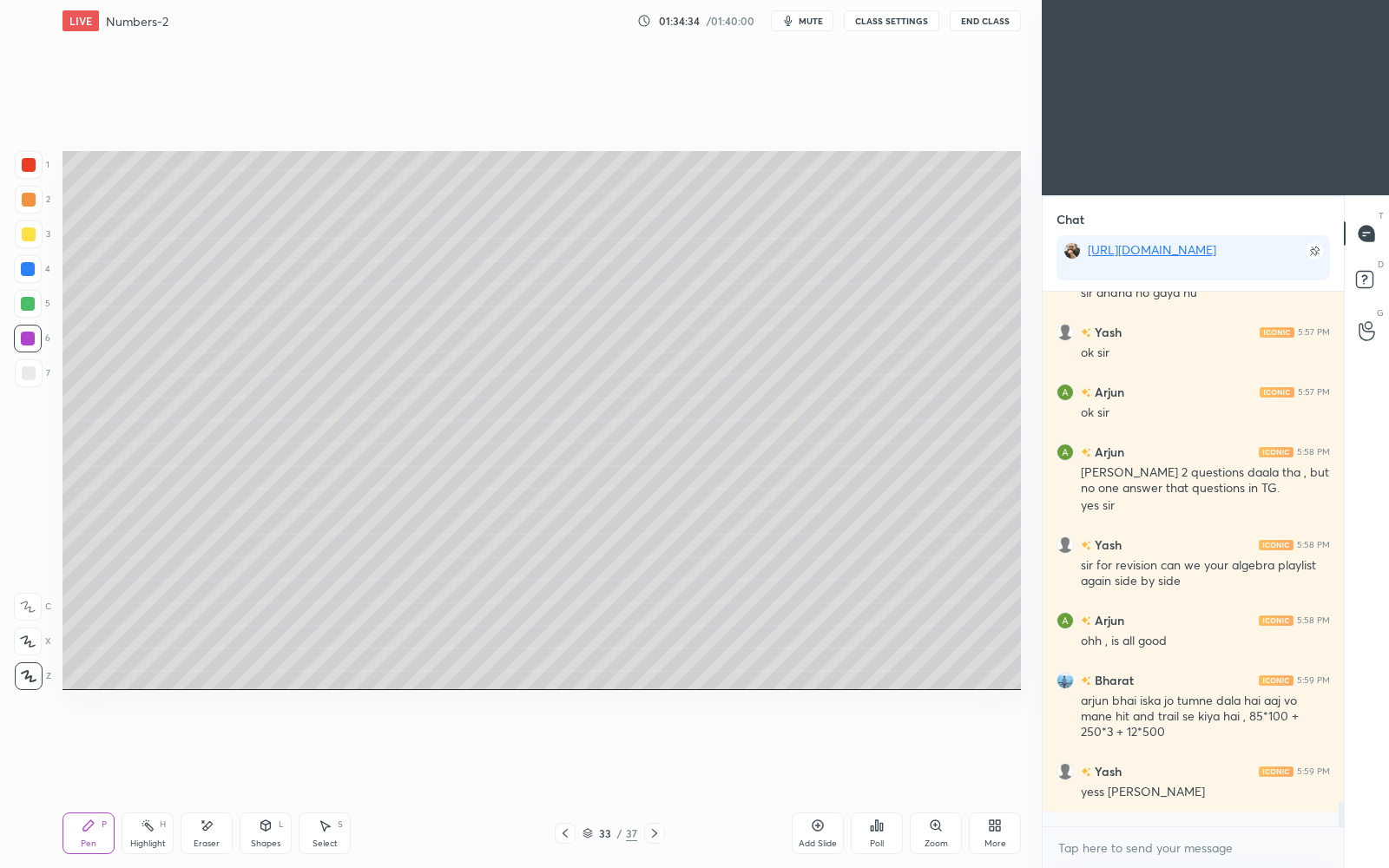
scroll to position [10960, 0]
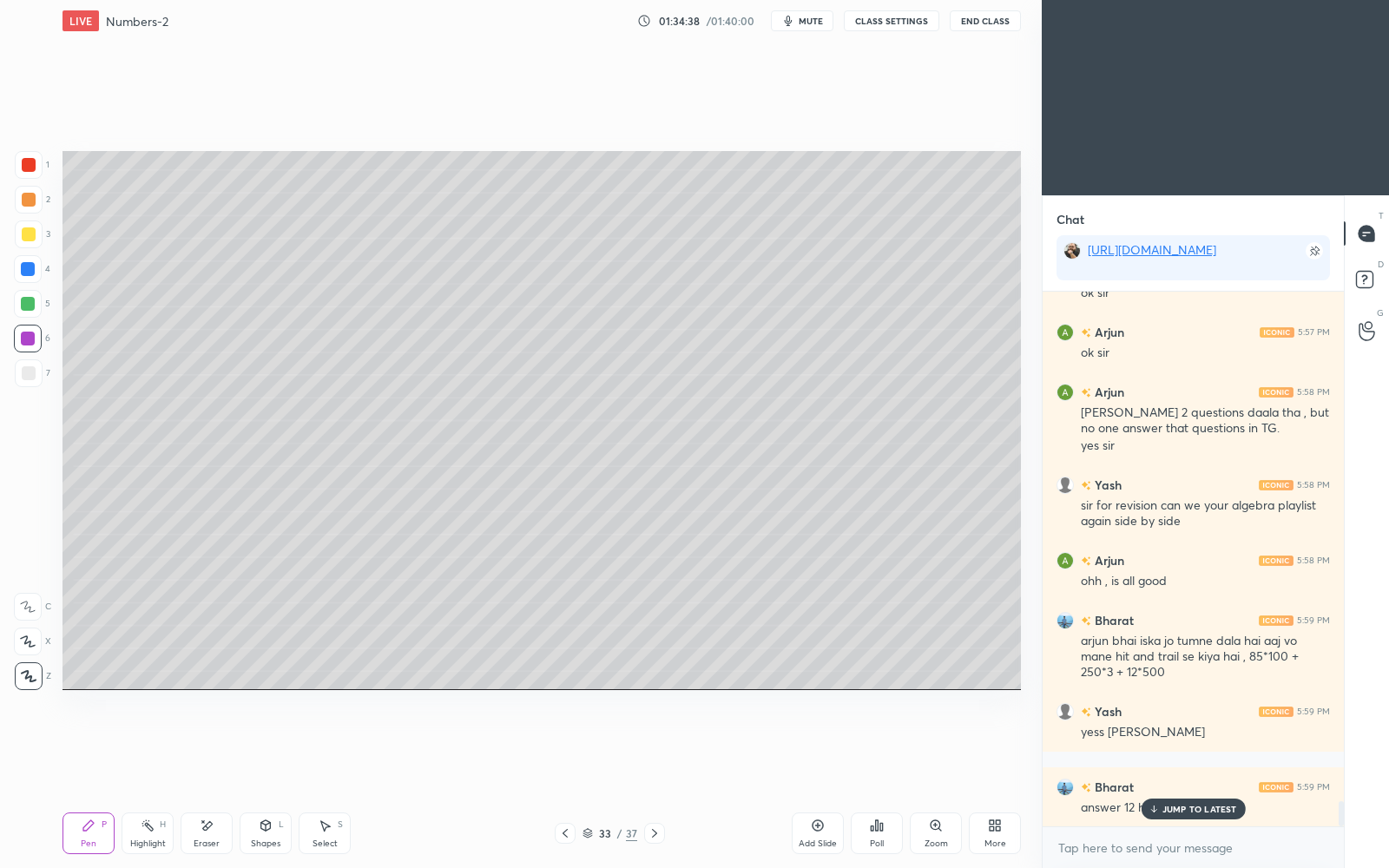
click at [1192, 749] on p "JUMP TO LATEST" at bounding box center [1200, 809] width 75 height 10
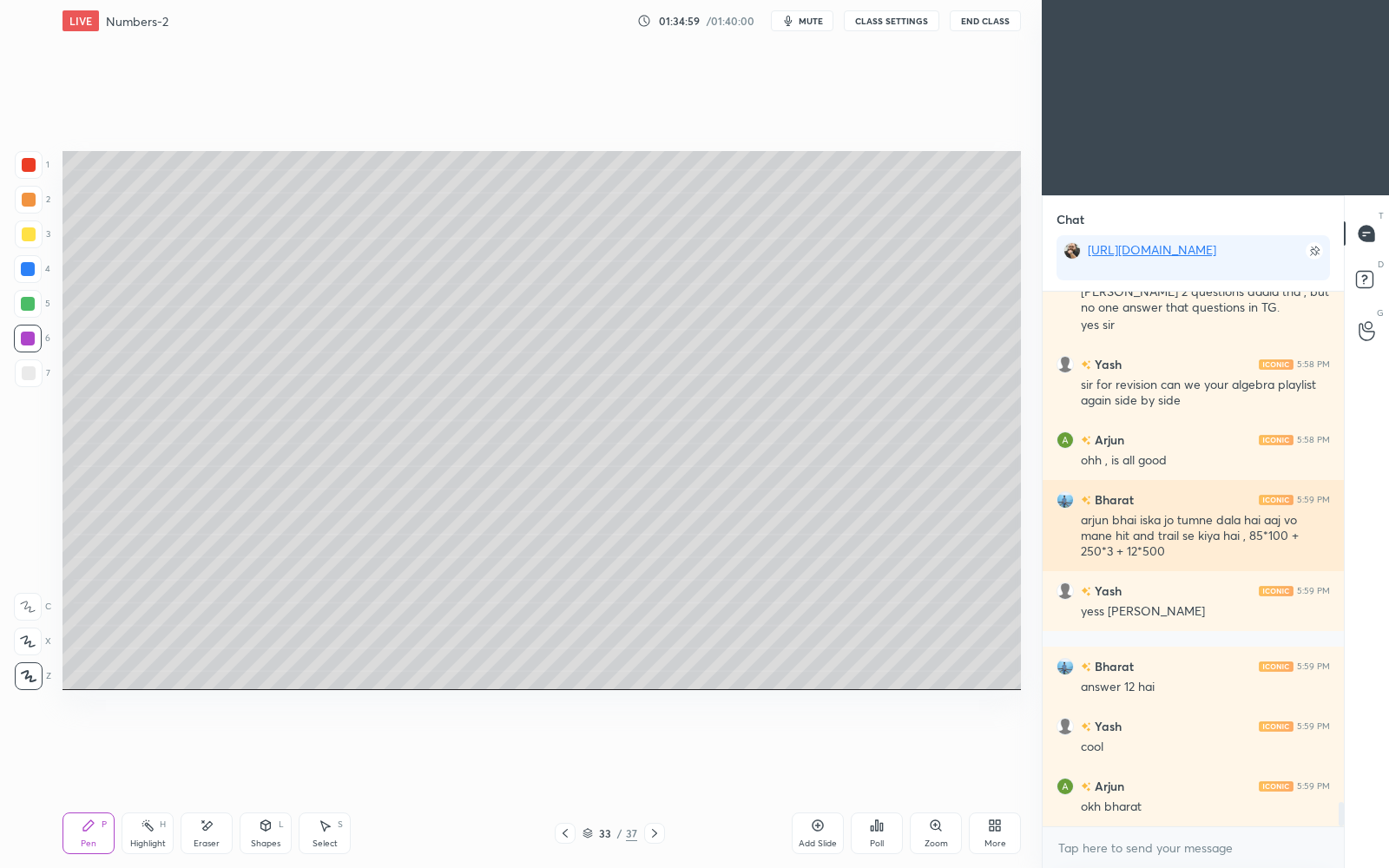
scroll to position [11140, 0]
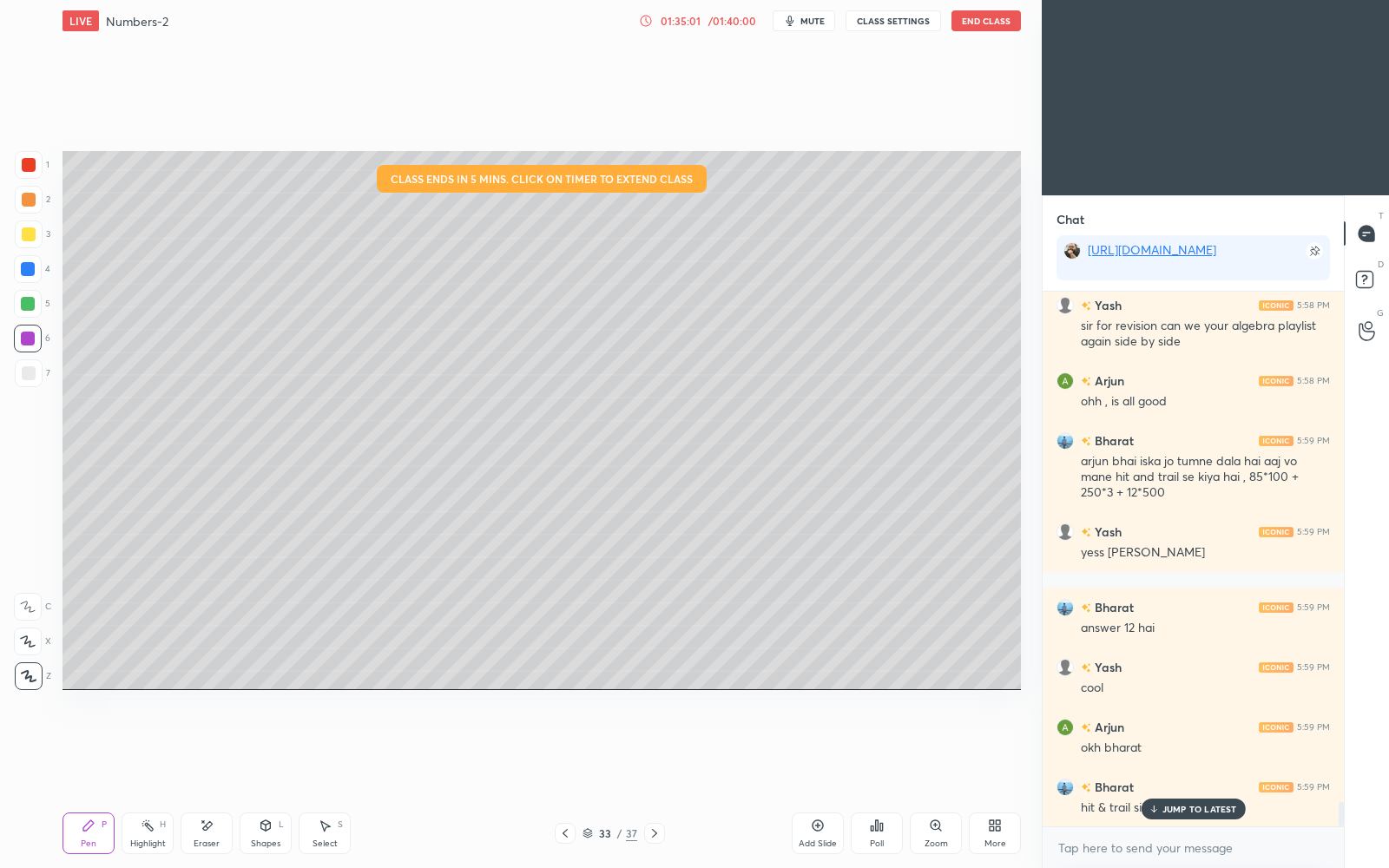
click at [1166, 749] on p "JUMP TO LATEST" at bounding box center [1200, 809] width 75 height 10
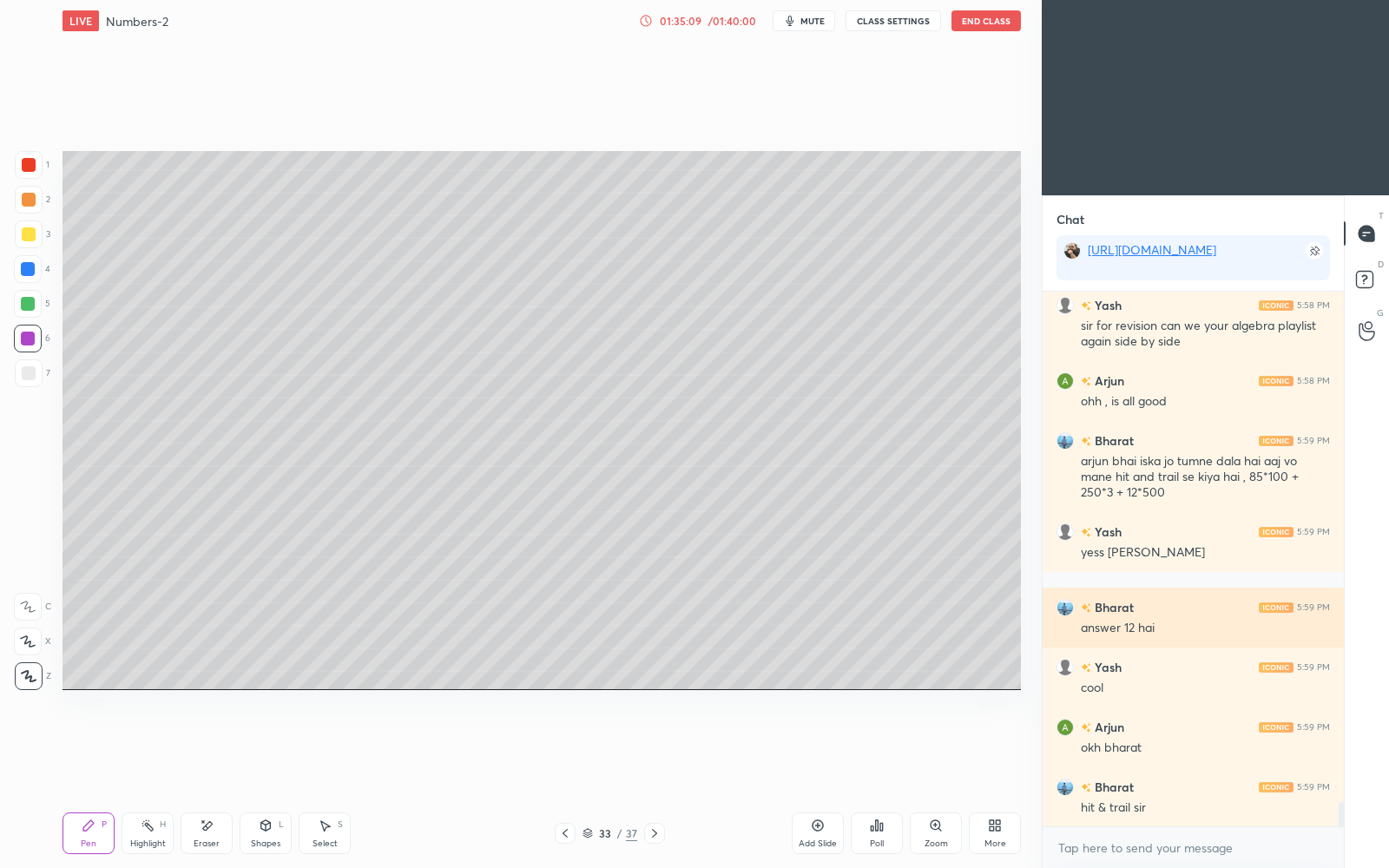
scroll to position [11200, 0]
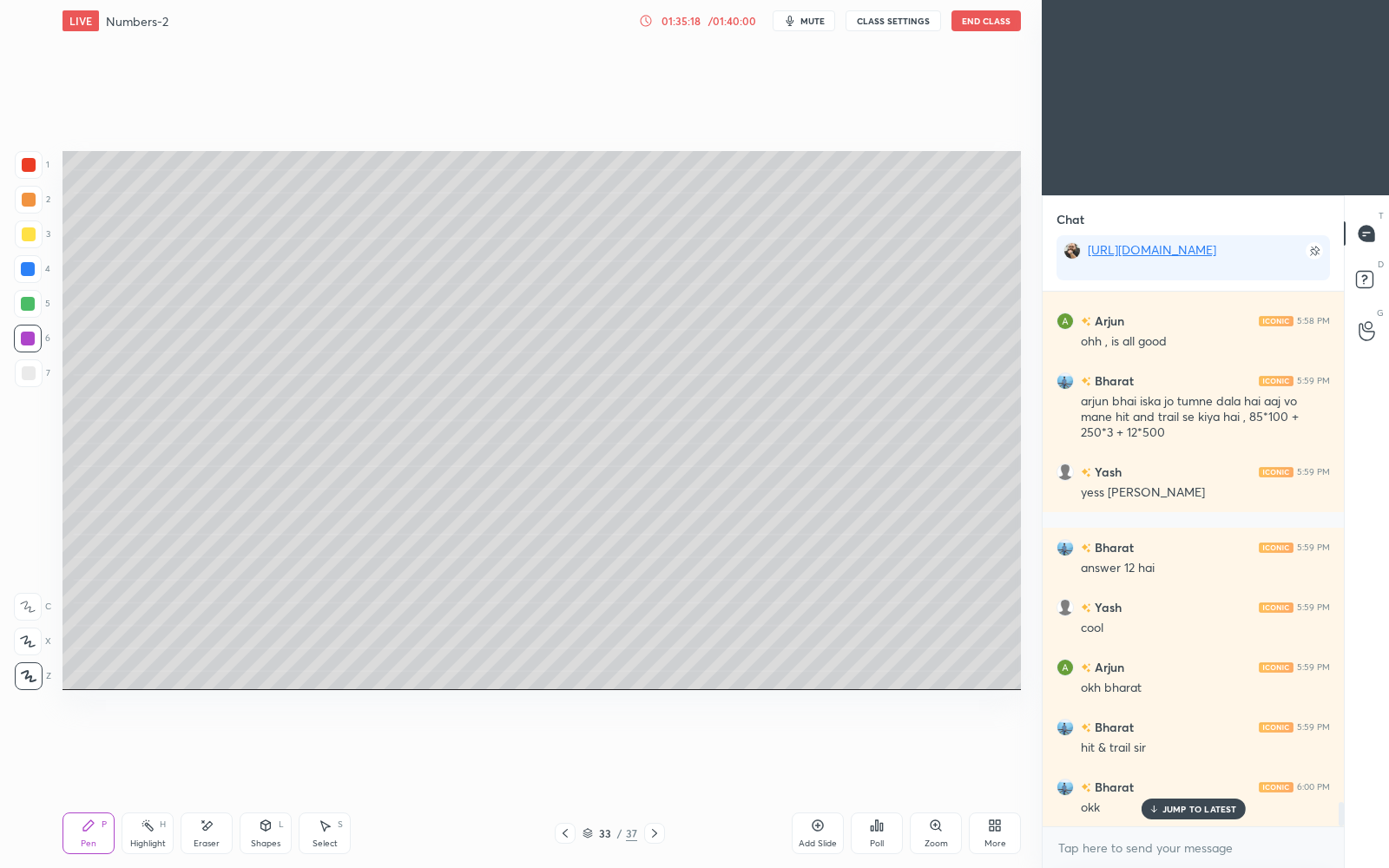
click at [1188, 749] on p "JUMP TO LATEST" at bounding box center [1200, 809] width 75 height 10
click at [999, 24] on button "End Class" at bounding box center [986, 20] width 69 height 21
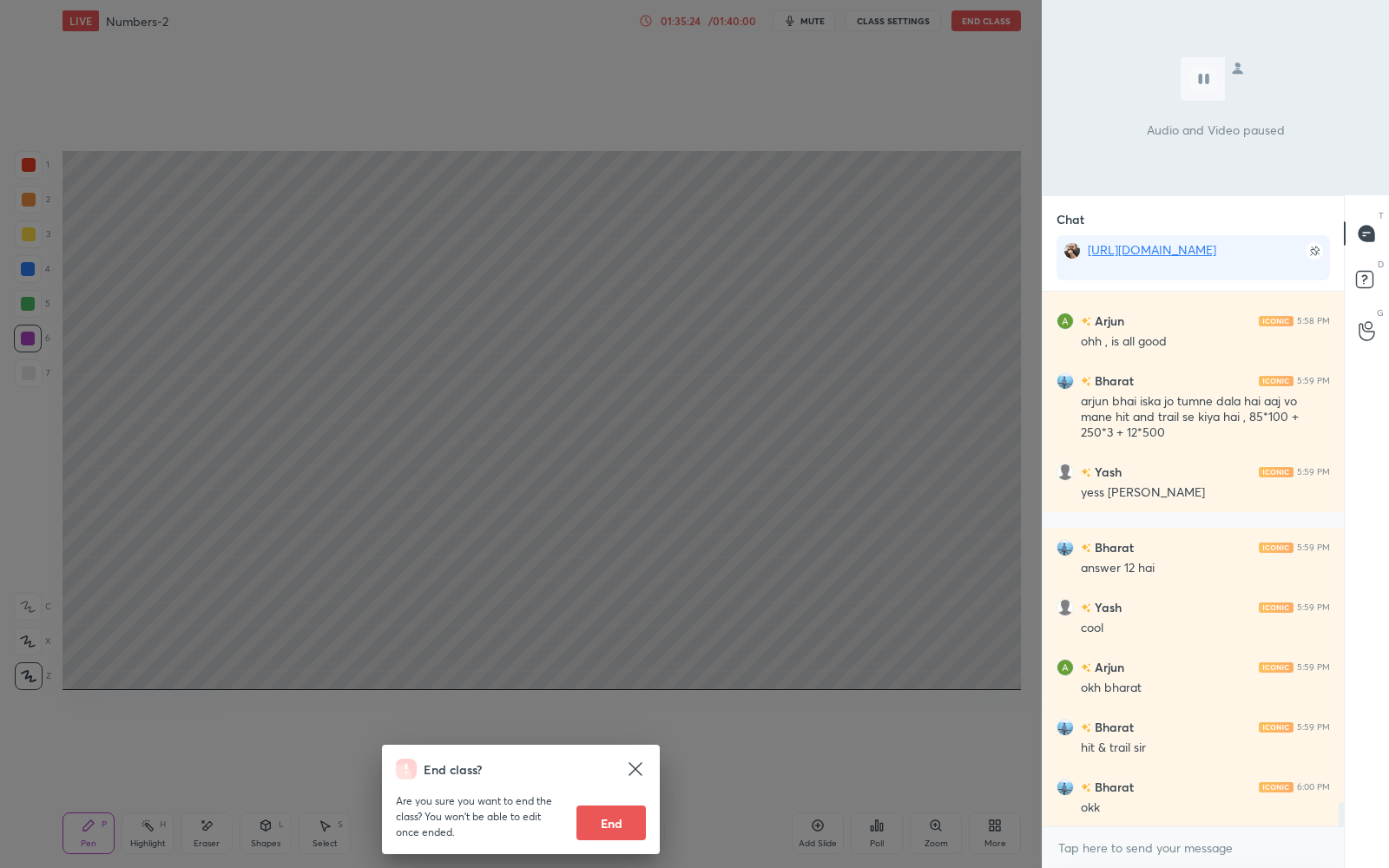
click at [617, 749] on button "End" at bounding box center [611, 824] width 69 height 35
type textarea "x"
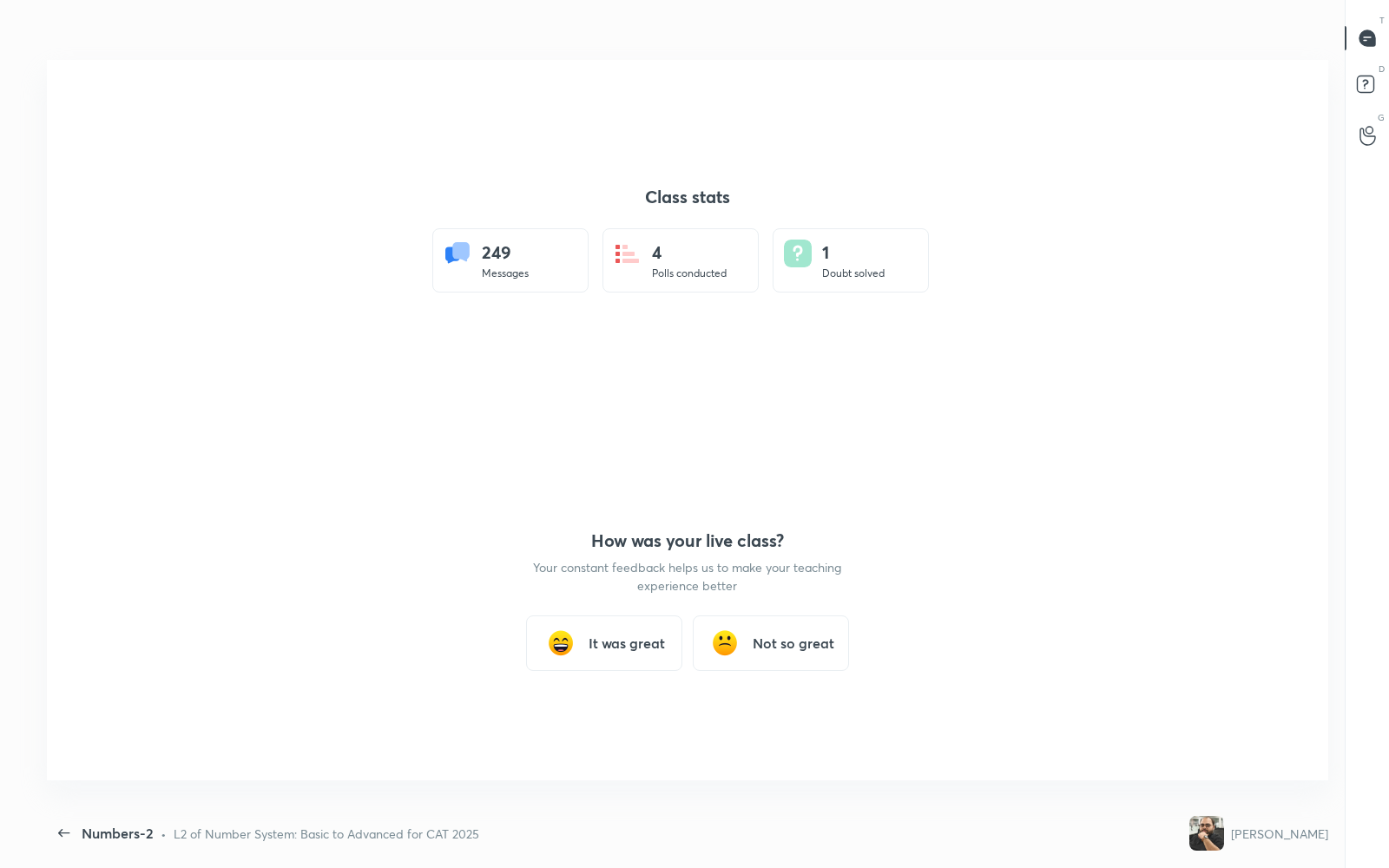
scroll to position [86081, 85453]
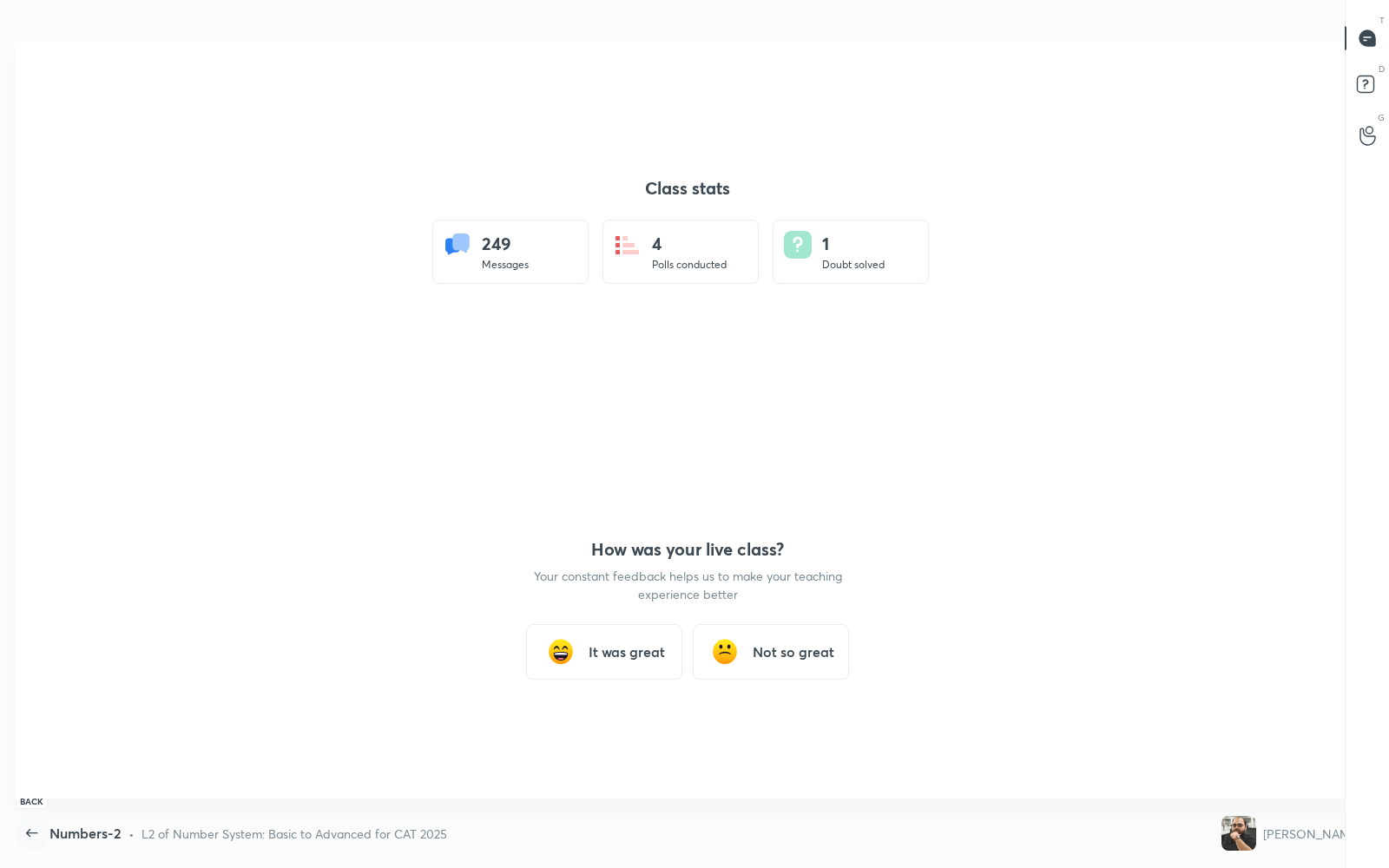
click at [28, 749] on icon "button" at bounding box center [31, 833] width 11 height 7
